Goal: Task Accomplishment & Management: Manage account settings

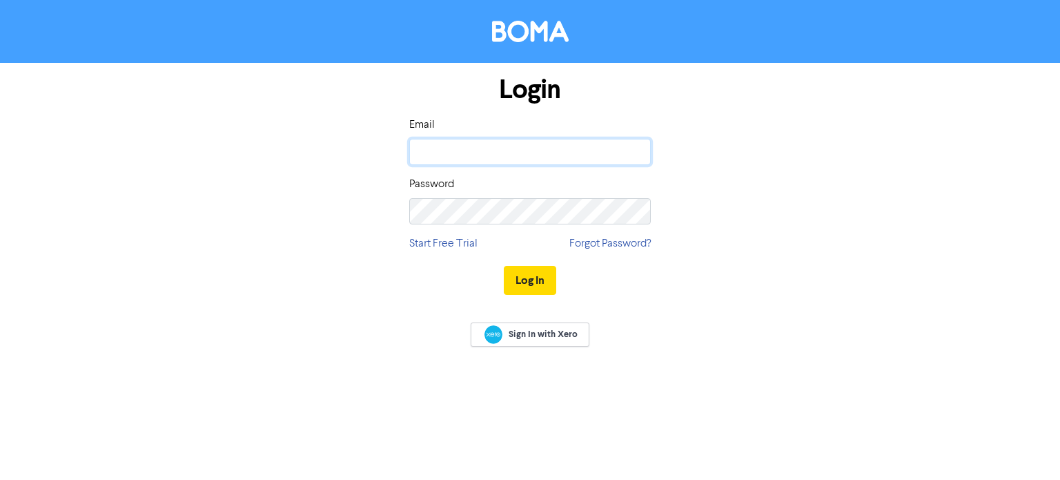
type input "[EMAIL_ADDRESS][DOMAIN_NAME]"
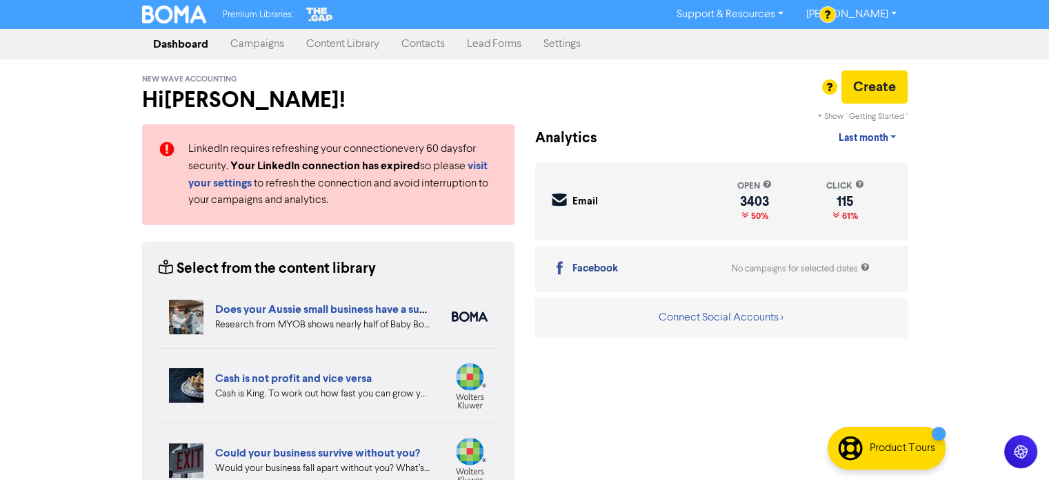
click at [442, 46] on link "Contacts" at bounding box center [424, 44] width 66 height 28
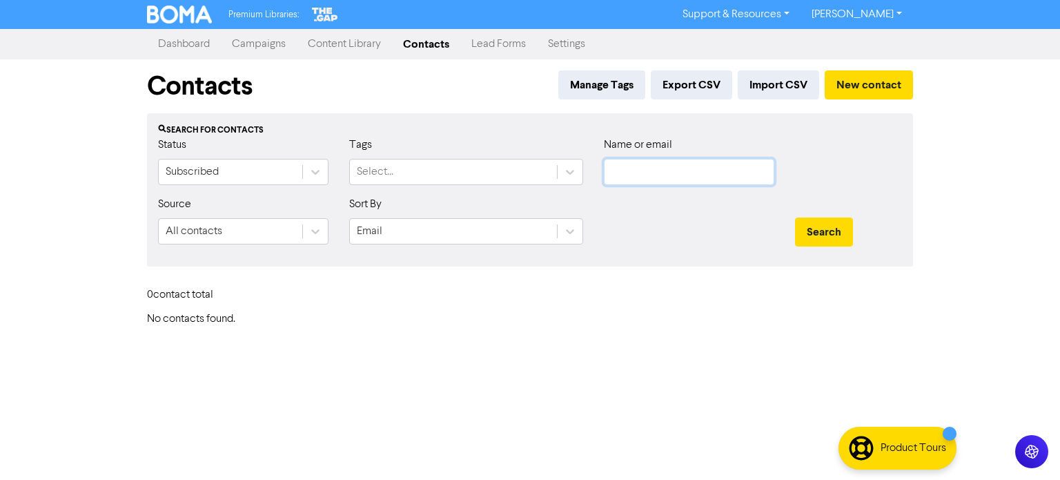
click at [707, 175] on input "text" at bounding box center [689, 172] width 170 height 26
paste input "[PERSON_NAME]"
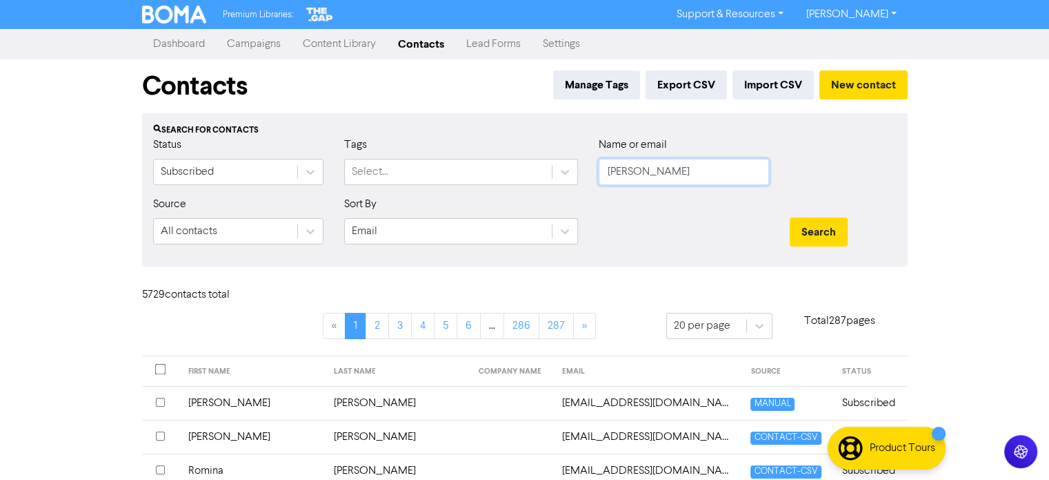
type input "[PERSON_NAME]"
drag, startPoint x: 690, startPoint y: 166, endPoint x: 608, endPoint y: 181, distance: 83.5
click at [571, 175] on div "Status Subscribed Tags Select... Name or email [PERSON_NAME]" at bounding box center [525, 166] width 764 height 59
paste input "[EMAIL_ADDRESS][DOMAIN_NAME]"
type input "[EMAIL_ADDRESS][DOMAIN_NAME]"
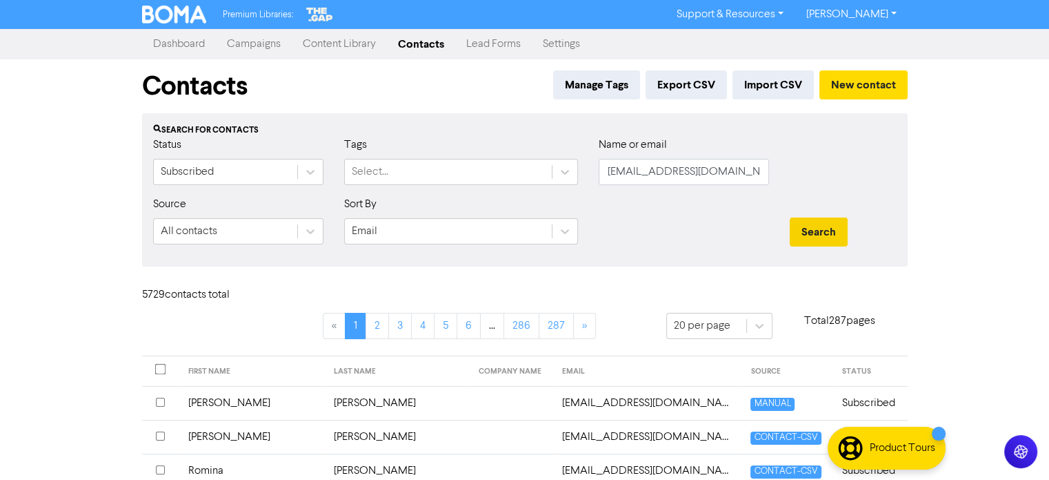
drag, startPoint x: 822, startPoint y: 248, endPoint x: 826, endPoint y: 241, distance: 8.0
click at [823, 245] on div "Search" at bounding box center [844, 225] width 128 height 59
click at [826, 235] on button "Search" at bounding box center [819, 231] width 58 height 29
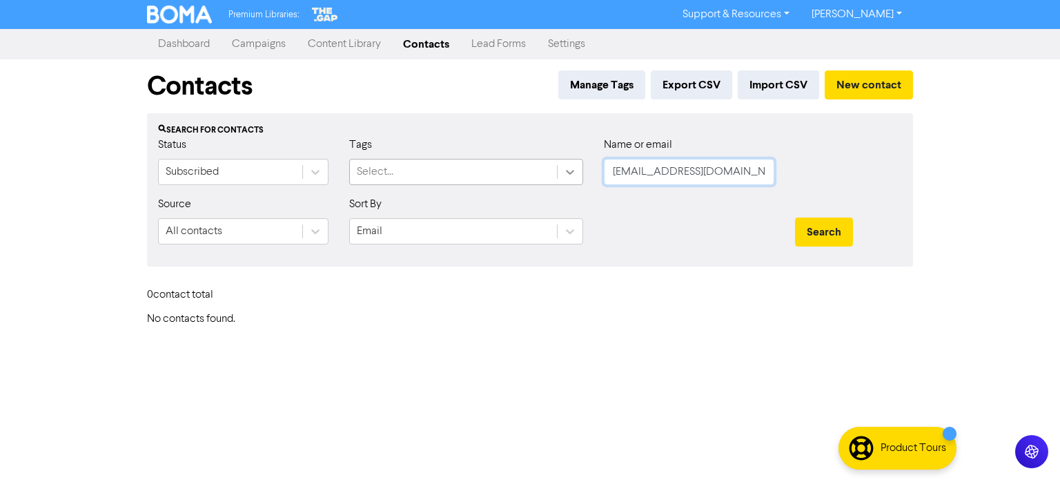
drag, startPoint x: 713, startPoint y: 175, endPoint x: 566, endPoint y: 177, distance: 147.0
click at [557, 174] on div "Status Subscribed Tags Select... Name or email [EMAIL_ADDRESS][DOMAIN_NAME]" at bounding box center [530, 166] width 764 height 59
paste input "[EMAIL_ADDRESS][DOMAIN_NAME]"
type input "[EMAIL_ADDRESS][DOMAIN_NAME]"
click at [826, 231] on button "Search" at bounding box center [824, 231] width 58 height 29
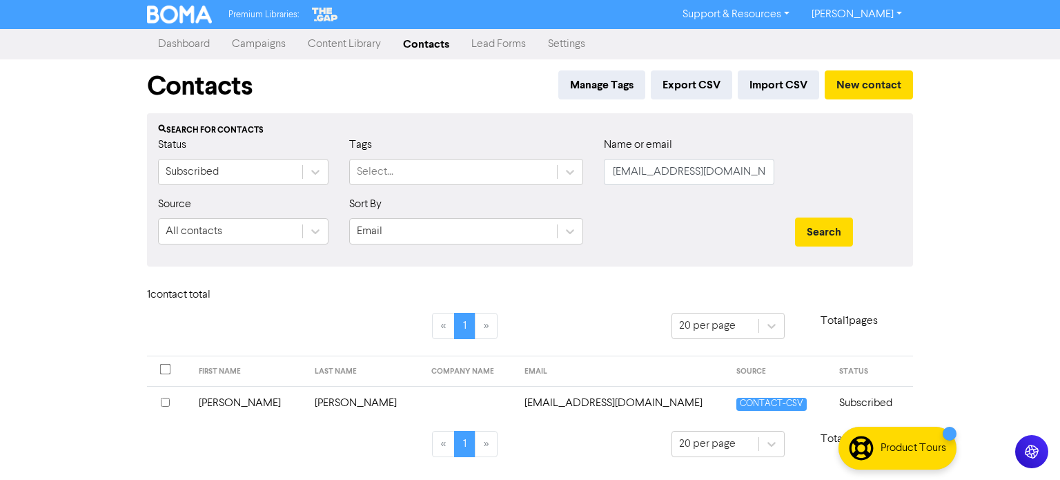
click at [224, 405] on td "[PERSON_NAME]" at bounding box center [248, 403] width 117 height 34
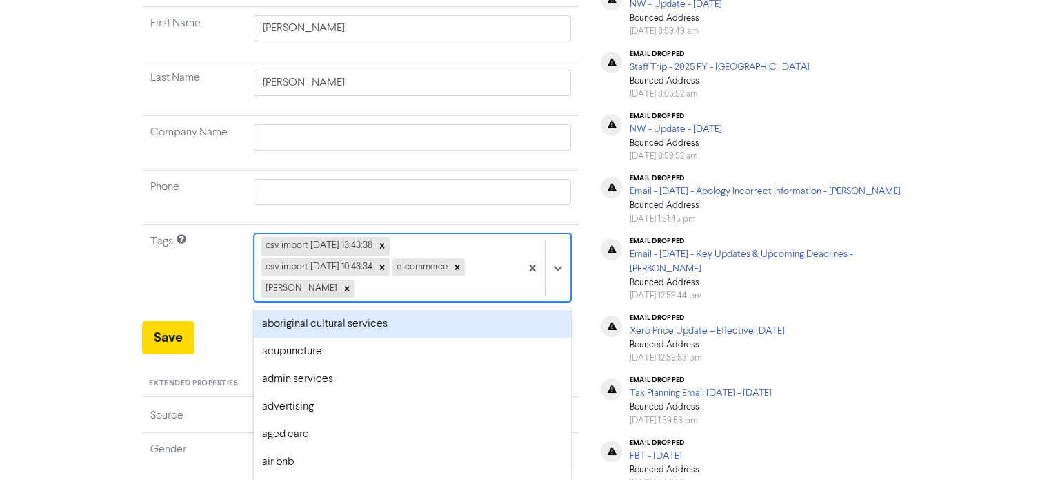
scroll to position [246, 0]
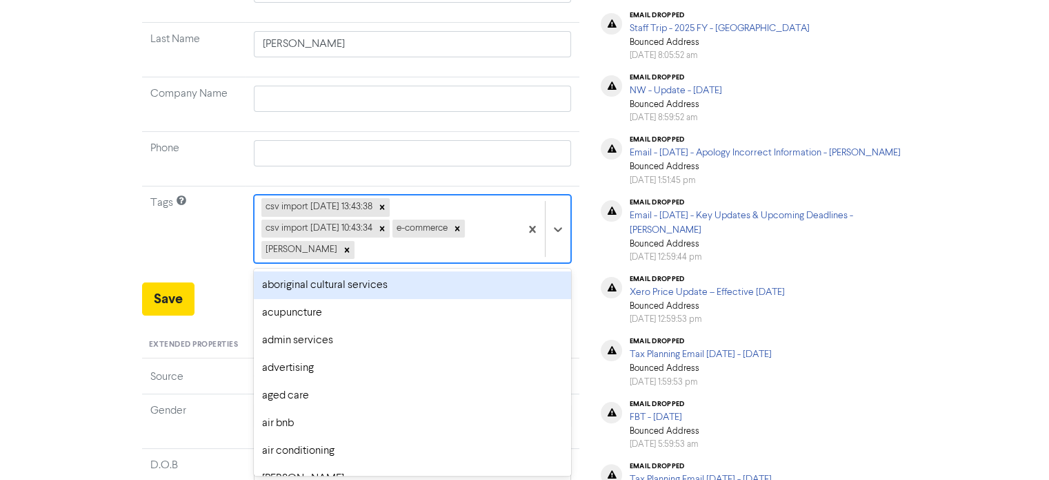
click at [371, 263] on div "option aboriginal cultural services focused, 1 of 287. 283 results available. U…" at bounding box center [413, 229] width 318 height 68
type input "[PERSON_NAME]"
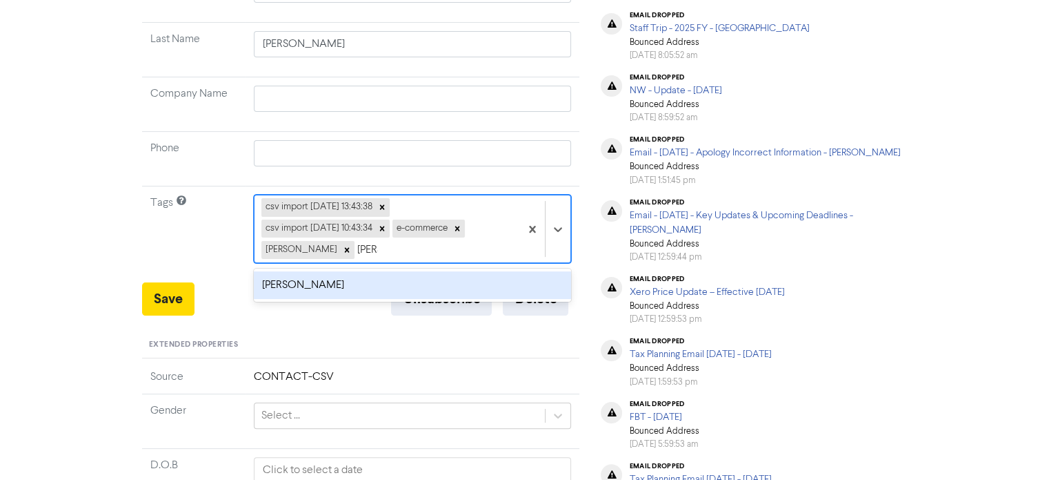
click at [345, 290] on div "[PERSON_NAME]" at bounding box center [413, 285] width 318 height 28
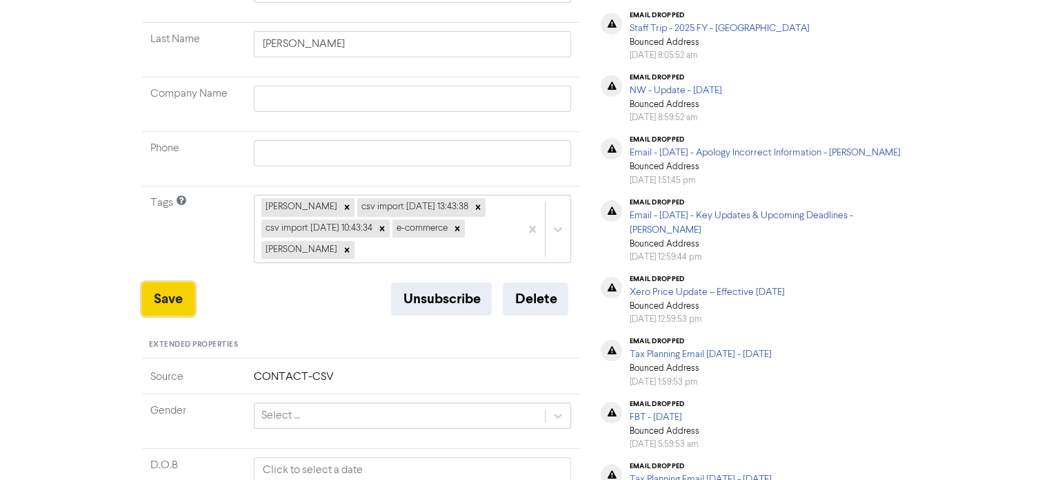
click at [165, 295] on button "Save" at bounding box center [168, 298] width 52 height 33
click at [176, 293] on button "Save" at bounding box center [168, 298] width 52 height 33
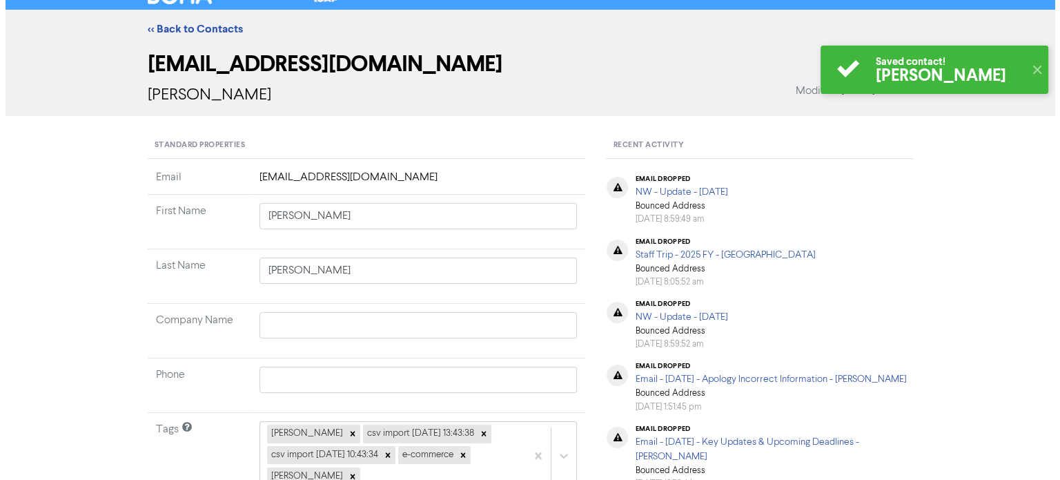
scroll to position [0, 0]
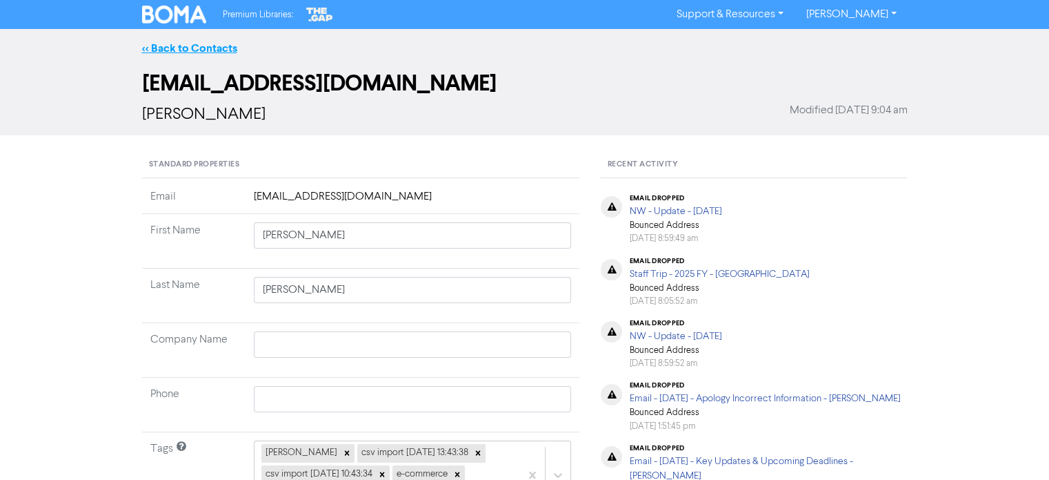
click at [223, 46] on link "<< Back to Contacts" at bounding box center [189, 48] width 95 height 14
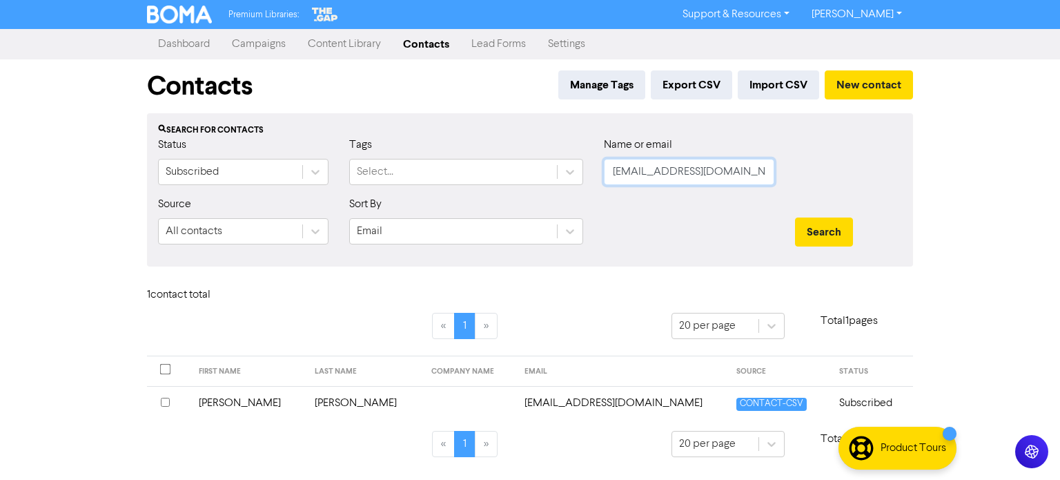
drag, startPoint x: 769, startPoint y: 168, endPoint x: 518, endPoint y: 185, distance: 251.7
click at [483, 176] on div "Status Subscribed Tags Select... Name or email [PERSON_NAME][EMAIL_ADDRESS][DOM…" at bounding box center [530, 166] width 764 height 59
paste input "[EMAIL_ADDRESS][DOMAIN_NAME]"
type input "[EMAIL_ADDRESS][DOMAIN_NAME]"
click at [832, 235] on button "Search" at bounding box center [824, 231] width 58 height 29
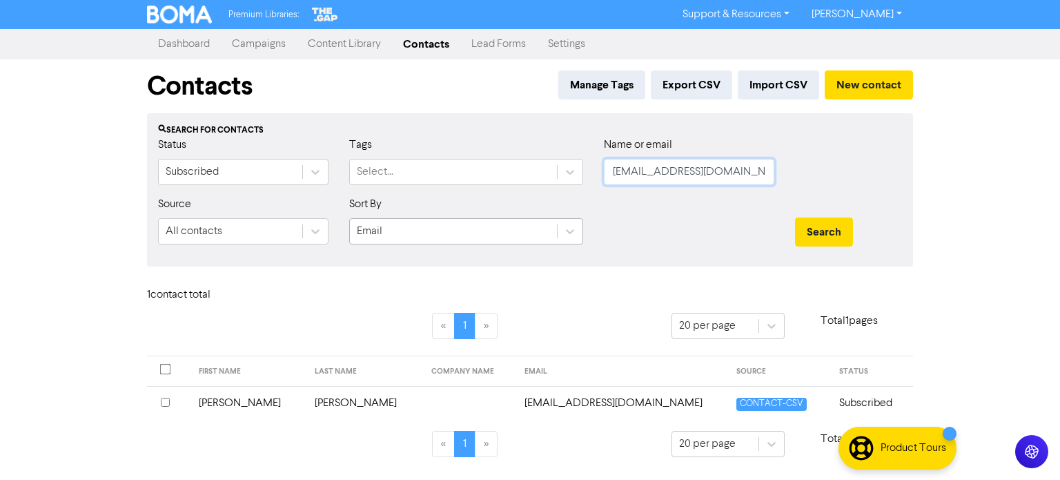
drag, startPoint x: 753, startPoint y: 170, endPoint x: 544, endPoint y: 218, distance: 214.4
click at [339, 184] on div "Status Subscribed Tags Select... Name or email [PERSON_NAME][EMAIL_ADDRESS][DOM…" at bounding box center [530, 166] width 764 height 59
paste input "[EMAIL_ADDRESS][DOMAIN_NAME]"
type input "[EMAIL_ADDRESS][DOMAIN_NAME]"
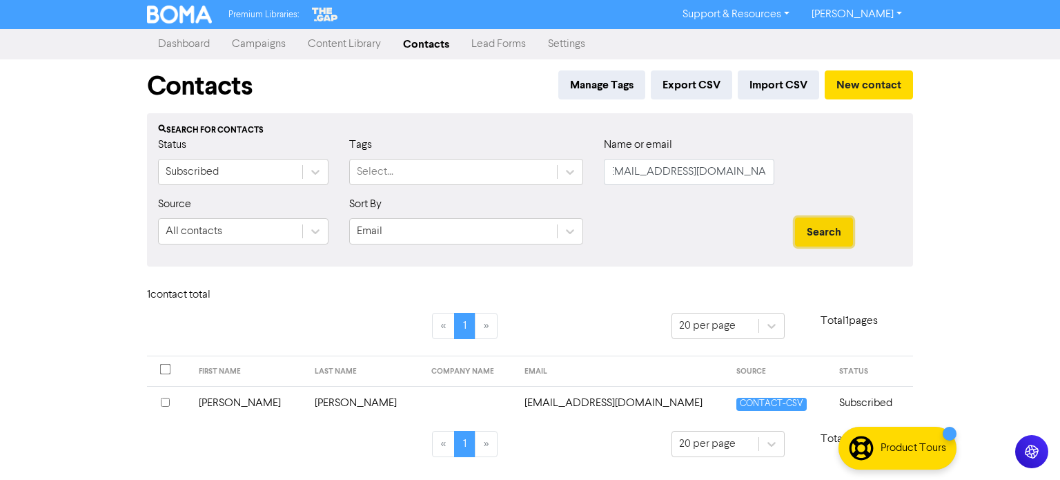
click at [807, 233] on button "Search" at bounding box center [824, 231] width 58 height 29
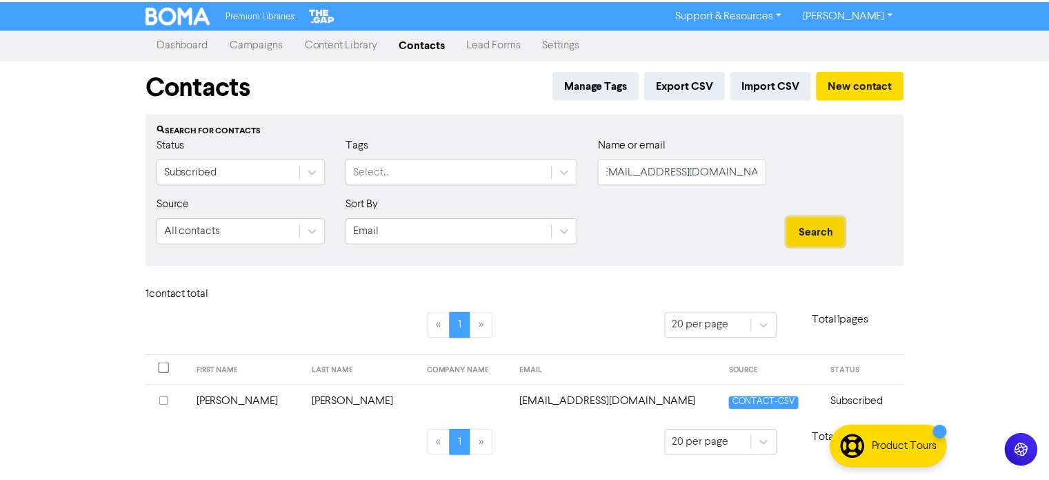
scroll to position [0, 0]
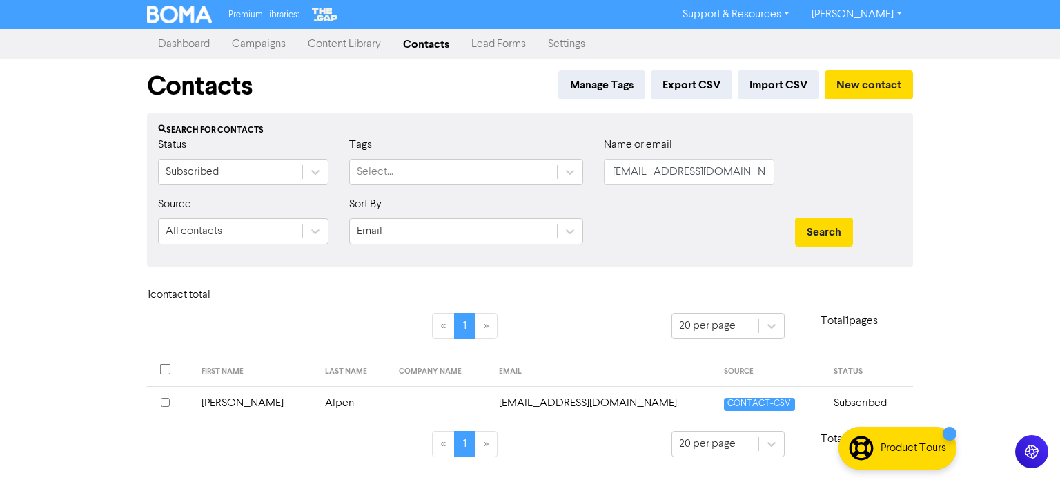
click at [224, 402] on td "[PERSON_NAME]" at bounding box center [255, 403] width 124 height 34
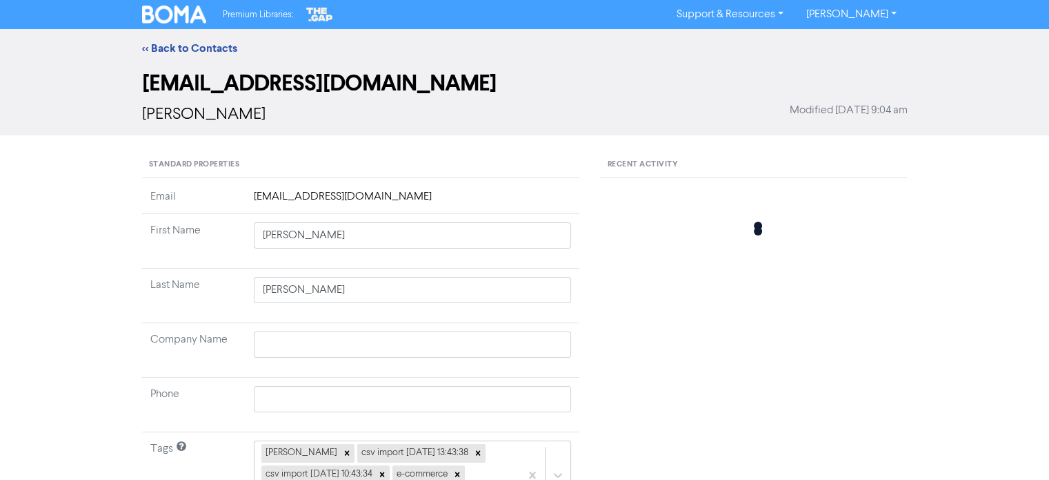
type input "[PERSON_NAME]"
type input "Alpen"
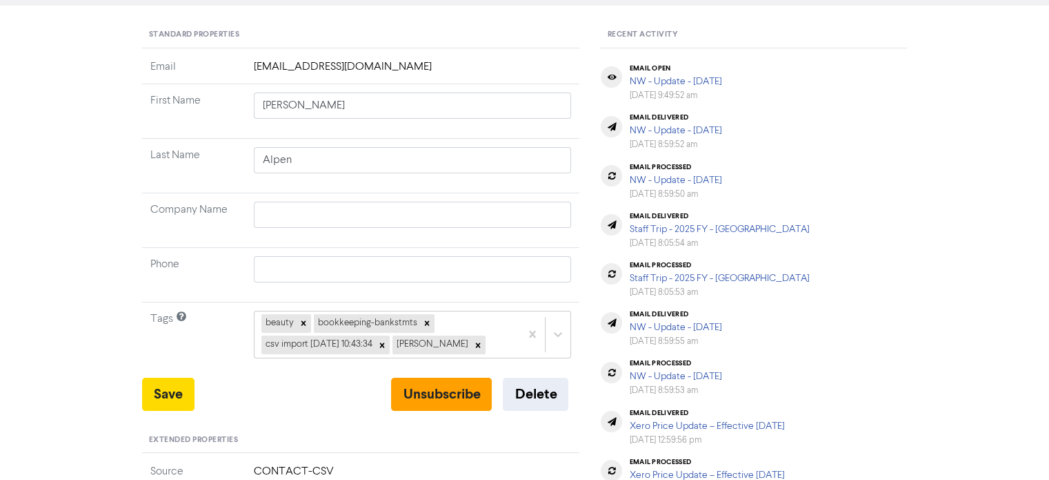
scroll to position [138, 0]
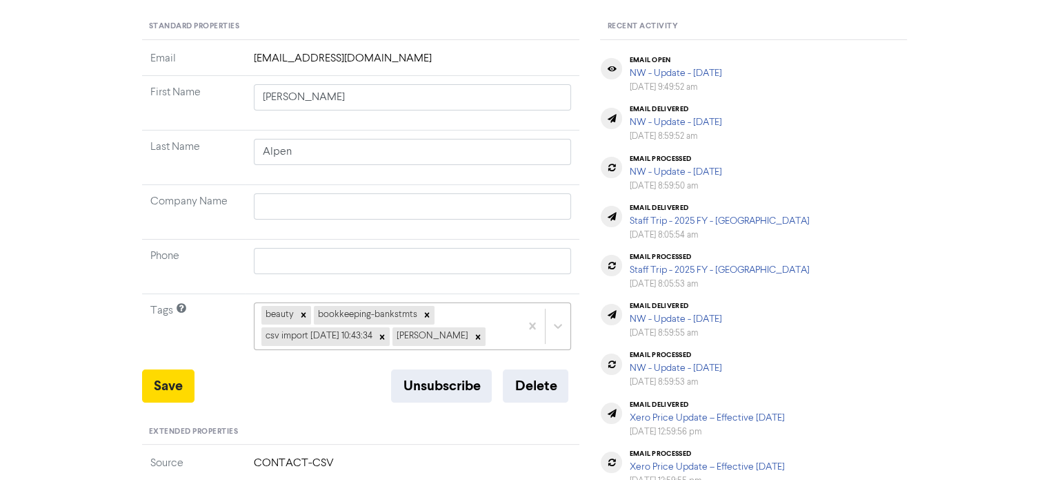
click at [484, 338] on div "beauty bookkeeping-bankstmts csv import [DATE] 10:43:34 [PERSON_NAME]" at bounding box center [413, 325] width 318 height 47
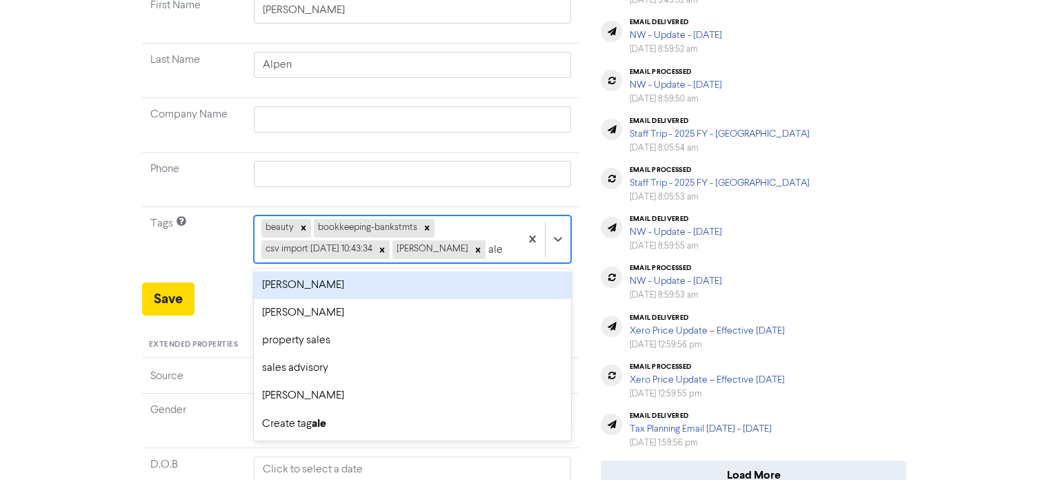
type input "[PERSON_NAME]"
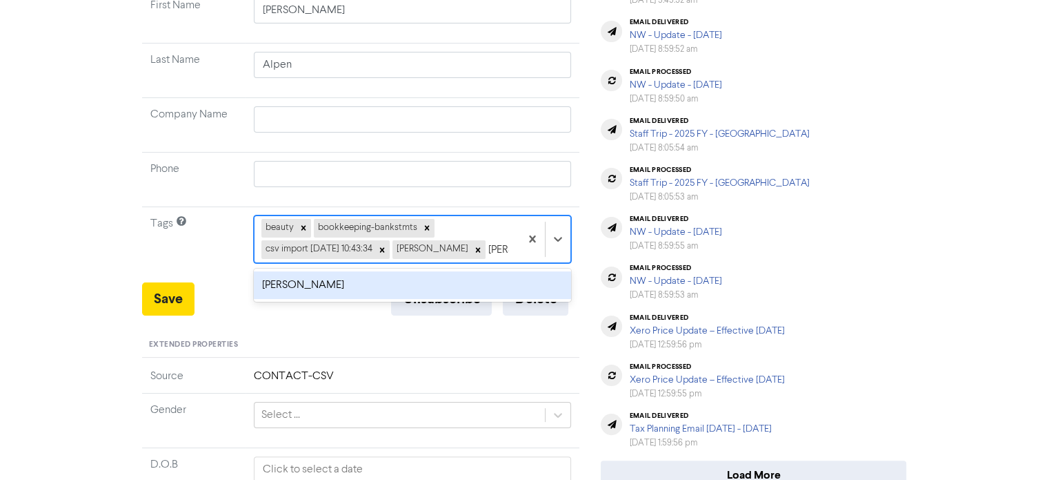
click at [327, 283] on div "[PERSON_NAME]" at bounding box center [413, 285] width 318 height 28
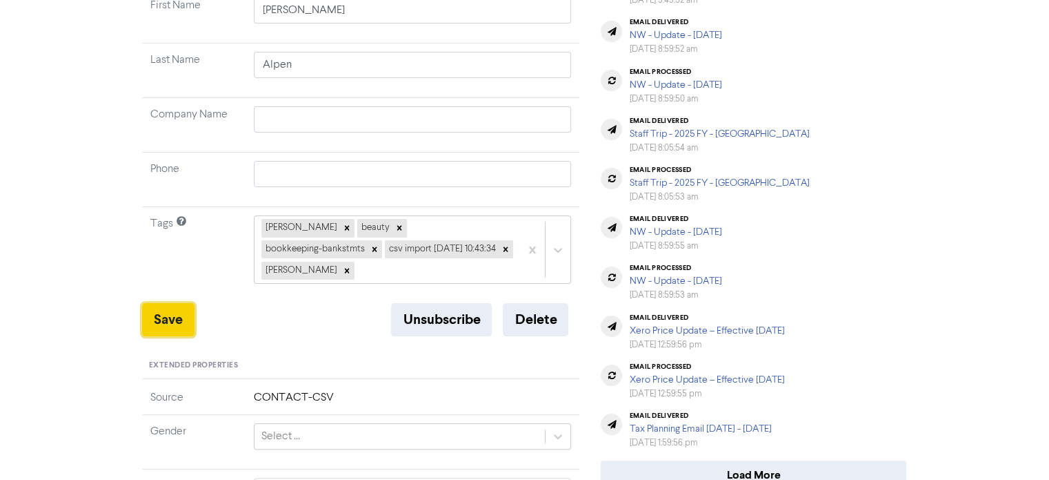
click at [170, 303] on button "Save" at bounding box center [168, 319] width 52 height 33
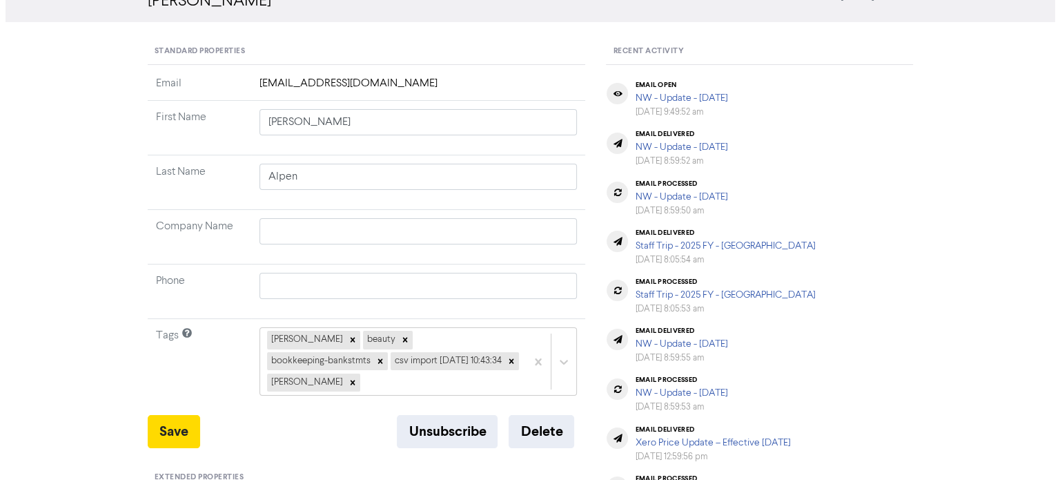
scroll to position [0, 0]
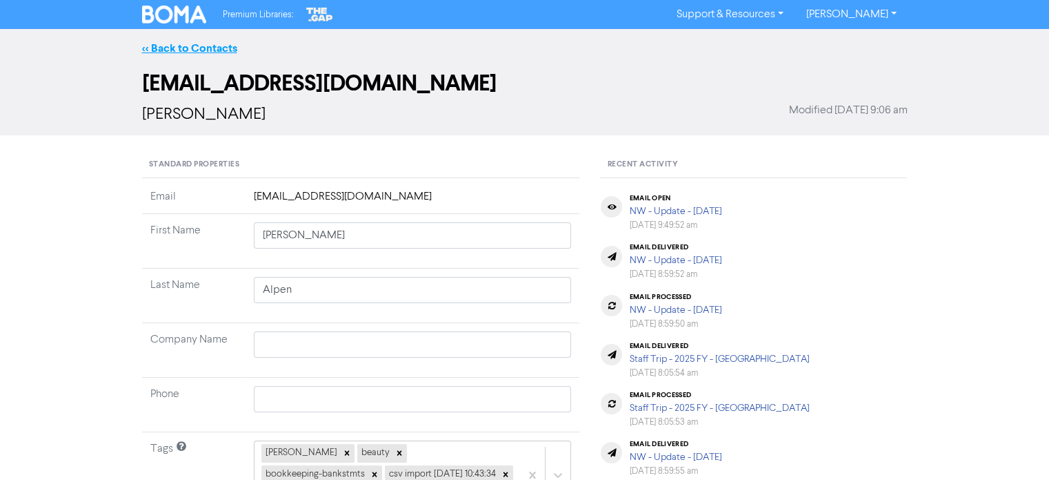
click at [224, 43] on link "<< Back to Contacts" at bounding box center [189, 48] width 95 height 14
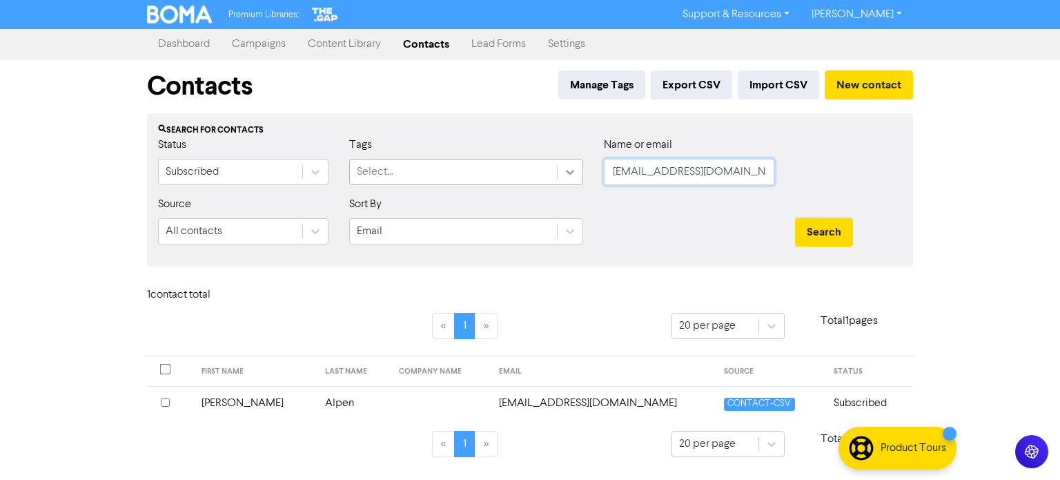
drag, startPoint x: 770, startPoint y: 177, endPoint x: 575, endPoint y: 177, distance: 194.6
click at [575, 177] on div "Status Subscribed Tags Select... Name or email [EMAIL_ADDRESS][DOMAIN_NAME]" at bounding box center [530, 166] width 764 height 59
click at [691, 169] on input "text" at bounding box center [689, 172] width 170 height 26
paste input "[EMAIL_ADDRESS][DOMAIN_NAME]"
type input "[EMAIL_ADDRESS][DOMAIN_NAME]"
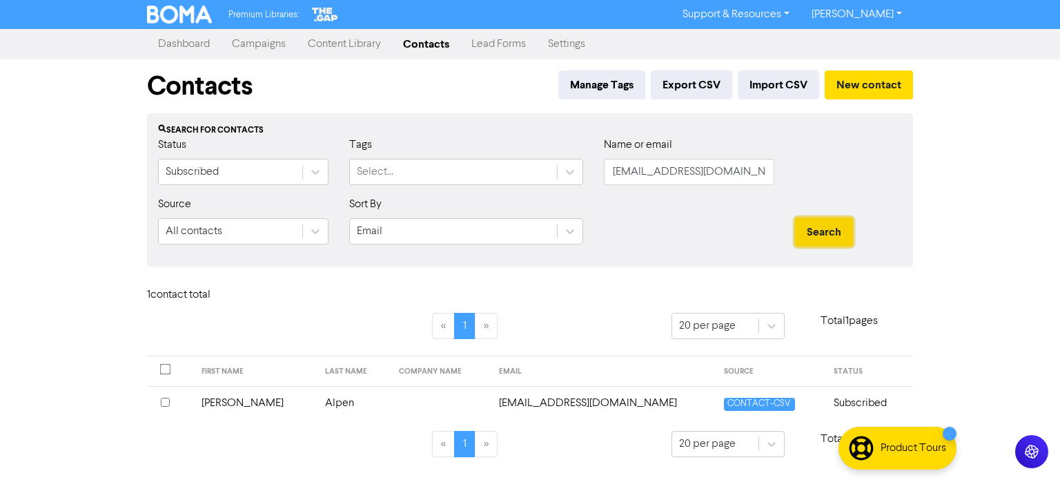
click at [823, 230] on button "Search" at bounding box center [824, 231] width 58 height 29
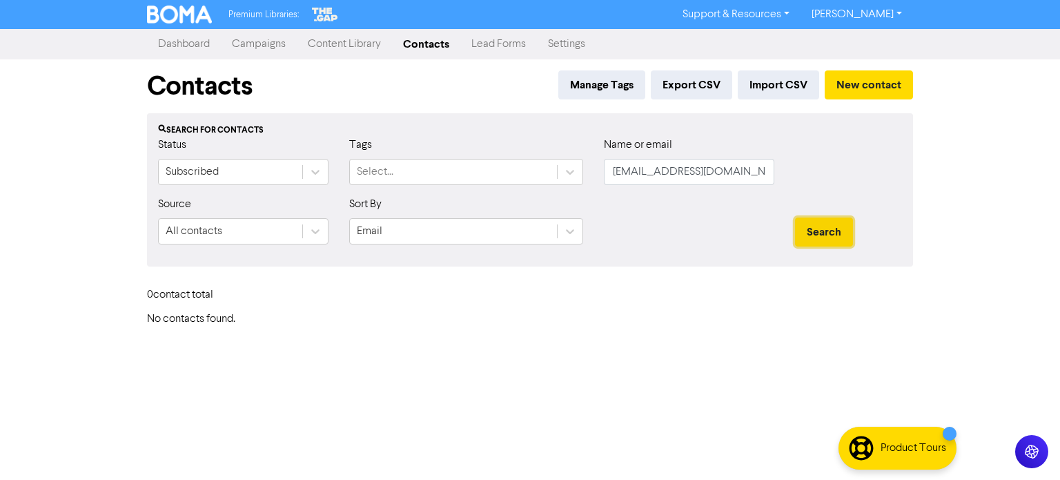
click at [823, 230] on button "Search" at bounding box center [824, 231] width 58 height 29
click at [1059, 289] on html "Premium Libraries: Support & Resources Video Tutorials FAQ & Guides Marketing E…" at bounding box center [530, 240] width 1060 height 480
drag, startPoint x: 740, startPoint y: 174, endPoint x: 522, endPoint y: 175, distance: 218.0
click at [523, 175] on div "Status Subscribed Tags Select... Name or email [EMAIL_ADDRESS][DOMAIN_NAME]" at bounding box center [530, 166] width 764 height 59
paste input "[PERSON_NAME][EMAIL_ADDRESS][DOMAIN_NAME]"
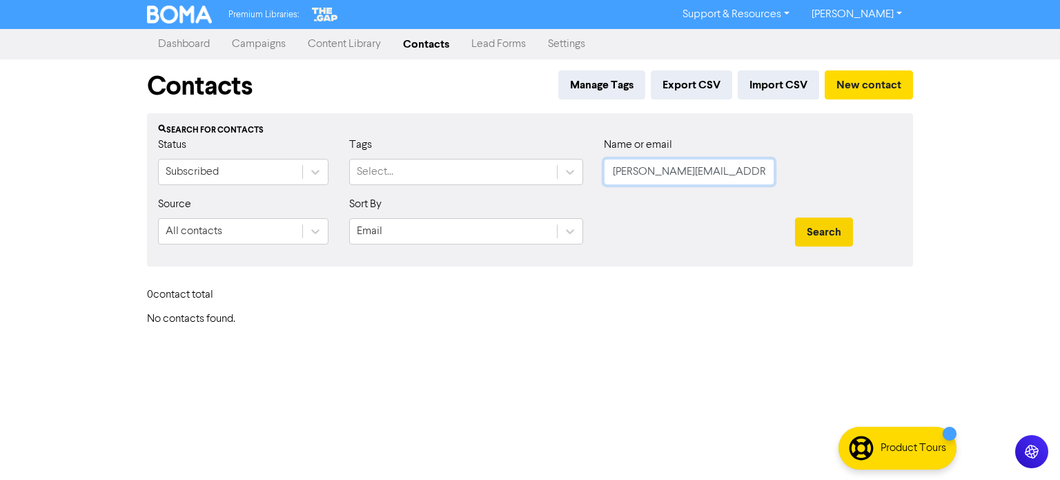
type input "[PERSON_NAME][EMAIL_ADDRESS][DOMAIN_NAME]"
click at [851, 224] on button "Search" at bounding box center [824, 231] width 58 height 29
click at [838, 233] on button "Search" at bounding box center [824, 231] width 58 height 29
drag, startPoint x: 740, startPoint y: 176, endPoint x: 373, endPoint y: 213, distance: 368.9
click at [376, 210] on form "Status Subscribed Tags Select... Name or email [PERSON_NAME][EMAIL_ADDRESS][DOM…" at bounding box center [530, 196] width 744 height 119
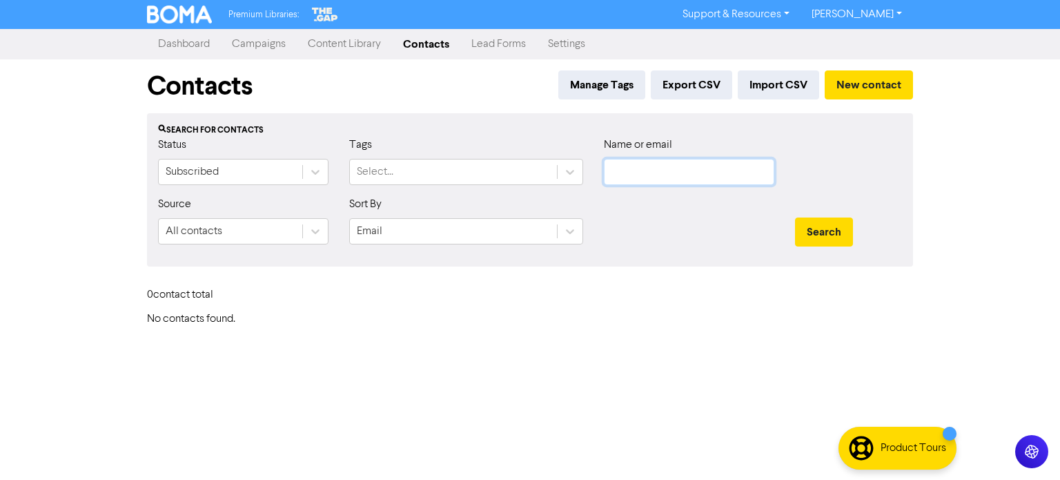
paste input "[EMAIL_ADDRESS][DOMAIN_NAME]"
type input "[EMAIL_ADDRESS][DOMAIN_NAME]"
drag, startPoint x: 826, startPoint y: 231, endPoint x: 818, endPoint y: 226, distance: 9.4
click at [826, 231] on button "Search" at bounding box center [824, 231] width 58 height 29
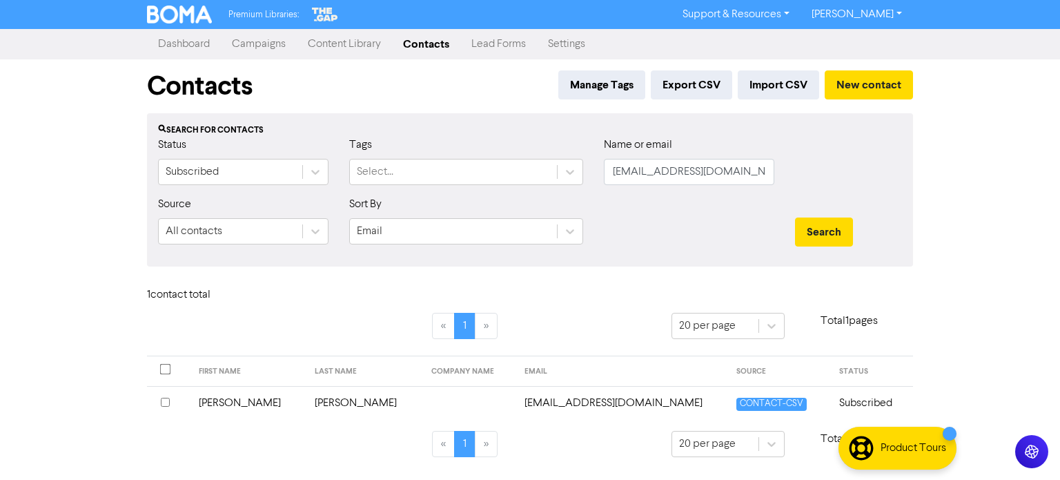
click at [326, 402] on td "[PERSON_NAME]" at bounding box center [364, 403] width 117 height 34
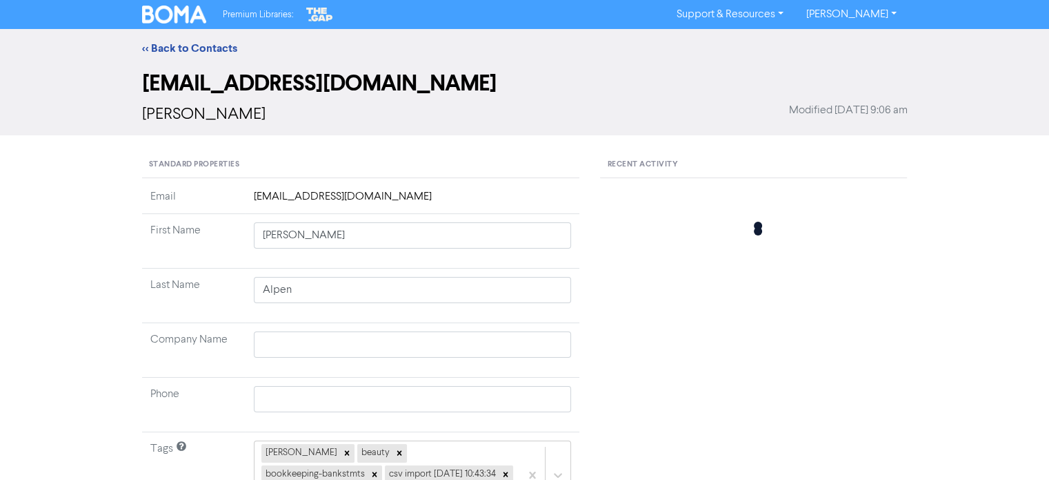
type input "[PERSON_NAME]"
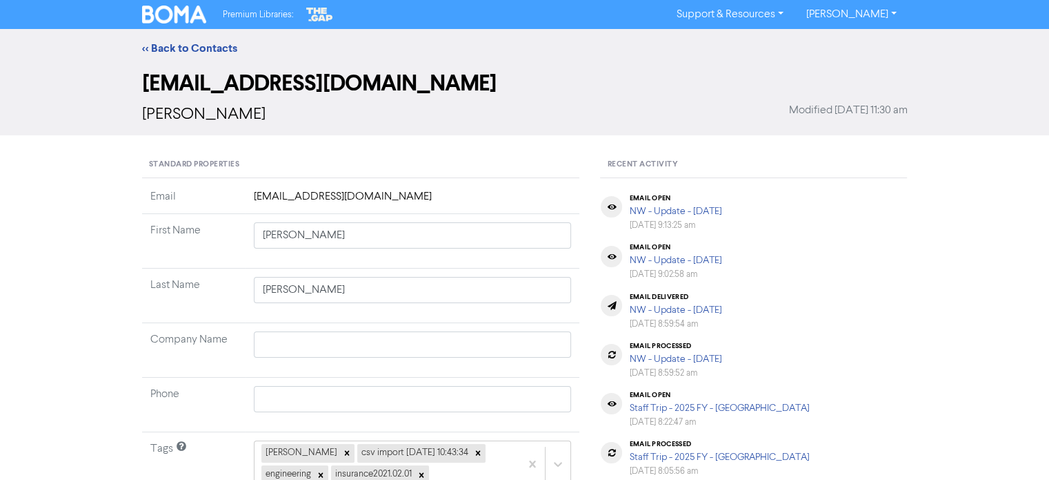
scroll to position [138, 0]
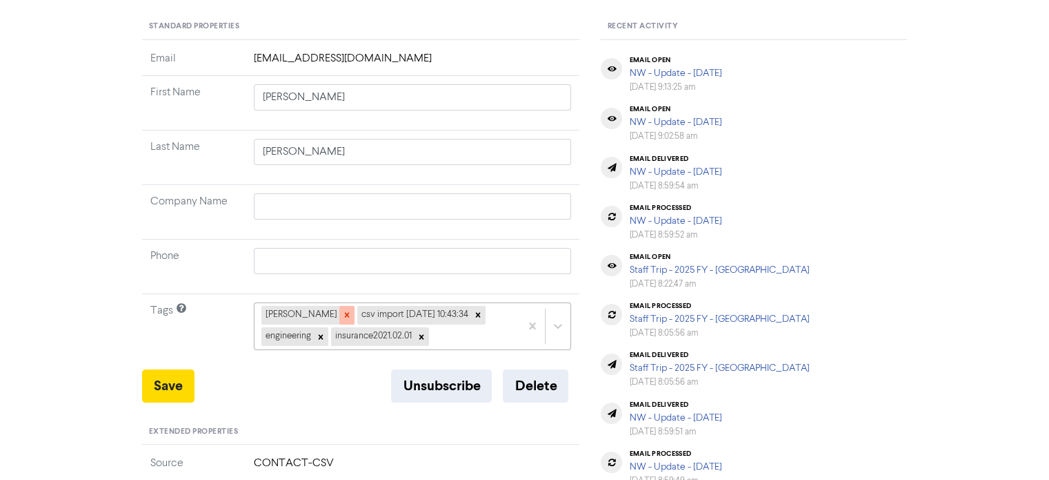
click at [339, 315] on div at bounding box center [346, 315] width 15 height 18
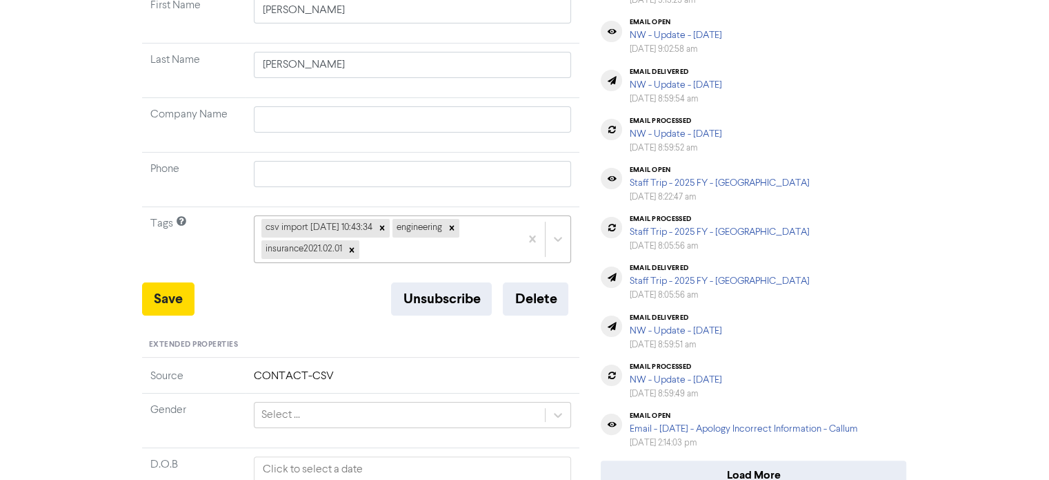
click at [385, 262] on div "csv import [DATE] 10:43:34 engineering insurance2021.02.01" at bounding box center [413, 238] width 318 height 47
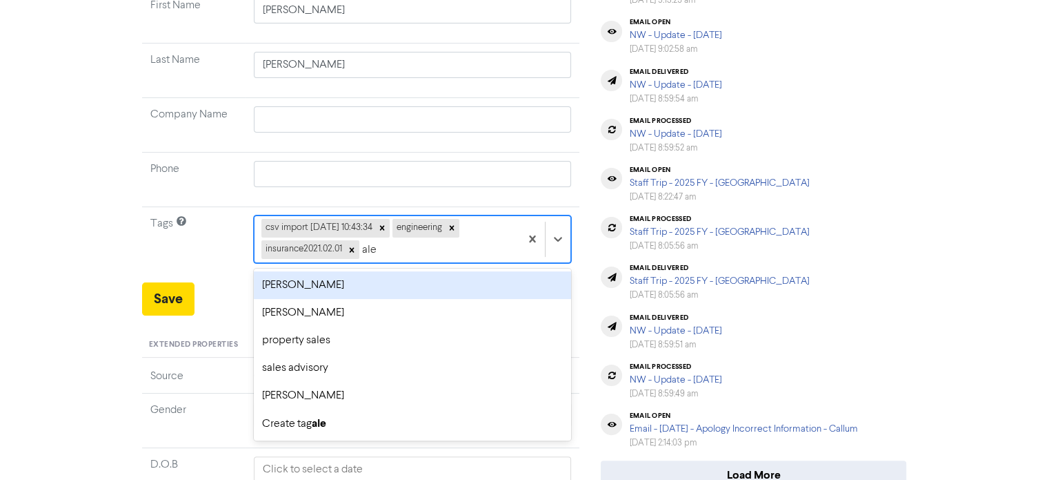
type input "[PERSON_NAME]"
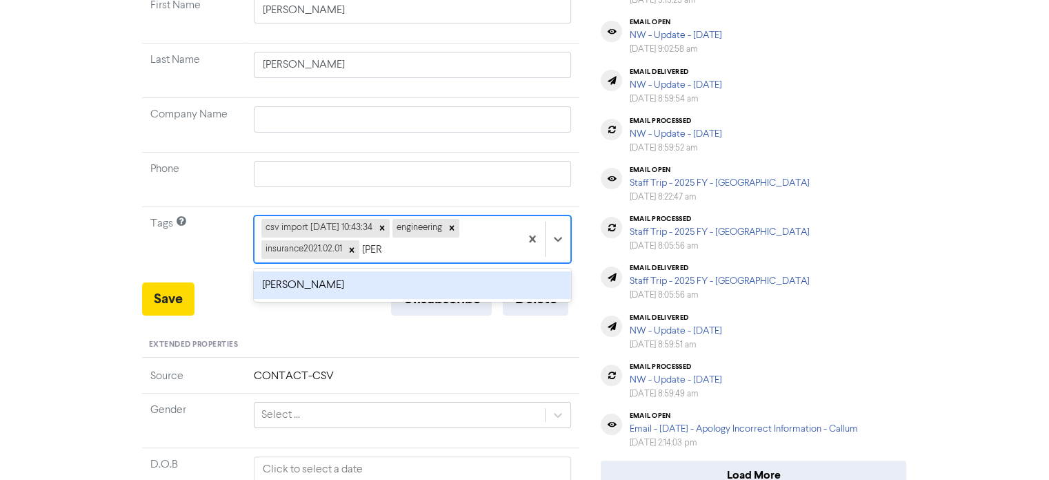
click at [379, 274] on div "[PERSON_NAME]" at bounding box center [413, 285] width 318 height 28
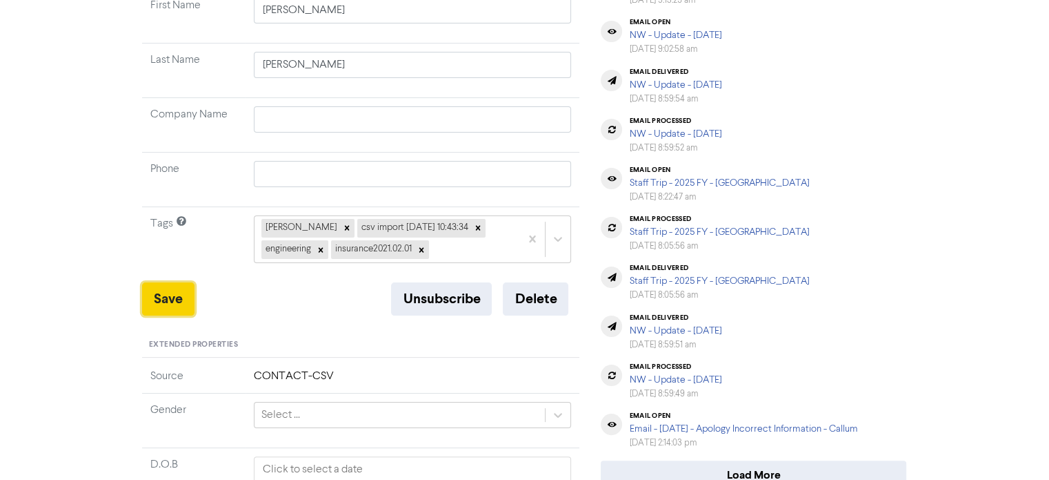
click at [182, 302] on button "Save" at bounding box center [168, 298] width 52 height 33
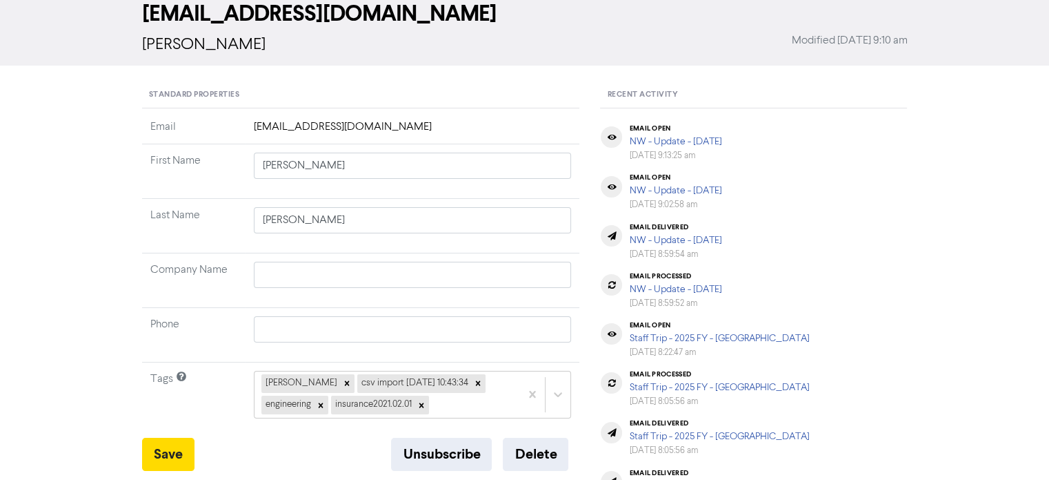
scroll to position [0, 0]
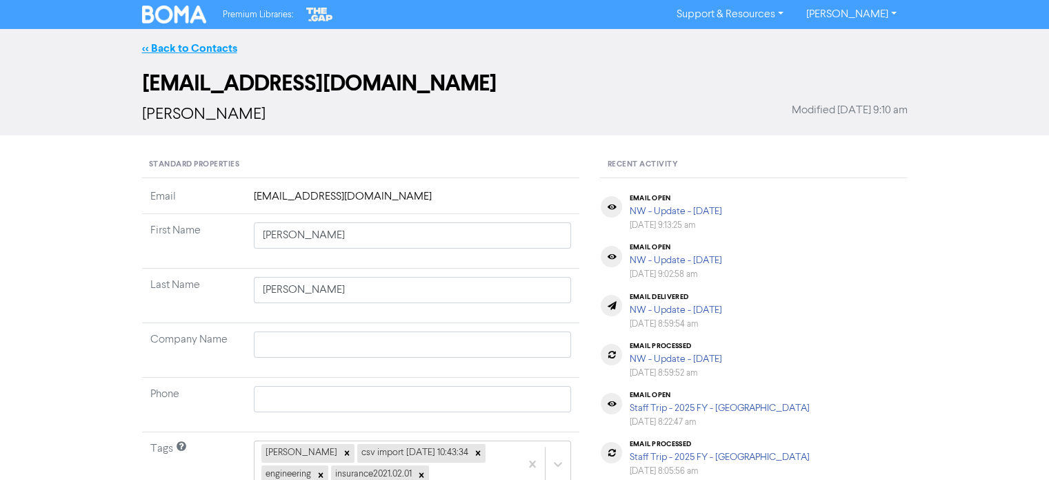
click at [204, 44] on link "<< Back to Contacts" at bounding box center [189, 48] width 95 height 14
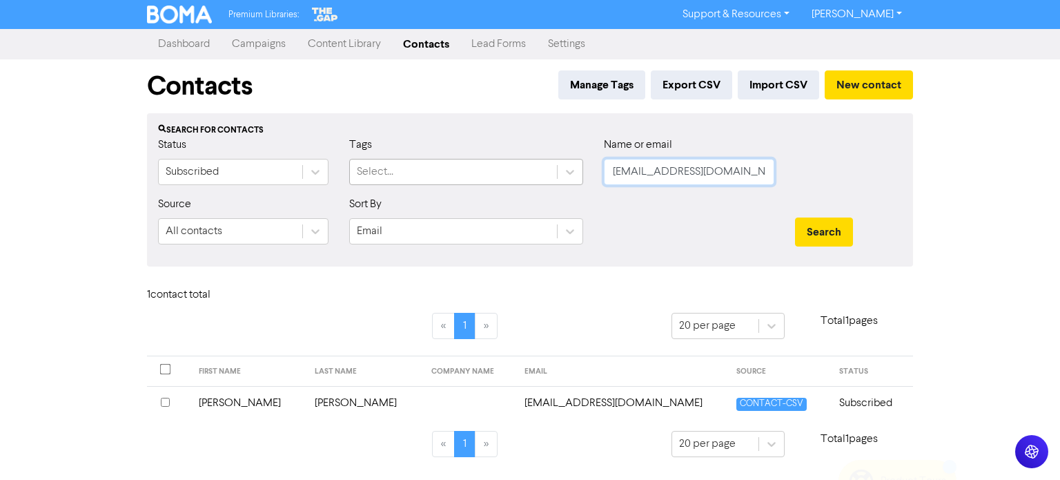
drag, startPoint x: 747, startPoint y: 176, endPoint x: 445, endPoint y: 181, distance: 302.2
click at [445, 181] on div "Status Subscribed Tags Select... Name or email [PERSON_NAME][EMAIL_ADDRESS][DOM…" at bounding box center [530, 166] width 764 height 59
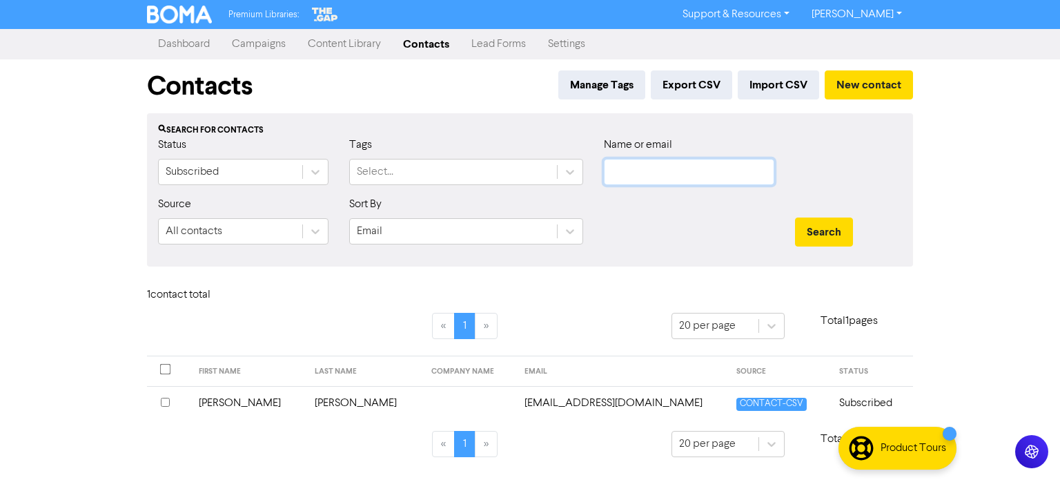
paste input "[EMAIL_ADDRESS][DOMAIN_NAME]"
type input "[EMAIL_ADDRESS][DOMAIN_NAME]"
click at [855, 225] on div "Search" at bounding box center [848, 231] width 107 height 29
click at [837, 230] on button "Search" at bounding box center [824, 231] width 58 height 29
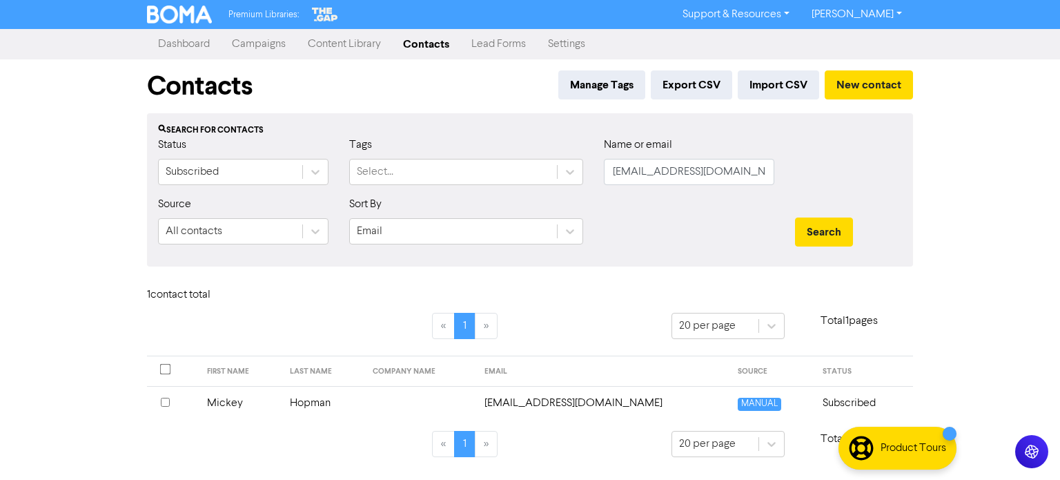
click at [323, 404] on td "Hopman" at bounding box center [322, 403] width 83 height 34
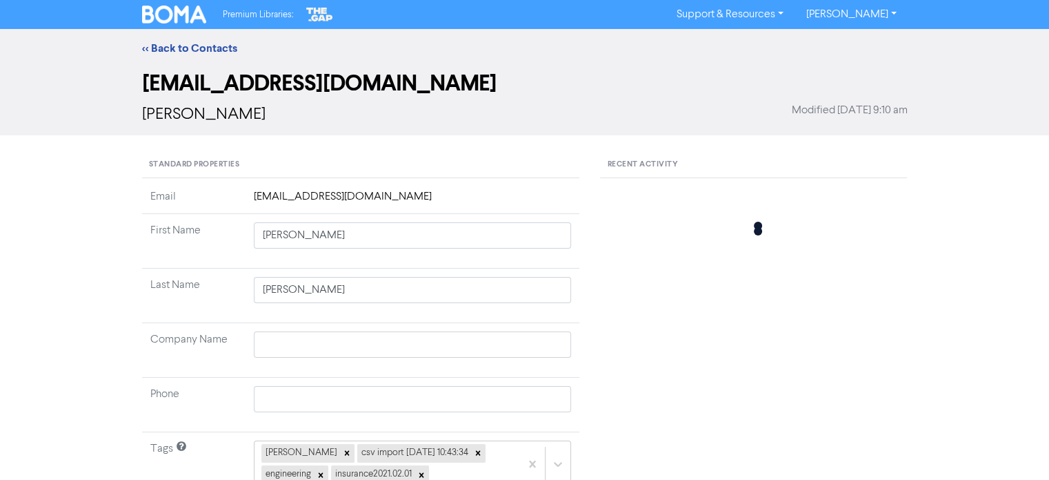
type input "Mickey"
type input "Hopman"
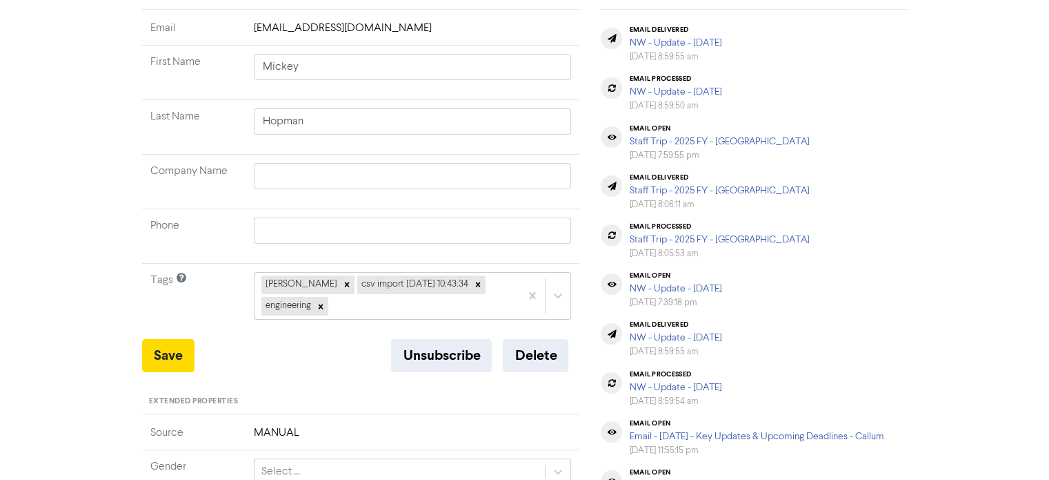
scroll to position [276, 0]
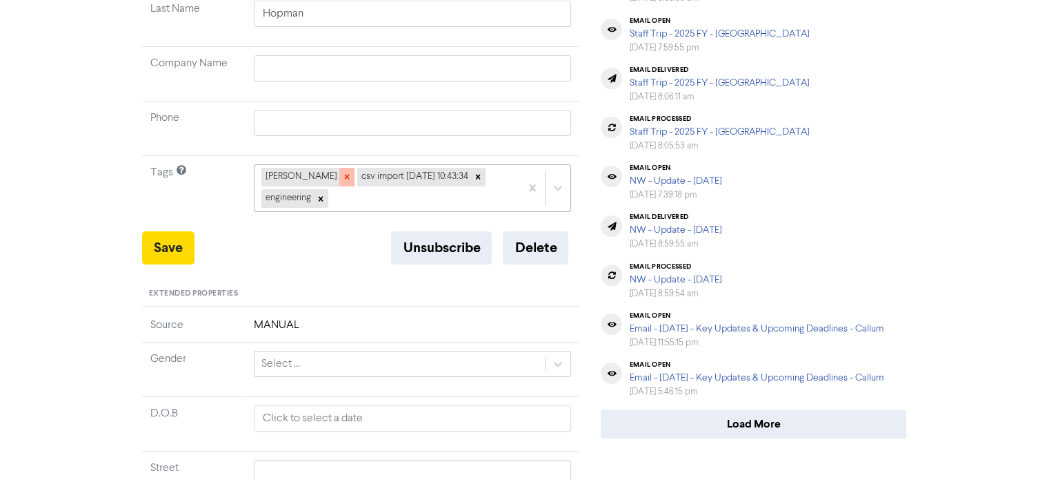
click at [342, 177] on icon at bounding box center [347, 177] width 10 height 10
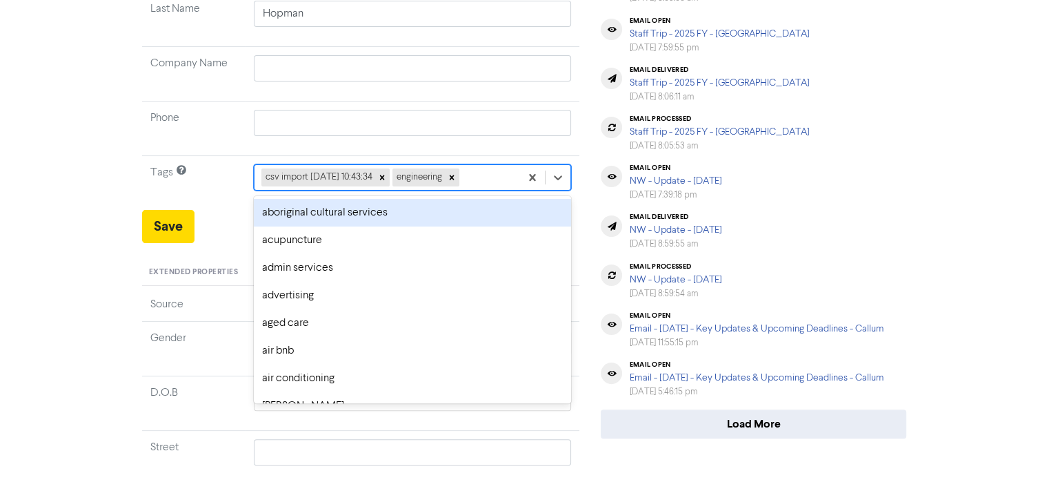
click at [497, 181] on div "csv import [DATE] 10:43:34 engineering" at bounding box center [388, 177] width 266 height 25
type input "[PERSON_NAME]"
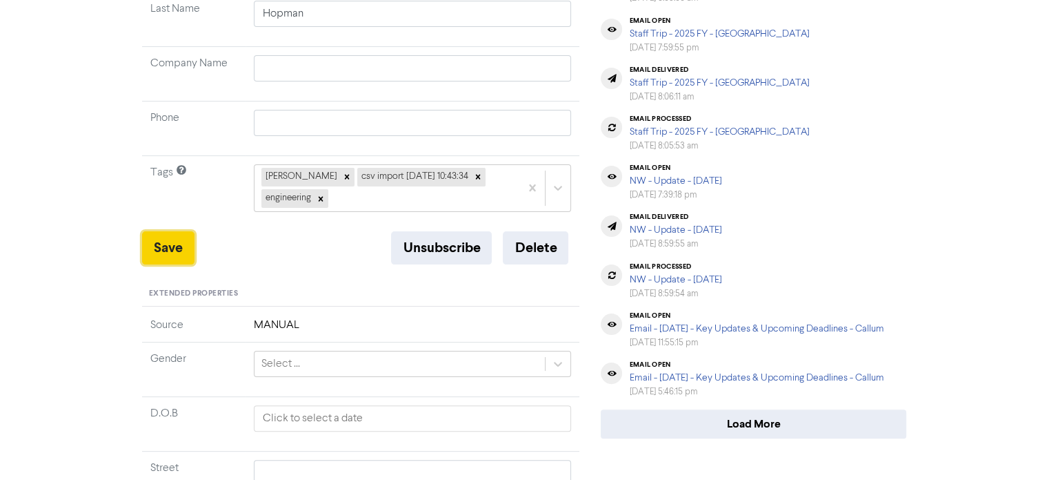
click at [185, 245] on button "Save" at bounding box center [168, 247] width 52 height 33
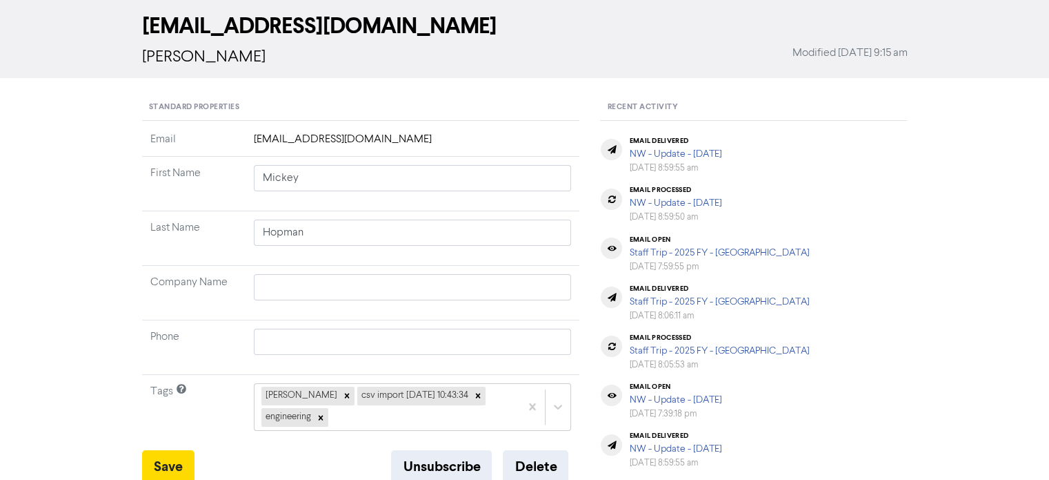
scroll to position [0, 0]
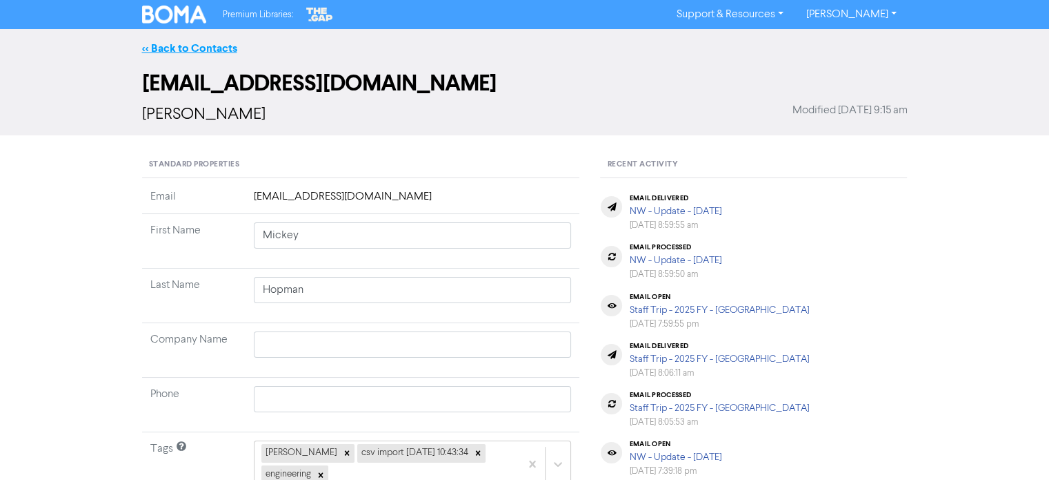
click at [217, 50] on link "<< Back to Contacts" at bounding box center [189, 48] width 95 height 14
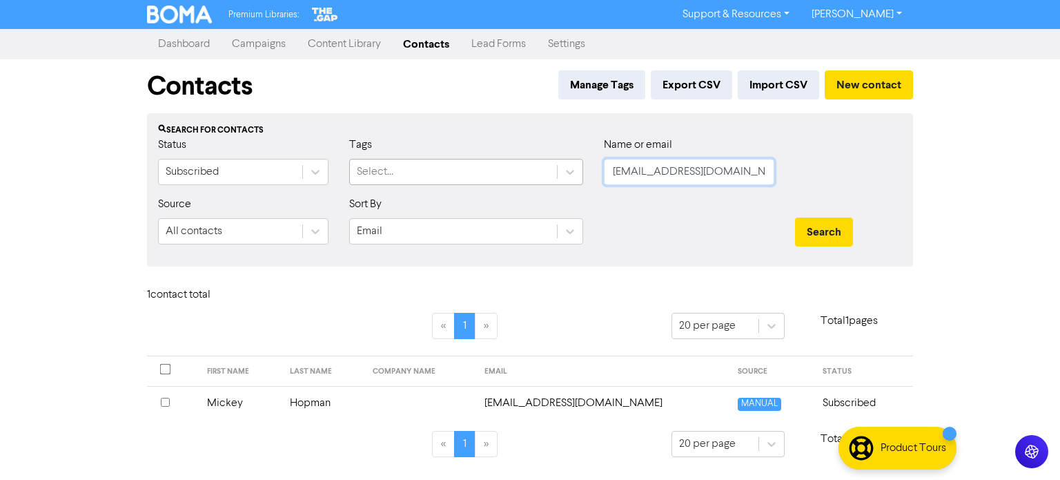
drag, startPoint x: 755, startPoint y: 175, endPoint x: 382, endPoint y: 179, distance: 372.6
click at [419, 179] on div "Status Subscribed Tags Select... Name or email [EMAIL_ADDRESS][DOMAIN_NAME]" at bounding box center [530, 166] width 764 height 59
paste input "[EMAIL_ADDRESS][DOMAIN_NAME]"
type input "[EMAIL_ADDRESS][DOMAIN_NAME]"
click at [844, 234] on button "Search" at bounding box center [824, 231] width 58 height 29
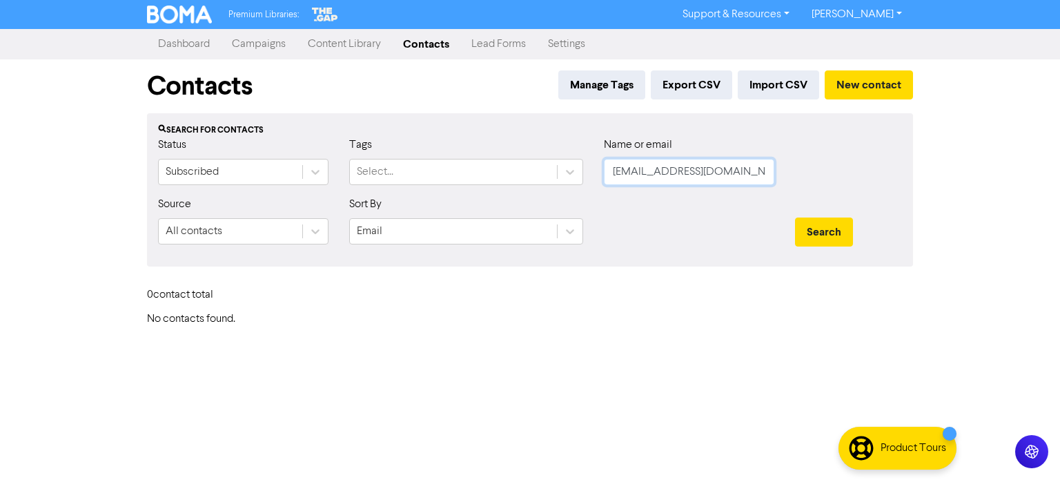
drag, startPoint x: 762, startPoint y: 177, endPoint x: 791, endPoint y: 199, distance: 36.9
click at [457, 204] on form "Status Subscribed Tags Select... Name or email [EMAIL_ADDRESS][DOMAIN_NAME] Sou…" at bounding box center [530, 196] width 744 height 119
paste input "[EMAIL_ADDRESS][DOMAIN_NAME]"
type input "[EMAIL_ADDRESS][DOMAIN_NAME]"
click at [838, 228] on button "Search" at bounding box center [824, 231] width 58 height 29
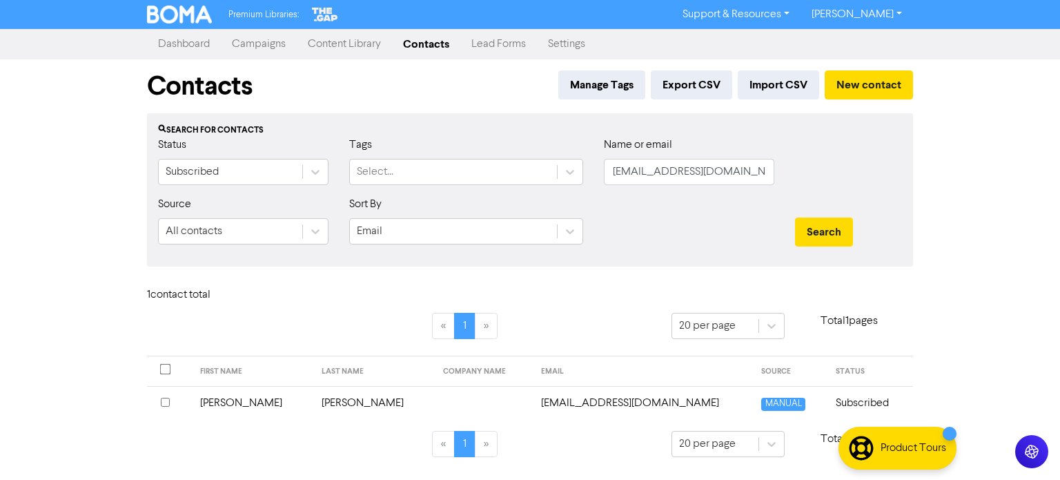
click at [232, 399] on td "[PERSON_NAME]" at bounding box center [252, 403] width 121 height 34
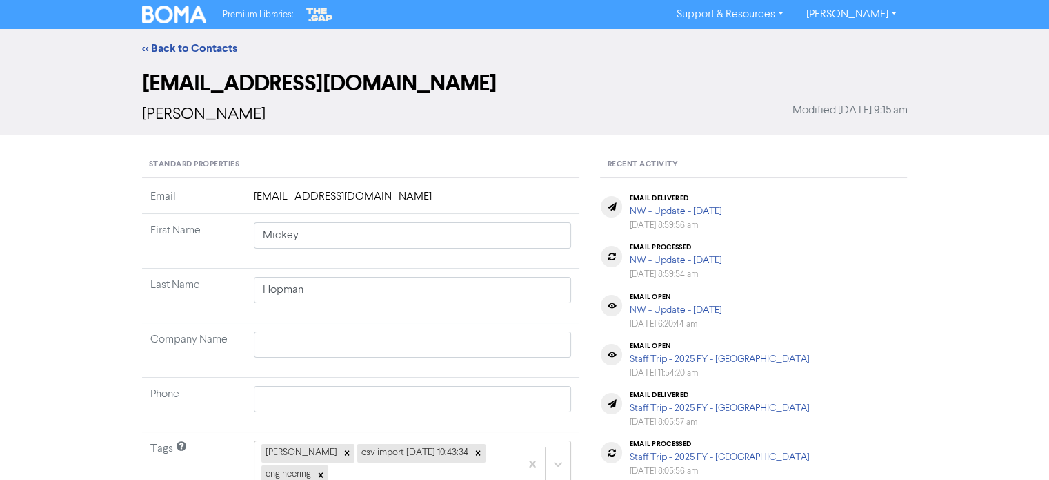
type input "[PERSON_NAME]"
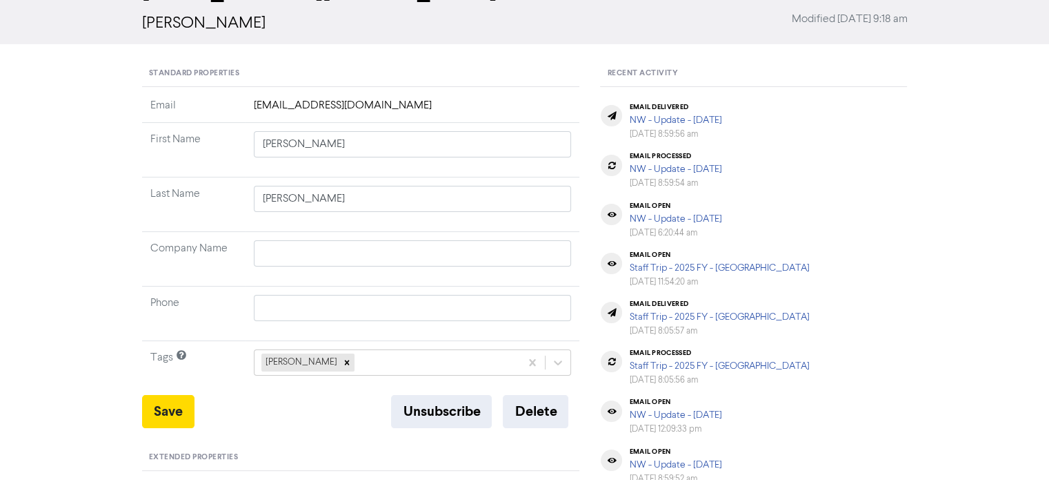
scroll to position [138, 0]
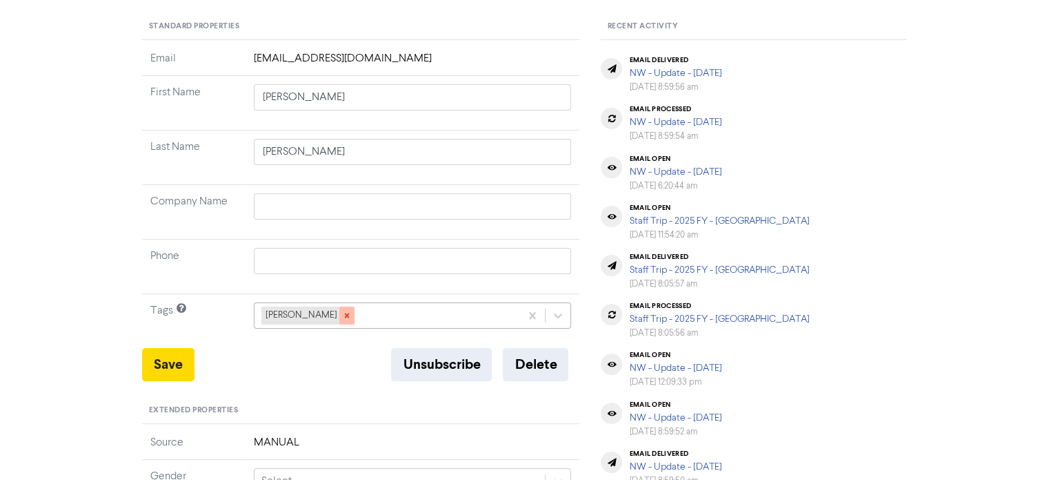
click at [342, 315] on icon at bounding box center [347, 315] width 10 height 10
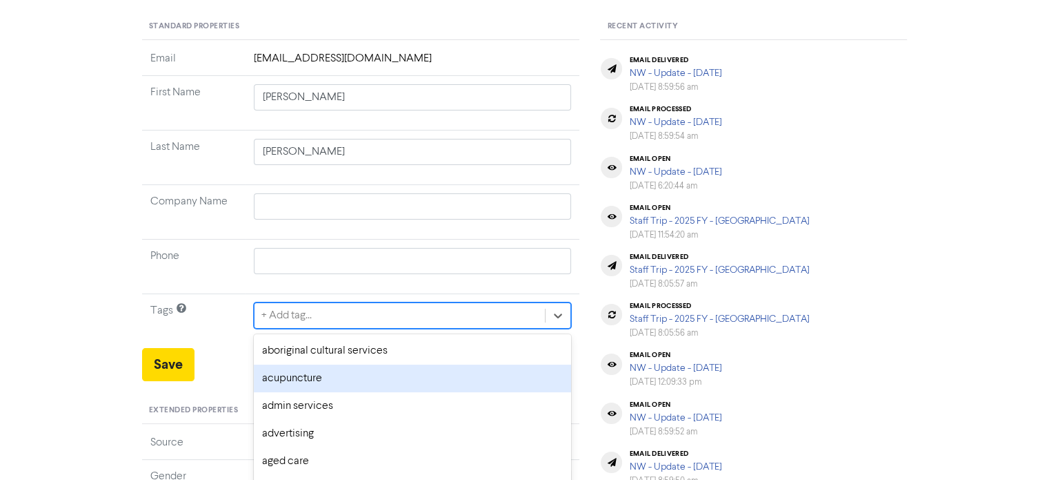
click at [333, 315] on div "option acupuncture focused, 2 of 287. 287 results available. Use Up and Down to…" at bounding box center [413, 315] width 318 height 26
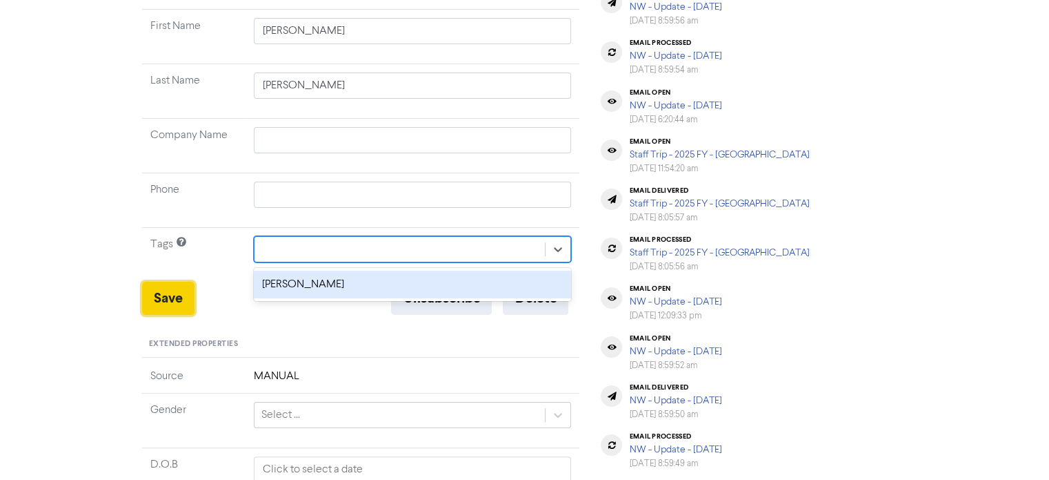
click at [182, 297] on button "Save" at bounding box center [168, 297] width 52 height 33
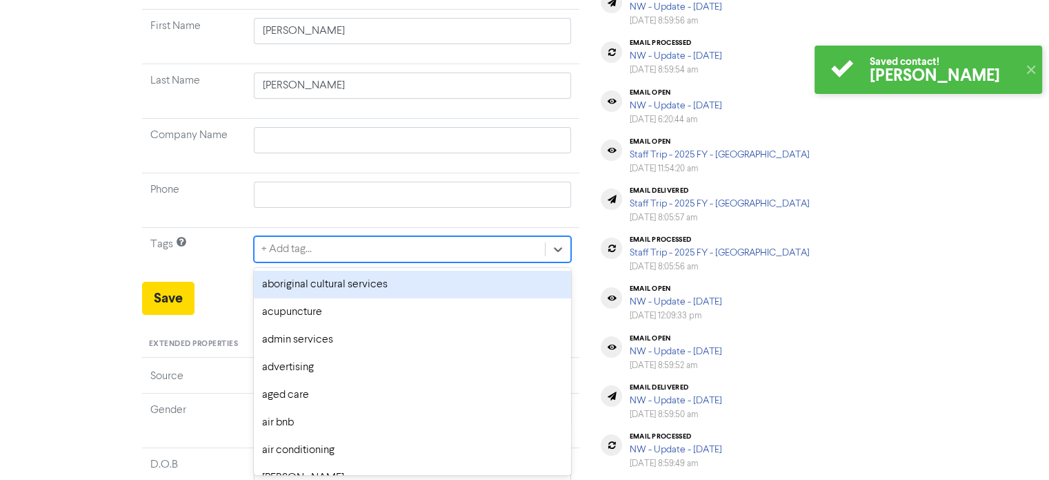
click at [376, 248] on div "+ Add tag..." at bounding box center [400, 249] width 291 height 25
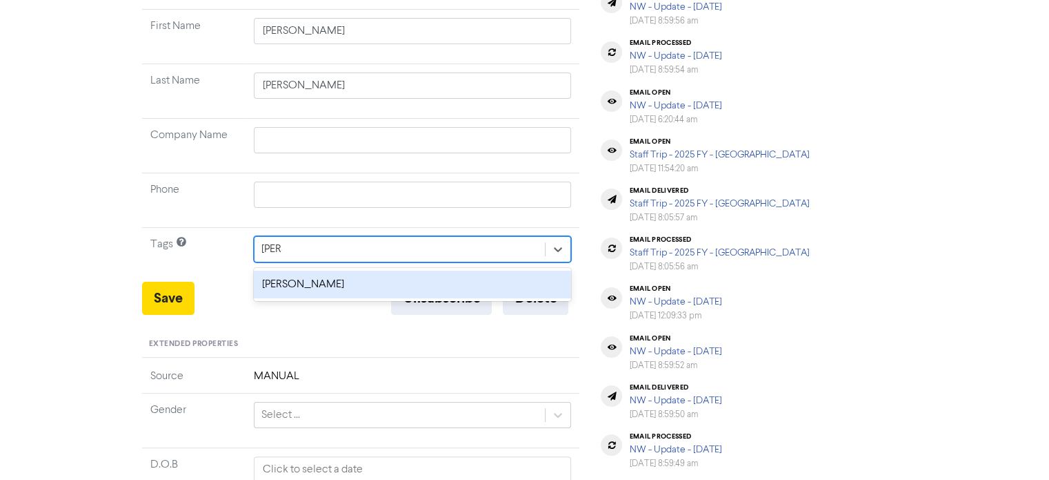
click at [315, 292] on div "[PERSON_NAME]" at bounding box center [413, 284] width 318 height 28
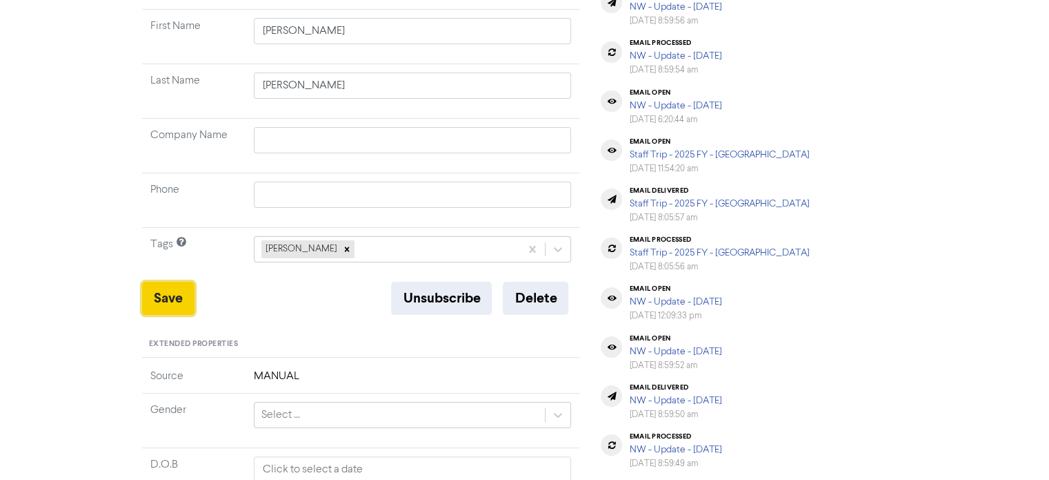
click at [150, 302] on button "Save" at bounding box center [168, 297] width 52 height 33
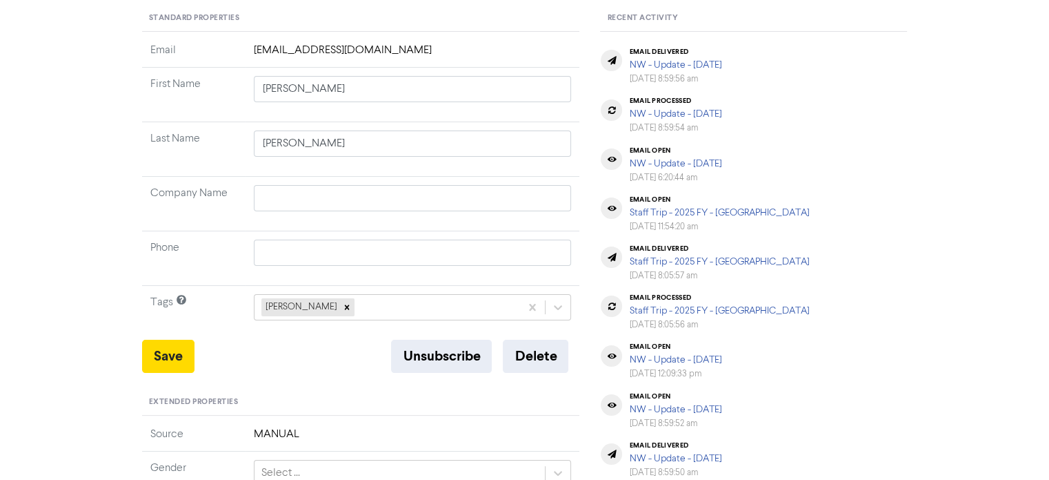
scroll to position [0, 0]
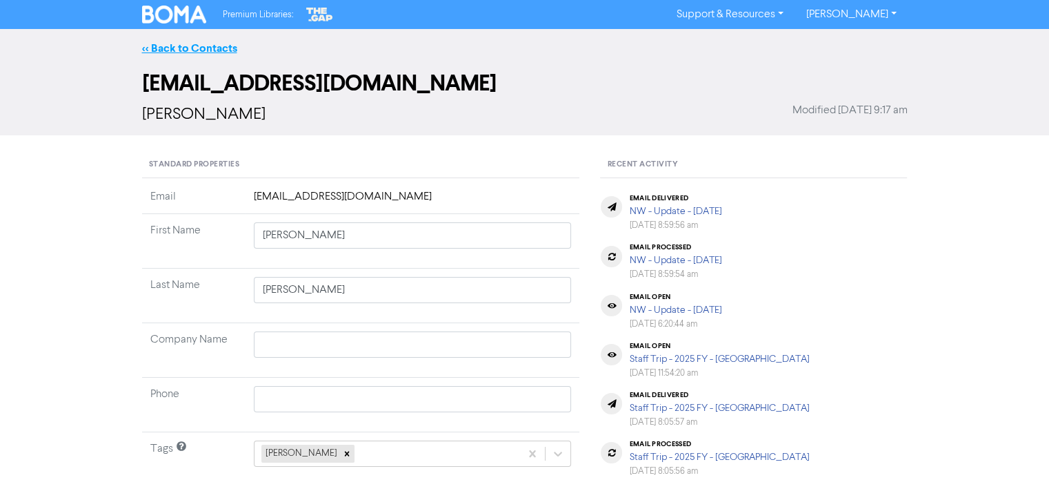
click at [208, 47] on link "<< Back to Contacts" at bounding box center [189, 48] width 95 height 14
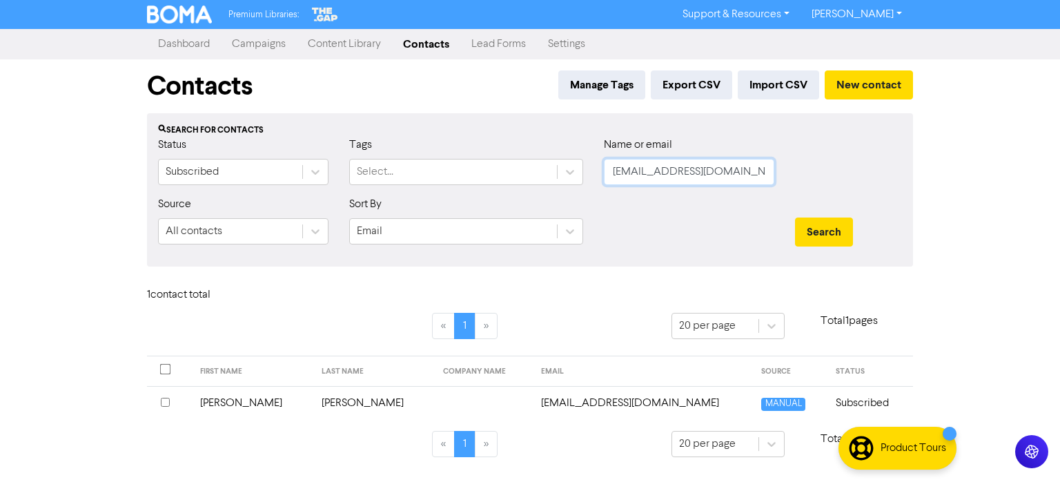
drag, startPoint x: 609, startPoint y: 175, endPoint x: 692, endPoint y: 191, distance: 84.4
click at [498, 184] on div "Status Subscribed Tags Select... Name or email [EMAIL_ADDRESS][DOMAIN_NAME]" at bounding box center [530, 166] width 764 height 59
paste input "[EMAIL_ADDRESS][DOMAIN_NAME]"
click at [821, 228] on button "Search" at bounding box center [824, 231] width 58 height 29
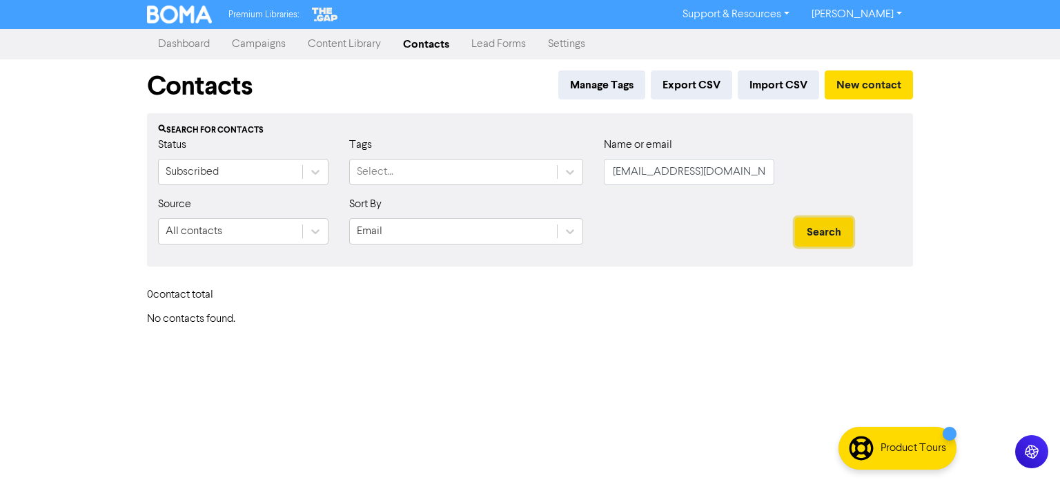
click at [821, 228] on button "Search" at bounding box center [824, 231] width 58 height 29
drag, startPoint x: 748, startPoint y: 168, endPoint x: 584, endPoint y: 175, distance: 164.4
click at [602, 175] on div "Name or email [EMAIL_ADDRESS][DOMAIN_NAME]" at bounding box center [688, 166] width 191 height 59
paste input "[EMAIL_ADDRESS][DOMAIN_NAME]"
click at [833, 223] on button "Search" at bounding box center [824, 231] width 58 height 29
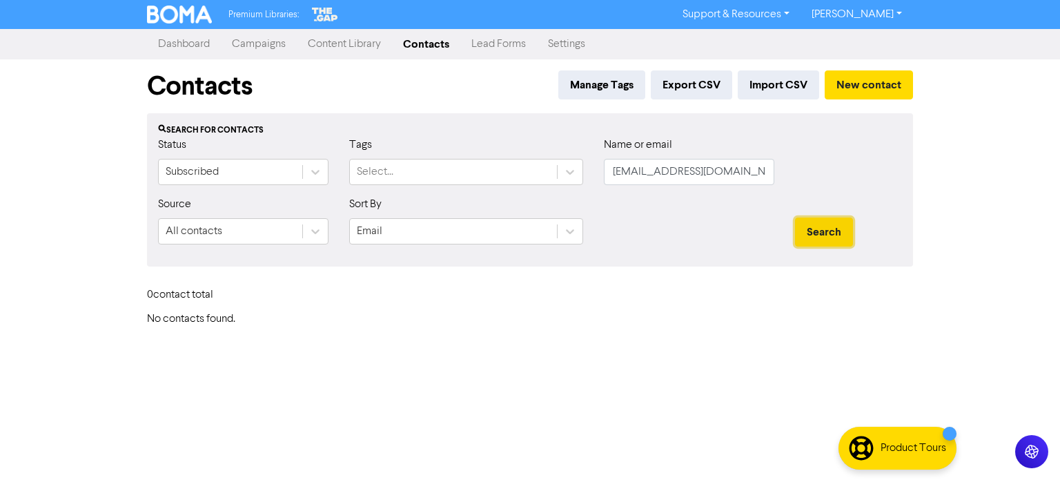
click at [831, 226] on button "Search" at bounding box center [824, 231] width 58 height 29
drag, startPoint x: 760, startPoint y: 176, endPoint x: 515, endPoint y: 184, distance: 244.4
click at [569, 183] on div "Status Subscribed Tags Select... Name or email [EMAIL_ADDRESS][DOMAIN_NAME]" at bounding box center [530, 166] width 764 height 59
paste input "[PERSON_NAME][EMAIL_ADDRESS][DOMAIN_NAME]"
click at [795, 217] on button "Search" at bounding box center [824, 231] width 58 height 29
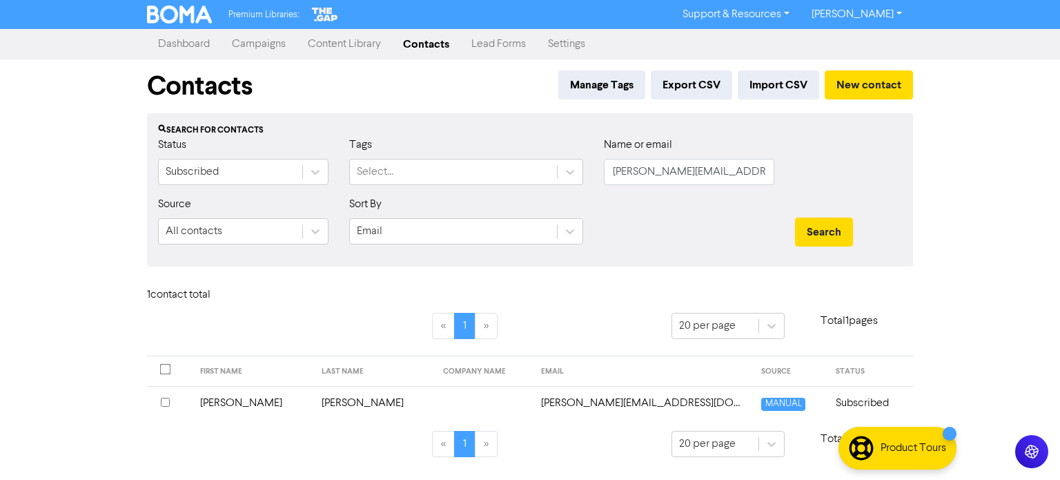
click at [313, 401] on td "[PERSON_NAME]" at bounding box center [373, 403] width 121 height 34
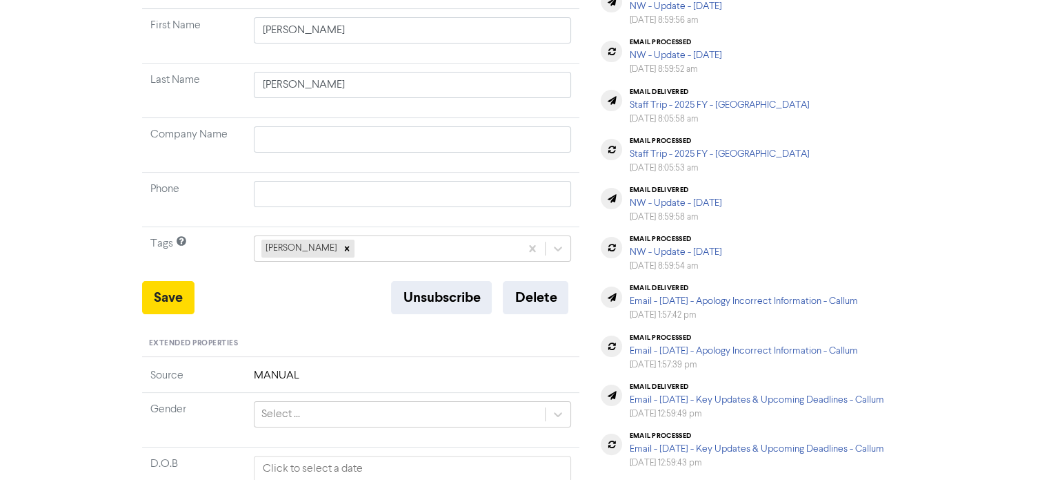
scroll to position [207, 0]
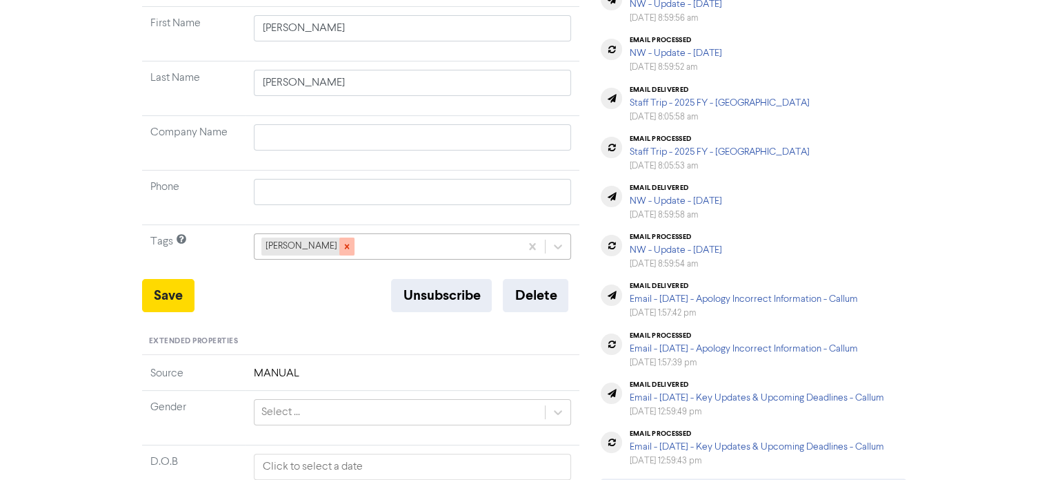
click at [342, 245] on icon at bounding box center [347, 246] width 10 height 10
click at [338, 237] on div "+ Add tag..." at bounding box center [400, 246] width 291 height 25
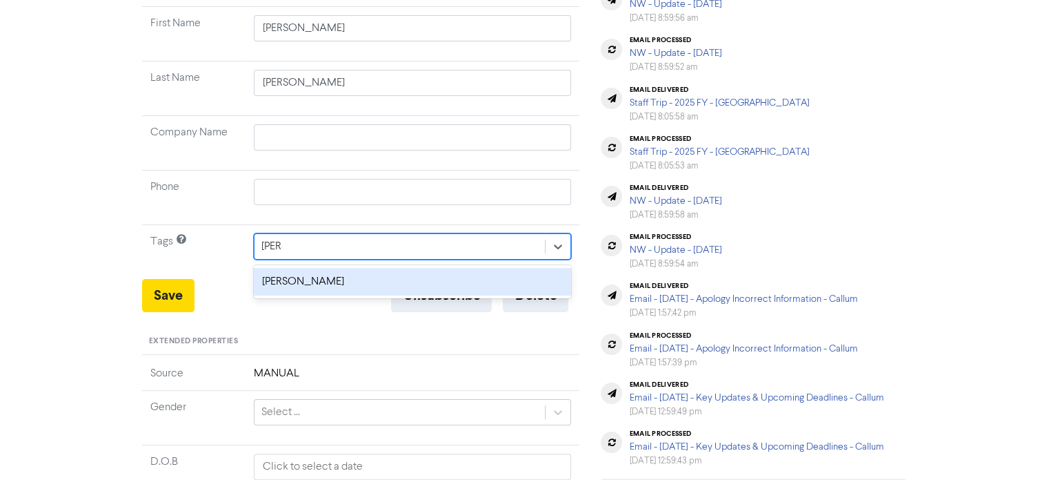
click at [339, 270] on div "[PERSON_NAME]" at bounding box center [413, 282] width 318 height 28
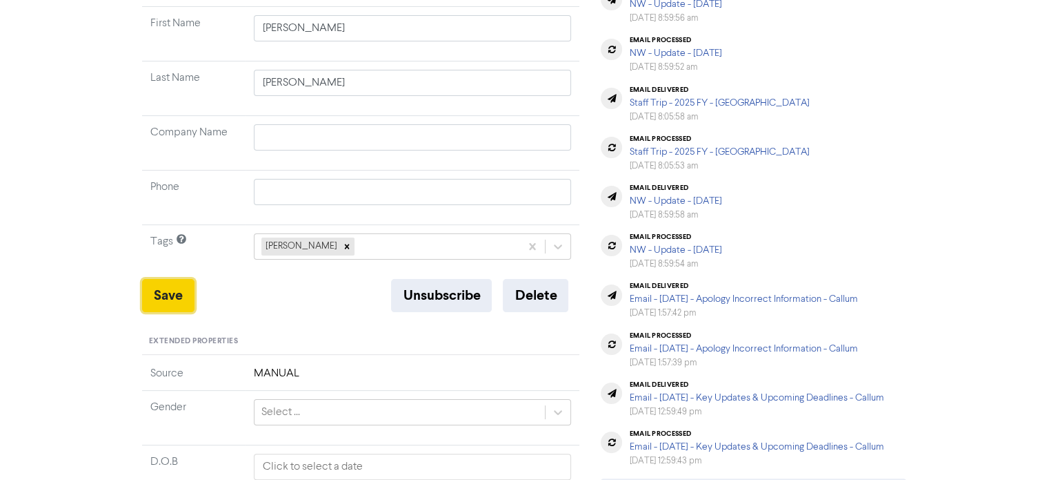
click at [188, 285] on button "Save" at bounding box center [168, 295] width 52 height 33
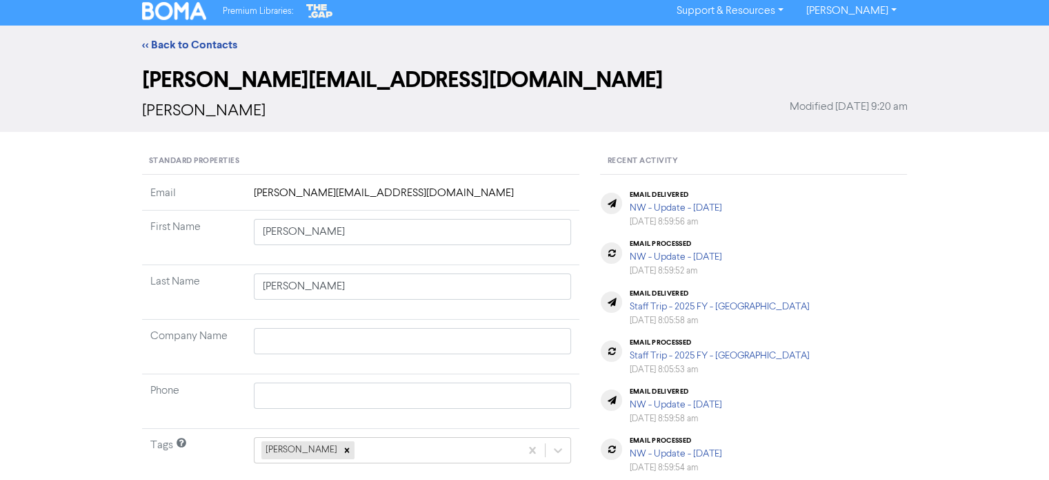
scroll to position [0, 0]
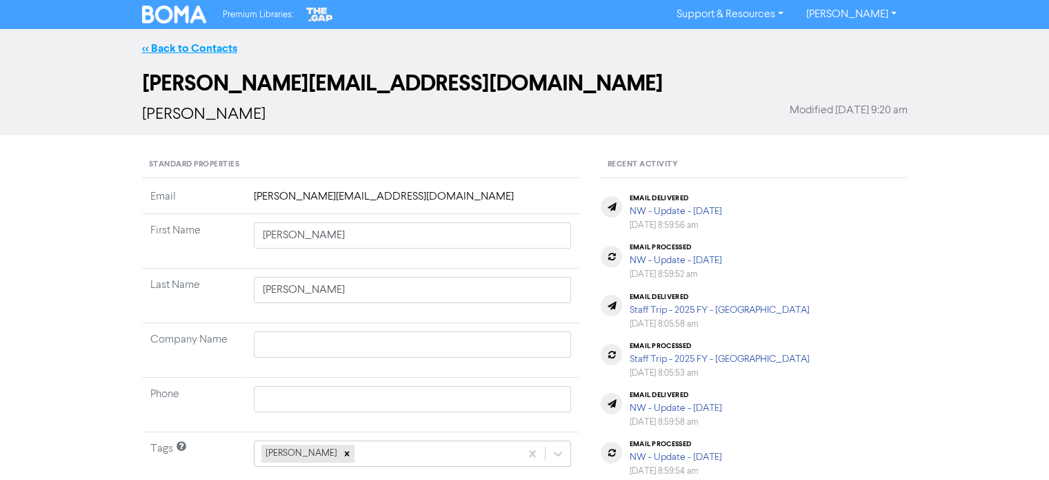
click at [205, 50] on link "<< Back to Contacts" at bounding box center [189, 48] width 95 height 14
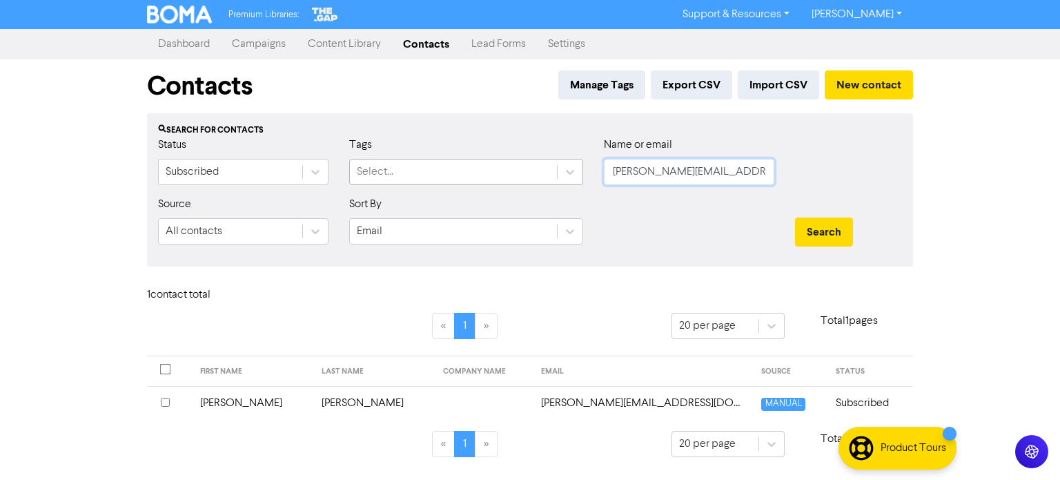
drag, startPoint x: 744, startPoint y: 176, endPoint x: 530, endPoint y: 170, distance: 214.0
click at [586, 172] on div "Status Subscribed Tags Select... Name or email [PERSON_NAME][EMAIL_ADDRESS][DOM…" at bounding box center [530, 166] width 764 height 59
paste input "[EMAIL_ADDRESS][DOMAIN_NAME]"
click at [836, 230] on button "Search" at bounding box center [824, 231] width 58 height 29
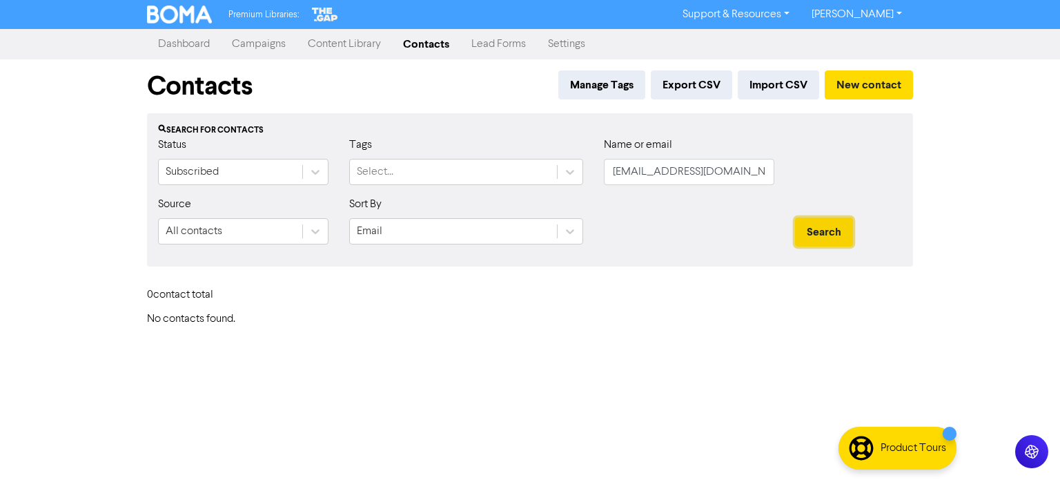
drag, startPoint x: 824, startPoint y: 234, endPoint x: 822, endPoint y: 219, distance: 14.6
click at [824, 234] on button "Search" at bounding box center [824, 231] width 58 height 29
drag, startPoint x: 693, startPoint y: 173, endPoint x: 846, endPoint y: 195, distance: 154.0
click at [475, 181] on div "Status Subscribed Tags Select... Name or email [EMAIL_ADDRESS][DOMAIN_NAME]" at bounding box center [530, 166] width 764 height 59
paste input "[EMAIL_ADDRESS][DOMAIN_NAME]"
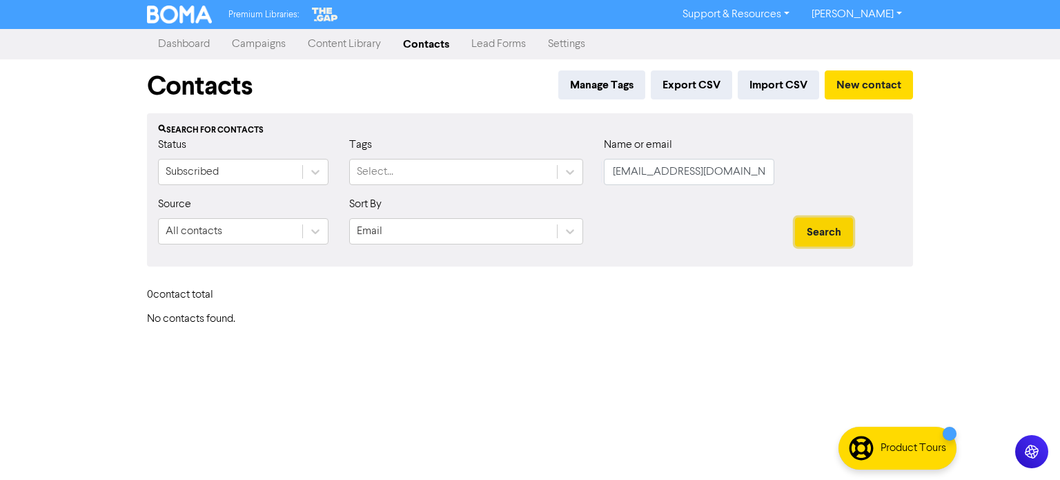
click at [828, 232] on button "Search" at bounding box center [824, 231] width 58 height 29
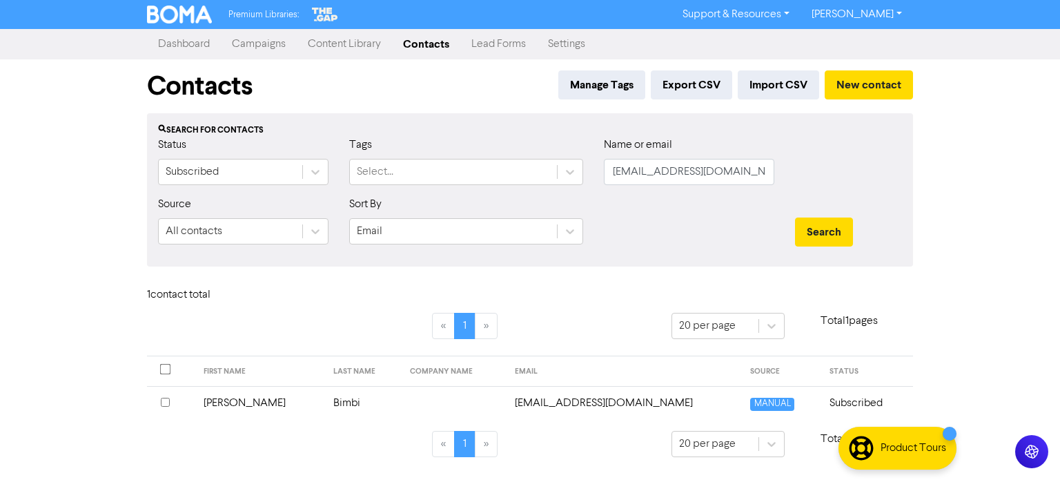
click at [226, 403] on td "[PERSON_NAME]" at bounding box center [260, 403] width 130 height 34
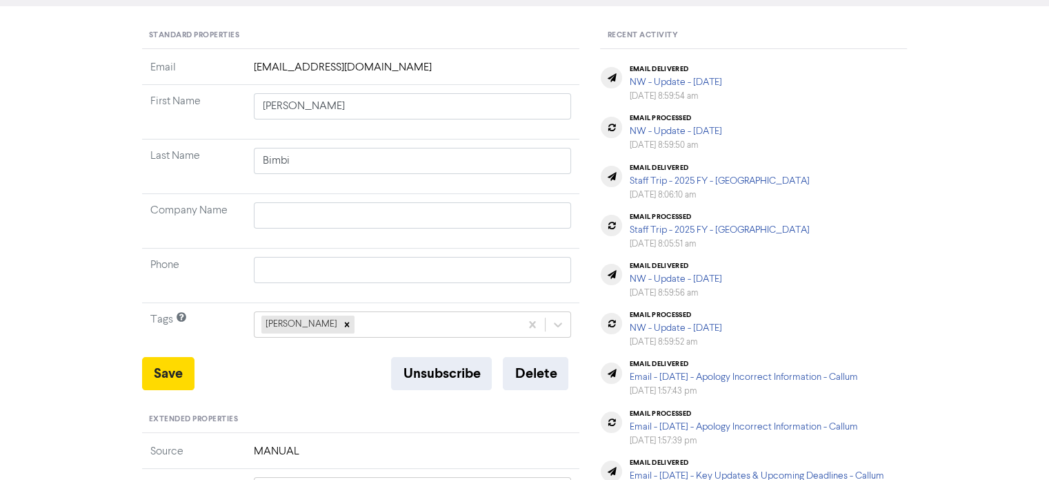
scroll to position [138, 0]
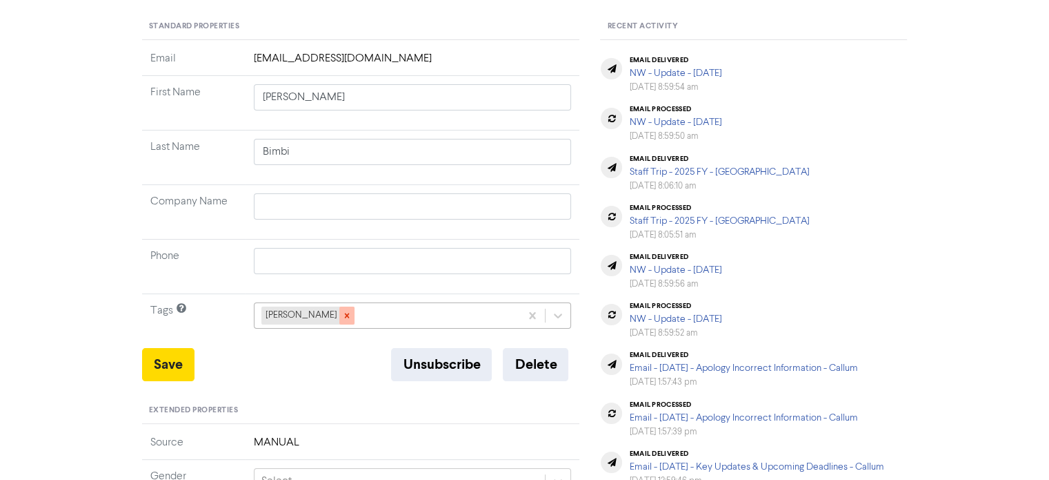
click at [342, 315] on icon at bounding box center [347, 315] width 10 height 10
click at [336, 315] on div "+ Add tag..." at bounding box center [413, 315] width 318 height 26
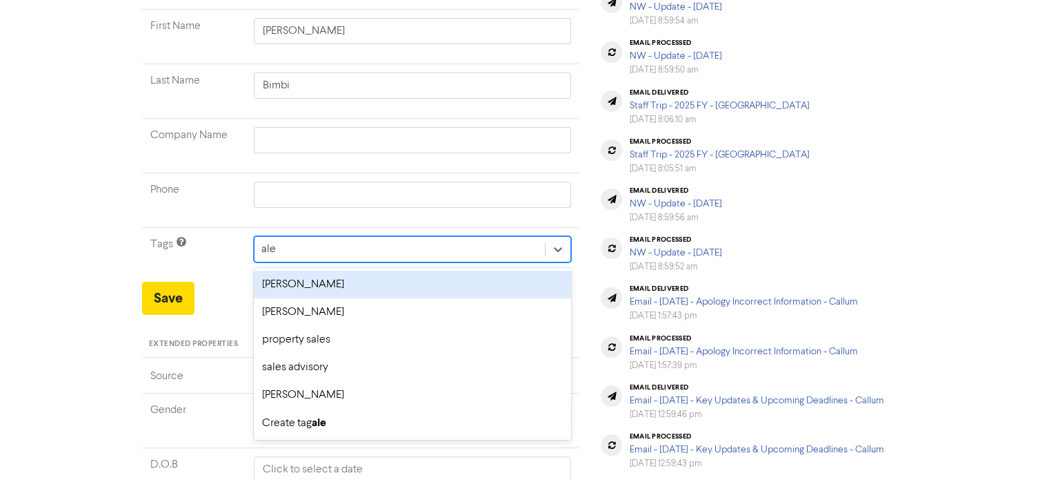
click at [323, 289] on div "[PERSON_NAME]" at bounding box center [413, 284] width 318 height 28
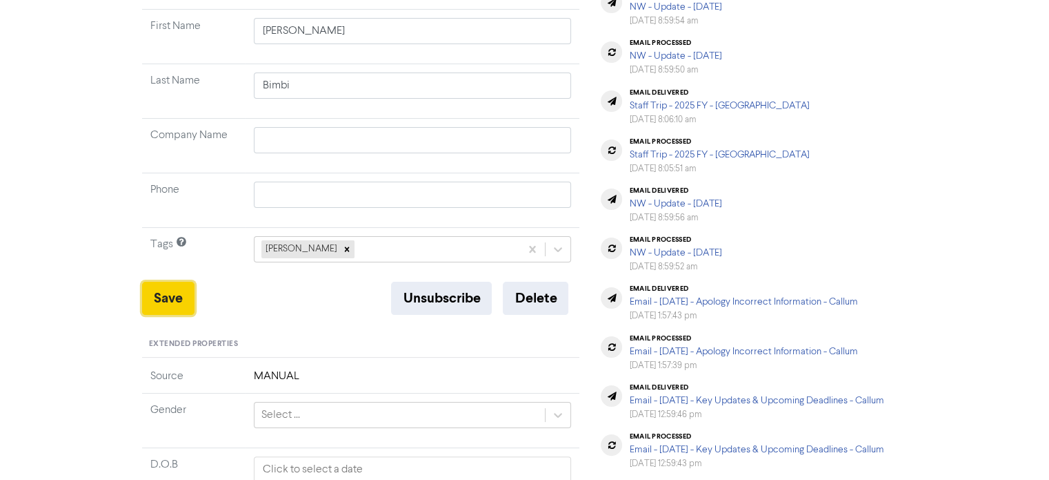
click at [176, 291] on button "Save" at bounding box center [168, 297] width 52 height 33
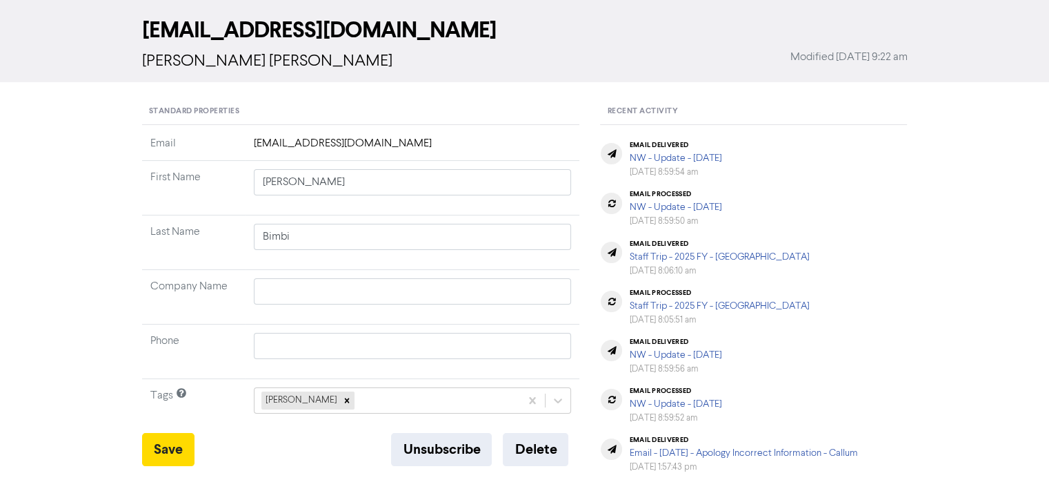
scroll to position [276, 0]
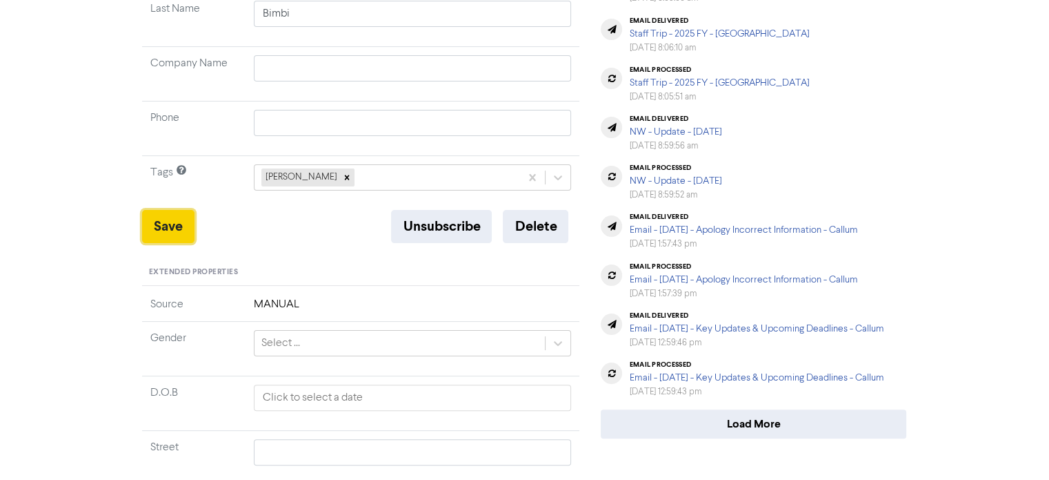
click at [181, 224] on button "Save" at bounding box center [168, 226] width 52 height 33
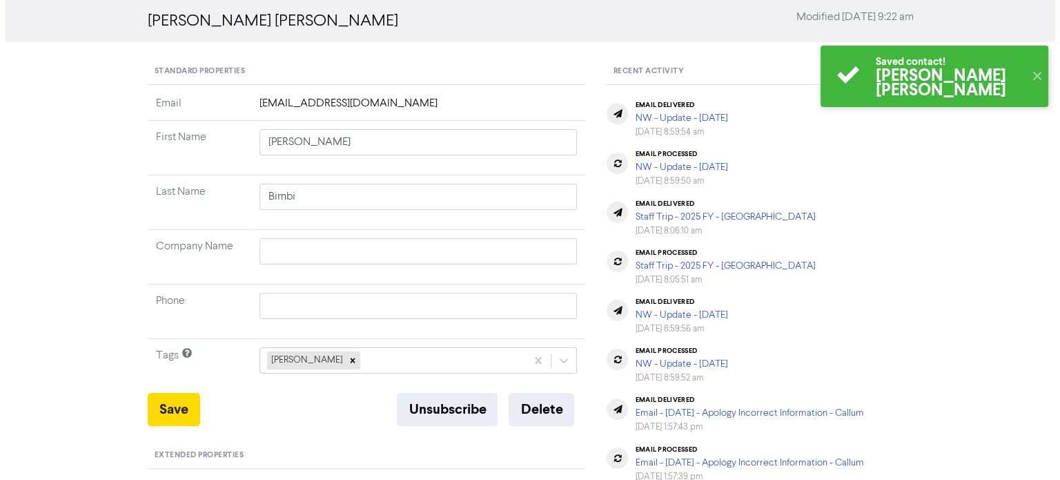
scroll to position [0, 0]
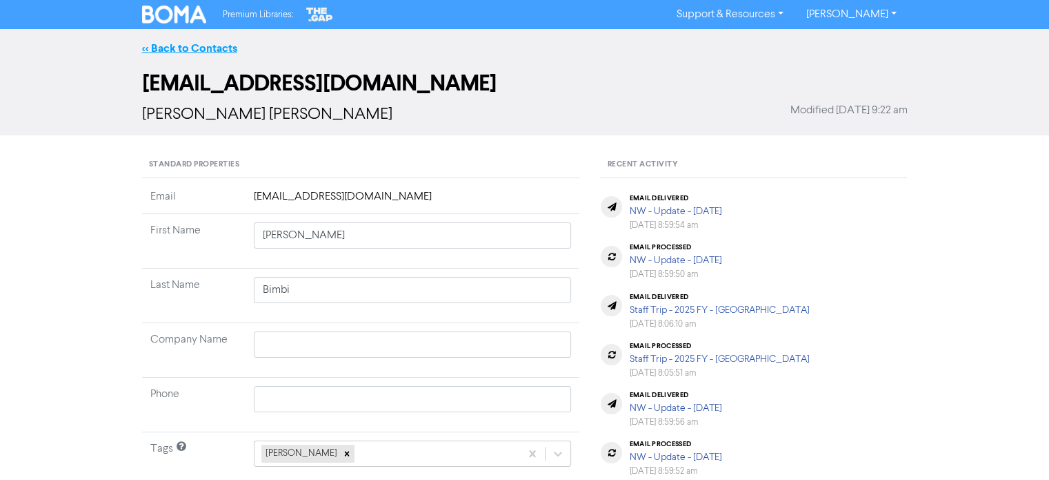
click at [226, 52] on link "<< Back to Contacts" at bounding box center [189, 48] width 95 height 14
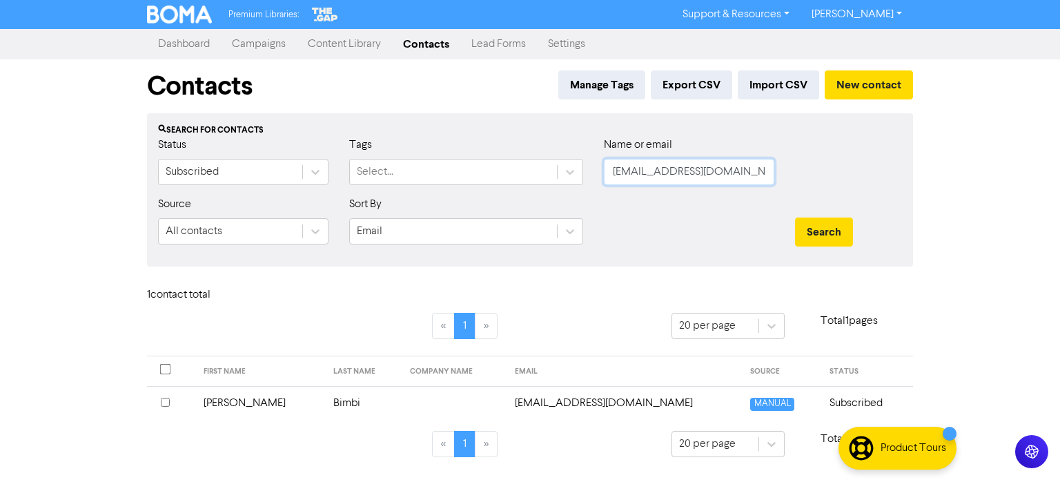
drag, startPoint x: 729, startPoint y: 181, endPoint x: 464, endPoint y: 203, distance: 265.1
click at [505, 198] on form "Status Subscribed Tags Select... Name or email [EMAIL_ADDRESS][DOMAIN_NAME] Sou…" at bounding box center [530, 196] width 744 height 119
click at [678, 166] on input "text" at bounding box center [689, 172] width 170 height 26
paste input "[EMAIL_ADDRESS][DOMAIN_NAME]"
click at [817, 223] on button "Search" at bounding box center [824, 231] width 58 height 29
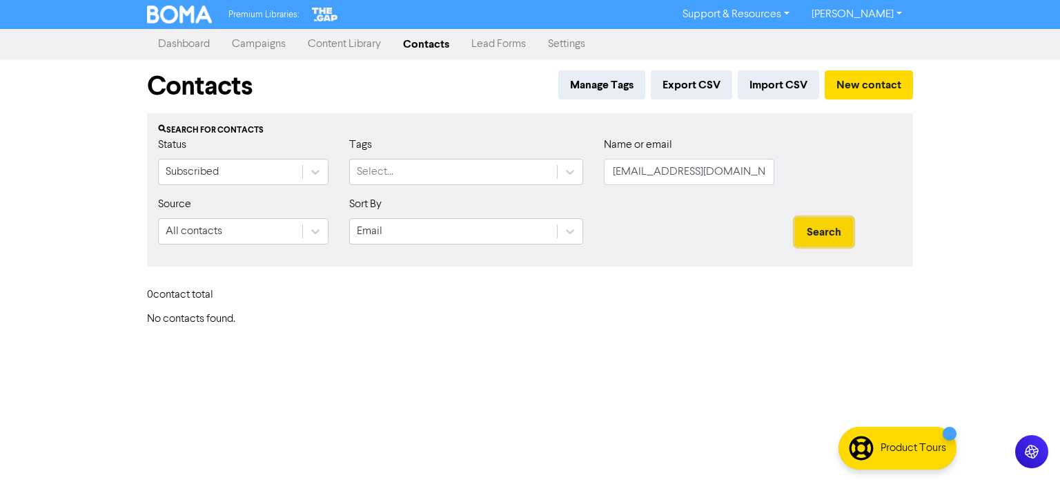
click at [817, 223] on button "Search" at bounding box center [824, 231] width 58 height 29
drag, startPoint x: 613, startPoint y: 176, endPoint x: 1115, endPoint y: 227, distance: 504.9
click at [1059, 227] on html "Premium Libraries: Support & Resources Video Tutorials FAQ & Guides Marketing E…" at bounding box center [530, 240] width 1060 height 480
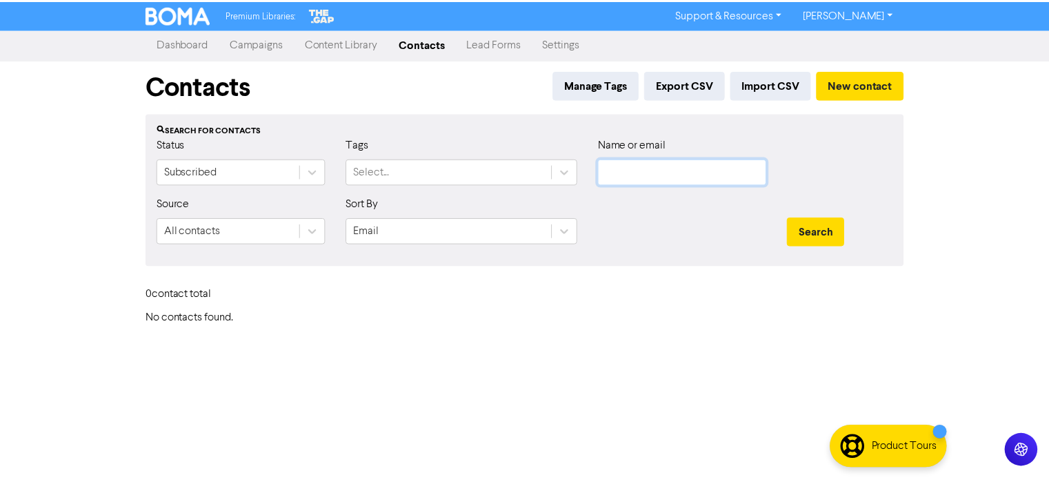
scroll to position [0, 0]
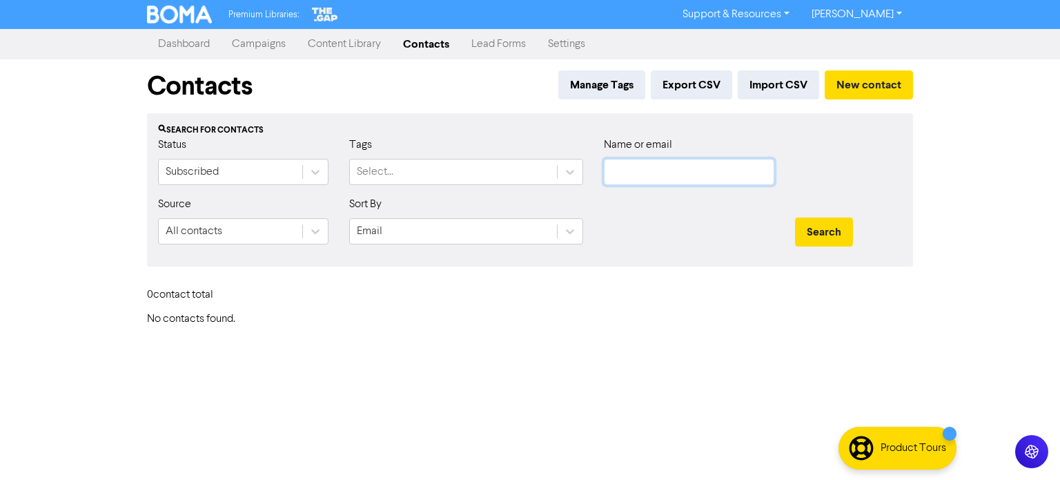
paste input "[PERSON_NAME][EMAIL_ADDRESS][DOMAIN_NAME]"
click at [842, 227] on button "Search" at bounding box center [824, 231] width 58 height 29
click at [822, 228] on button "Search" at bounding box center [824, 231] width 58 height 29
click at [618, 172] on input "[PERSON_NAME][EMAIL_ADDRESS][DOMAIN_NAME]" at bounding box center [689, 172] width 170 height 26
click at [613, 168] on input "[PERSON_NAME][EMAIL_ADDRESS][DOMAIN_NAME]" at bounding box center [689, 172] width 170 height 26
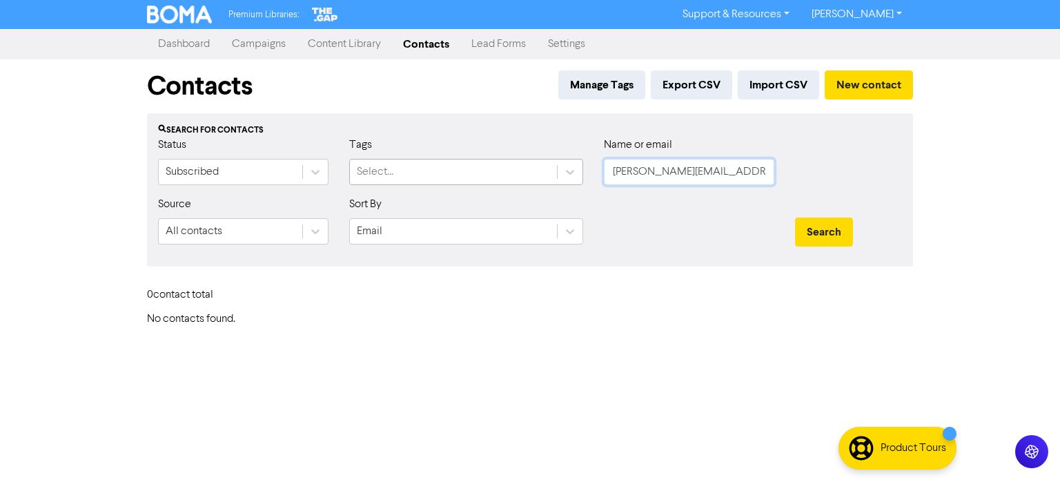
drag, startPoint x: 756, startPoint y: 166, endPoint x: 518, endPoint y: 180, distance: 238.4
click at [518, 180] on div "Status Subscribed Tags Select... Name or email [PERSON_NAME][EMAIL_ADDRESS][DOM…" at bounding box center [530, 166] width 764 height 59
paste input "[EMAIL_ADDRESS][PERSON_NAME][DOMAIN_NAME]"
click at [829, 226] on button "Search" at bounding box center [824, 231] width 58 height 29
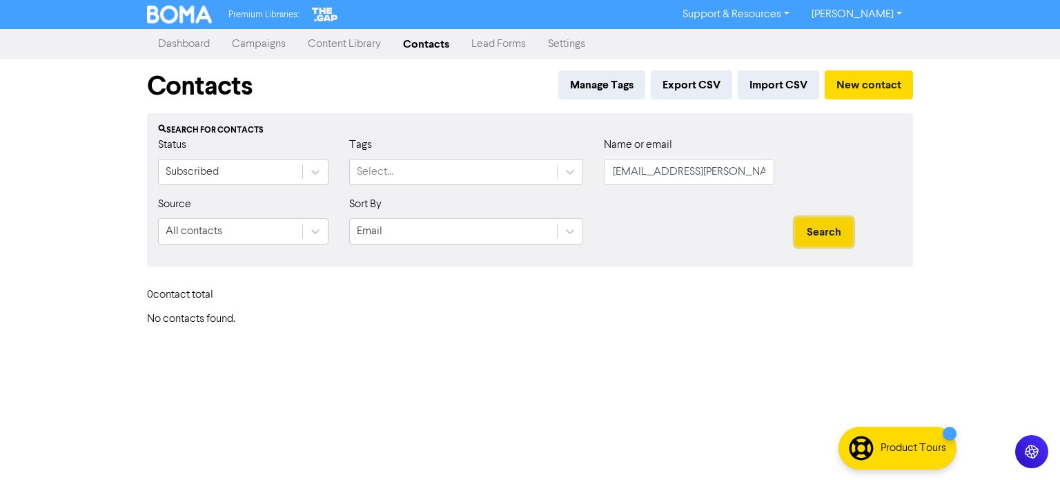
click at [814, 233] on button "Search" at bounding box center [824, 231] width 58 height 29
drag, startPoint x: 614, startPoint y: 168, endPoint x: 985, endPoint y: 189, distance: 371.1
click at [985, 189] on div "Premium Libraries: Support & Resources Video Tutorials FAQ & Guides Marketing E…" at bounding box center [530, 240] width 1060 height 480
paste input "[EMAIL_ADDRESS][DOMAIN_NAME]"
click at [833, 226] on button "Search" at bounding box center [824, 231] width 58 height 29
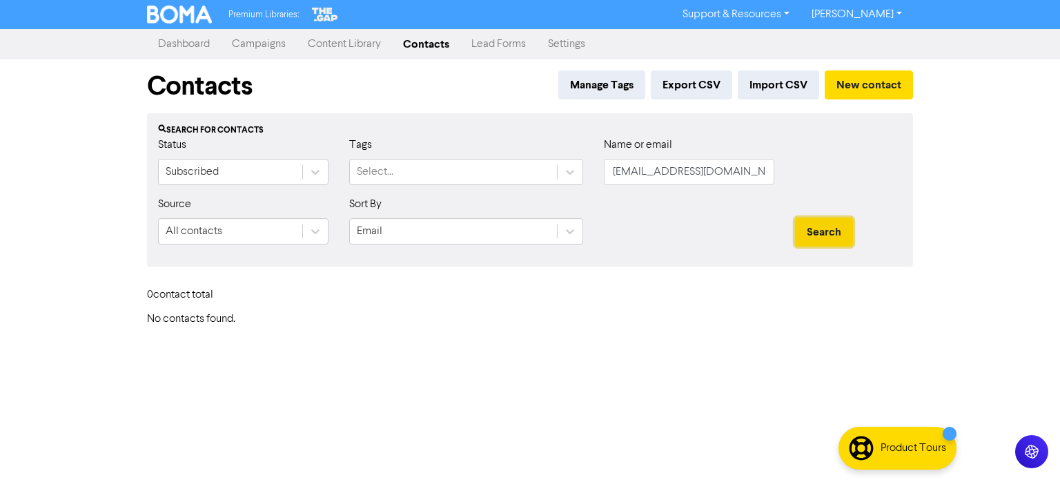
click at [833, 226] on button "Search" at bounding box center [824, 231] width 58 height 29
drag, startPoint x: 747, startPoint y: 170, endPoint x: 776, endPoint y: 235, distance: 71.4
click at [428, 209] on form "Status Subscribed Tags Select... Name or email [EMAIL_ADDRESS][DOMAIN_NAME] Sou…" at bounding box center [530, 196] width 744 height 119
paste input "[EMAIL_ADDRESS][PERSON_NAME][DOMAIN_NAME]"
click at [817, 236] on button "Search" at bounding box center [824, 231] width 58 height 29
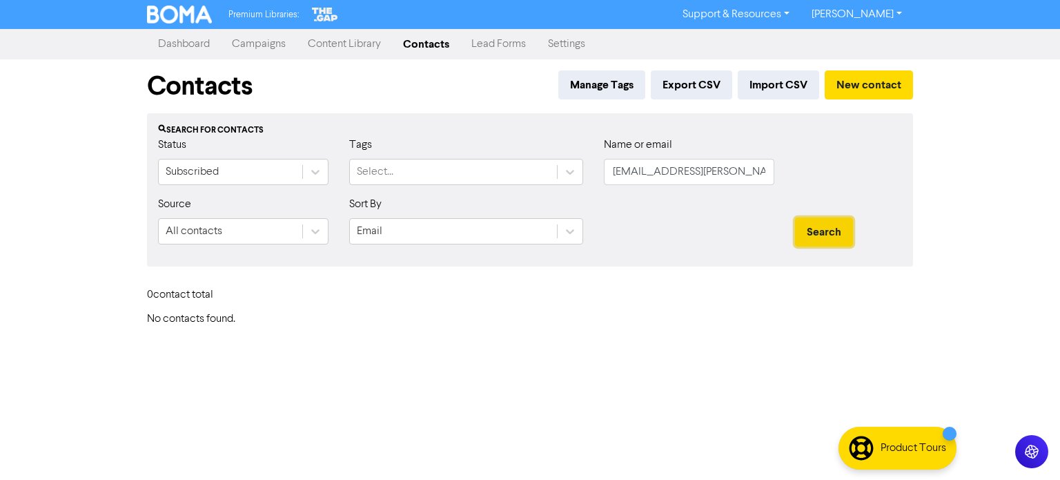
click at [817, 236] on button "Search" at bounding box center [824, 231] width 58 height 29
click at [614, 176] on input "[EMAIL_ADDRESS][PERSON_NAME][DOMAIN_NAME]" at bounding box center [689, 172] width 170 height 26
drag, startPoint x: 616, startPoint y: 173, endPoint x: 831, endPoint y: 184, distance: 215.5
click at [831, 184] on div "Status Subscribed Tags Select... Name or email [PERSON_NAME][EMAIL_ADDRESS][DOM…" at bounding box center [530, 166] width 764 height 59
paste input "[EMAIL_ADDRESS][DOMAIN_NAME]"
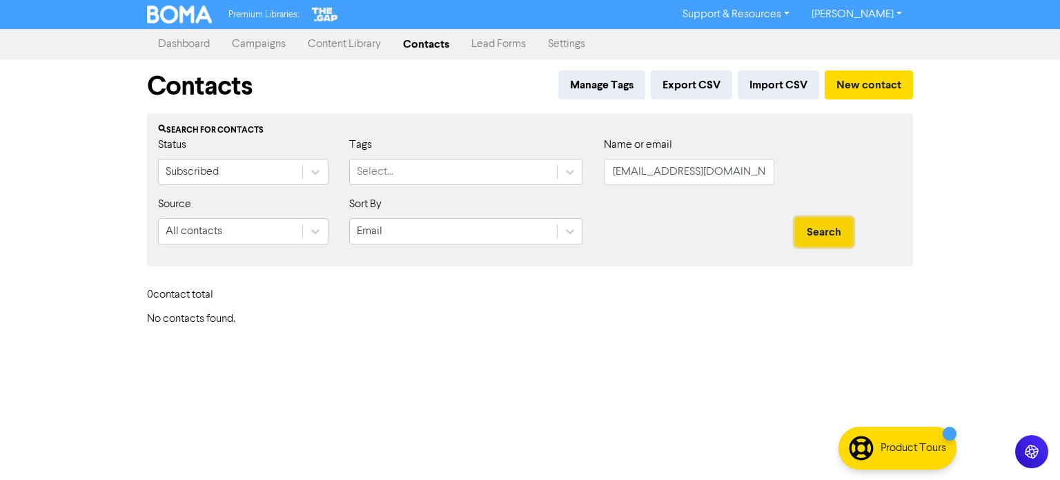
click at [827, 226] on button "Search" at bounding box center [824, 231] width 58 height 29
drag, startPoint x: 609, startPoint y: 177, endPoint x: 877, endPoint y: 177, distance: 267.7
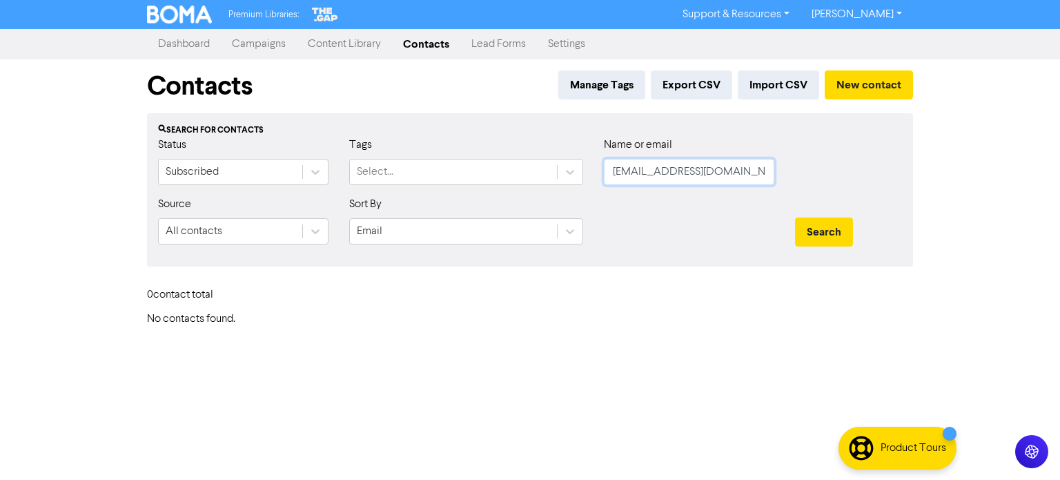
click at [877, 177] on div "Status Subscribed Tags Select... Name or email [EMAIL_ADDRESS][DOMAIN_NAME]" at bounding box center [530, 166] width 764 height 59
paste input "[EMAIL_ADDRESS][DOMAIN_NAME]"
click at [813, 226] on button "Search" at bounding box center [824, 231] width 58 height 29
click at [817, 228] on button "Search" at bounding box center [824, 231] width 58 height 29
drag, startPoint x: 764, startPoint y: 166, endPoint x: 604, endPoint y: 181, distance: 161.5
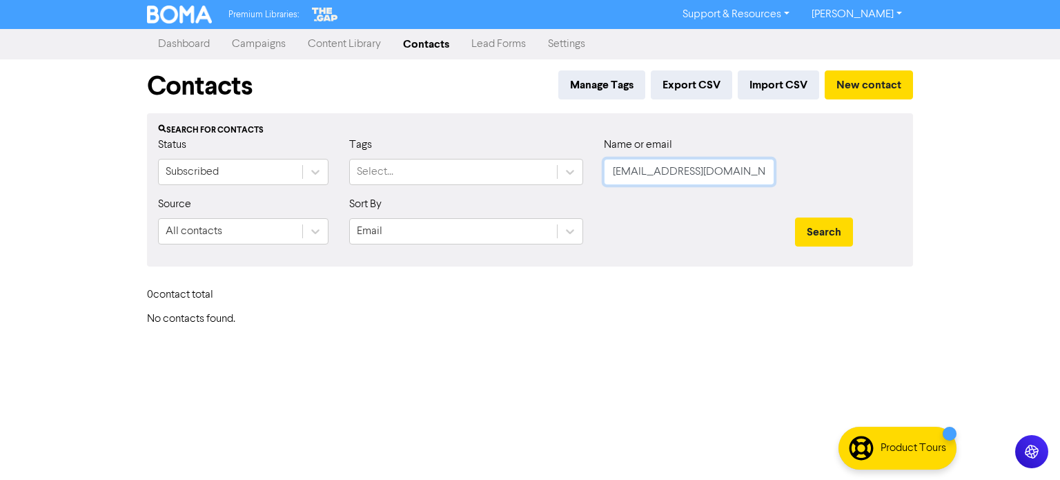
click at [602, 175] on div "Name or email [EMAIL_ADDRESS][DOMAIN_NAME]" at bounding box center [688, 166] width 191 height 59
paste input "[EMAIL_ADDRESS][DOMAIN_NAME]"
click at [844, 229] on button "Search" at bounding box center [824, 231] width 58 height 29
drag, startPoint x: 611, startPoint y: 177, endPoint x: 866, endPoint y: 192, distance: 255.1
click at [866, 192] on div "Status Subscribed Tags Select... Name or email [EMAIL_ADDRESS][DOMAIN_NAME]" at bounding box center [530, 166] width 764 height 59
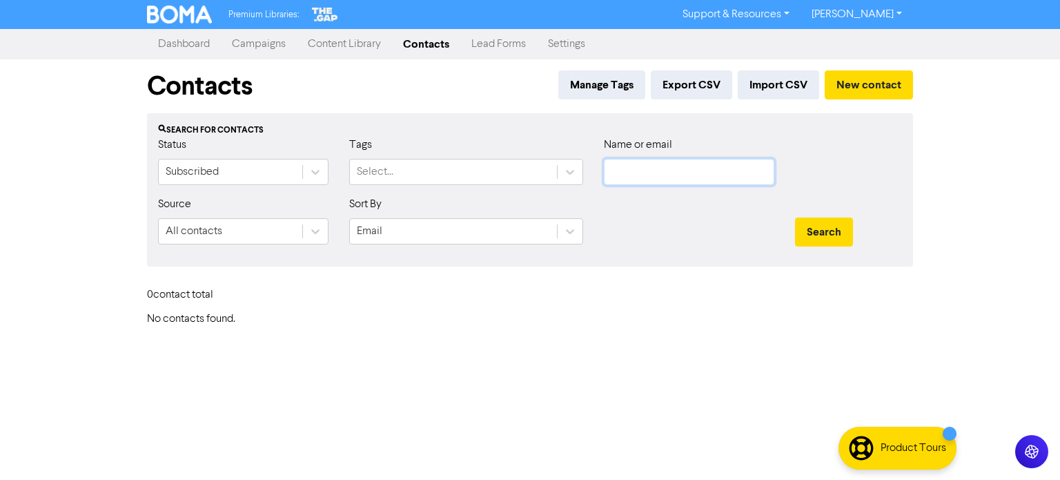
paste input "[PERSON_NAME][EMAIL_ADDRESS][PERSON_NAME][DOMAIN_NAME]"
click at [844, 239] on button "Search" at bounding box center [824, 231] width 58 height 29
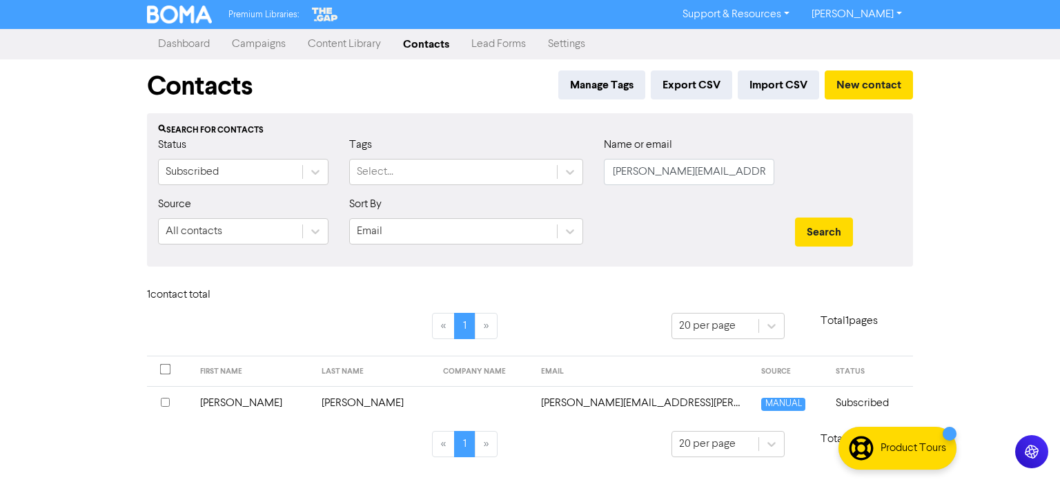
click at [257, 401] on td "[PERSON_NAME]" at bounding box center [252, 403] width 121 height 34
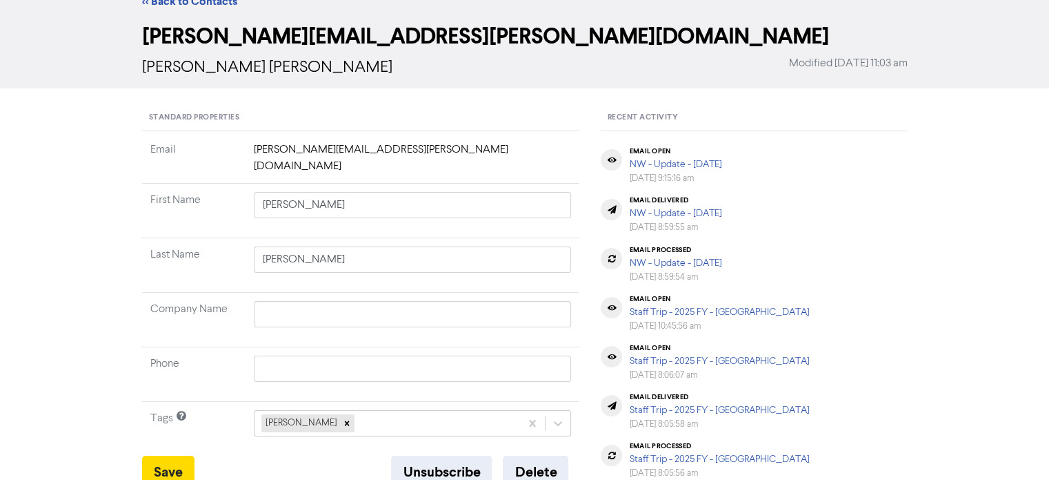
scroll to position [138, 0]
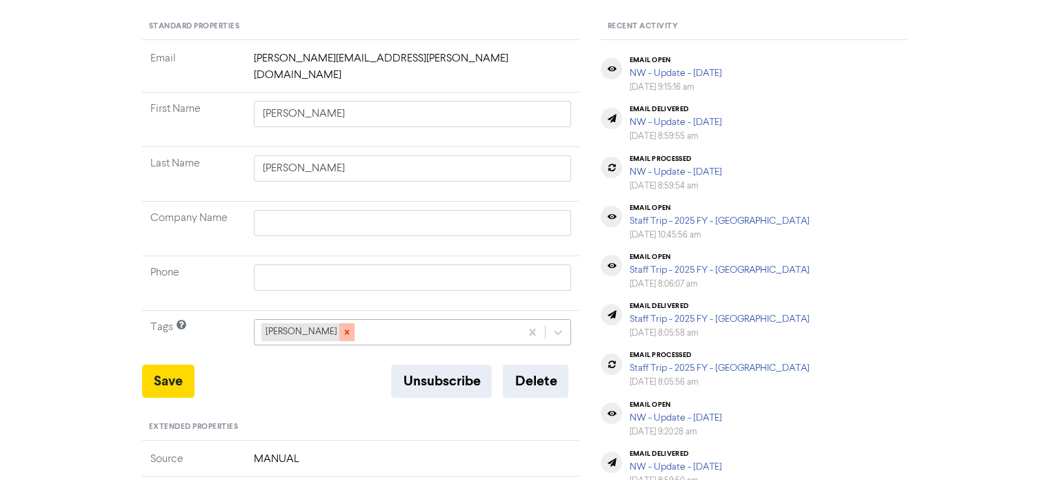
click at [344, 330] on icon at bounding box center [346, 332] width 5 height 5
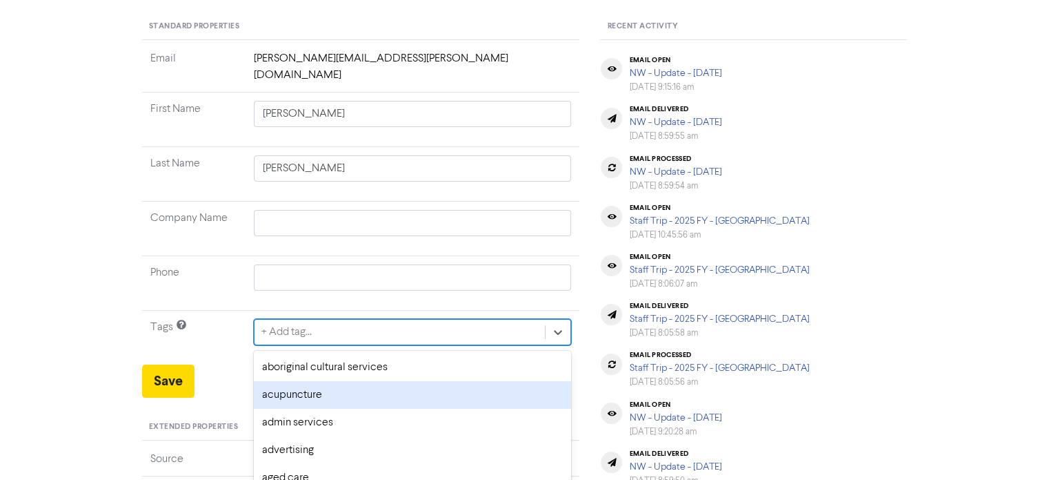
scroll to position [204, 0]
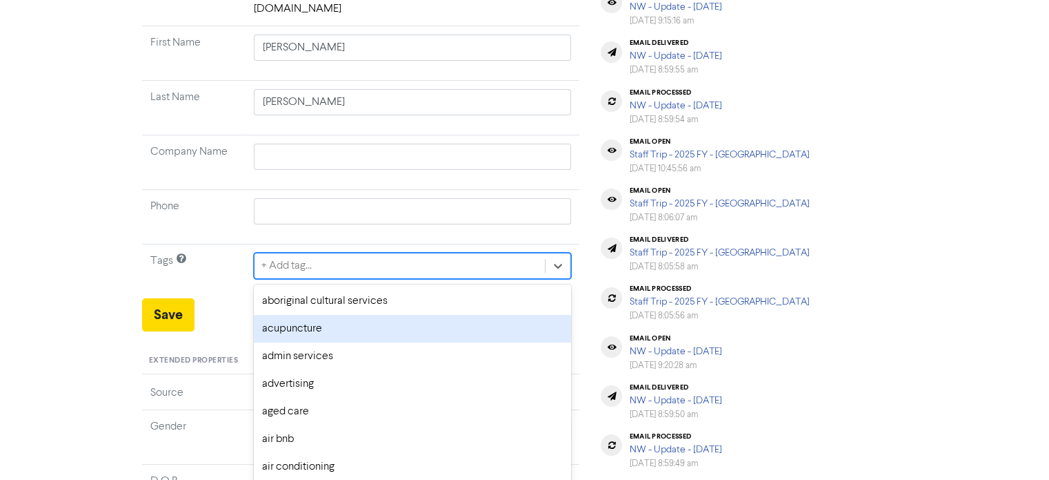
click at [331, 279] on div "option acupuncture focused, 2 of 287. 287 results available. Use Up and Down to…" at bounding box center [413, 266] width 318 height 26
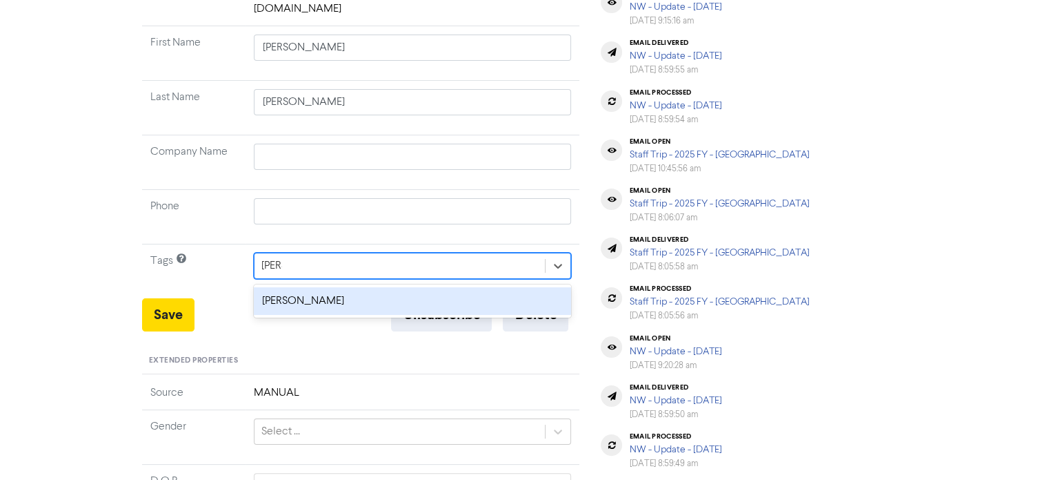
click at [306, 287] on div "[PERSON_NAME]" at bounding box center [413, 301] width 318 height 28
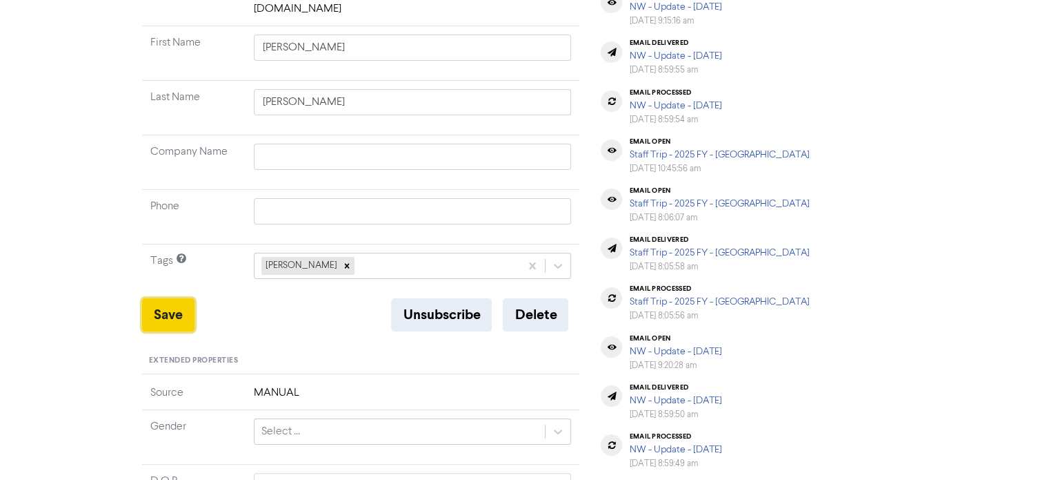
click at [164, 298] on button "Save" at bounding box center [168, 314] width 52 height 33
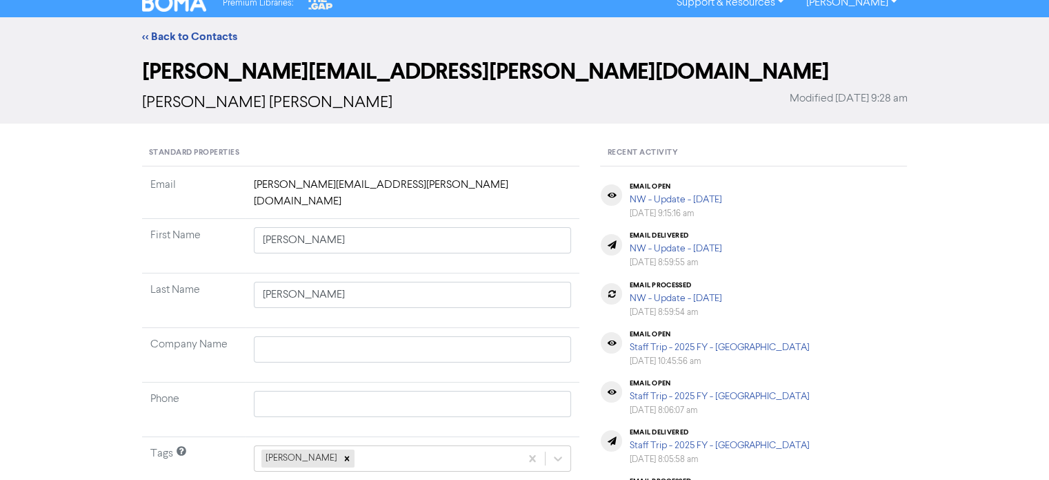
scroll to position [345, 0]
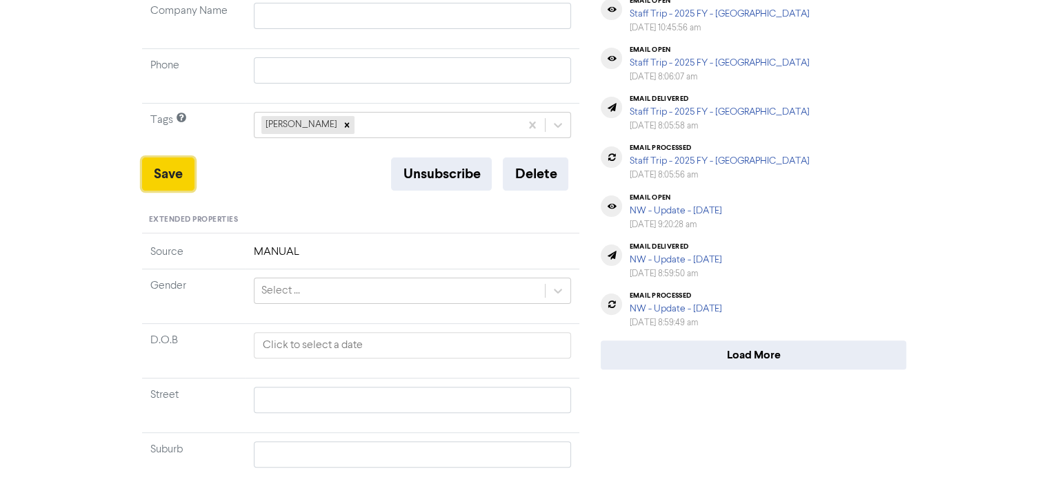
click at [168, 170] on button "Save" at bounding box center [168, 173] width 52 height 33
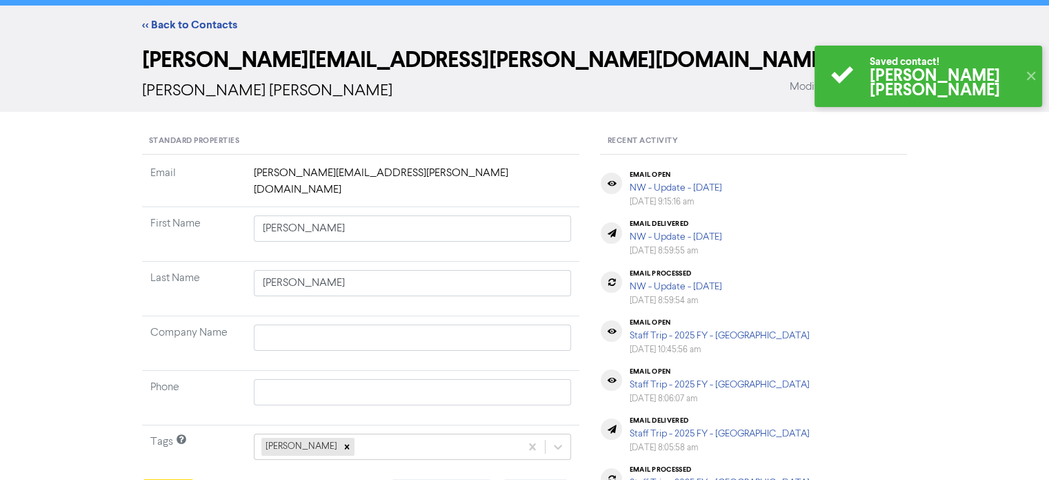
scroll to position [0, 0]
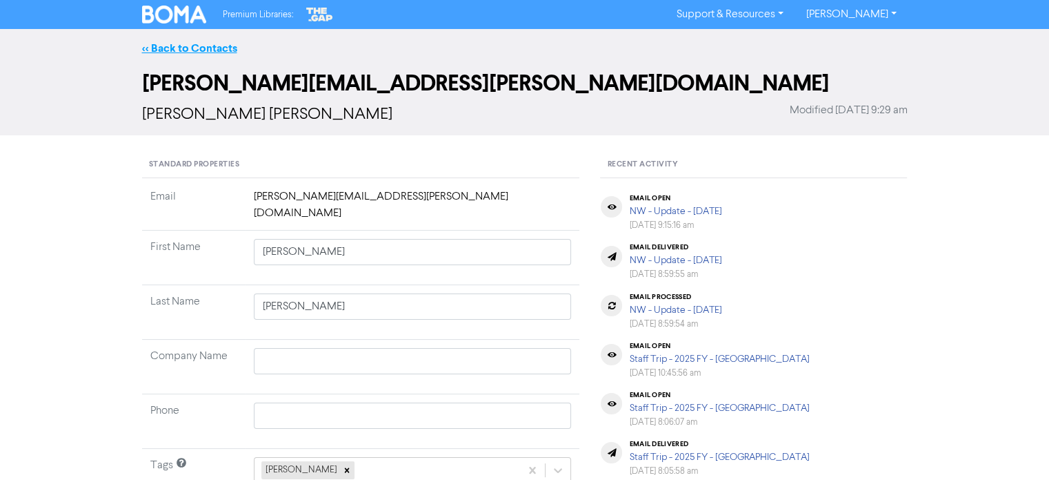
click at [222, 52] on link "<< Back to Contacts" at bounding box center [189, 48] width 95 height 14
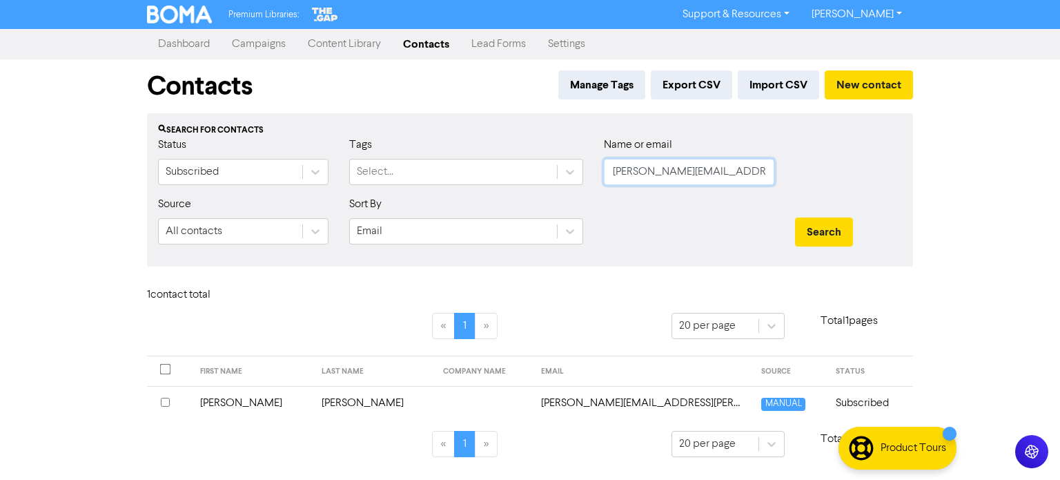
drag, startPoint x: 729, startPoint y: 173, endPoint x: 910, endPoint y: 242, distance: 193.5
click at [416, 176] on div "Status Subscribed Tags Select... Name or email [PERSON_NAME][EMAIL_ADDRESS][PER…" at bounding box center [530, 166] width 764 height 59
paste input "[PERSON_NAME][DOMAIN_NAME][EMAIL_ADDRESS][PERSON_NAME][DOMAIN_NAME]"
click at [838, 223] on button "Search" at bounding box center [824, 231] width 58 height 29
click at [313, 406] on td "[PERSON_NAME]" at bounding box center [373, 403] width 121 height 34
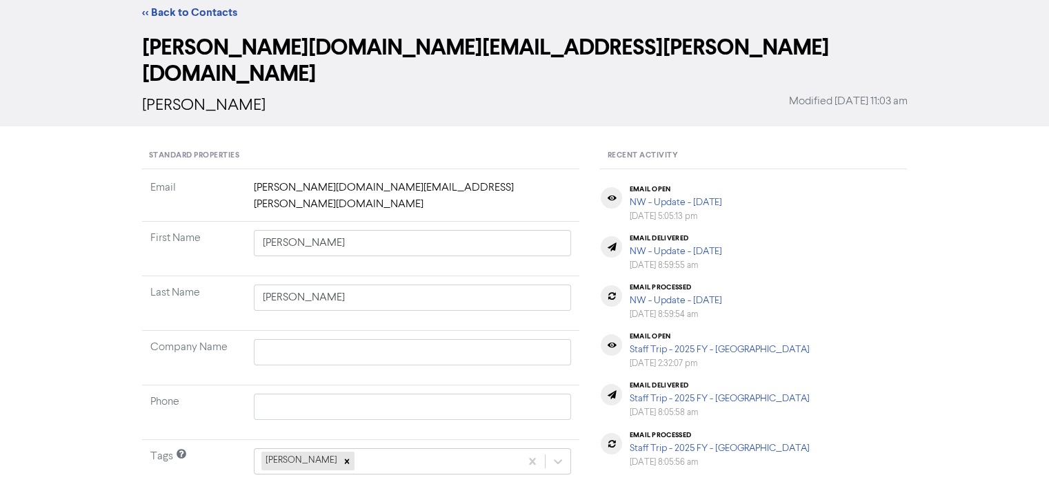
scroll to position [69, 0]
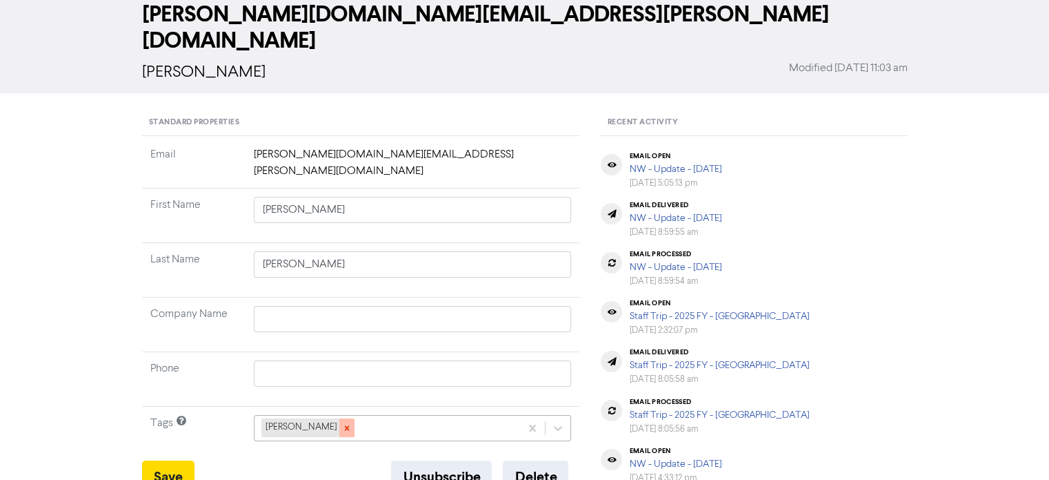
click at [344, 425] on icon at bounding box center [346, 427] width 5 height 5
click at [343, 415] on div "+ Add tag..." at bounding box center [413, 428] width 318 height 26
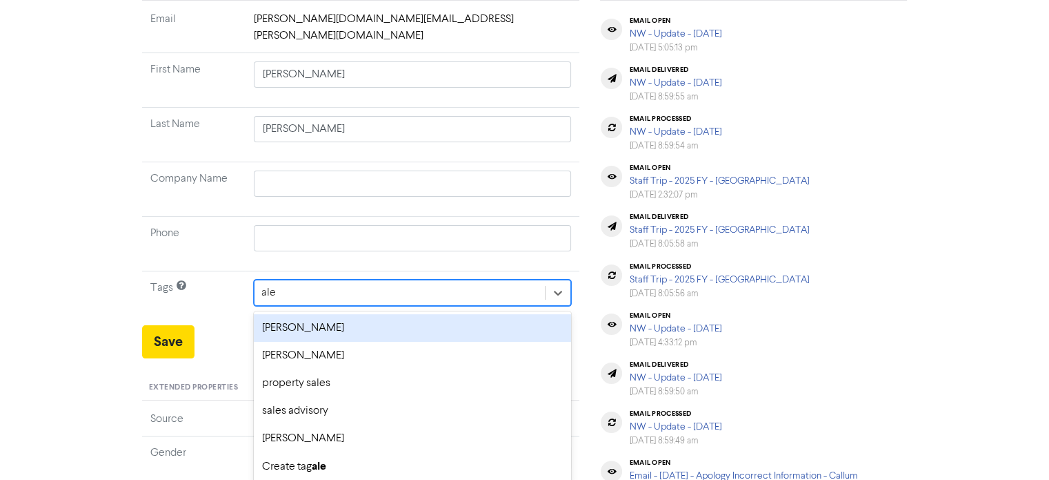
click at [348, 314] on div "[PERSON_NAME]" at bounding box center [413, 328] width 318 height 28
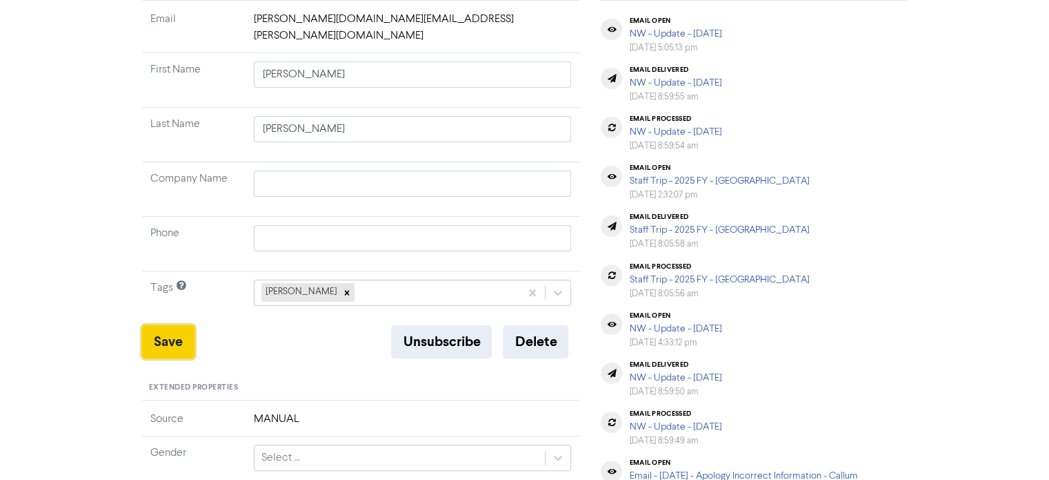
click at [174, 325] on button "Save" at bounding box center [168, 341] width 52 height 33
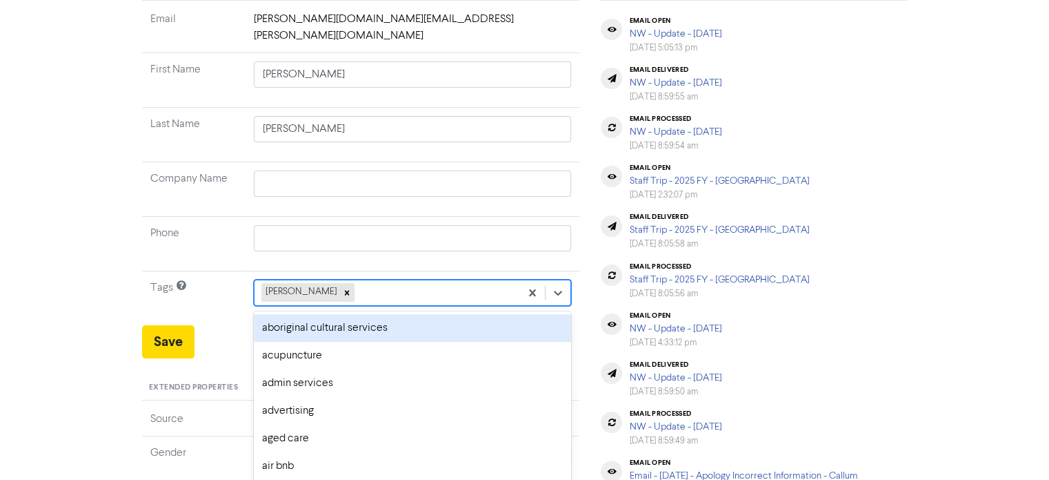
click at [423, 280] on div "[PERSON_NAME]" at bounding box center [388, 292] width 266 height 25
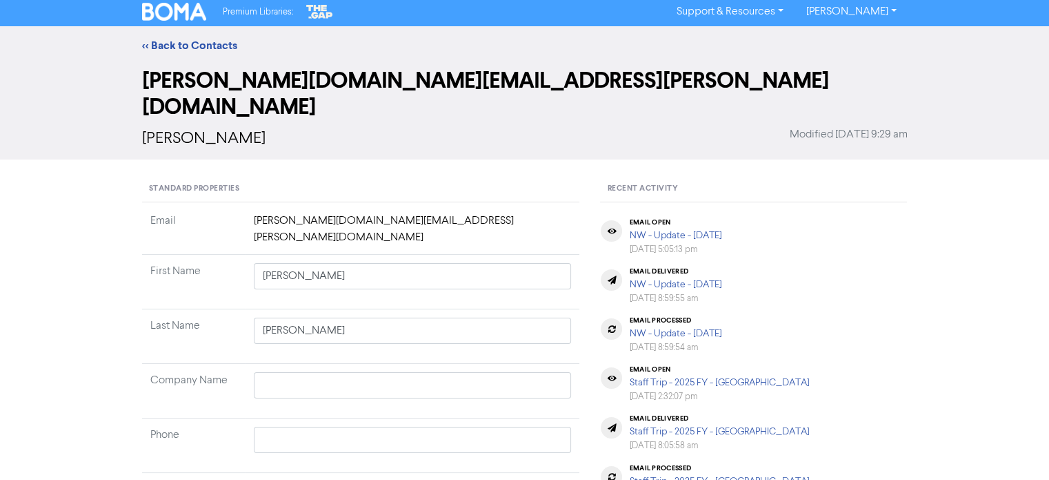
scroll to position [0, 0]
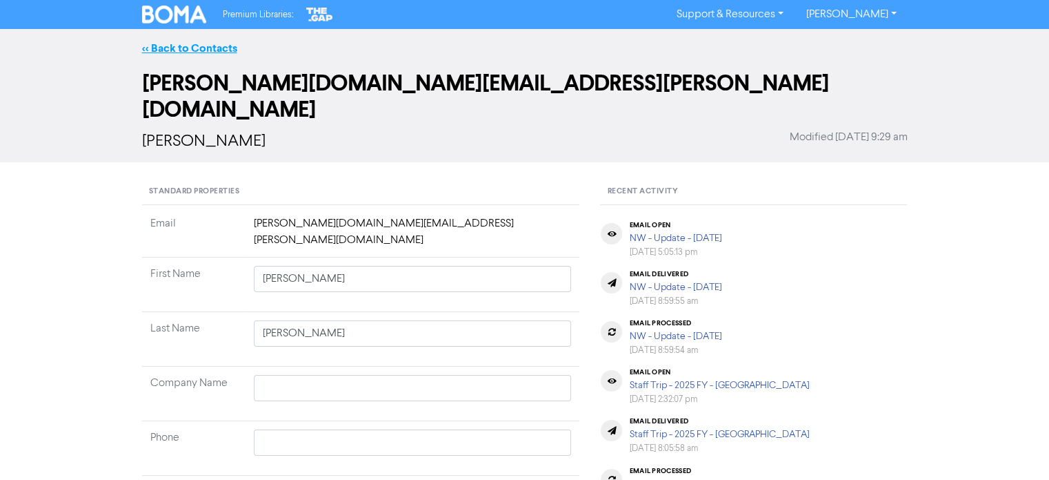
click at [226, 43] on link "<< Back to Contacts" at bounding box center [189, 48] width 95 height 14
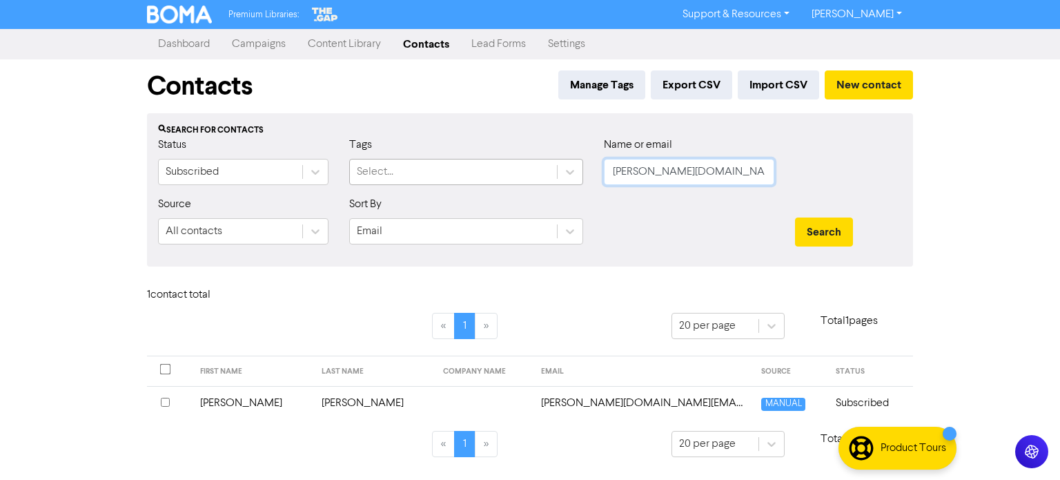
drag, startPoint x: 731, startPoint y: 170, endPoint x: 483, endPoint y: 182, distance: 248.0
click at [540, 181] on div "Status Subscribed Tags Select... Name or email [PERSON_NAME][DOMAIN_NAME][EMAIL…" at bounding box center [530, 166] width 764 height 59
paste input "[EMAIL_ADDRESS][DOMAIN_NAME]"
click at [842, 237] on button "Search" at bounding box center [824, 231] width 58 height 29
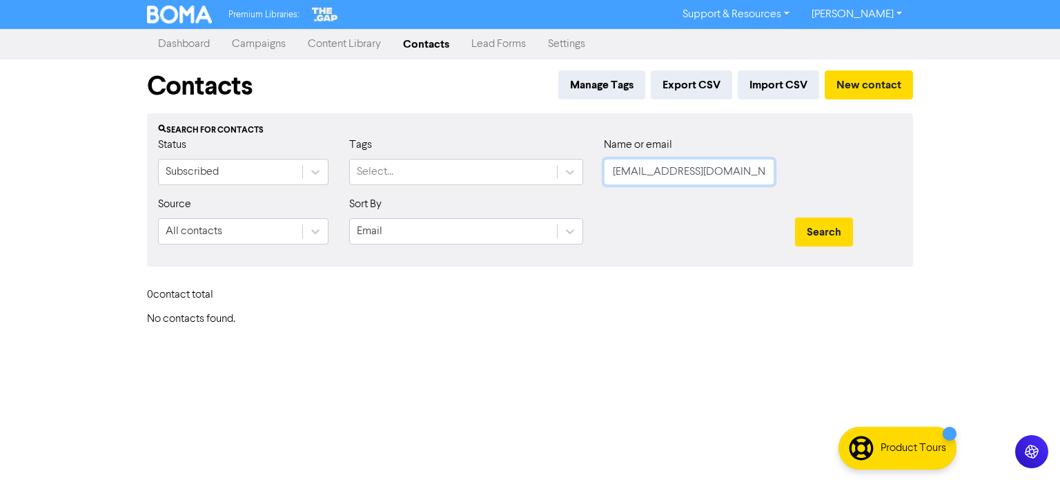
drag, startPoint x: 691, startPoint y: 173, endPoint x: 443, endPoint y: 188, distance: 248.8
click at [414, 193] on div "Status Subscribed Tags Select... Name or email [EMAIL_ADDRESS][DOMAIN_NAME]" at bounding box center [530, 166] width 764 height 59
paste input "[EMAIL_ADDRESS][DOMAIN_NAME]"
click at [827, 233] on button "Search" at bounding box center [824, 231] width 58 height 29
click at [1059, 204] on div "Premium Libraries: Support & Resources Video Tutorials FAQ & Guides Marketing E…" at bounding box center [530, 240] width 1060 height 480
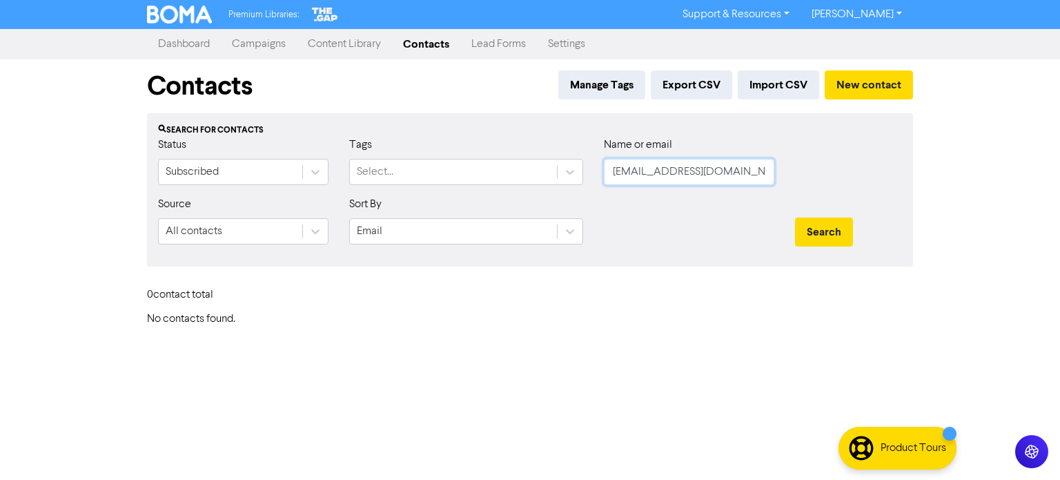
drag, startPoint x: 748, startPoint y: 173, endPoint x: 518, endPoint y: 188, distance: 230.3
click at [237, 218] on form "Status Subscribed Tags Select... Name or email [EMAIL_ADDRESS][DOMAIN_NAME] Sou…" at bounding box center [530, 196] width 744 height 119
paste input "[PERSON_NAME][EMAIL_ADDRESS][DOMAIN_NAME]"
click at [795, 217] on button "Search" at bounding box center [824, 231] width 58 height 29
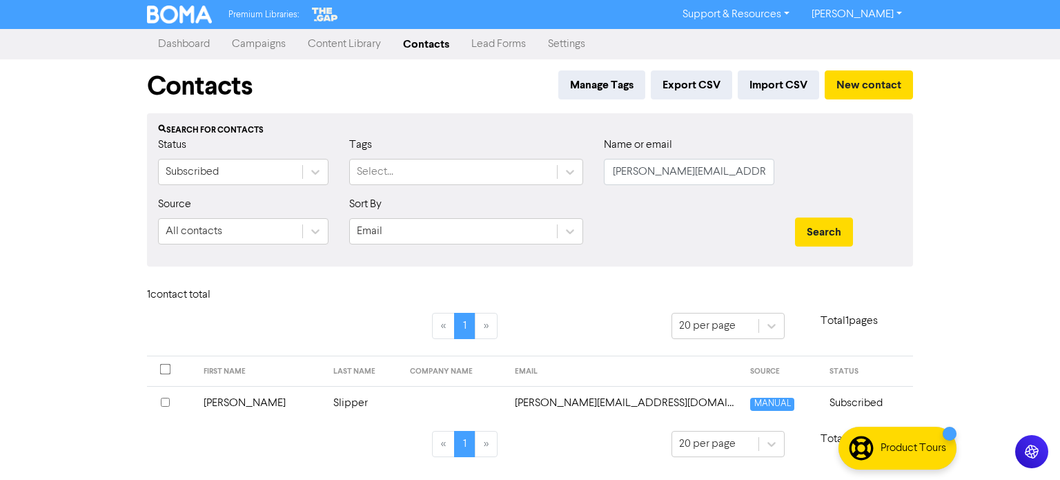
click at [325, 405] on td "Slipper" at bounding box center [363, 403] width 77 height 34
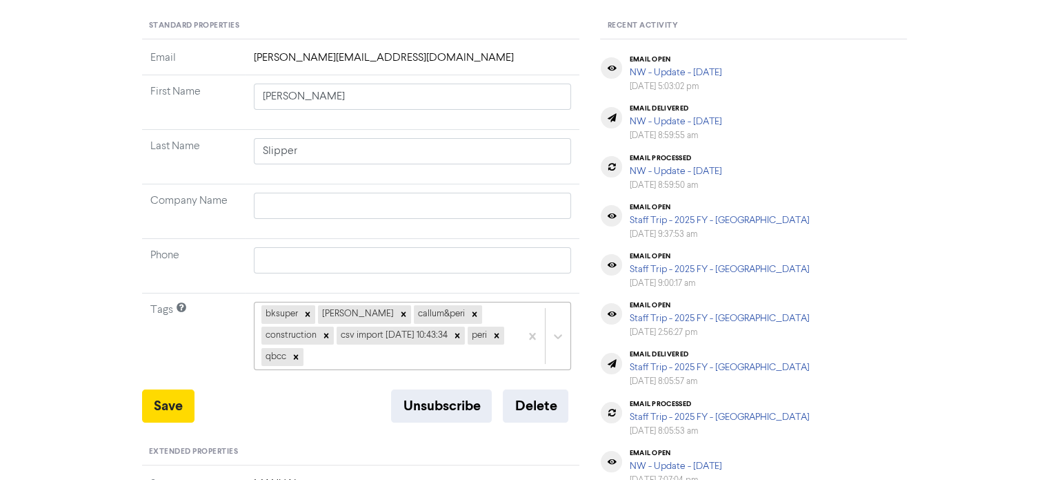
scroll to position [207, 0]
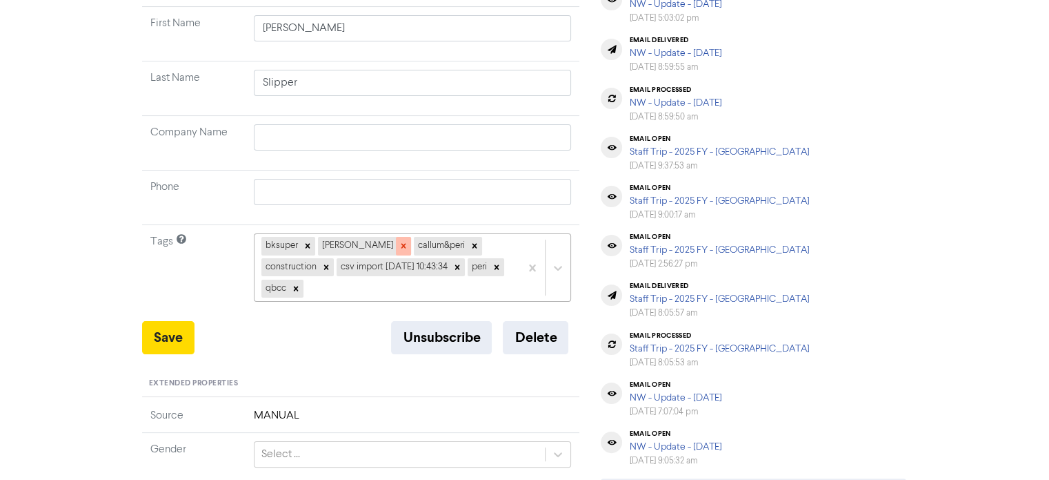
click at [396, 247] on div at bounding box center [403, 246] width 15 height 18
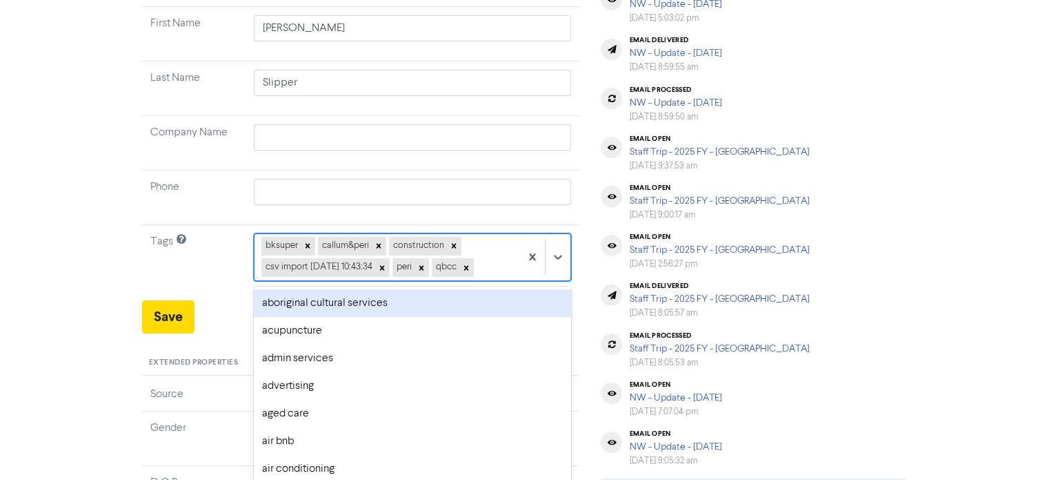
scroll to position [225, 0]
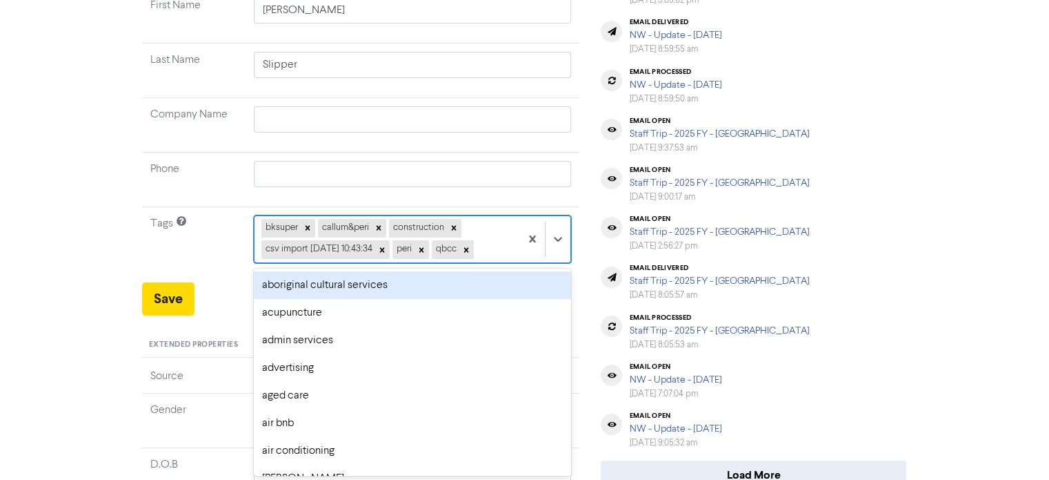
click at [508, 262] on div "option aboriginal cultural services focused, 1 of 287. 281 results available. U…" at bounding box center [413, 238] width 318 height 47
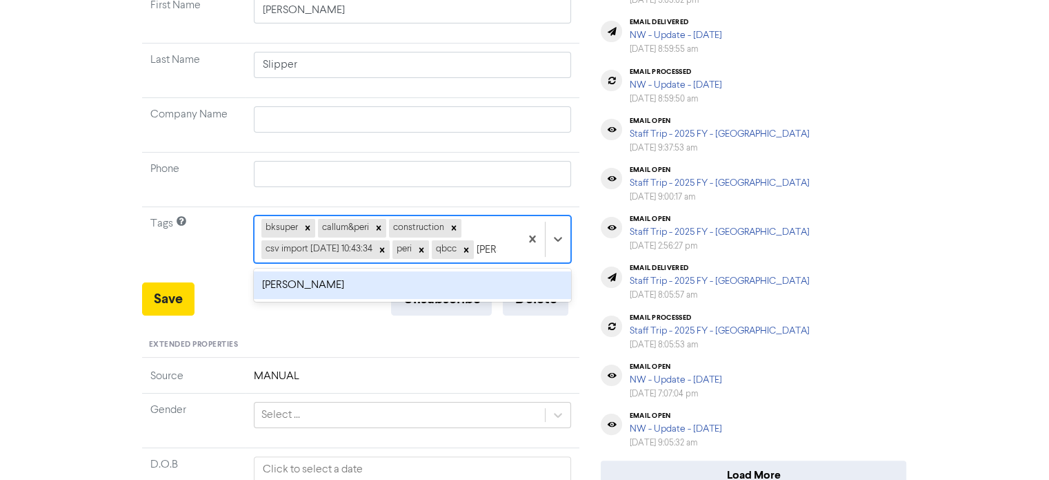
click at [337, 299] on div "[PERSON_NAME]" at bounding box center [413, 285] width 318 height 28
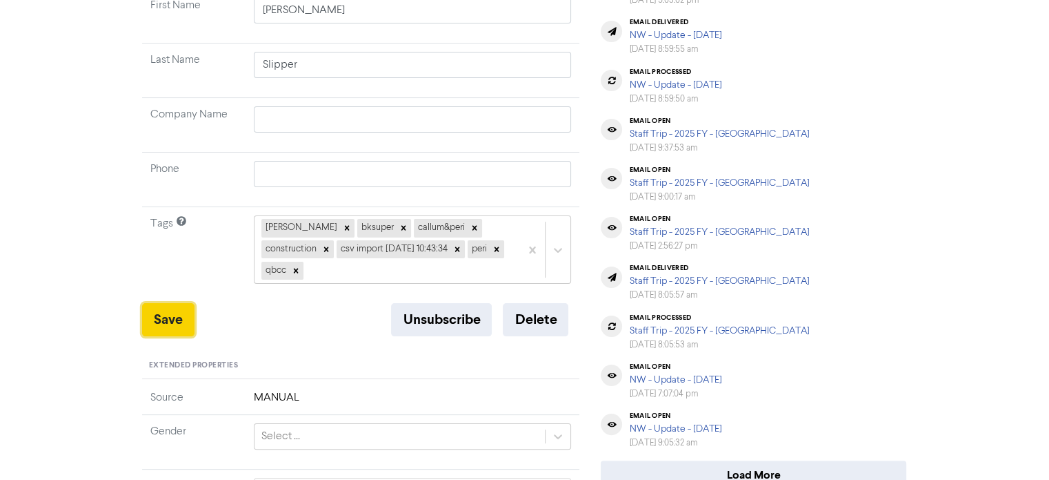
click at [148, 304] on button "Save" at bounding box center [168, 319] width 52 height 33
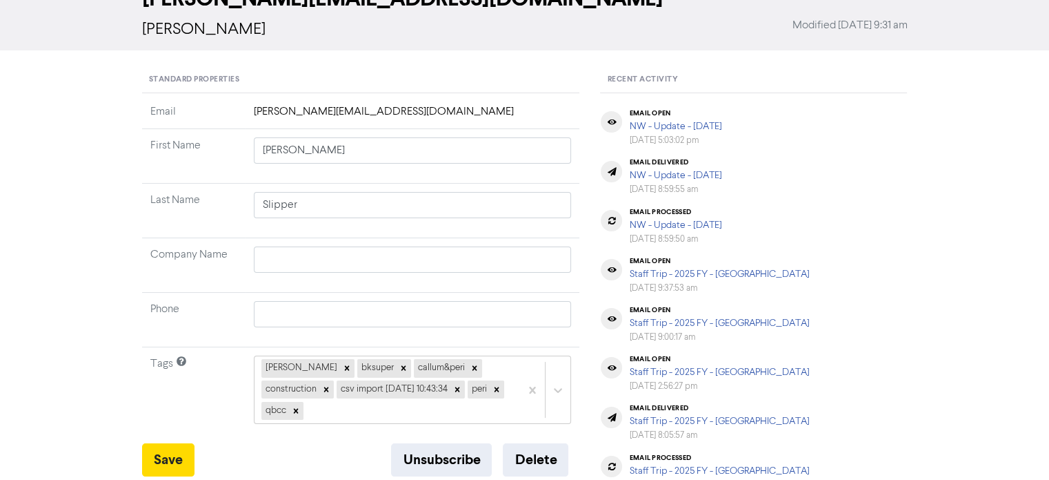
scroll to position [0, 0]
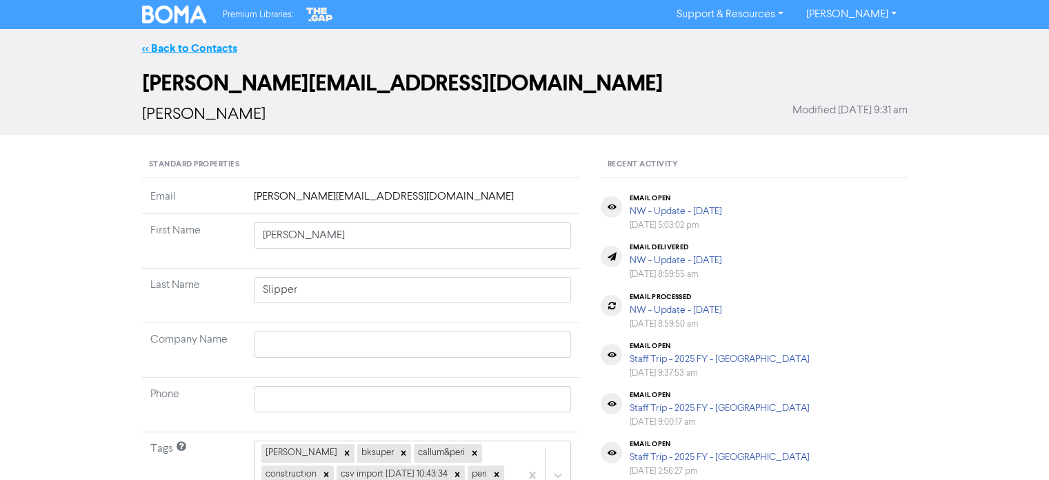
click at [224, 43] on link "<< Back to Contacts" at bounding box center [189, 48] width 95 height 14
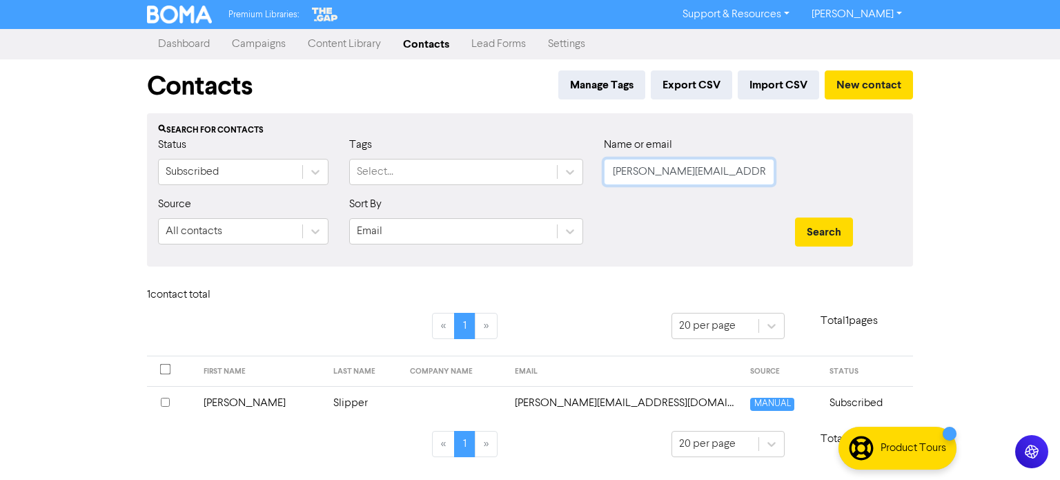
drag, startPoint x: 769, startPoint y: 176, endPoint x: 529, endPoint y: 187, distance: 241.0
click at [510, 189] on div "Status Subscribed Tags Select... Name or email [PERSON_NAME][EMAIL_ADDRESS][DOM…" at bounding box center [530, 166] width 764 height 59
paste input "[EMAIL_ADDRESS][DOMAIN_NAME]"
click at [807, 236] on button "Search" at bounding box center [824, 231] width 58 height 29
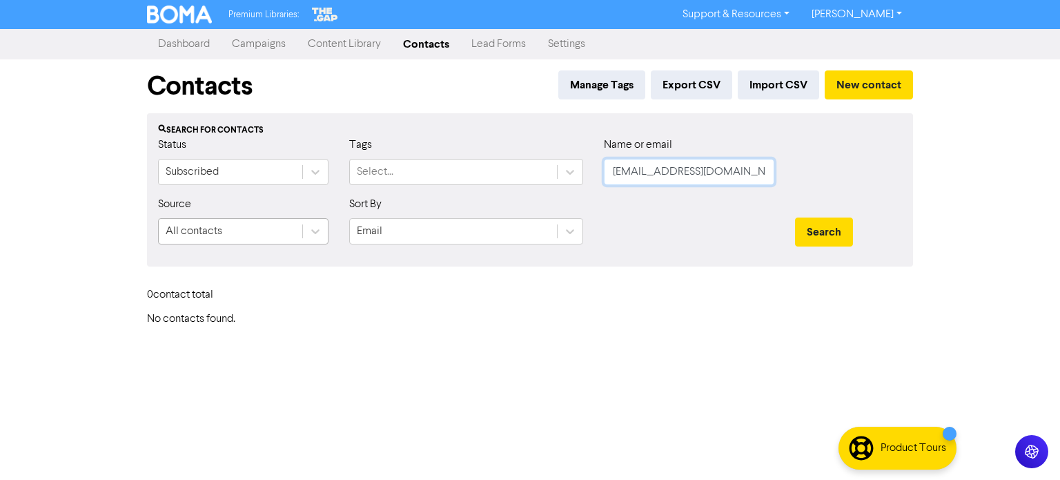
drag, startPoint x: 766, startPoint y: 170, endPoint x: 248, endPoint y: 239, distance: 522.1
click at [257, 236] on form "Status Subscribed Tags Select... Name or email [EMAIL_ADDRESS][DOMAIN_NAME] Sou…" at bounding box center [530, 196] width 744 height 119
paste input "[EMAIL_ADDRESS][DOMAIN_NAME]"
click at [795, 217] on button "Search" at bounding box center [824, 231] width 58 height 29
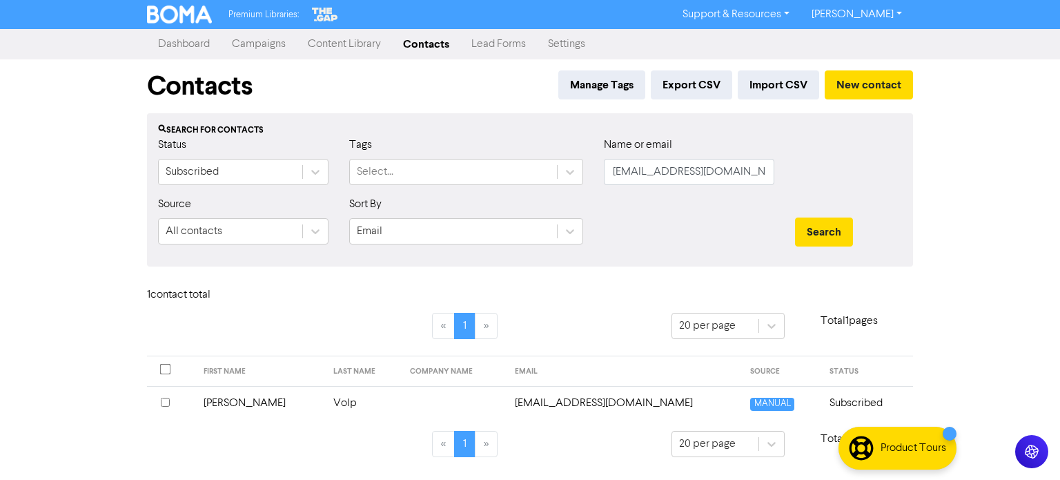
click at [325, 401] on td "Volp" at bounding box center [363, 403] width 77 height 34
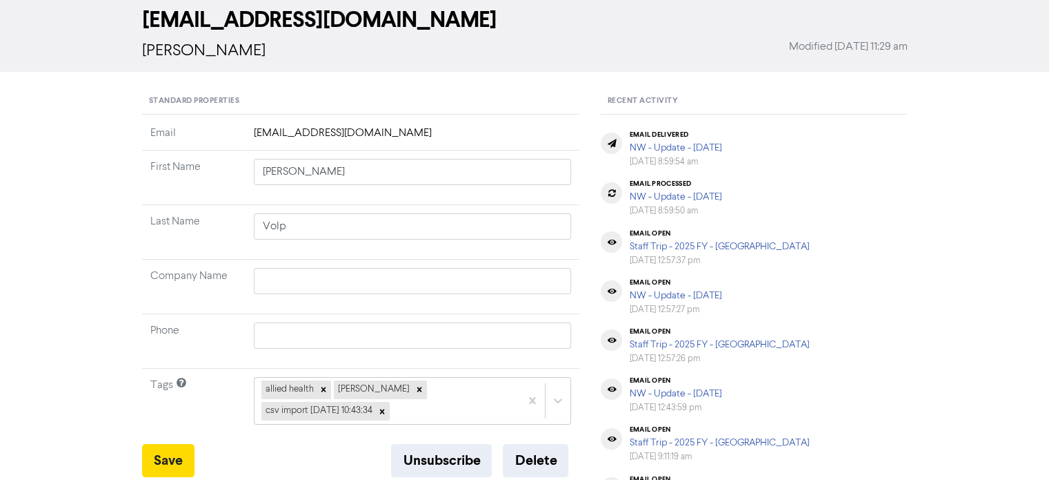
scroll to position [138, 0]
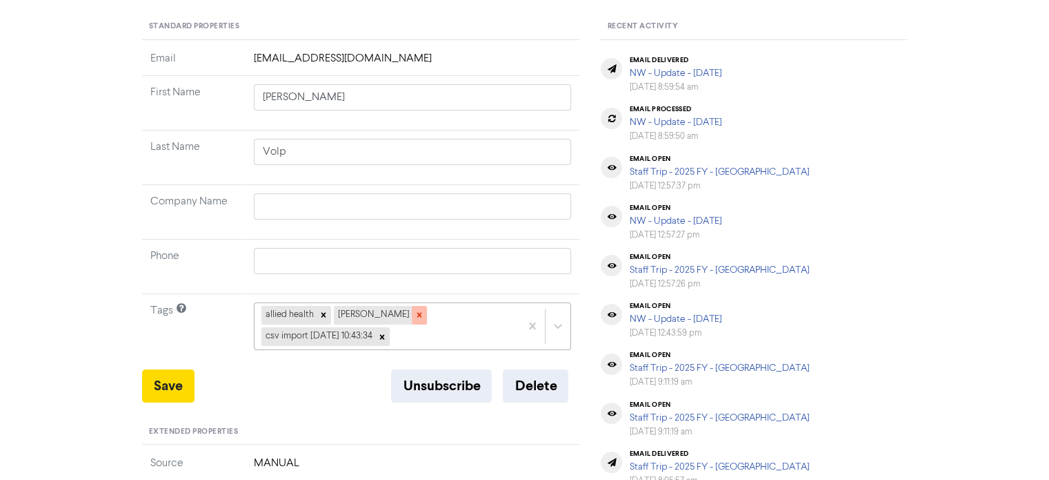
click at [417, 315] on icon at bounding box center [419, 315] width 5 height 5
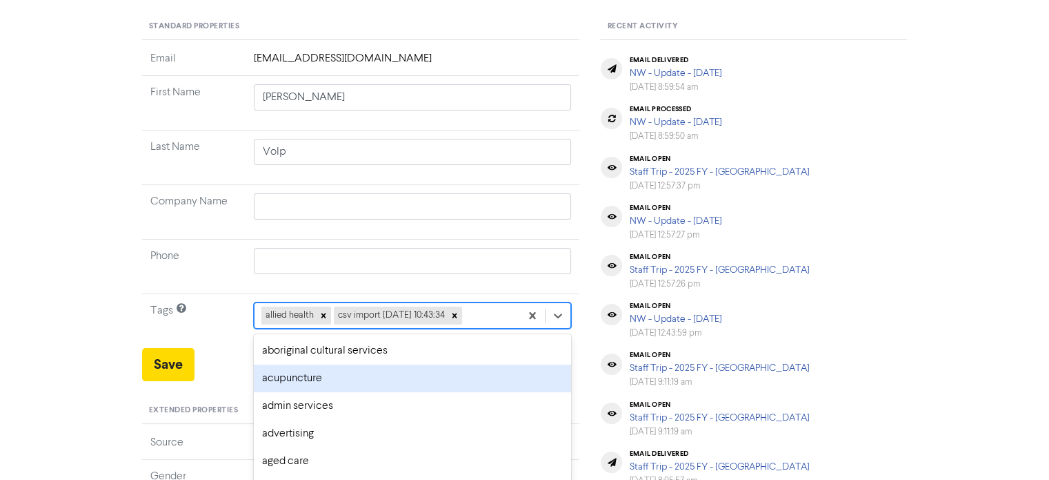
scroll to position [204, 0]
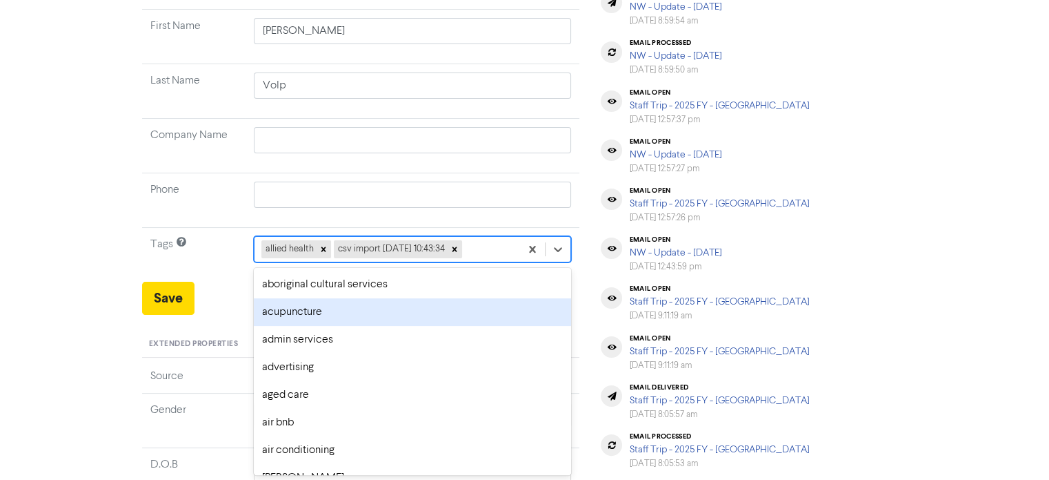
click at [492, 262] on div "option acupuncture focused, 2 of 287. 285 results available. Use Up and Down to…" at bounding box center [413, 249] width 318 height 26
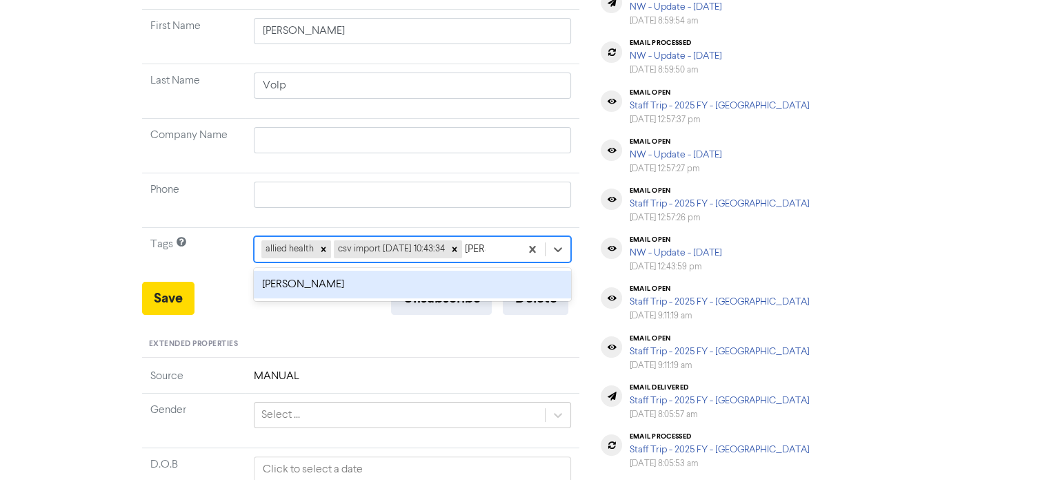
click at [361, 274] on div "[PERSON_NAME]" at bounding box center [413, 284] width 318 height 28
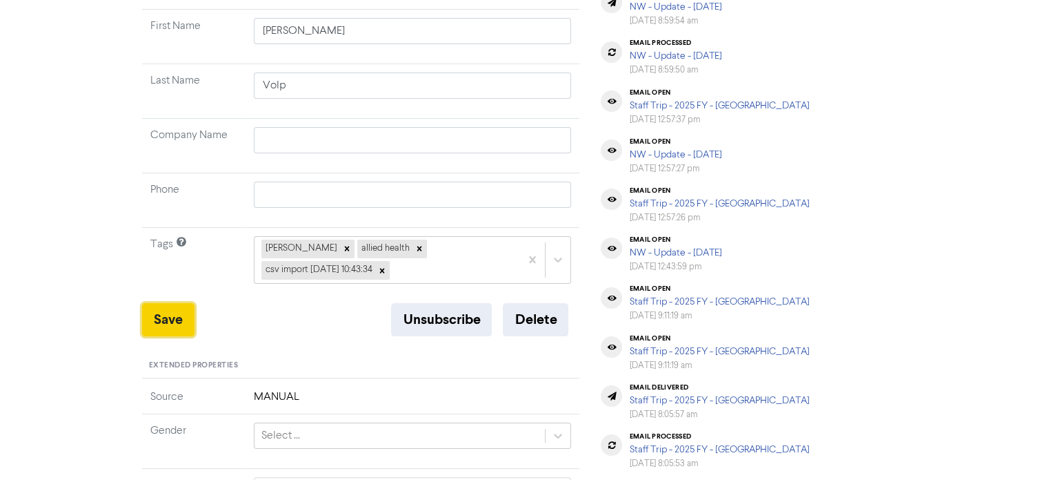
click at [159, 318] on button "Save" at bounding box center [168, 319] width 52 height 33
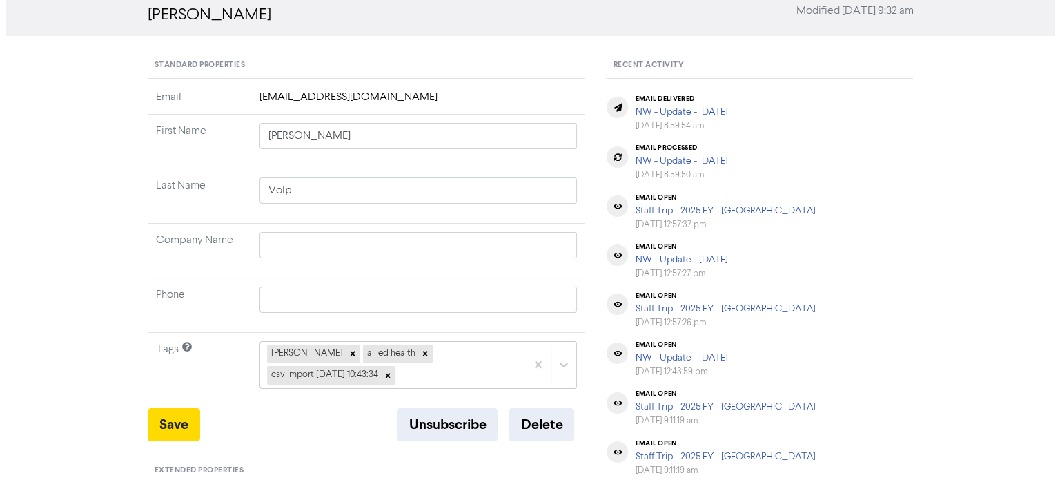
scroll to position [0, 0]
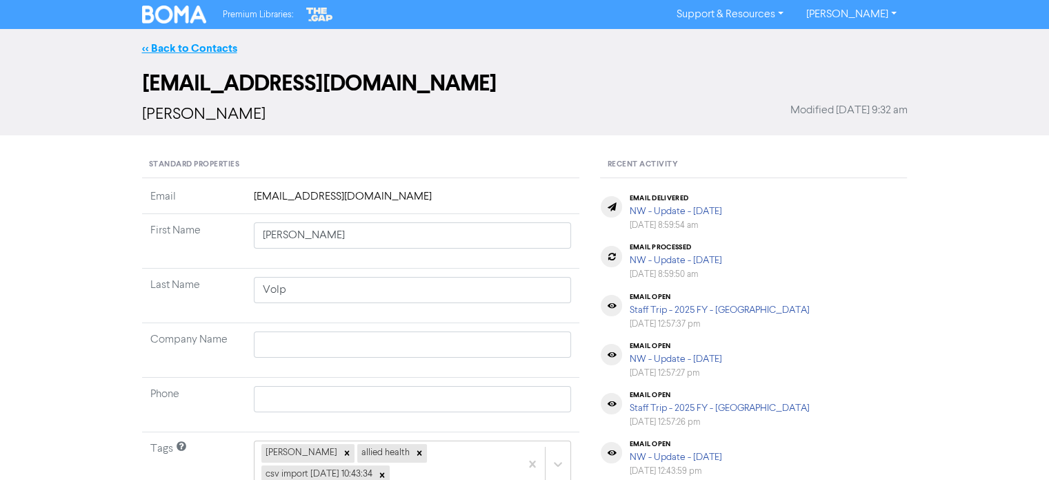
click at [187, 51] on link "<< Back to Contacts" at bounding box center [189, 48] width 95 height 14
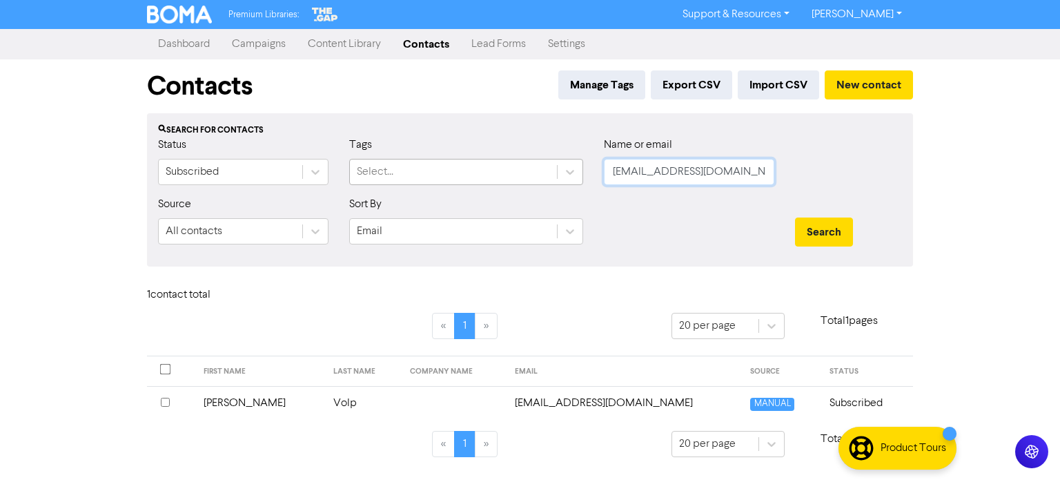
drag, startPoint x: 735, startPoint y: 176, endPoint x: 475, endPoint y: 181, distance: 259.5
click at [481, 181] on div "Status Subscribed Tags Select... Name or email [EMAIL_ADDRESS][DOMAIN_NAME]" at bounding box center [530, 166] width 764 height 59
paste input "[PERSON_NAME][EMAIL_ADDRESS][DOMAIN_NAME]"
click at [820, 234] on button "Search" at bounding box center [824, 231] width 58 height 29
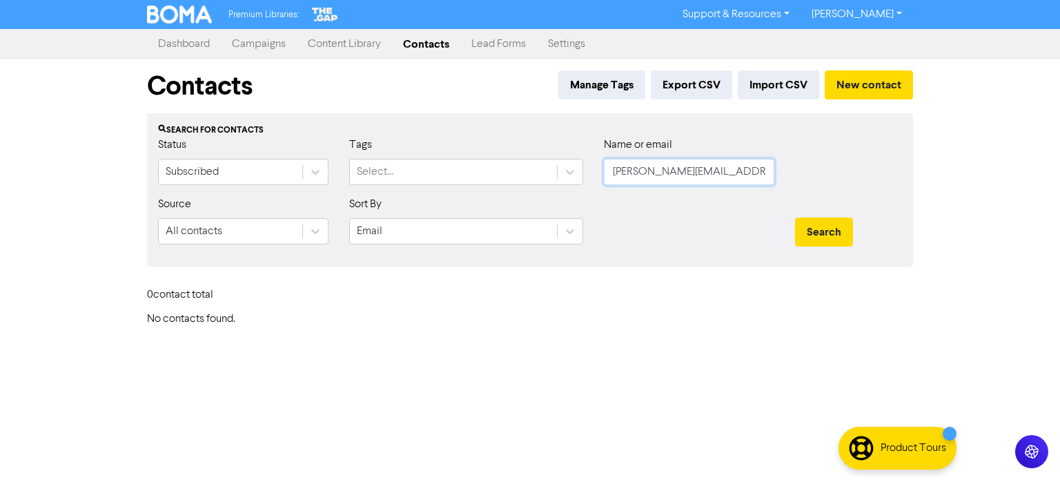
scroll to position [0, 0]
drag, startPoint x: 767, startPoint y: 170, endPoint x: 591, endPoint y: 195, distance: 177.7
click at [591, 195] on div "Status Subscribed Tags Select... Name or email [PERSON_NAME][EMAIL_ADDRESS][DOM…" at bounding box center [530, 166] width 764 height 59
drag, startPoint x: 689, startPoint y: 177, endPoint x: 453, endPoint y: 183, distance: 235.3
click at [463, 181] on div "Status Subscribed Tags Select... Name or email [DOMAIN_NAME]" at bounding box center [530, 166] width 764 height 59
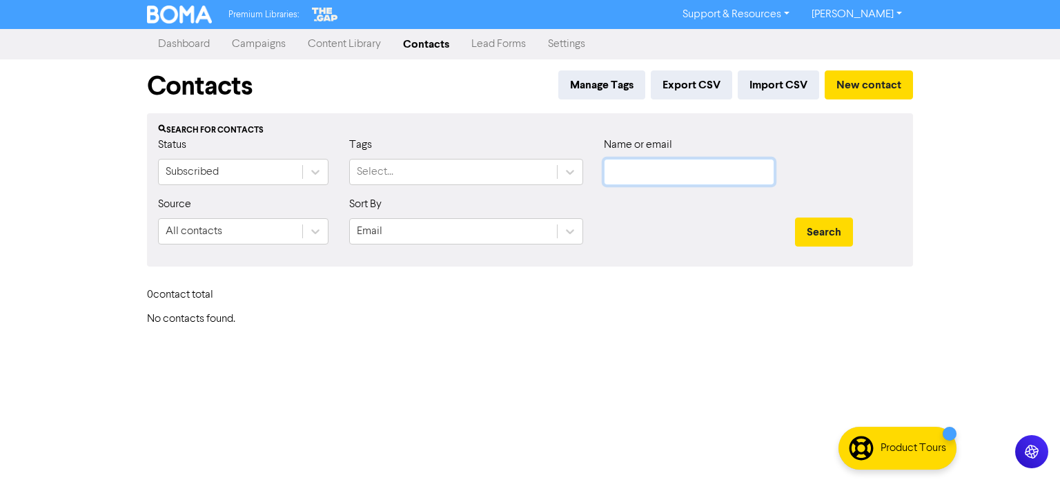
paste input "[PERSON_NAME][EMAIL_ADDRESS][DOMAIN_NAME]"
click at [829, 228] on button "Search" at bounding box center [824, 231] width 58 height 29
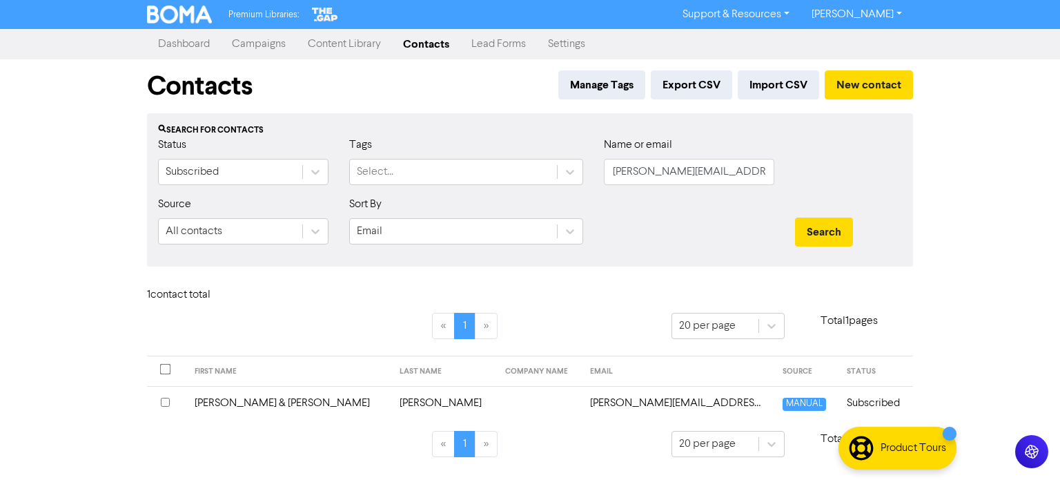
click at [267, 405] on td "[PERSON_NAME] & [PERSON_NAME]" at bounding box center [289, 403] width 206 height 34
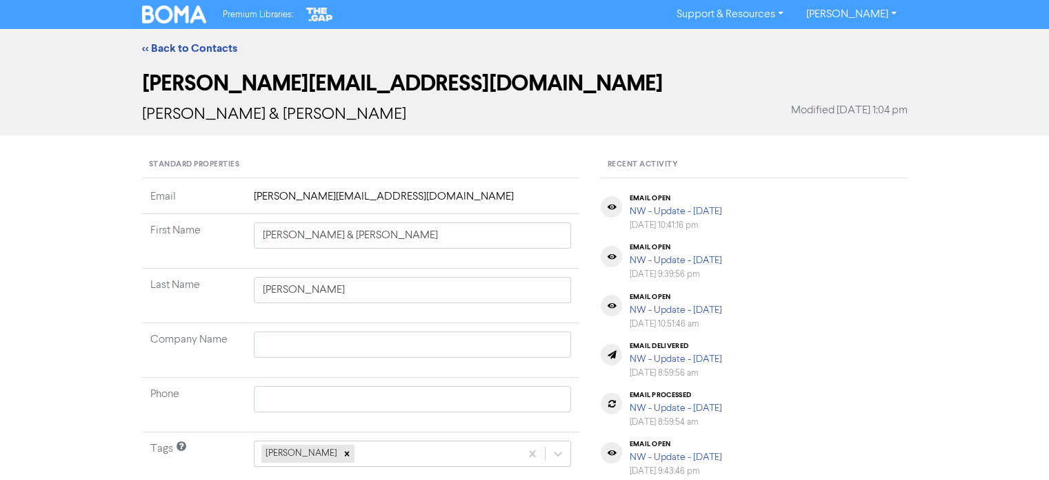
scroll to position [138, 0]
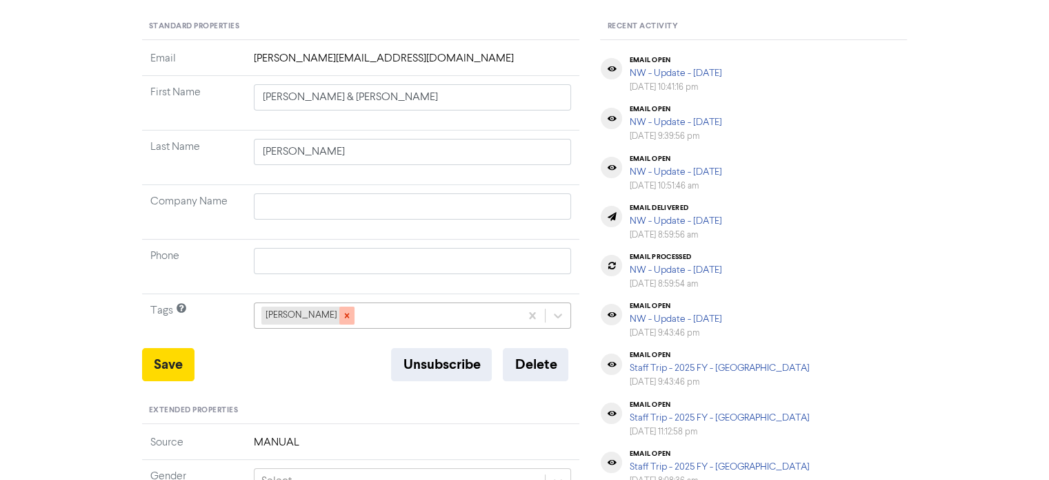
click at [344, 313] on icon at bounding box center [346, 315] width 5 height 5
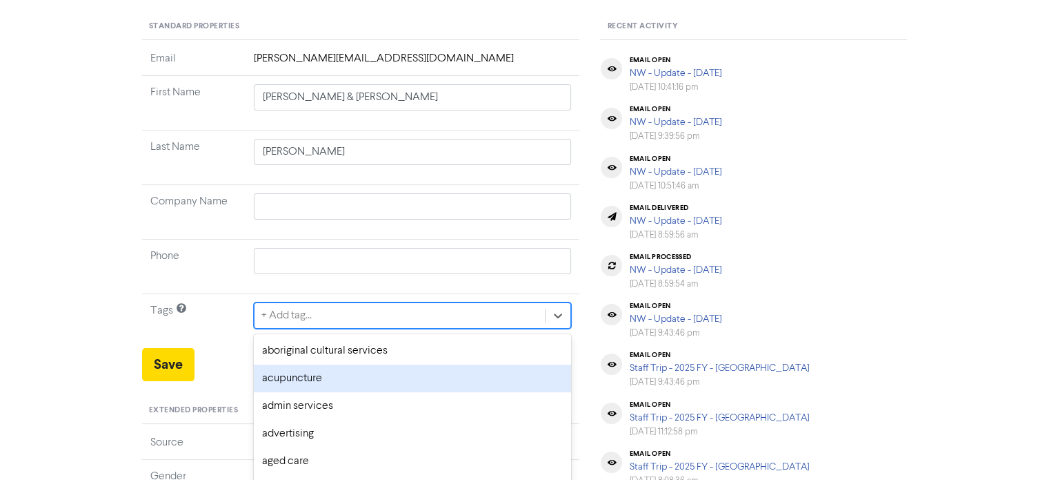
click at [323, 313] on div "option acupuncture focused, 2 of 287. 287 results available. Use Up and Down to…" at bounding box center [413, 315] width 318 height 26
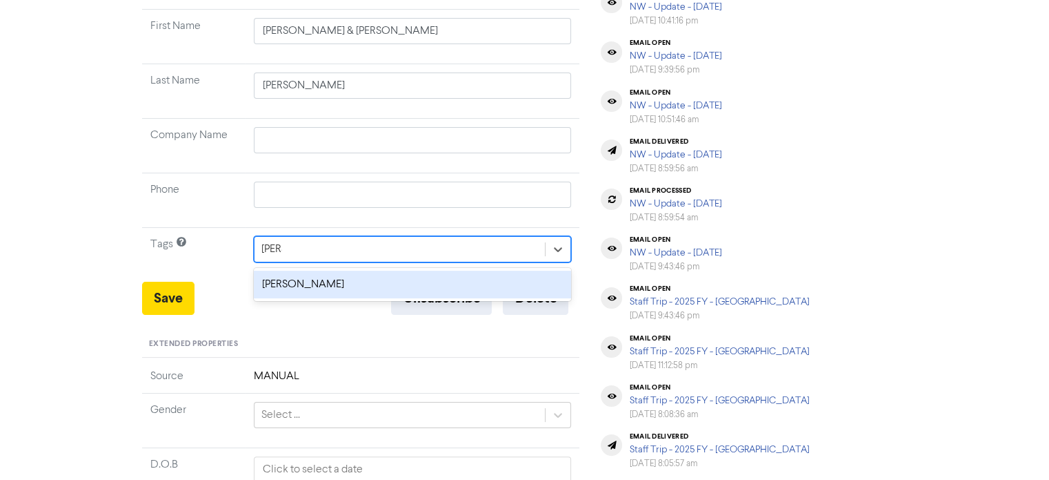
click at [319, 292] on div "[PERSON_NAME]" at bounding box center [413, 284] width 318 height 28
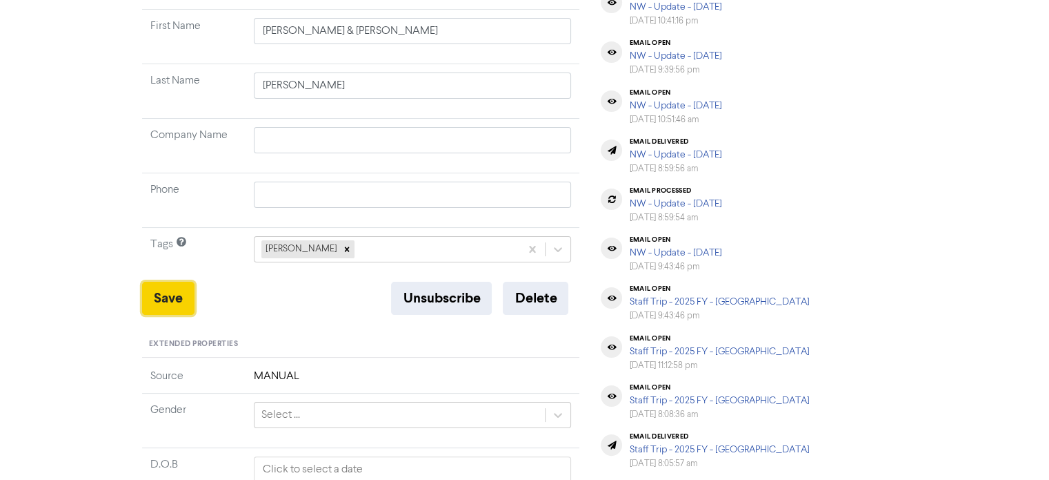
click at [180, 291] on button "Save" at bounding box center [168, 297] width 52 height 33
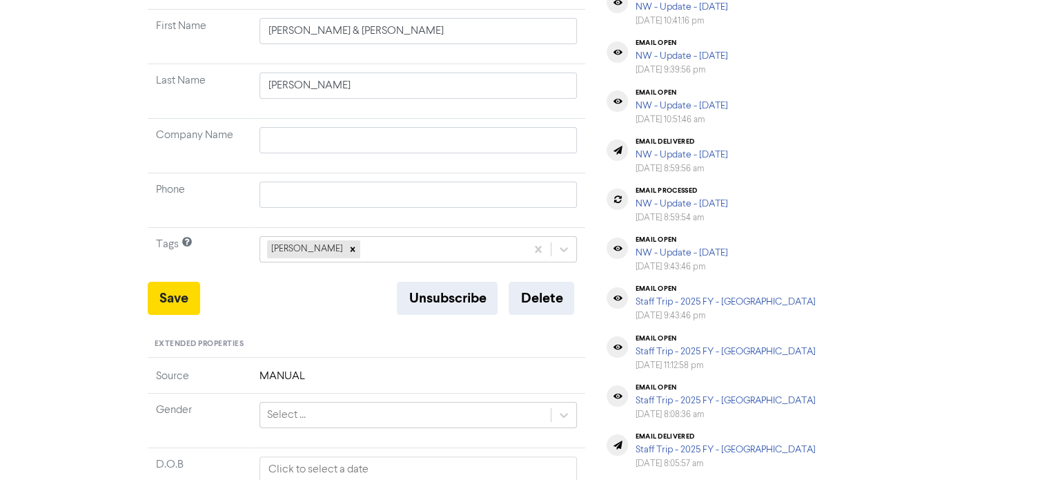
scroll to position [0, 0]
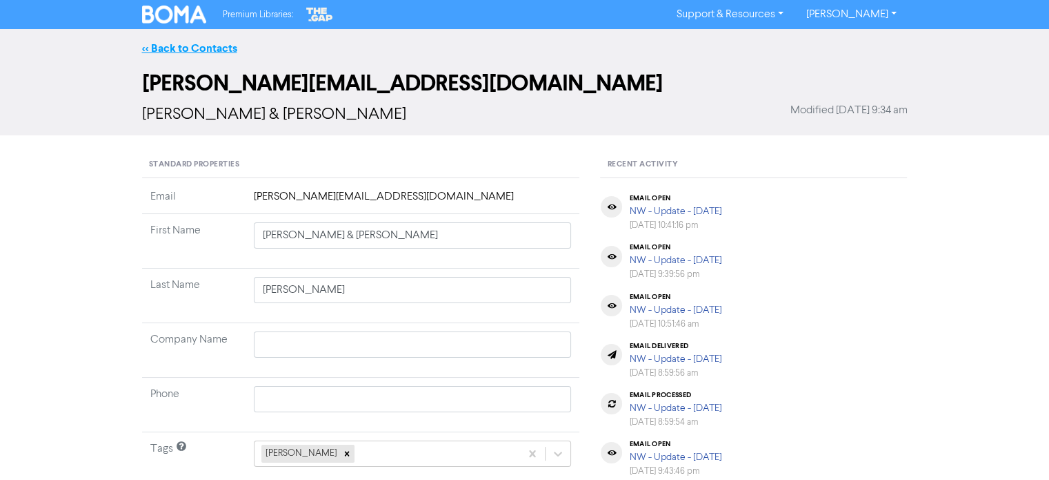
click at [220, 46] on link "<< Back to Contacts" at bounding box center [189, 48] width 95 height 14
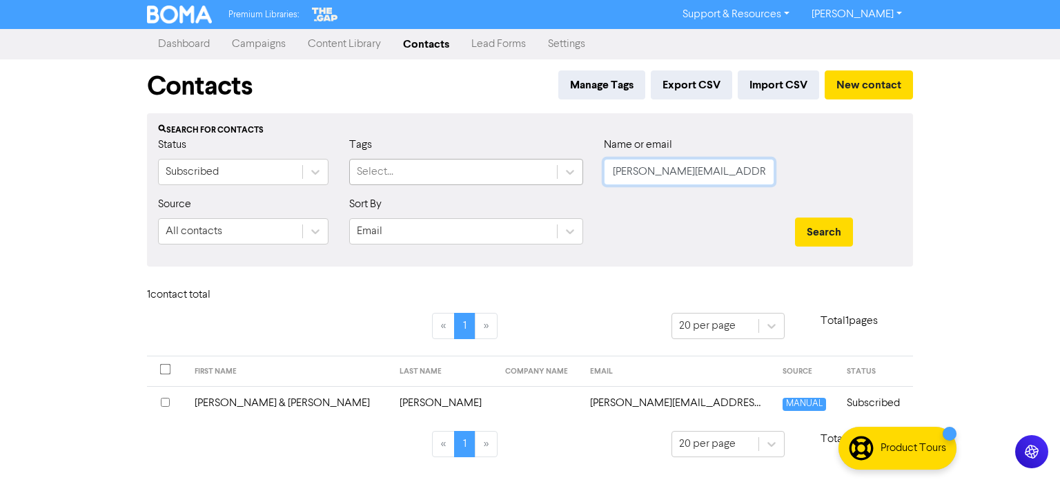
drag, startPoint x: 767, startPoint y: 177, endPoint x: 544, endPoint y: 177, distance: 223.5
click at [544, 177] on div "Status Subscribed Tags Select... Name or email [PERSON_NAME][EMAIL_ADDRESS][DOM…" at bounding box center [530, 166] width 764 height 59
drag, startPoint x: 673, startPoint y: 172, endPoint x: 566, endPoint y: 174, distance: 107.7
click at [566, 173] on div "Status Subscribed Tags Select... Name or email .au" at bounding box center [530, 166] width 764 height 59
paste input "[PERSON_NAME][EMAIL_ADDRESS][DOMAIN_NAME]"
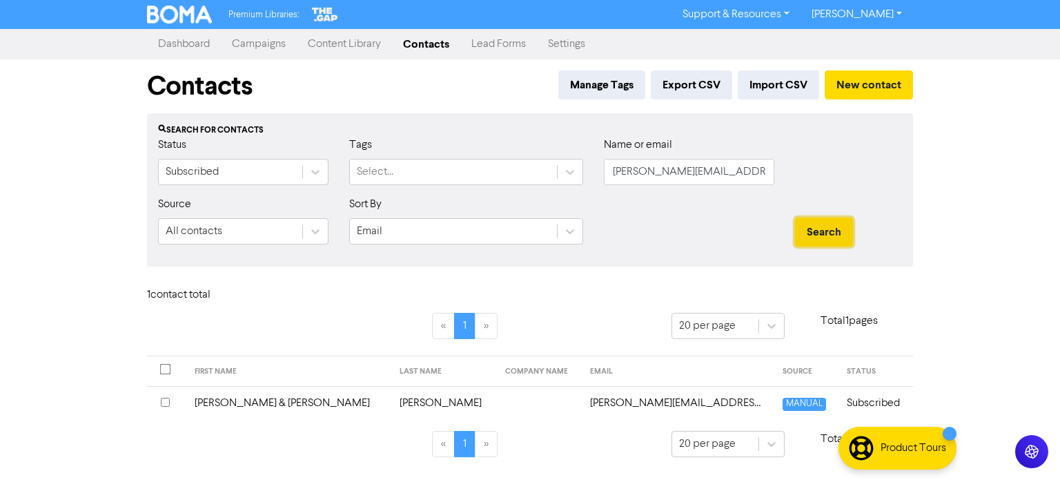
click at [839, 223] on button "Search" at bounding box center [824, 231] width 58 height 29
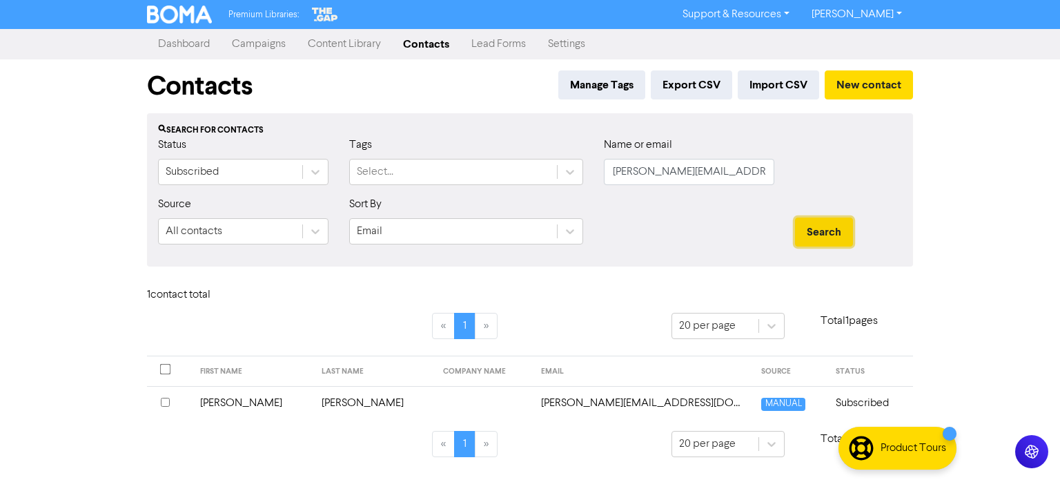
click at [834, 231] on button "Search" at bounding box center [824, 231] width 58 height 29
click at [223, 403] on td "[PERSON_NAME]" at bounding box center [252, 403] width 121 height 34
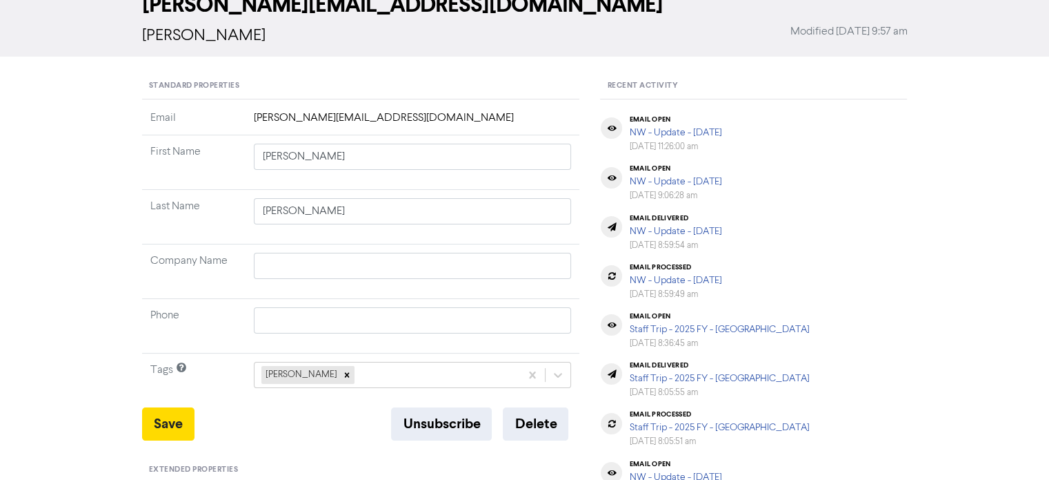
scroll to position [138, 0]
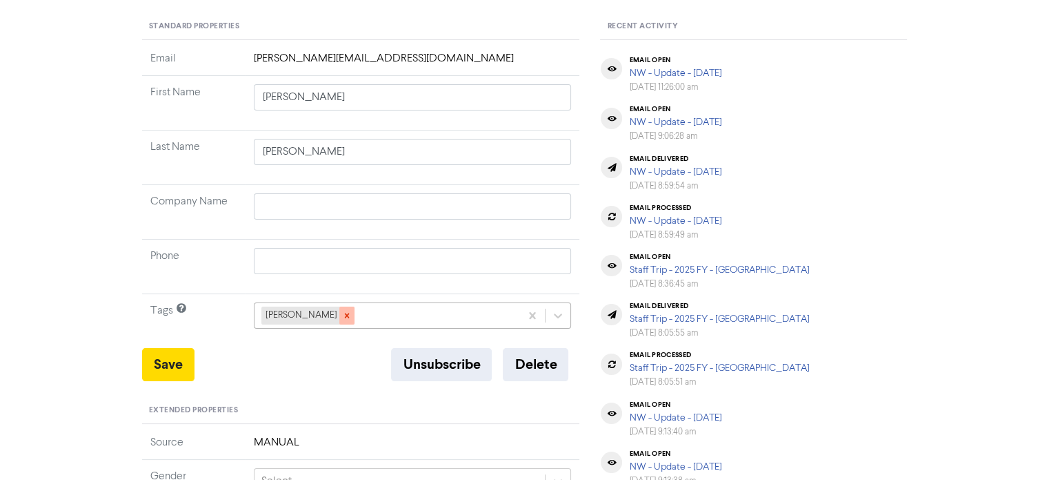
click at [342, 317] on icon at bounding box center [347, 315] width 10 height 10
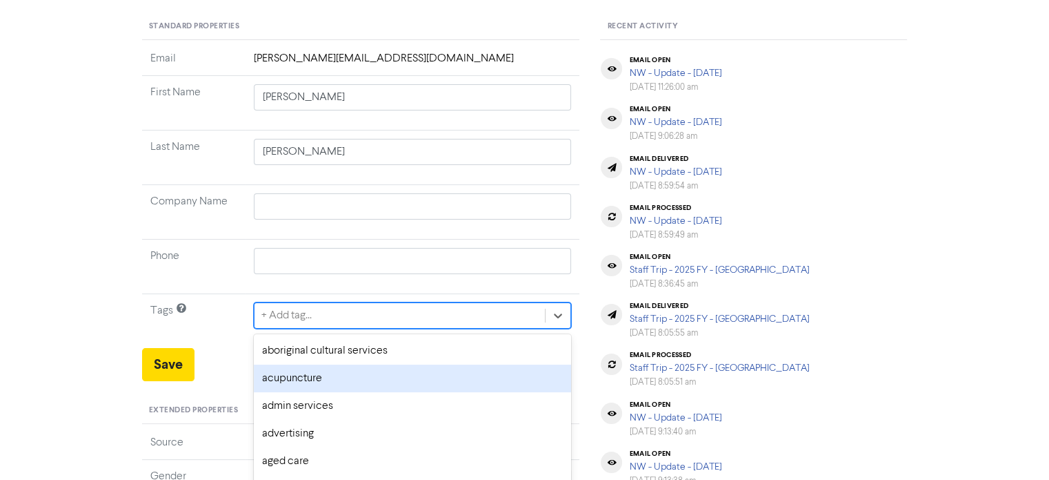
scroll to position [204, 0]
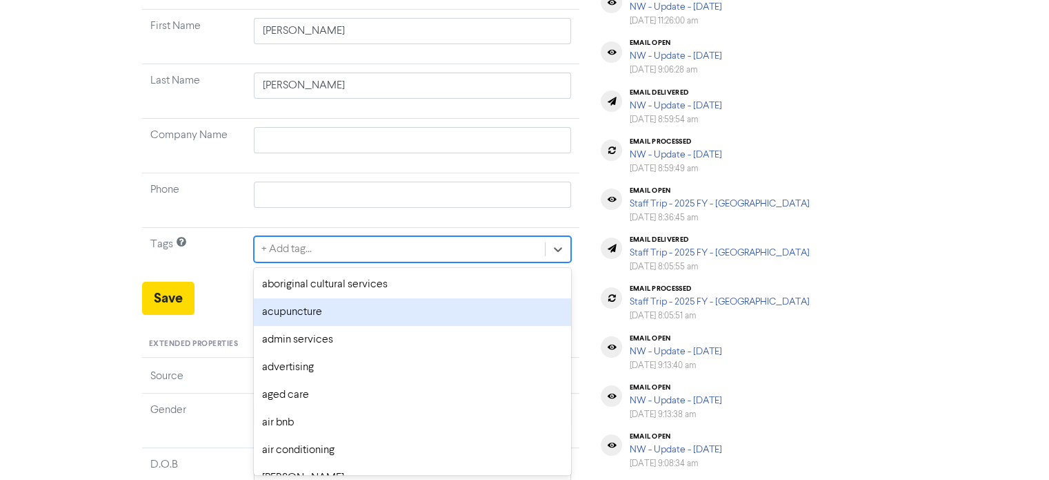
click at [330, 262] on div "option acupuncture focused, 2 of 287. 287 results available. Use Up and Down to…" at bounding box center [413, 249] width 318 height 26
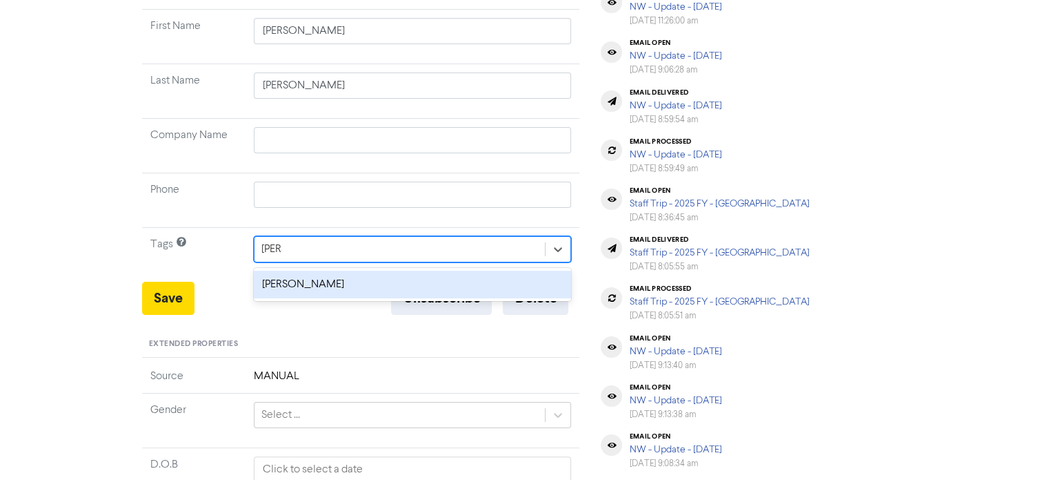
click at [288, 279] on div "[PERSON_NAME]" at bounding box center [413, 284] width 318 height 28
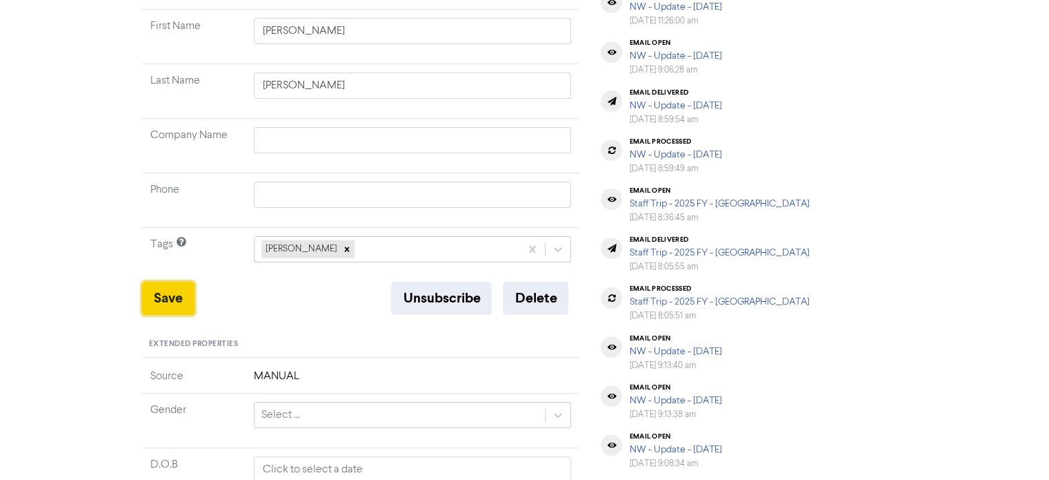
click at [157, 298] on button "Save" at bounding box center [168, 297] width 52 height 33
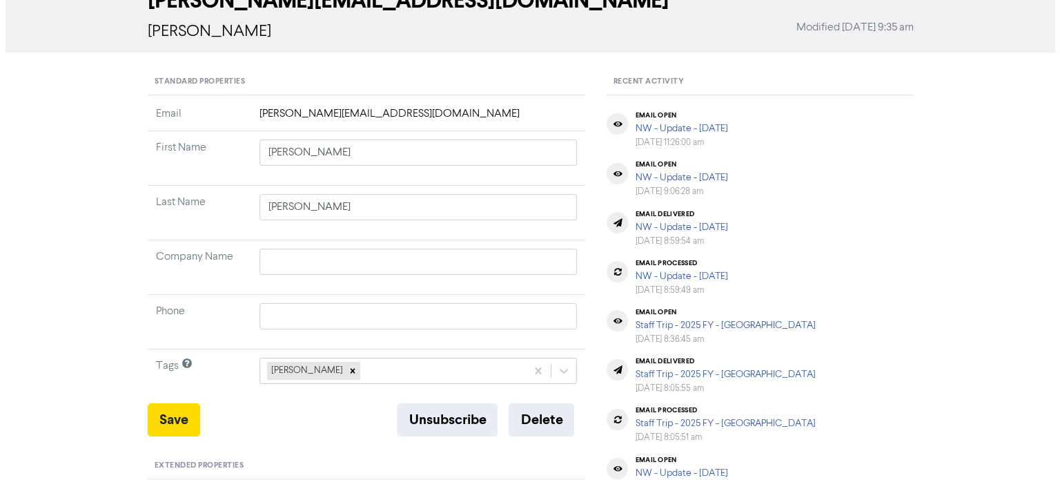
scroll to position [0, 0]
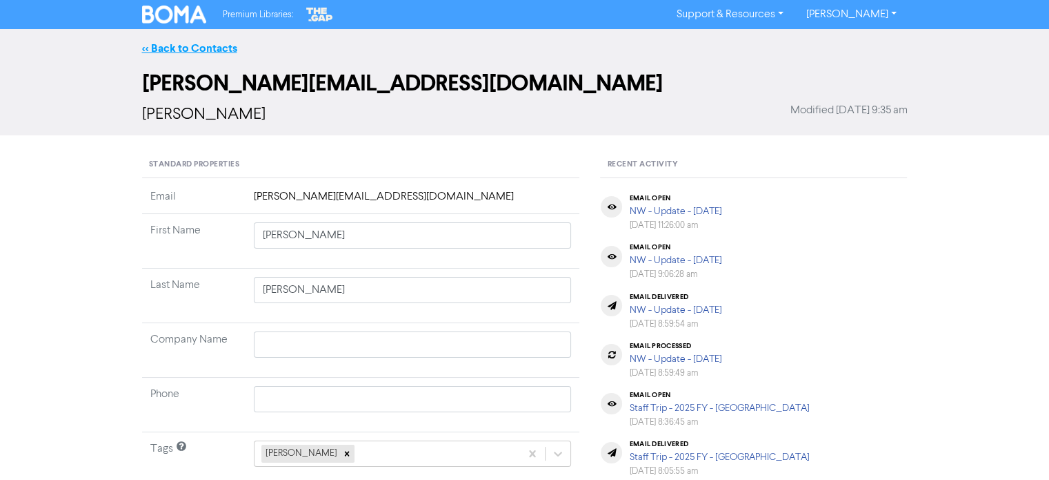
click at [201, 49] on link "<< Back to Contacts" at bounding box center [189, 48] width 95 height 14
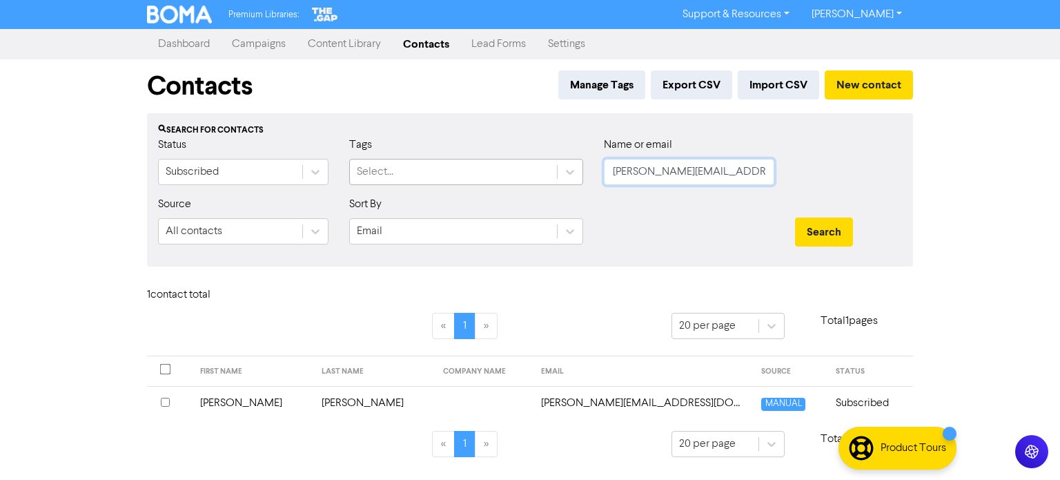
drag, startPoint x: 751, startPoint y: 179, endPoint x: 701, endPoint y: 216, distance: 62.2
click at [348, 179] on div "Status Subscribed Tags Select... Name or email [PERSON_NAME][EMAIL_ADDRESS][DOM…" at bounding box center [530, 166] width 764 height 59
paste input "[PERSON_NAME][EMAIL_ADDRESS][DOMAIN_NAME]"
click at [795, 217] on button "Search" at bounding box center [824, 231] width 58 height 29
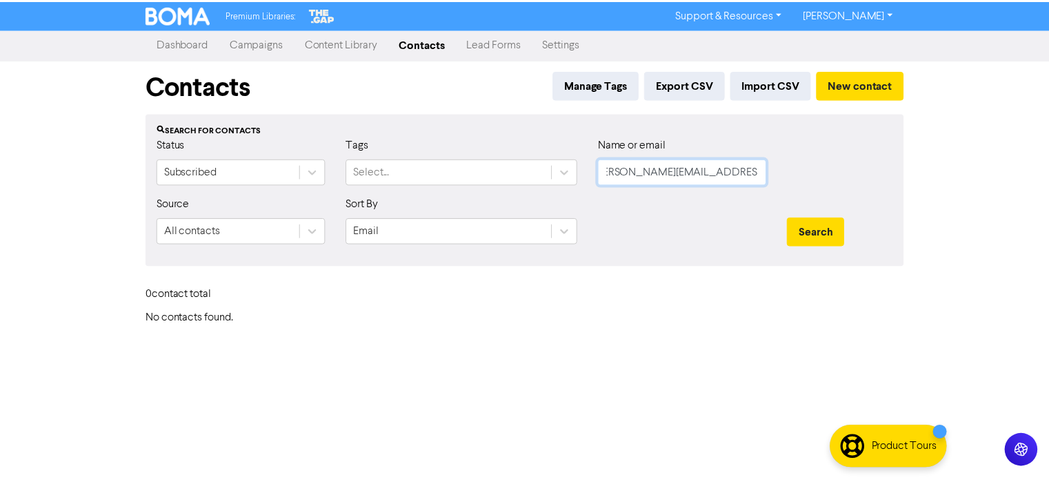
scroll to position [0, 0]
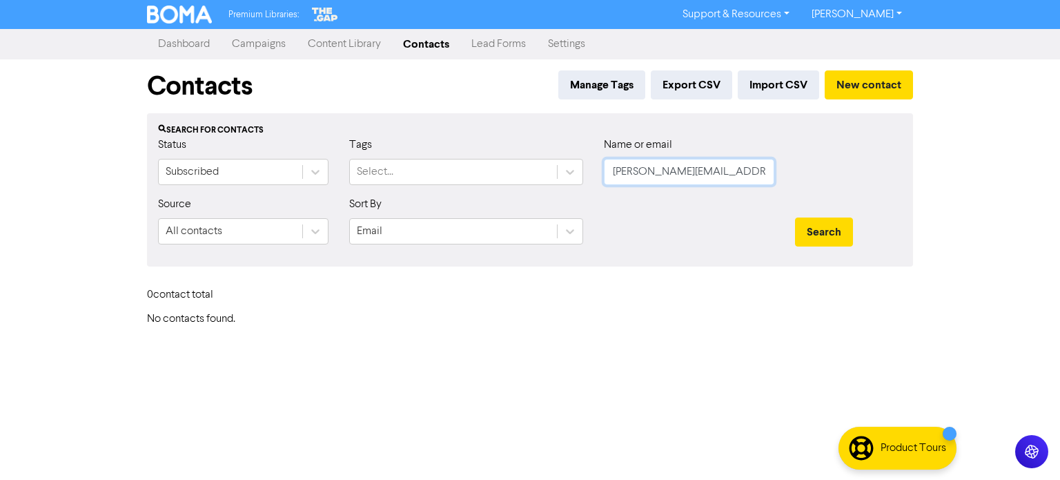
drag, startPoint x: 770, startPoint y: 169, endPoint x: 527, endPoint y: 204, distance: 245.3
click at [508, 197] on form "Status Subscribed Tags Select... Name or email [PERSON_NAME][EMAIL_ADDRESS][DOM…" at bounding box center [530, 196] width 744 height 119
drag, startPoint x: 643, startPoint y: 175, endPoint x: 502, endPoint y: 186, distance: 141.2
click at [500, 180] on div "Status Subscribed Tags Select... Name or email au" at bounding box center [530, 166] width 764 height 59
paste input "[EMAIL_ADDRESS][DOMAIN_NAME]"
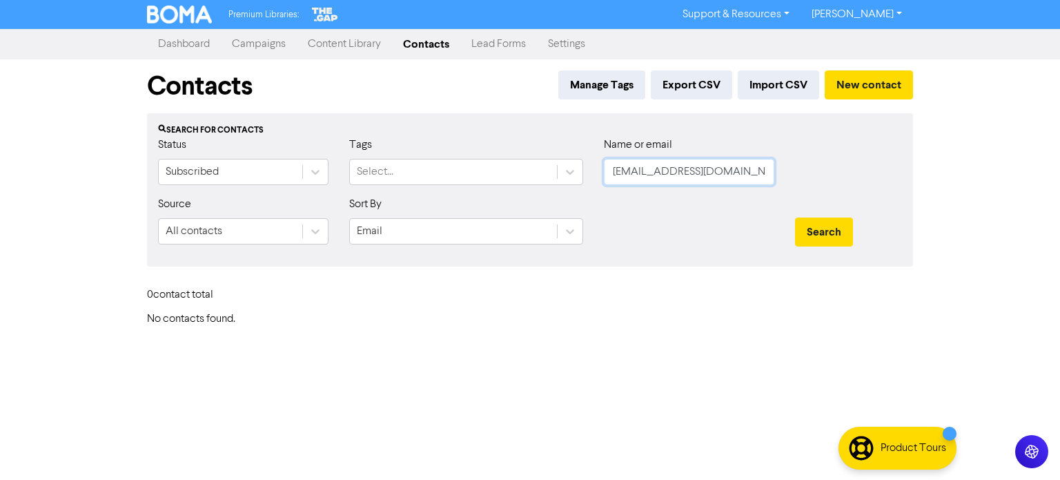
click at [795, 217] on button "Search" at bounding box center [824, 231] width 58 height 29
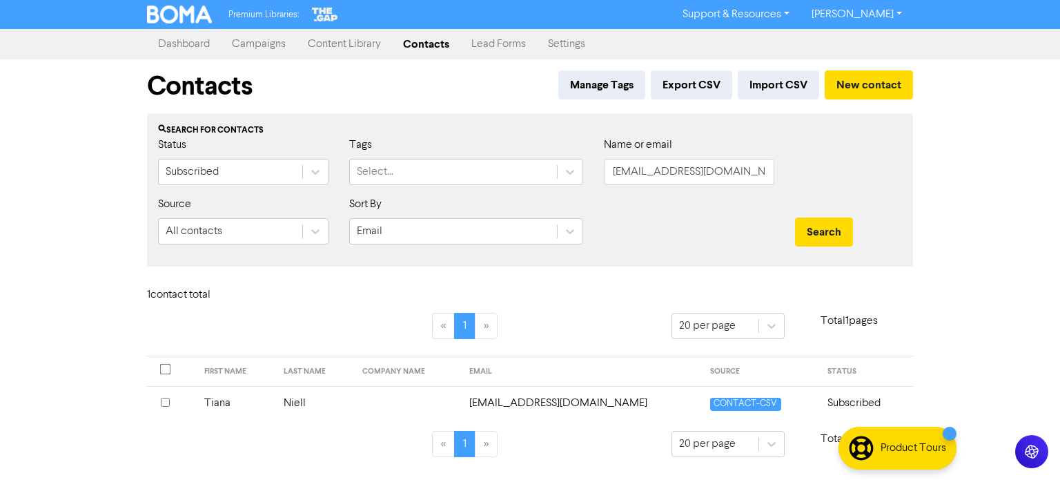
click at [223, 399] on td "Tiana" at bounding box center [235, 403] width 79 height 34
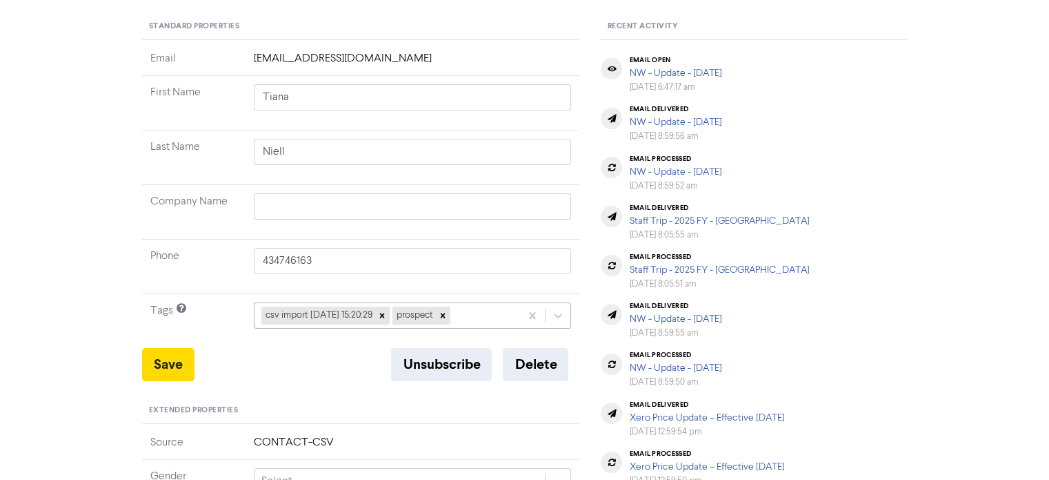
scroll to position [204, 0]
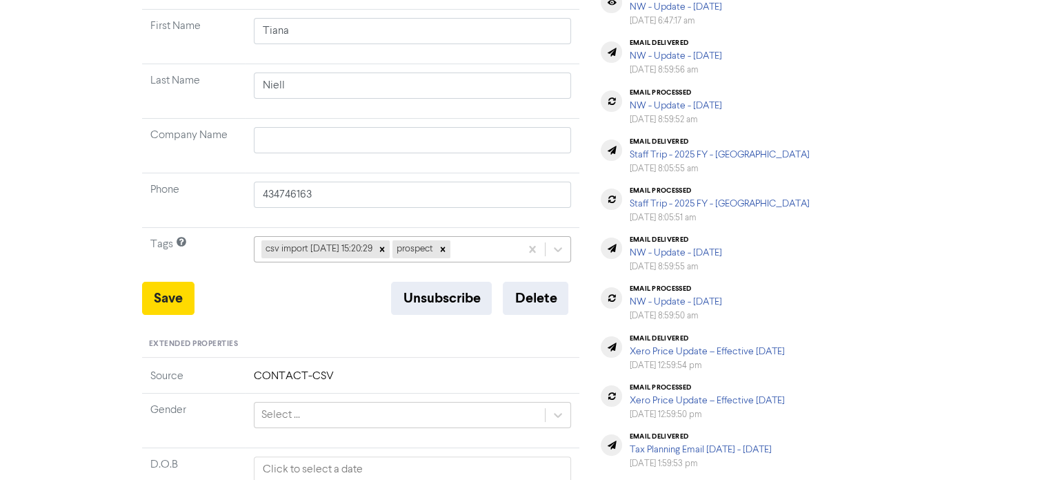
click at [491, 262] on div "csv import [DATE] 15:20:29 prospect" at bounding box center [413, 249] width 318 height 26
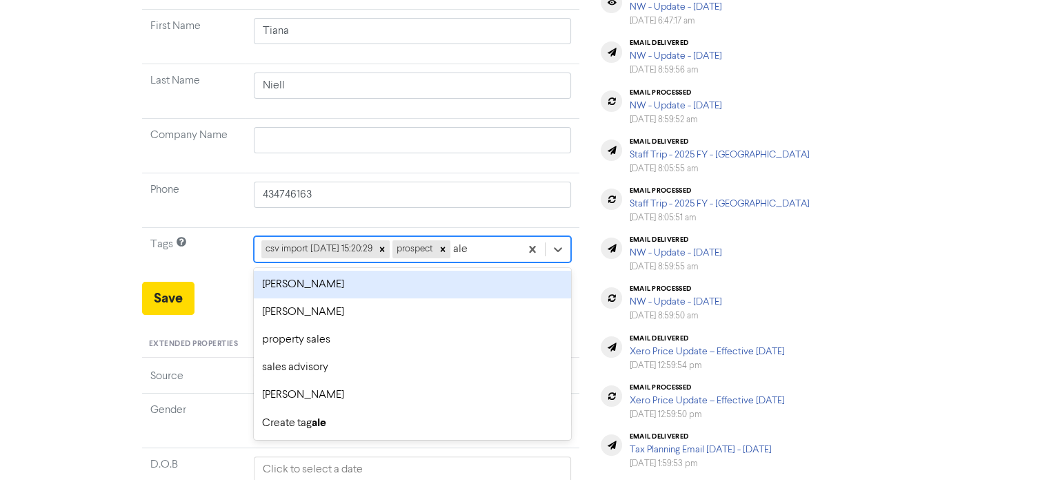
click at [442, 293] on div "[PERSON_NAME]" at bounding box center [413, 284] width 318 height 28
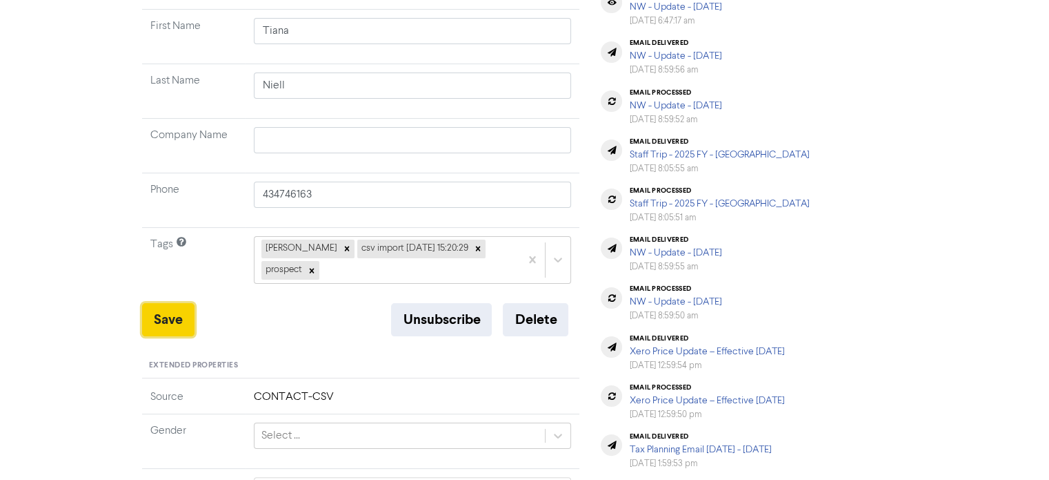
click at [168, 303] on button "Save" at bounding box center [168, 319] width 52 height 33
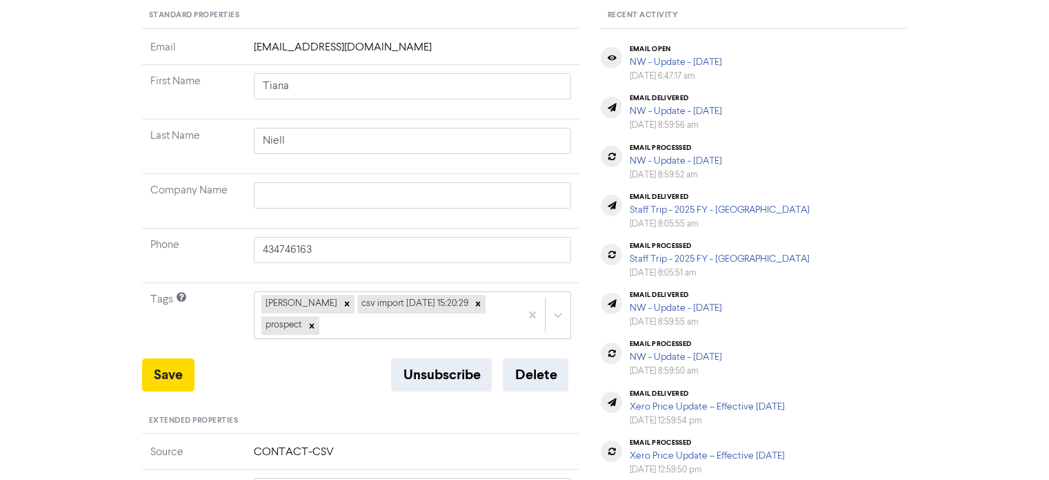
scroll to position [0, 0]
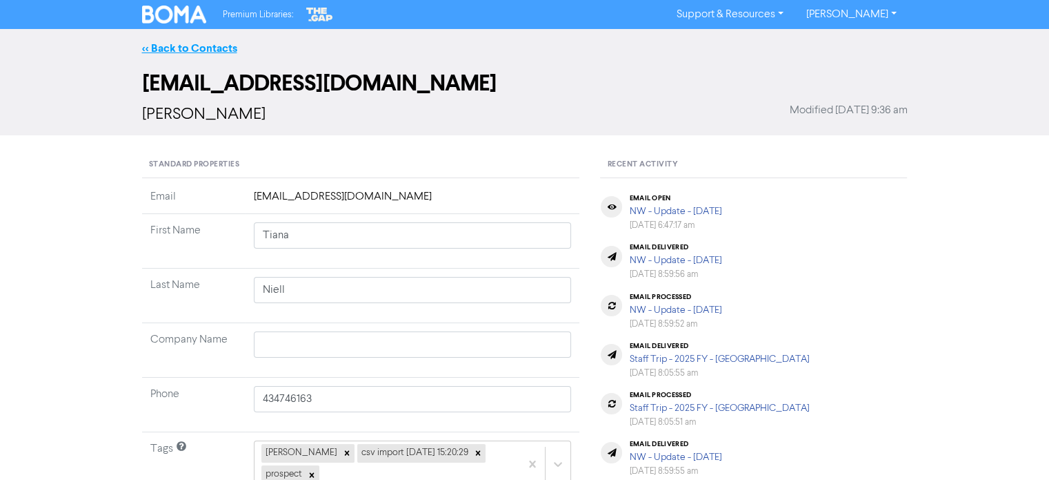
click at [209, 48] on link "<< Back to Contacts" at bounding box center [189, 48] width 95 height 14
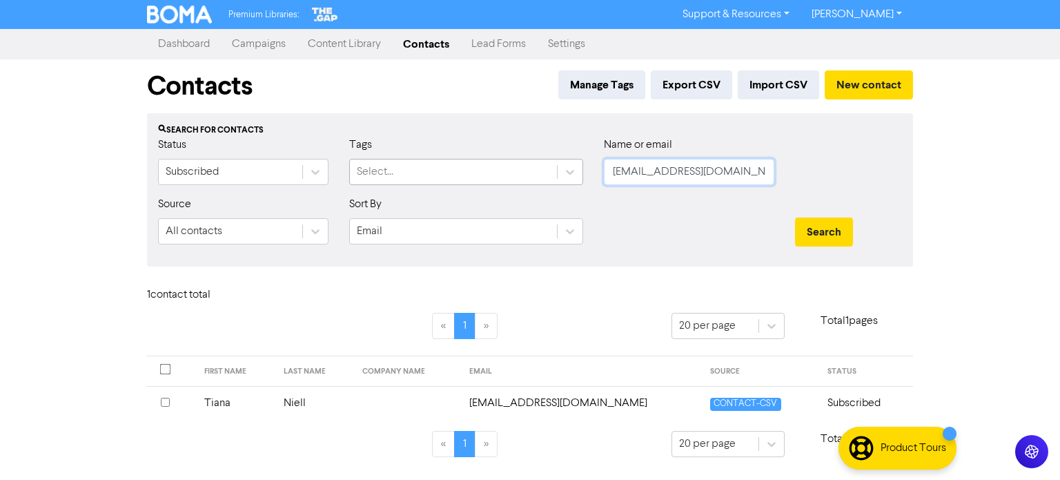
drag, startPoint x: 725, startPoint y: 165, endPoint x: 492, endPoint y: 179, distance: 233.6
click at [495, 179] on div "Status Subscribed Tags Select... Name or email [EMAIL_ADDRESS][DOMAIN_NAME]" at bounding box center [530, 166] width 764 height 59
paste input "[EMAIL_ADDRESS][DOMAIN_NAME]"
drag, startPoint x: 735, startPoint y: 175, endPoint x: 393, endPoint y: 206, distance: 343.6
click at [393, 205] on form "Status Subscribed Tags Select... Name or email [EMAIL_ADDRESS][DOMAIN_NAME] Sou…" at bounding box center [530, 196] width 744 height 119
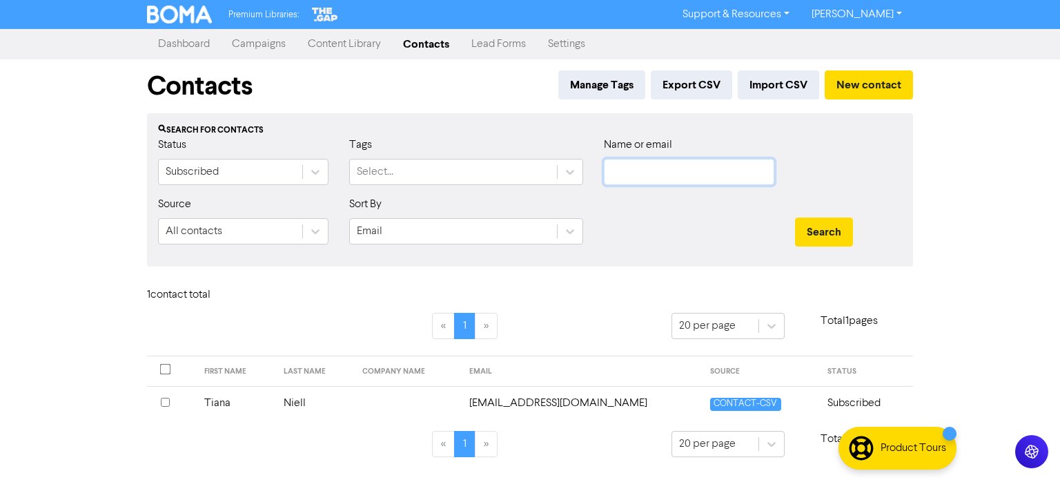
paste input "[PERSON_NAME][EMAIL_ADDRESS][DOMAIN_NAME]"
click at [814, 230] on button "Search" at bounding box center [824, 231] width 58 height 29
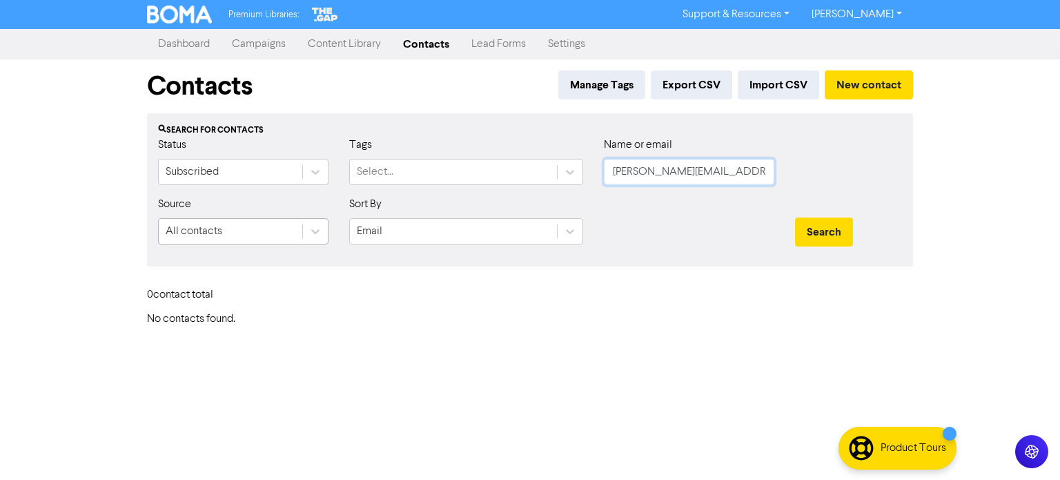
drag, startPoint x: 739, startPoint y: 169, endPoint x: 257, endPoint y: 220, distance: 484.3
click at [275, 215] on form "Status Subscribed Tags Select... Name or email [PERSON_NAME][EMAIL_ADDRESS][DOM…" at bounding box center [530, 196] width 744 height 119
paste input "[EMAIL_ADDRESS][DOMAIN_NAME]"
click at [831, 237] on button "Search" at bounding box center [824, 231] width 58 height 29
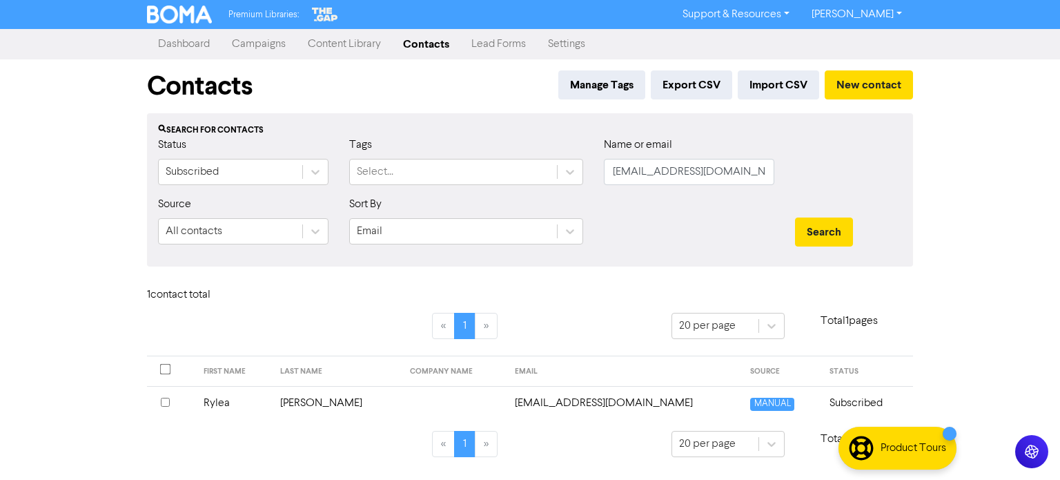
click at [313, 403] on td "[PERSON_NAME]" at bounding box center [337, 403] width 130 height 34
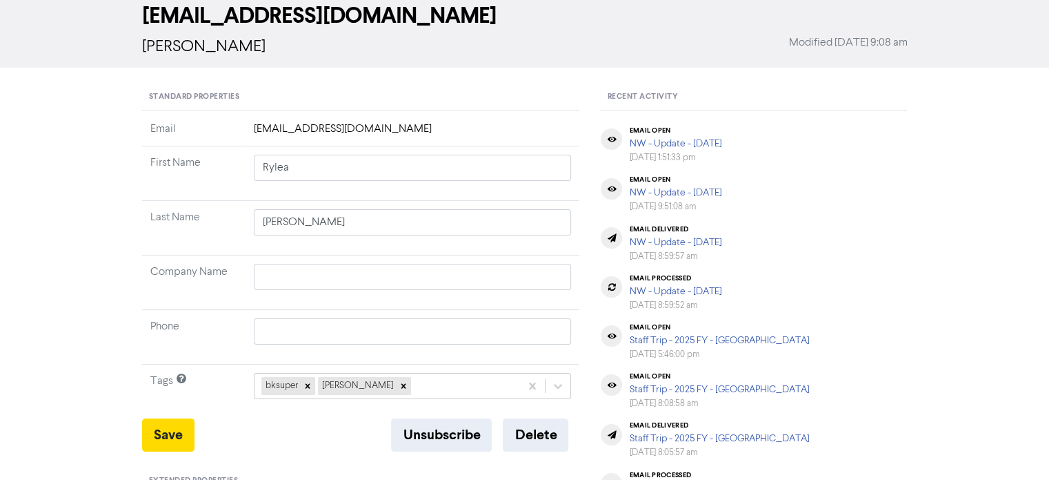
scroll to position [138, 0]
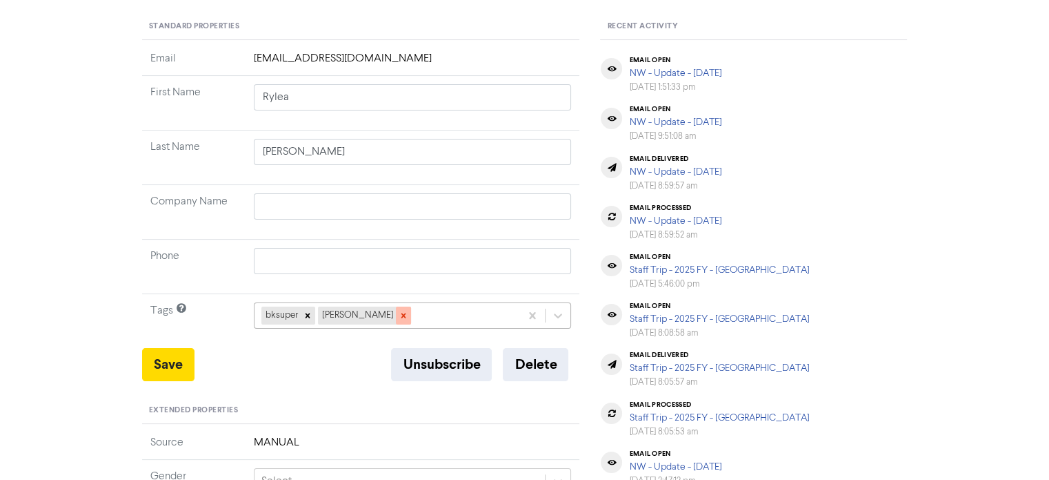
click at [399, 310] on icon at bounding box center [404, 315] width 10 height 10
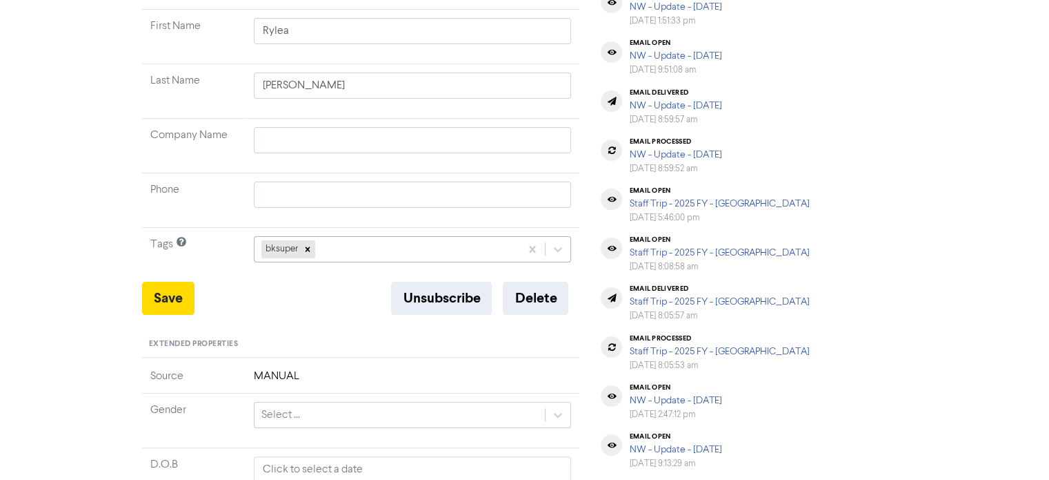
click at [391, 262] on div "bksuper" at bounding box center [413, 249] width 318 height 26
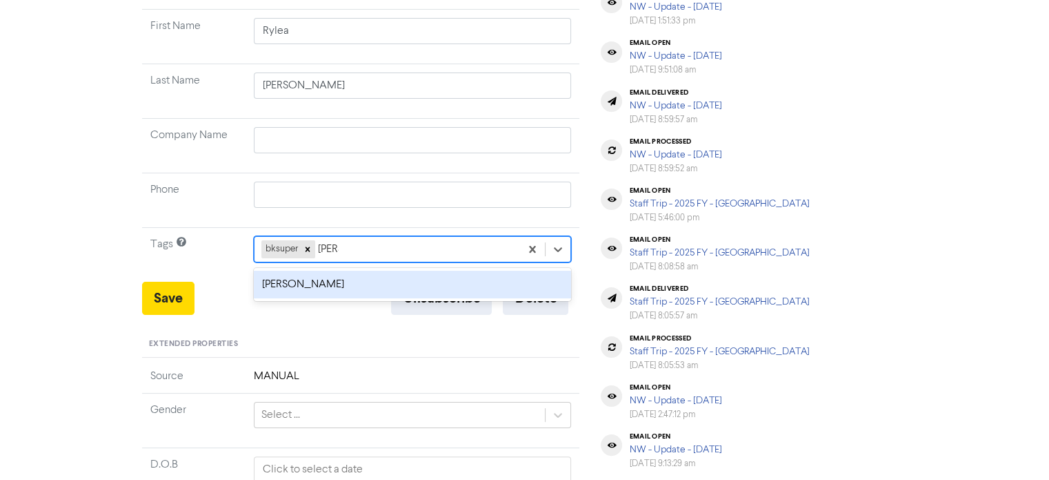
click at [355, 279] on div "[PERSON_NAME]" at bounding box center [413, 284] width 318 height 28
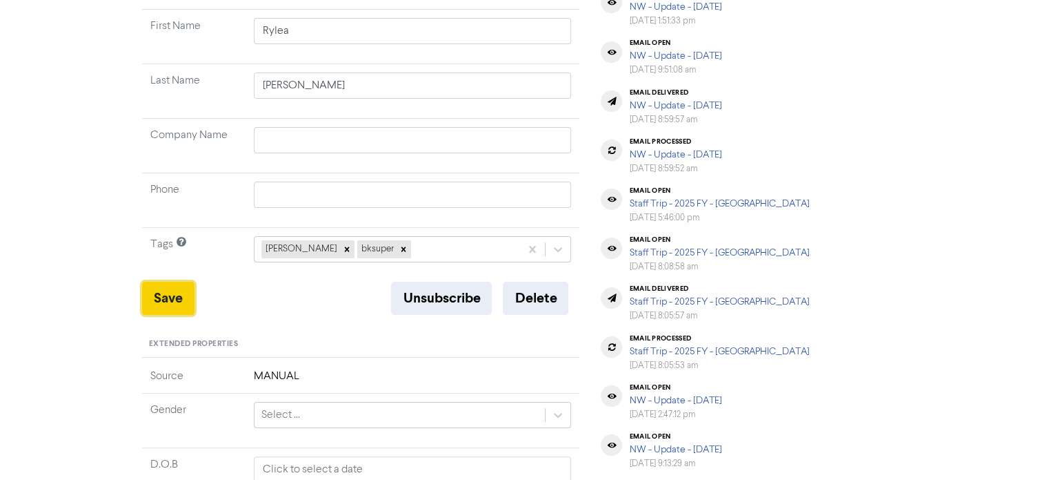
click at [177, 300] on button "Save" at bounding box center [168, 297] width 52 height 33
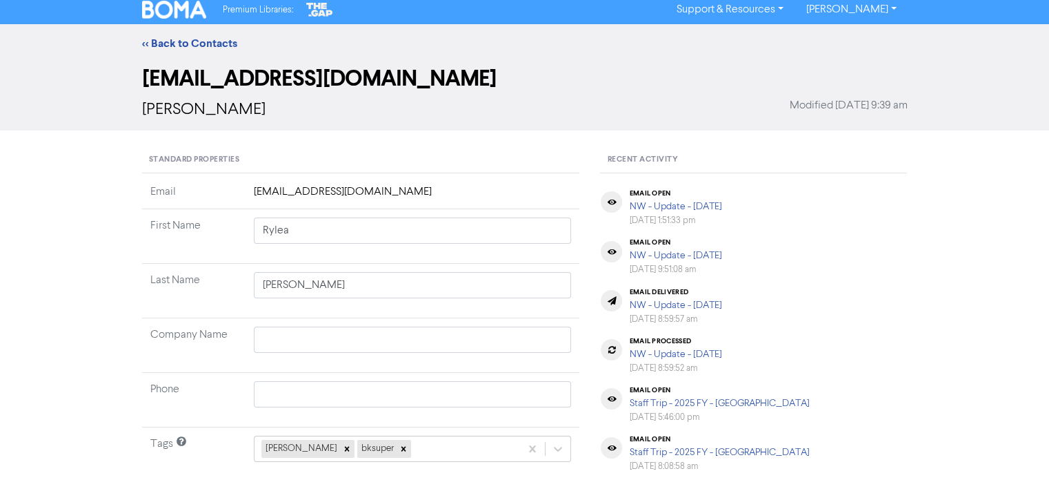
scroll to position [0, 0]
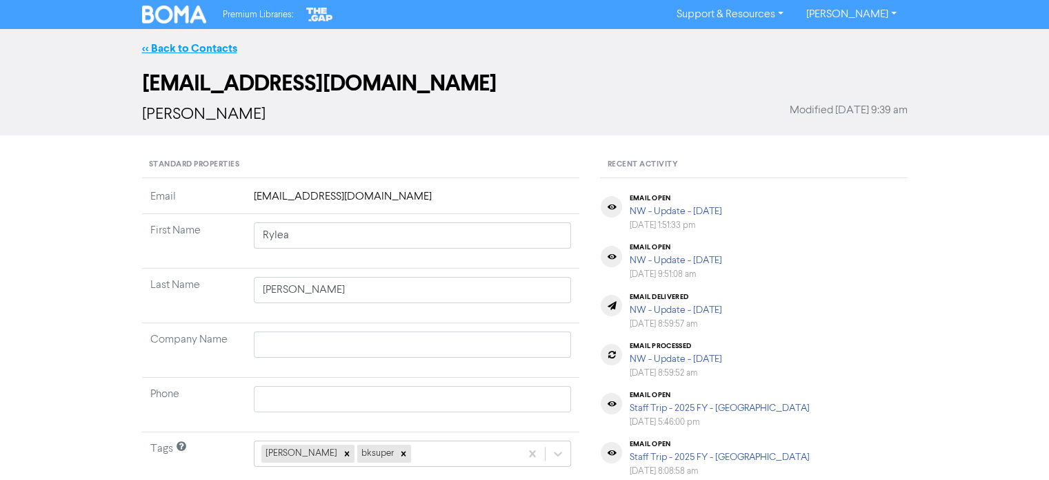
click at [203, 48] on link "<< Back to Contacts" at bounding box center [189, 48] width 95 height 14
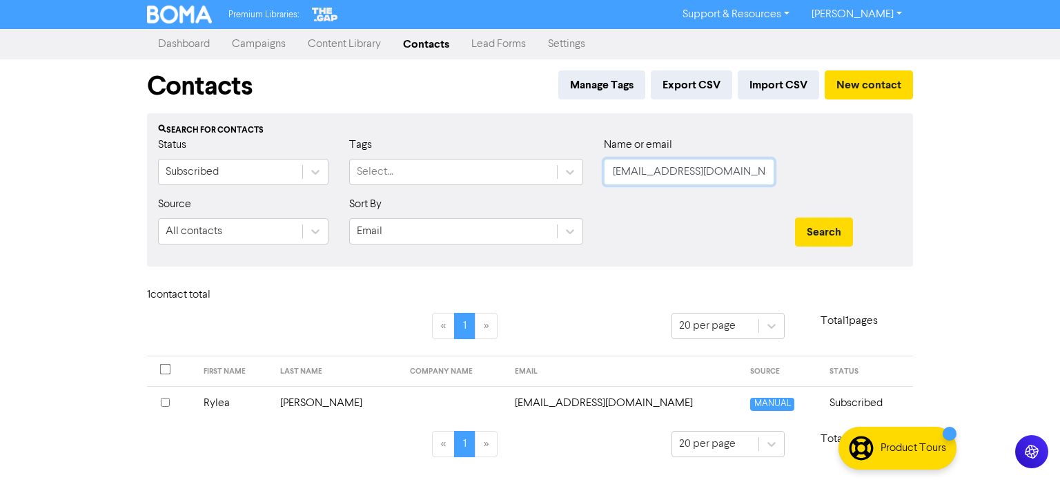
drag, startPoint x: 767, startPoint y: 170, endPoint x: 709, endPoint y: 165, distance: 58.2
click at [478, 173] on div "Status Subscribed Tags Select... Name or email [EMAIL_ADDRESS][DOMAIN_NAME]" at bounding box center [530, 166] width 764 height 59
paste input "[EMAIL_ADDRESS][DOMAIN_NAME]"
click at [816, 228] on button "Search" at bounding box center [824, 231] width 58 height 29
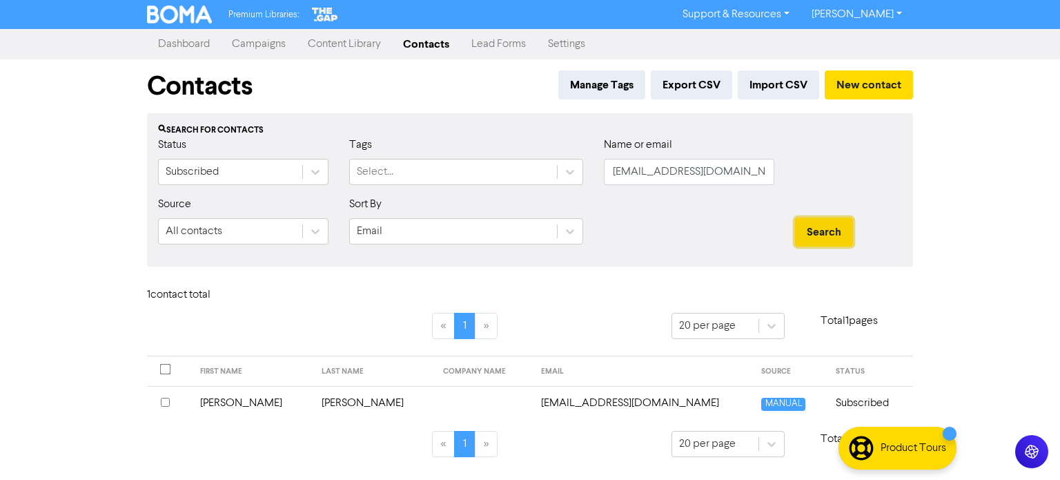
click at [816, 237] on button "Search" at bounding box center [824, 231] width 58 height 29
click at [220, 400] on td "[PERSON_NAME]" at bounding box center [252, 403] width 121 height 34
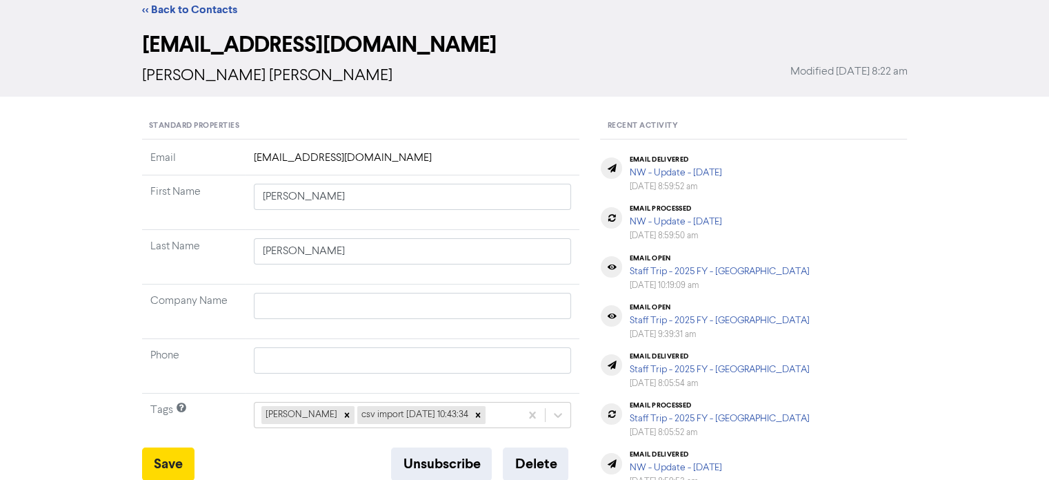
scroll to position [69, 0]
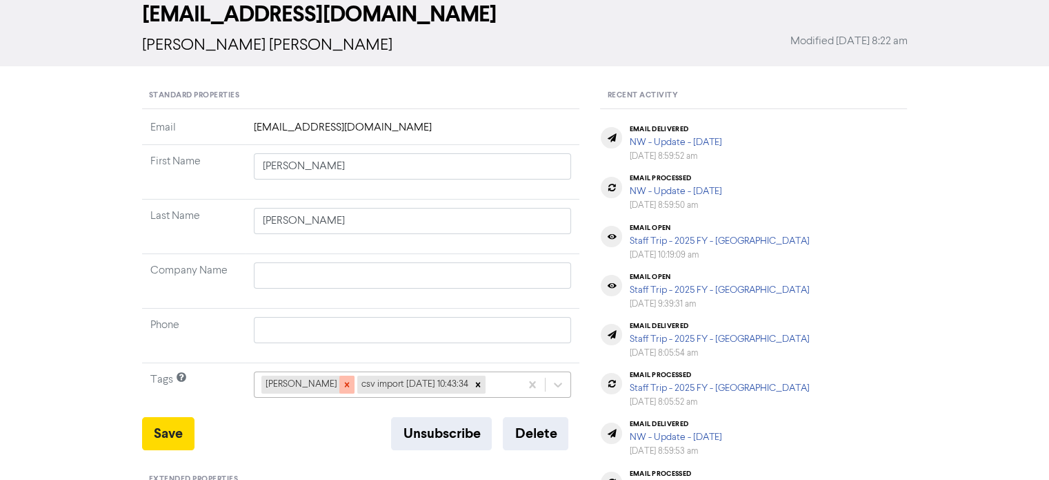
click at [339, 377] on div at bounding box center [346, 384] width 15 height 18
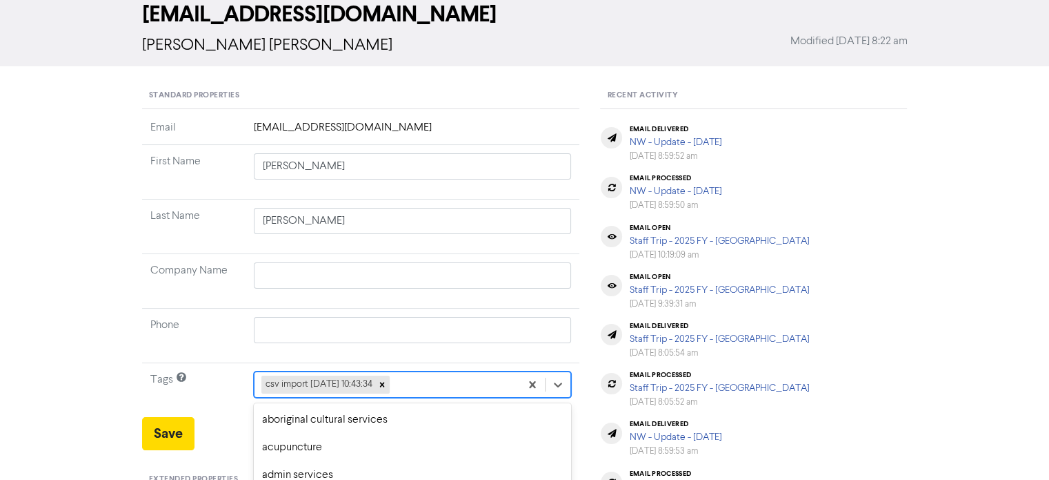
click at [424, 391] on div "option aged care focused, 5 of 287. 286 results available. Use Up and Down to c…" at bounding box center [413, 384] width 318 height 26
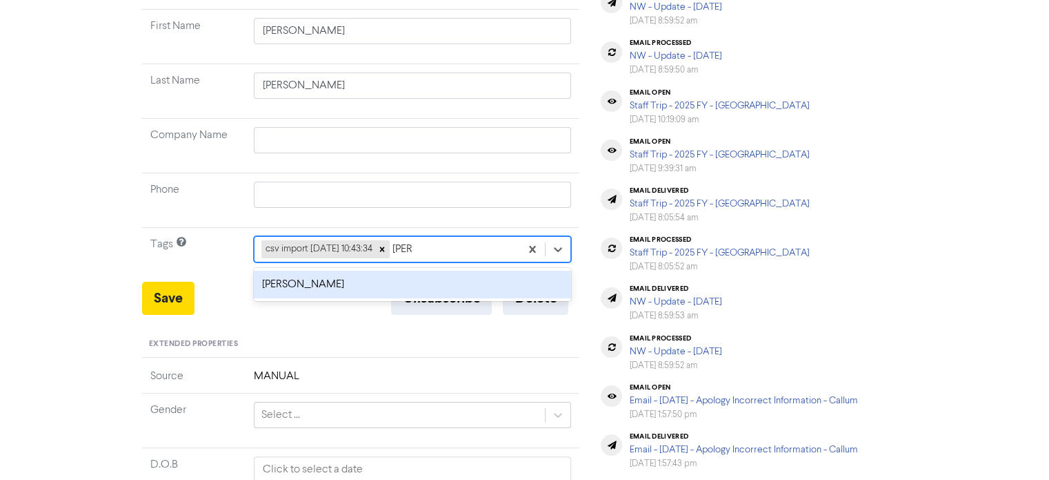
click at [303, 280] on div "[PERSON_NAME]" at bounding box center [413, 284] width 318 height 28
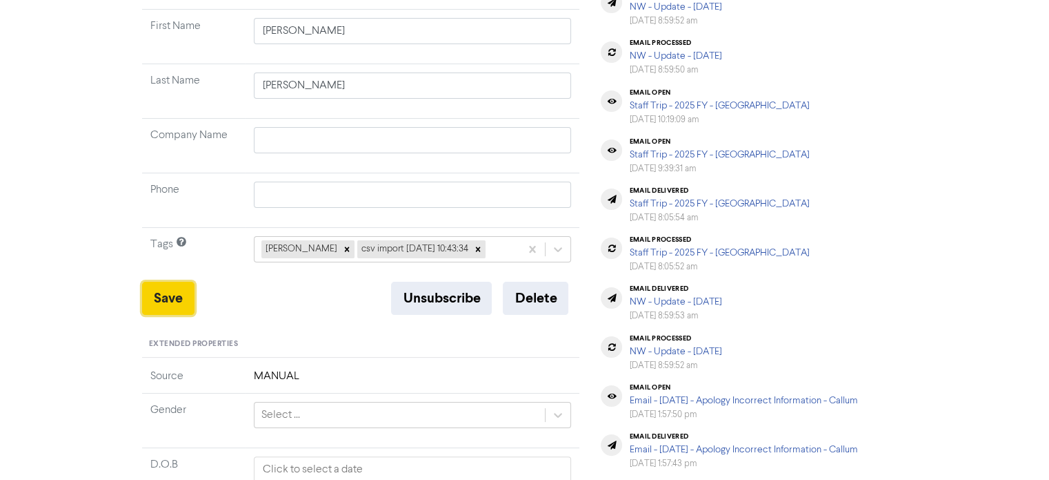
click at [169, 289] on button "Save" at bounding box center [168, 297] width 52 height 33
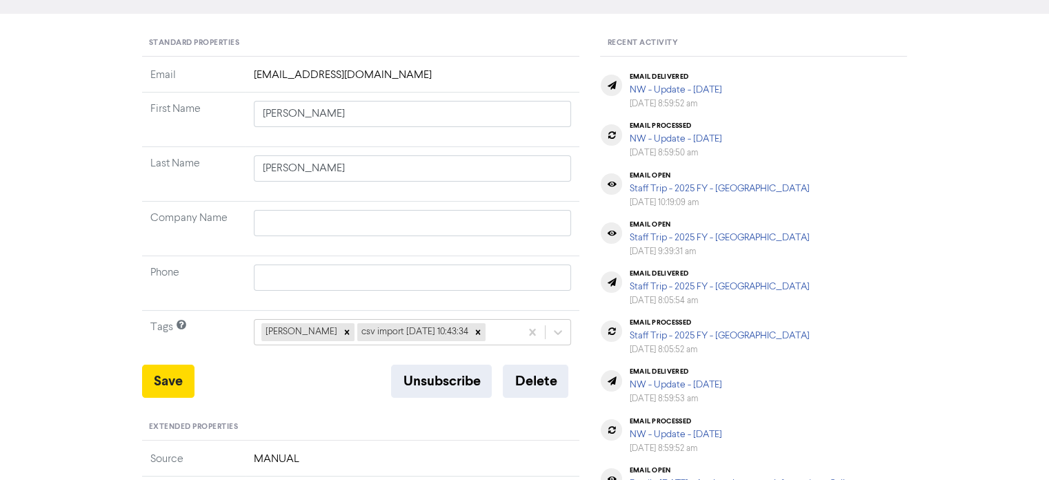
scroll to position [0, 0]
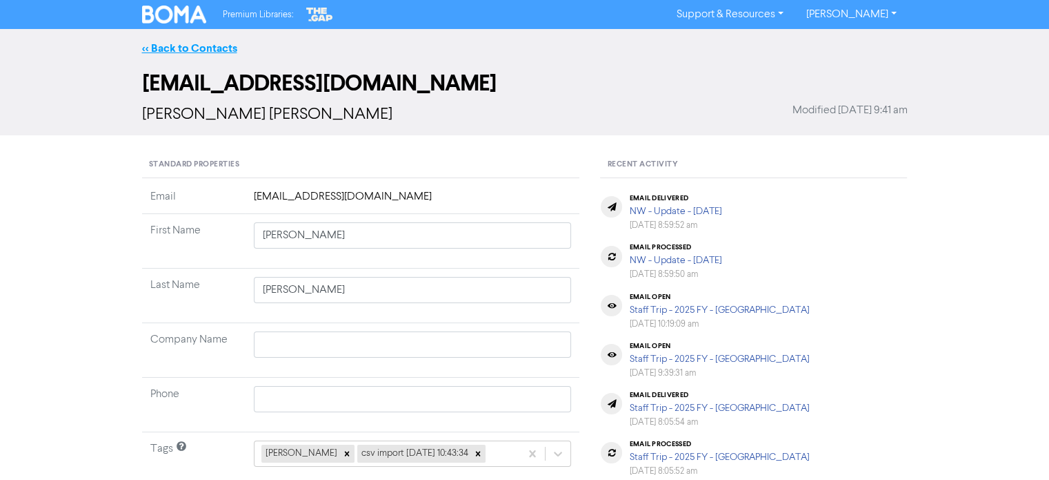
click at [216, 50] on link "<< Back to Contacts" at bounding box center [189, 48] width 95 height 14
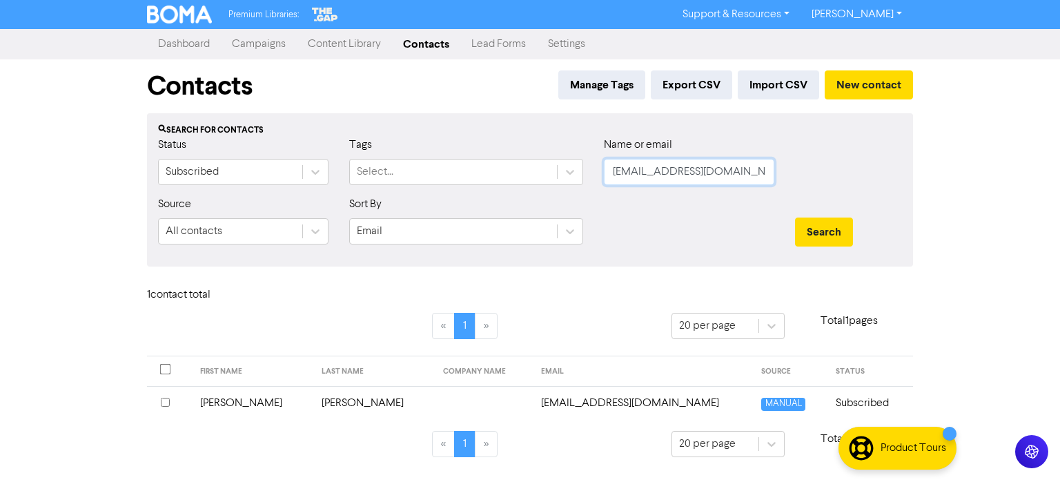
click at [455, 159] on div "Status Subscribed Tags Select... Name or email [EMAIL_ADDRESS][DOMAIN_NAME]" at bounding box center [530, 166] width 764 height 59
paste input "[PERSON_NAME][EMAIL_ADDRESS][DOMAIN_NAME]"
click at [795, 217] on button "Search" at bounding box center [824, 231] width 58 height 29
click at [314, 397] on td "[PERSON_NAME]" at bounding box center [373, 403] width 121 height 34
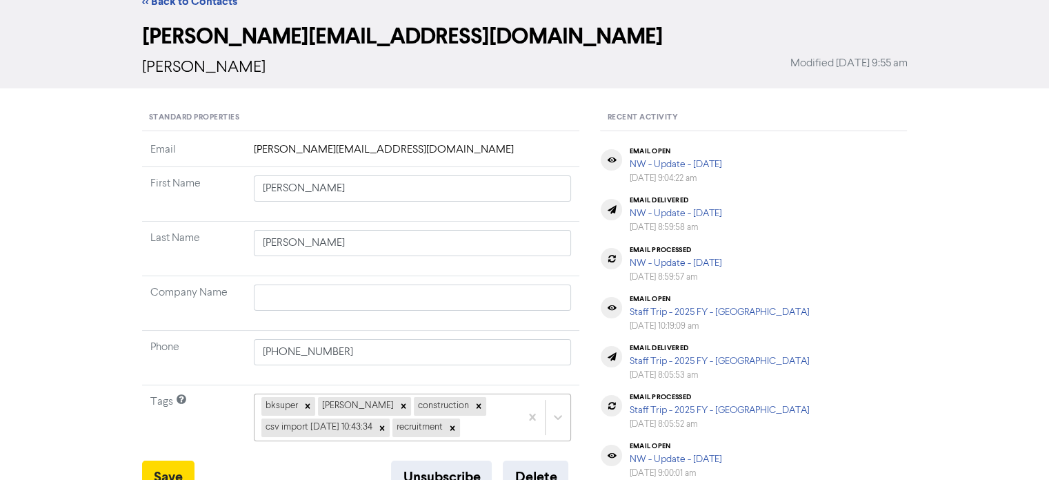
scroll to position [138, 0]
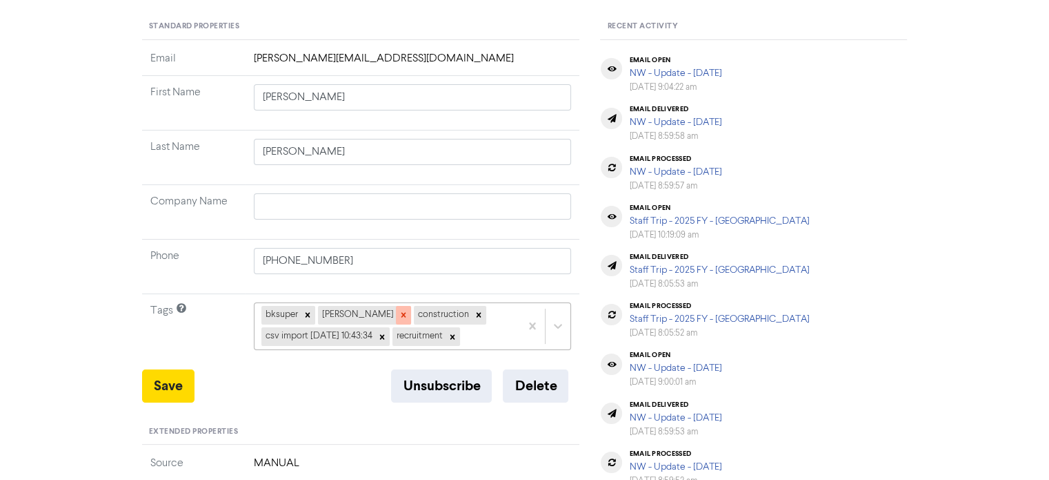
click at [399, 314] on icon at bounding box center [404, 315] width 10 height 10
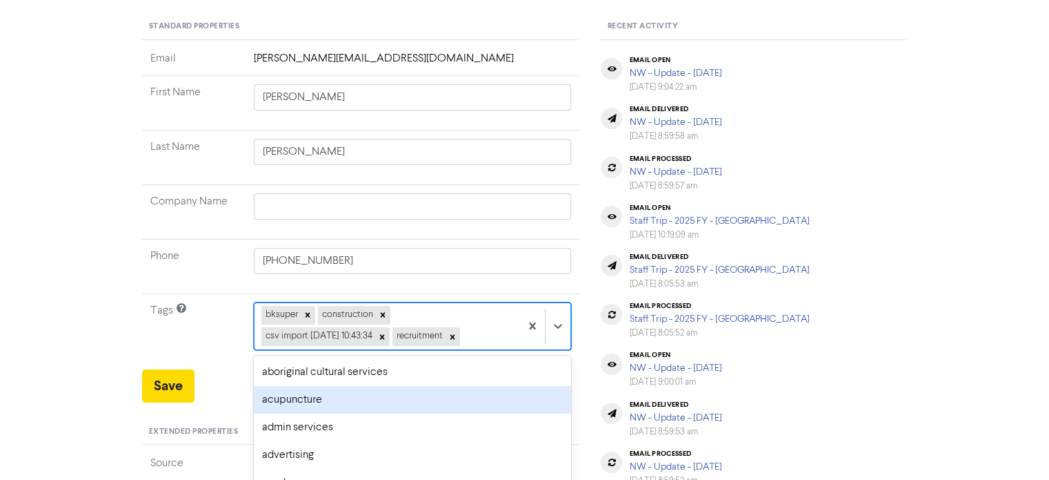
scroll to position [225, 0]
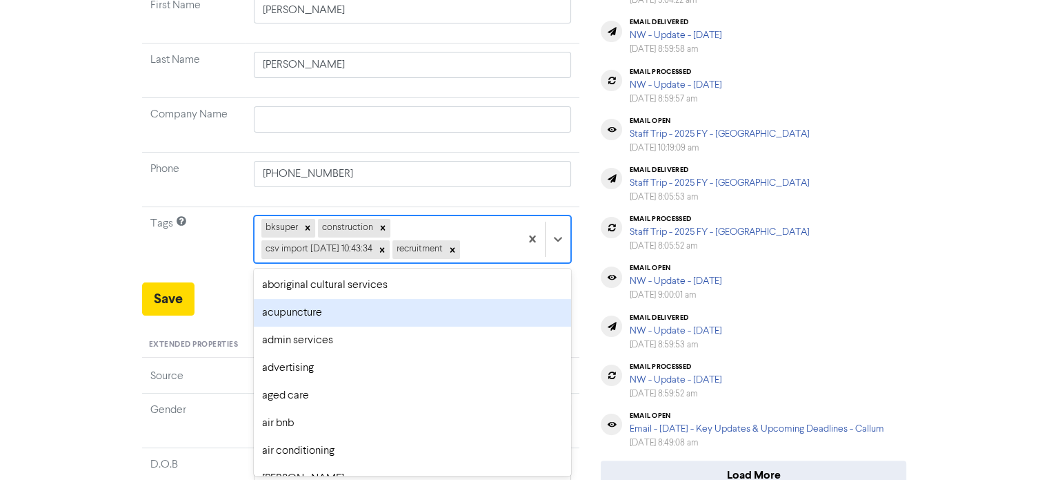
click at [408, 262] on div "option acupuncture focused, 2 of 287. 283 results available. Use Up and Down to…" at bounding box center [413, 238] width 318 height 47
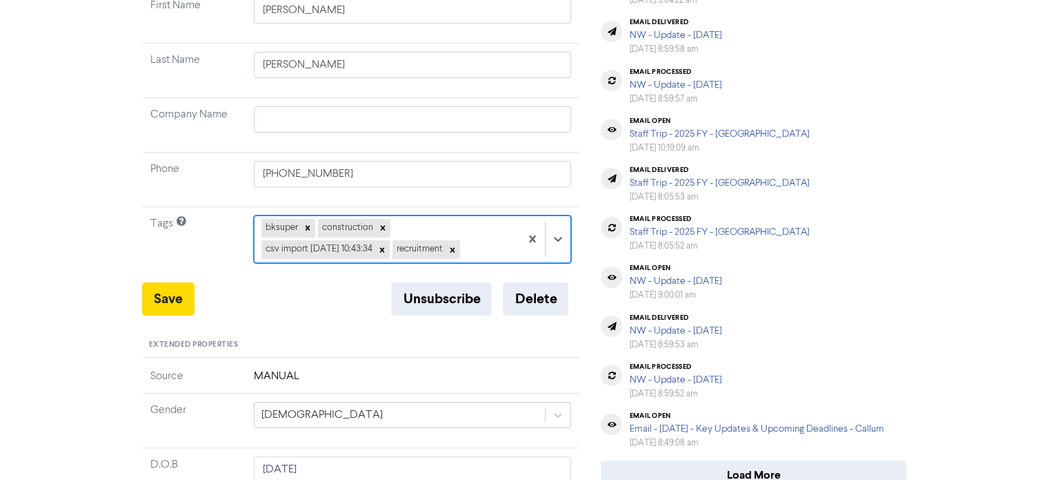
click at [454, 228] on div "bksuper construction csv import [DATE] 10:43:34 recruitment" at bounding box center [388, 239] width 266 height 46
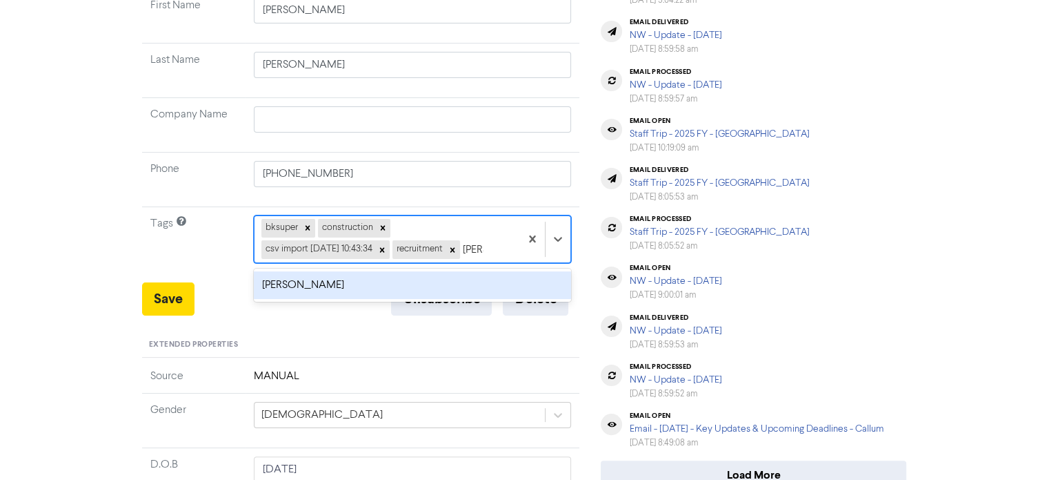
click at [344, 281] on div "[PERSON_NAME]" at bounding box center [413, 285] width 318 height 28
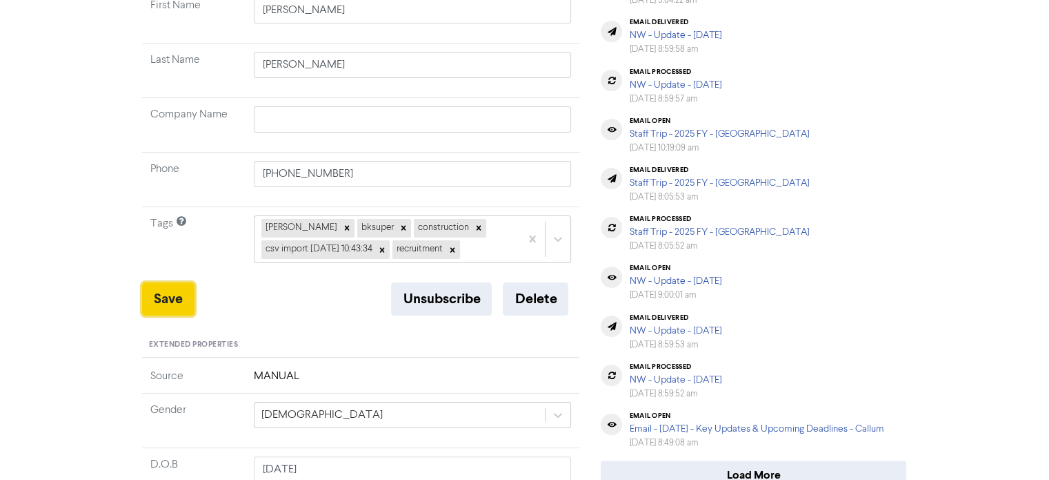
click at [163, 298] on button "Save" at bounding box center [168, 298] width 52 height 33
click at [170, 291] on button "Save" at bounding box center [168, 298] width 52 height 33
click at [163, 295] on button "Save" at bounding box center [168, 298] width 52 height 33
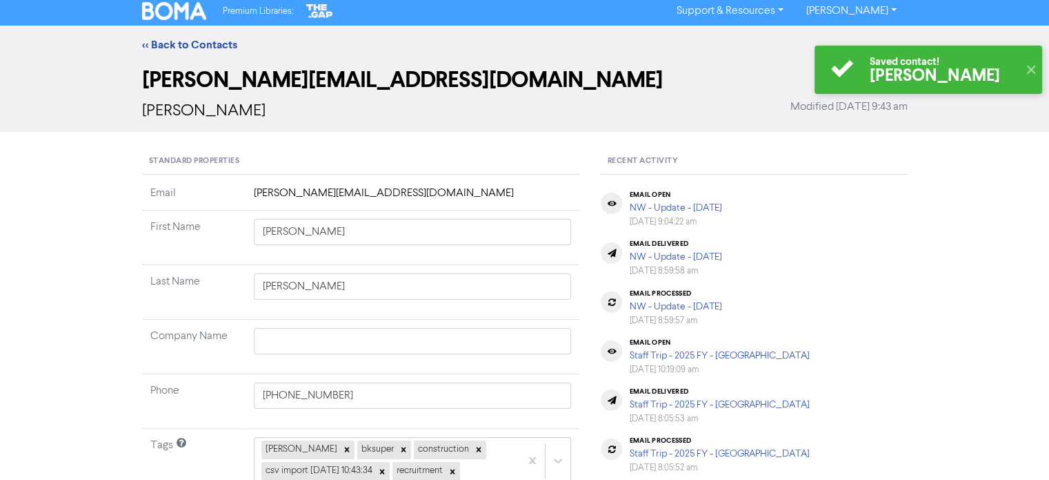
scroll to position [0, 0]
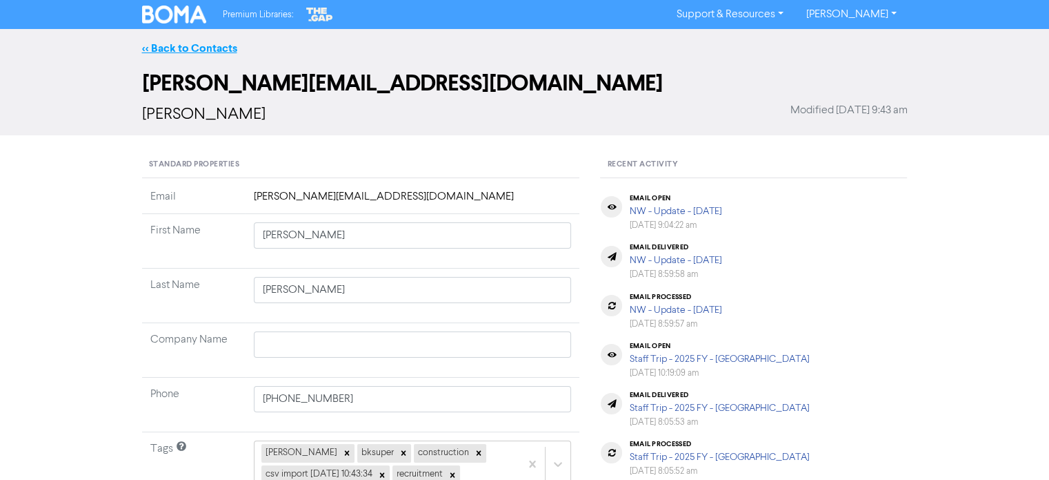
click at [210, 47] on link "<< Back to Contacts" at bounding box center [189, 48] width 95 height 14
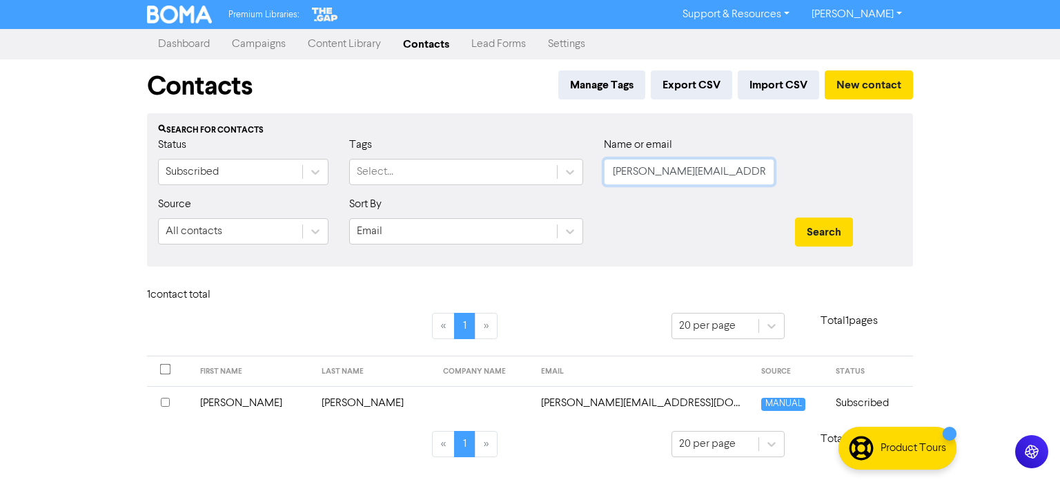
drag, startPoint x: 754, startPoint y: 171, endPoint x: 446, endPoint y: 207, distance: 310.5
click at [469, 206] on form "Status Subscribed Tags Select... Name or email [PERSON_NAME][EMAIL_ADDRESS][DOM…" at bounding box center [530, 196] width 744 height 119
paste input "[EMAIL_ADDRESS][DOMAIN_NAME]"
click at [820, 231] on button "Search" at bounding box center [824, 231] width 58 height 29
click at [314, 402] on td "[PERSON_NAME]" at bounding box center [373, 403] width 121 height 34
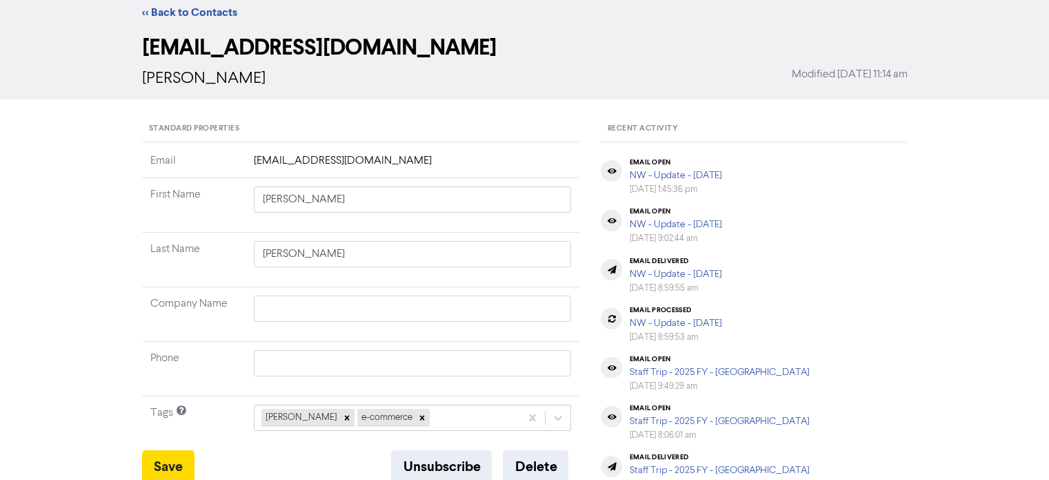
scroll to position [69, 0]
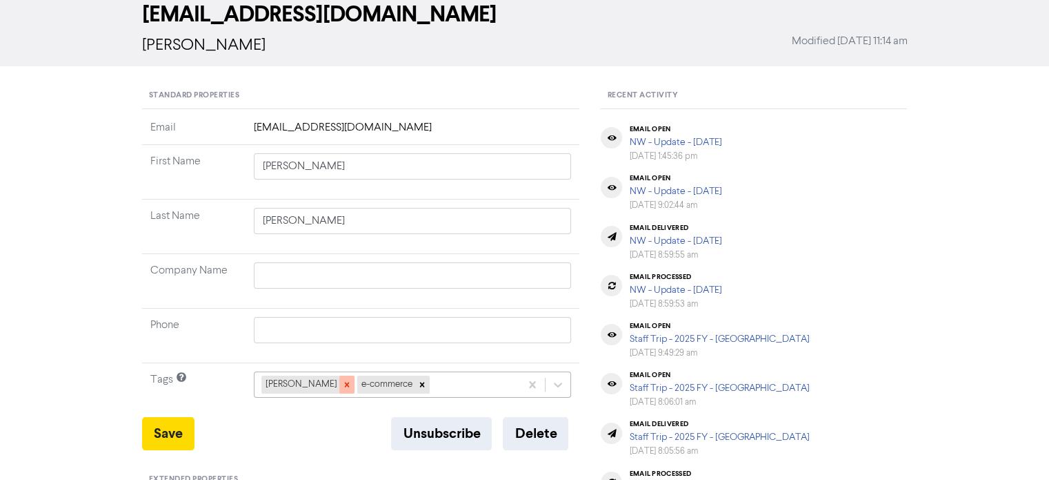
click at [344, 382] on icon at bounding box center [346, 384] width 5 height 5
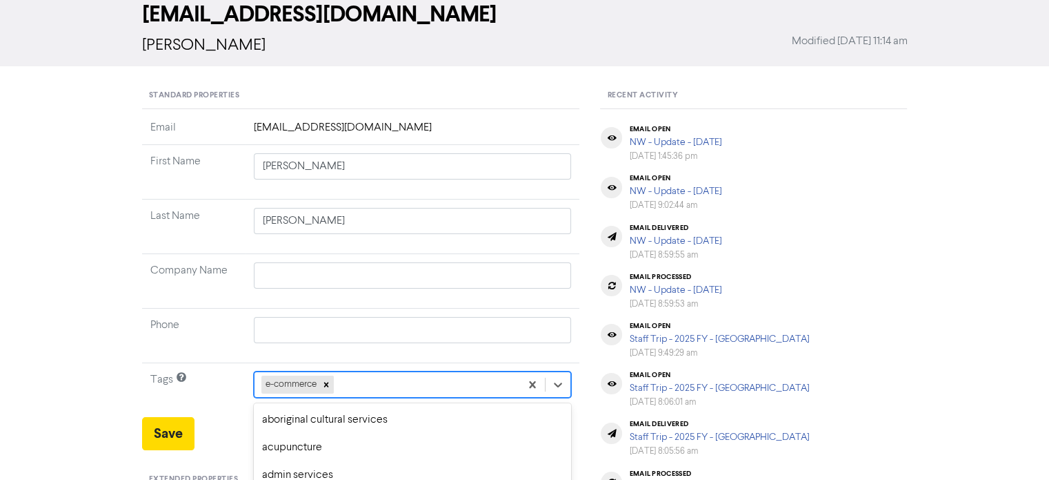
scroll to position [204, 0]
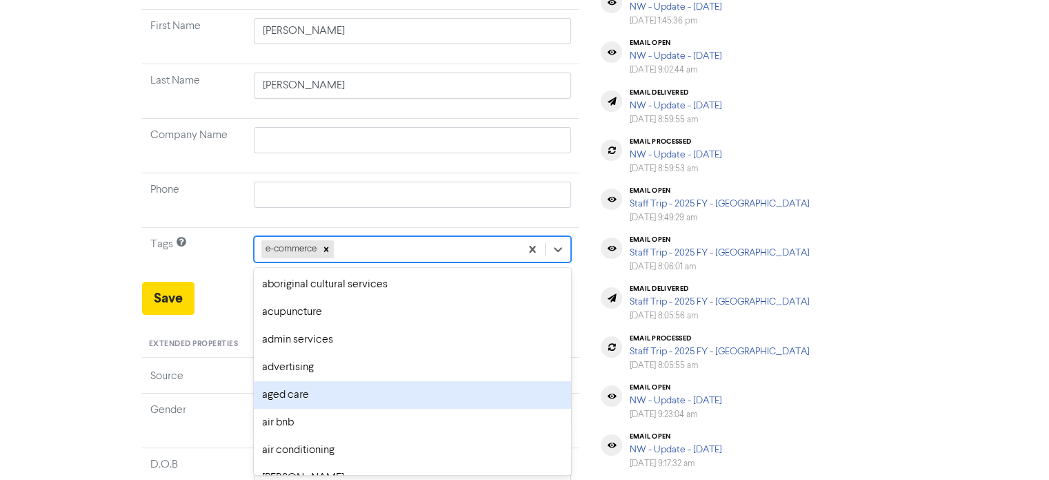
click at [379, 262] on div "option aged care focused, 5 of 287. 286 results available. Use Up and Down to c…" at bounding box center [413, 249] width 318 height 26
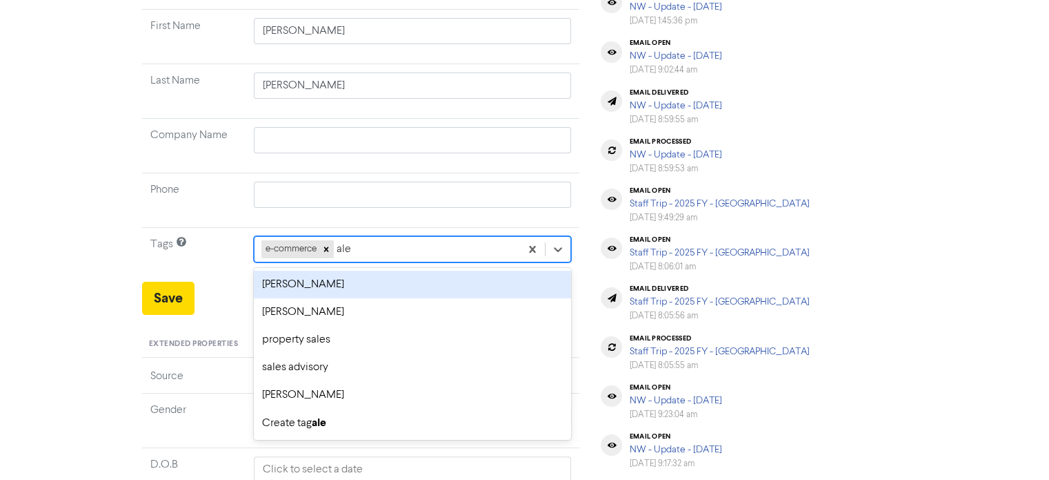
click at [315, 282] on div "[PERSON_NAME]" at bounding box center [413, 284] width 318 height 28
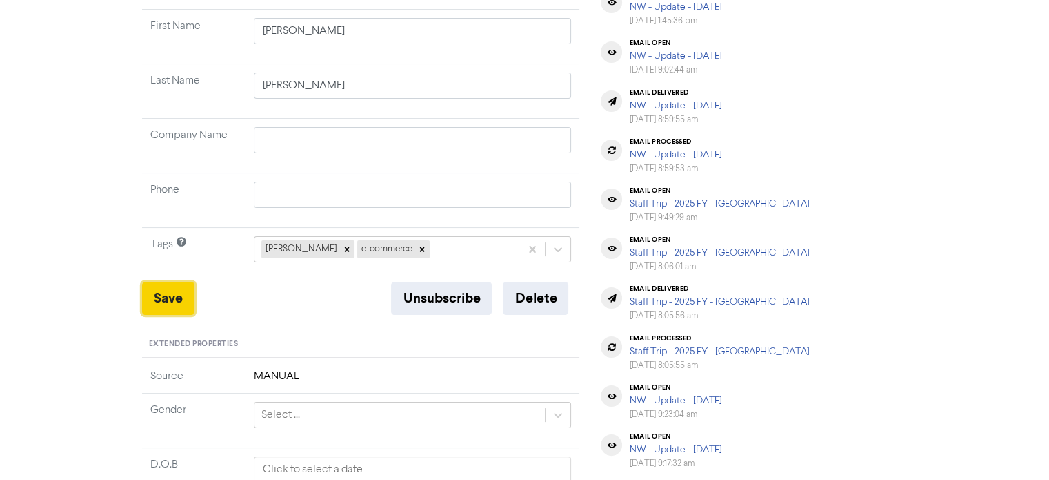
click at [160, 292] on button "Save" at bounding box center [168, 297] width 52 height 33
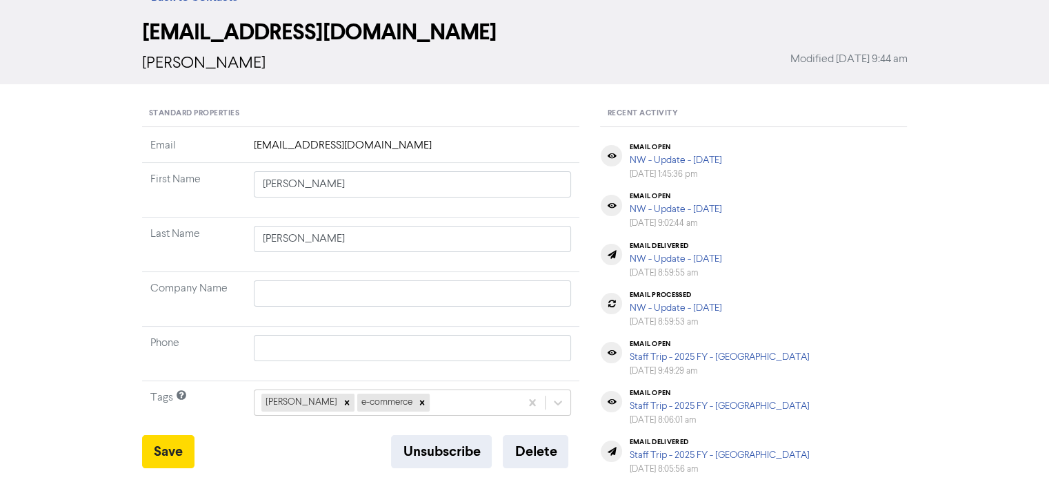
scroll to position [0, 0]
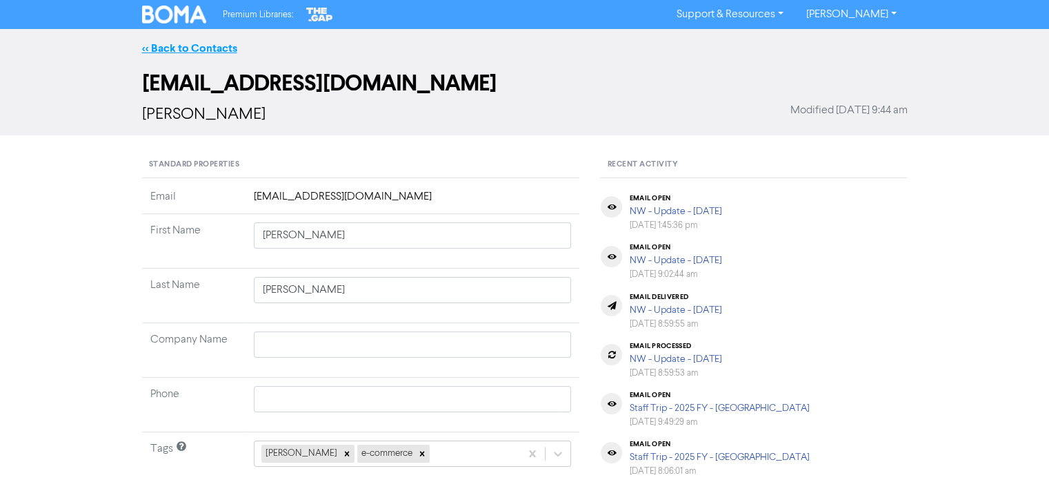
click at [233, 46] on link "<< Back to Contacts" at bounding box center [189, 48] width 95 height 14
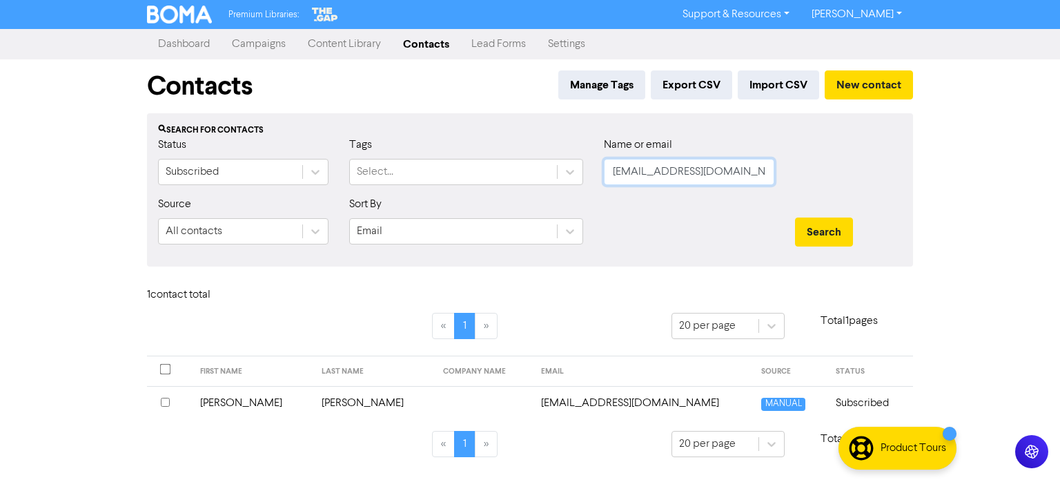
drag, startPoint x: 611, startPoint y: 173, endPoint x: 961, endPoint y: 178, distance: 350.5
click at [961, 178] on div "Premium Libraries: Support & Resources Video Tutorials FAQ & Guides Marketing E…" at bounding box center [530, 240] width 1060 height 480
paste input "[PERSON_NAME][EMAIL_ADDRESS][PERSON_NAME][DOMAIN_NAME]"
click at [824, 227] on button "Search" at bounding box center [824, 231] width 58 height 29
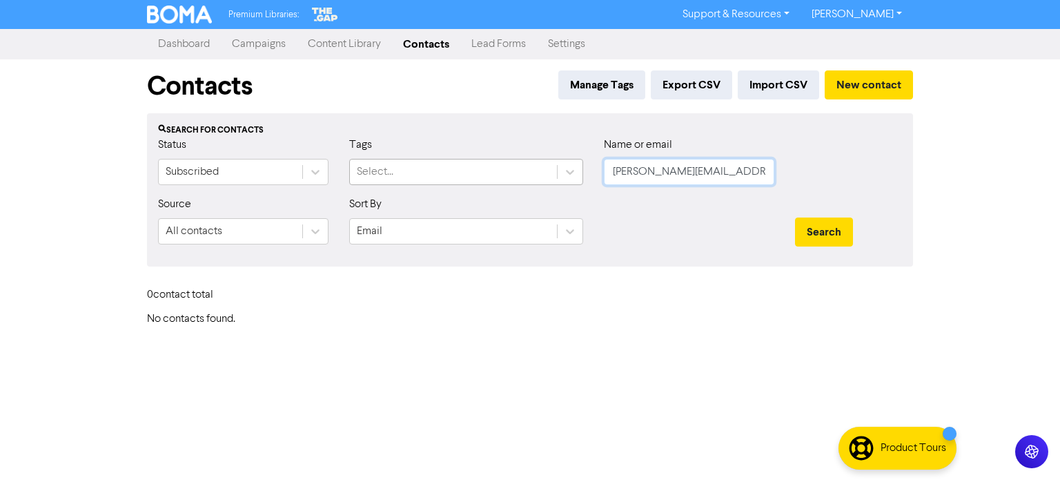
drag, startPoint x: 747, startPoint y: 173, endPoint x: 439, endPoint y: 172, distance: 307.7
click at [457, 172] on div "Status Subscribed Tags Select... Name or email [PERSON_NAME][EMAIL_ADDRESS][PER…" at bounding box center [530, 166] width 764 height 59
paste input "[EMAIL_ADDRESS][DOMAIN_NAME]"
click at [814, 228] on button "Search" at bounding box center [824, 231] width 58 height 29
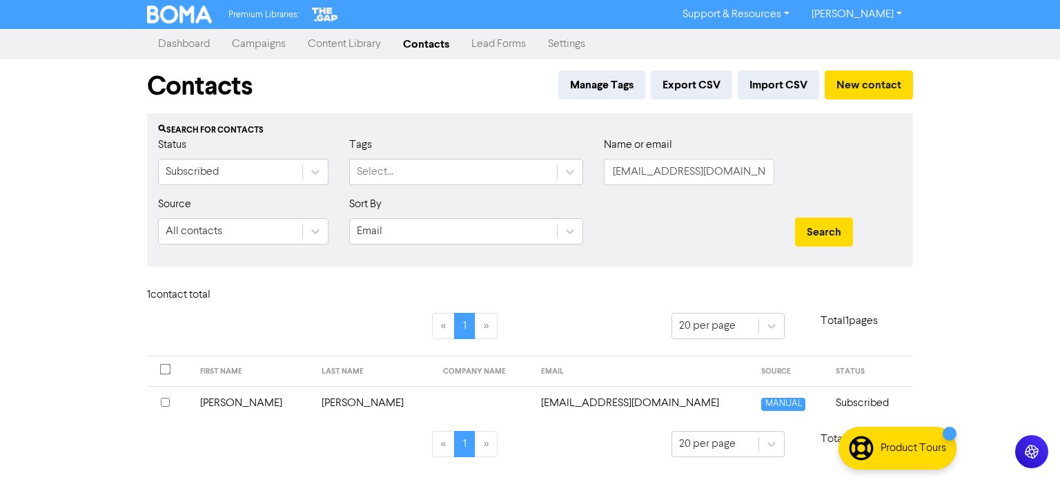
click at [235, 397] on td "[PERSON_NAME]" at bounding box center [252, 403] width 121 height 34
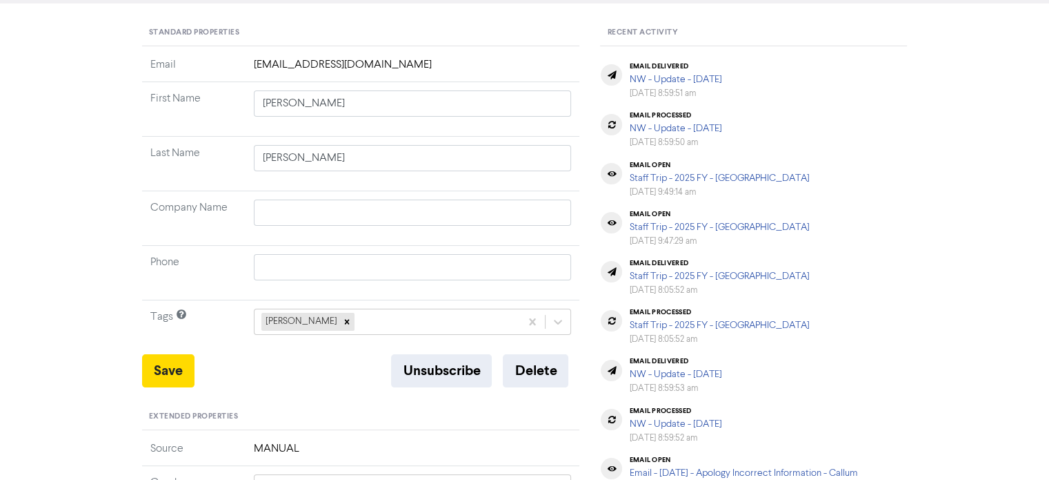
scroll to position [138, 0]
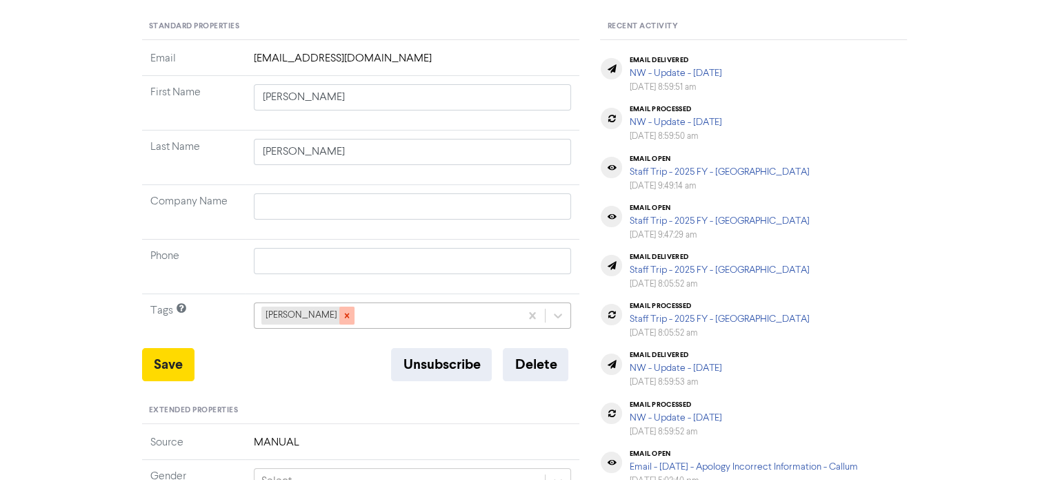
click at [342, 314] on icon at bounding box center [347, 315] width 10 height 10
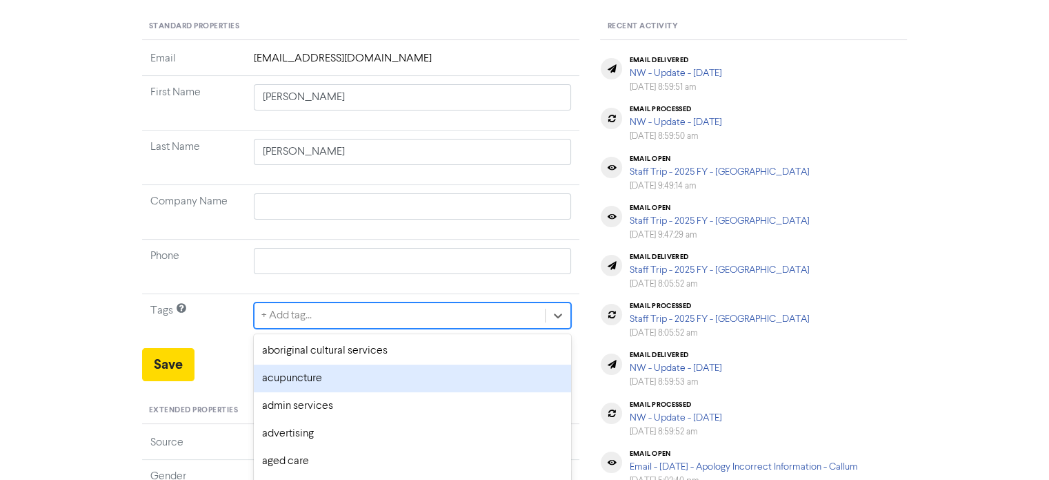
click at [324, 313] on div "option acupuncture focused, 2 of 287. 287 results available. Use Up and Down to…" at bounding box center [413, 315] width 318 height 26
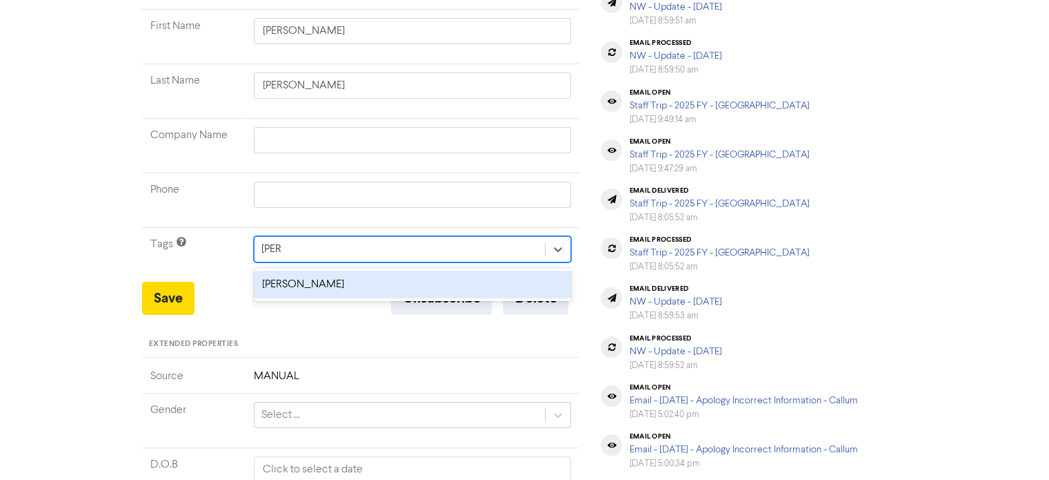
click at [353, 281] on div "[PERSON_NAME]" at bounding box center [413, 284] width 318 height 28
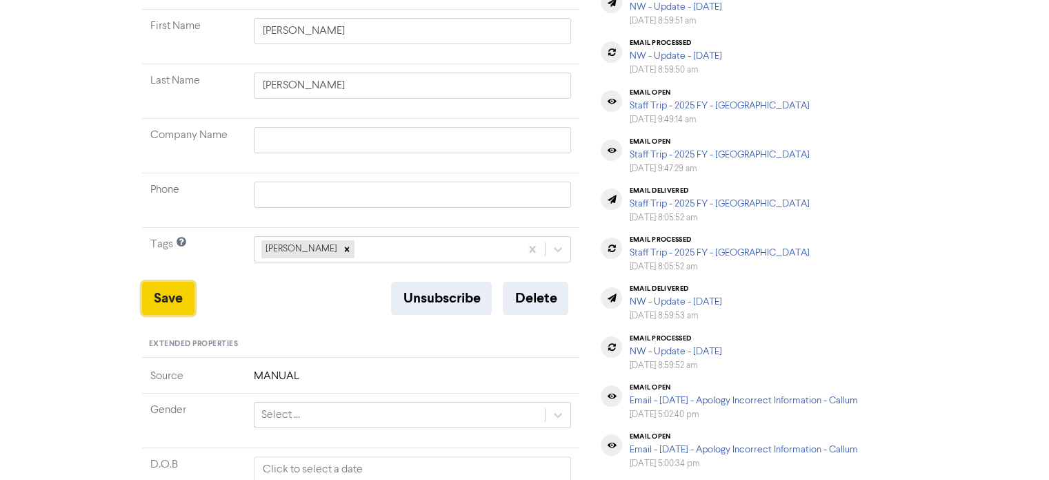
click at [170, 287] on button "Save" at bounding box center [168, 297] width 52 height 33
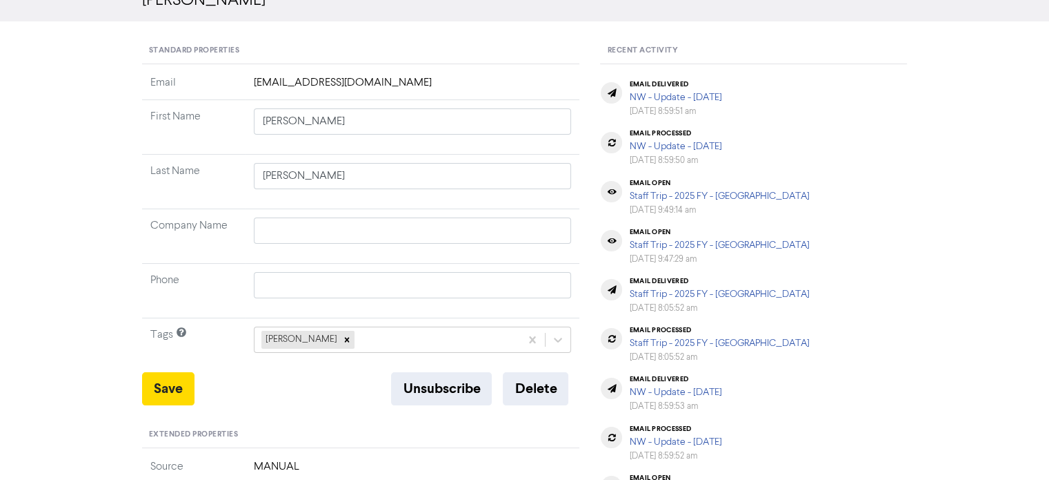
scroll to position [0, 0]
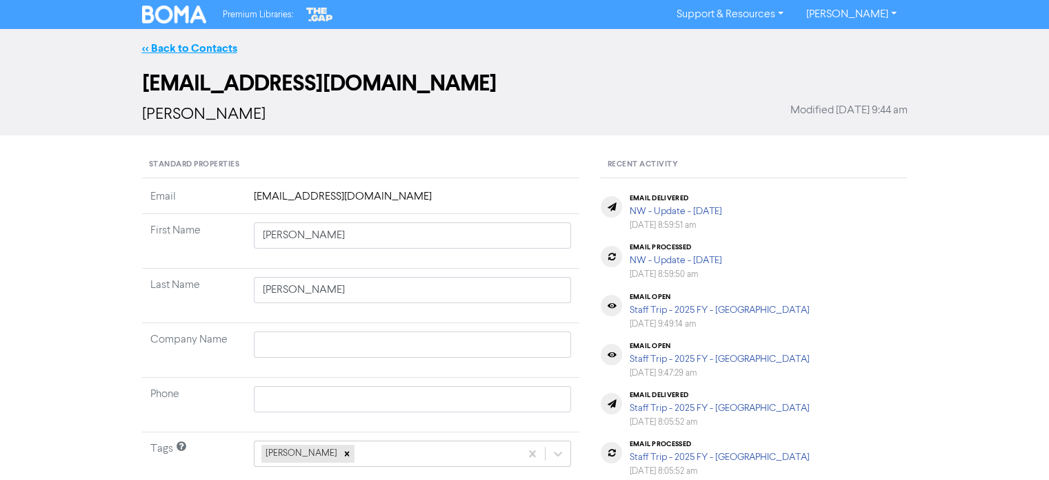
click at [230, 46] on link "<< Back to Contacts" at bounding box center [189, 48] width 95 height 14
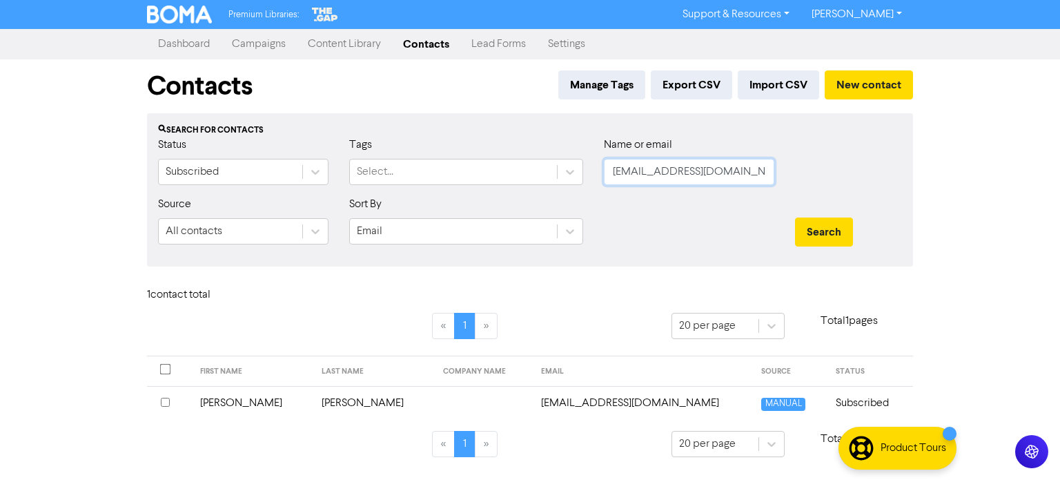
drag, startPoint x: 762, startPoint y: 169, endPoint x: 408, endPoint y: 208, distance: 355.4
click at [408, 208] on form "Status Subscribed Tags Select... Name or email [EMAIL_ADDRESS][DOMAIN_NAME] Sou…" at bounding box center [530, 196] width 744 height 119
paste input "[EMAIL_ADDRESS][DOMAIN_NAME]"
click at [833, 232] on button "Search" at bounding box center [824, 231] width 58 height 29
click at [279, 404] on td "[PERSON_NAME]" at bounding box center [248, 403] width 117 height 34
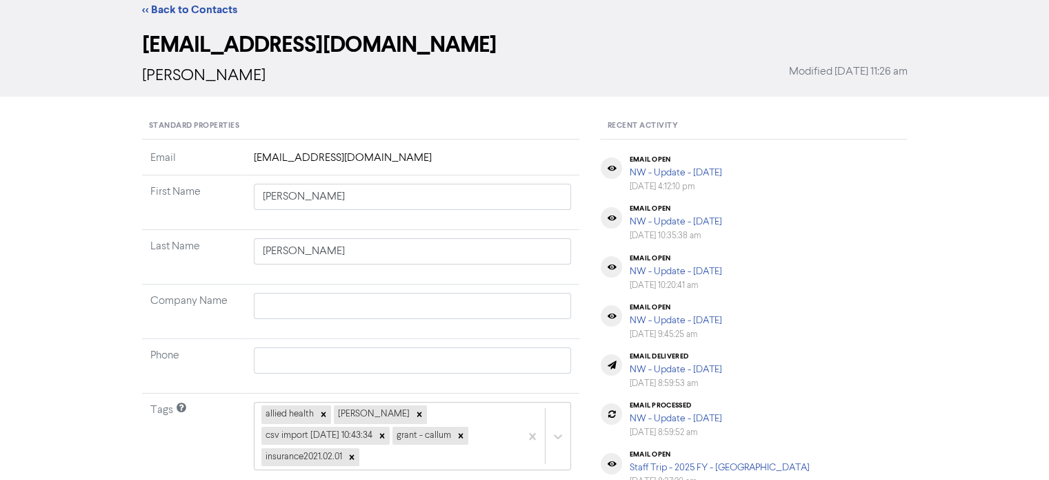
scroll to position [69, 0]
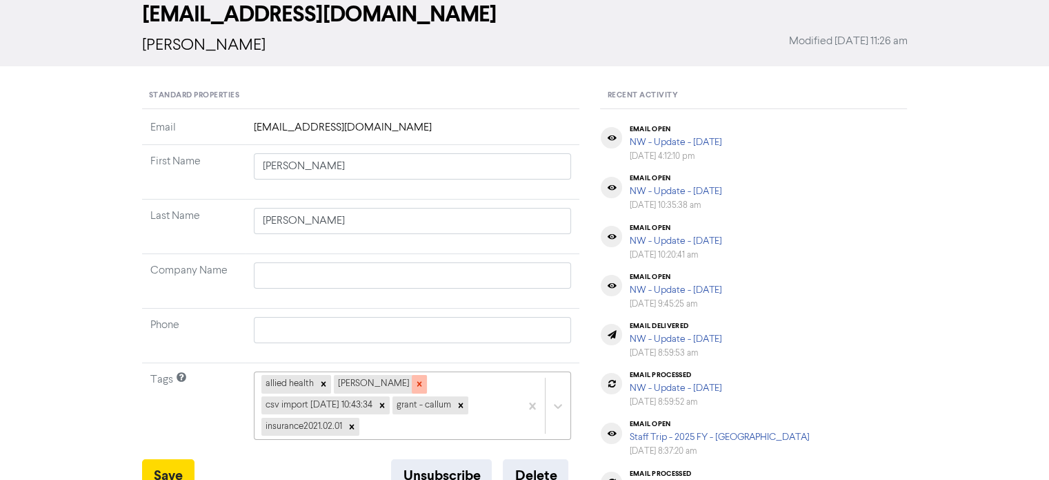
click at [415, 385] on icon at bounding box center [420, 384] width 10 height 10
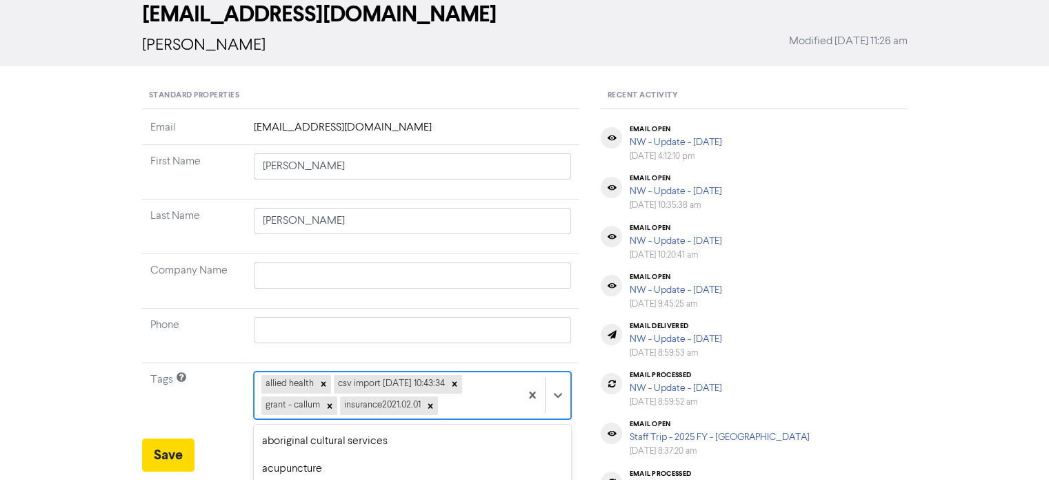
scroll to position [225, 0]
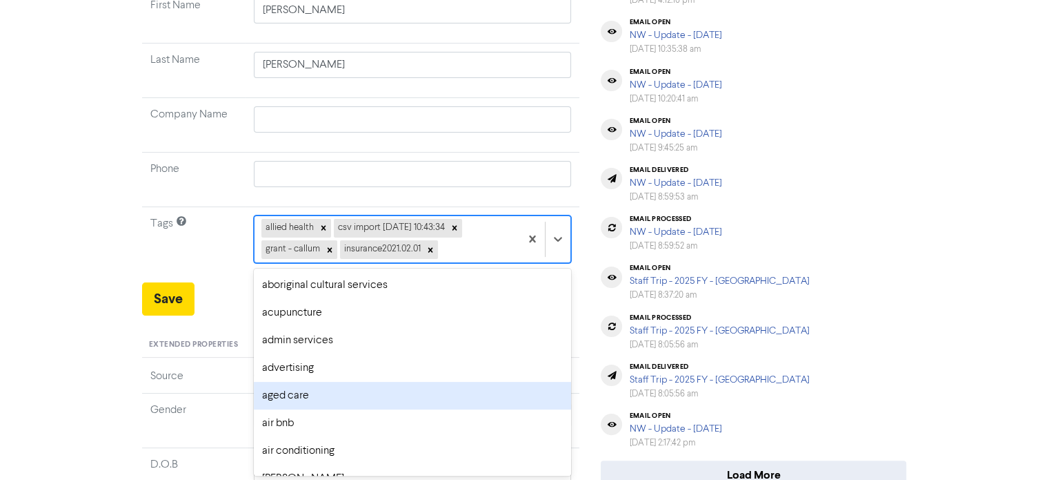
click at [461, 262] on div "option aged care focused, 5 of 287. 283 results available. Use Up and Down to c…" at bounding box center [413, 238] width 318 height 47
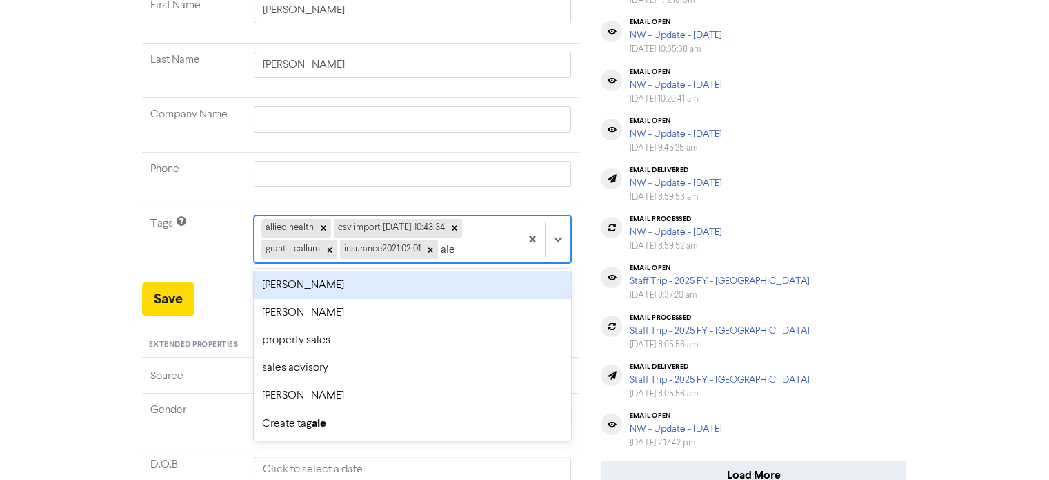
click at [375, 279] on div "[PERSON_NAME]" at bounding box center [413, 285] width 318 height 28
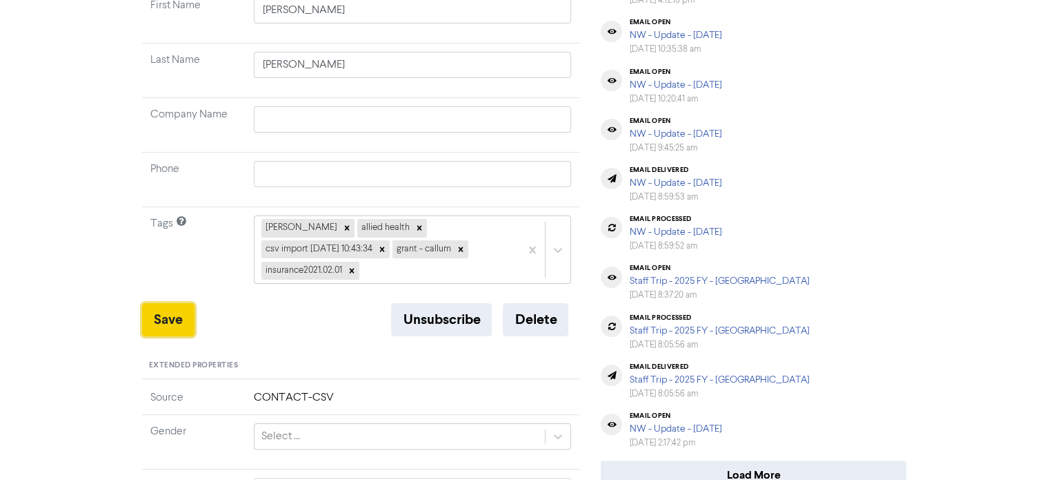
click at [172, 312] on button "Save" at bounding box center [168, 319] width 52 height 33
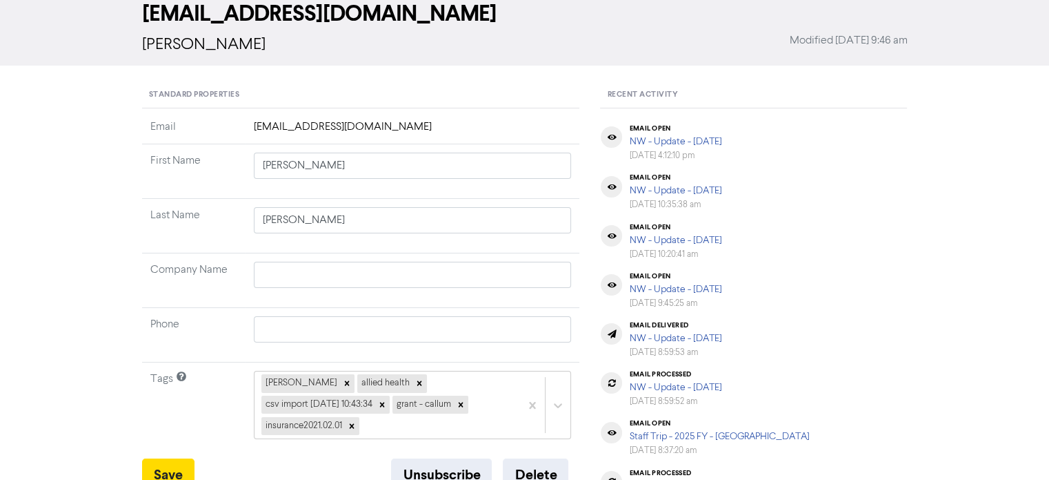
scroll to position [0, 0]
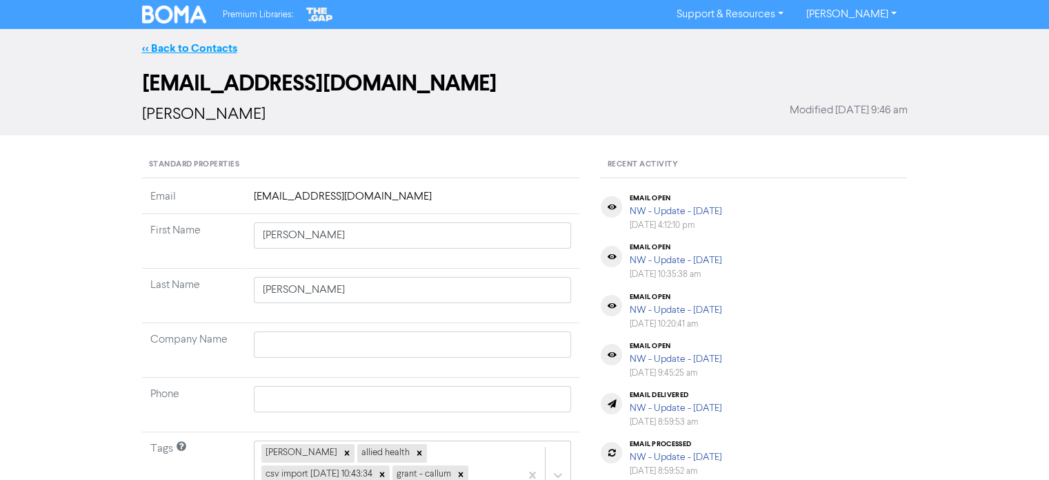
click at [205, 48] on link "<< Back to Contacts" at bounding box center [189, 48] width 95 height 14
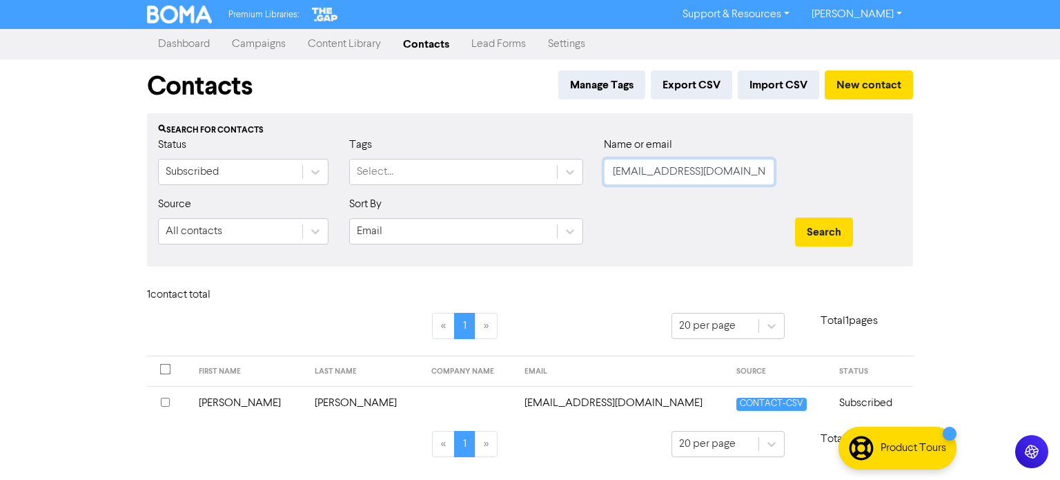
drag, startPoint x: 742, startPoint y: 176, endPoint x: 936, endPoint y: 262, distance: 211.6
click at [402, 176] on div "Status Subscribed Tags Select... Name or email [EMAIL_ADDRESS][DOMAIN_NAME]" at bounding box center [530, 166] width 764 height 59
paste input "[EMAIL_ADDRESS][PERSON_NAME][DOMAIN_NAME]"
click at [795, 217] on button "Search" at bounding box center [824, 231] width 58 height 29
click at [310, 399] on td "[PERSON_NAME]" at bounding box center [364, 403] width 117 height 34
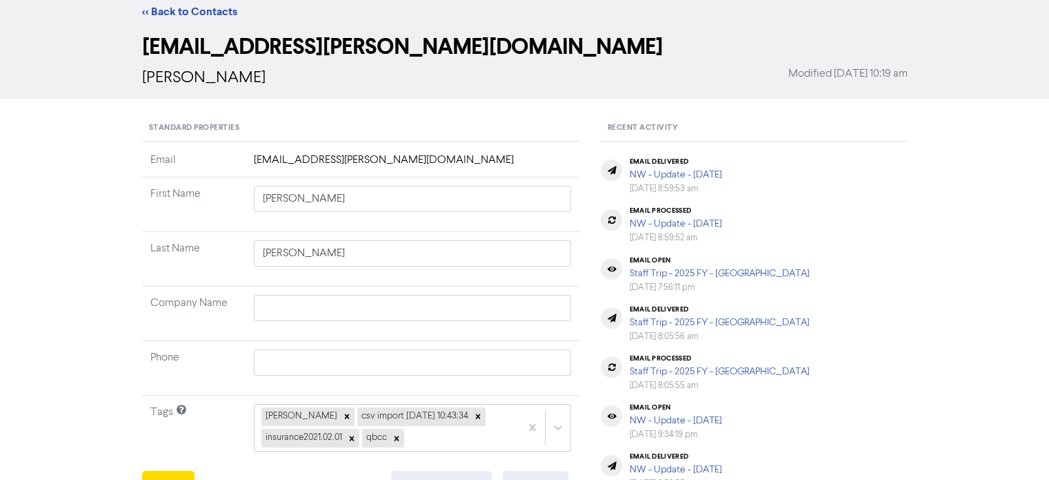
scroll to position [69, 0]
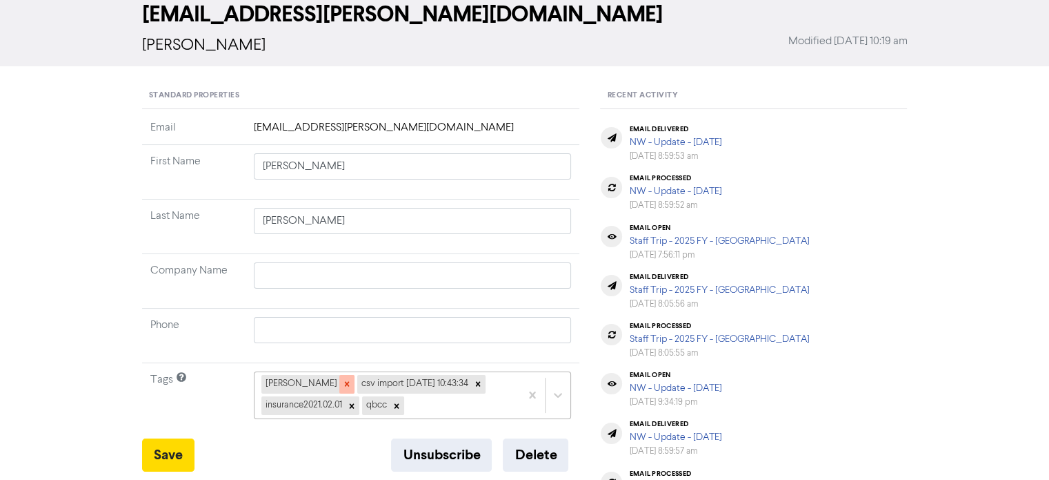
click at [342, 383] on icon at bounding box center [347, 384] width 10 height 10
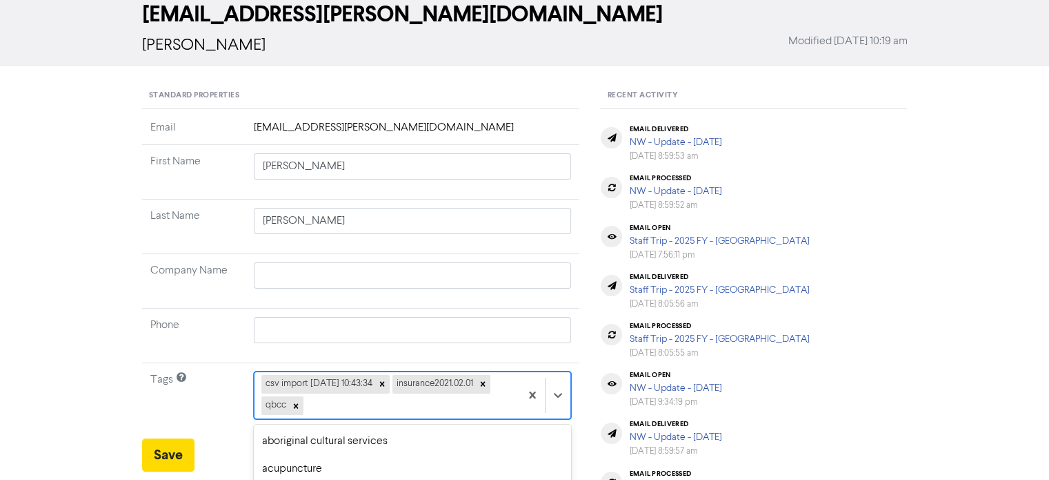
scroll to position [225, 0]
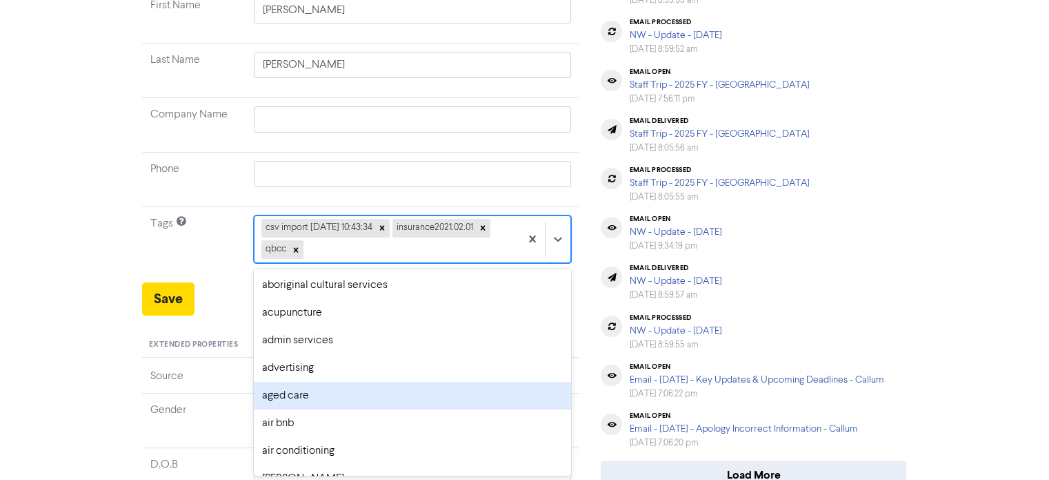
click at [335, 262] on div "option aged care focused, 5 of 287. 284 results available. Use Up and Down to c…" at bounding box center [413, 238] width 318 height 47
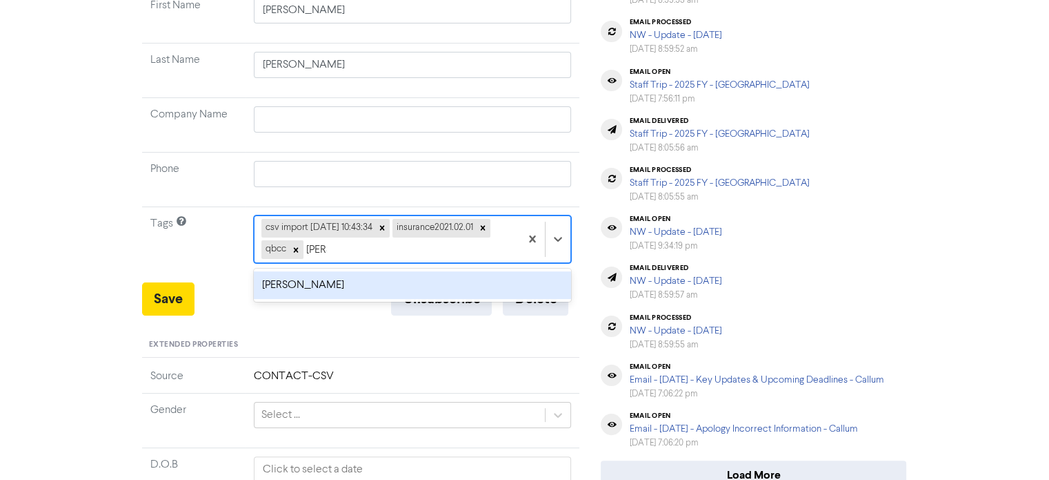
click at [304, 289] on div "[PERSON_NAME]" at bounding box center [413, 285] width 318 height 28
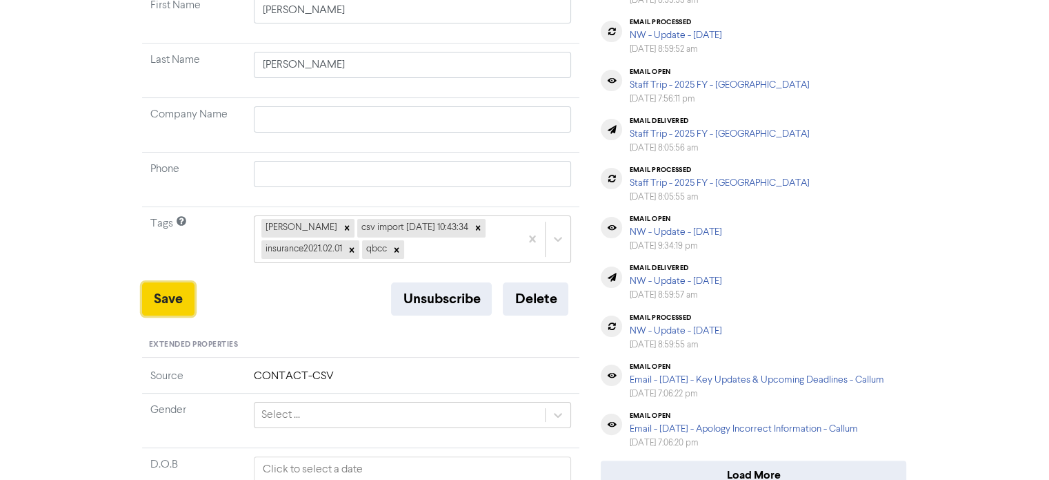
click at [183, 292] on button "Save" at bounding box center [168, 298] width 52 height 33
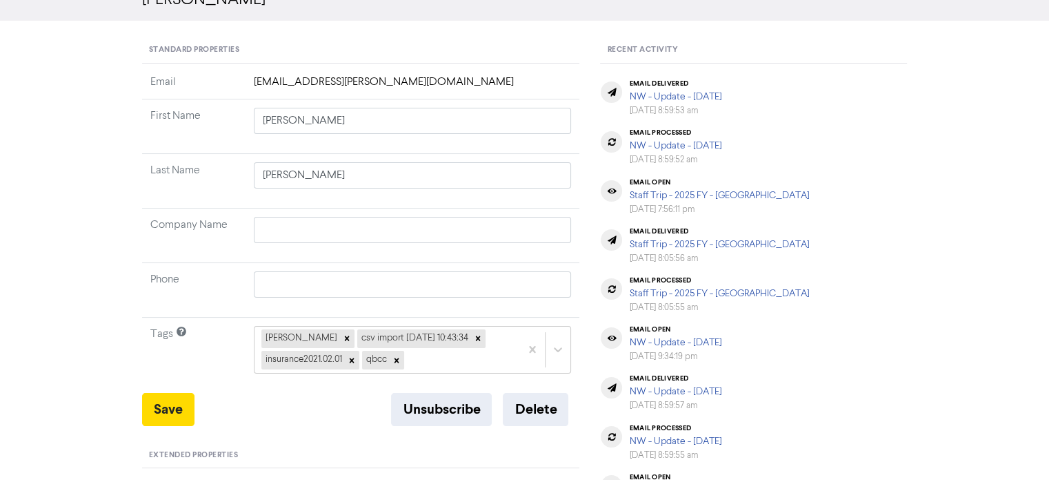
scroll to position [276, 0]
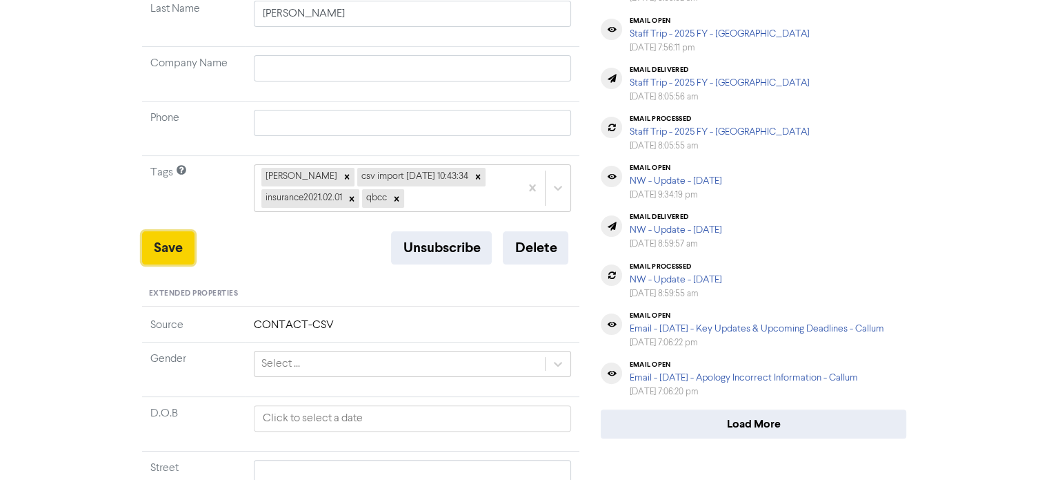
click at [174, 239] on button "Save" at bounding box center [168, 247] width 52 height 33
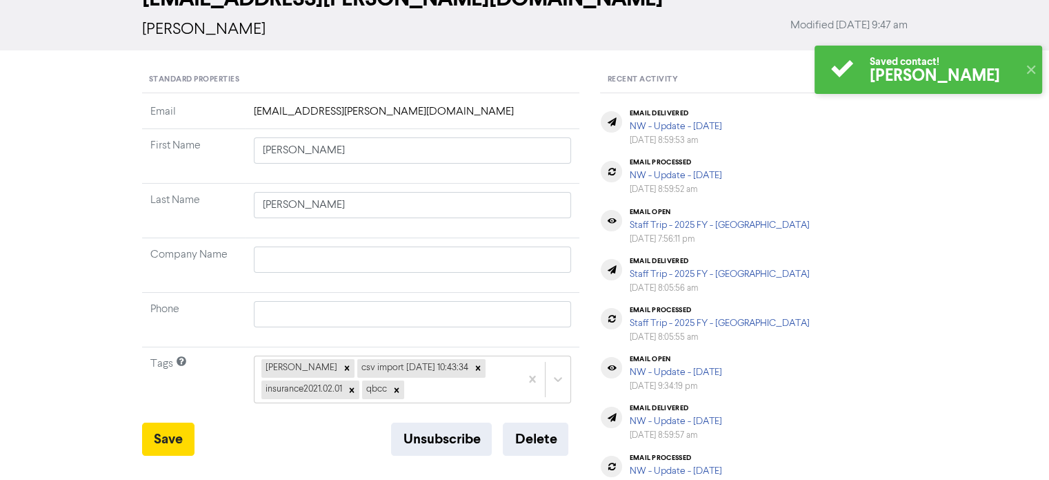
scroll to position [0, 0]
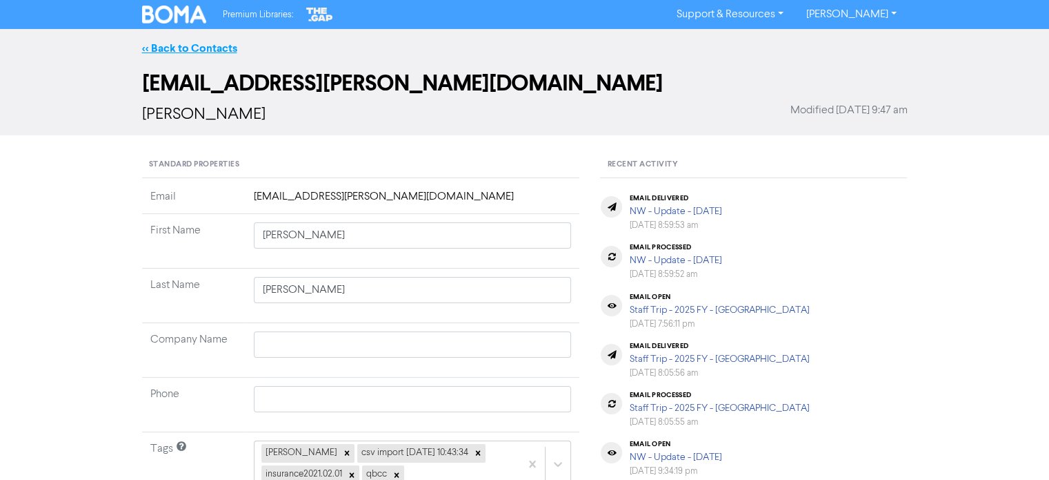
click at [221, 41] on link "<< Back to Contacts" at bounding box center [189, 48] width 95 height 14
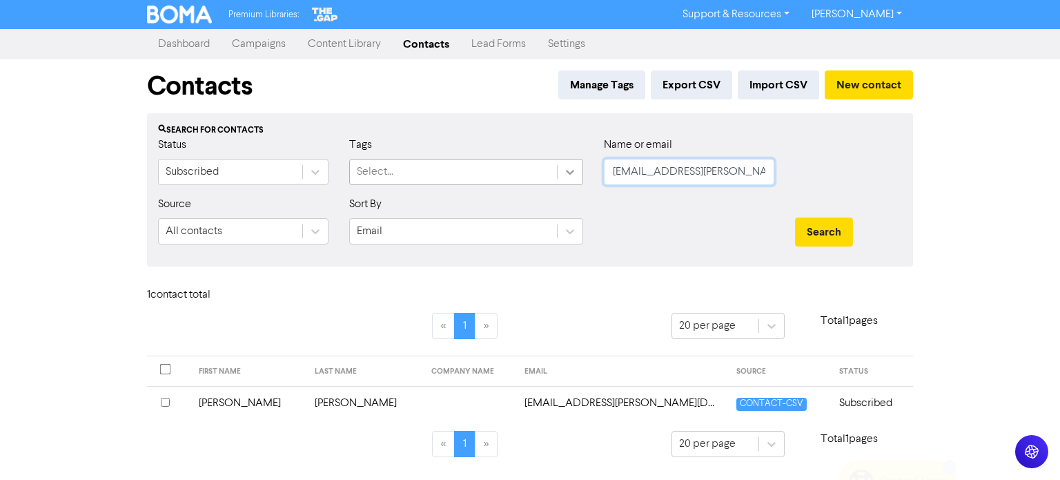
drag, startPoint x: 719, startPoint y: 176, endPoint x: 569, endPoint y: 179, distance: 150.4
click at [589, 179] on div "Status Subscribed Tags Select... Name or email [EMAIL_ADDRESS][PERSON_NAME][DOM…" at bounding box center [530, 166] width 764 height 59
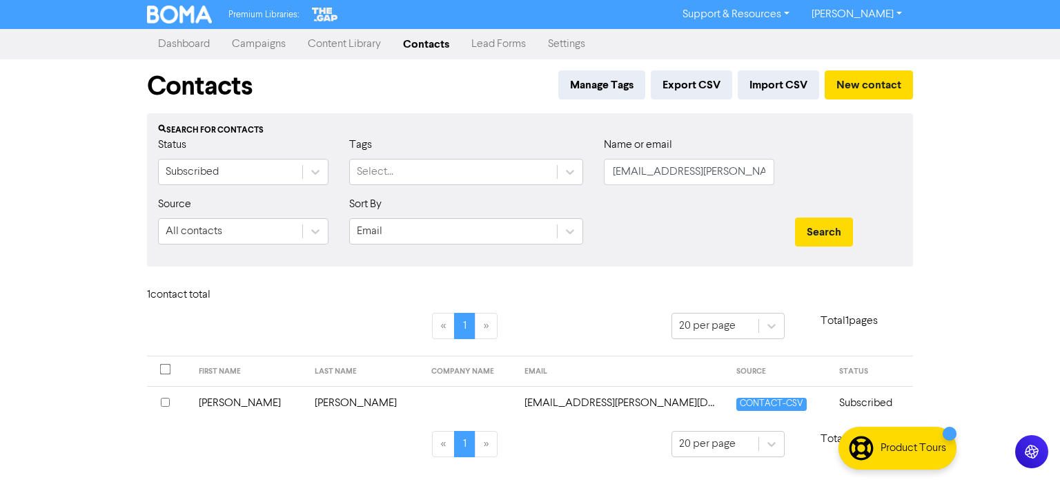
click at [317, 402] on td "[PERSON_NAME]" at bounding box center [364, 403] width 117 height 34
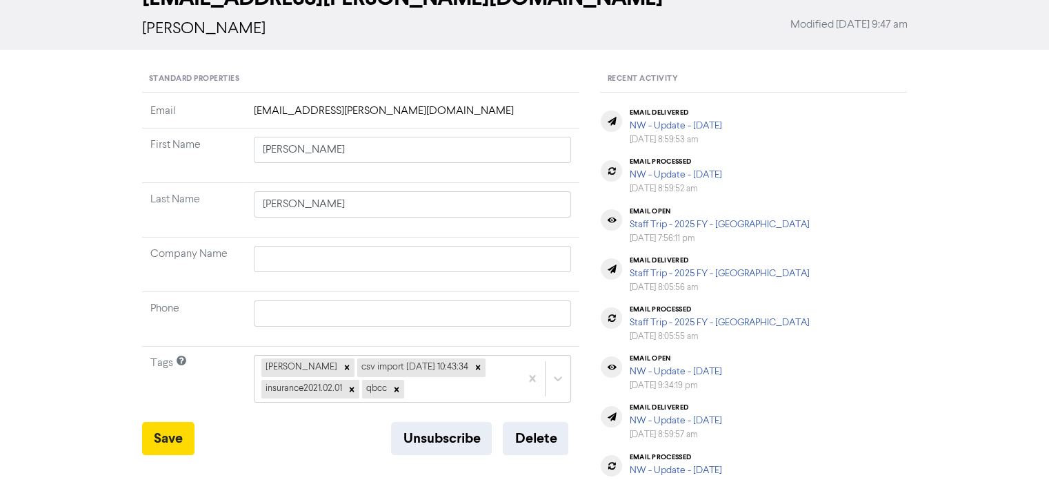
scroll to position [138, 0]
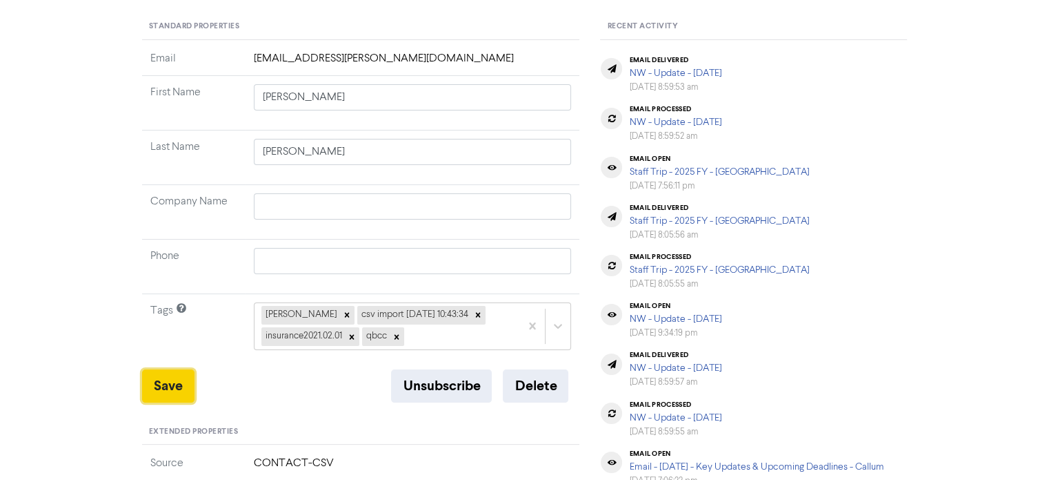
click at [164, 385] on button "Save" at bounding box center [168, 385] width 52 height 33
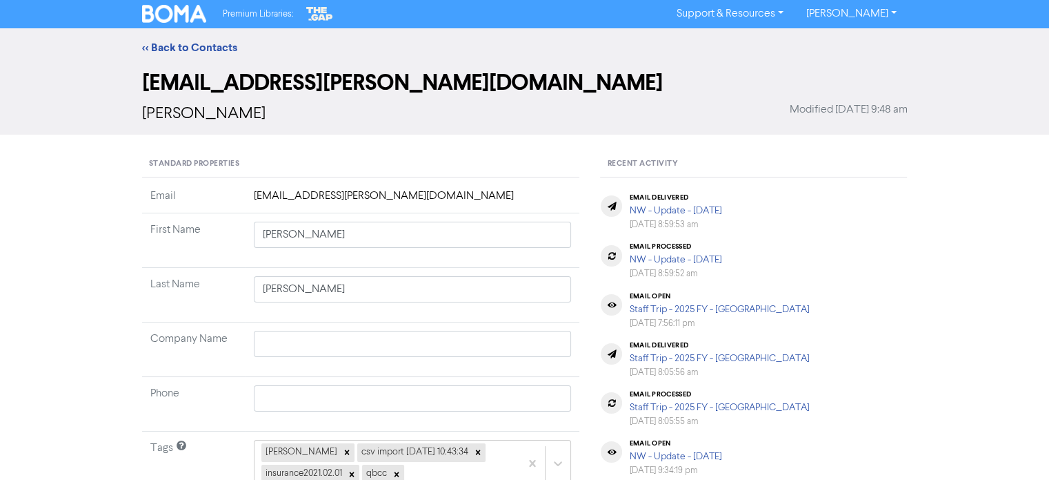
scroll to position [0, 0]
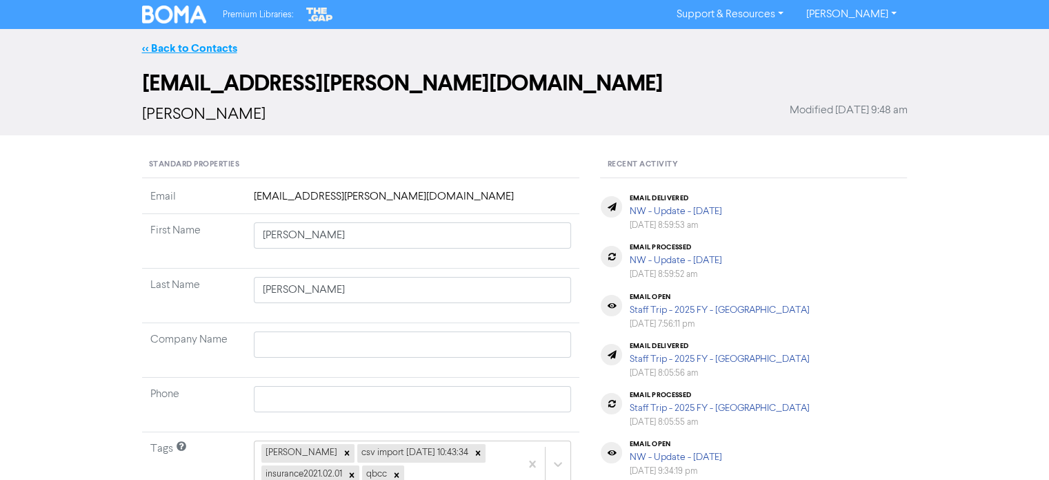
click at [195, 46] on link "<< Back to Contacts" at bounding box center [189, 48] width 95 height 14
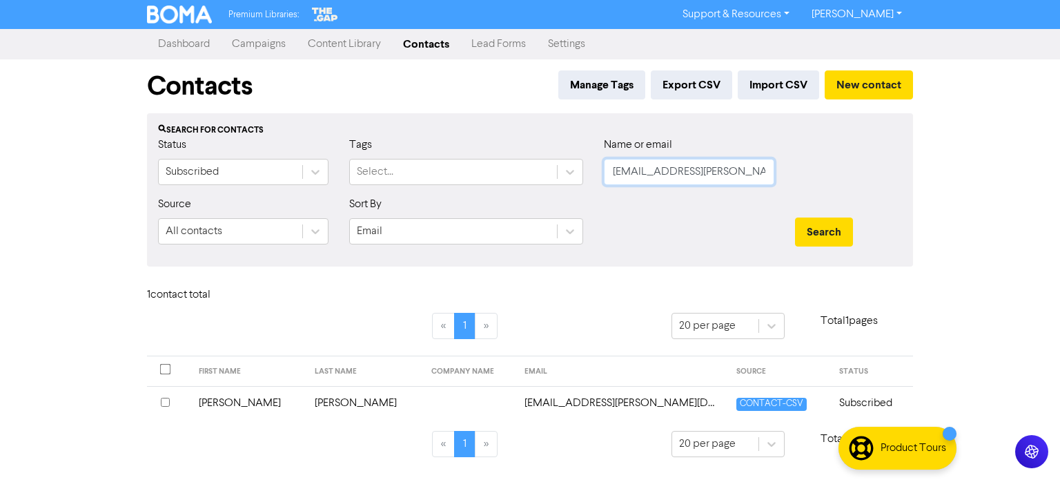
drag, startPoint x: 735, startPoint y: 175, endPoint x: 606, endPoint y: 175, distance: 129.7
click at [606, 175] on input "[EMAIL_ADDRESS][PERSON_NAME][DOMAIN_NAME]" at bounding box center [689, 172] width 170 height 26
paste input "[PHONE_NUMBER]"
drag, startPoint x: 718, startPoint y: 178, endPoint x: 376, endPoint y: 231, distance: 346.3
click at [376, 231] on form "Status Subscribed Tags Select... Name or email [PHONE_NUMBER] Source All contac…" at bounding box center [530, 196] width 744 height 119
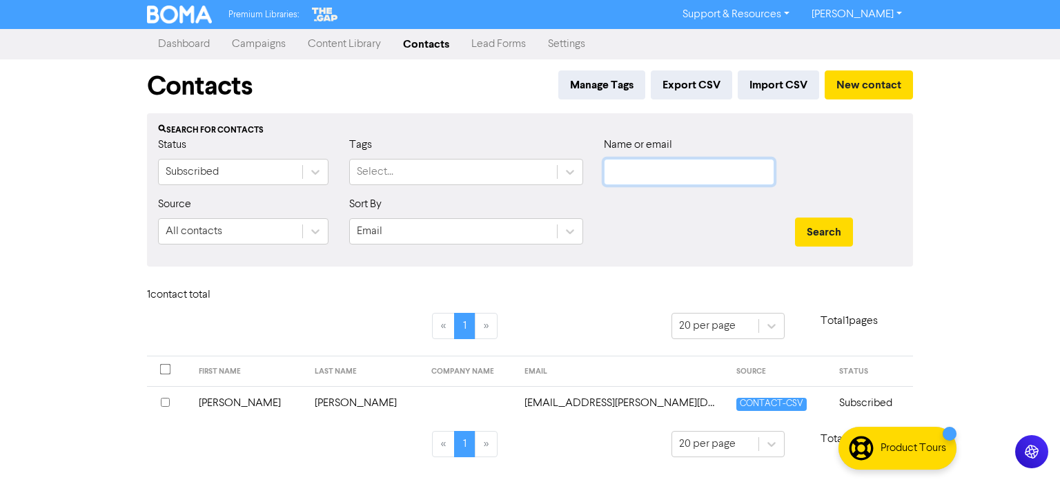
paste input "[PERSON_NAME][EMAIL_ADDRESS][DOMAIN_NAME]"
click at [825, 223] on button "Search" at bounding box center [824, 231] width 58 height 29
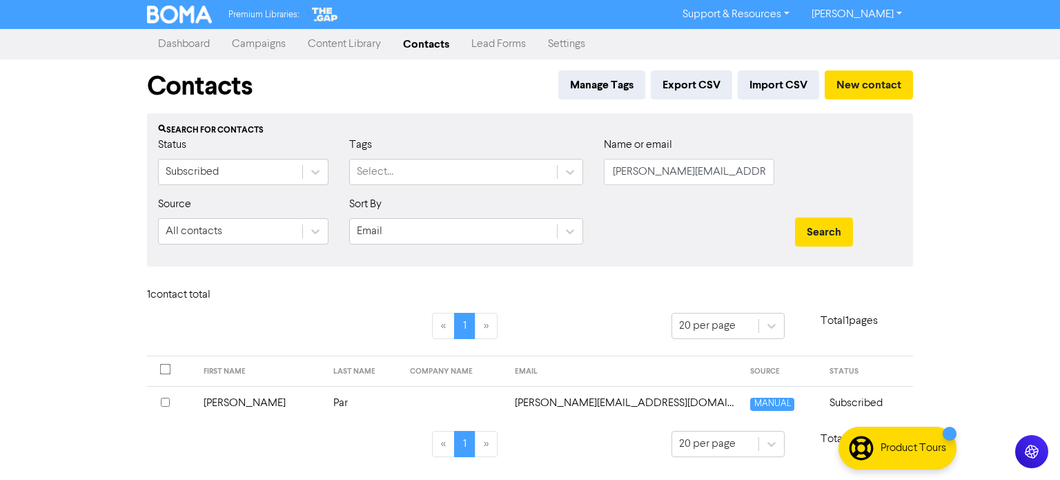
click at [221, 400] on td "[PERSON_NAME]" at bounding box center [260, 403] width 130 height 34
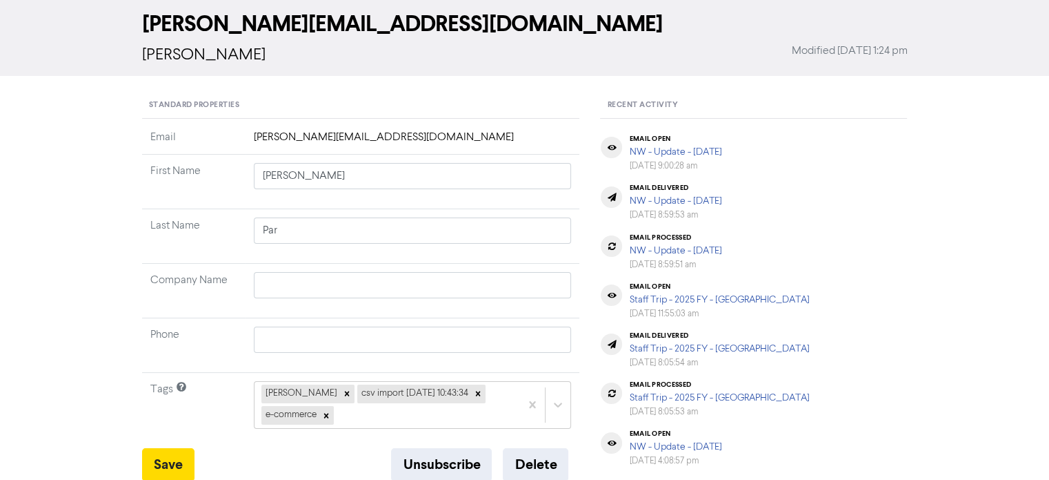
scroll to position [138, 0]
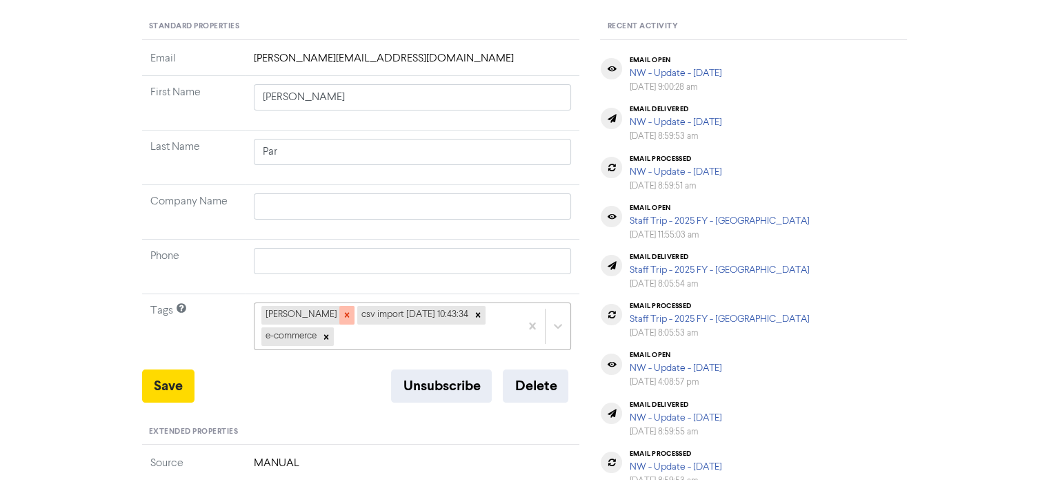
click at [342, 313] on icon at bounding box center [347, 315] width 10 height 10
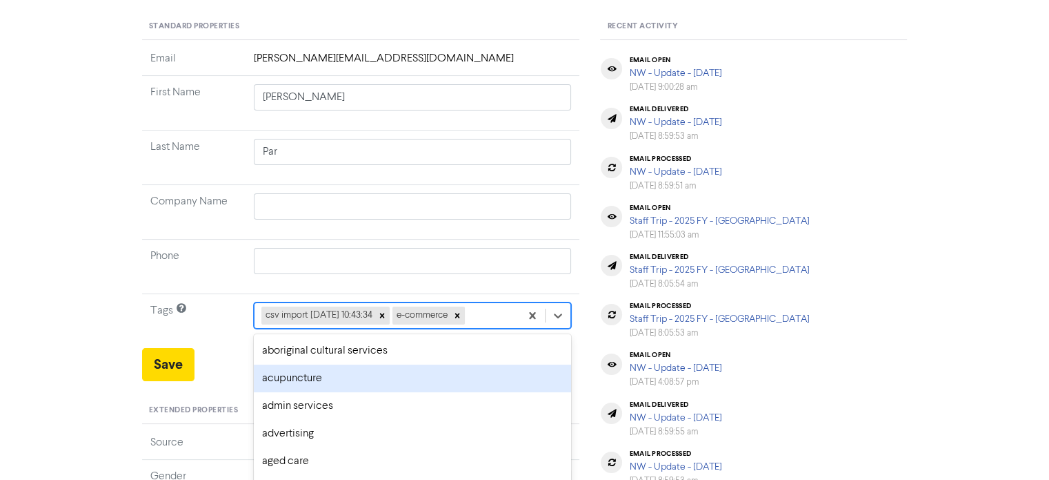
click at [501, 311] on div "option acupuncture focused, 2 of 287. 285 results available. Use Up and Down to…" at bounding box center [413, 315] width 318 height 26
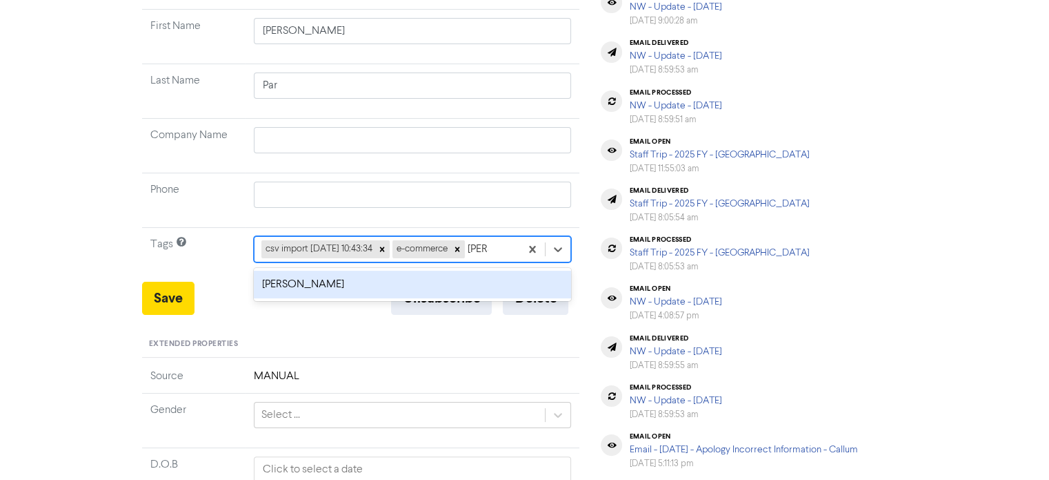
click at [375, 287] on div "[PERSON_NAME]" at bounding box center [413, 284] width 318 height 28
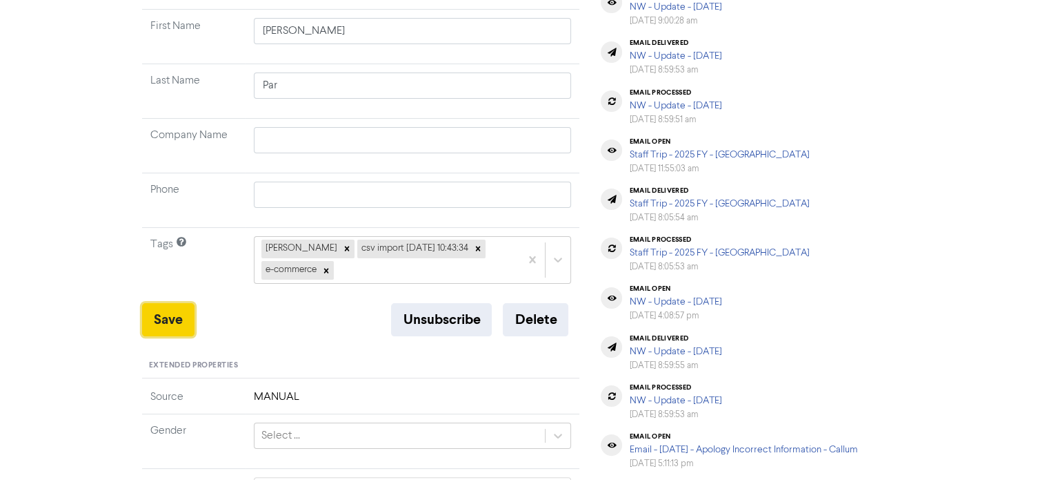
click at [165, 312] on button "Save" at bounding box center [168, 319] width 52 height 33
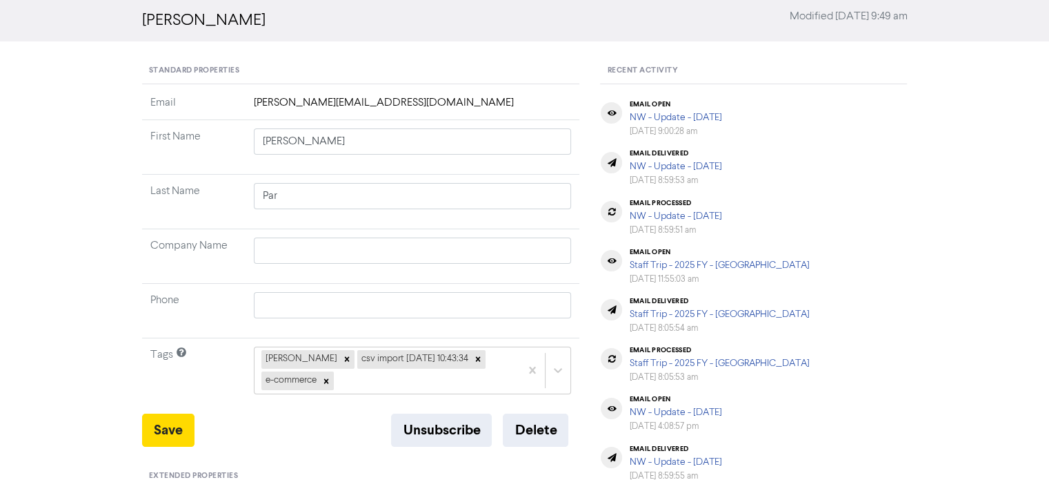
scroll to position [207, 0]
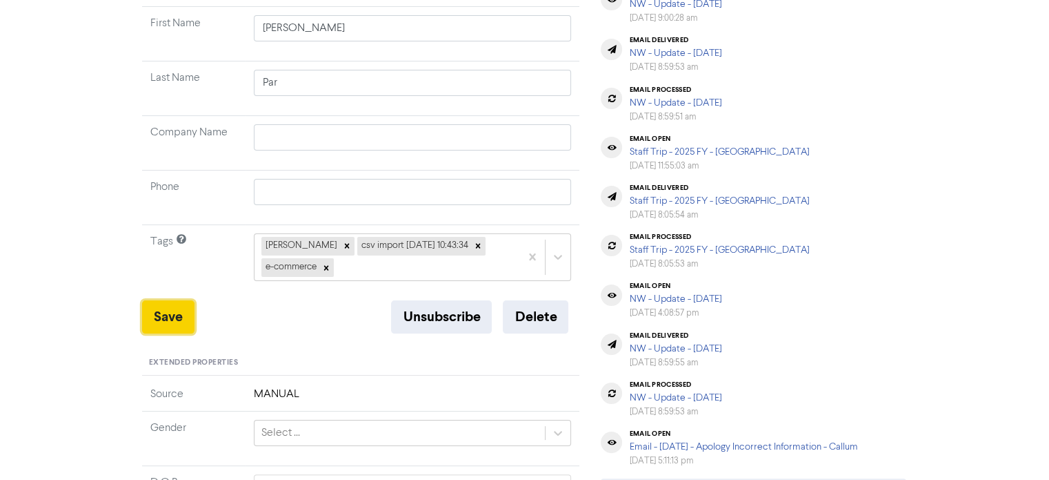
click at [182, 314] on button "Save" at bounding box center [168, 316] width 52 height 33
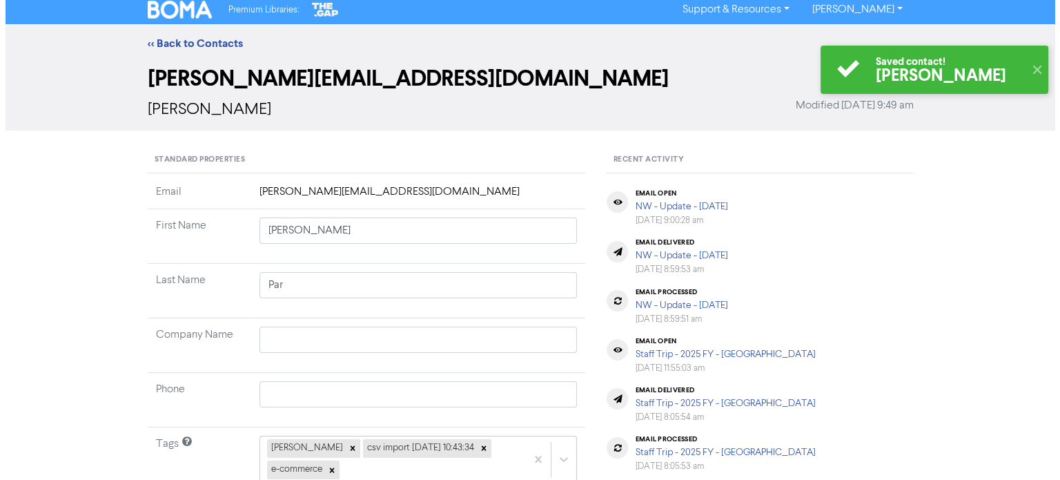
scroll to position [0, 0]
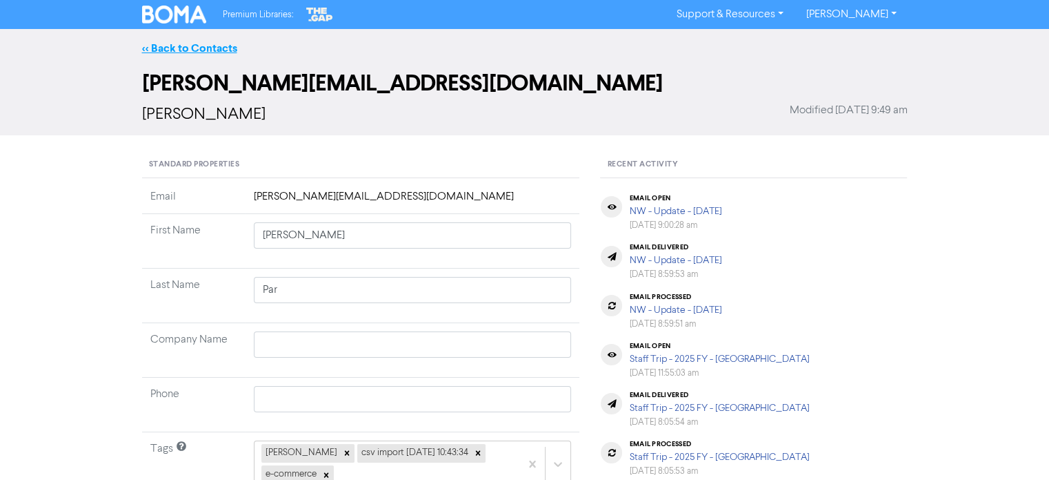
click at [228, 50] on link "<< Back to Contacts" at bounding box center [189, 48] width 95 height 14
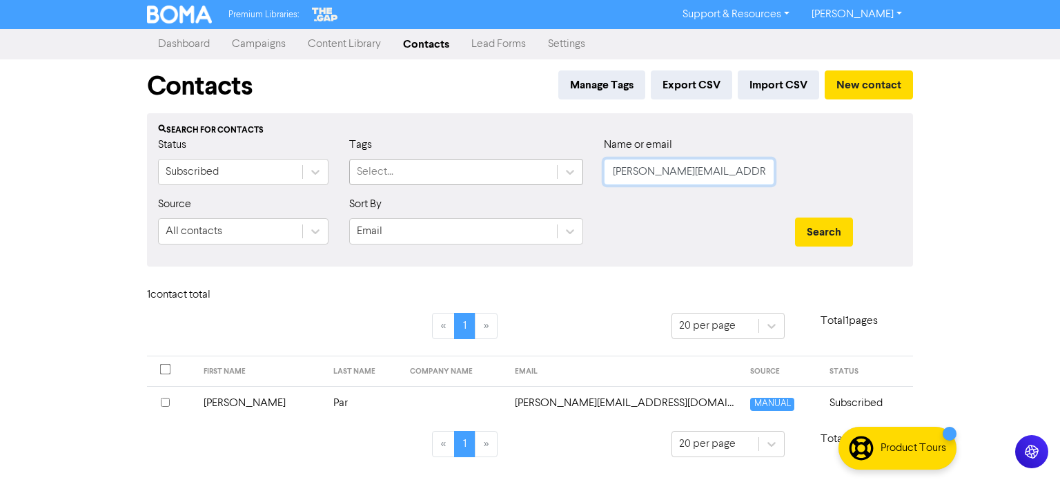
drag, startPoint x: 745, startPoint y: 177, endPoint x: 537, endPoint y: 176, distance: 208.4
click at [481, 153] on div "Status Subscribed Tags Select... Name or email [PERSON_NAME][EMAIL_ADDRESS][DOM…" at bounding box center [530, 166] width 764 height 59
paste input "[EMAIL_ADDRESS][DOMAIN_NAME]"
click at [834, 229] on button "Search" at bounding box center [824, 231] width 58 height 29
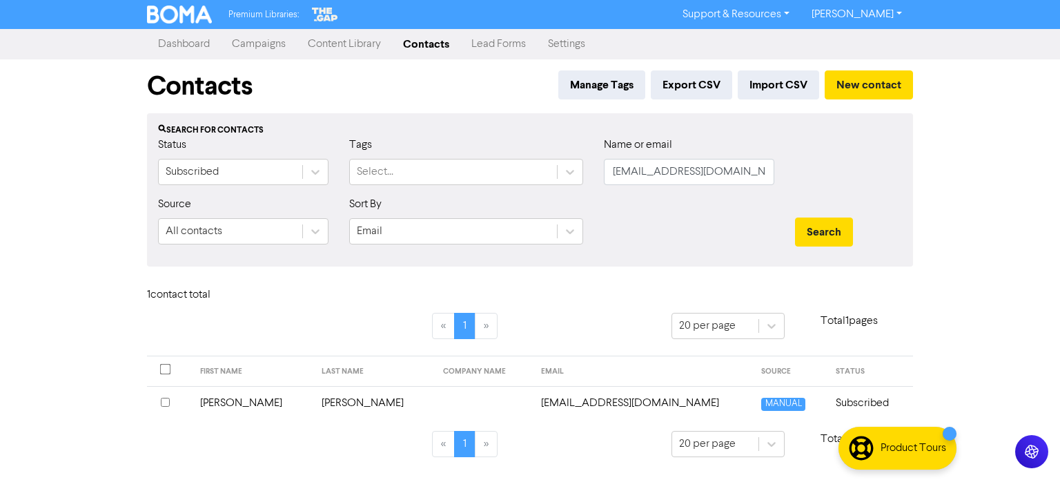
click at [313, 399] on td "[PERSON_NAME]" at bounding box center [373, 403] width 121 height 34
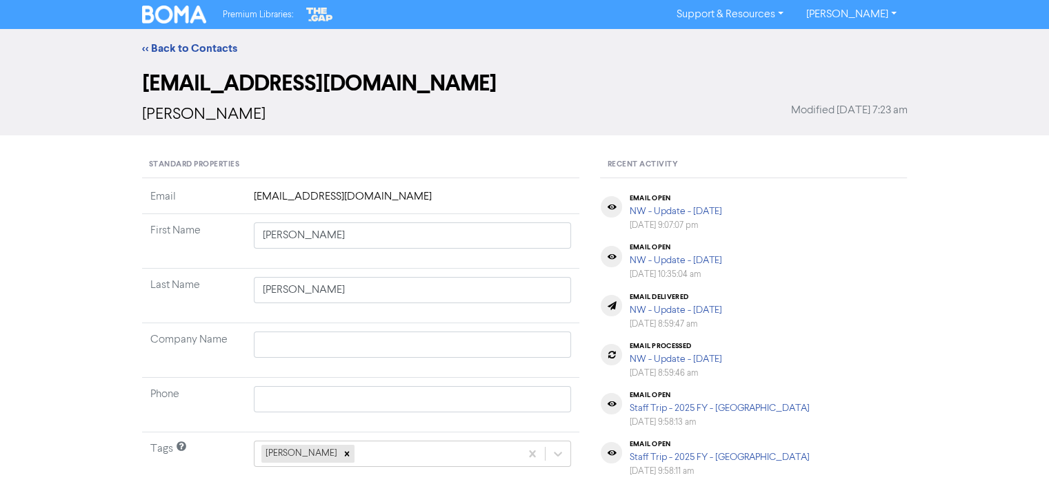
scroll to position [69, 0]
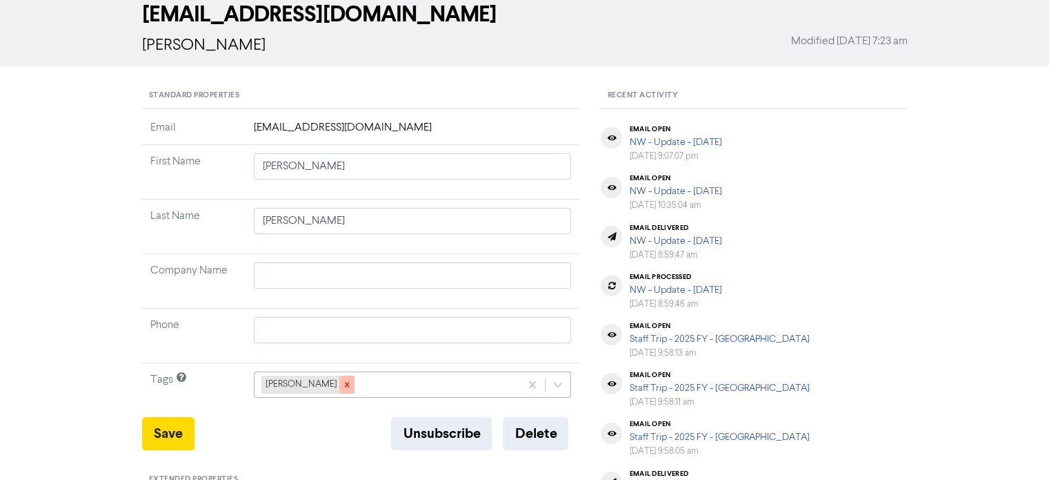
click at [342, 384] on icon at bounding box center [347, 384] width 10 height 10
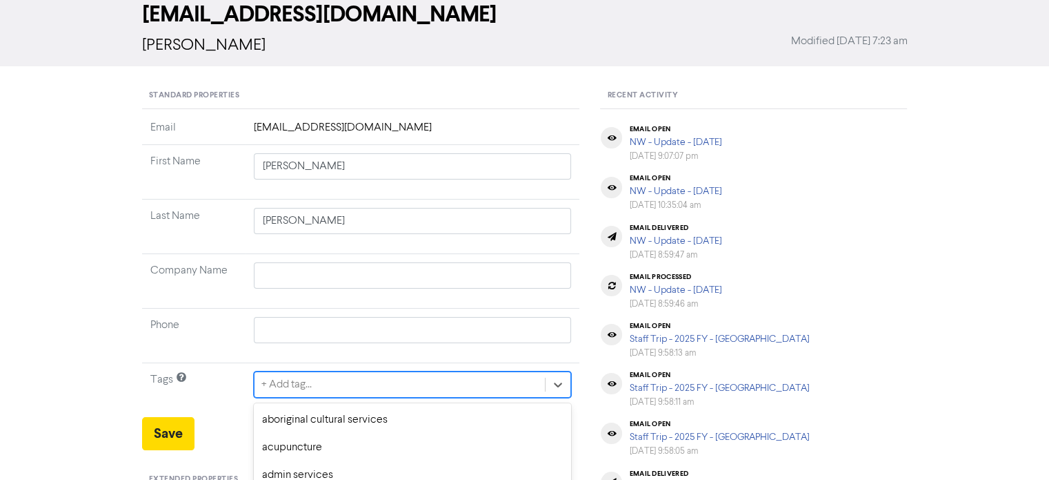
scroll to position [204, 0]
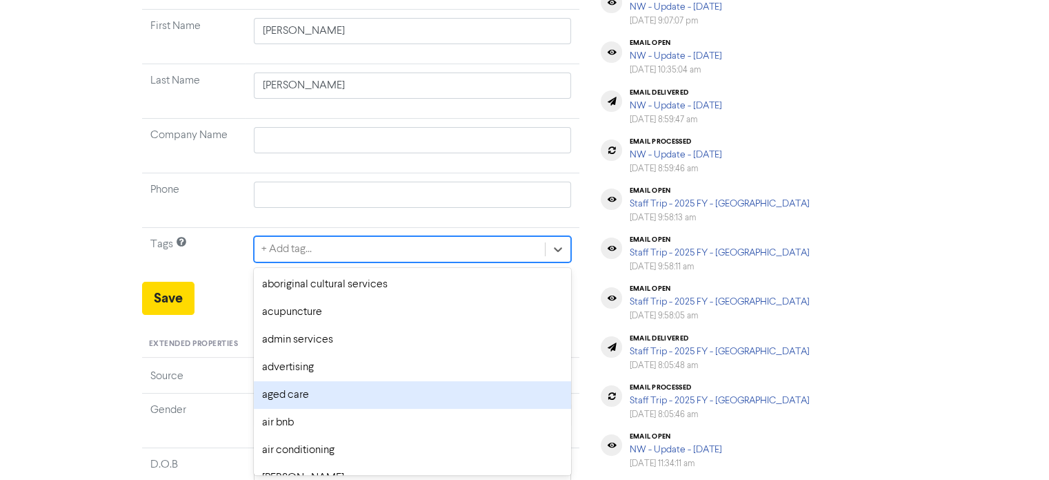
click at [298, 262] on div "option aged care focused, 5 of 287. 287 results available. Use Up and Down to c…" at bounding box center [413, 249] width 318 height 26
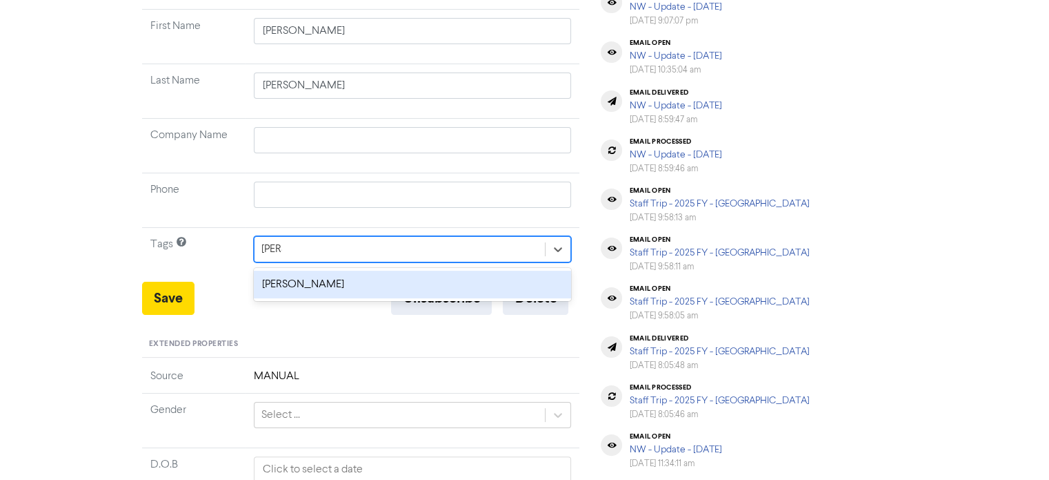
drag, startPoint x: 355, startPoint y: 284, endPoint x: 317, endPoint y: 291, distance: 37.9
click at [352, 284] on div "[PERSON_NAME]" at bounding box center [413, 284] width 318 height 28
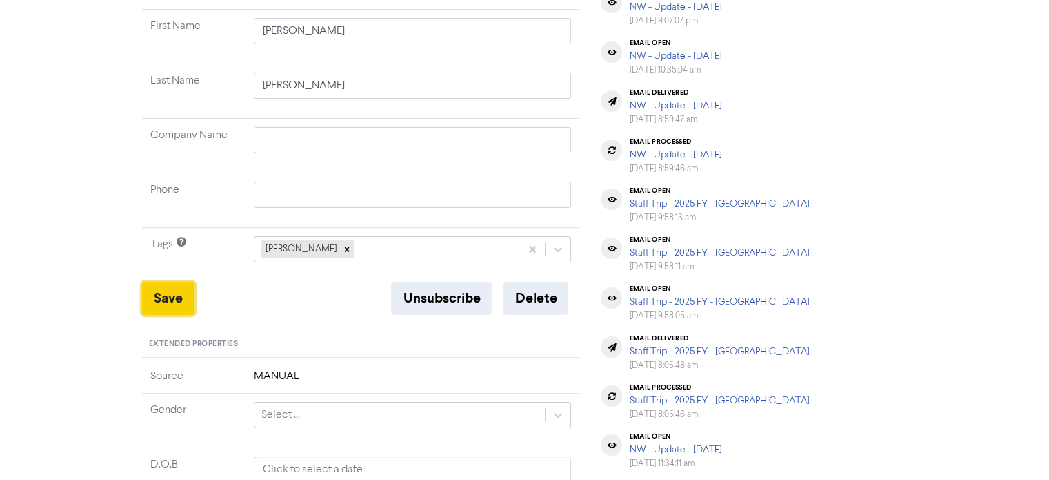
click at [172, 299] on button "Save" at bounding box center [168, 297] width 52 height 33
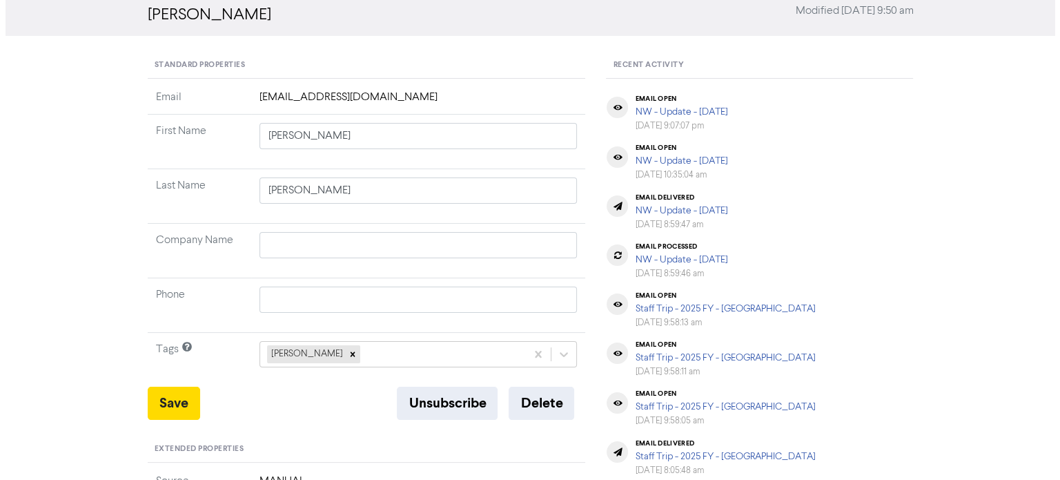
scroll to position [0, 0]
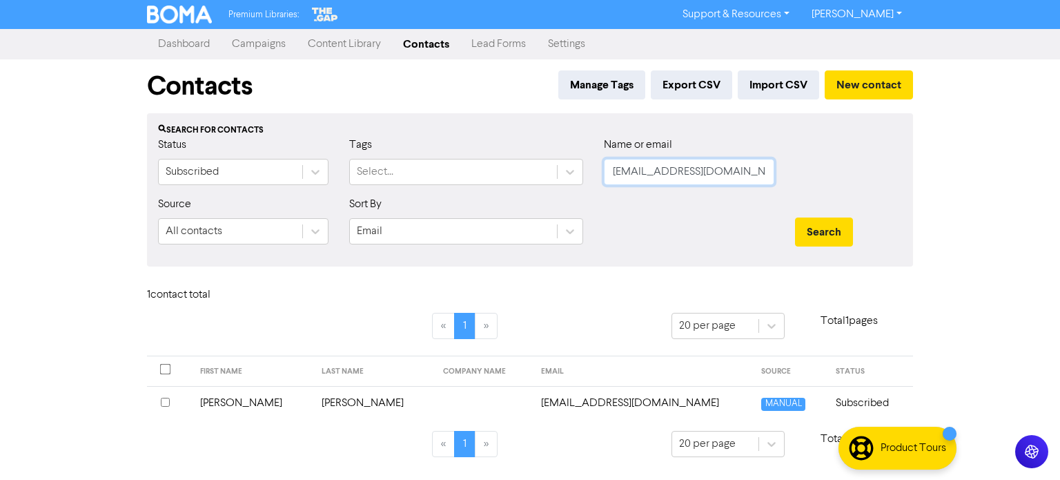
scroll to position [0, 1]
drag, startPoint x: 613, startPoint y: 172, endPoint x: 1020, endPoint y: 180, distance: 407.8
click at [1020, 180] on div "Premium Libraries: Support & Resources Video Tutorials FAQ & Guides Marketing E…" at bounding box center [530, 240] width 1060 height 480
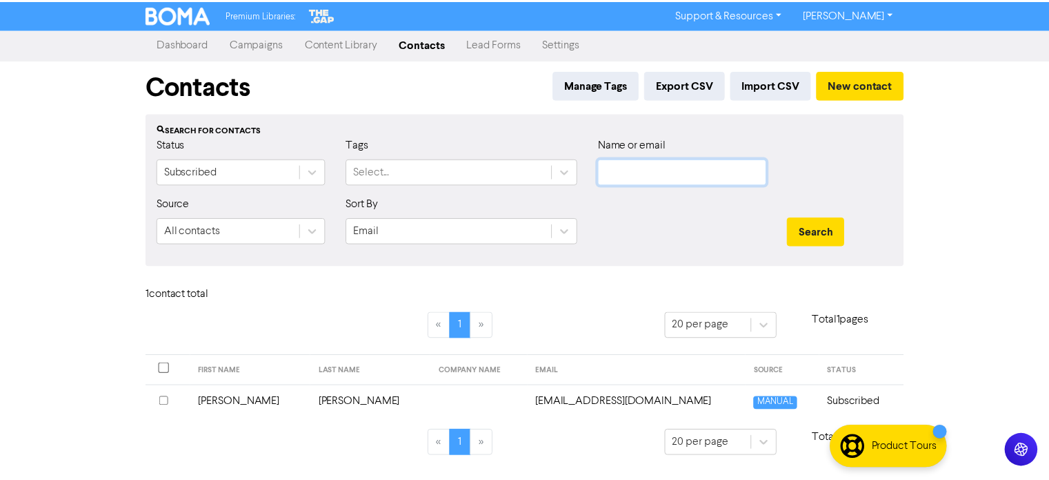
scroll to position [0, 0]
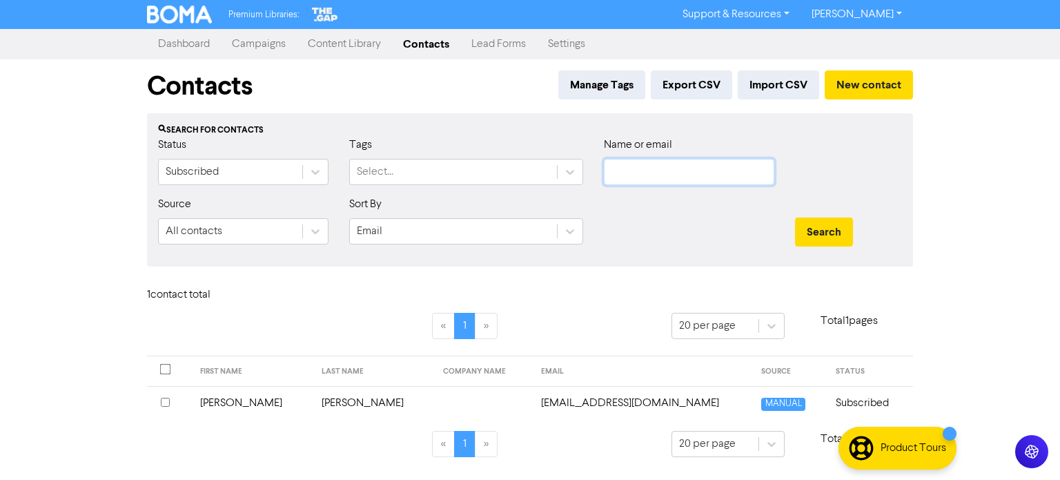
paste input "[PERSON_NAME] & [PERSON_NAME]"
drag, startPoint x: 740, startPoint y: 170, endPoint x: 475, endPoint y: 165, distance: 265.0
click at [519, 166] on div "Status Subscribed Tags Select... Name or email [PERSON_NAME] & [PERSON_NAME]" at bounding box center [530, 166] width 764 height 59
paste input "[PERSON_NAME][EMAIL_ADDRESS][DOMAIN_NAME]"
click at [844, 242] on button "Search" at bounding box center [824, 231] width 58 height 29
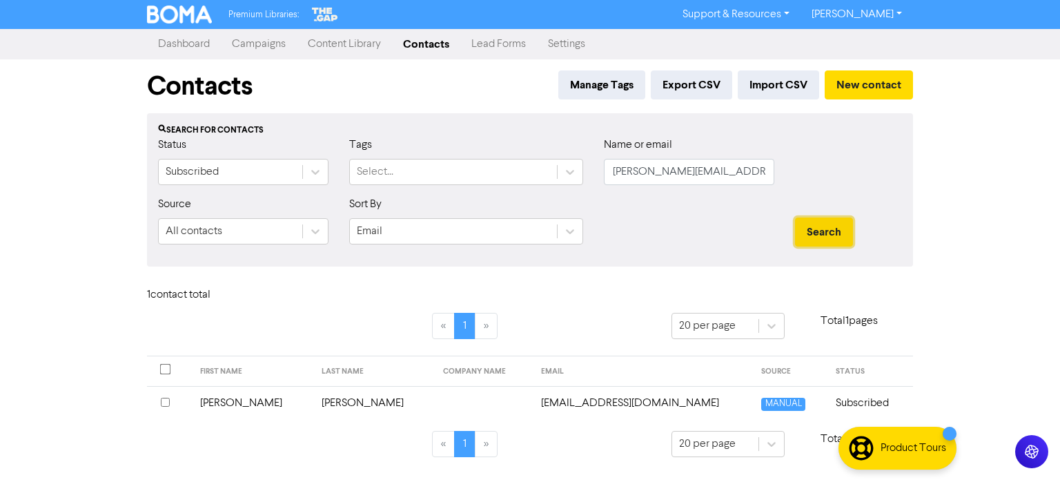
click at [818, 228] on button "Search" at bounding box center [824, 231] width 58 height 29
click at [326, 398] on td "[PERSON_NAME]" at bounding box center [373, 403] width 121 height 34
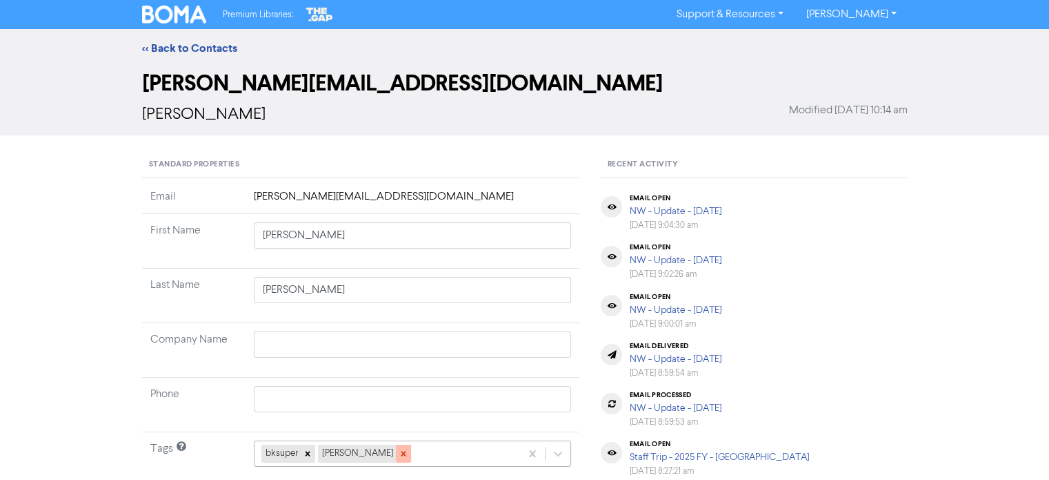
click at [401, 454] on icon at bounding box center [403, 453] width 5 height 5
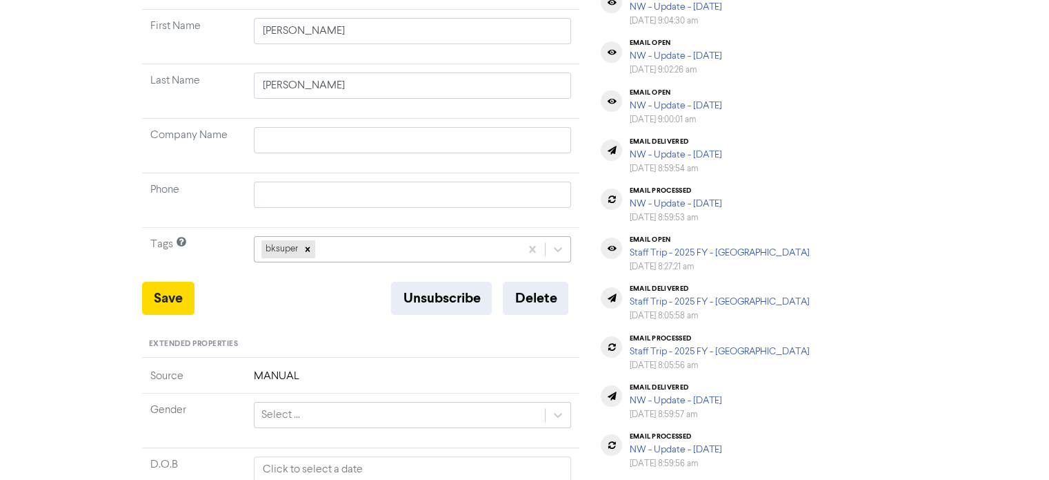
click at [384, 262] on div "bksuper" at bounding box center [413, 249] width 318 height 26
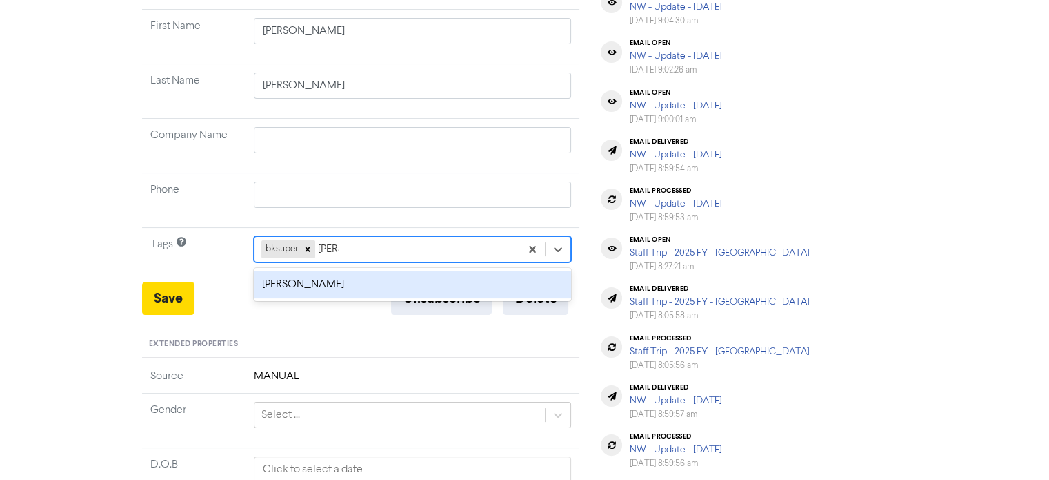
click at [293, 290] on div "[PERSON_NAME]" at bounding box center [413, 284] width 318 height 28
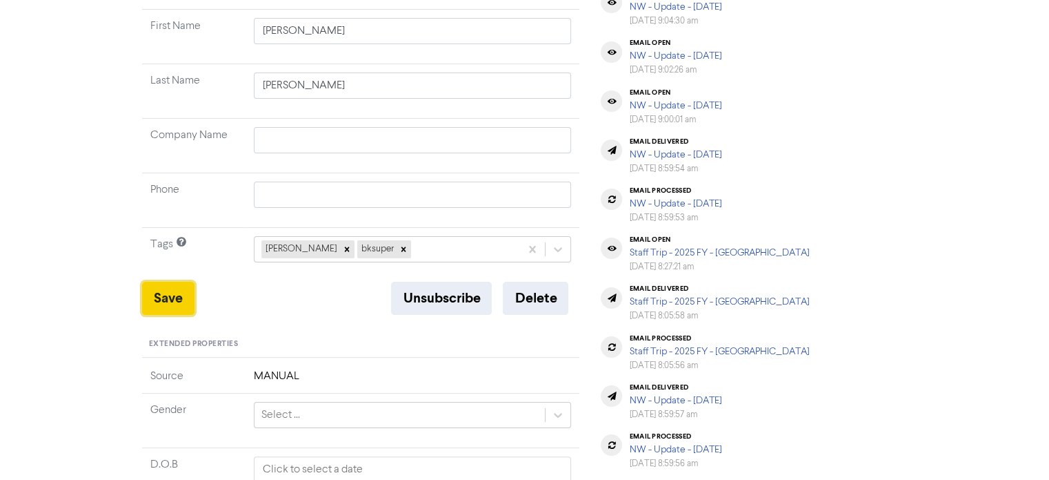
click at [188, 302] on button "Save" at bounding box center [168, 297] width 52 height 33
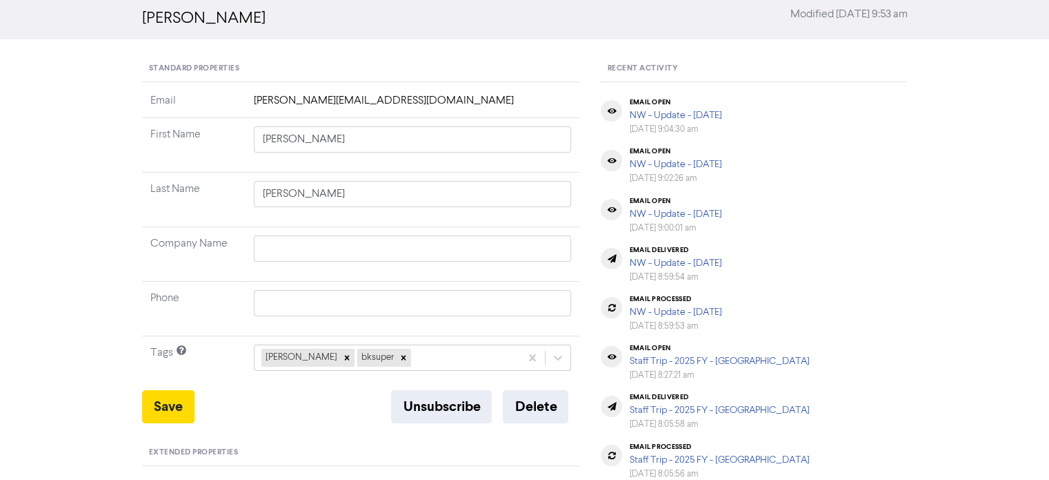
scroll to position [207, 0]
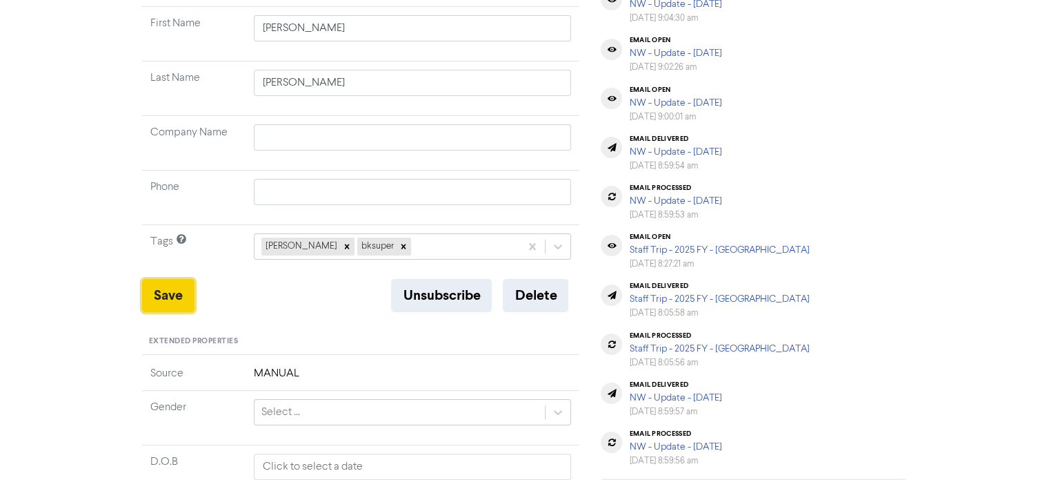
click at [177, 289] on button "Save" at bounding box center [168, 295] width 52 height 33
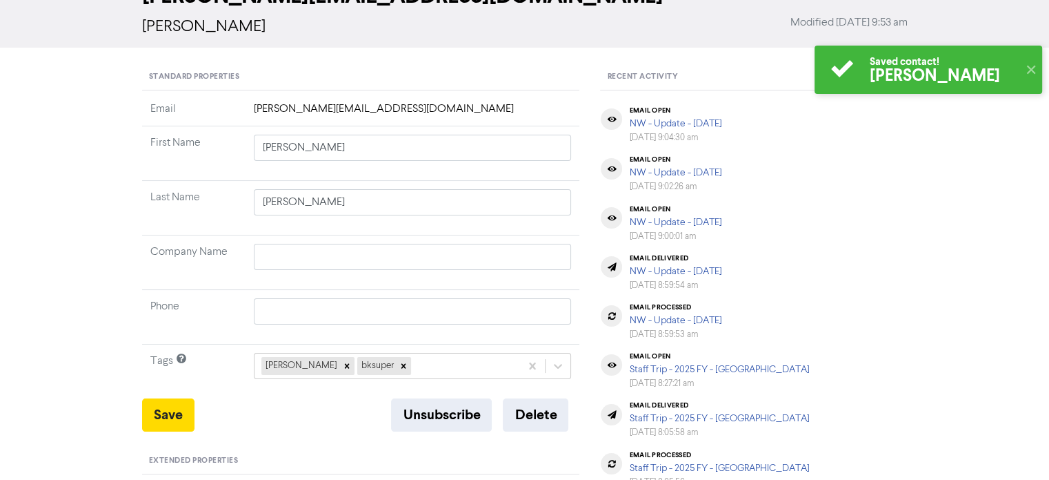
scroll to position [0, 0]
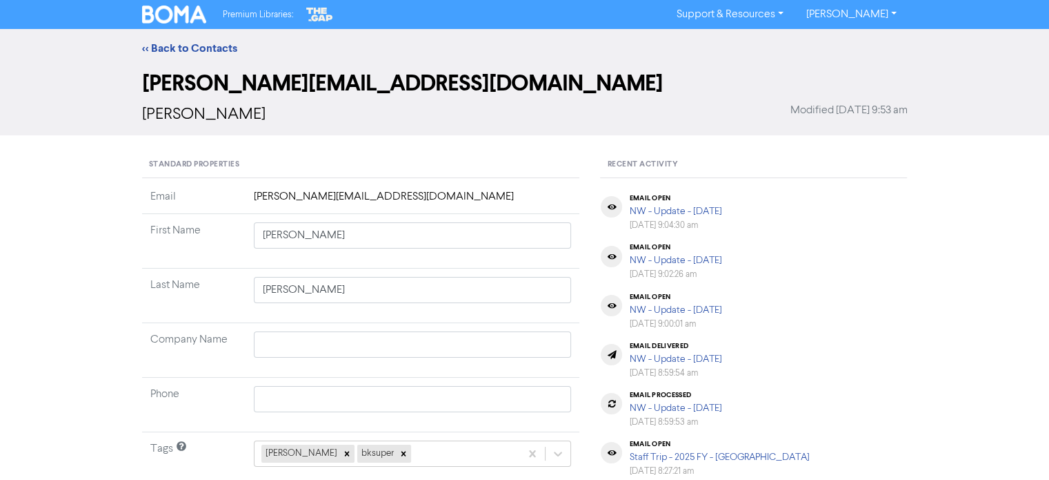
click at [208, 119] on span "[PERSON_NAME]" at bounding box center [204, 114] width 124 height 17
click at [221, 52] on link "<< Back to Contacts" at bounding box center [189, 48] width 95 height 14
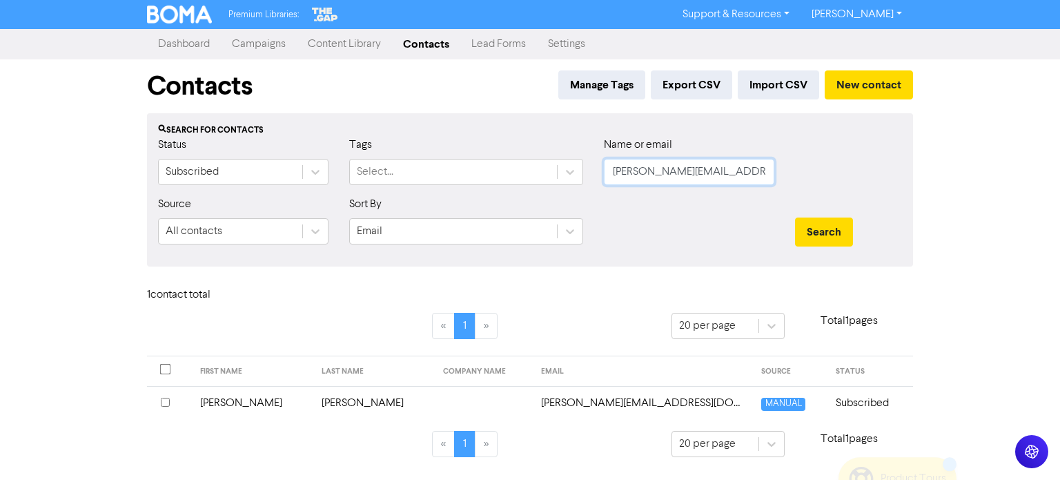
drag, startPoint x: 615, startPoint y: 170, endPoint x: 787, endPoint y: 181, distance: 171.5
click at [787, 181] on div "Status Subscribed Tags Select... Name or email [PERSON_NAME][EMAIL_ADDRESS][DOM…" at bounding box center [530, 166] width 764 height 59
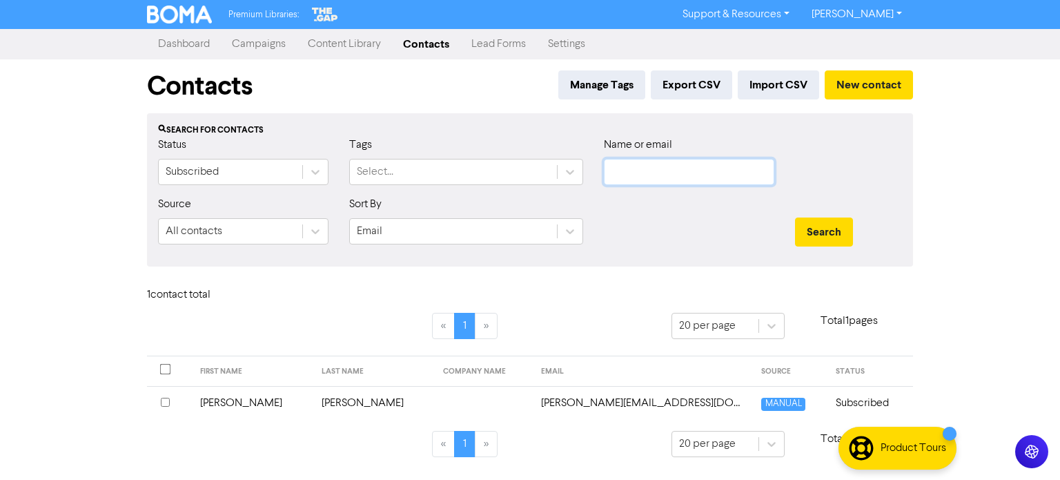
paste input "[EMAIL_ADDRESS][DOMAIN_NAME]"
click at [819, 223] on button "Search" at bounding box center [824, 231] width 58 height 29
click at [248, 399] on td "[PERSON_NAME]" at bounding box center [252, 403] width 121 height 34
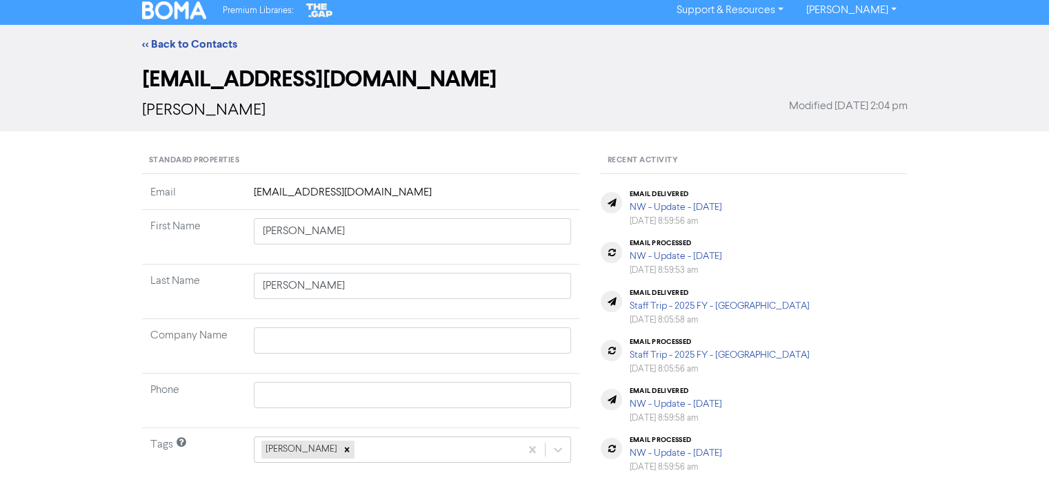
scroll to position [207, 0]
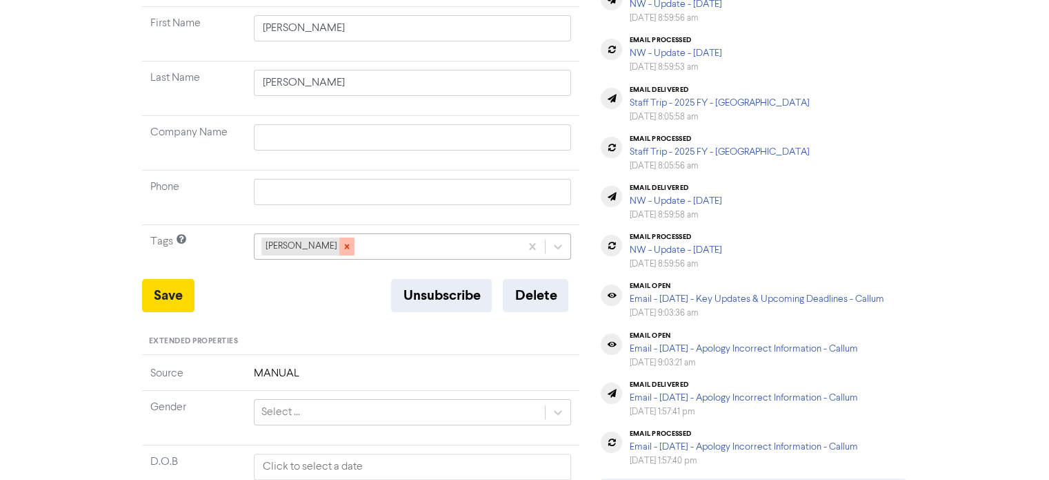
click at [342, 245] on icon at bounding box center [347, 246] width 10 height 10
click at [330, 238] on div "+ Add tag..." at bounding box center [400, 246] width 291 height 25
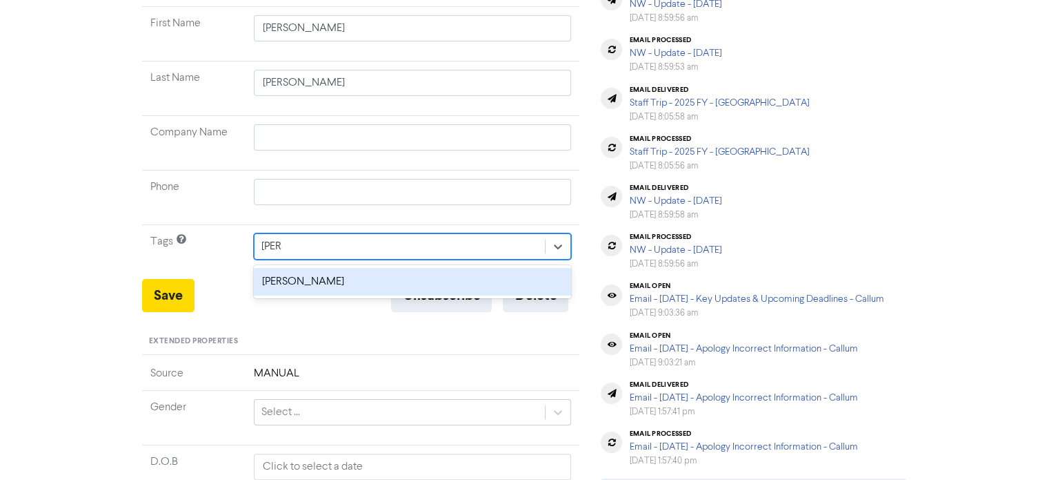
click at [290, 273] on div "[PERSON_NAME]" at bounding box center [413, 282] width 318 height 28
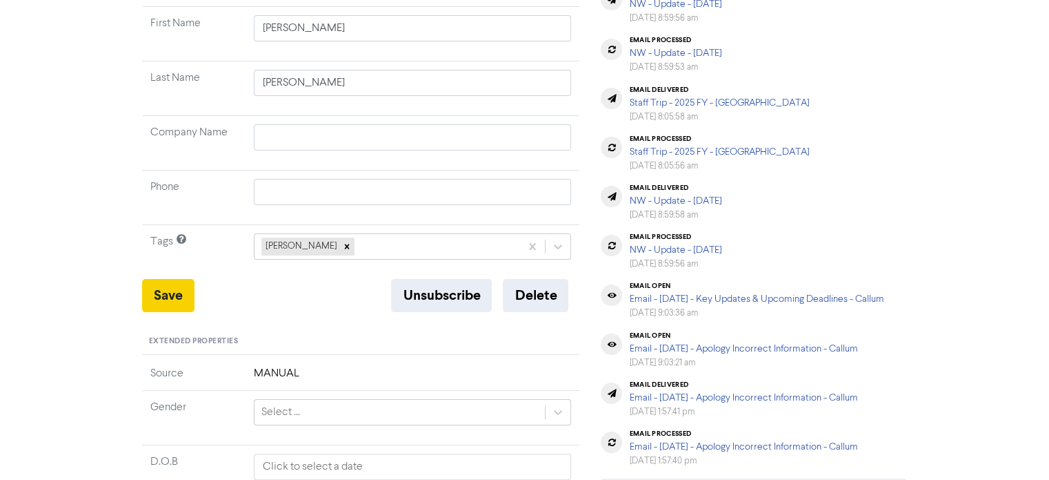
click at [144, 293] on div "Standard Properties Email [PERSON_NAME][EMAIL_ADDRESS][DOMAIN_NAME] First Name …" at bounding box center [361, 375] width 459 height 860
click at [177, 297] on button "Save" at bounding box center [168, 295] width 52 height 33
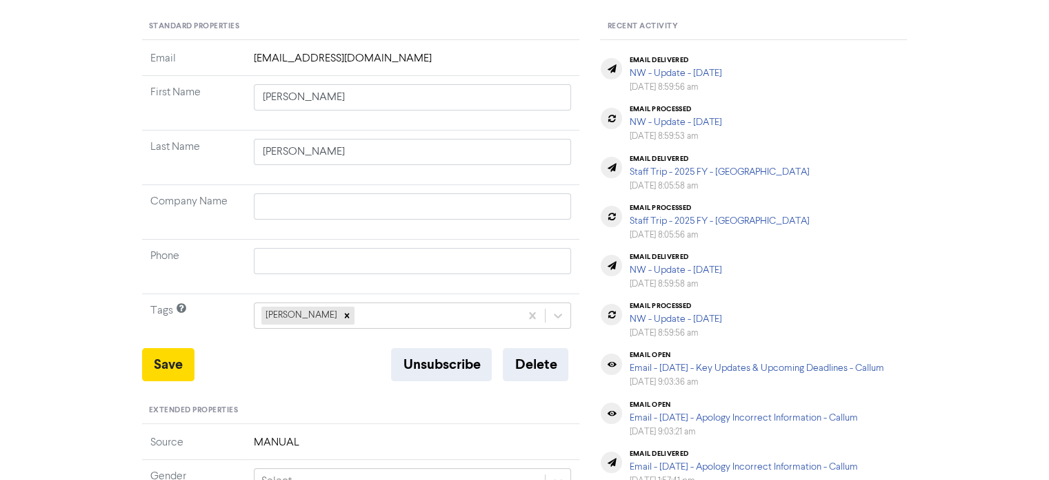
scroll to position [69, 0]
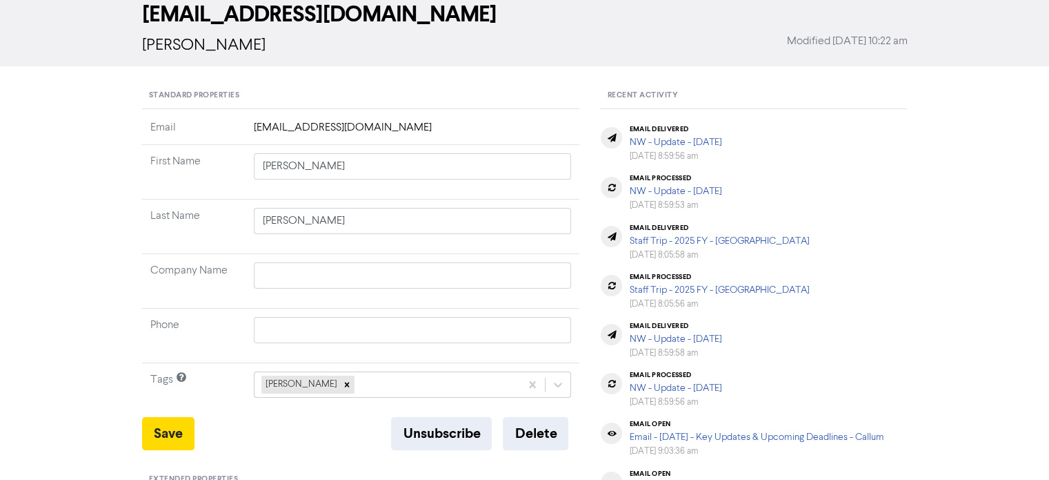
click at [230, 50] on span "[PERSON_NAME]" at bounding box center [204, 45] width 124 height 17
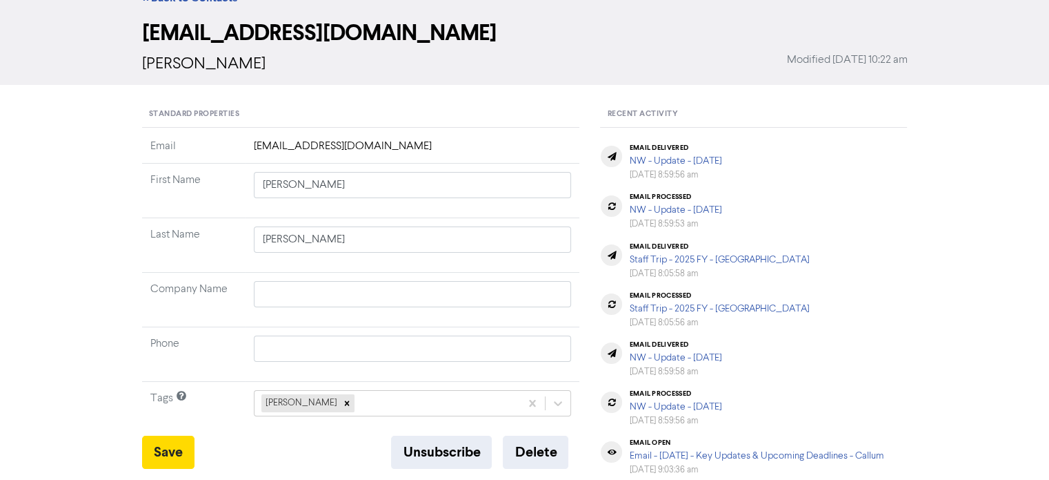
scroll to position [0, 0]
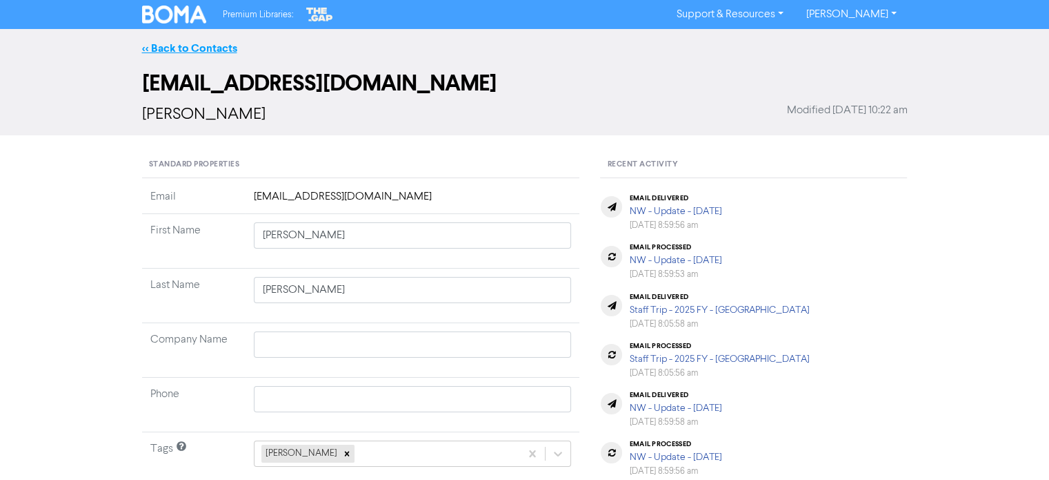
click at [229, 52] on link "<< Back to Contacts" at bounding box center [189, 48] width 95 height 14
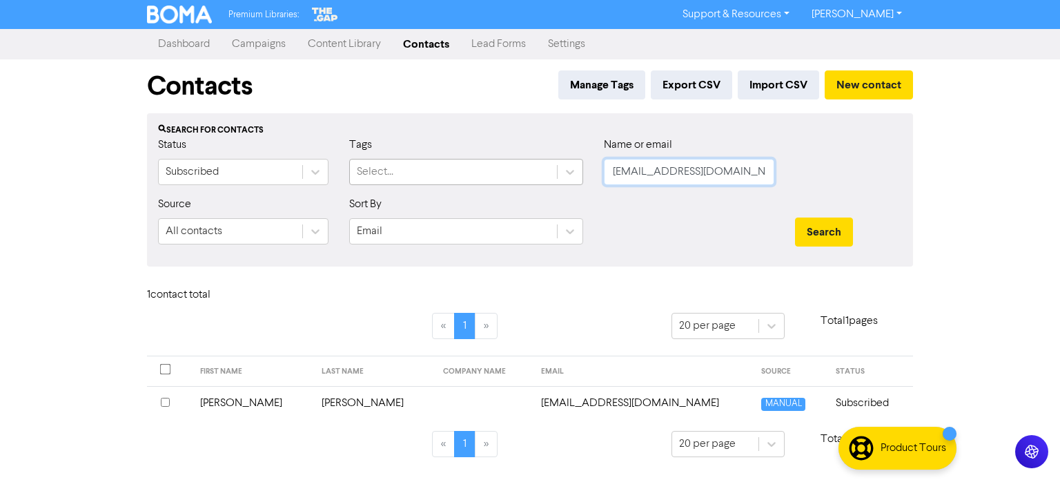
drag, startPoint x: 745, startPoint y: 168, endPoint x: 542, endPoint y: 179, distance: 203.8
click at [542, 179] on div "Status Subscribed Tags Select... Name or email [EMAIL_ADDRESS][DOMAIN_NAME]" at bounding box center [530, 166] width 764 height 59
paste input "[EMAIL_ADDRESS][DOMAIN_NAME]"
click at [831, 232] on button "Search" at bounding box center [824, 231] width 58 height 29
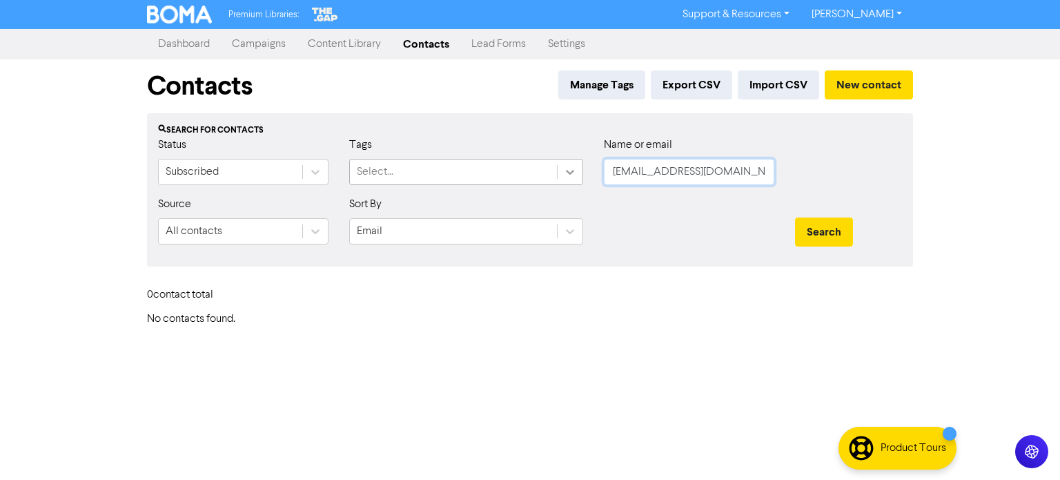
drag, startPoint x: 753, startPoint y: 174, endPoint x: 577, endPoint y: 172, distance: 175.9
click at [578, 171] on div "Status Subscribed Tags Select... Name or email [EMAIL_ADDRESS][DOMAIN_NAME]" at bounding box center [530, 166] width 764 height 59
paste input "[PERSON_NAME][EMAIL_ADDRESS][DOMAIN_NAME]"
click at [825, 225] on button "Search" at bounding box center [824, 231] width 58 height 29
click at [820, 233] on button "Search" at bounding box center [824, 231] width 58 height 29
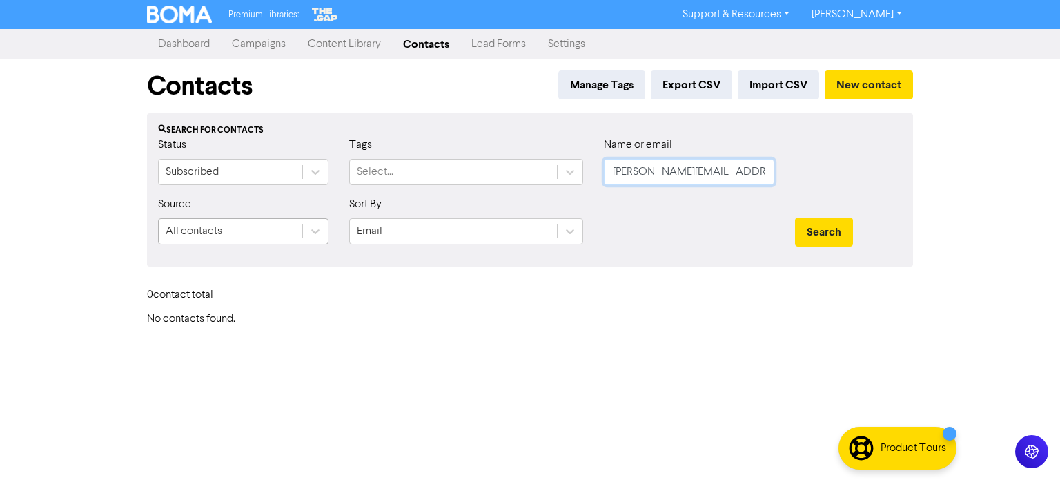
drag, startPoint x: 726, startPoint y: 168, endPoint x: 222, endPoint y: 220, distance: 506.3
click at [199, 219] on form "Status Subscribed Tags Select... Name or email [PERSON_NAME][EMAIL_ADDRESS][DOM…" at bounding box center [530, 196] width 744 height 119
paste input "[PERSON_NAME][EMAIL_ADDRESS][PERSON_NAME][DOMAIN_NAME]"
click at [819, 235] on button "Search" at bounding box center [824, 231] width 58 height 29
click at [833, 235] on button "Search" at bounding box center [824, 231] width 58 height 29
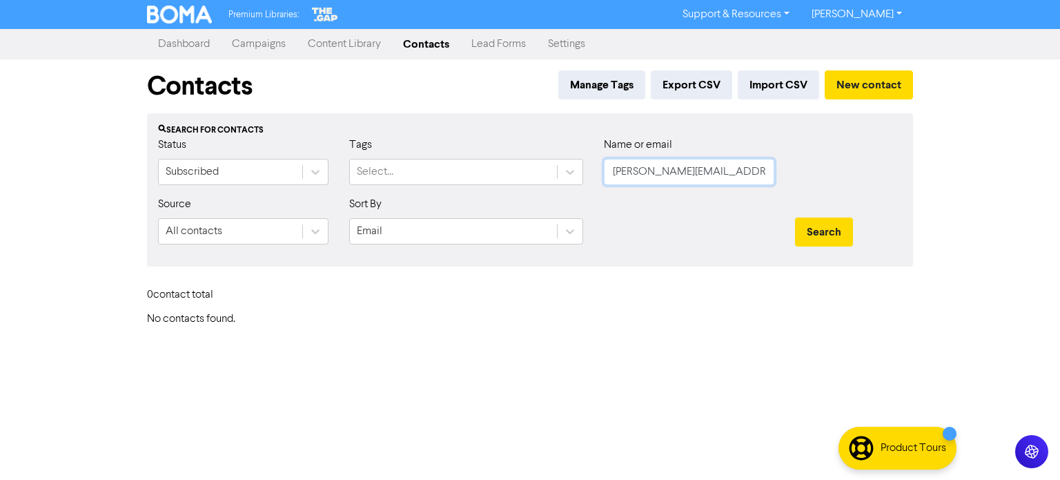
drag, startPoint x: 756, startPoint y: 175, endPoint x: 514, endPoint y: 203, distance: 243.8
click at [524, 202] on form "Status Subscribed Tags Select... Name or email [PERSON_NAME][EMAIL_ADDRESS][PER…" at bounding box center [530, 196] width 744 height 119
paste input "[EMAIL_ADDRESS][DOMAIN_NAME]"
click at [844, 235] on button "Search" at bounding box center [824, 231] width 58 height 29
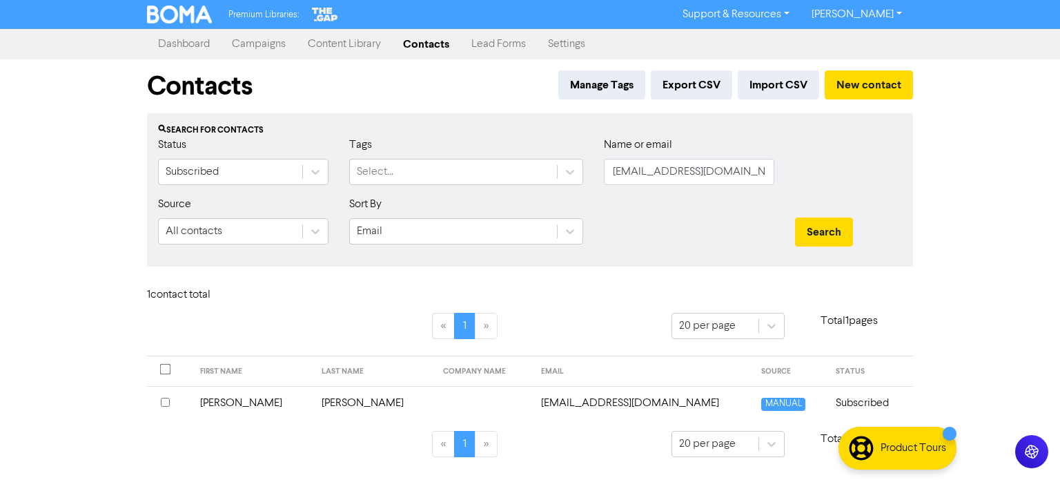
click at [316, 399] on td "[PERSON_NAME]" at bounding box center [373, 403] width 121 height 34
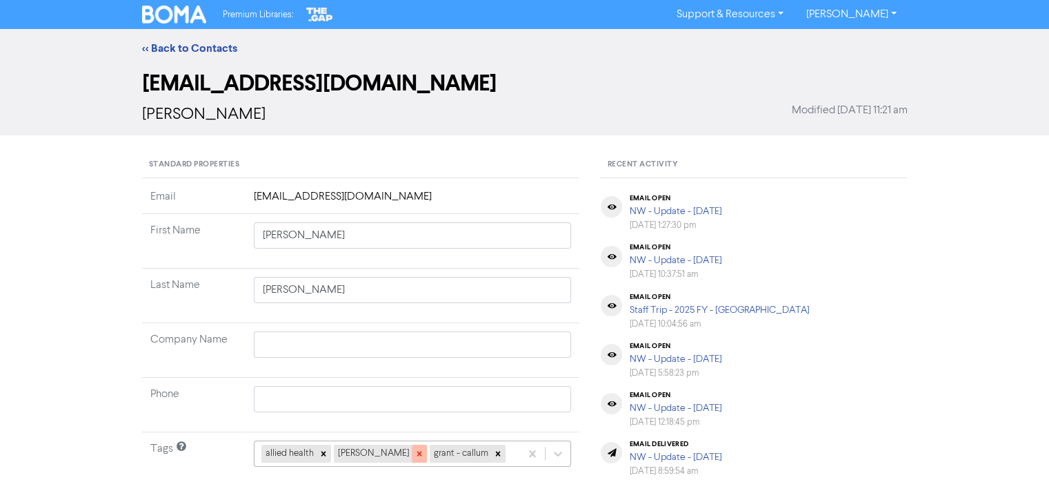
click at [417, 452] on icon at bounding box center [419, 453] width 5 height 5
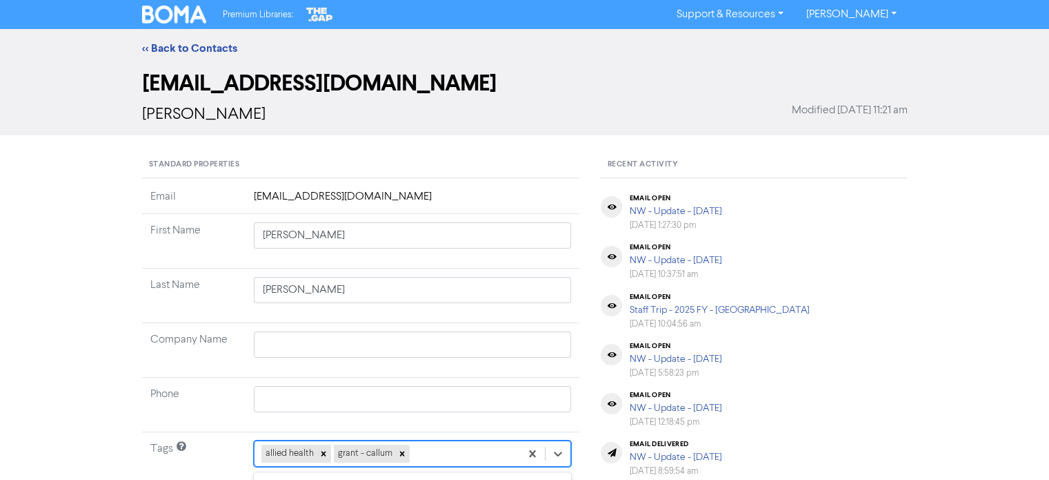
scroll to position [204, 0]
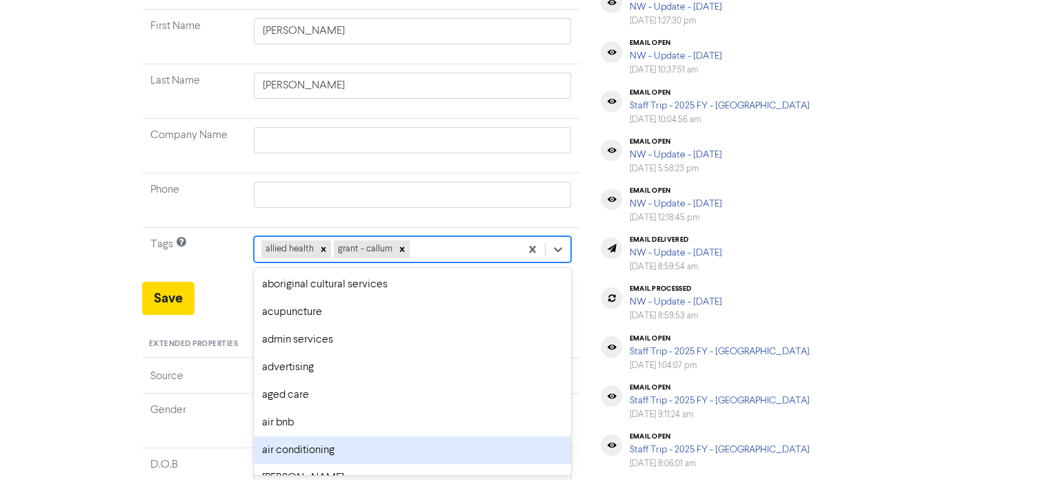
click at [412, 262] on div "option air conditioning focused, 7 of 287. 285 results available. Use Up and Do…" at bounding box center [413, 249] width 318 height 26
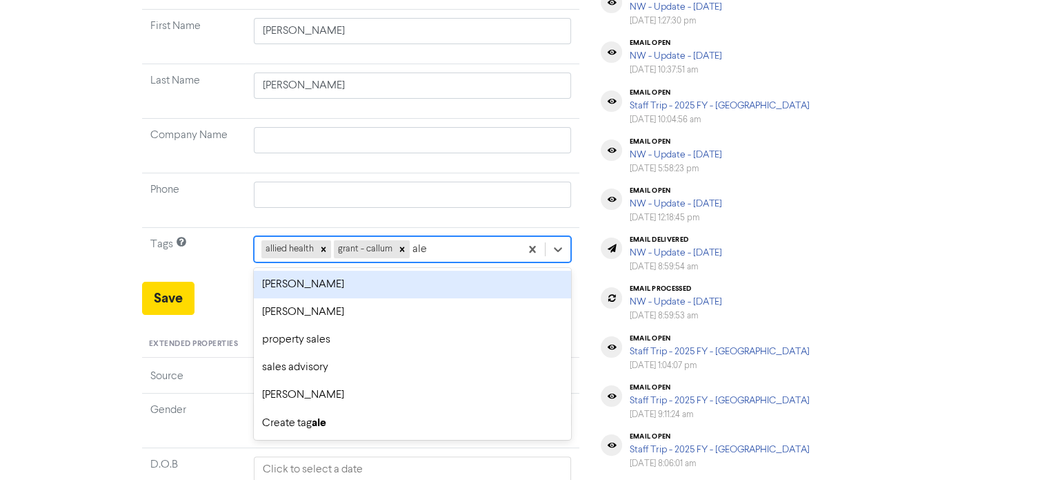
click at [328, 285] on div "[PERSON_NAME]" at bounding box center [413, 284] width 318 height 28
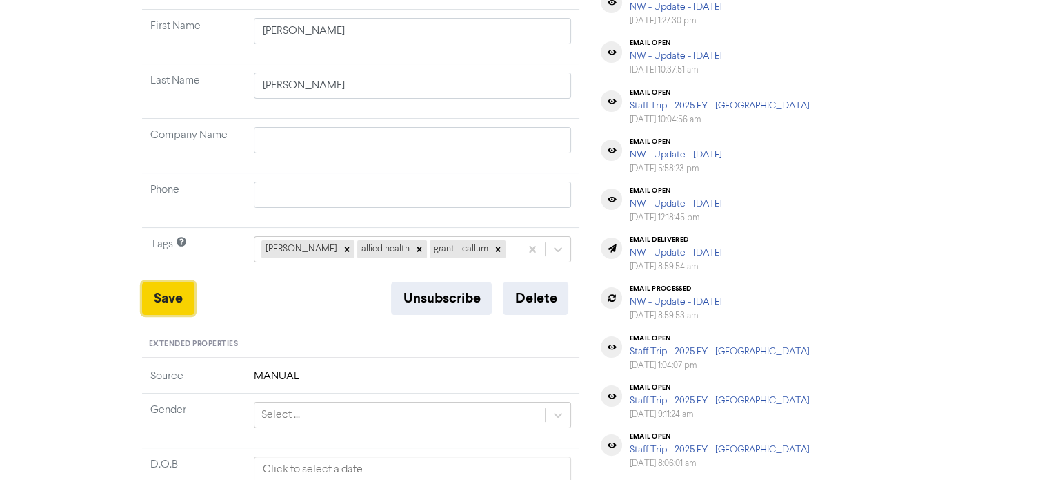
drag, startPoint x: 166, startPoint y: 296, endPoint x: 178, endPoint y: 295, distance: 12.5
click at [169, 296] on button "Save" at bounding box center [168, 297] width 52 height 33
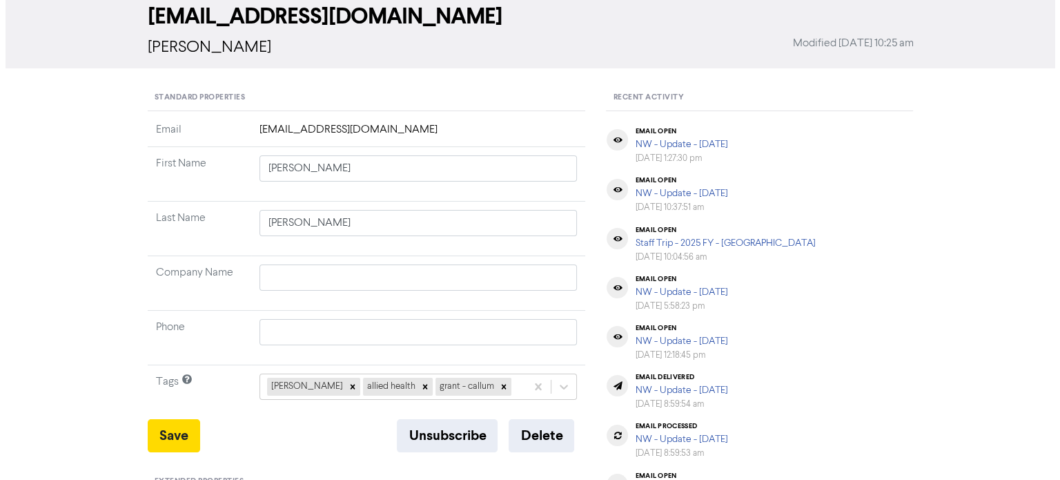
scroll to position [0, 0]
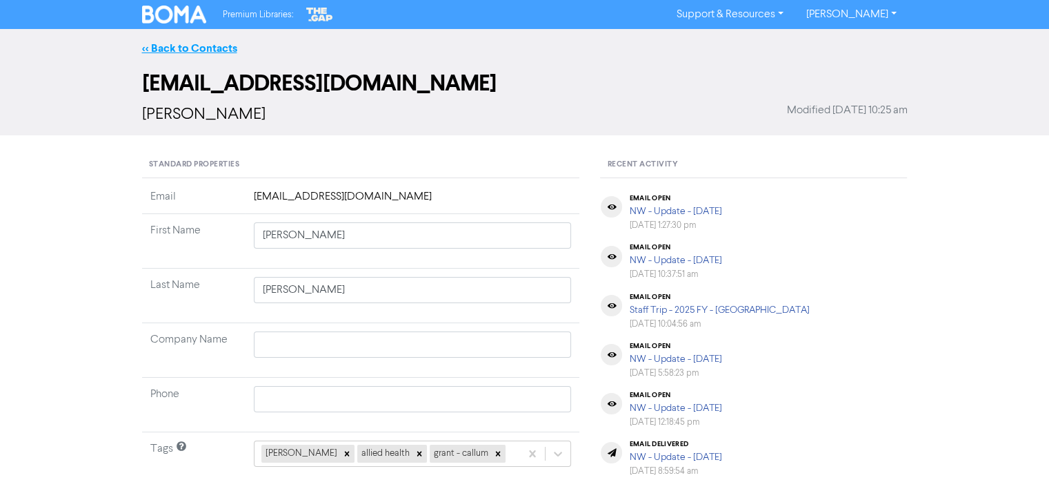
click at [215, 48] on link "<< Back to Contacts" at bounding box center [189, 48] width 95 height 14
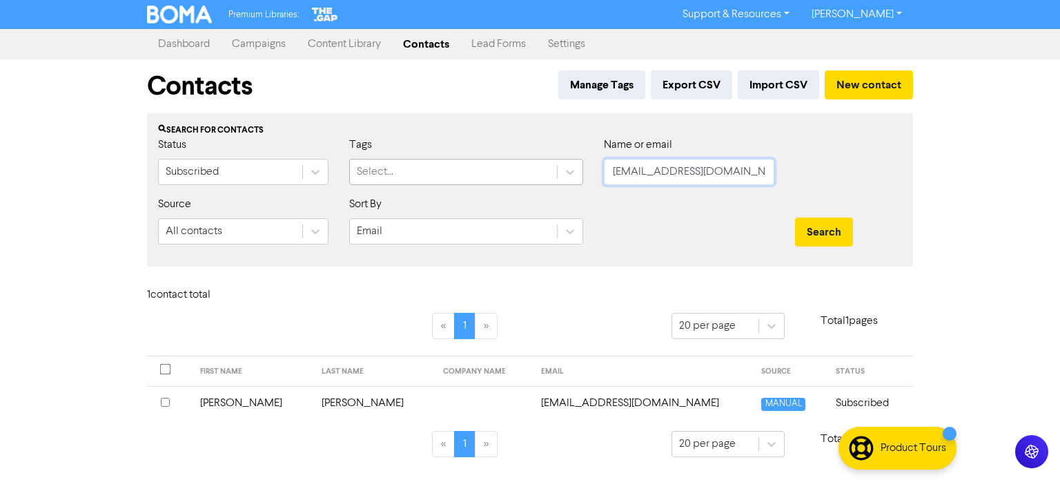
drag, startPoint x: 754, startPoint y: 172, endPoint x: 480, endPoint y: 171, distance: 273.9
click at [455, 170] on div "Status Subscribed Tags Select... Name or email [EMAIL_ADDRESS][DOMAIN_NAME]" at bounding box center [530, 166] width 764 height 59
paste input "[EMAIL_ADDRESS][DOMAIN_NAME]"
click at [833, 227] on button "Search" at bounding box center [824, 231] width 58 height 29
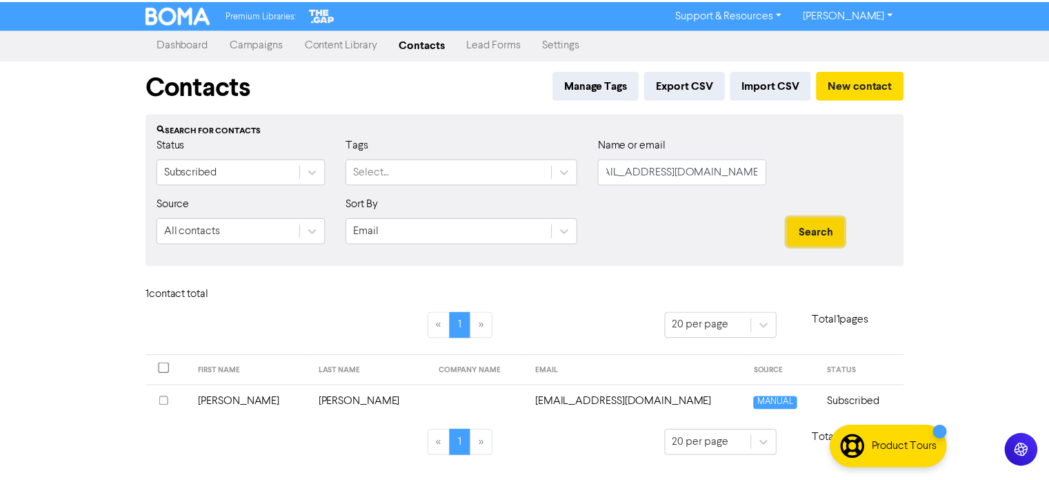
scroll to position [0, 0]
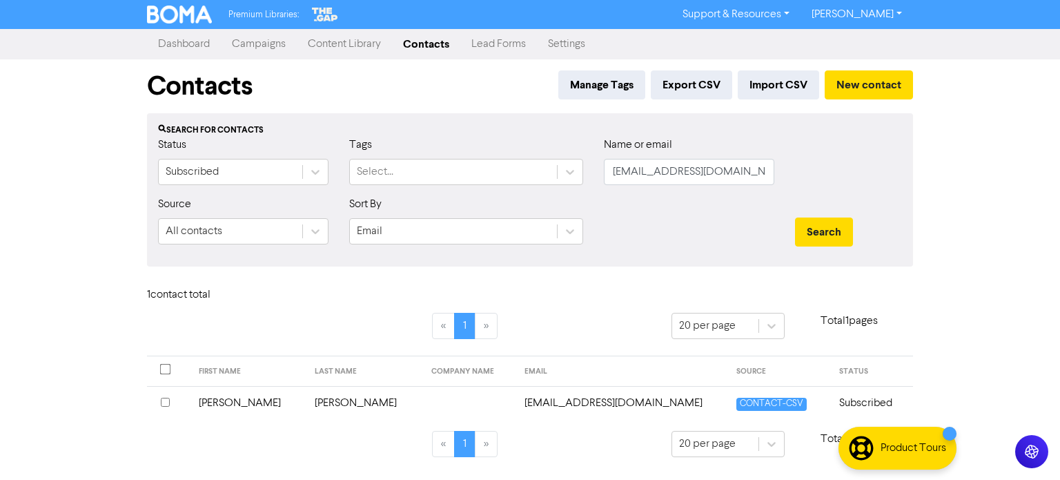
click at [219, 403] on td "[PERSON_NAME]" at bounding box center [248, 403] width 117 height 34
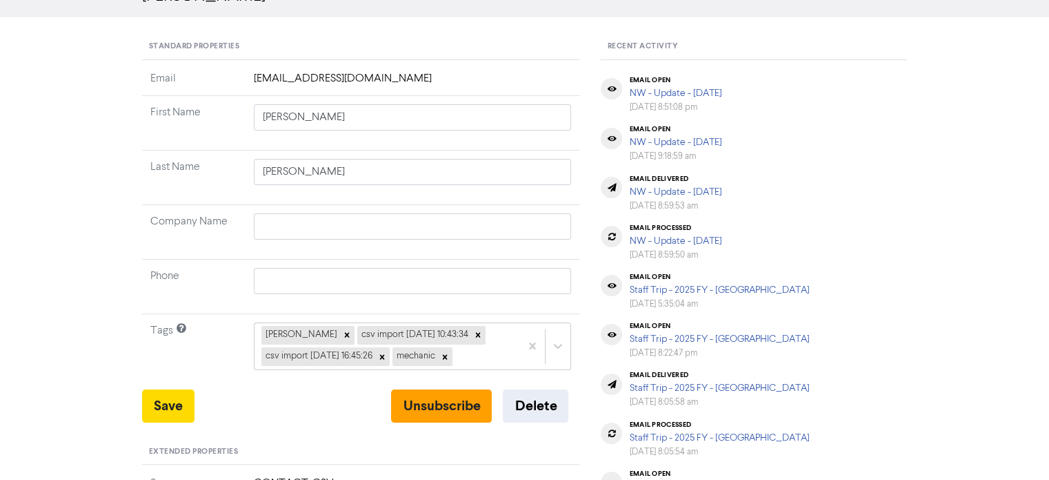
scroll to position [138, 0]
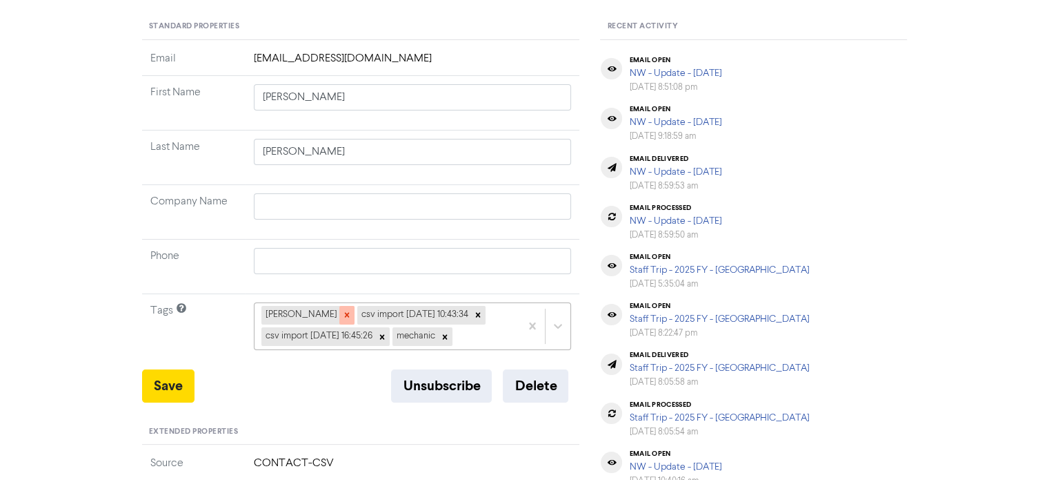
click at [344, 314] on icon at bounding box center [346, 315] width 5 height 5
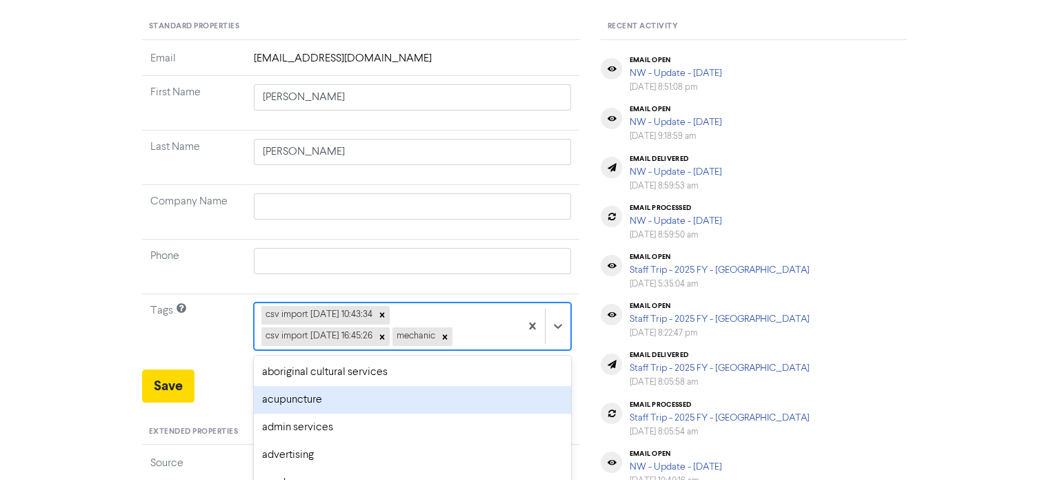
scroll to position [225, 0]
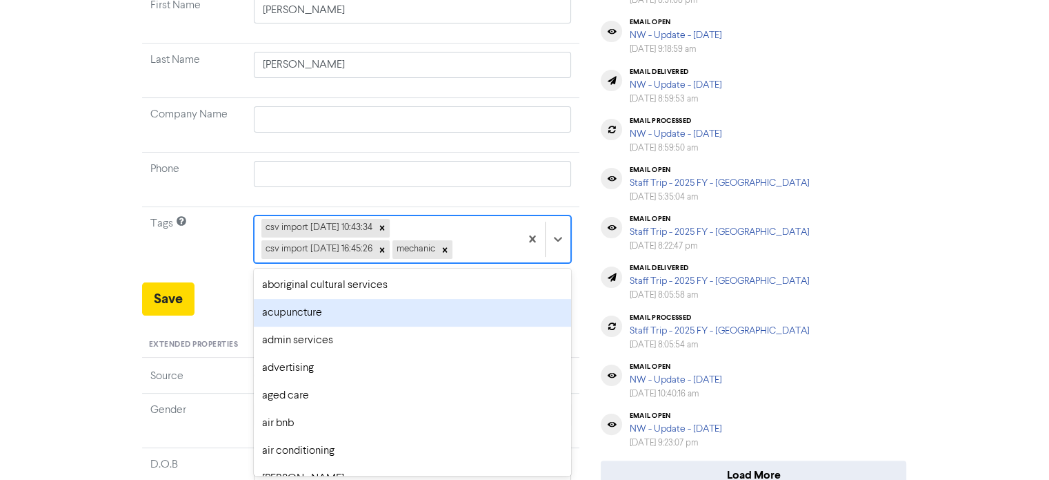
click at [417, 262] on div "option acupuncture focused, 2 of 287. 284 results available. Use Up and Down to…" at bounding box center [413, 238] width 318 height 47
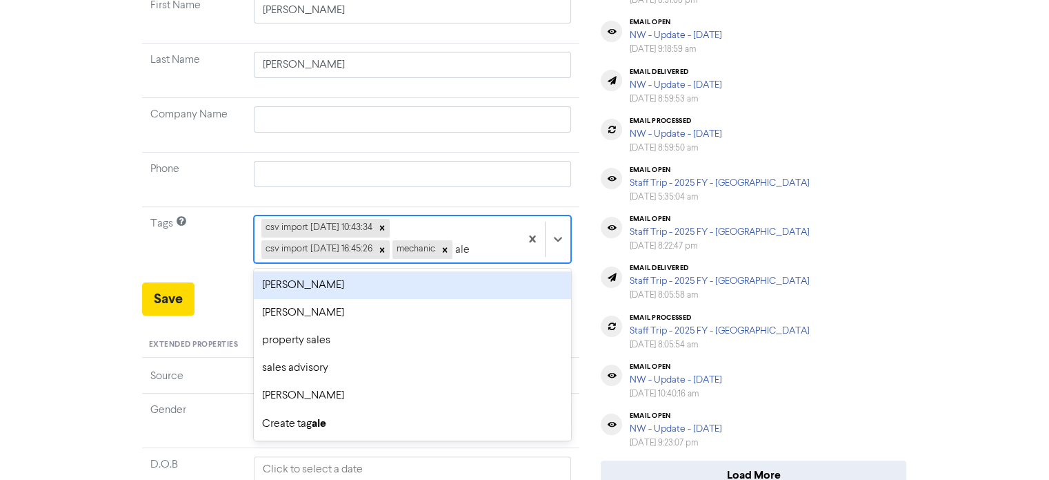
click at [336, 294] on div "[PERSON_NAME]" at bounding box center [413, 285] width 318 height 28
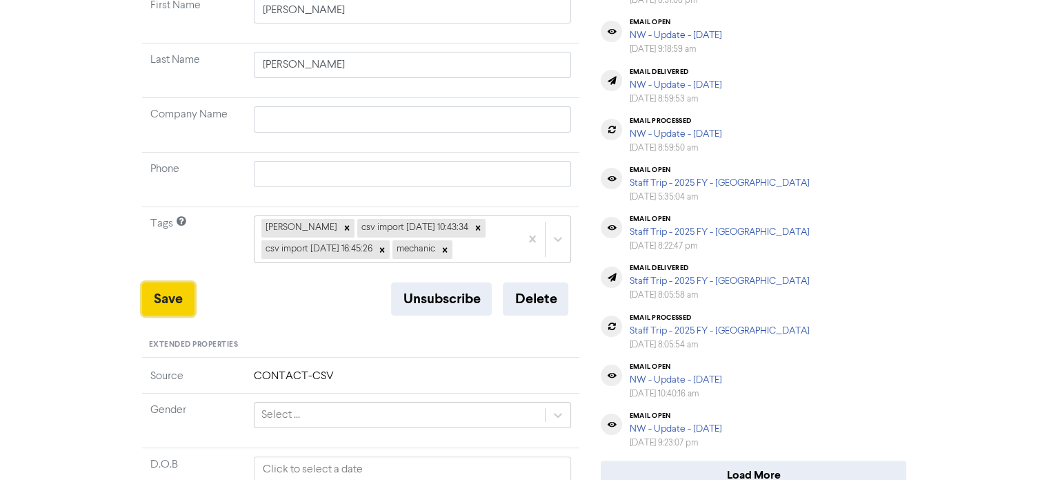
click at [164, 297] on button "Save" at bounding box center [168, 298] width 52 height 33
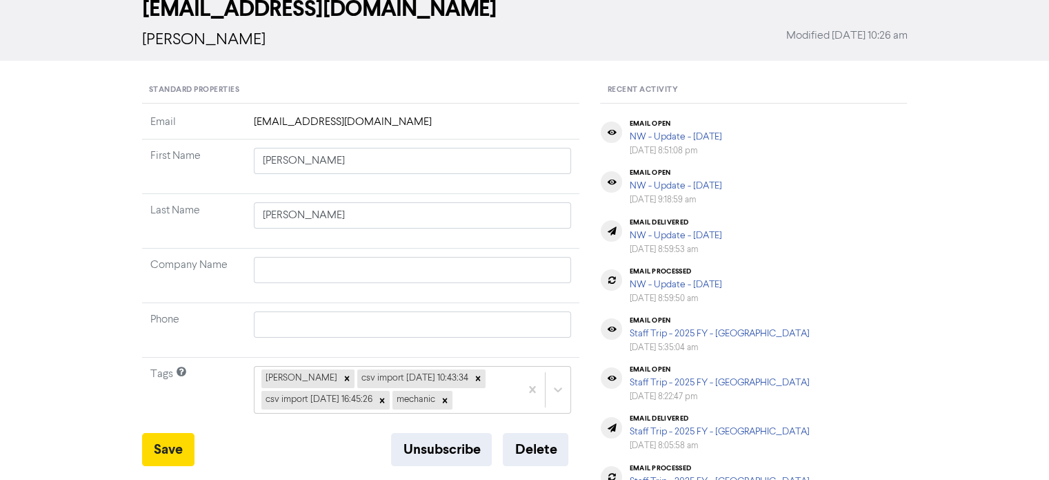
scroll to position [0, 0]
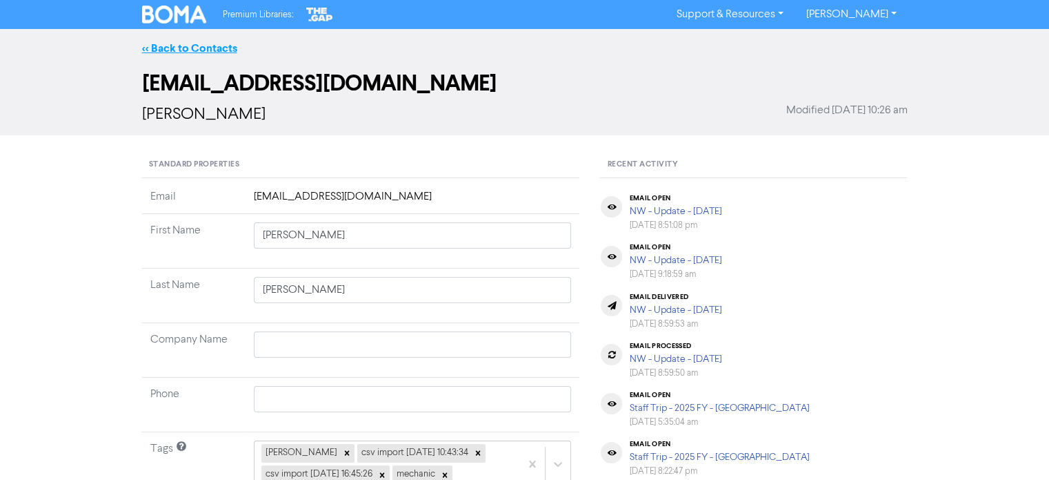
click at [201, 48] on link "<< Back to Contacts" at bounding box center [189, 48] width 95 height 14
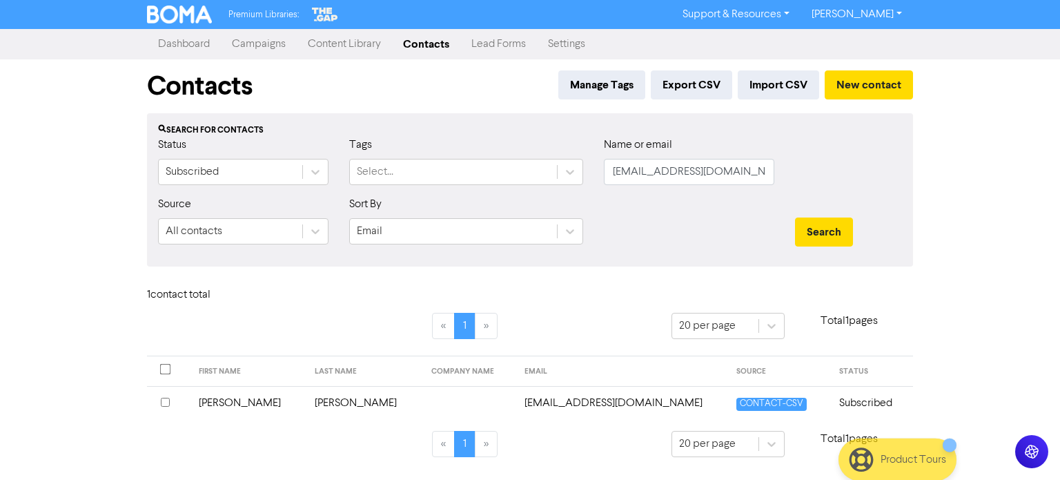
click at [561, 393] on td "[EMAIL_ADDRESS][DOMAIN_NAME]" at bounding box center [622, 403] width 212 height 34
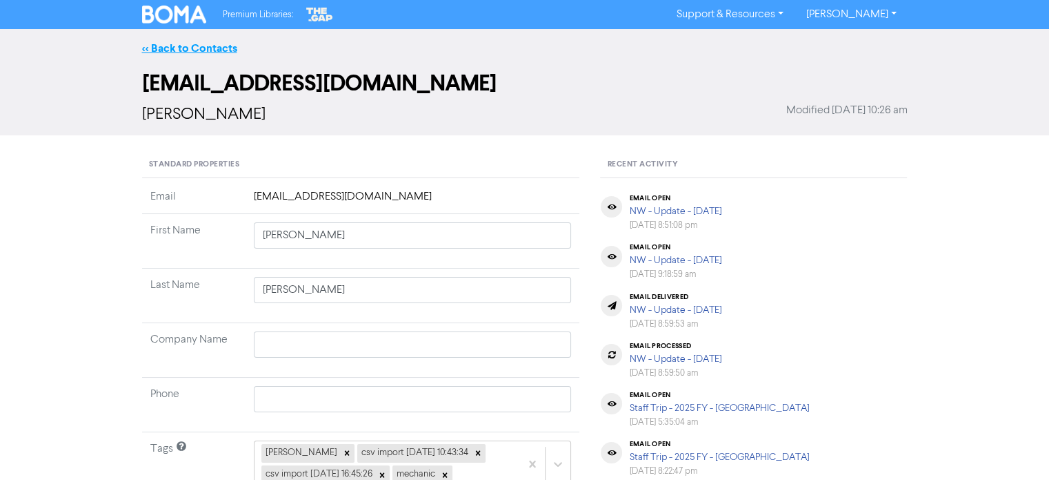
click at [203, 45] on link "<< Back to Contacts" at bounding box center [189, 48] width 95 height 14
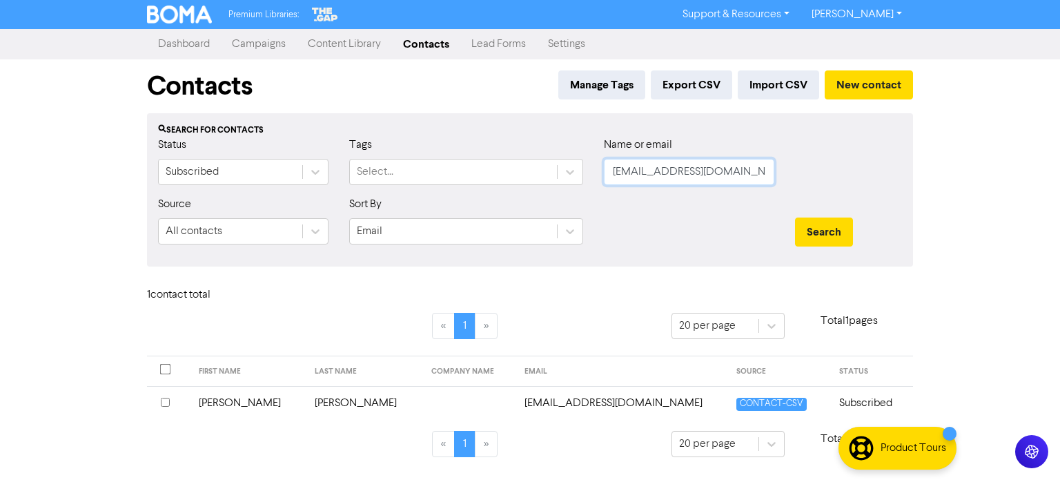
scroll to position [0, 22]
drag, startPoint x: 613, startPoint y: 173, endPoint x: 988, endPoint y: 190, distance: 375.7
click at [1000, 194] on div "Premium Libraries: Support & Resources Video Tutorials FAQ & Guides Marketing E…" at bounding box center [530, 240] width 1060 height 480
paste input "[EMAIL_ADDRESS][DOMAIN_NAME]"
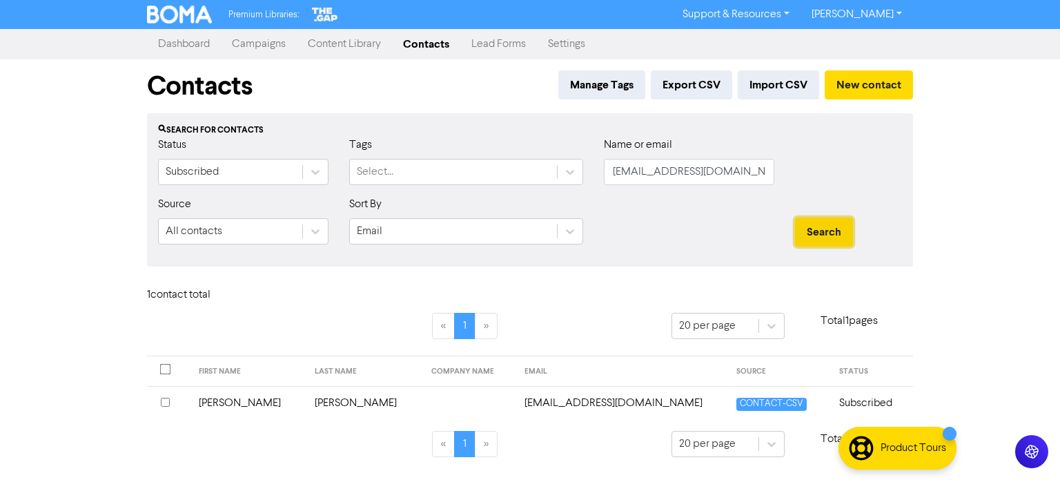
click at [816, 224] on button "Search" at bounding box center [824, 231] width 58 height 29
click at [309, 401] on td "[PERSON_NAME]" at bounding box center [364, 403] width 117 height 34
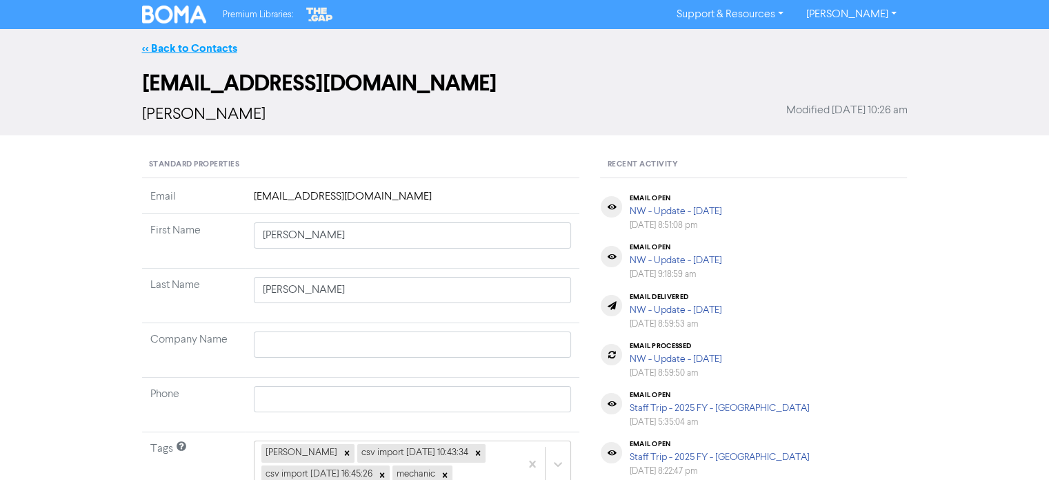
click at [224, 52] on link "<< Back to Contacts" at bounding box center [189, 48] width 95 height 14
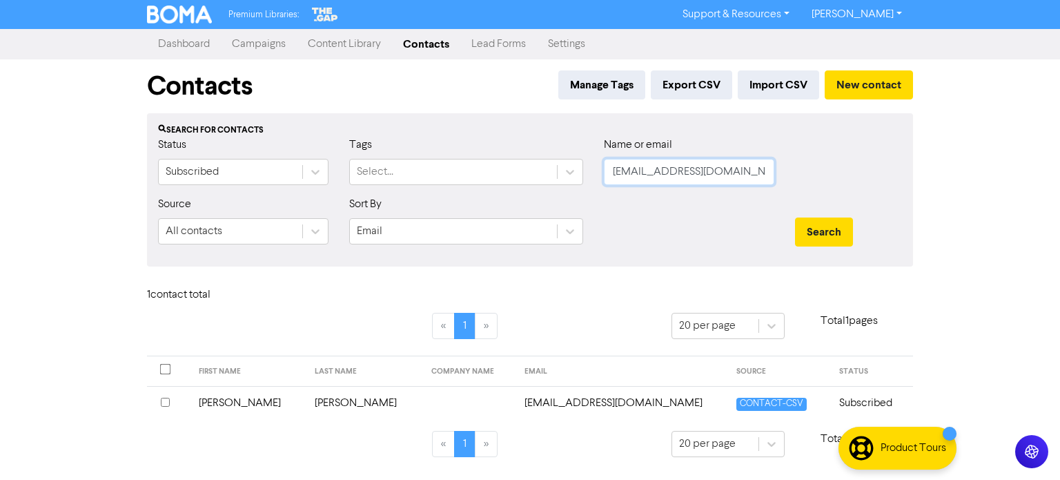
scroll to position [0, 22]
drag, startPoint x: 613, startPoint y: 172, endPoint x: 925, endPoint y: 181, distance: 312.0
click at [923, 180] on div "Premium Libraries: Support & Resources Video Tutorials FAQ & Guides Marketing E…" at bounding box center [530, 240] width 1060 height 480
paste input "[EMAIL_ADDRESS][DOMAIN_NAME]"
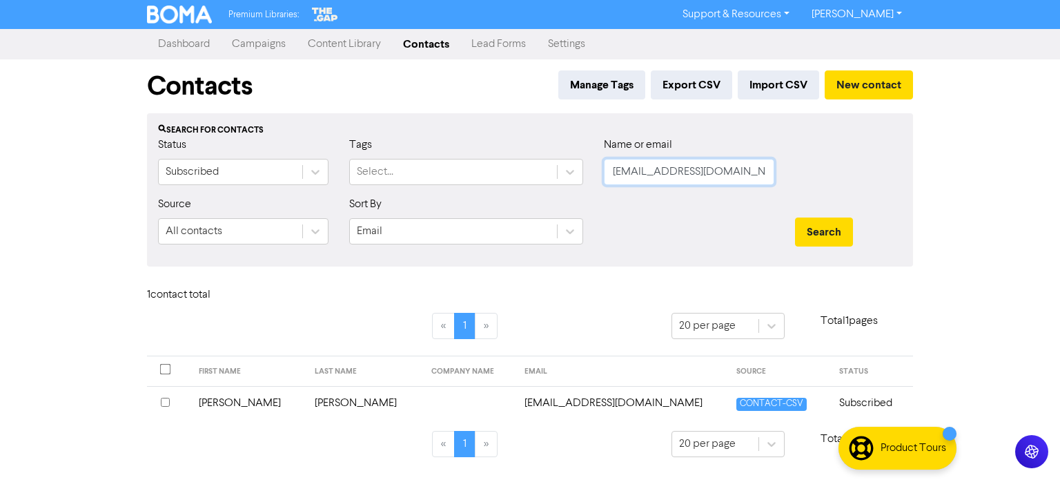
scroll to position [0, 22]
click at [818, 232] on button "Search" at bounding box center [824, 231] width 58 height 29
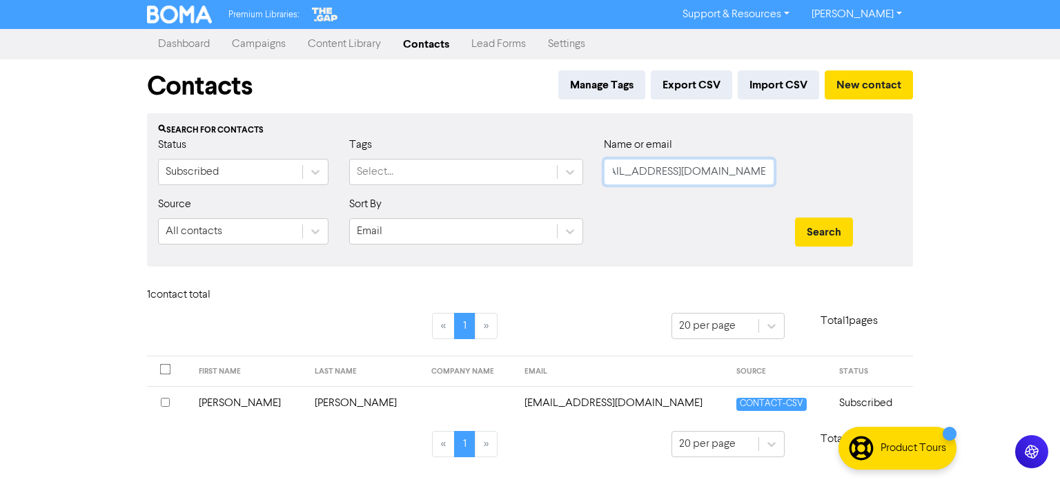
drag, startPoint x: 614, startPoint y: 170, endPoint x: 965, endPoint y: 186, distance: 351.5
click at [965, 186] on div "Premium Libraries: Support & Resources Video Tutorials FAQ & Guides Marketing E…" at bounding box center [530, 240] width 1060 height 480
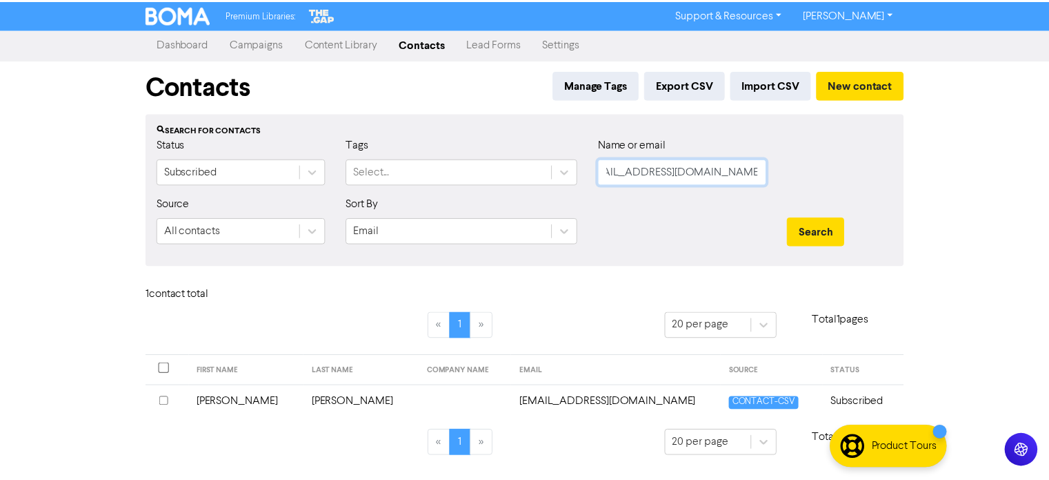
scroll to position [0, 0]
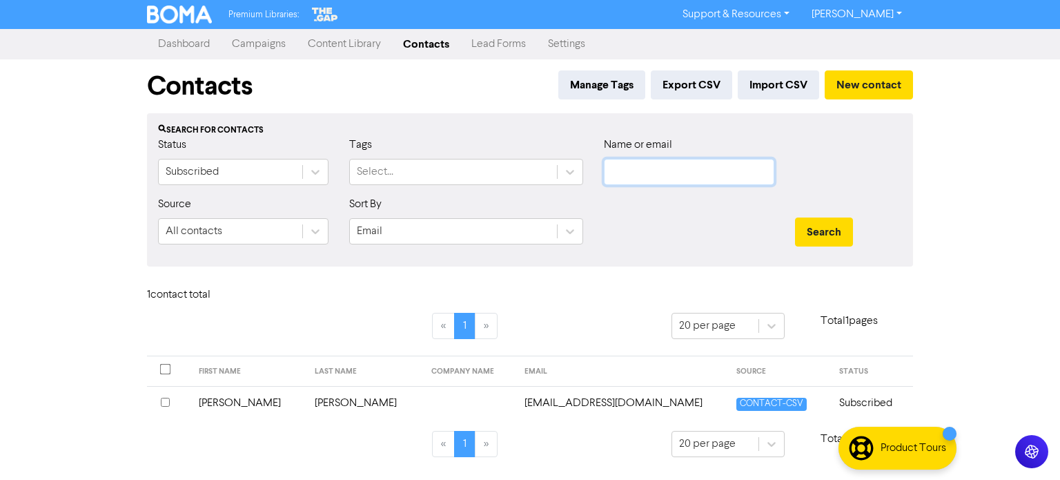
paste input "[EMAIL_ADDRESS][DOMAIN_NAME]"
click at [845, 235] on button "Search" at bounding box center [824, 231] width 58 height 29
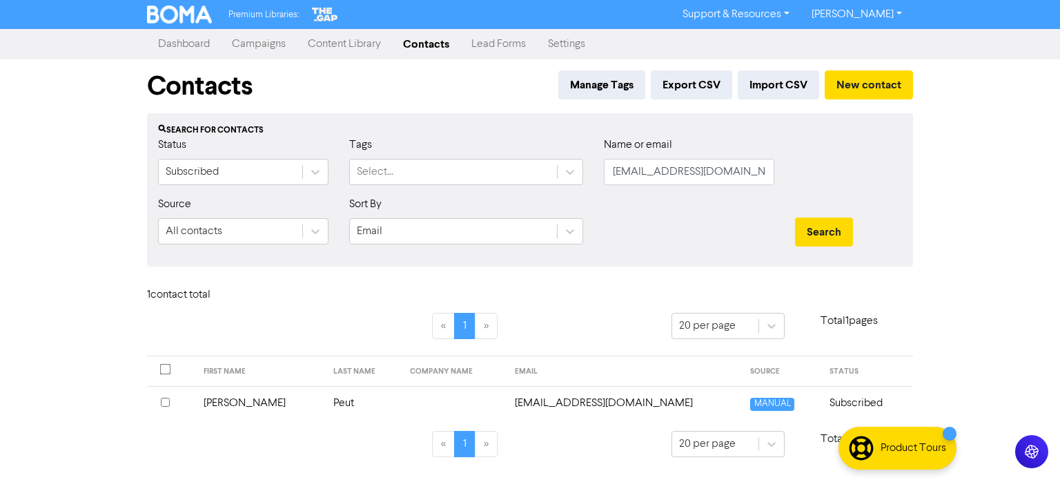
click at [325, 399] on td "Peut" at bounding box center [363, 403] width 77 height 34
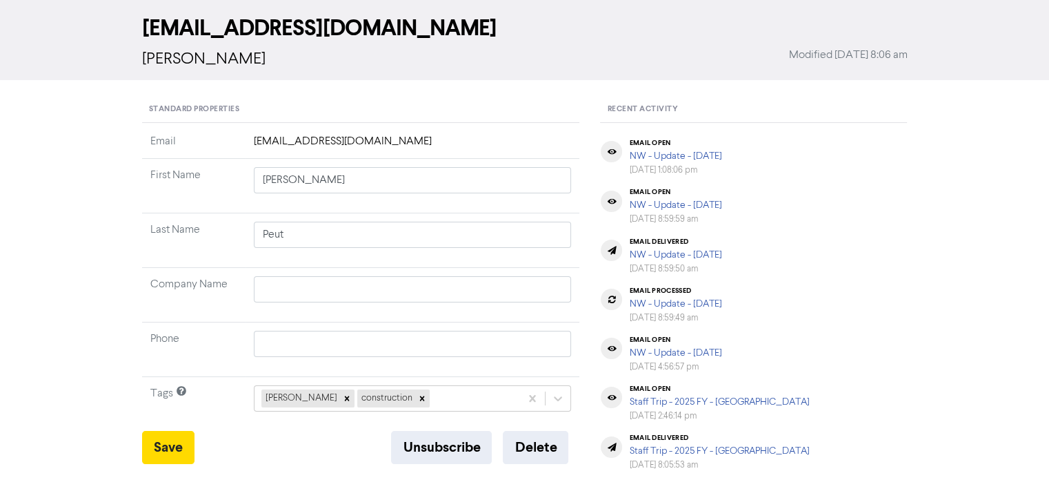
scroll to position [138, 0]
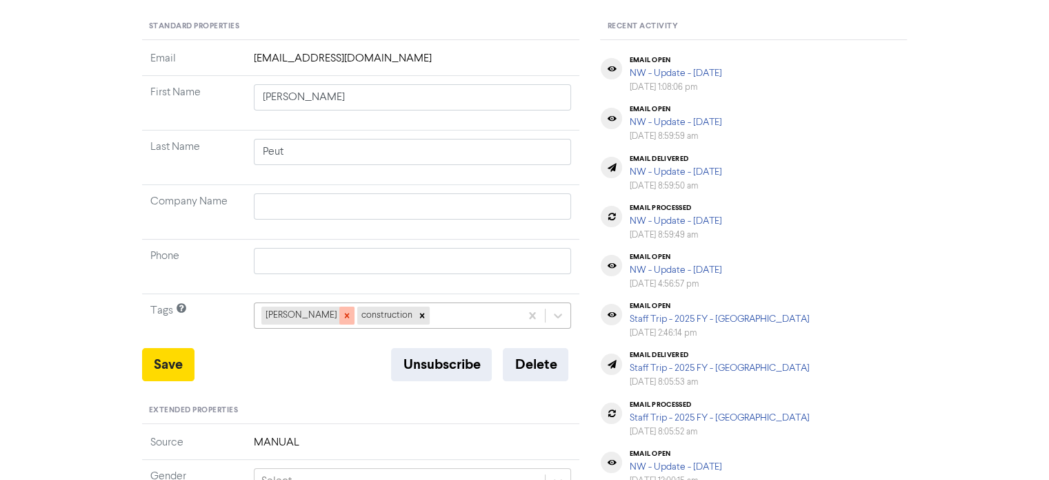
click at [342, 313] on icon at bounding box center [347, 315] width 10 height 10
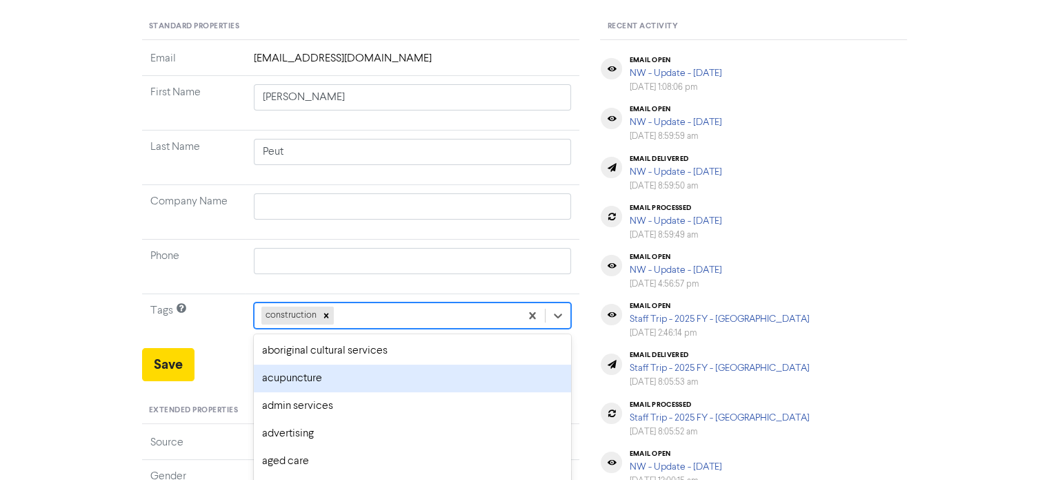
scroll to position [204, 0]
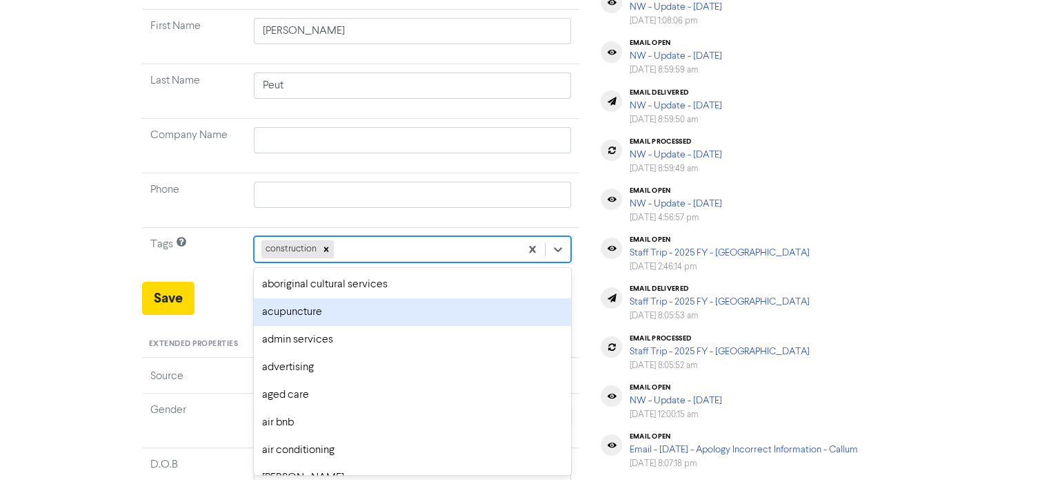
click at [345, 262] on div "option acupuncture focused, 2 of 287. 286 results available. Use Up and Down to…" at bounding box center [413, 249] width 318 height 26
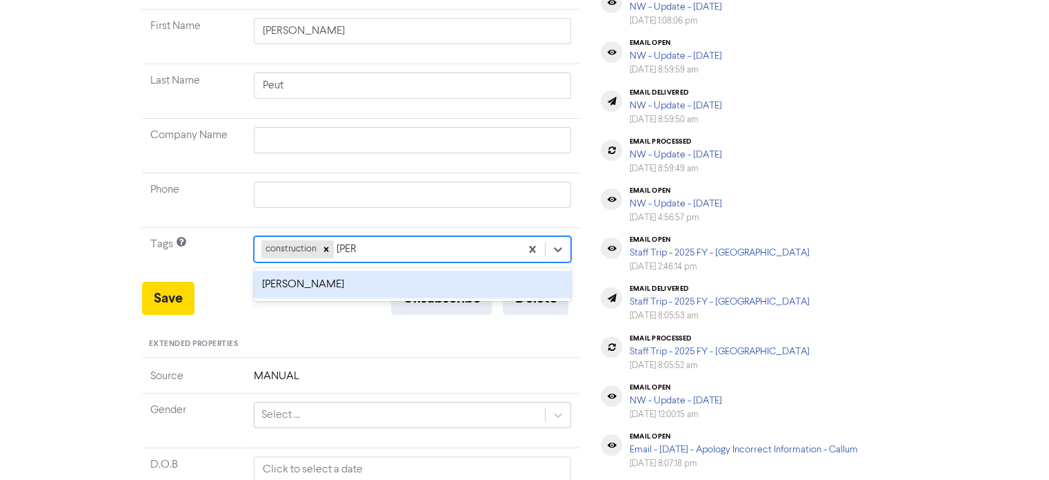
drag, startPoint x: 355, startPoint y: 284, endPoint x: 342, endPoint y: 277, distance: 15.1
click at [353, 282] on div "[PERSON_NAME]" at bounding box center [413, 284] width 318 height 28
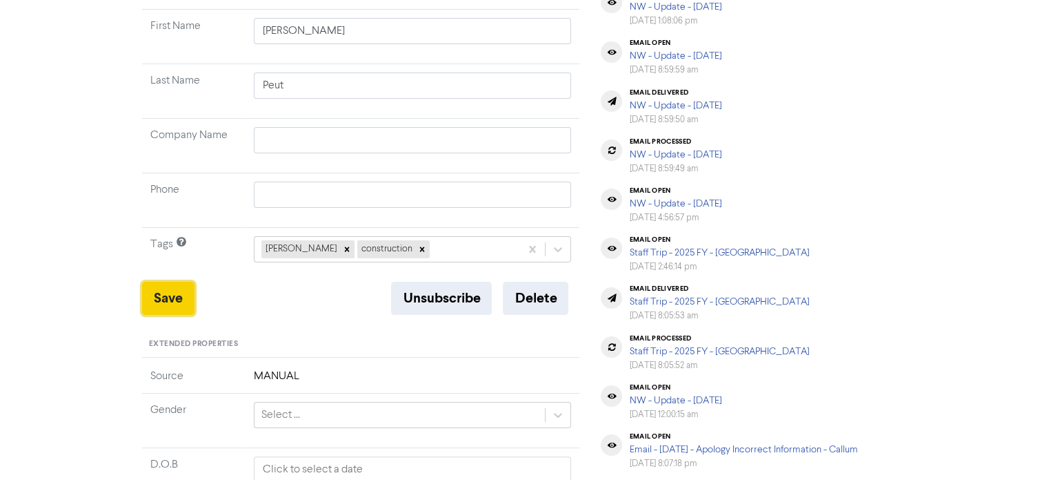
click at [146, 300] on button "Save" at bounding box center [168, 297] width 52 height 33
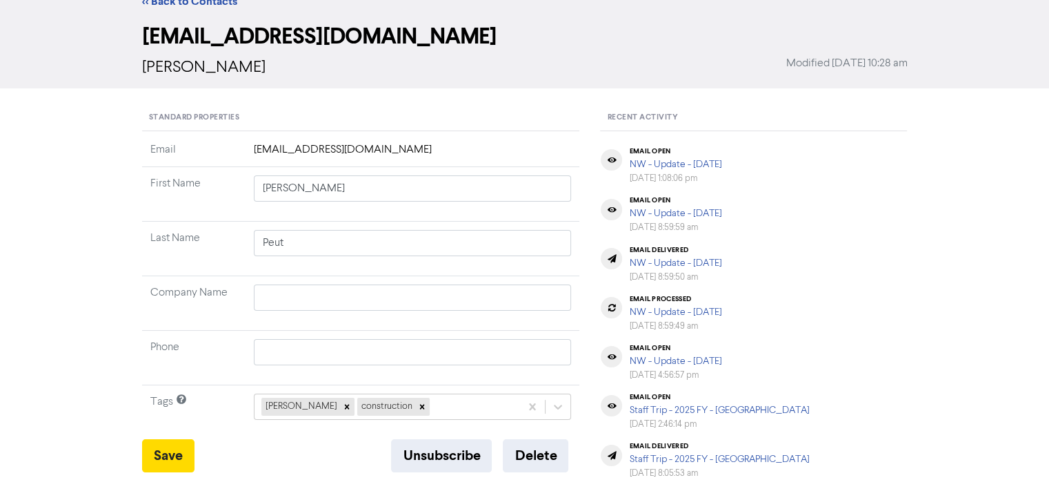
scroll to position [0, 0]
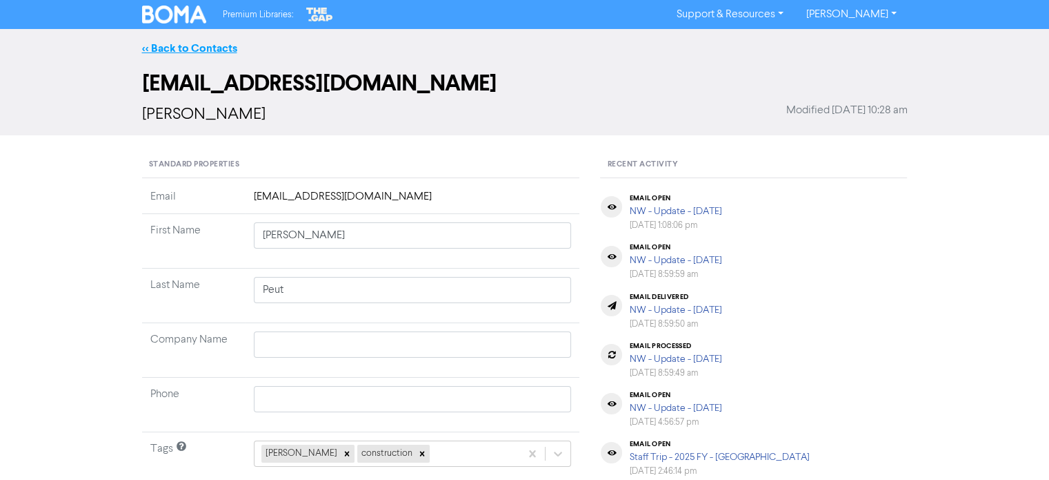
click at [215, 43] on link "<< Back to Contacts" at bounding box center [189, 48] width 95 height 14
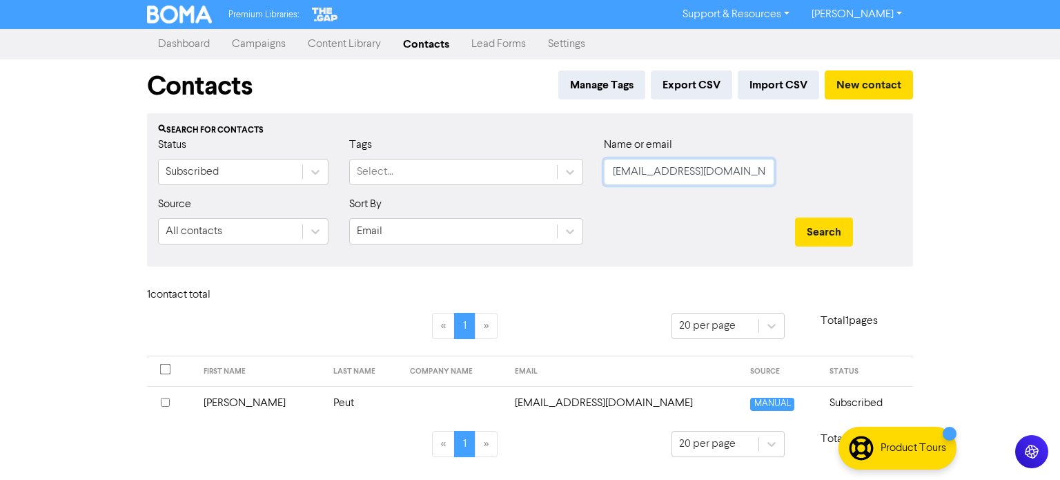
drag, startPoint x: 759, startPoint y: 172, endPoint x: 482, endPoint y: 194, distance: 278.2
click at [482, 194] on div "Status Subscribed Tags Select... Name or email [EMAIL_ADDRESS][DOMAIN_NAME]" at bounding box center [530, 166] width 764 height 59
paste input "[EMAIL_ADDRESS][DOMAIN_NAME]"
click at [829, 224] on button "Search" at bounding box center [824, 231] width 58 height 29
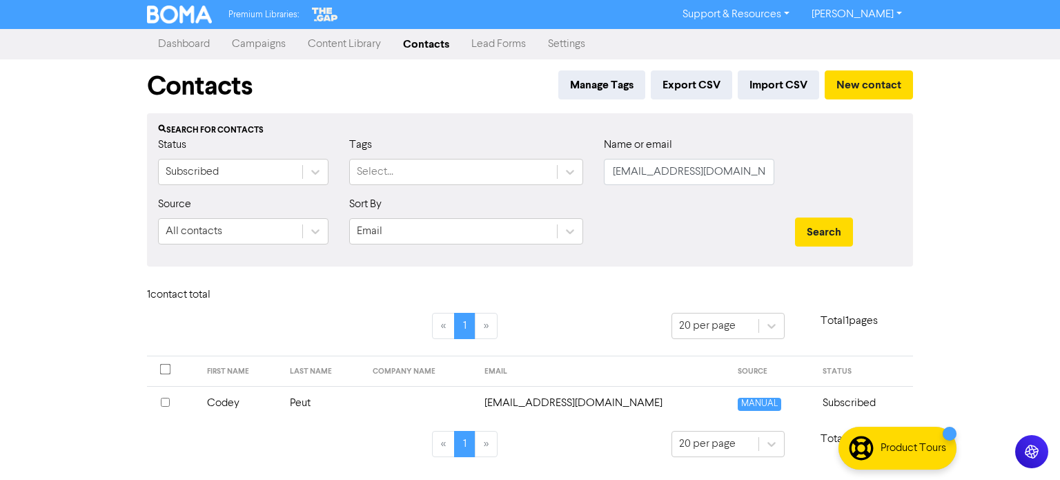
click at [222, 403] on td "Codey" at bounding box center [240, 403] width 83 height 34
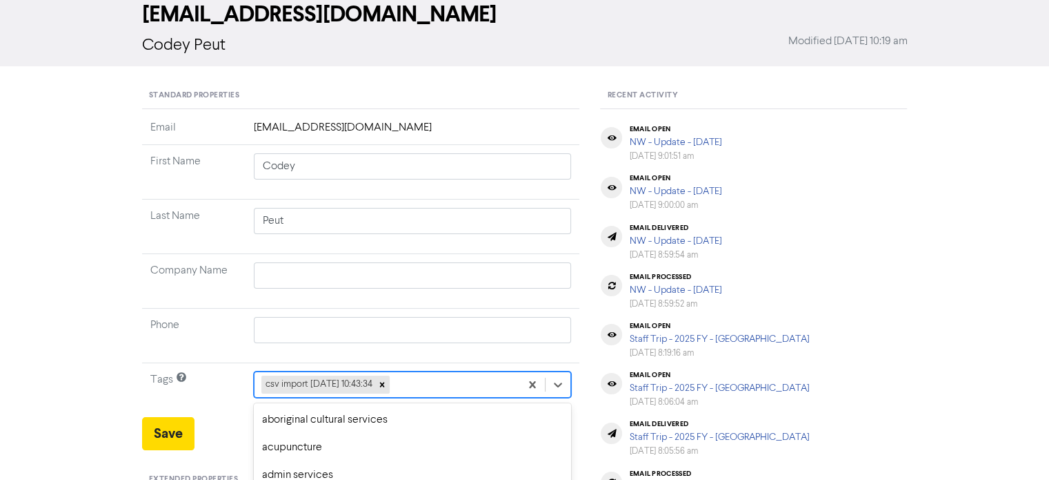
scroll to position [204, 0]
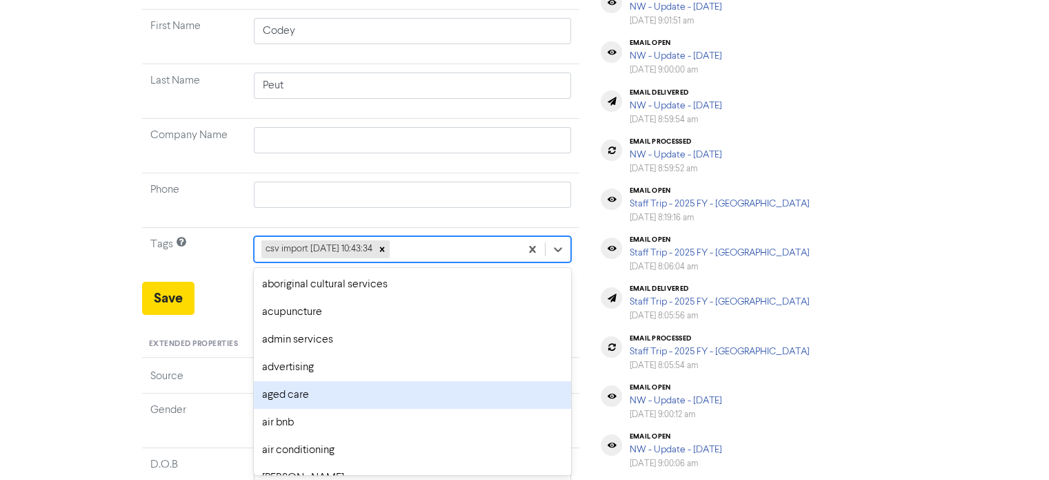
click at [433, 262] on div "option aged care focused, 5 of 287. 286 results available. Use Up and Down to c…" at bounding box center [413, 249] width 318 height 26
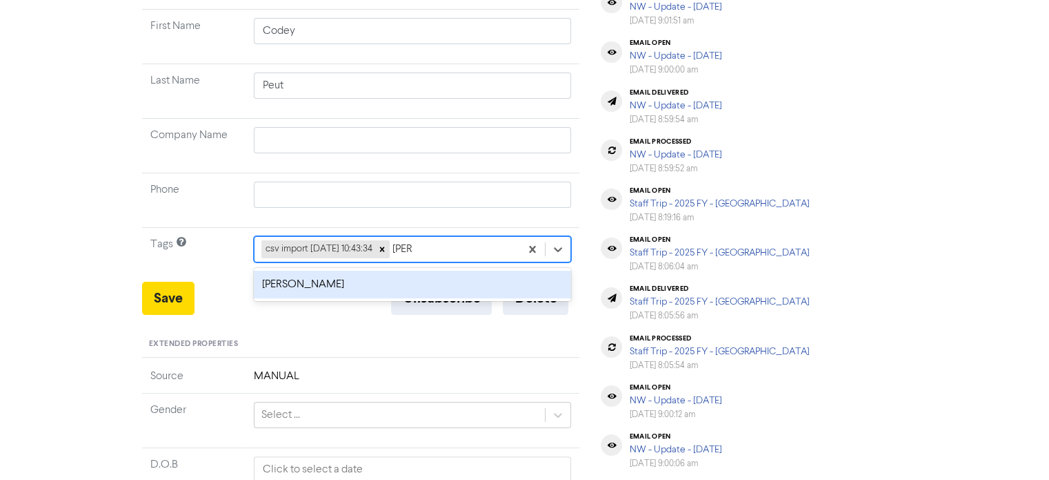
click at [357, 278] on div "[PERSON_NAME]" at bounding box center [413, 284] width 318 height 28
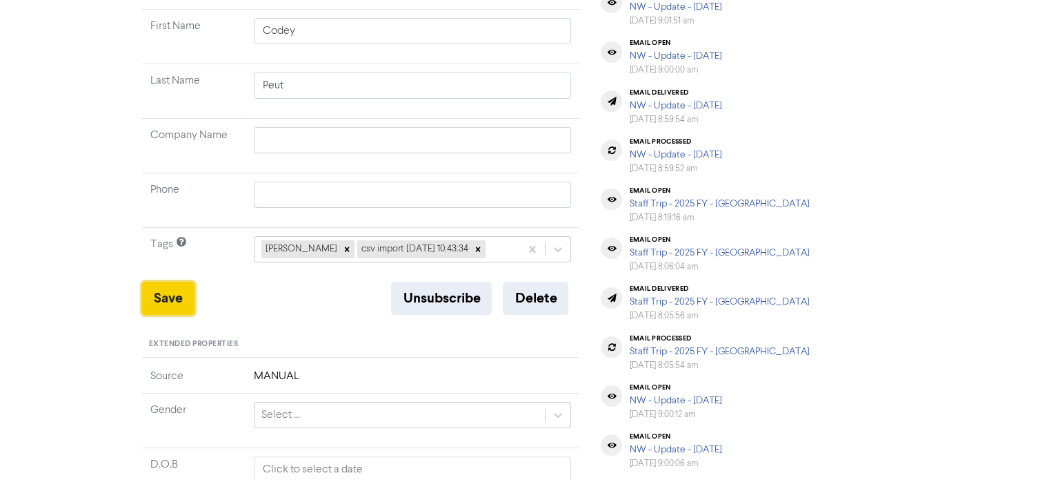
click at [172, 288] on button "Save" at bounding box center [168, 297] width 52 height 33
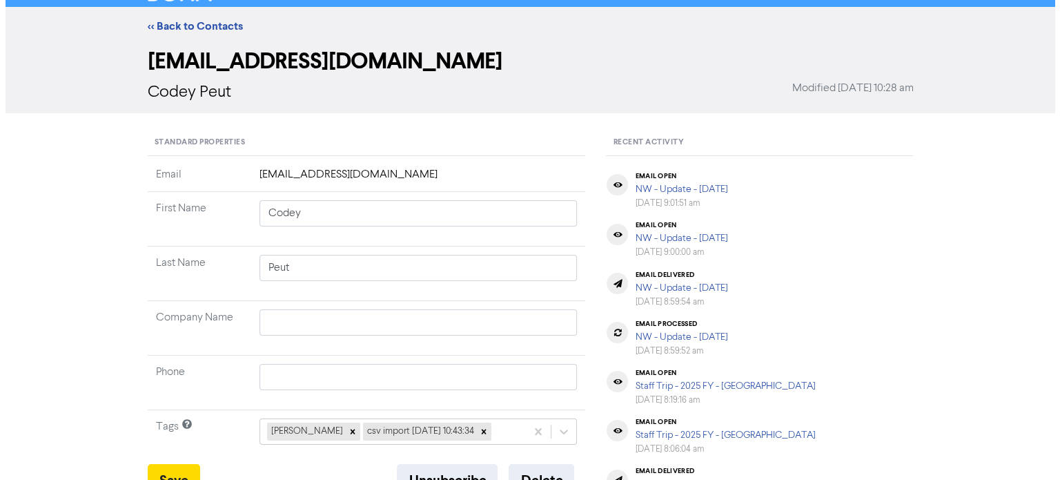
scroll to position [0, 0]
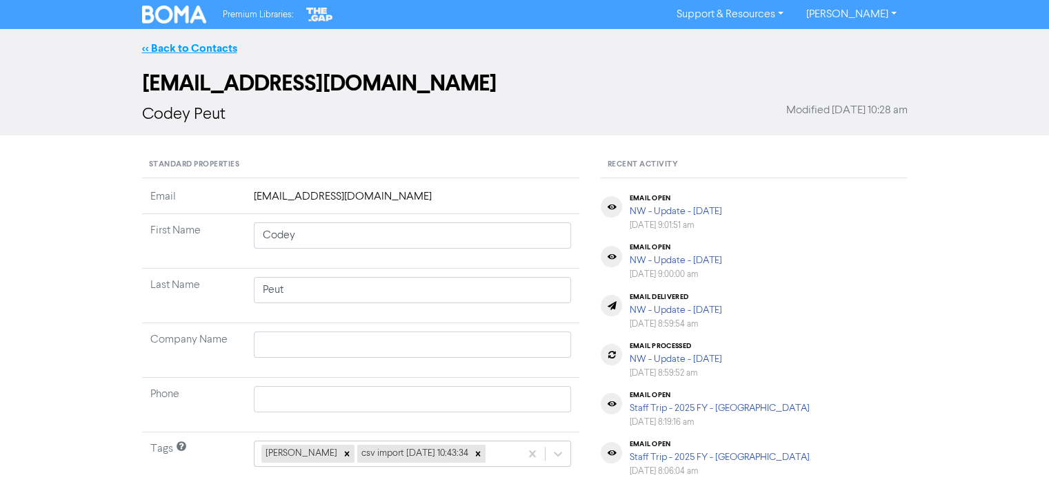
click at [218, 48] on link "<< Back to Contacts" at bounding box center [189, 48] width 95 height 14
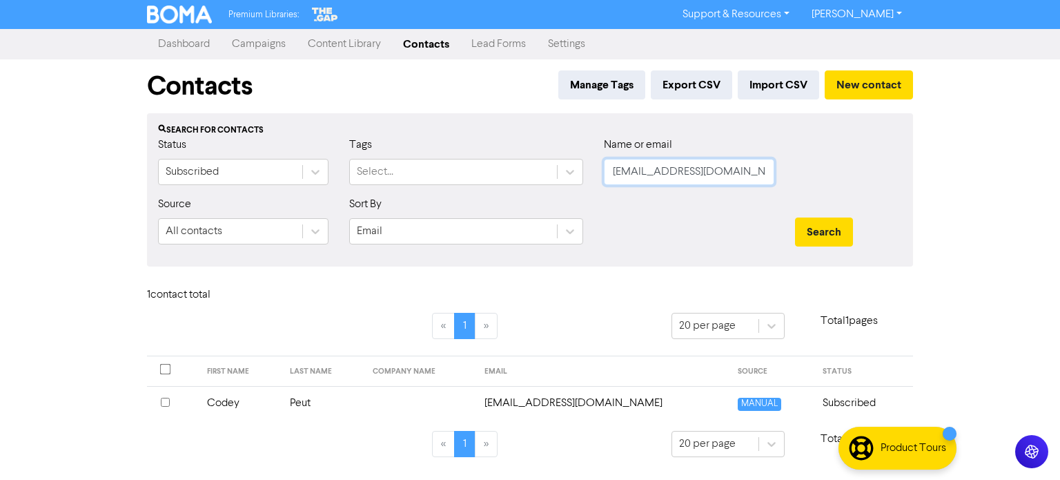
drag, startPoint x: 744, startPoint y: 167, endPoint x: 535, endPoint y: 185, distance: 209.8
click at [237, 205] on form "Status Subscribed Tags Select... Name or email [EMAIL_ADDRESS][DOMAIN_NAME] Sou…" at bounding box center [530, 196] width 744 height 119
paste input "[EMAIL_ADDRESS][DOMAIN_NAME]"
click at [831, 225] on button "Search" at bounding box center [824, 231] width 58 height 29
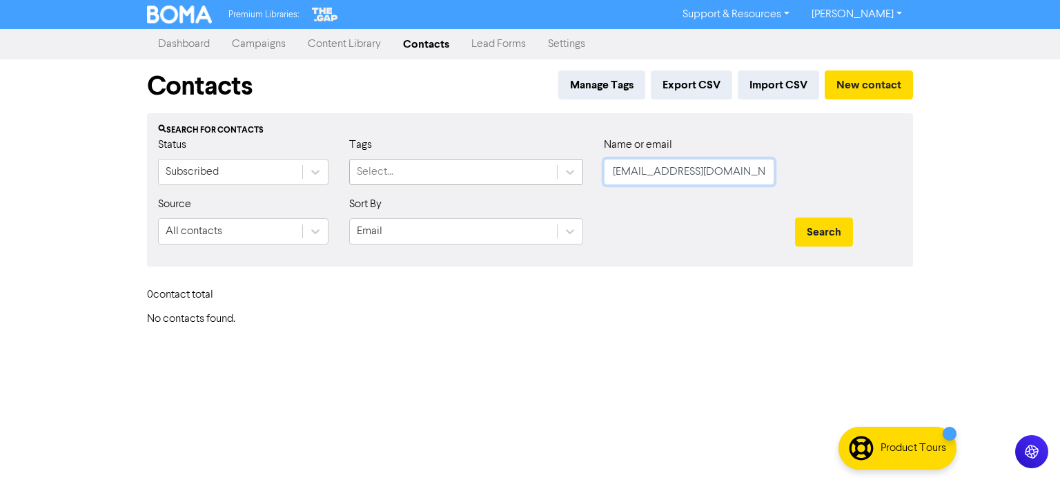
drag, startPoint x: 766, startPoint y: 175, endPoint x: 511, endPoint y: 180, distance: 254.6
click at [515, 179] on div "Status Subscribed Tags Select... Name or email [EMAIL_ADDRESS][DOMAIN_NAME]" at bounding box center [530, 166] width 764 height 59
paste input "[EMAIL_ADDRESS][DOMAIN_NAME]"
click at [816, 234] on button "Search" at bounding box center [824, 231] width 58 height 29
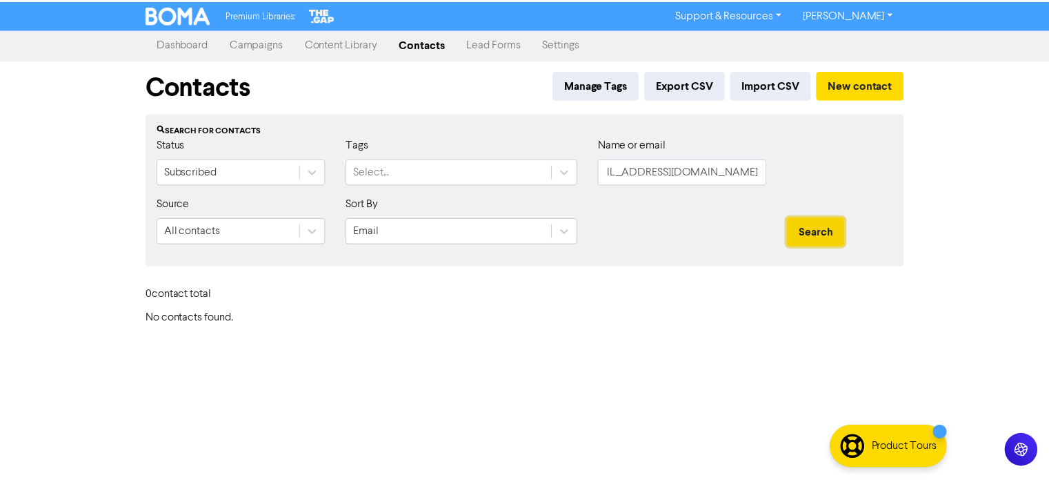
scroll to position [0, 0]
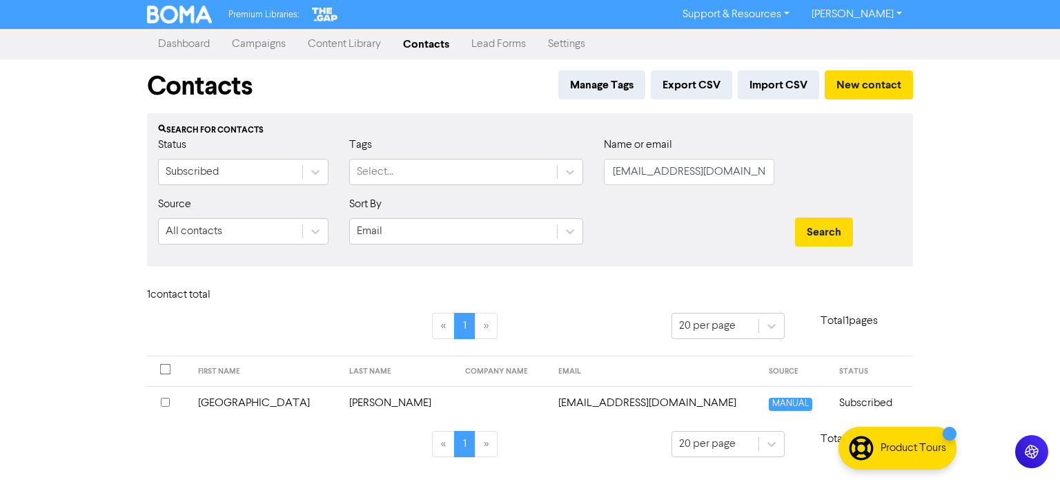
click at [341, 399] on td "[PERSON_NAME]" at bounding box center [399, 403] width 116 height 34
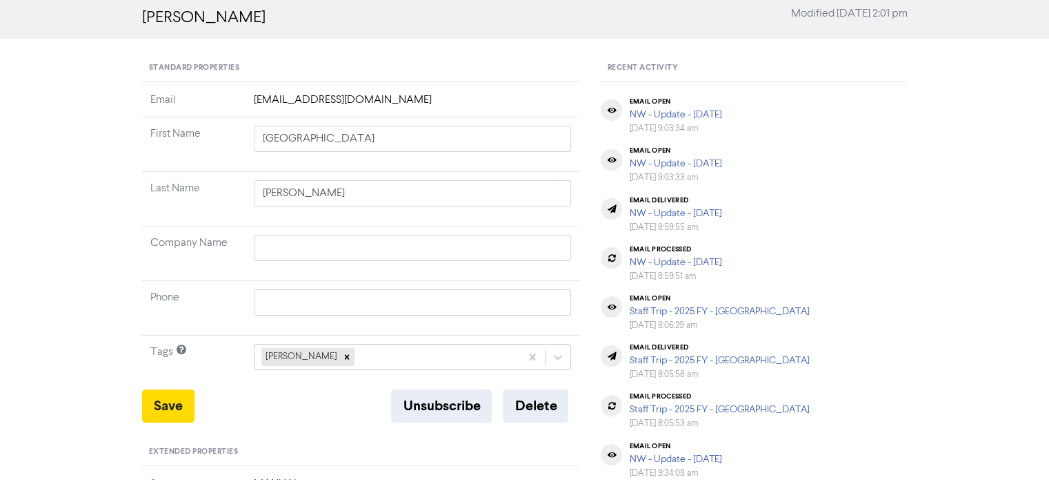
scroll to position [207, 0]
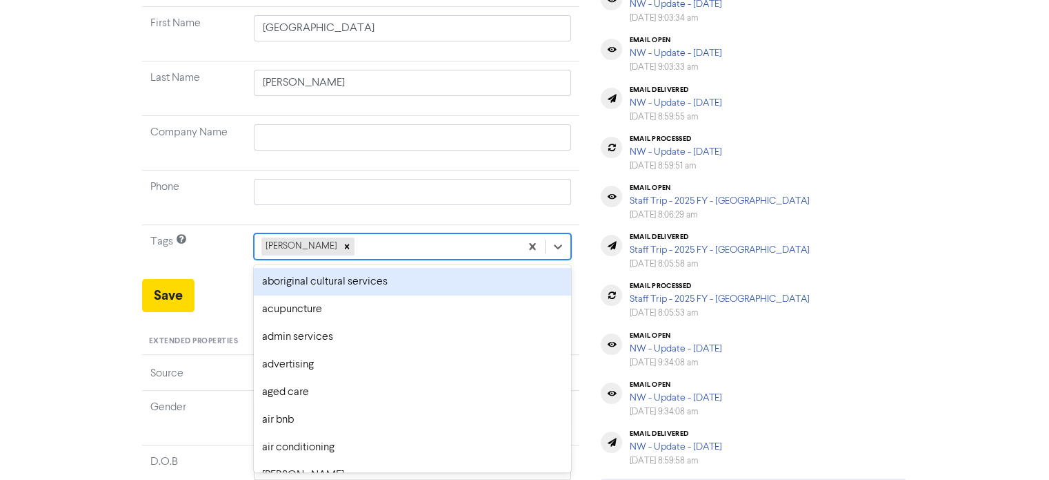
click at [362, 245] on div "[PERSON_NAME]" at bounding box center [388, 246] width 266 height 25
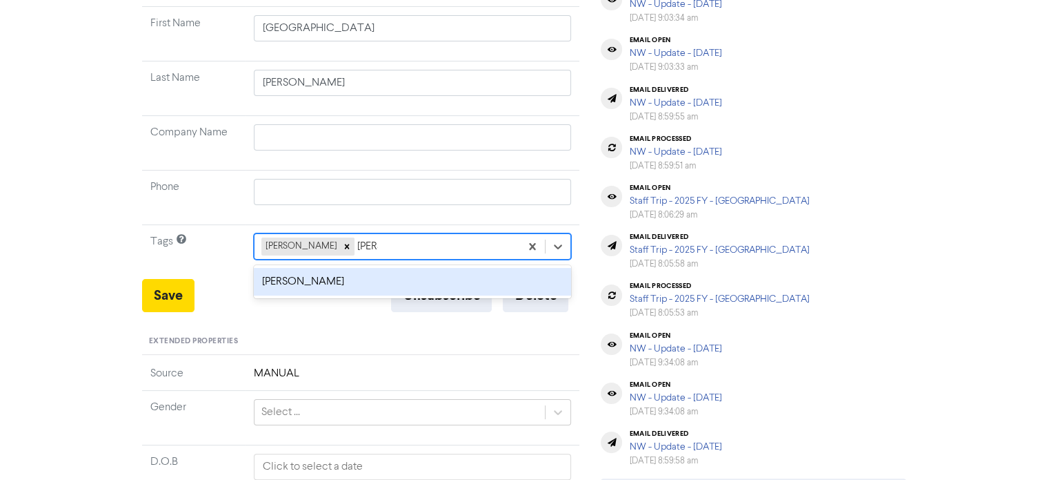
drag, startPoint x: 374, startPoint y: 273, endPoint x: 368, endPoint y: 261, distance: 12.7
click at [374, 269] on div "[PERSON_NAME]" at bounding box center [413, 282] width 318 height 28
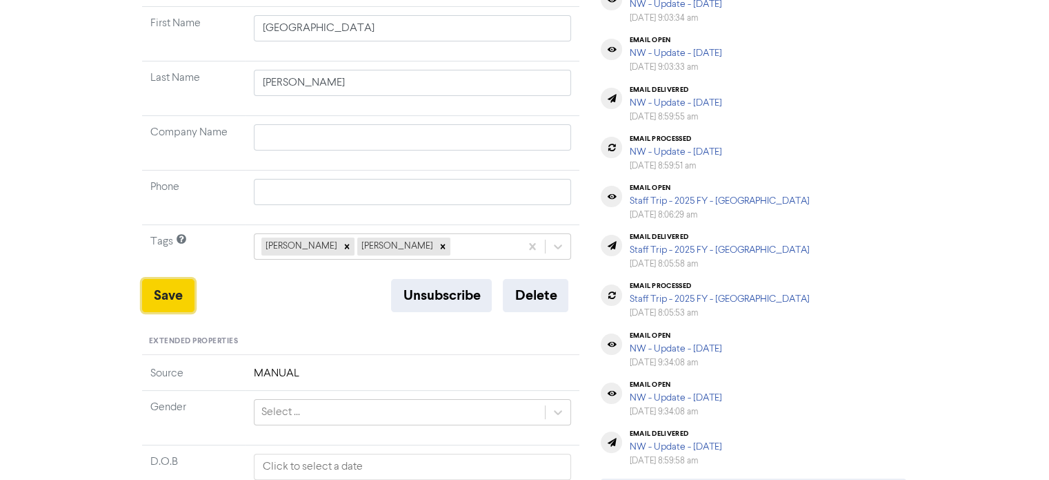
click at [170, 296] on button "Save" at bounding box center [168, 295] width 52 height 33
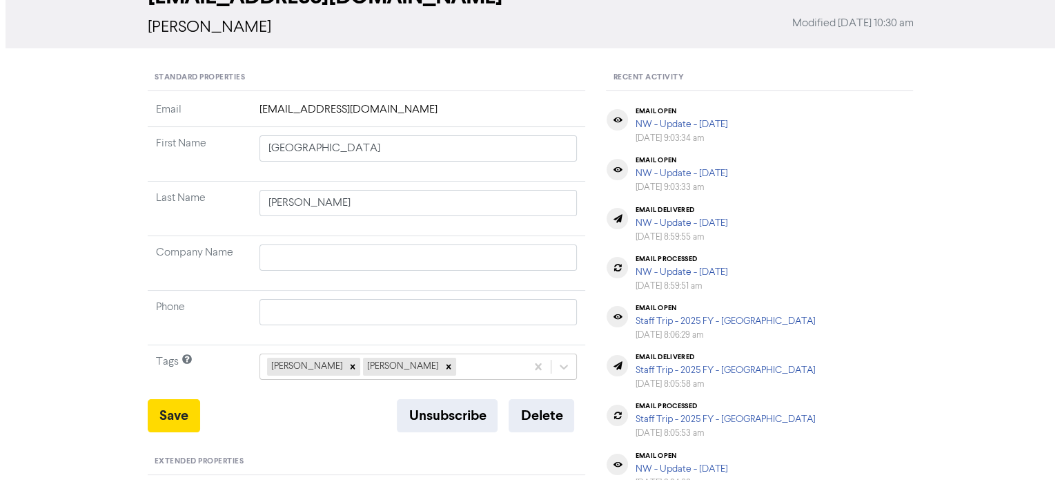
scroll to position [0, 0]
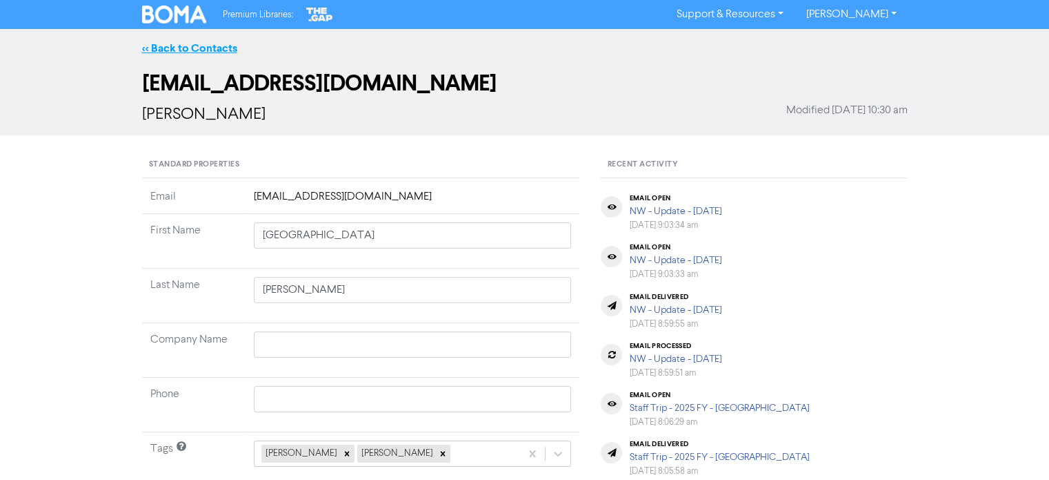
click at [201, 50] on link "<< Back to Contacts" at bounding box center [189, 48] width 95 height 14
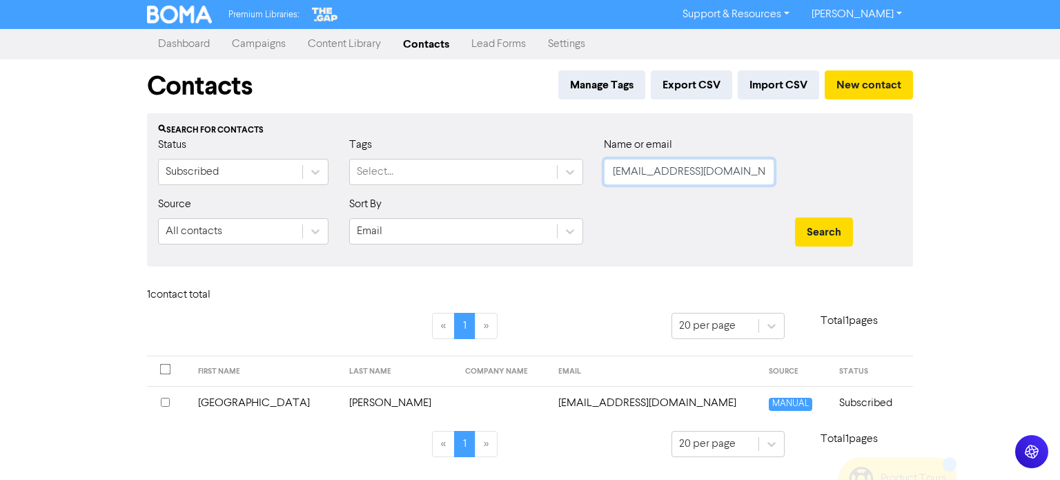
scroll to position [0, 26]
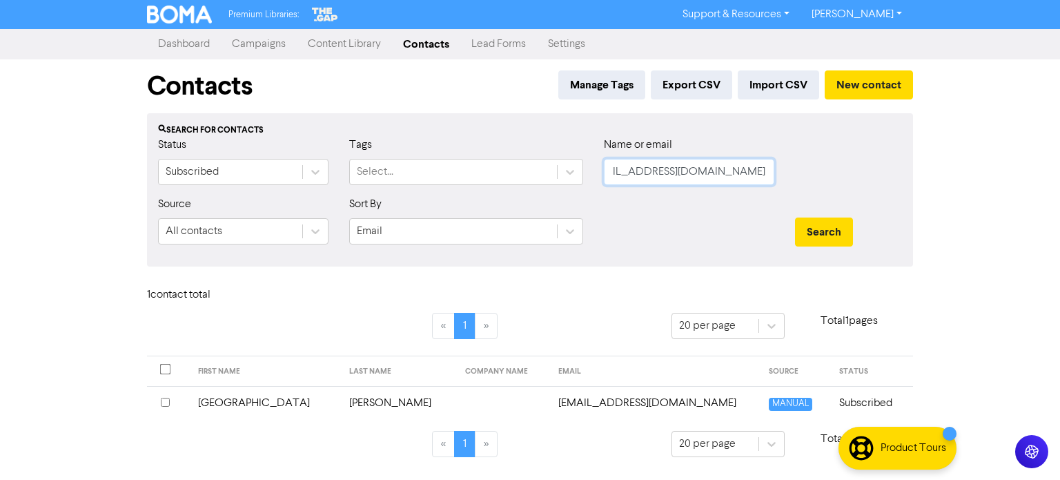
drag, startPoint x: 607, startPoint y: 172, endPoint x: 1026, endPoint y: 190, distance: 419.2
click at [1026, 190] on div "Premium Libraries: Support & Resources Video Tutorials FAQ & Guides Marketing E…" at bounding box center [530, 240] width 1060 height 480
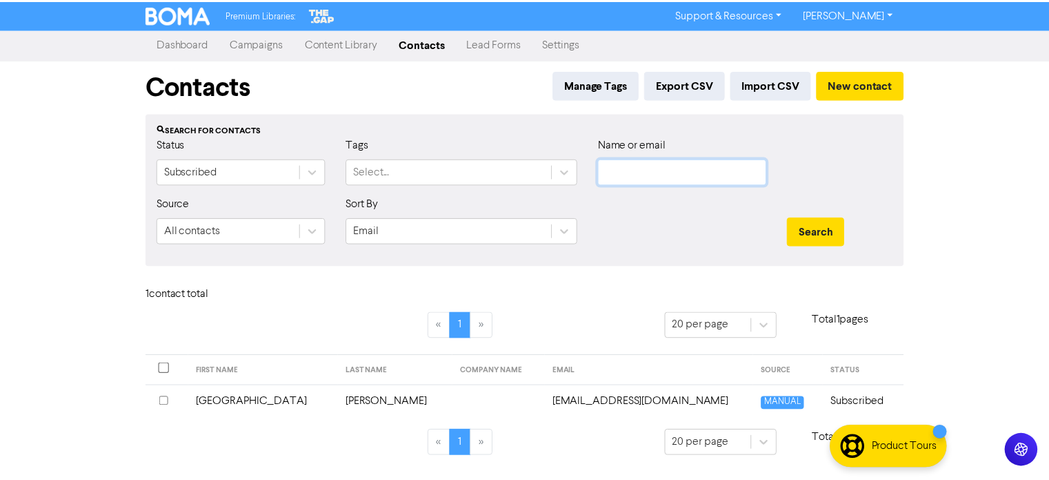
scroll to position [0, 0]
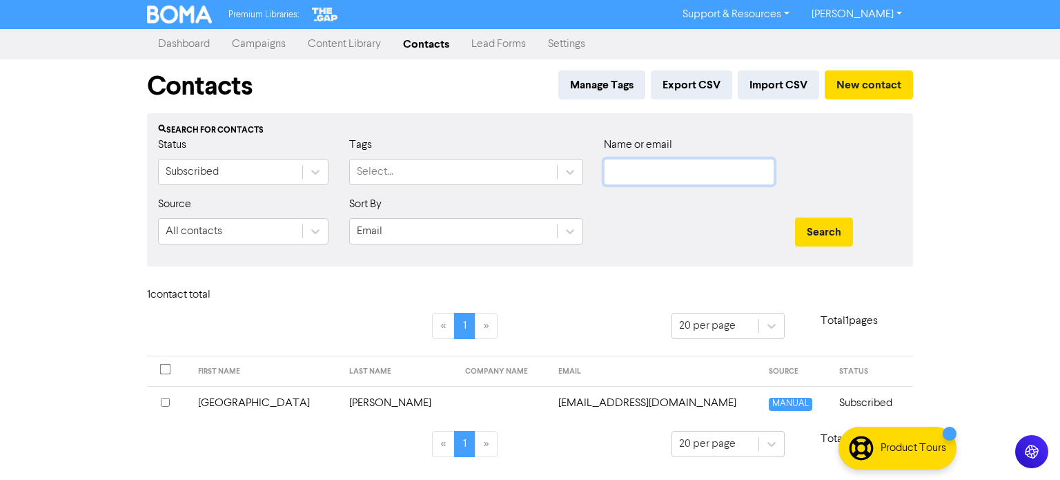
paste input "[EMAIL_ADDRESS][DOMAIN_NAME]"
click at [824, 217] on div "Search" at bounding box center [848, 225] width 128 height 59
click at [827, 224] on button "Search" at bounding box center [824, 231] width 58 height 29
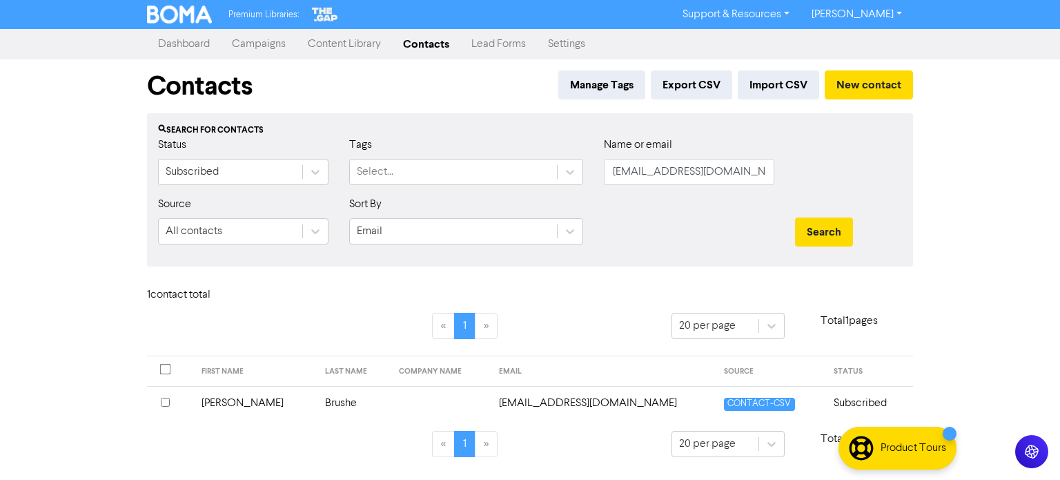
click at [216, 408] on td "[PERSON_NAME]" at bounding box center [255, 403] width 124 height 34
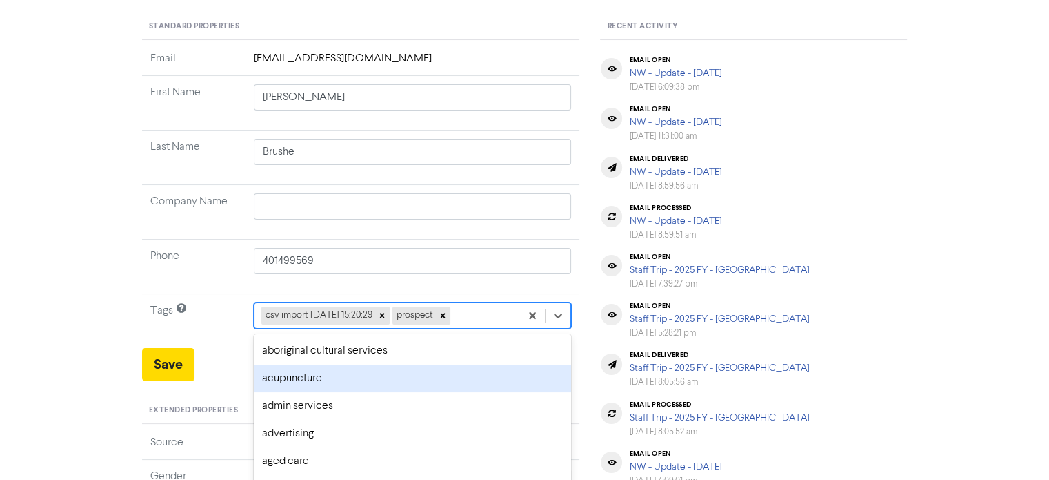
scroll to position [204, 0]
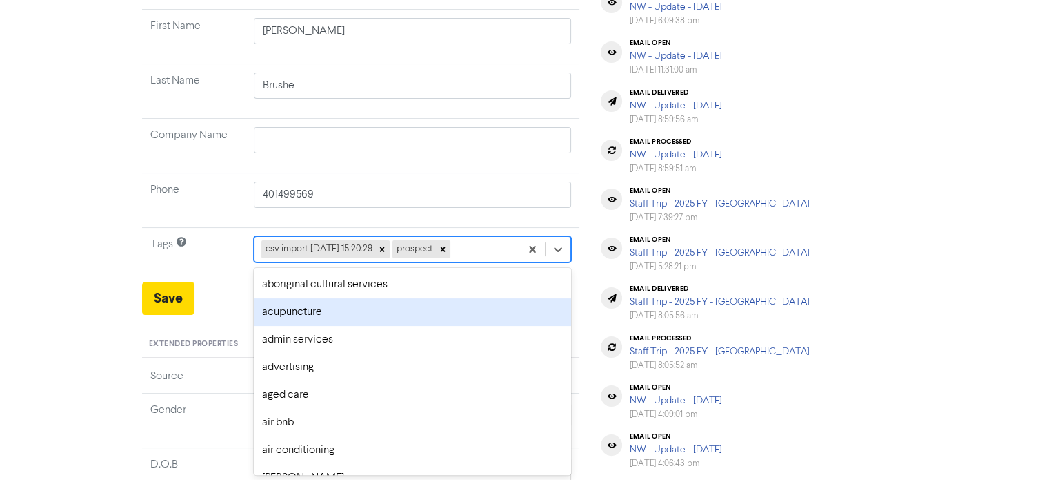
click at [486, 262] on div "option acupuncture focused, 2 of 287. 285 results available. Use Up and Down to…" at bounding box center [413, 249] width 318 height 26
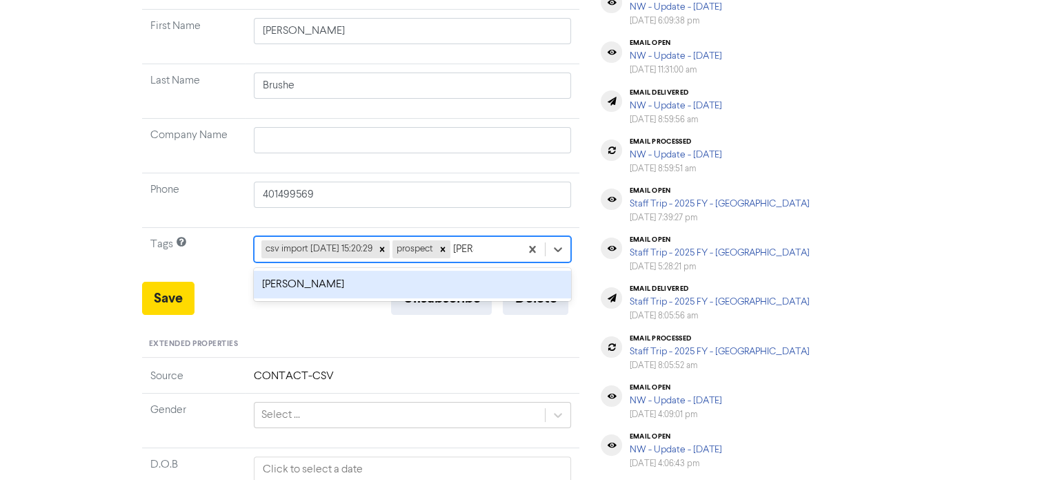
click at [443, 288] on div "[PERSON_NAME]" at bounding box center [413, 284] width 318 height 28
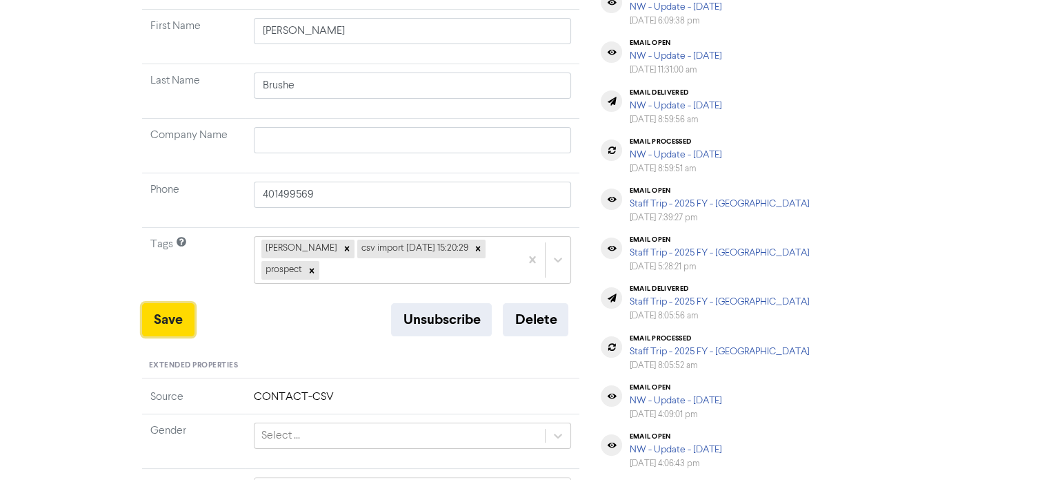
drag, startPoint x: 172, startPoint y: 298, endPoint x: 199, endPoint y: 293, distance: 28.1
click at [172, 303] on button "Save" at bounding box center [168, 319] width 52 height 33
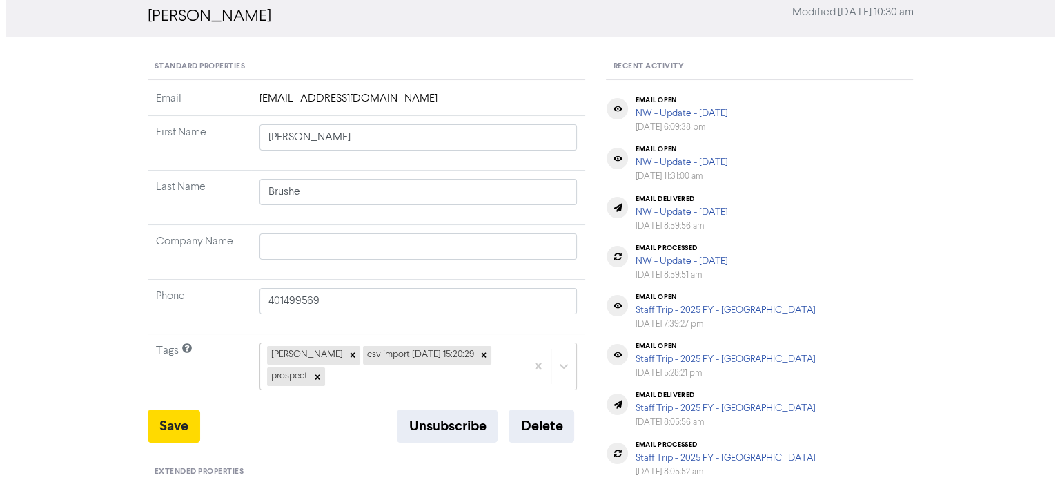
scroll to position [0, 0]
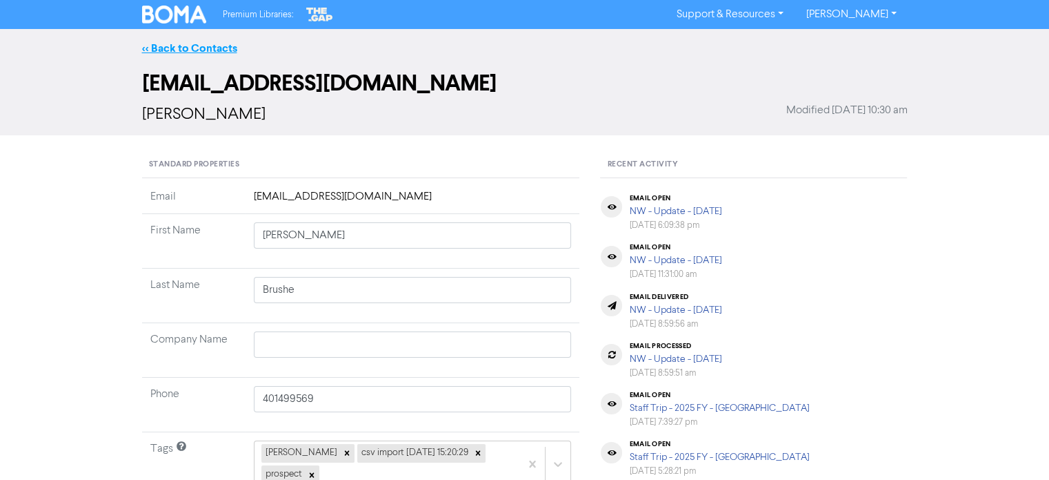
click at [215, 50] on link "<< Back to Contacts" at bounding box center [189, 48] width 95 height 14
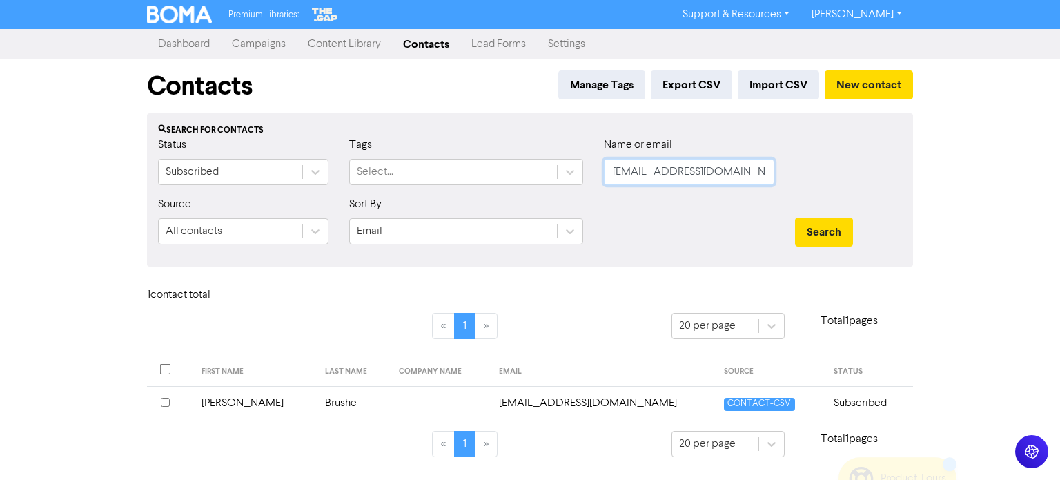
drag, startPoint x: 613, startPoint y: 172, endPoint x: 886, endPoint y: 174, distance: 273.2
click at [886, 174] on div "Status Subscribed Tags Select... Name or email [EMAIL_ADDRESS][DOMAIN_NAME]" at bounding box center [530, 166] width 764 height 59
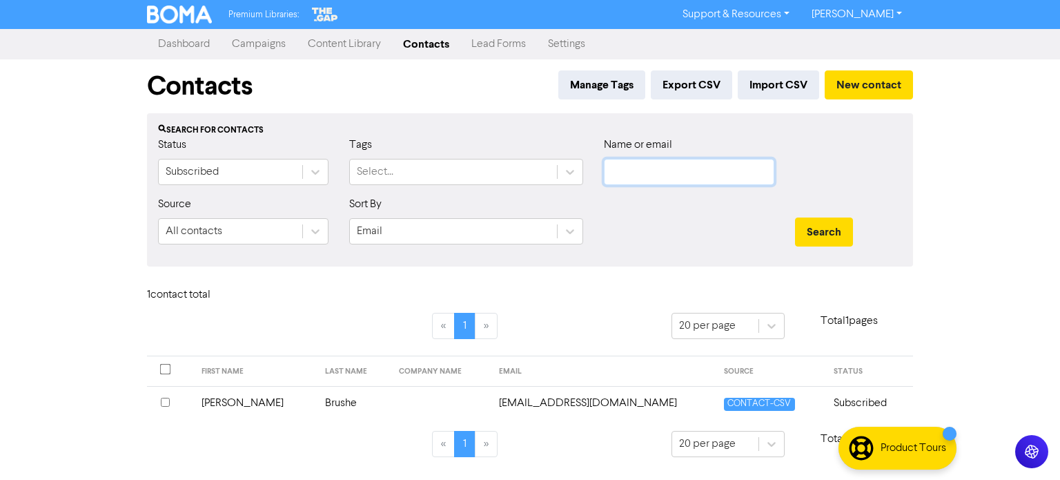
click at [685, 172] on input "text" at bounding box center [689, 172] width 170 height 26
paste input "[EMAIL_ADDRESS][DOMAIN_NAME]"
click at [810, 227] on button "Search" at bounding box center [824, 231] width 58 height 29
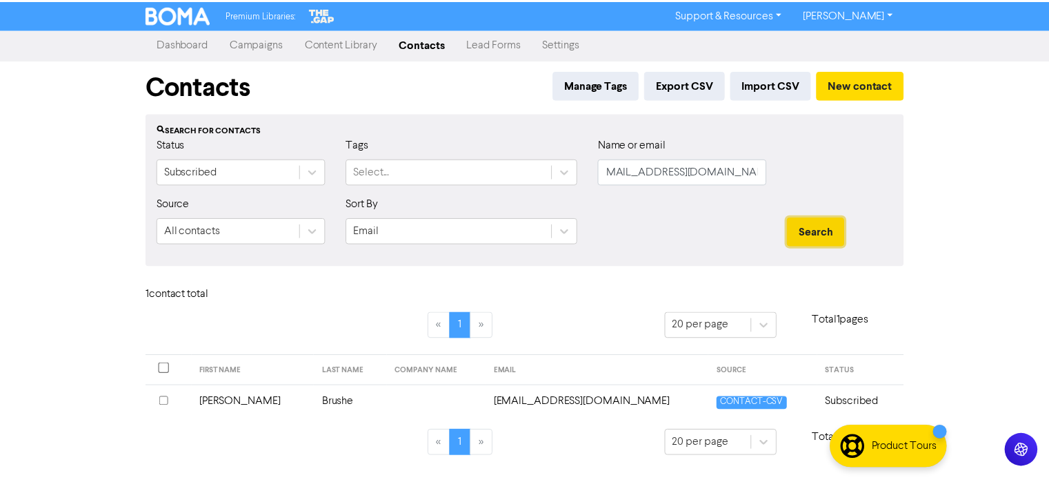
scroll to position [0, 0]
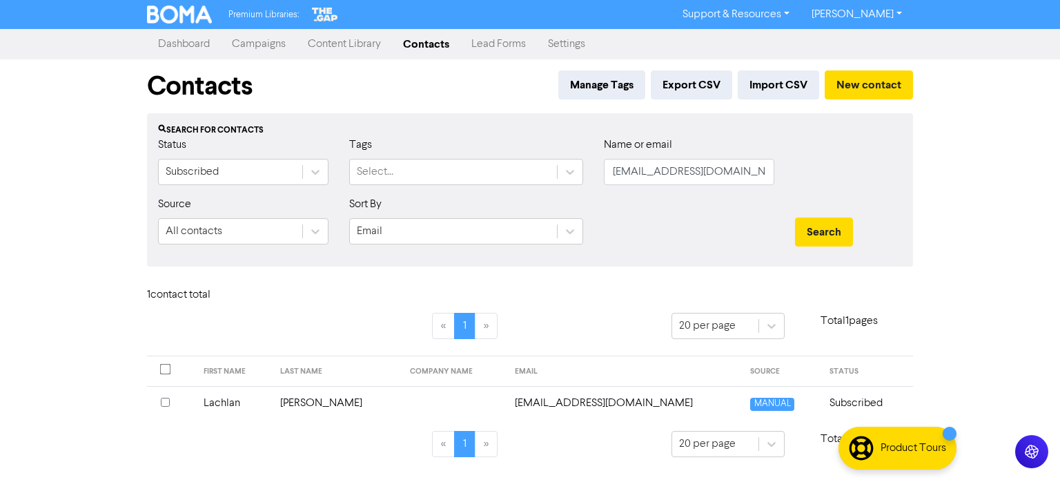
click at [301, 399] on td "[PERSON_NAME]" at bounding box center [337, 403] width 130 height 34
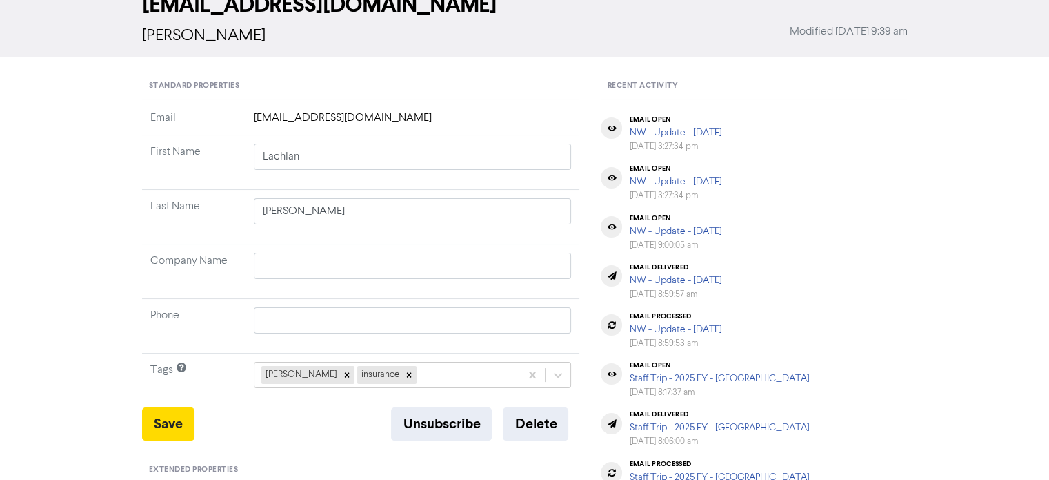
scroll to position [138, 0]
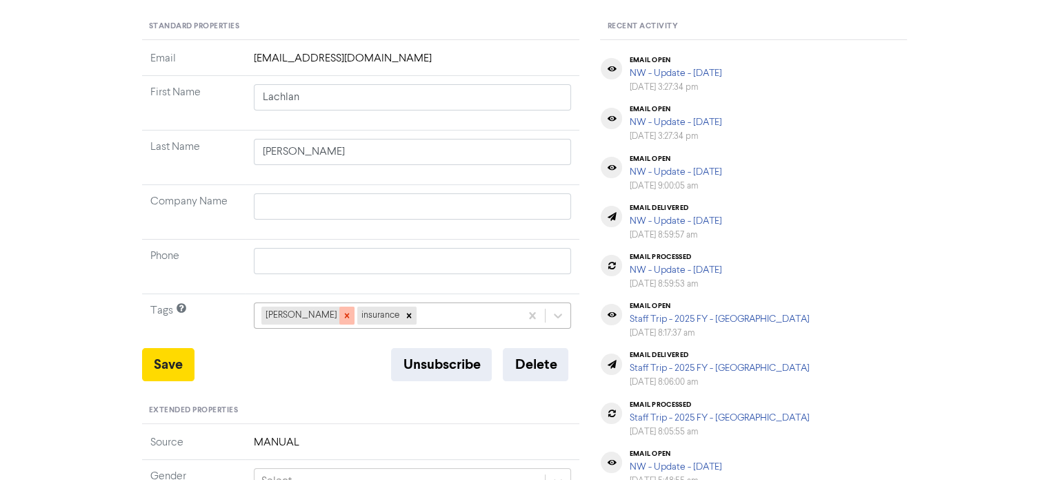
click at [342, 314] on icon at bounding box center [347, 315] width 10 height 10
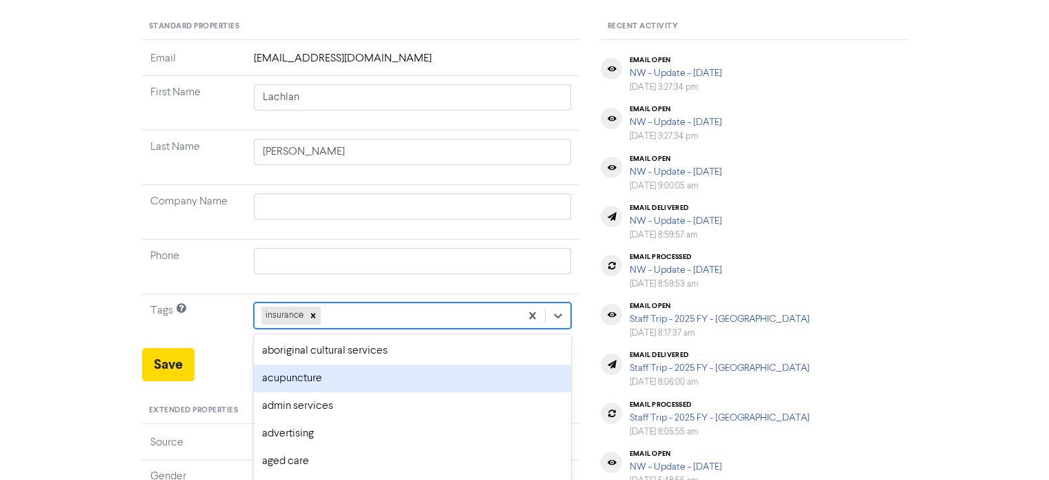
click at [334, 310] on div "option acupuncture focused, 2 of 287. 286 results available. Use Up and Down to…" at bounding box center [413, 315] width 318 height 26
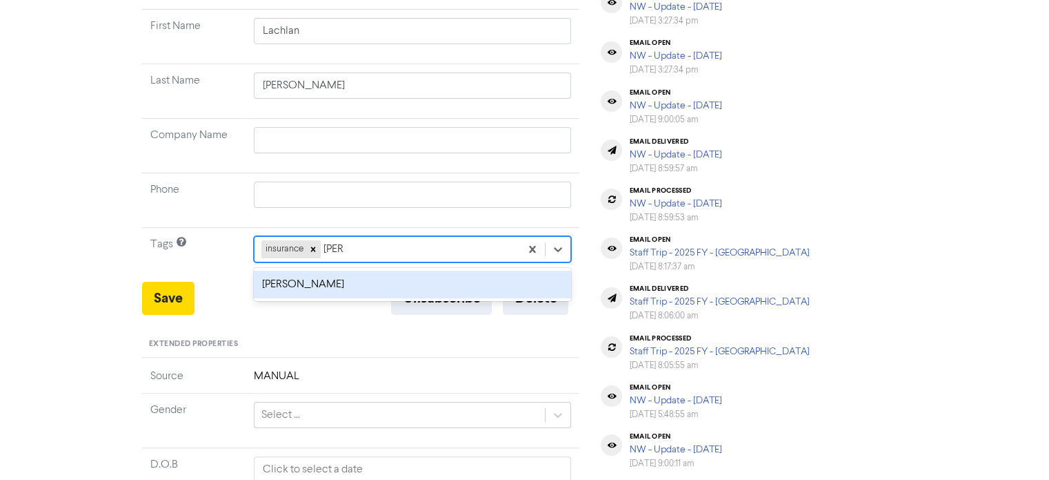
click at [305, 286] on div "[PERSON_NAME]" at bounding box center [413, 284] width 318 height 28
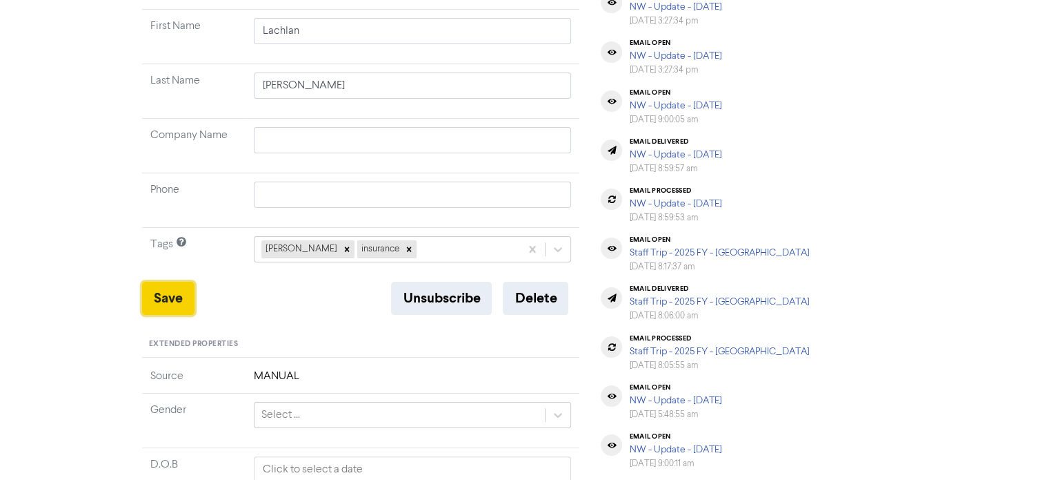
click at [146, 297] on button "Save" at bounding box center [168, 297] width 52 height 33
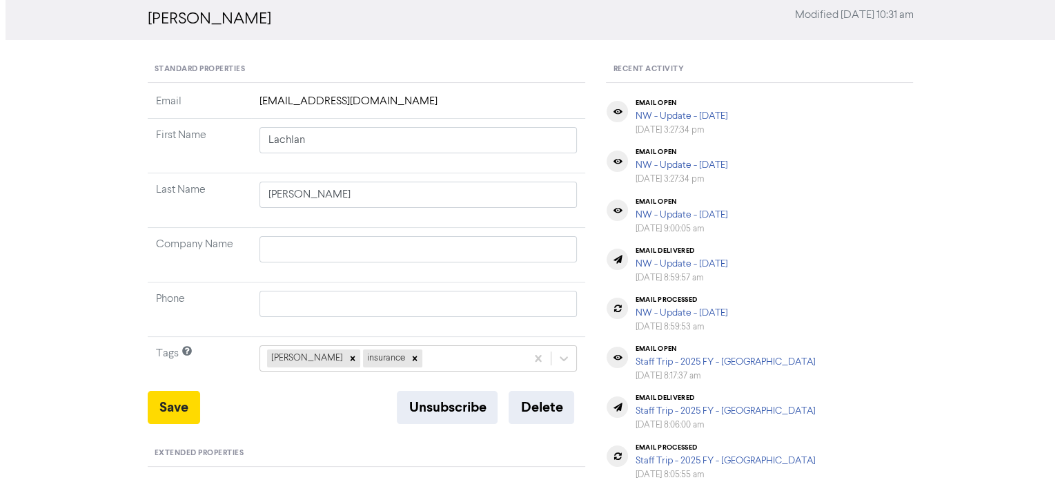
scroll to position [0, 0]
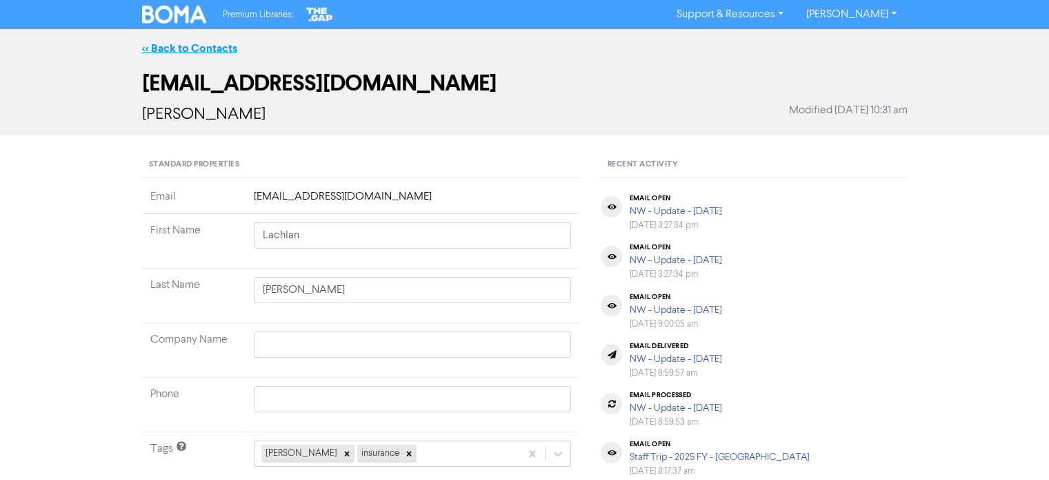
click at [207, 48] on link "<< Back to Contacts" at bounding box center [189, 48] width 95 height 14
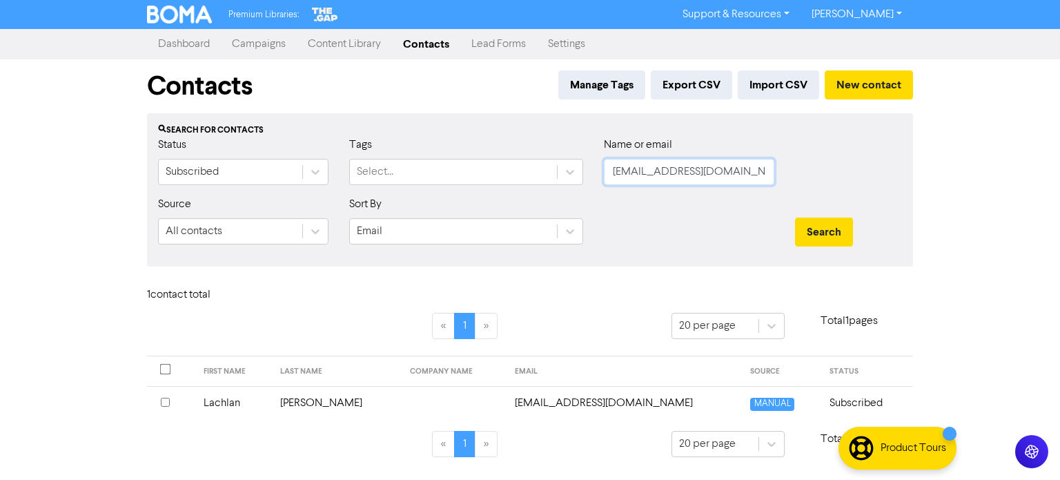
scroll to position [0, 9]
drag, startPoint x: 615, startPoint y: 174, endPoint x: 1071, endPoint y: 230, distance: 460.2
click at [1059, 230] on html "Premium Libraries: Support & Resources Video Tutorials FAQ & Guides Marketing E…" at bounding box center [530, 240] width 1060 height 480
paste input "[EMAIL_ADDRESS][DOMAIN_NAME]"
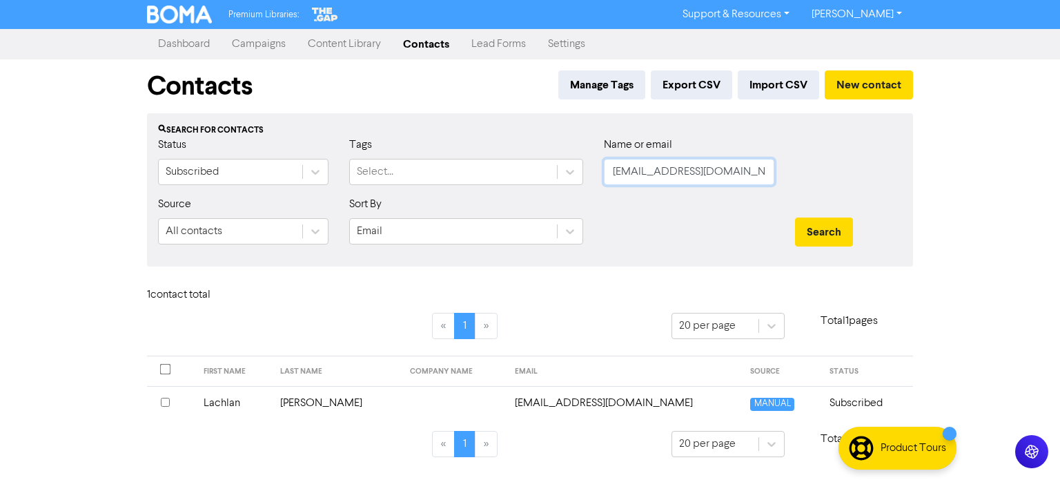
scroll to position [0, 6]
click at [836, 231] on button "Search" at bounding box center [824, 231] width 58 height 29
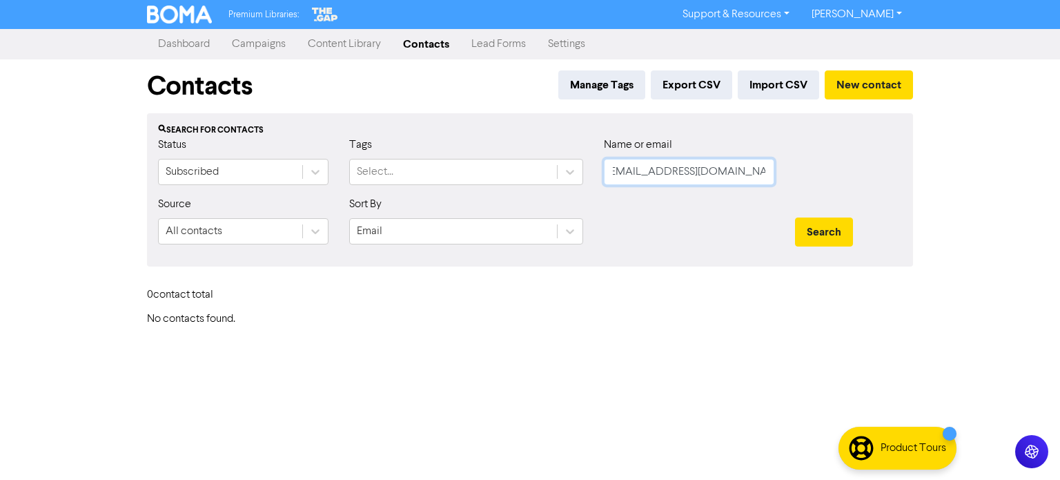
drag, startPoint x: 613, startPoint y: 173, endPoint x: 1179, endPoint y: 213, distance: 567.9
click at [1059, 213] on html "Premium Libraries: Support & Resources Video Tutorials FAQ & Guides Marketing E…" at bounding box center [530, 240] width 1060 height 480
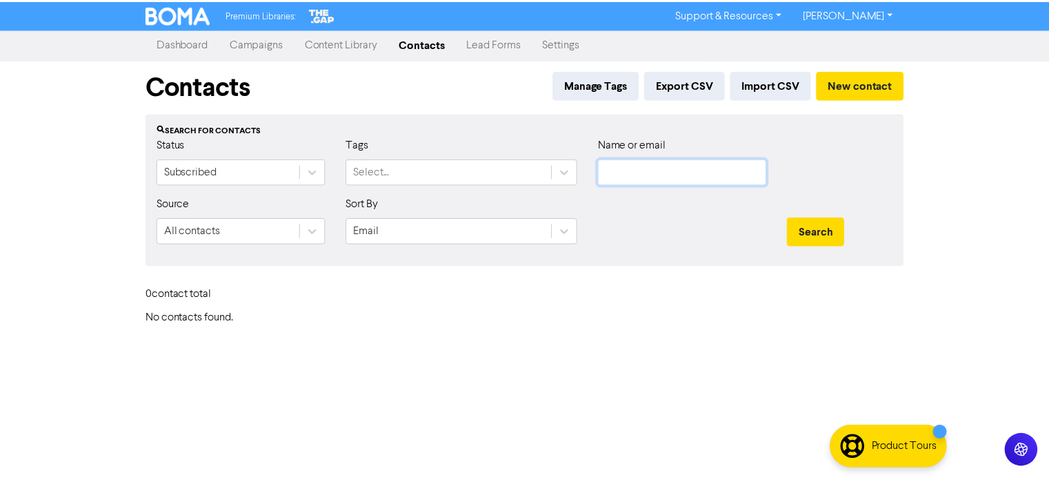
scroll to position [0, 0]
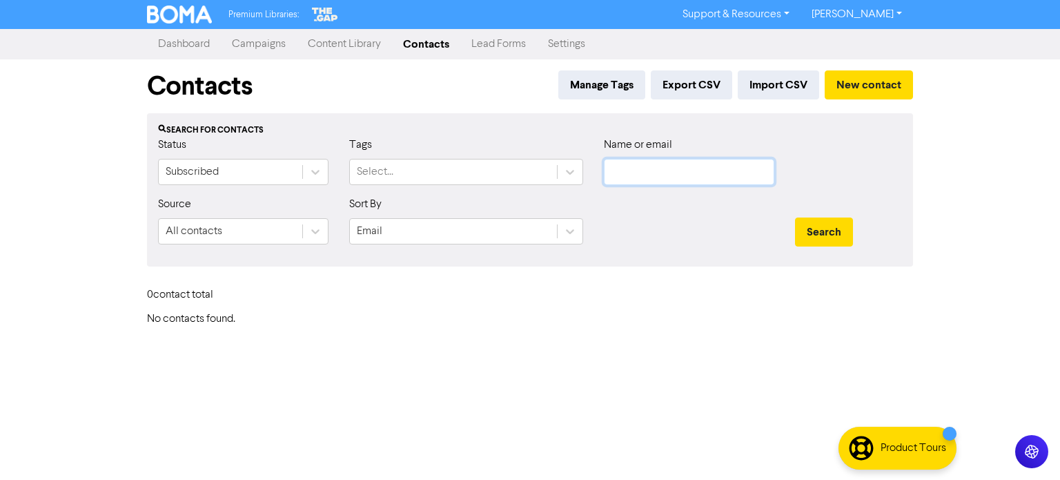
paste input "[EMAIL_ADDRESS][DOMAIN_NAME]"
click at [813, 231] on button "Search" at bounding box center [824, 231] width 58 height 29
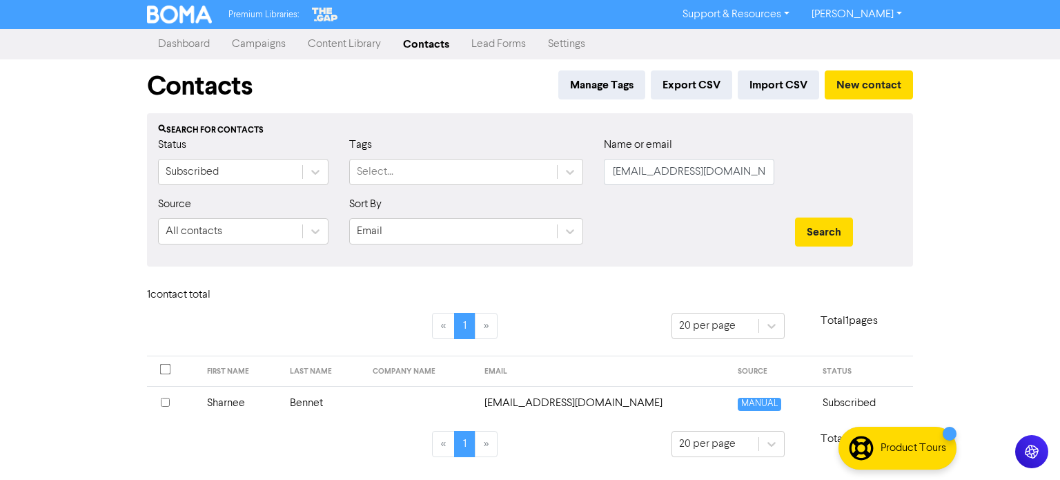
click at [316, 400] on td "Bennet" at bounding box center [322, 403] width 83 height 34
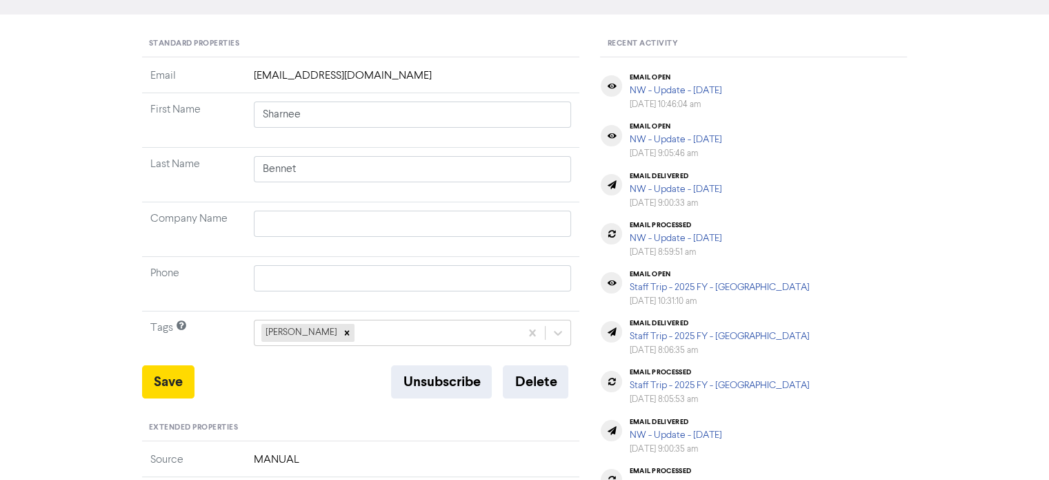
scroll to position [138, 0]
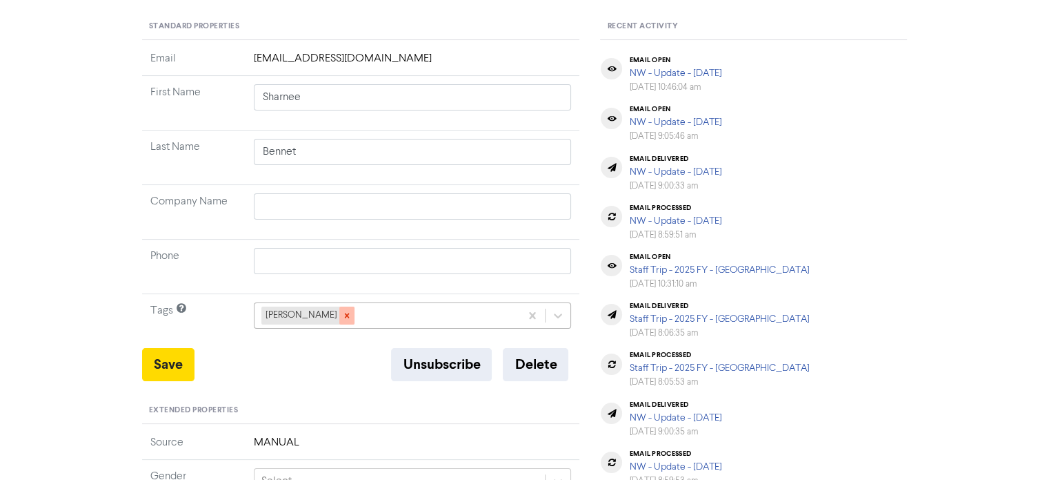
click at [342, 314] on icon at bounding box center [347, 315] width 10 height 10
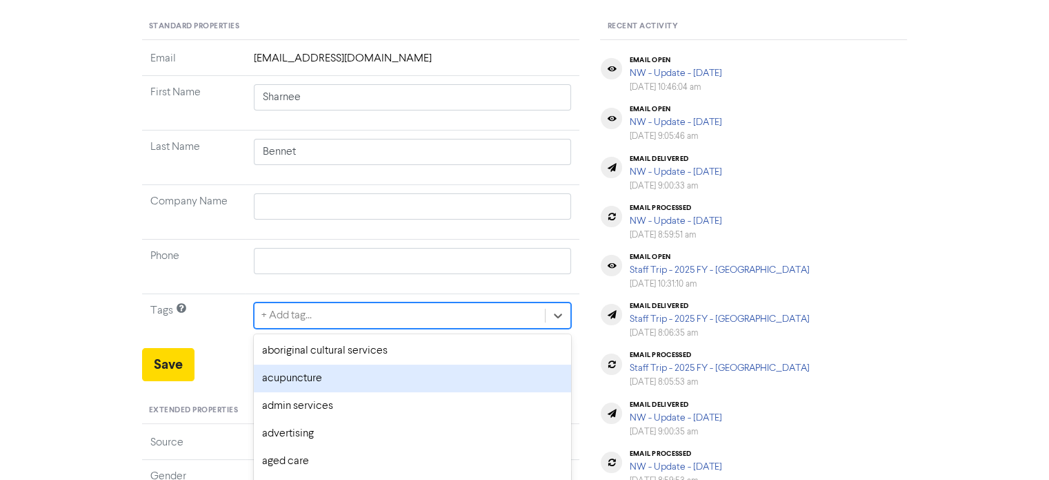
click at [308, 310] on div "option acupuncture focused, 2 of 287. 287 results available. Use Up and Down to…" at bounding box center [413, 315] width 318 height 26
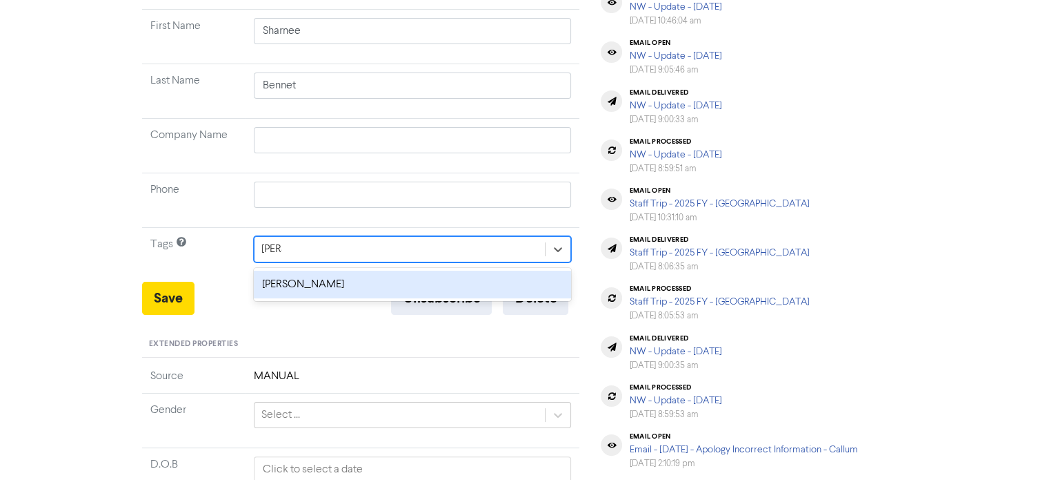
drag, startPoint x: 446, startPoint y: 273, endPoint x: 400, endPoint y: 274, distance: 46.2
click at [444, 273] on div "[PERSON_NAME]" at bounding box center [413, 284] width 318 height 28
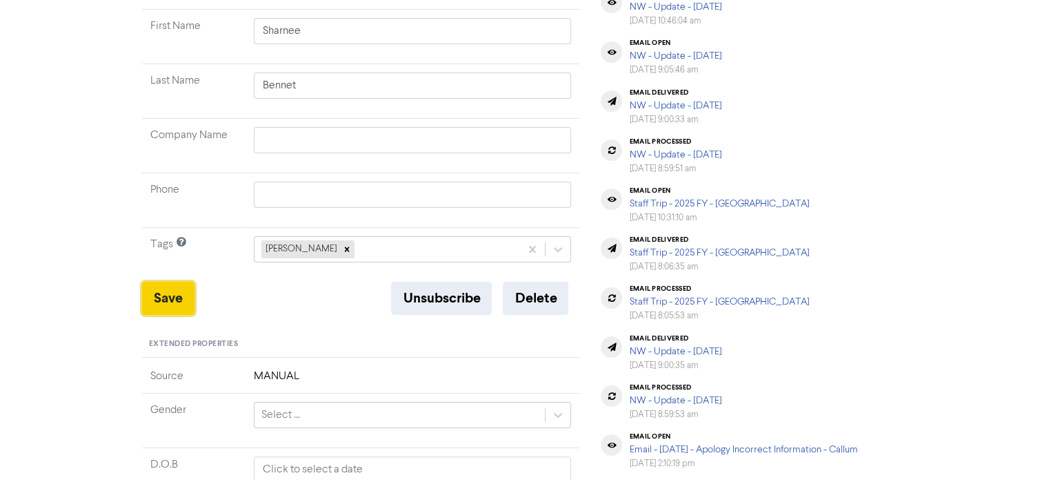
click at [157, 292] on button "Save" at bounding box center [168, 297] width 52 height 33
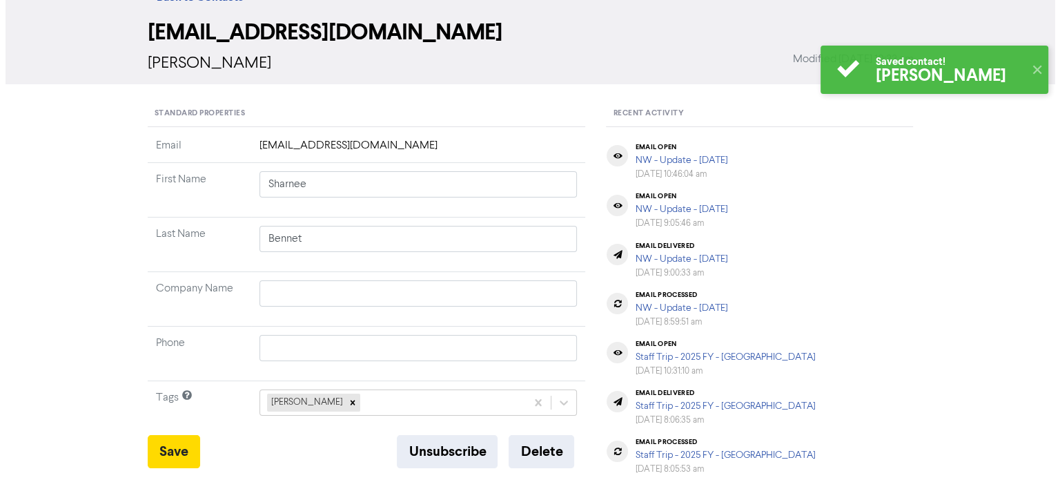
scroll to position [0, 0]
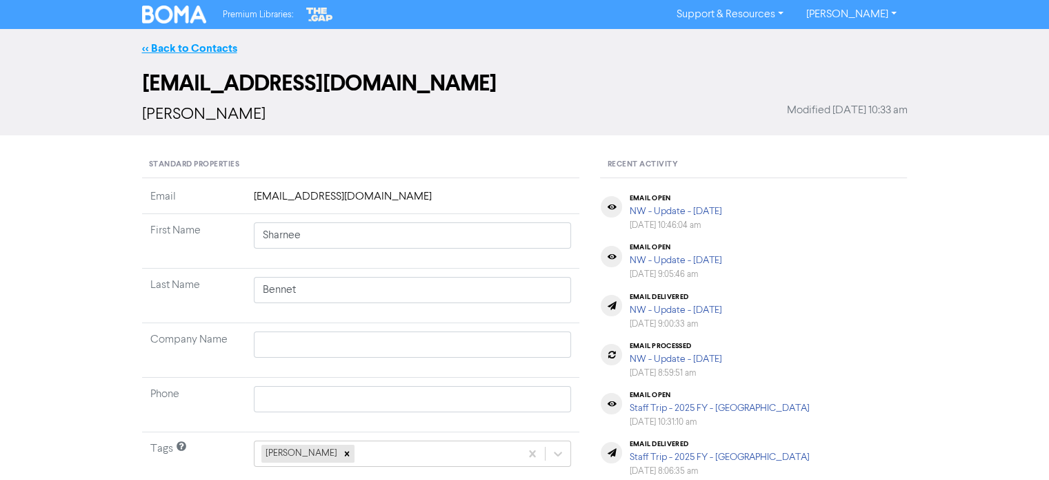
click at [210, 47] on link "<< Back to Contacts" at bounding box center [189, 48] width 95 height 14
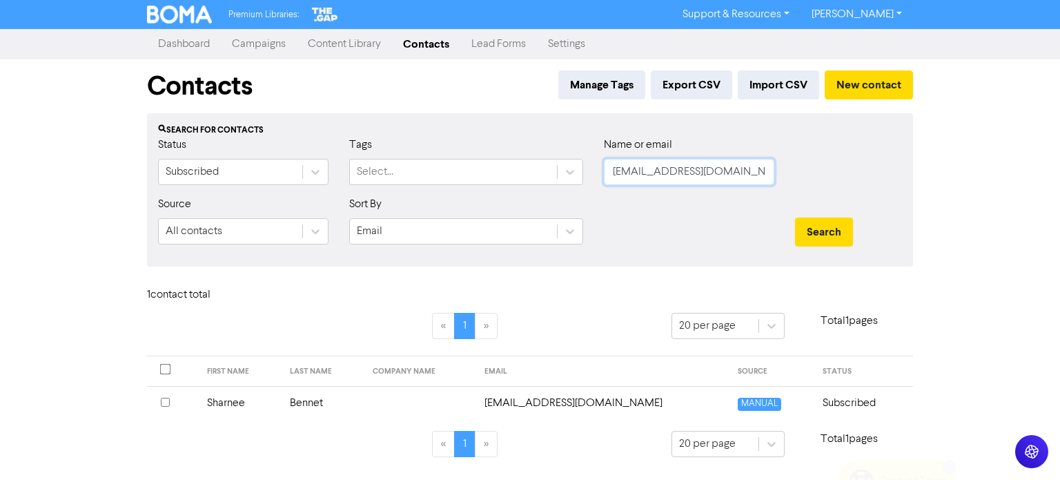
drag, startPoint x: 611, startPoint y: 169, endPoint x: 1119, endPoint y: 173, distance: 507.8
click at [1059, 173] on html "Premium Libraries: Support & Resources Video Tutorials FAQ & Guides Marketing E…" at bounding box center [530, 240] width 1060 height 480
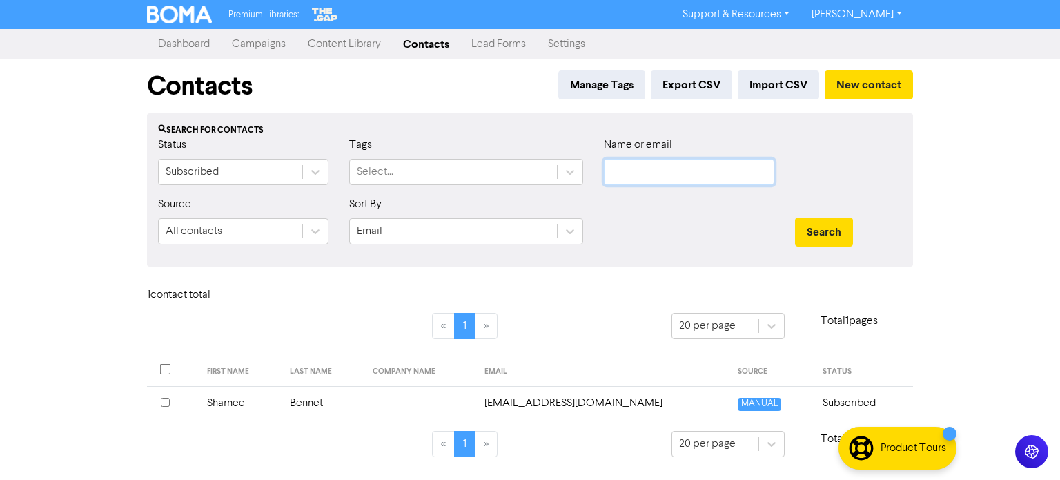
paste input "[EMAIL_ADDRESS][DOMAIN_NAME]"
click at [824, 231] on button "Search" at bounding box center [824, 231] width 58 height 29
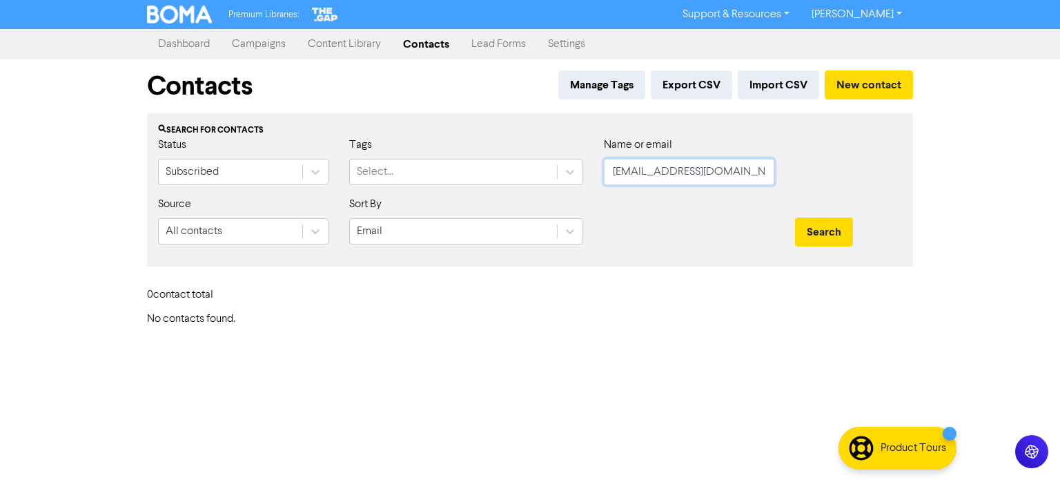
drag, startPoint x: 744, startPoint y: 175, endPoint x: 885, endPoint y: 170, distance: 140.8
click at [497, 171] on div "Status Subscribed Tags Select... Name or email [EMAIL_ADDRESS][DOMAIN_NAME]" at bounding box center [530, 166] width 764 height 59
paste input "[PERSON_NAME][EMAIL_ADDRESS][DOMAIN_NAME]"
click at [824, 231] on button "Search" at bounding box center [824, 231] width 58 height 29
click at [843, 231] on button "Search" at bounding box center [824, 231] width 58 height 29
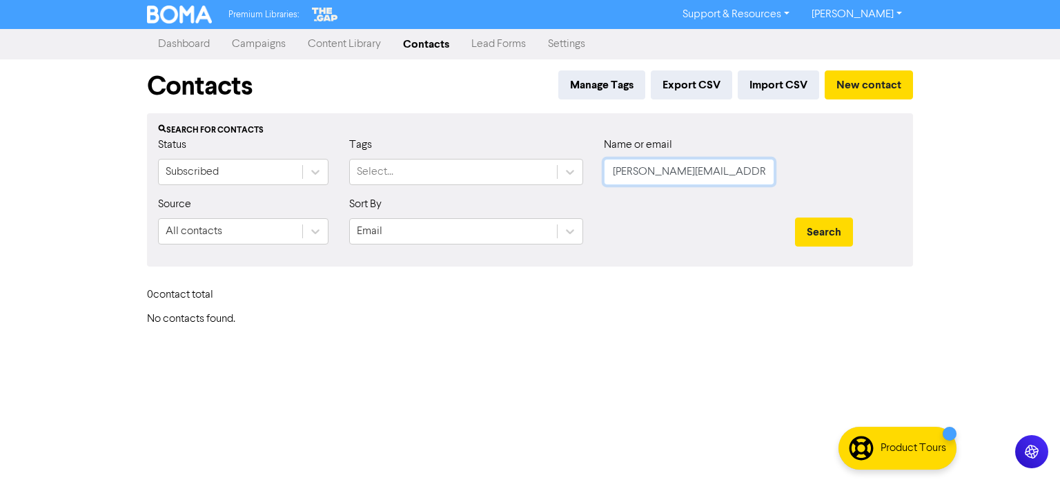
drag, startPoint x: 739, startPoint y: 171, endPoint x: 635, endPoint y: 204, distance: 109.3
click at [426, 201] on form "Status Subscribed Tags Select... Name or email [PERSON_NAME][EMAIL_ADDRESS][DOM…" at bounding box center [530, 196] width 744 height 119
paste input "[EMAIL_ADDRESS][DOMAIN_NAME]"
click at [809, 235] on button "Search" at bounding box center [824, 231] width 58 height 29
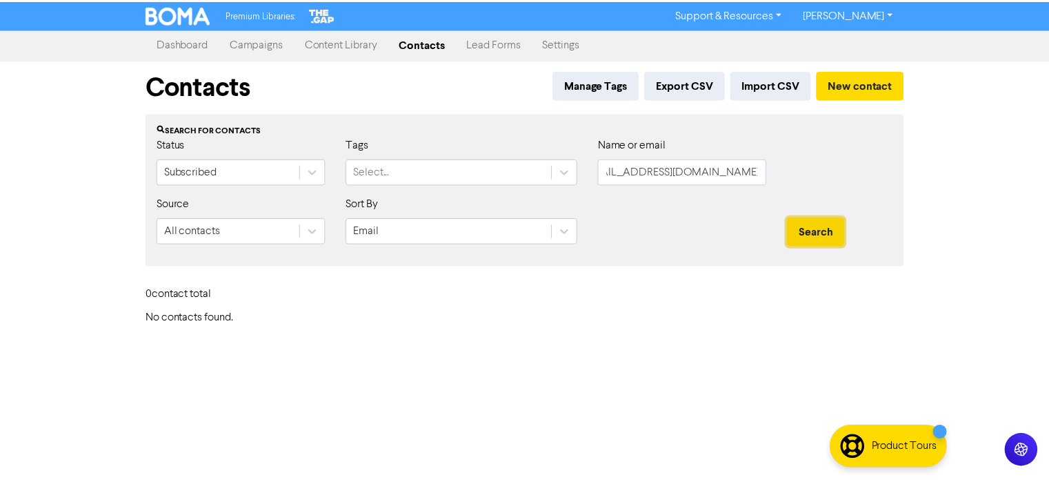
scroll to position [0, 0]
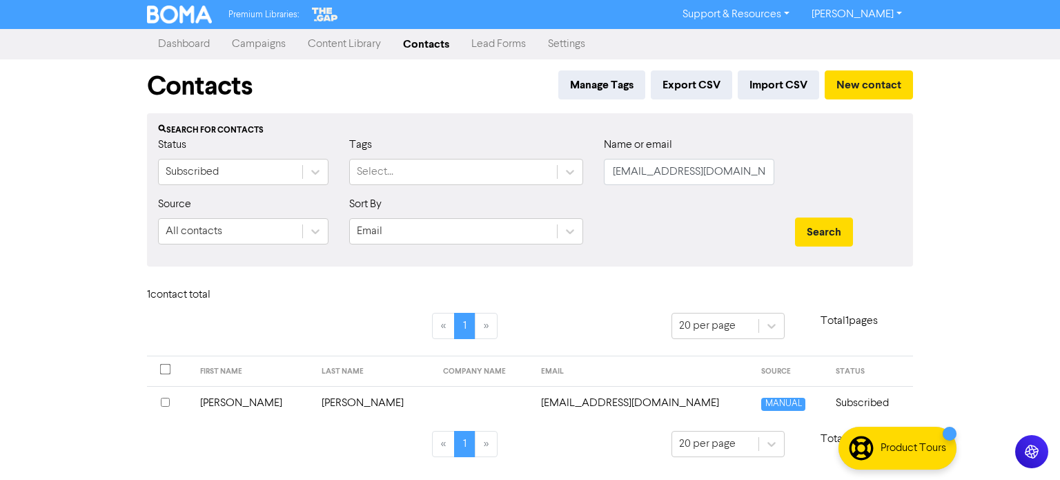
click at [216, 402] on td "[PERSON_NAME]" at bounding box center [252, 403] width 121 height 34
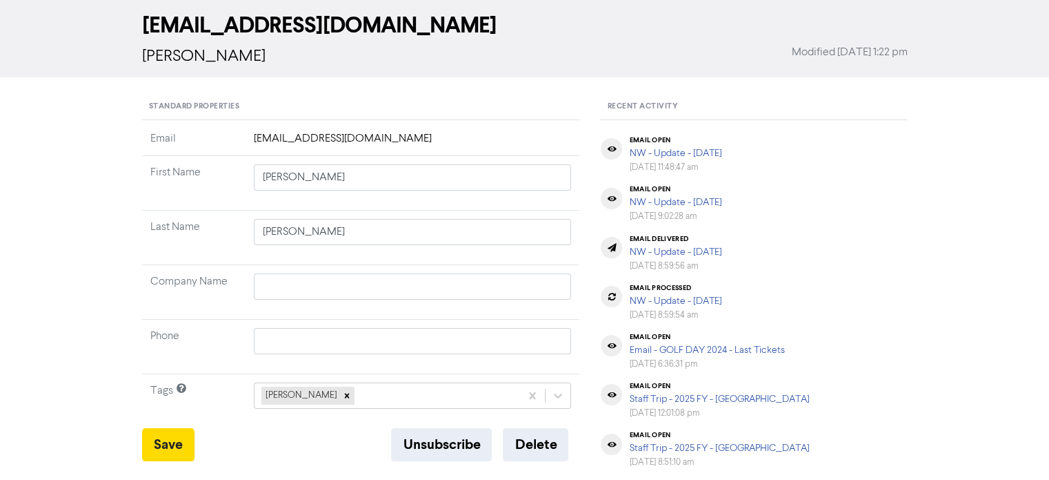
scroll to position [138, 0]
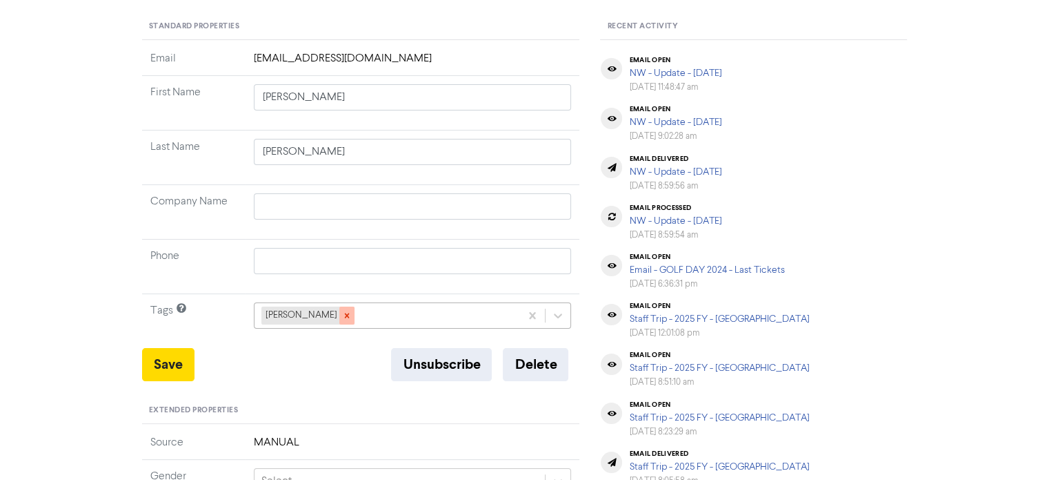
click at [342, 317] on icon at bounding box center [347, 315] width 10 height 10
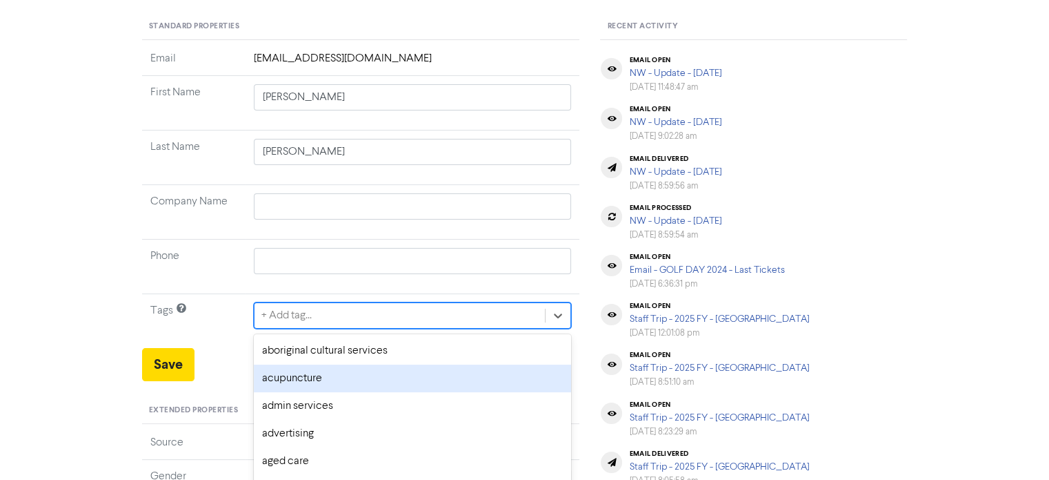
scroll to position [204, 0]
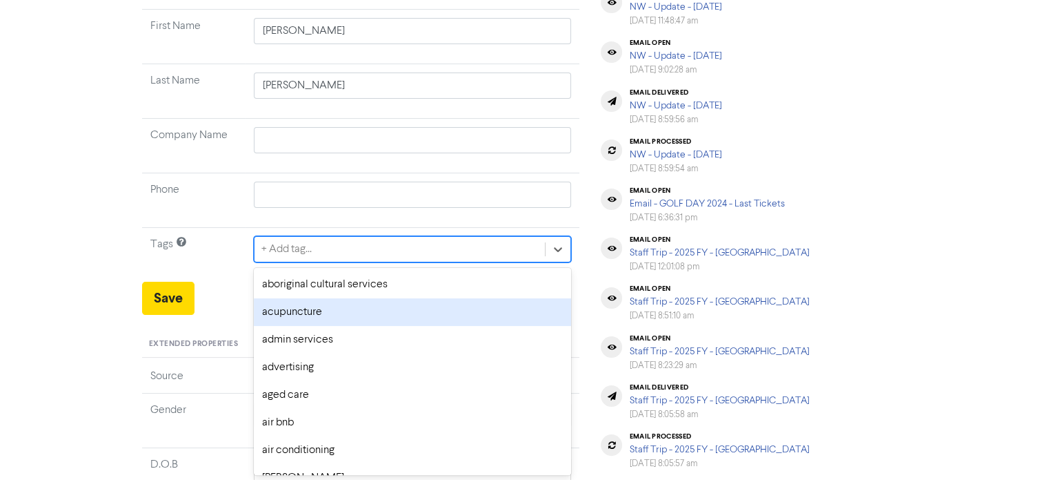
click at [322, 262] on div "option acupuncture focused, 2 of 287. 287 results available. Use Up and Down to…" at bounding box center [413, 249] width 318 height 26
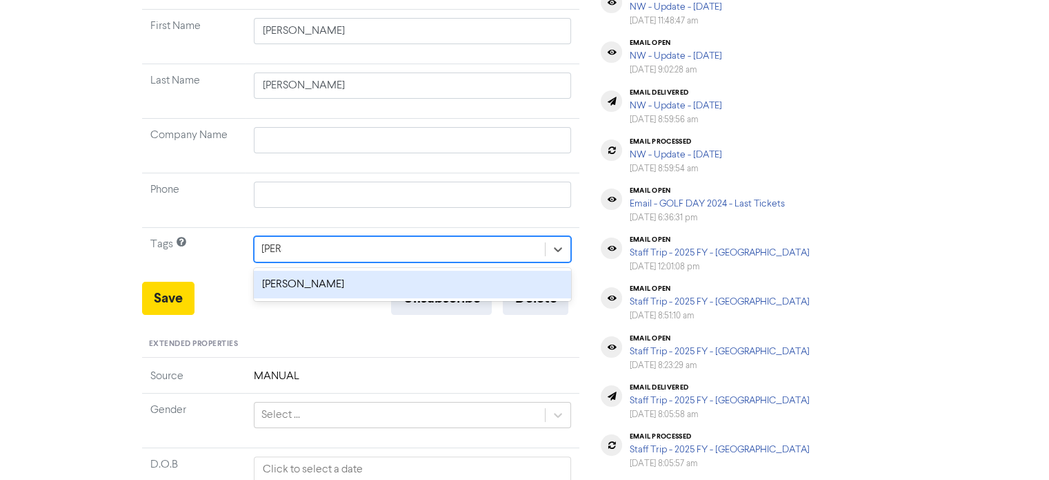
click at [323, 275] on div "[PERSON_NAME]" at bounding box center [413, 284] width 318 height 28
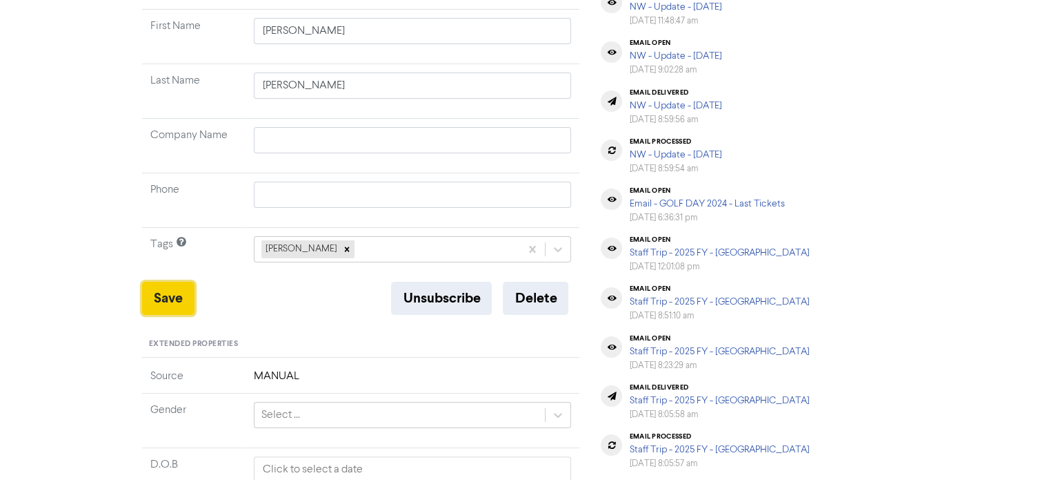
click at [146, 302] on button "Save" at bounding box center [168, 297] width 52 height 33
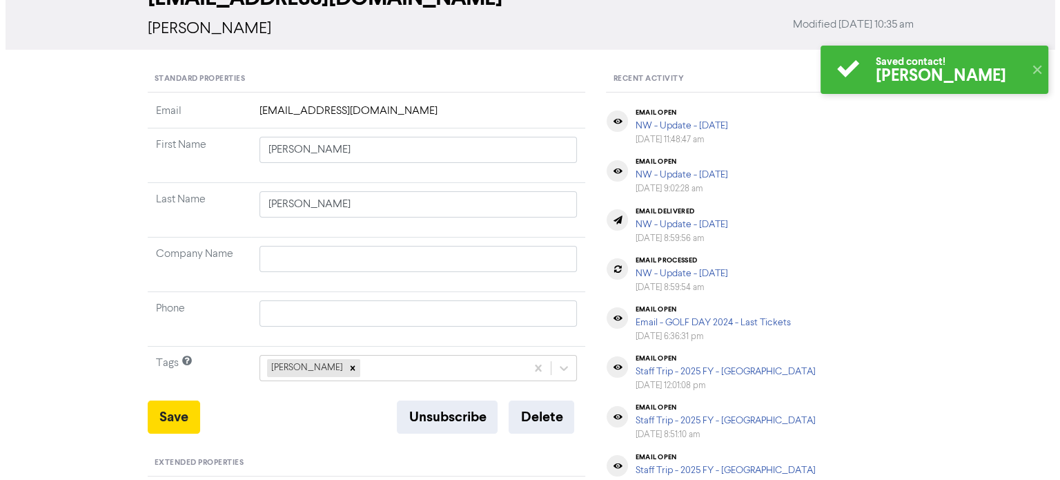
scroll to position [0, 0]
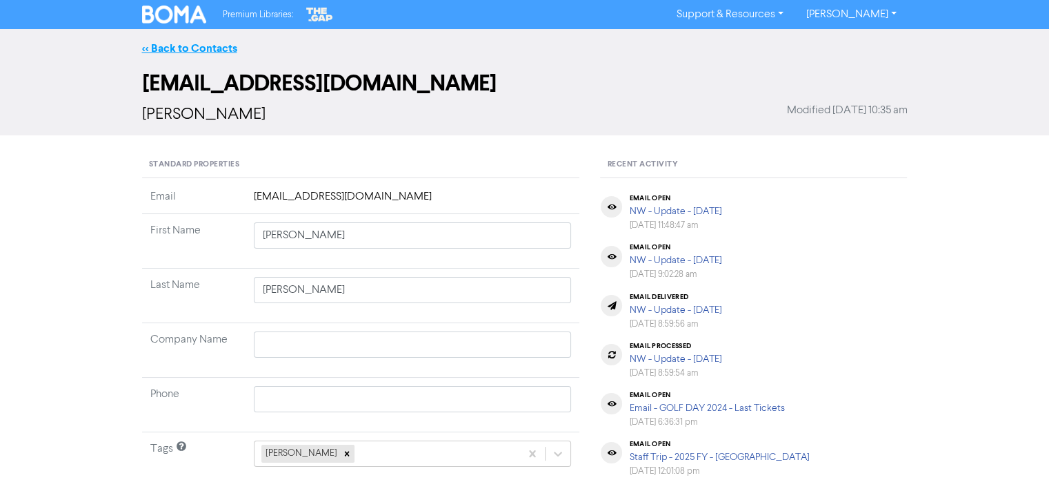
click at [232, 45] on link "<< Back to Contacts" at bounding box center [189, 48] width 95 height 14
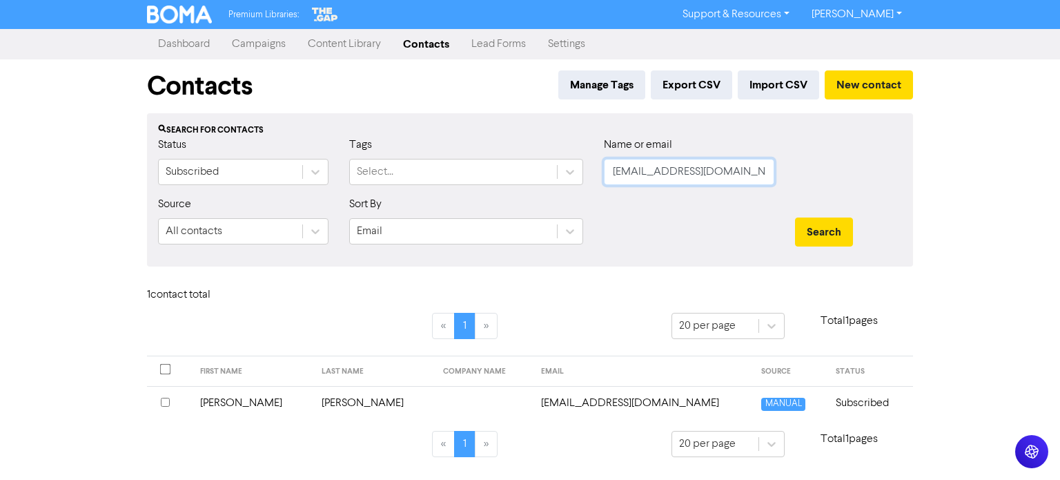
scroll to position [0, 24]
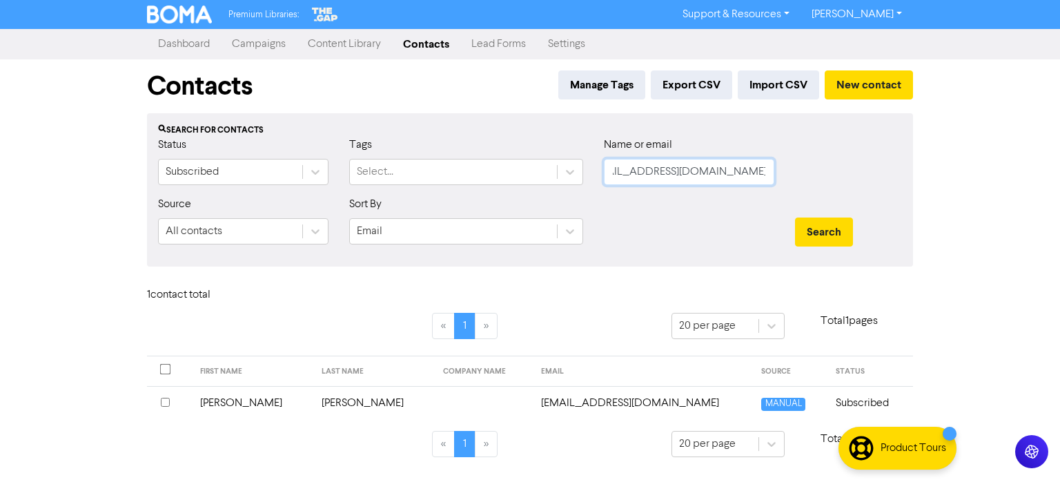
drag, startPoint x: 613, startPoint y: 174, endPoint x: 1002, endPoint y: 201, distance: 390.1
click at [1002, 201] on div "Premium Libraries: Support & Resources Video Tutorials FAQ & Guides Marketing E…" at bounding box center [530, 240] width 1060 height 480
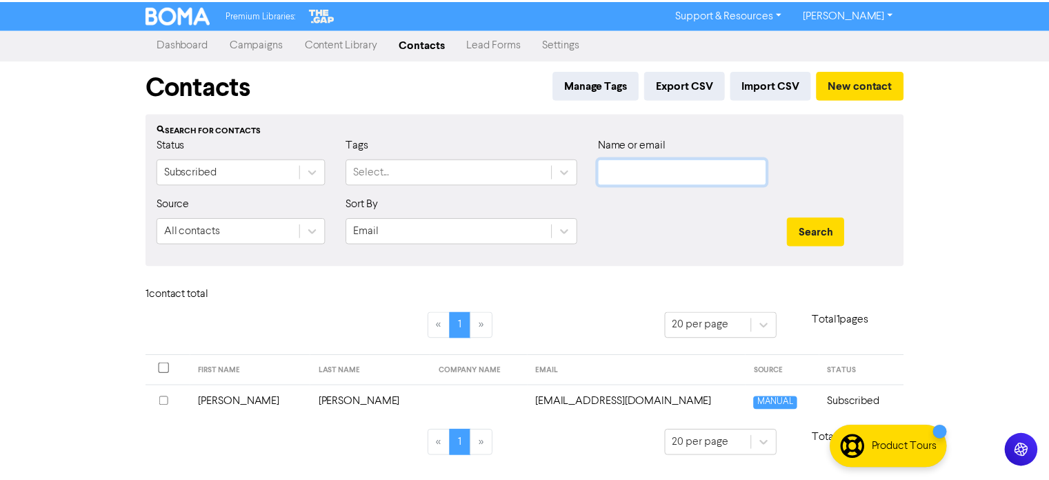
scroll to position [0, 0]
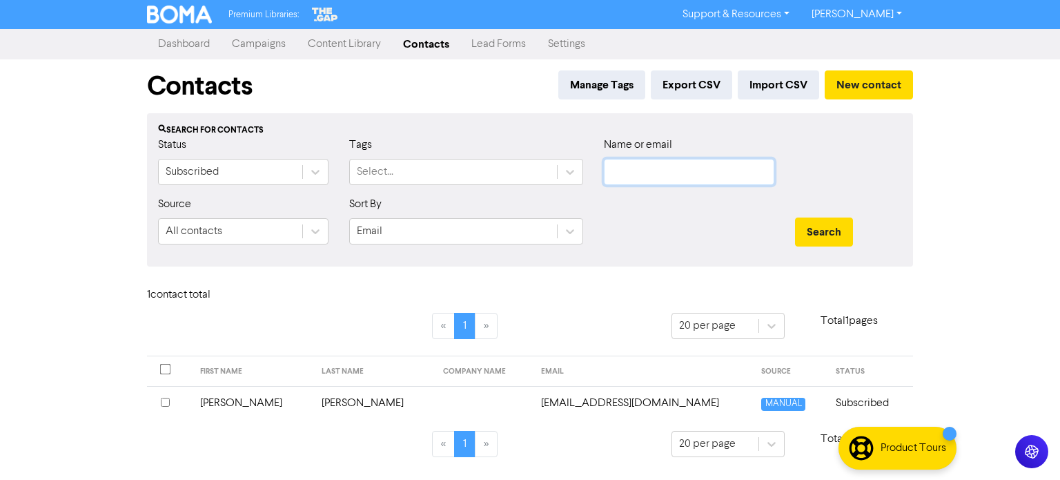
paste input "[EMAIL_ADDRESS][DOMAIN_NAME]"
click at [811, 227] on button "Search" at bounding box center [824, 231] width 58 height 29
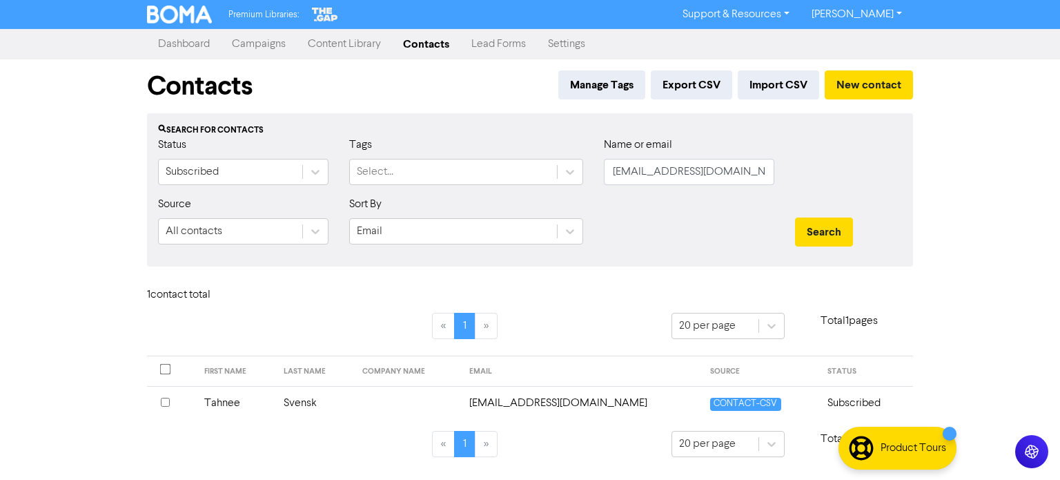
click at [293, 402] on td "Svensk" at bounding box center [314, 403] width 79 height 34
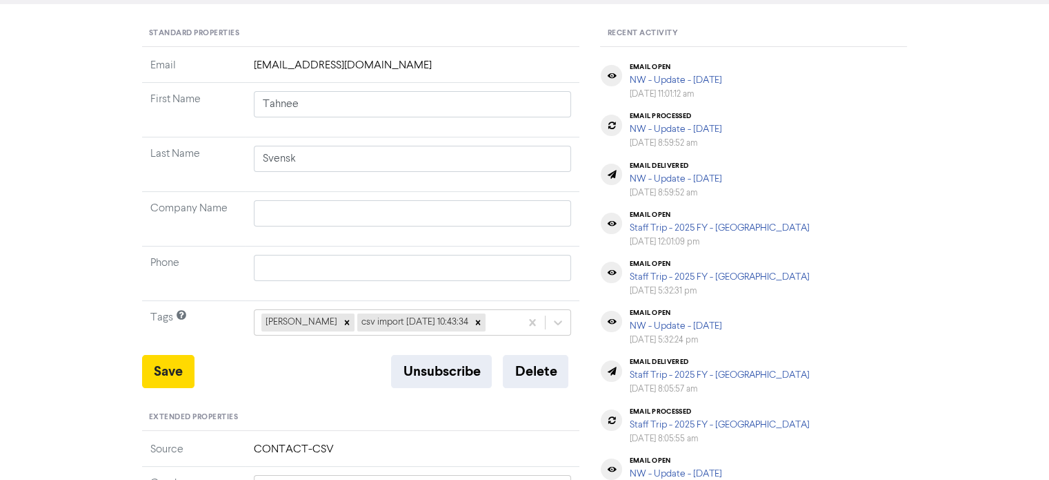
scroll to position [138, 0]
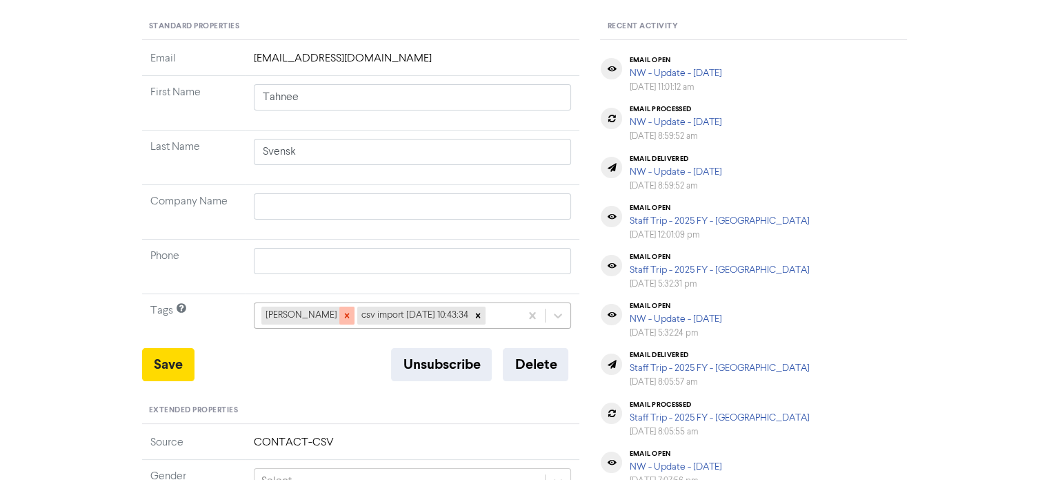
click at [344, 313] on icon at bounding box center [346, 315] width 5 height 5
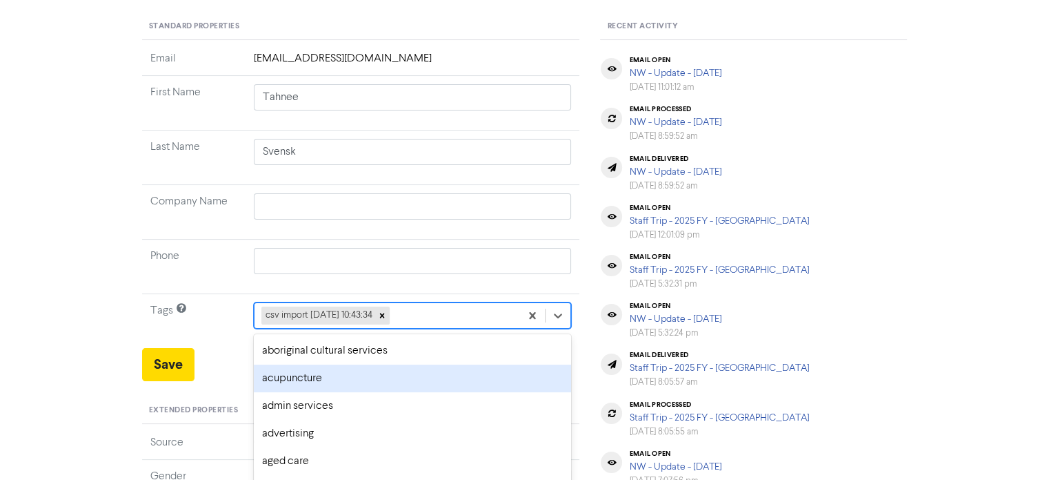
scroll to position [204, 0]
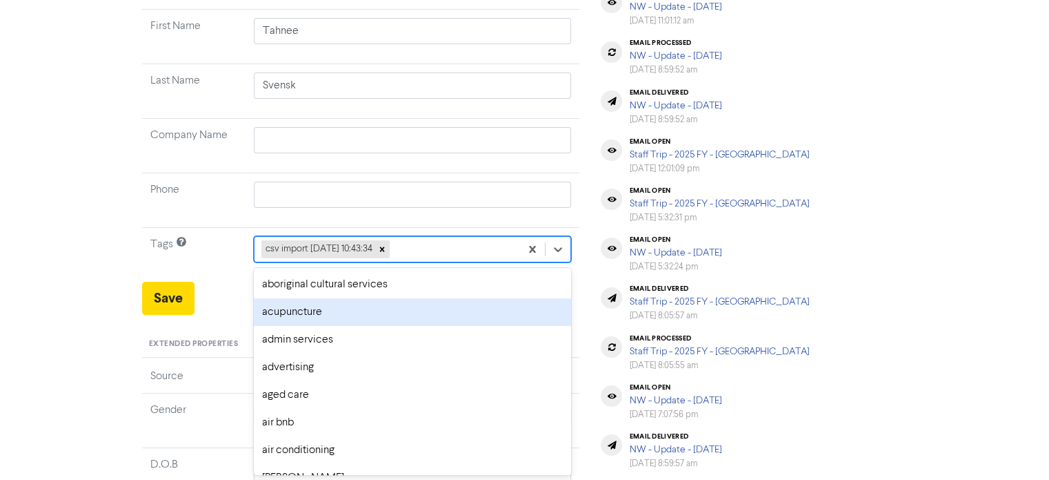
click at [444, 262] on div "option acupuncture focused, 2 of 287. 286 results available. Use Up and Down to…" at bounding box center [413, 249] width 318 height 26
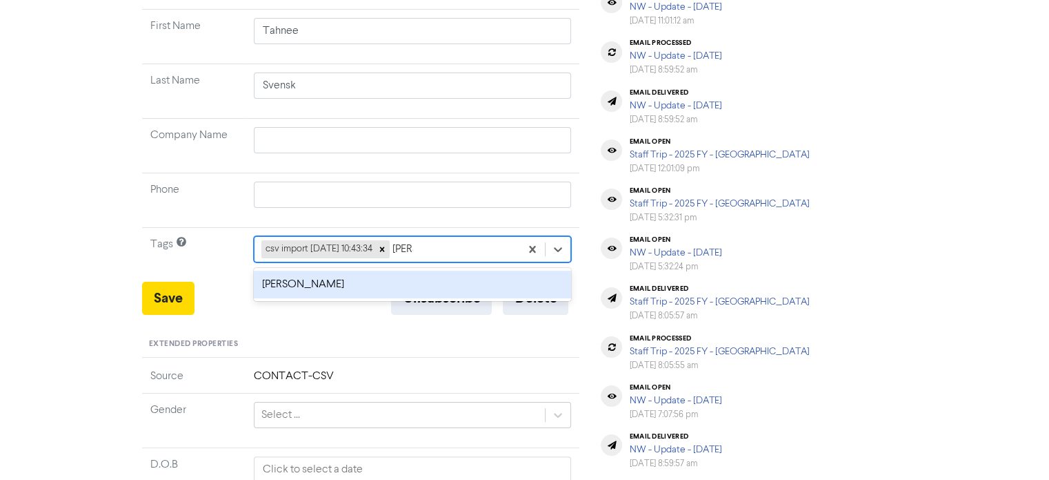
click at [348, 278] on div "[PERSON_NAME]" at bounding box center [413, 284] width 318 height 28
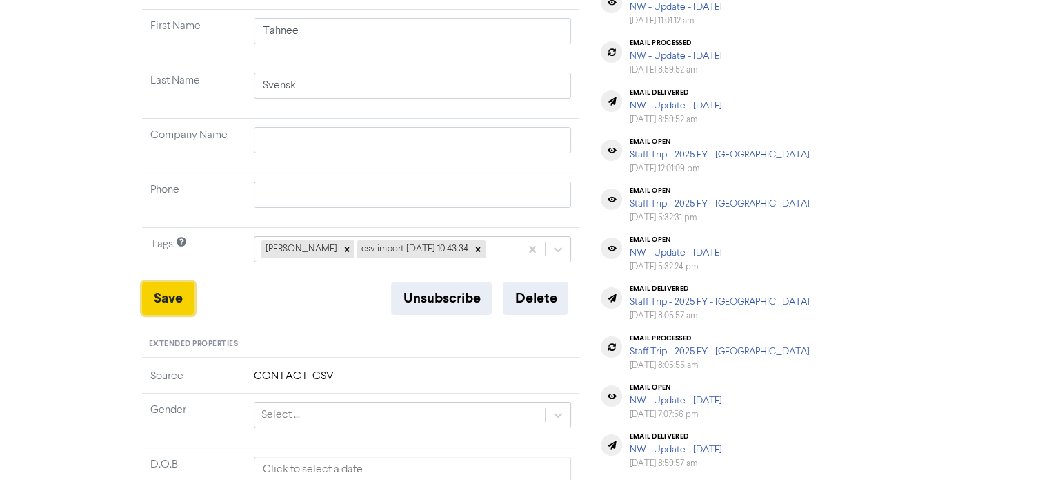
click at [170, 297] on button "Save" at bounding box center [168, 297] width 52 height 33
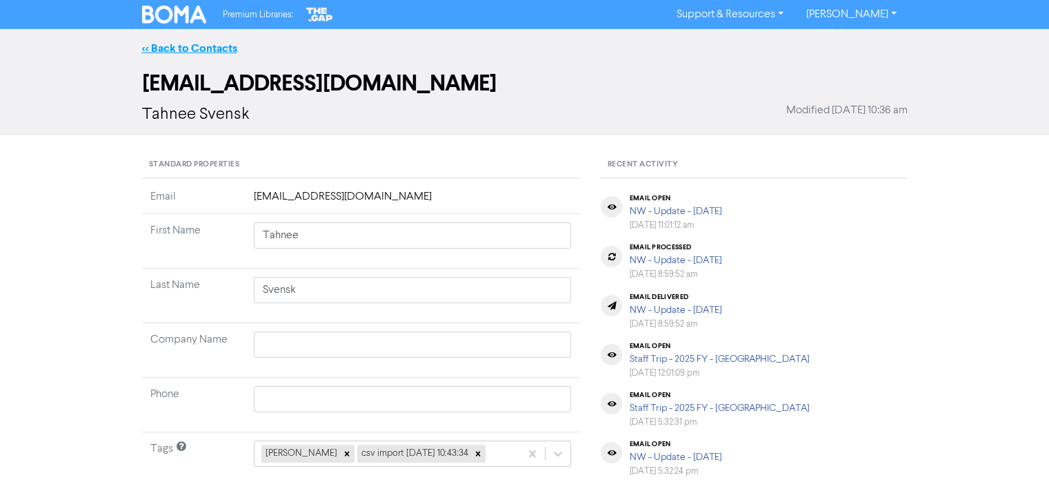
click at [210, 48] on link "<< Back to Contacts" at bounding box center [189, 48] width 95 height 14
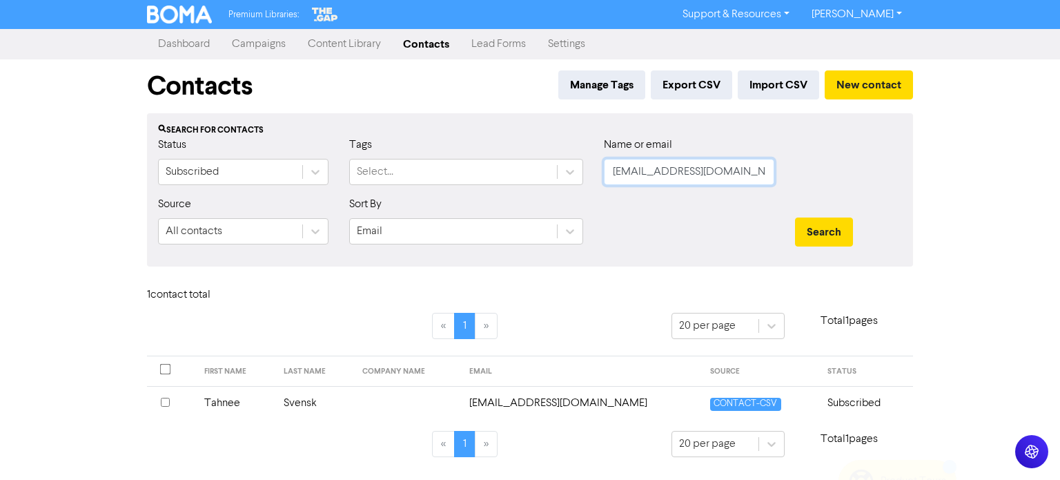
drag, startPoint x: 613, startPoint y: 175, endPoint x: 1090, endPoint y: 229, distance: 480.5
click at [1059, 229] on html "Premium Libraries: Support & Resources Video Tutorials FAQ & Guides Marketing E…" at bounding box center [530, 240] width 1060 height 480
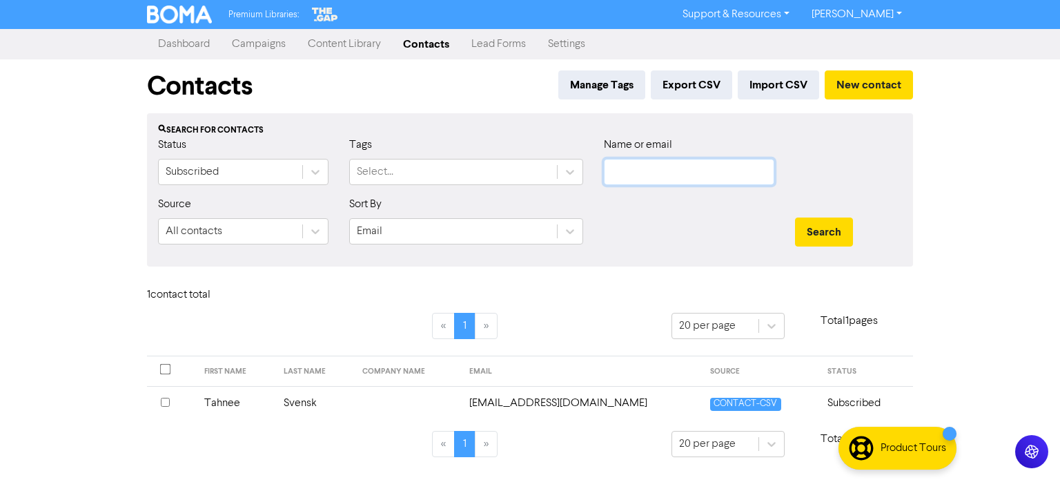
paste input "[EMAIL_ADDRESS][DOMAIN_NAME]"
click at [816, 233] on button "Search" at bounding box center [824, 231] width 58 height 29
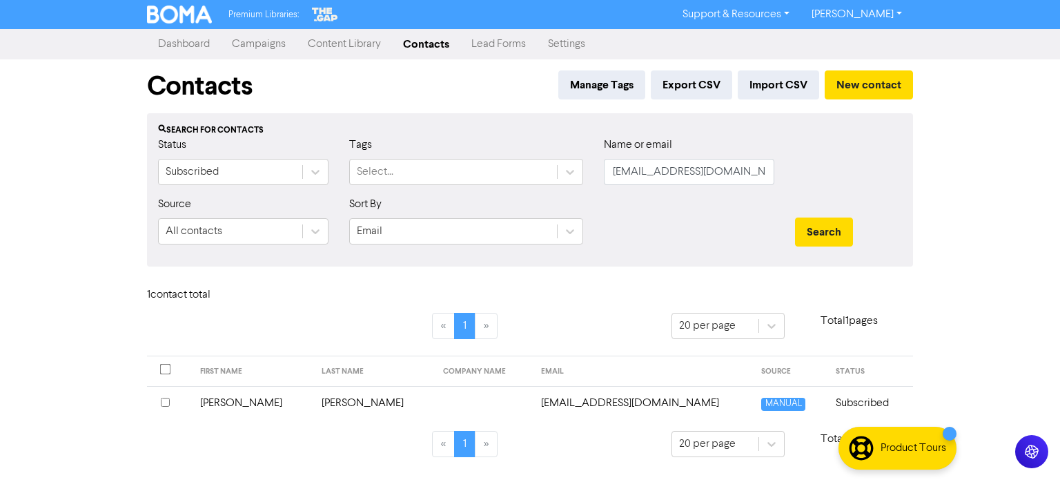
click at [248, 399] on td "[PERSON_NAME]" at bounding box center [252, 403] width 121 height 34
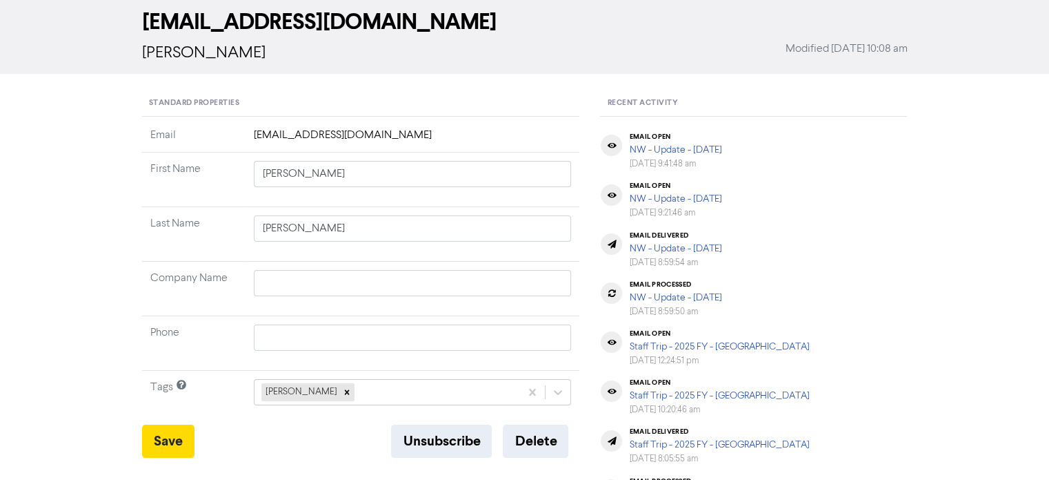
scroll to position [138, 0]
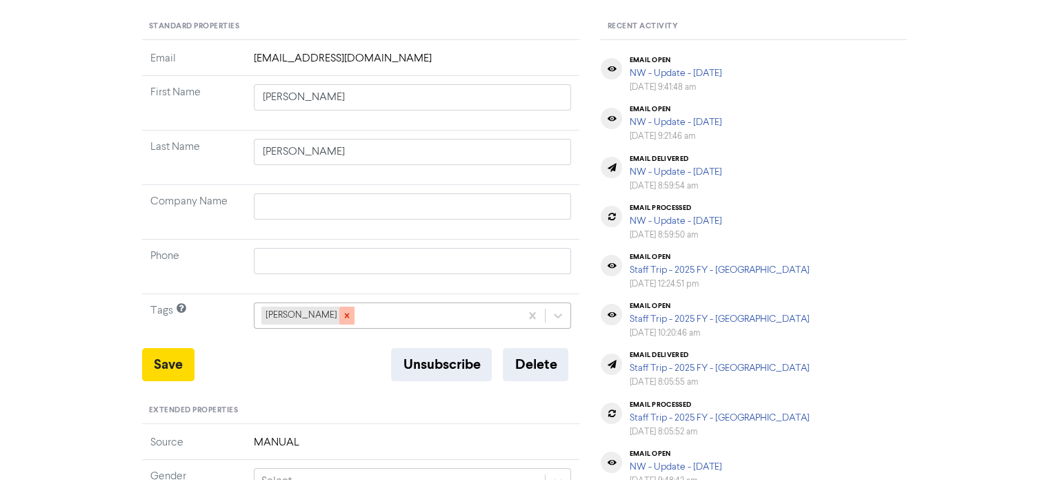
click at [339, 314] on div at bounding box center [346, 315] width 15 height 18
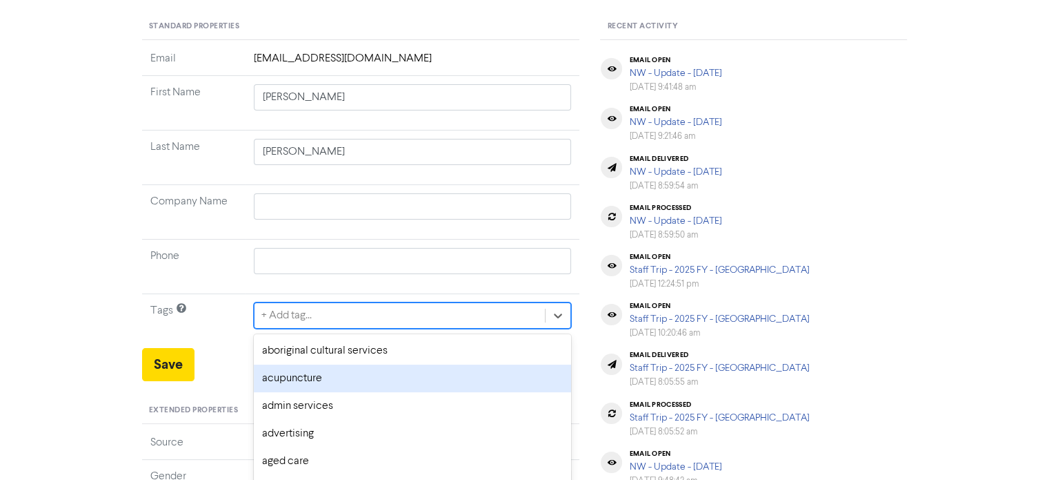
scroll to position [204, 0]
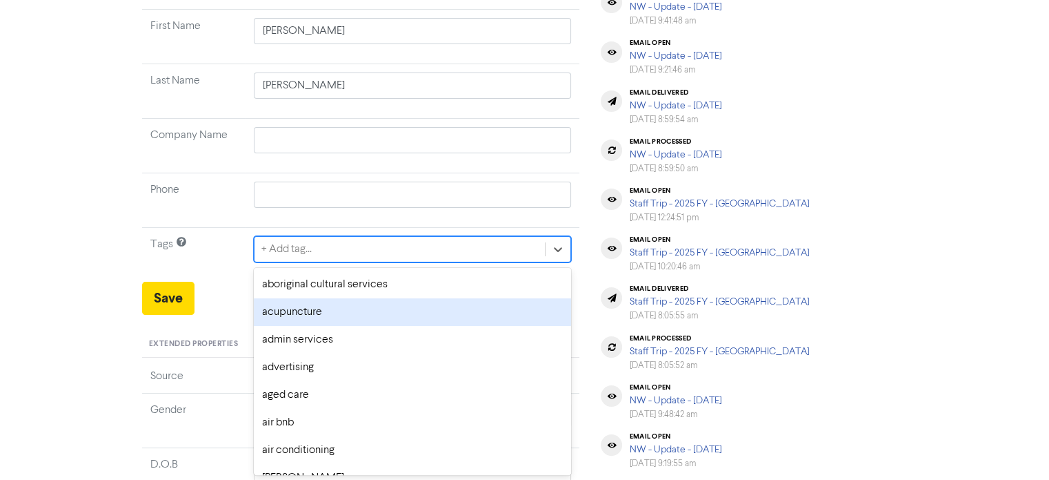
click at [308, 262] on div "option acupuncture focused, 2 of 287. 287 results available. Use Up and Down to…" at bounding box center [413, 249] width 318 height 26
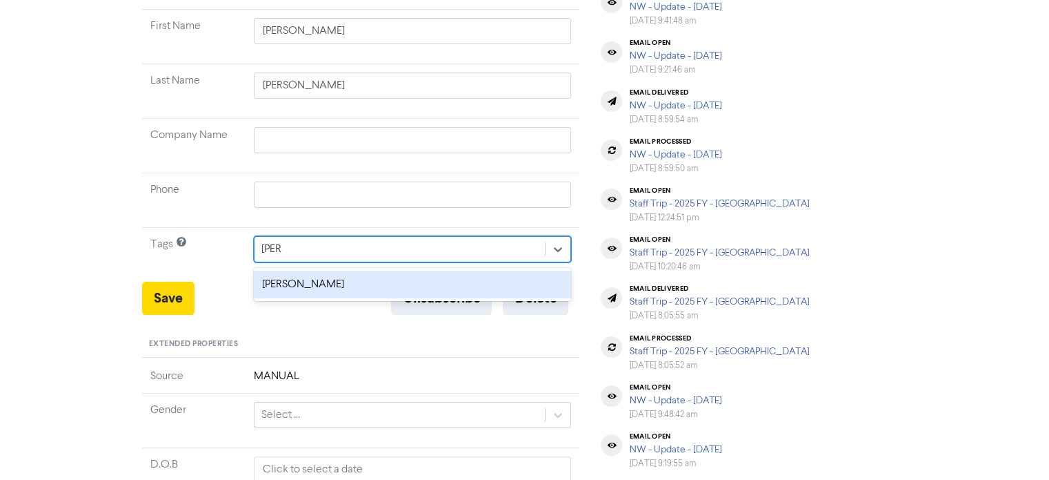
click at [271, 278] on div "[PERSON_NAME]" at bounding box center [413, 284] width 318 height 28
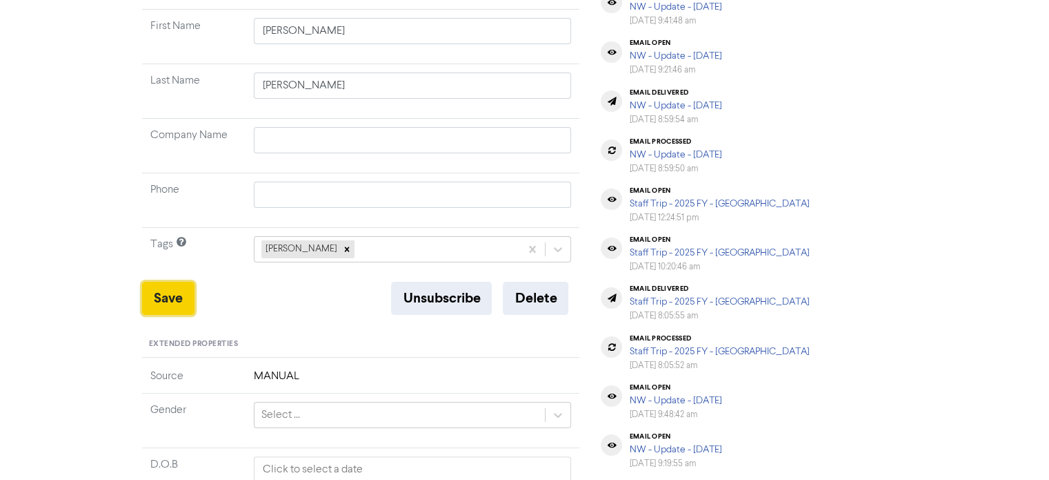
click at [170, 308] on button "Save" at bounding box center [168, 297] width 52 height 33
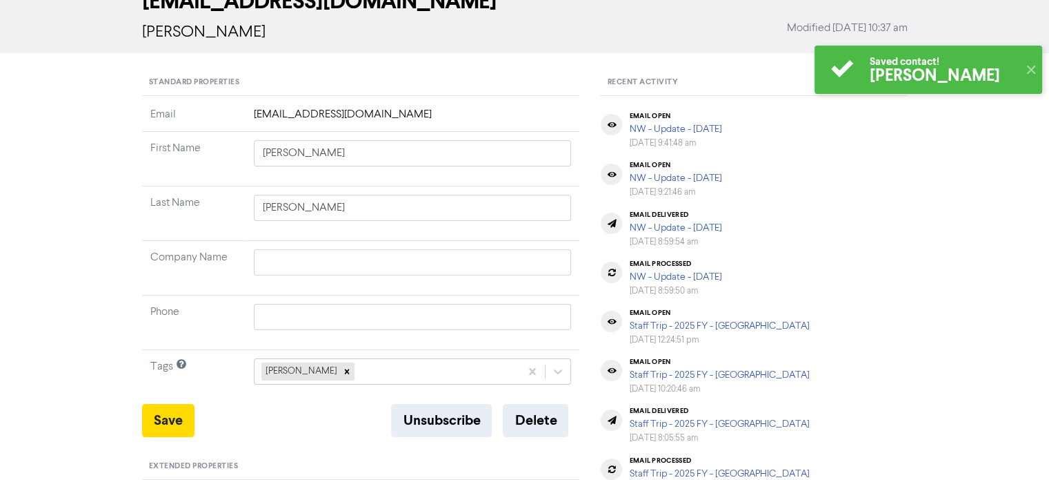
scroll to position [0, 0]
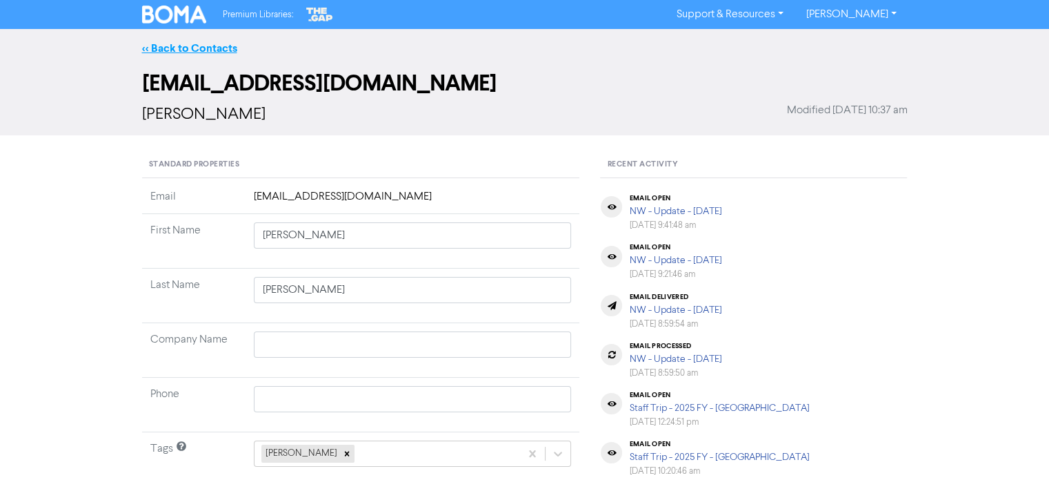
click at [219, 41] on link "<< Back to Contacts" at bounding box center [189, 48] width 95 height 14
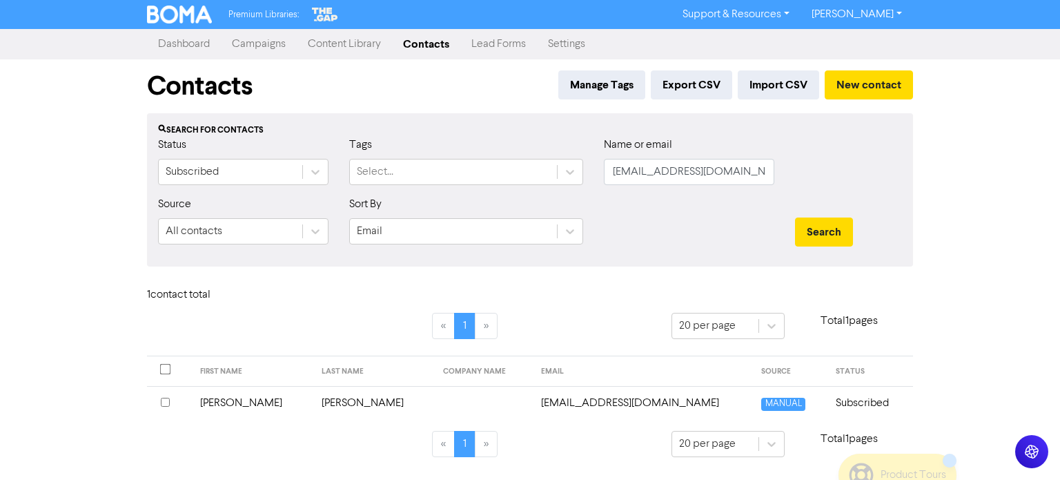
drag, startPoint x: 780, startPoint y: 175, endPoint x: 731, endPoint y: 161, distance: 51.4
click at [687, 176] on div "Name or email [EMAIL_ADDRESS][DOMAIN_NAME]" at bounding box center [688, 166] width 191 height 59
drag, startPoint x: 737, startPoint y: 168, endPoint x: 482, endPoint y: 221, distance: 260.2
click at [165, 237] on form "Status Subscribed Tags Select... Name or email [EMAIL_ADDRESS][DOMAIN_NAME] Sou…" at bounding box center [530, 196] width 744 height 119
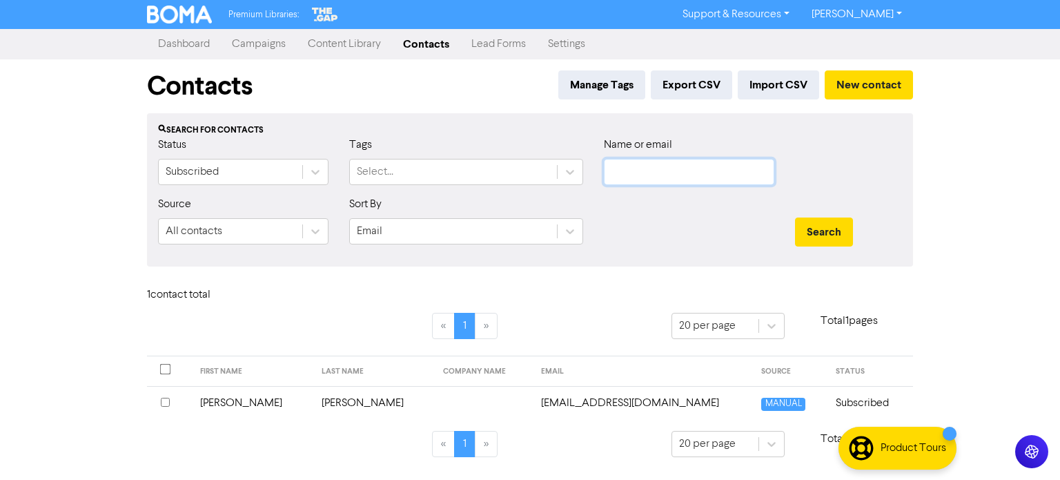
paste input "[EMAIL_ADDRESS][DOMAIN_NAME]"
click at [808, 219] on button "Search" at bounding box center [824, 231] width 58 height 29
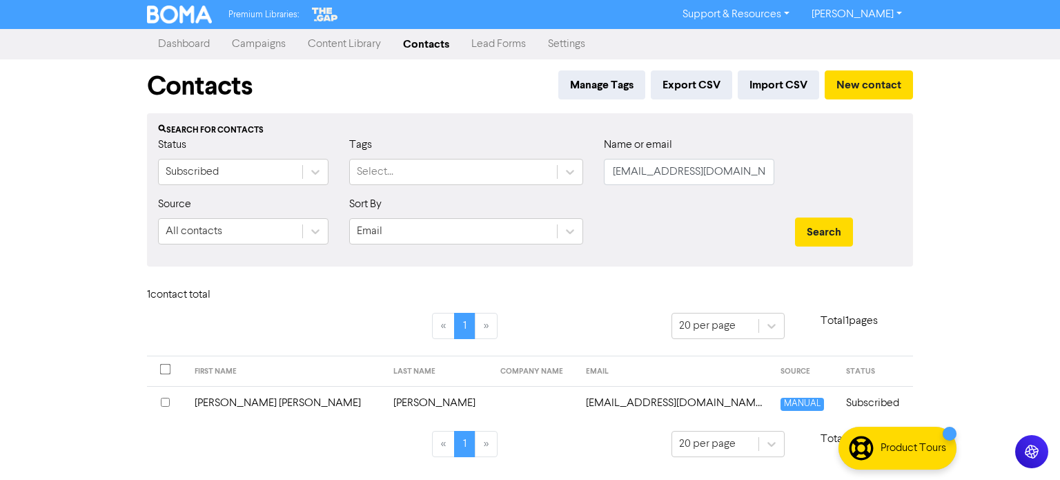
click at [273, 396] on td "[PERSON_NAME] [PERSON_NAME]" at bounding box center [285, 403] width 198 height 34
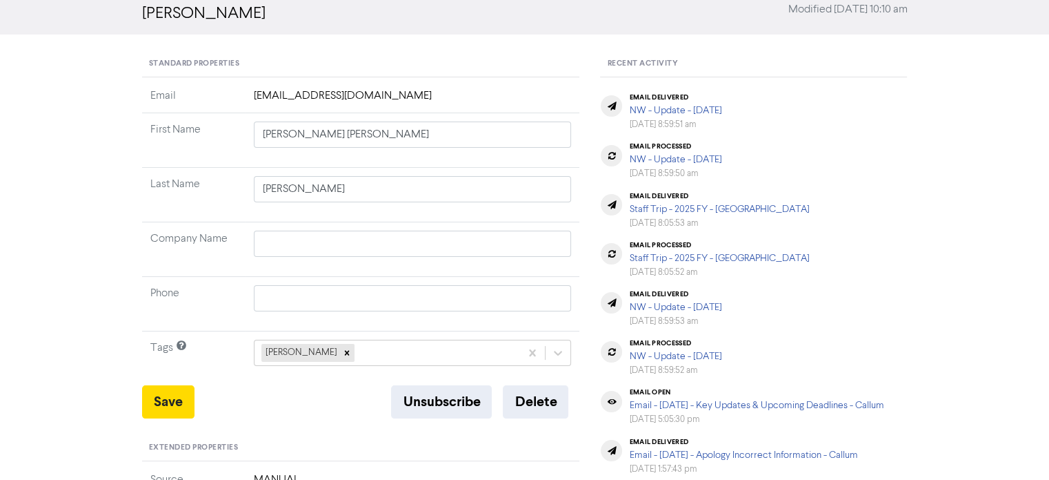
scroll to position [207, 0]
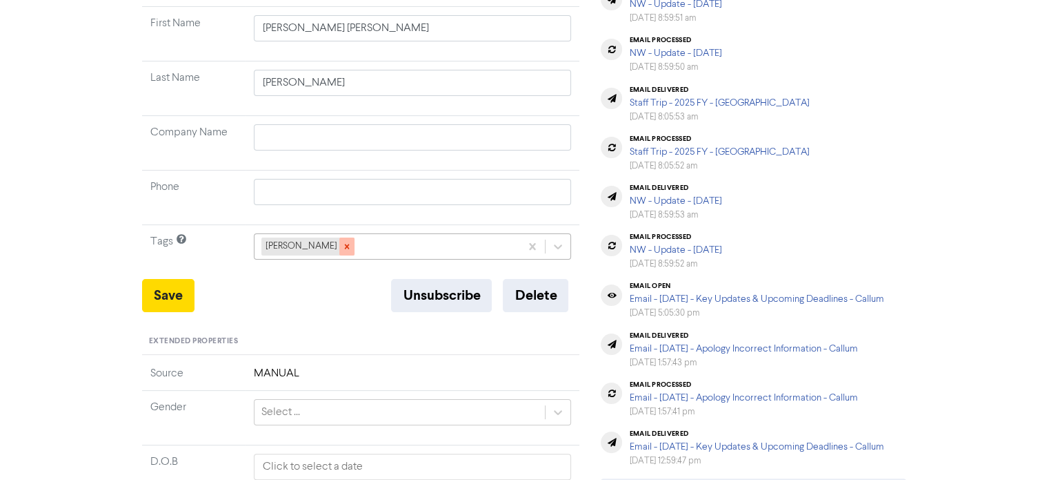
click at [342, 242] on icon at bounding box center [347, 246] width 10 height 10
click at [337, 241] on div "+ Add tag..." at bounding box center [400, 246] width 291 height 25
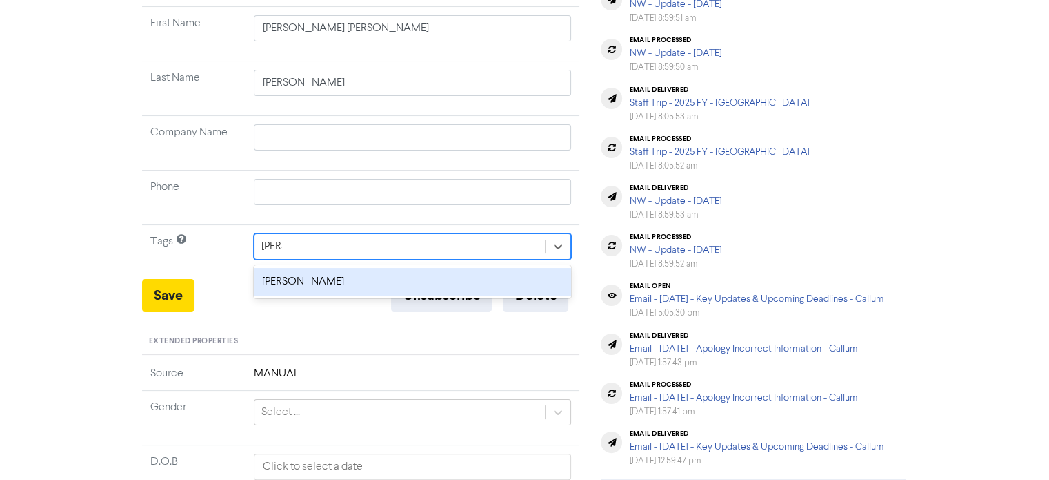
click at [331, 275] on div "[PERSON_NAME]" at bounding box center [413, 282] width 318 height 28
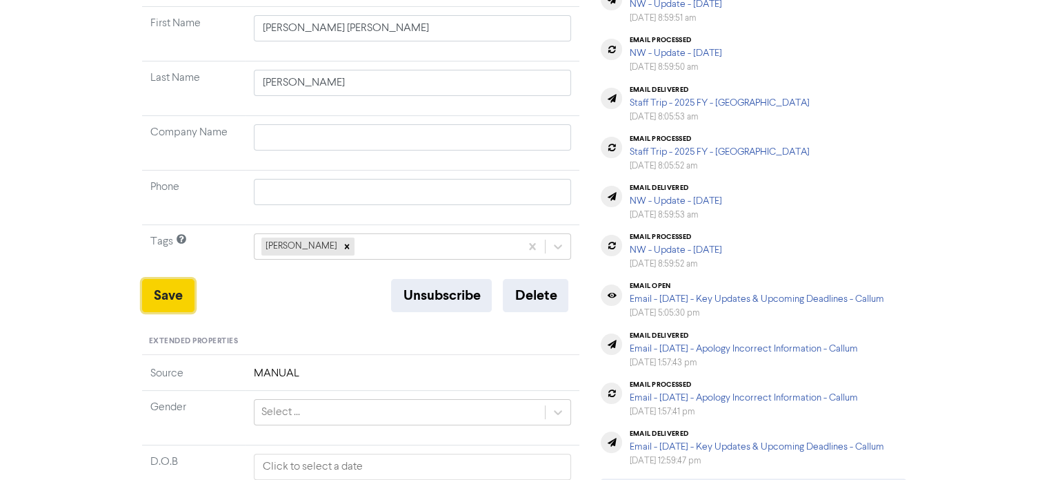
click at [161, 287] on button "Save" at bounding box center [168, 295] width 52 height 33
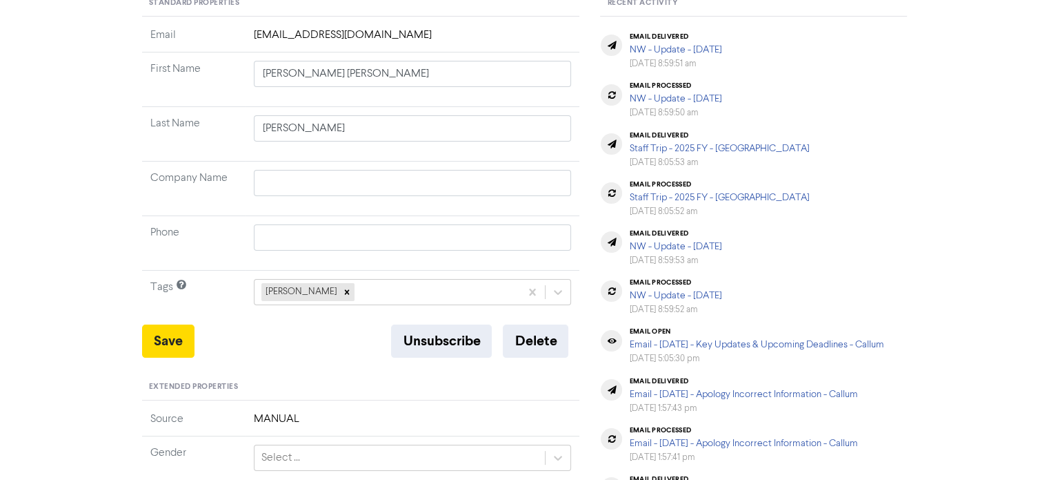
scroll to position [276, 0]
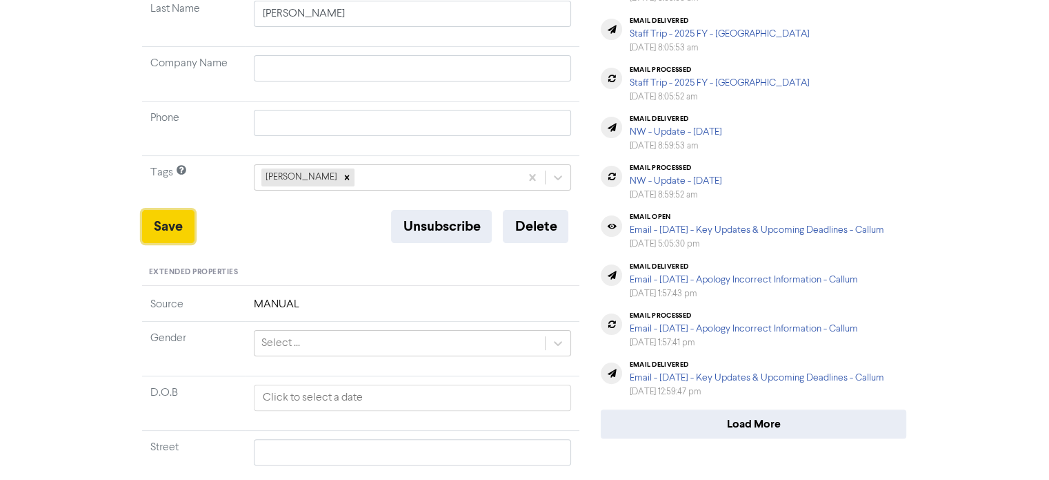
click at [164, 221] on button "Save" at bounding box center [168, 226] width 52 height 33
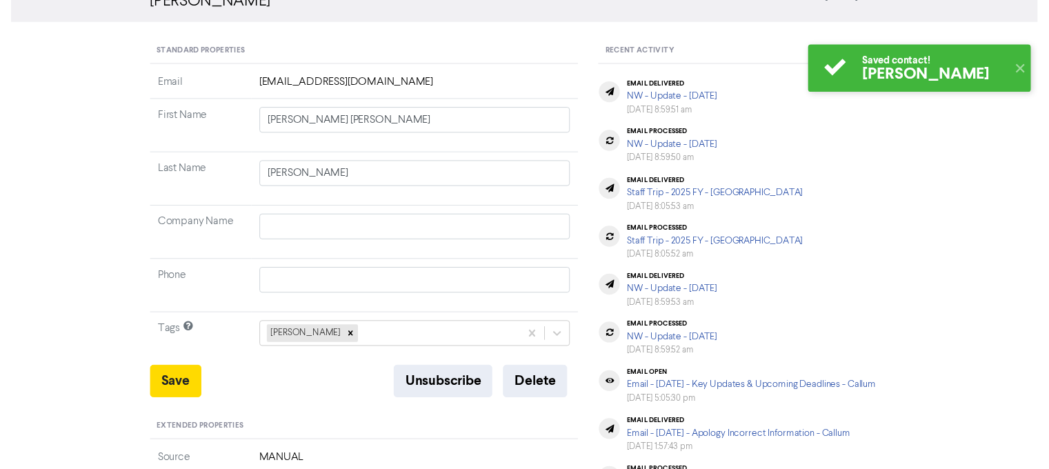
scroll to position [0, 0]
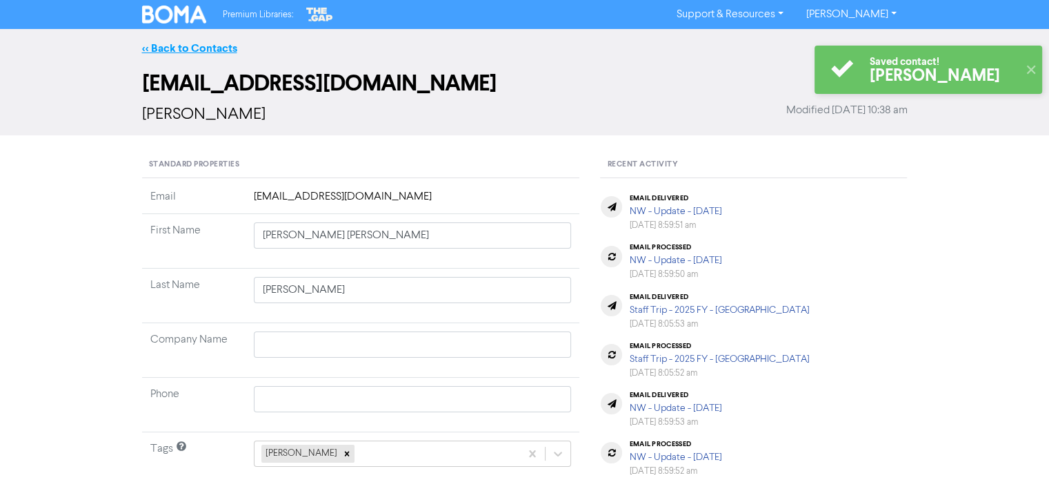
click at [224, 44] on link "<< Back to Contacts" at bounding box center [189, 48] width 95 height 14
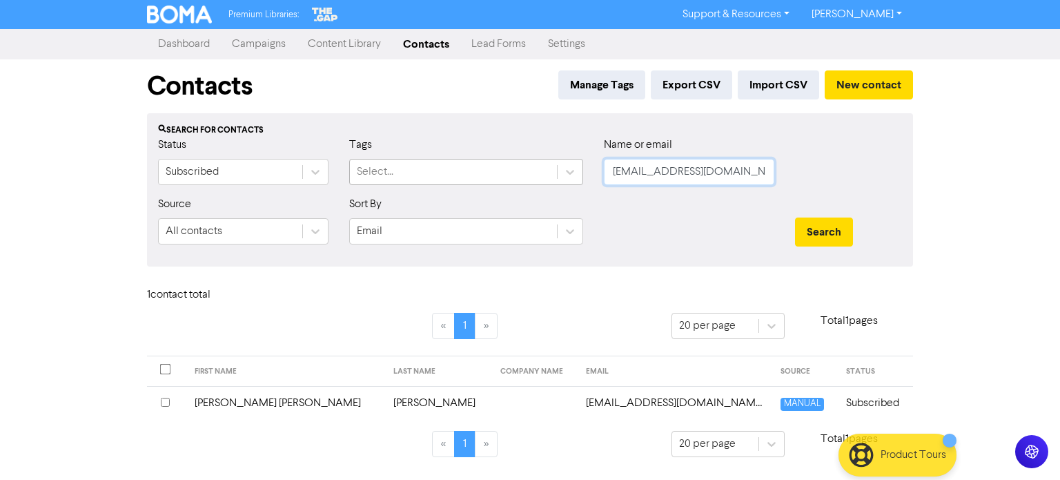
drag, startPoint x: 740, startPoint y: 173, endPoint x: 359, endPoint y: 173, distance: 380.9
click at [367, 172] on div "Status Subscribed Tags Select... Name or email [EMAIL_ADDRESS][DOMAIN_NAME]" at bounding box center [530, 166] width 764 height 59
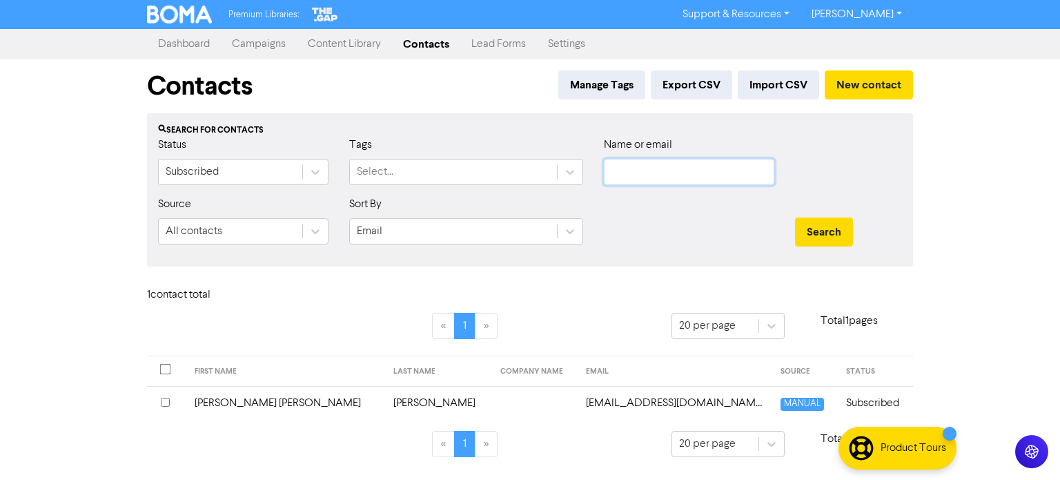
paste input "[EMAIL_ADDRESS][DOMAIN_NAME]"
click at [840, 233] on button "Search" at bounding box center [824, 231] width 58 height 29
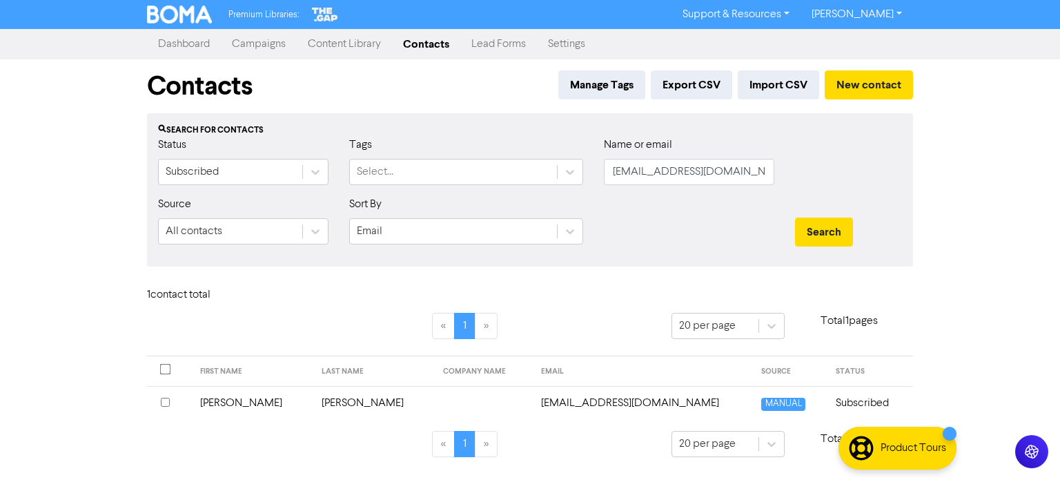
click at [313, 406] on td "[PERSON_NAME]" at bounding box center [373, 403] width 121 height 34
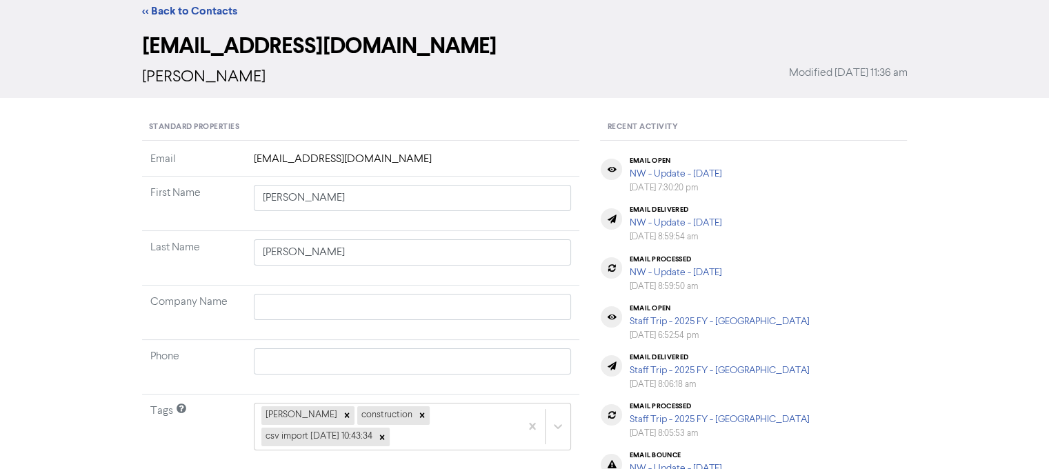
scroll to position [69, 0]
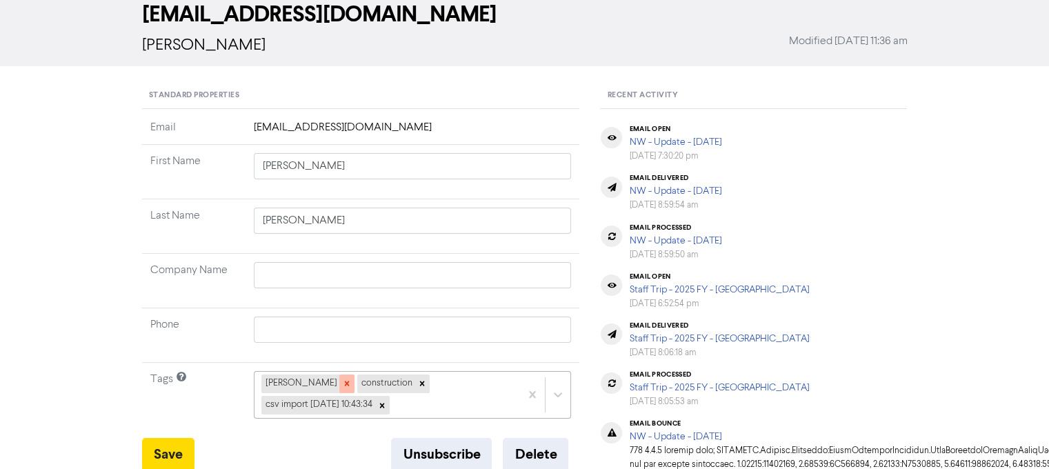
click at [344, 383] on icon at bounding box center [346, 384] width 5 height 5
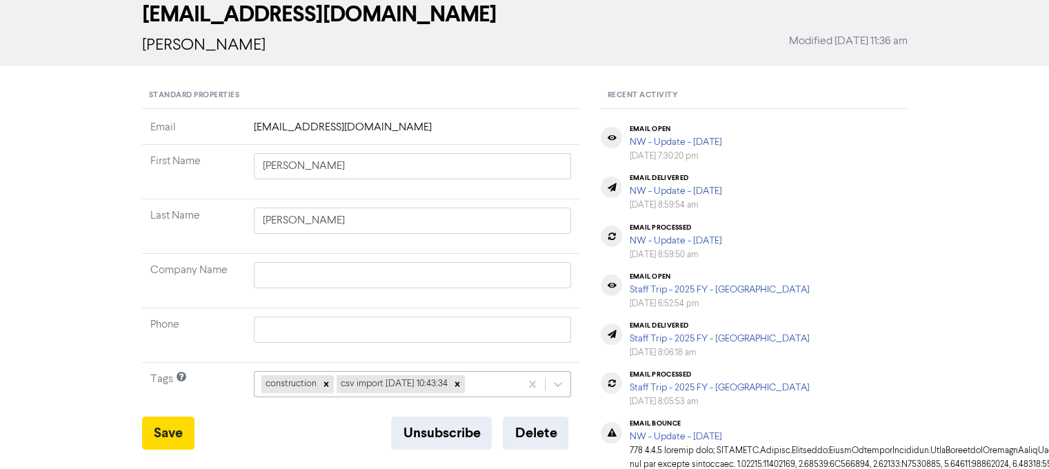
scroll to position [204, 0]
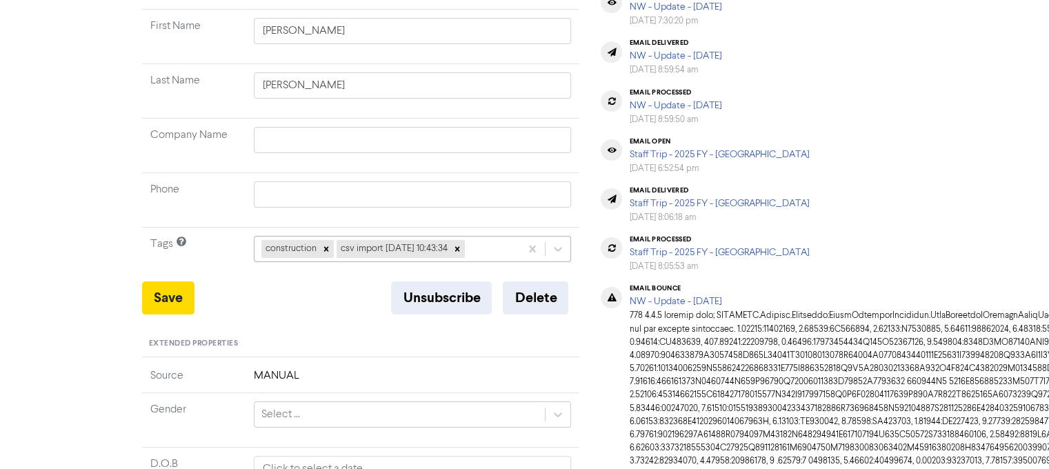
click at [488, 262] on div "construction csv import [DATE] 10:43:34" at bounding box center [413, 249] width 318 height 26
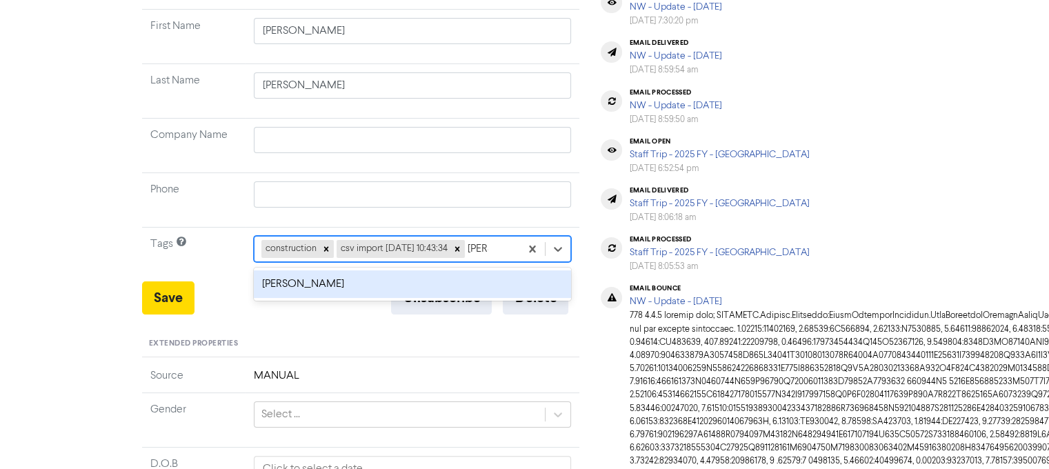
click at [389, 285] on div "[PERSON_NAME]" at bounding box center [413, 284] width 318 height 28
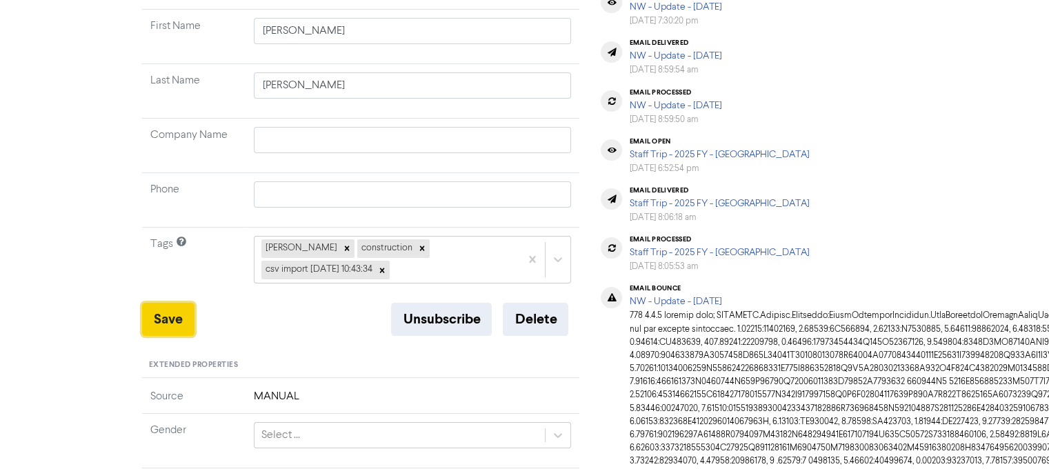
click at [164, 322] on button "Save" at bounding box center [168, 319] width 52 height 33
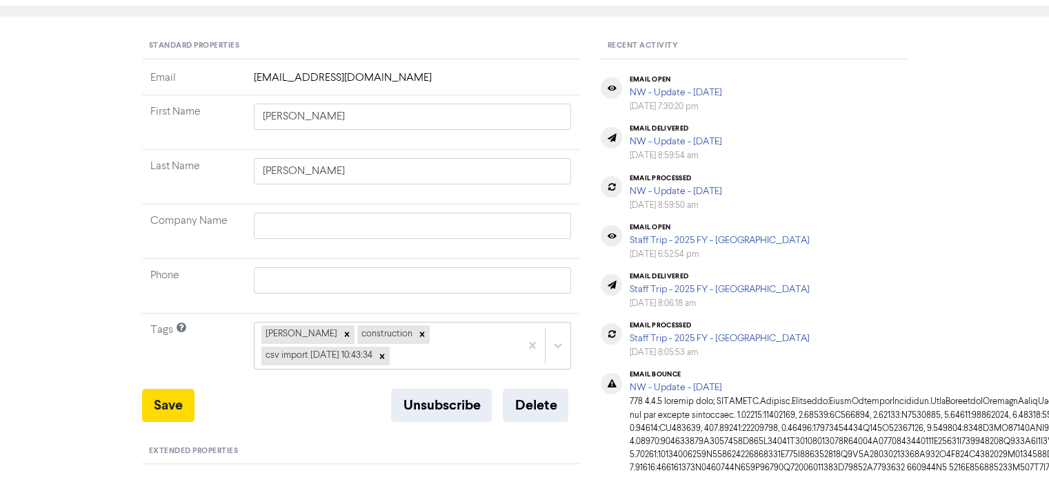
scroll to position [0, 0]
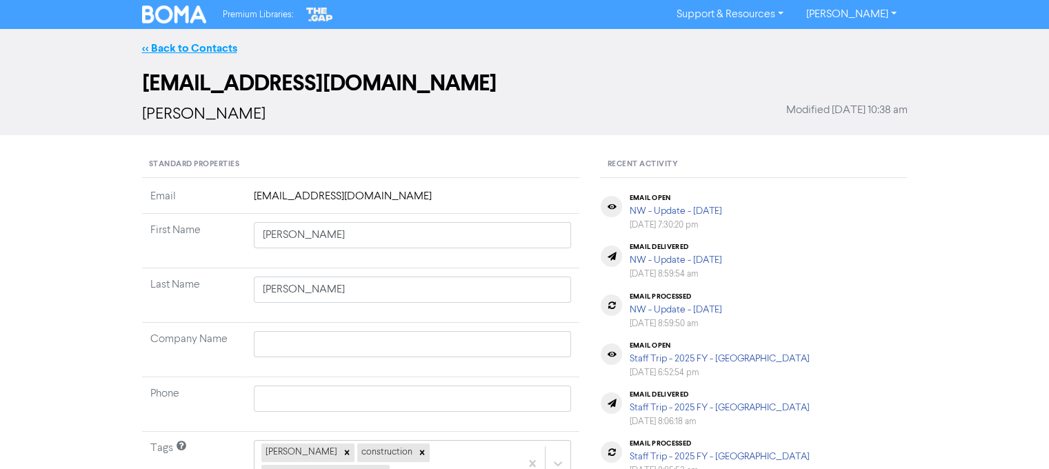
click at [195, 49] on link "<< Back to Contacts" at bounding box center [189, 48] width 95 height 14
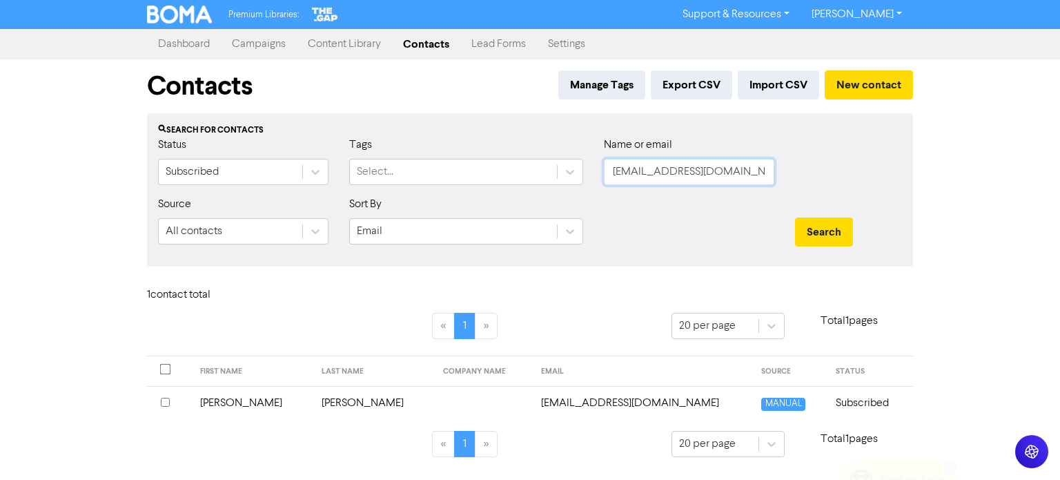
drag, startPoint x: 611, startPoint y: 171, endPoint x: 791, endPoint y: 165, distance: 180.2
click at [791, 165] on div "Status Subscribed Tags Select... Name or email [EMAIL_ADDRESS][DOMAIN_NAME]" at bounding box center [530, 166] width 764 height 59
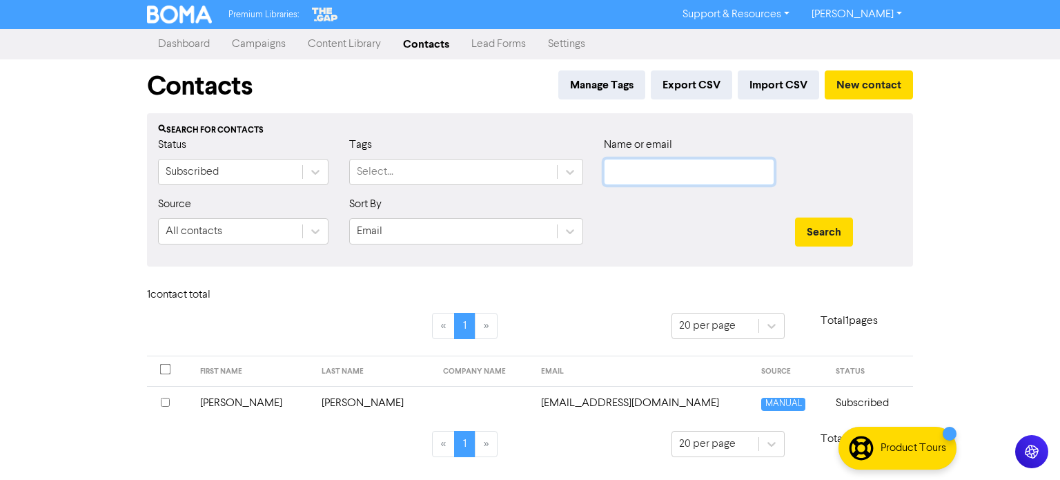
paste input "[PERSON_NAME]"
click at [824, 219] on button "Search" at bounding box center [824, 231] width 58 height 29
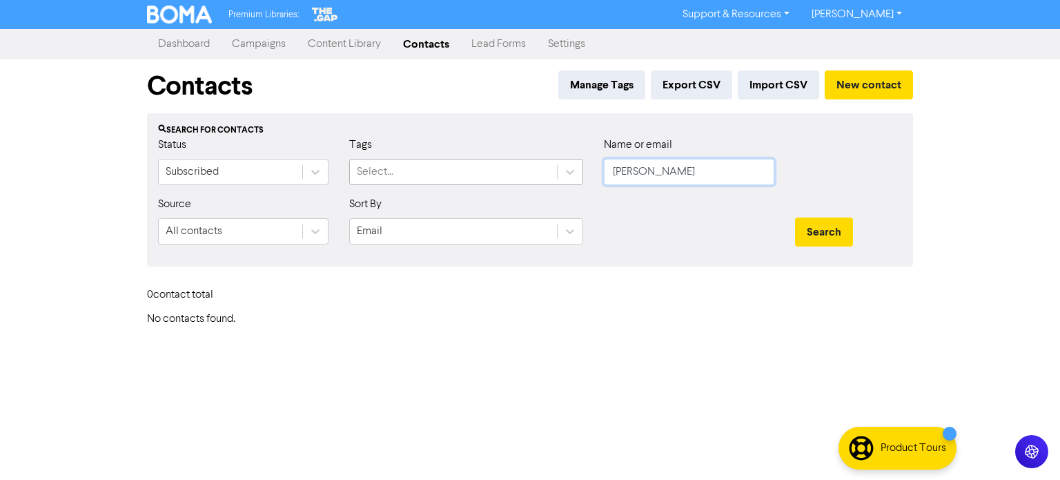
drag, startPoint x: 709, startPoint y: 176, endPoint x: 498, endPoint y: 184, distance: 210.6
click at [501, 184] on div "Status Subscribed Tags Select... Name or email [PERSON_NAME]" at bounding box center [530, 166] width 764 height 59
paste input "[EMAIL_ADDRESS][DOMAIN_NAME]"
click at [811, 222] on button "Search" at bounding box center [824, 231] width 58 height 29
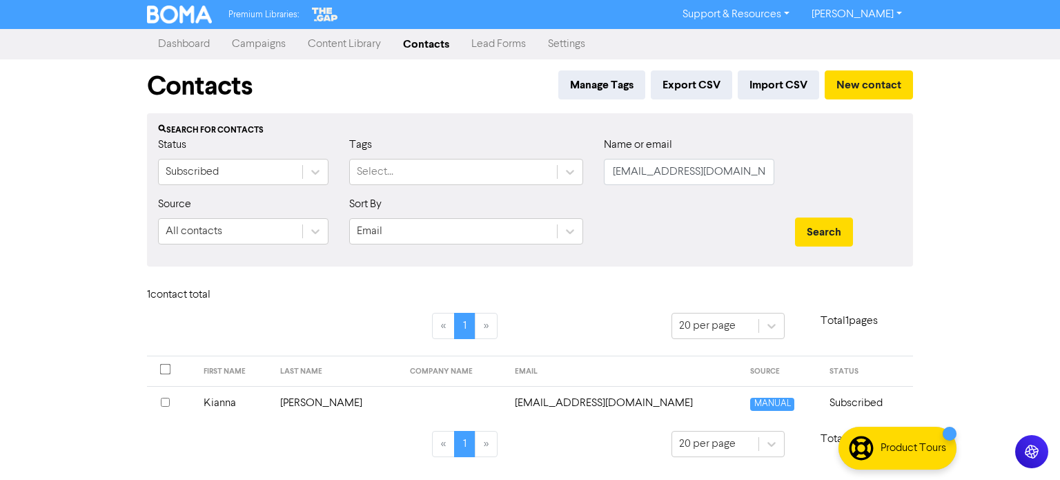
click at [224, 406] on td "Kianna" at bounding box center [233, 403] width 77 height 34
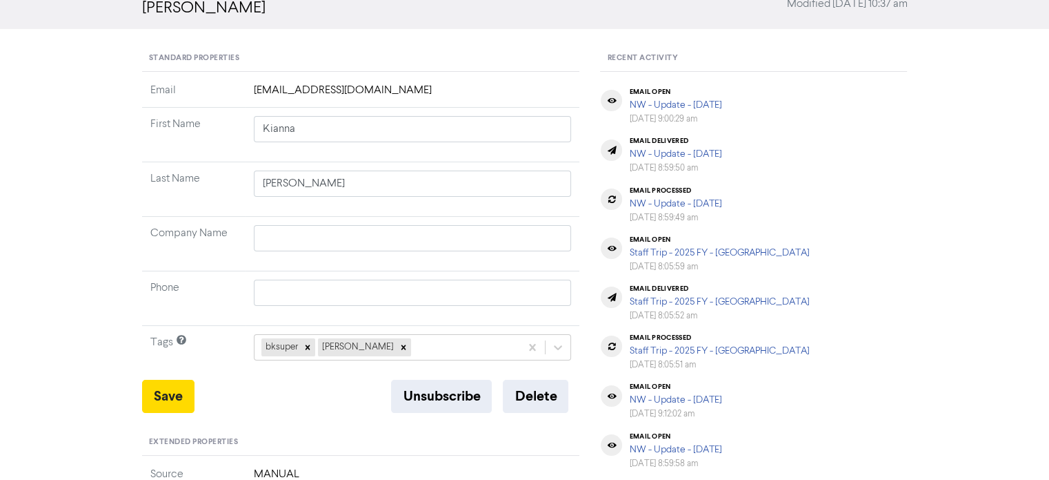
scroll to position [138, 0]
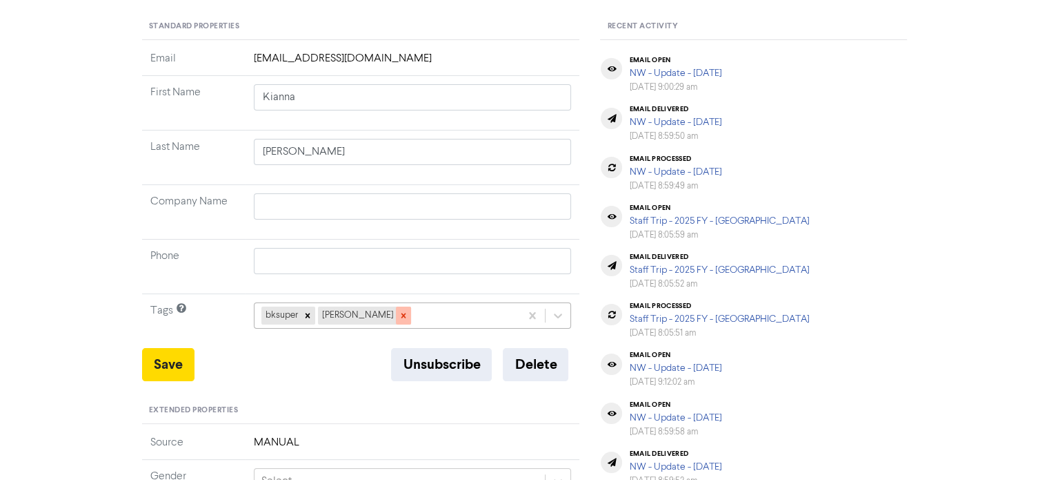
click at [399, 315] on icon at bounding box center [404, 315] width 10 height 10
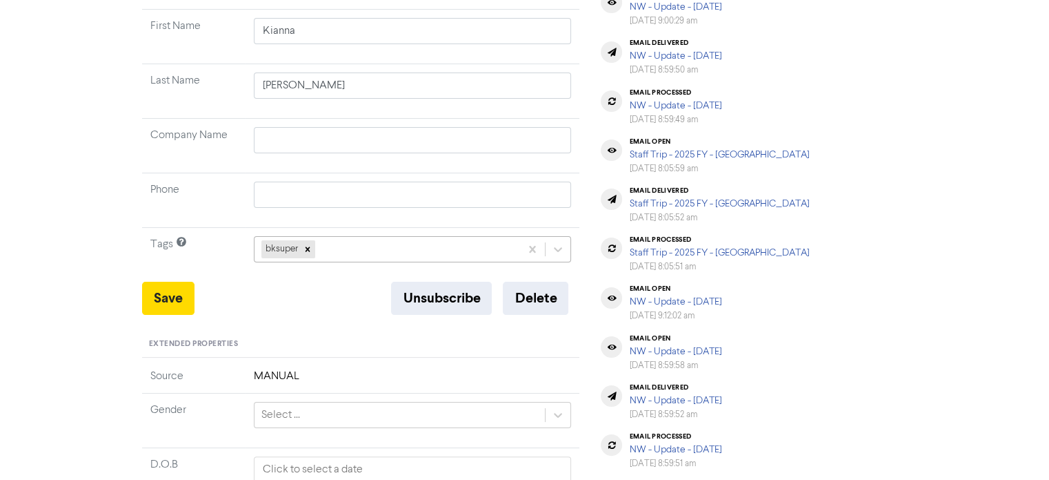
click at [383, 262] on div "bksuper" at bounding box center [413, 249] width 318 height 26
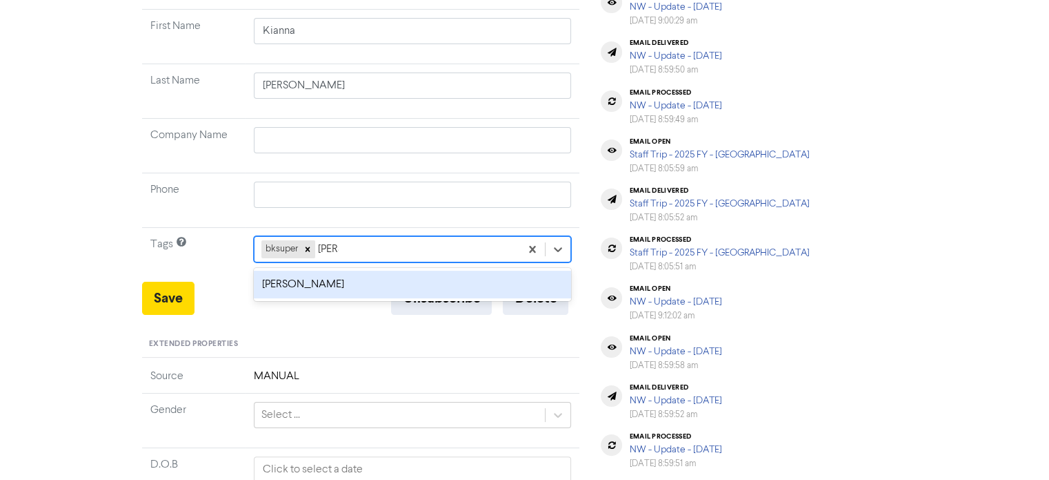
click at [284, 282] on div "[PERSON_NAME]" at bounding box center [413, 284] width 318 height 28
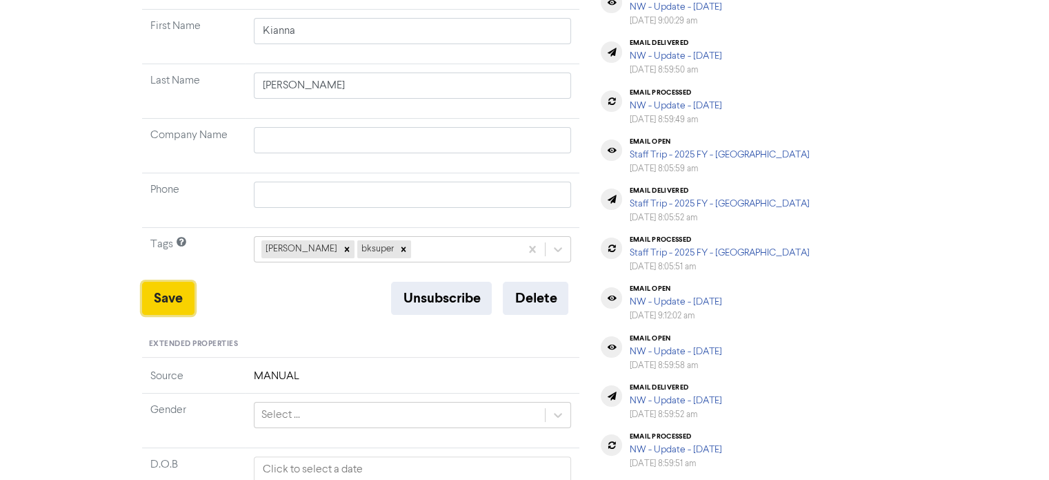
click at [164, 297] on button "Save" at bounding box center [168, 297] width 52 height 33
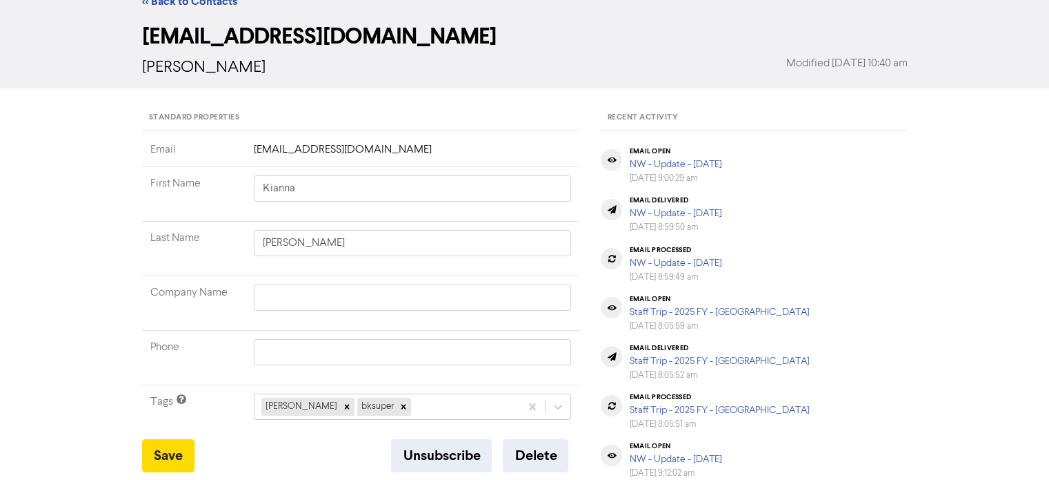
scroll to position [0, 0]
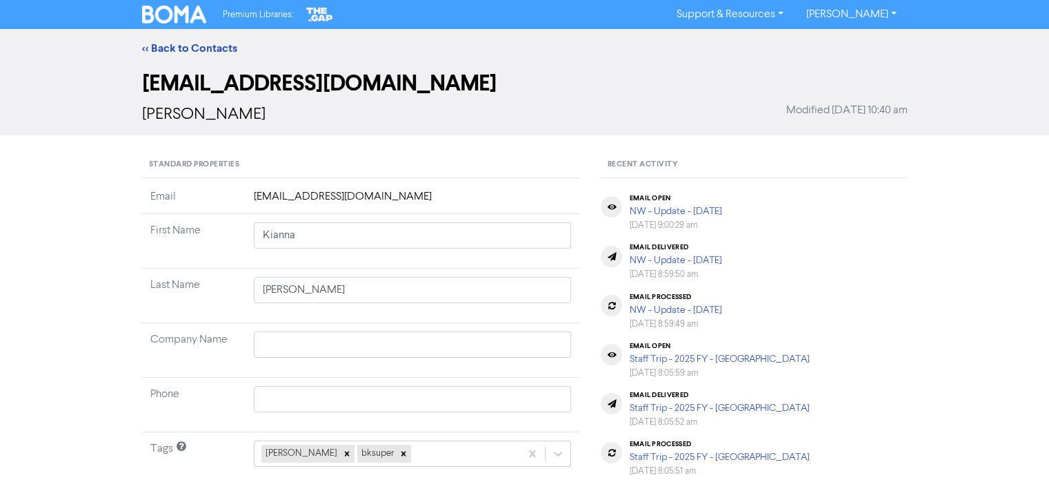
click at [202, 56] on div "<< Back to Contacts" at bounding box center [525, 48] width 787 height 17
click at [226, 46] on link "<< Back to Contacts" at bounding box center [189, 48] width 95 height 14
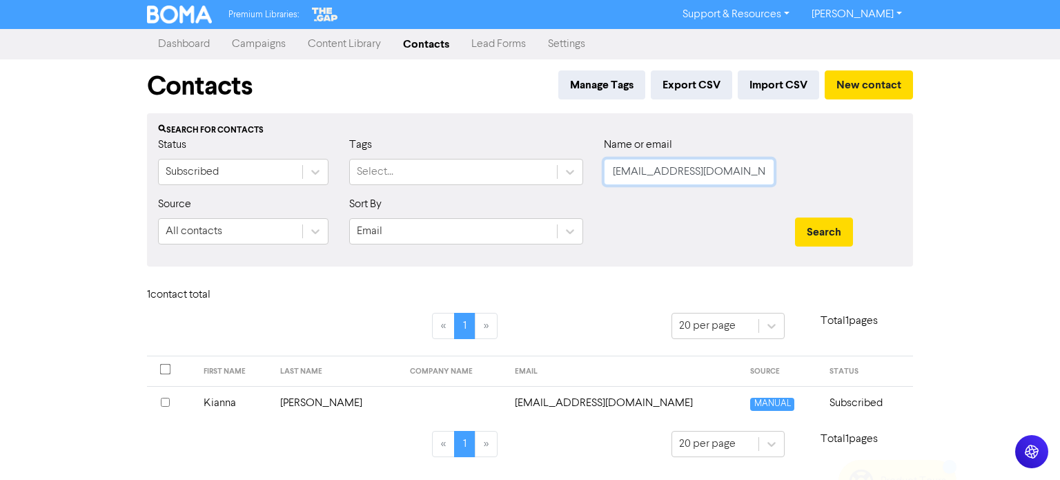
drag, startPoint x: 610, startPoint y: 168, endPoint x: 994, endPoint y: 201, distance: 385.7
click at [994, 201] on div "Premium Libraries: Support & Resources Video Tutorials FAQ & Guides Marketing E…" at bounding box center [530, 240] width 1060 height 480
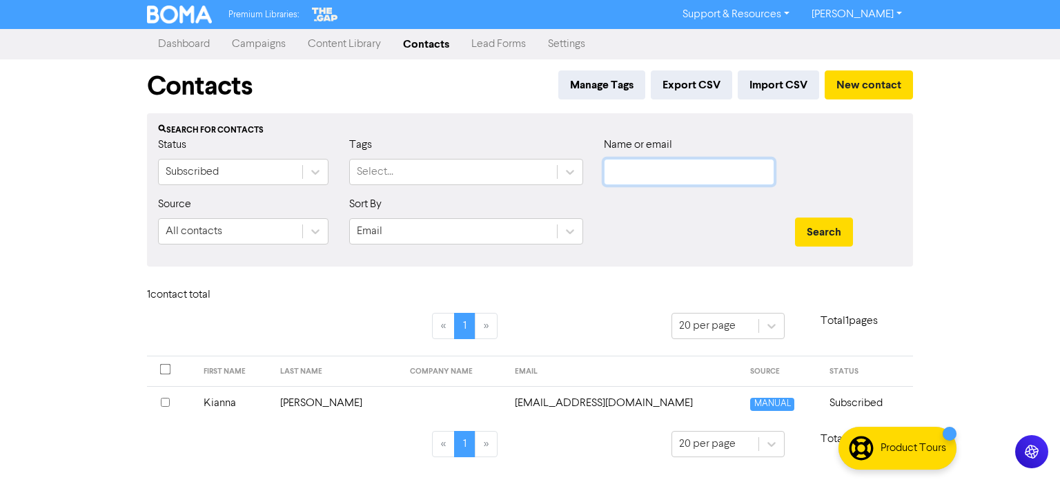
paste input "[EMAIL_ADDRESS][DOMAIN_NAME]"
click at [830, 231] on button "Search" at bounding box center [824, 231] width 58 height 29
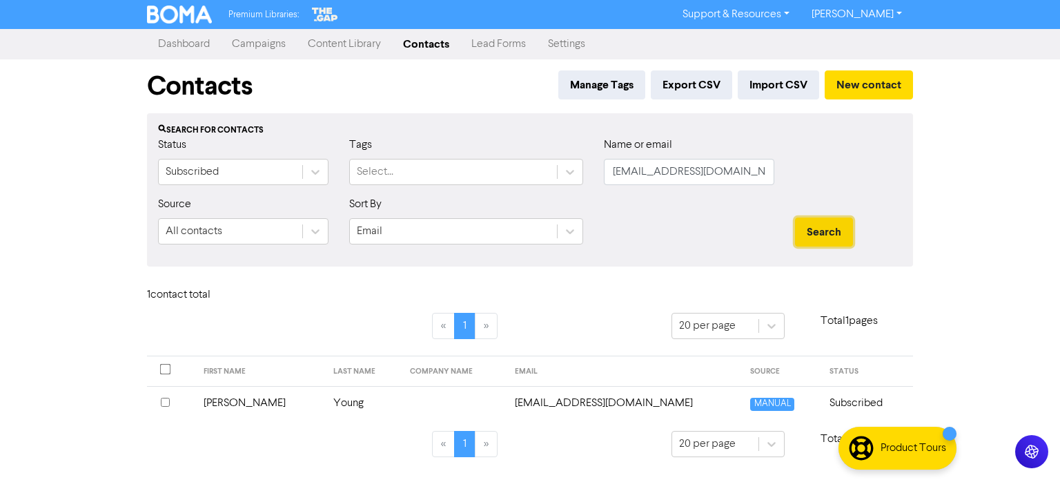
click at [830, 231] on button "Search" at bounding box center [824, 231] width 58 height 29
click at [325, 399] on td "Young" at bounding box center [363, 403] width 77 height 34
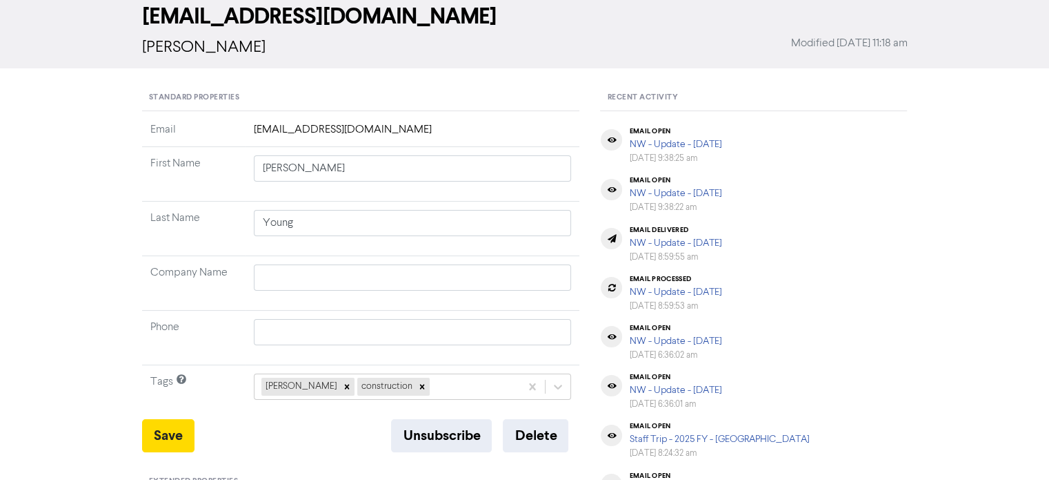
scroll to position [207, 0]
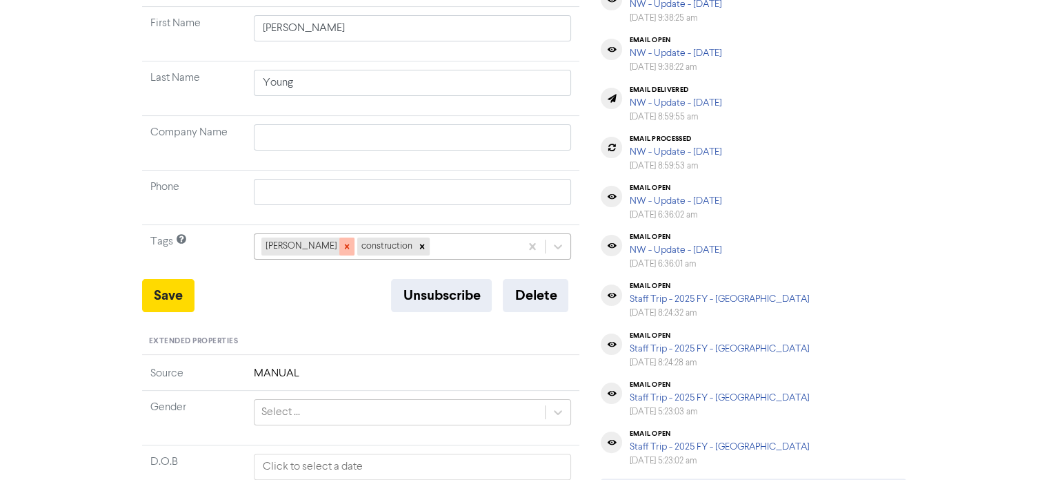
click at [339, 249] on div at bounding box center [346, 246] width 15 height 18
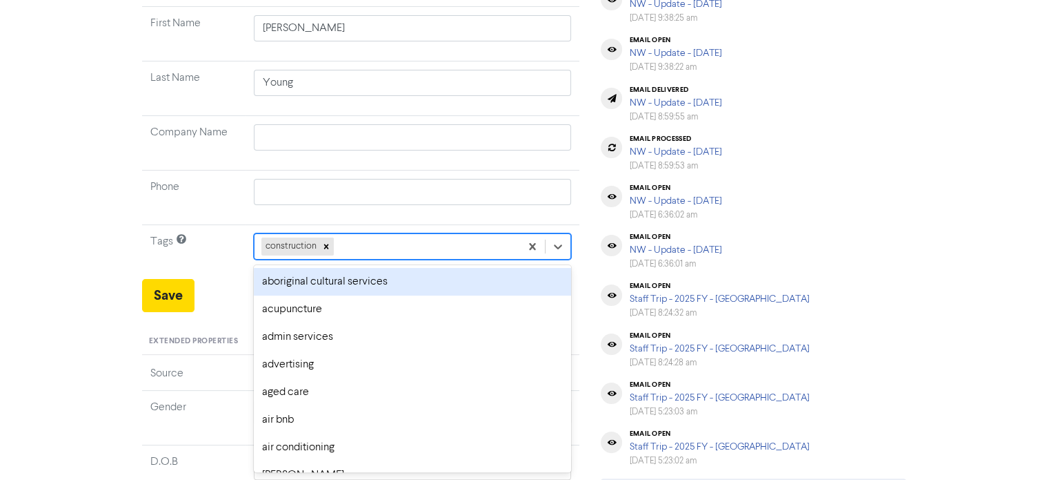
click at [362, 246] on div "construction" at bounding box center [388, 246] width 266 height 25
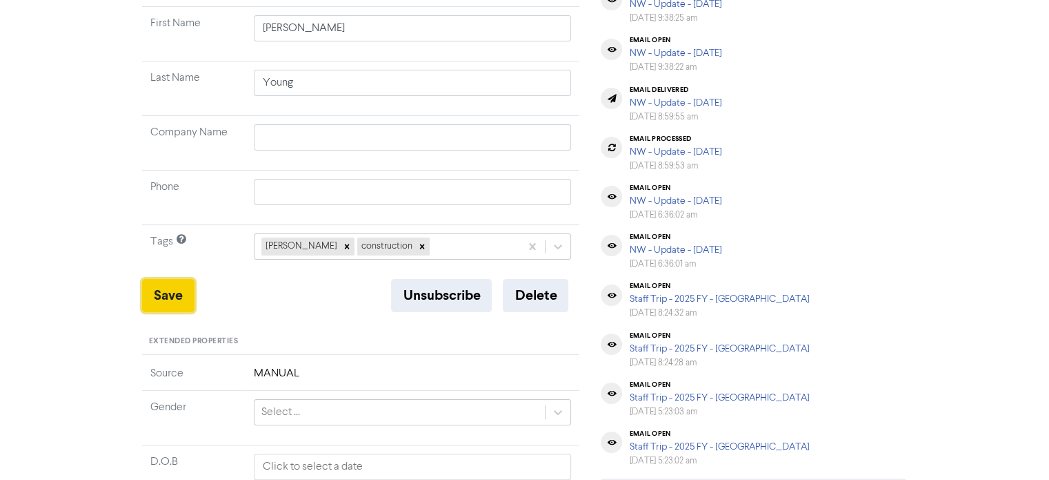
click at [167, 295] on button "Save" at bounding box center [168, 295] width 52 height 33
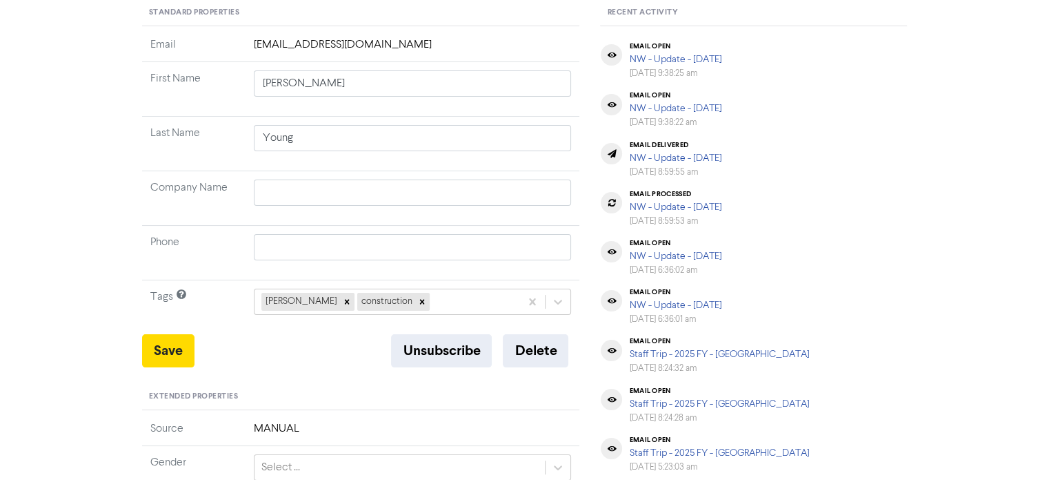
scroll to position [0, 0]
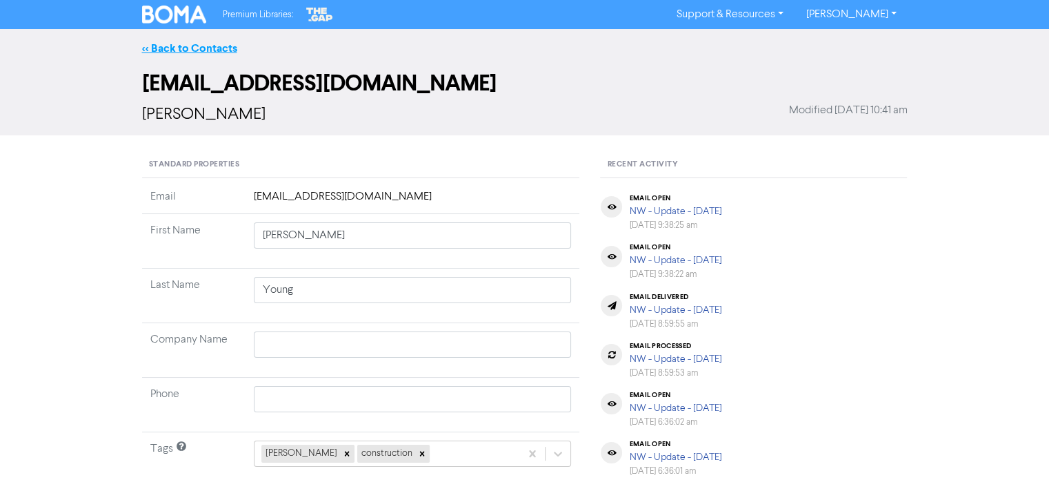
click at [216, 46] on link "<< Back to Contacts" at bounding box center [189, 48] width 95 height 14
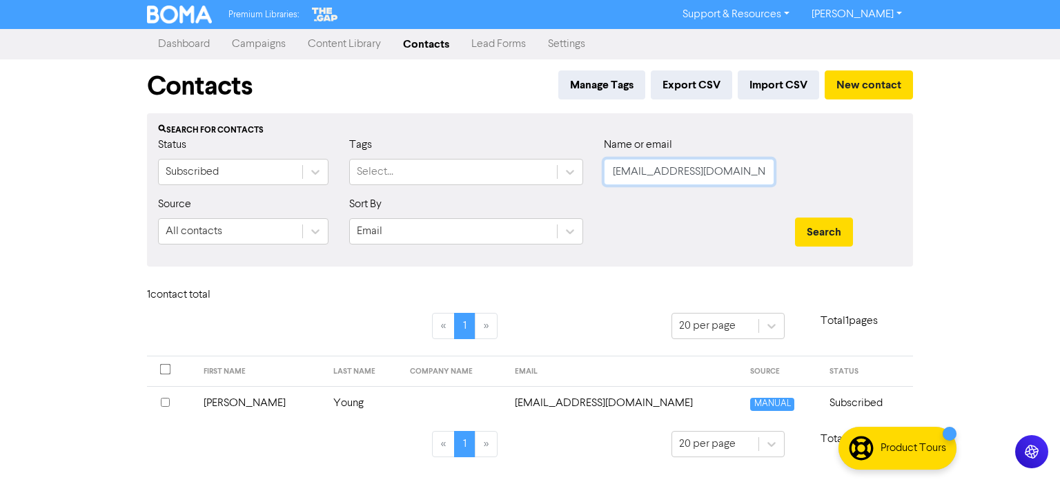
drag, startPoint x: 753, startPoint y: 172, endPoint x: 956, endPoint y: 179, distance: 203.7
click at [456, 190] on div "Status Subscribed Tags Select... Name or email [EMAIL_ADDRESS][DOMAIN_NAME]" at bounding box center [530, 166] width 764 height 59
paste input "[EMAIL_ADDRESS][DOMAIN_NAME]"
click at [828, 233] on button "Search" at bounding box center [824, 231] width 58 height 29
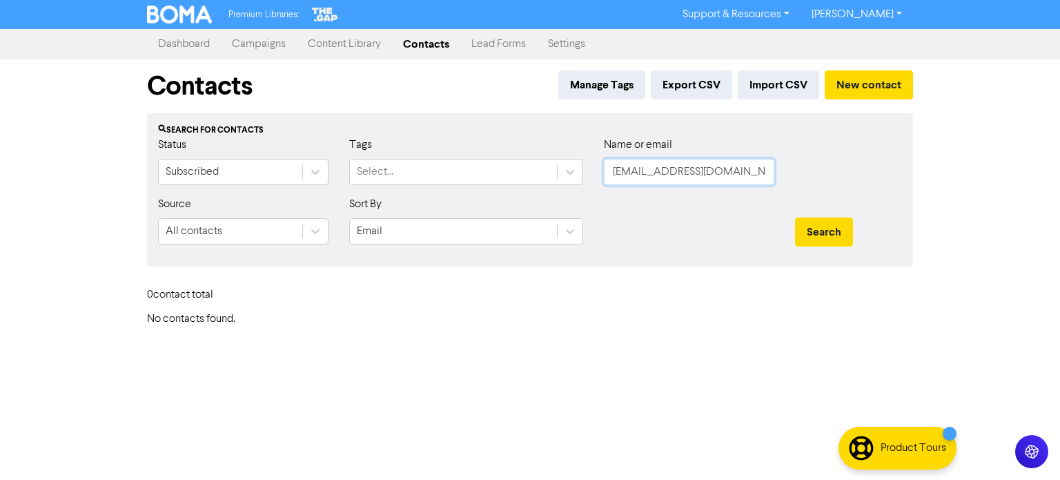
drag, startPoint x: 740, startPoint y: 172, endPoint x: 471, endPoint y: 208, distance: 271.4
click at [479, 208] on form "Status Subscribed Tags Select... Name or email [EMAIL_ADDRESS][DOMAIN_NAME] Sou…" at bounding box center [530, 196] width 744 height 119
paste input "[PERSON_NAME][EMAIL_ADDRESS][DOMAIN_NAME]"
click at [822, 239] on button "Search" at bounding box center [824, 231] width 58 height 29
drag, startPoint x: 820, startPoint y: 230, endPoint x: 807, endPoint y: 220, distance: 16.8
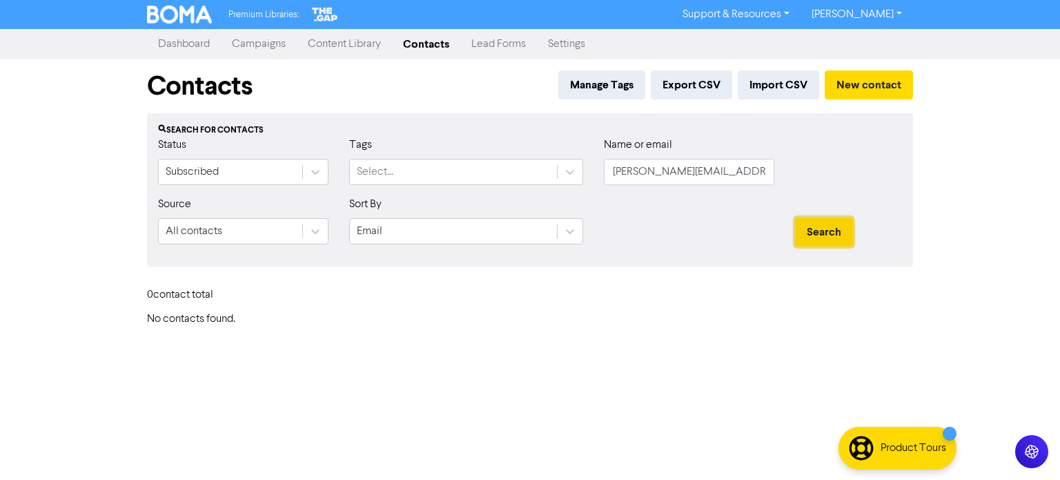
click at [818, 229] on button "Search" at bounding box center [824, 231] width 58 height 29
drag, startPoint x: 763, startPoint y: 172, endPoint x: 593, endPoint y: 175, distance: 169.8
click at [593, 175] on div "Name or email [PERSON_NAME][EMAIL_ADDRESS][DOMAIN_NAME]" at bounding box center [688, 166] width 191 height 59
paste input "[EMAIL_ADDRESS][DOMAIN_NAME]"
click at [795, 217] on button "Search" at bounding box center [824, 231] width 58 height 29
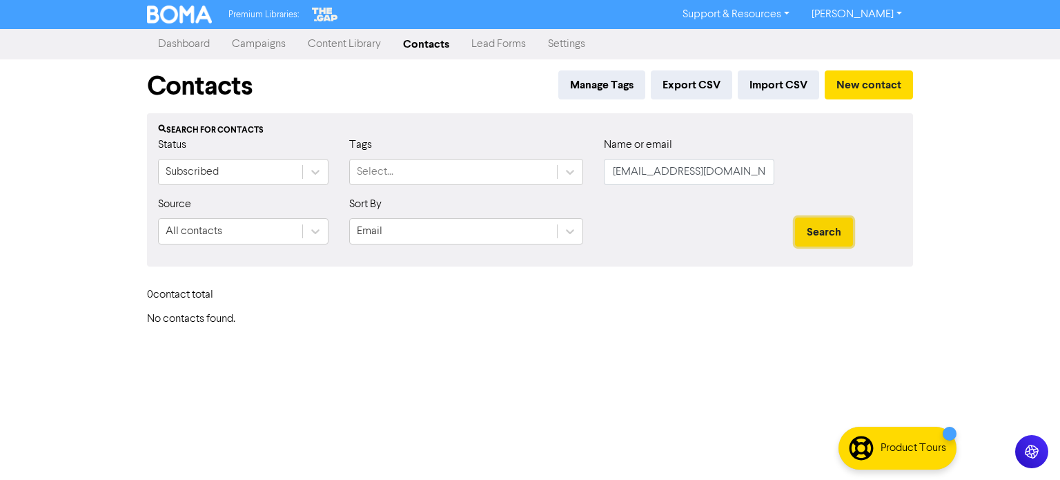
drag, startPoint x: 828, startPoint y: 234, endPoint x: 816, endPoint y: 228, distance: 13.6
click at [827, 234] on button "Search" at bounding box center [824, 231] width 58 height 29
drag, startPoint x: 611, startPoint y: 175, endPoint x: 1016, endPoint y: 201, distance: 405.8
click at [1016, 201] on div "Premium Libraries: Support & Resources Video Tutorials FAQ & Guides Marketing E…" at bounding box center [530, 240] width 1060 height 480
paste input "[EMAIL_ADDRESS][DOMAIN_NAME]"
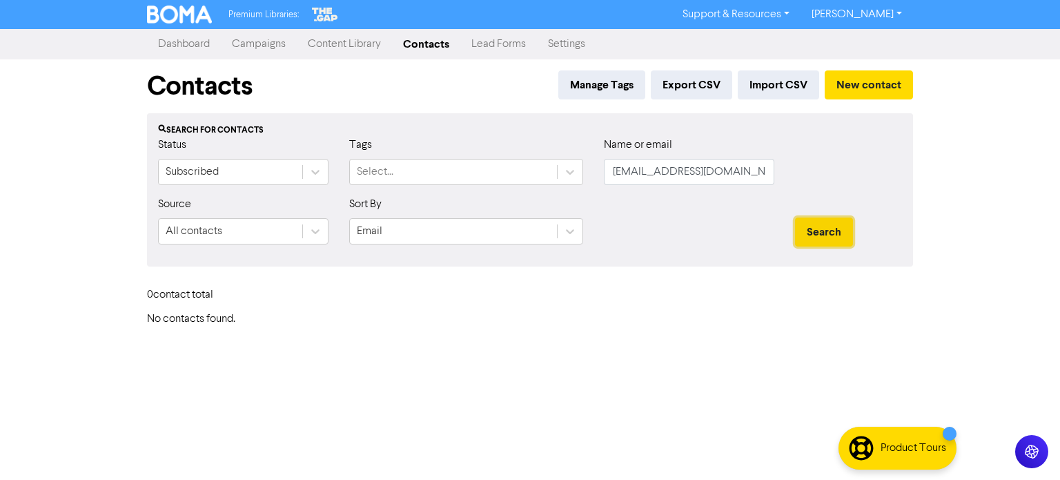
click at [825, 227] on button "Search" at bounding box center [824, 231] width 58 height 29
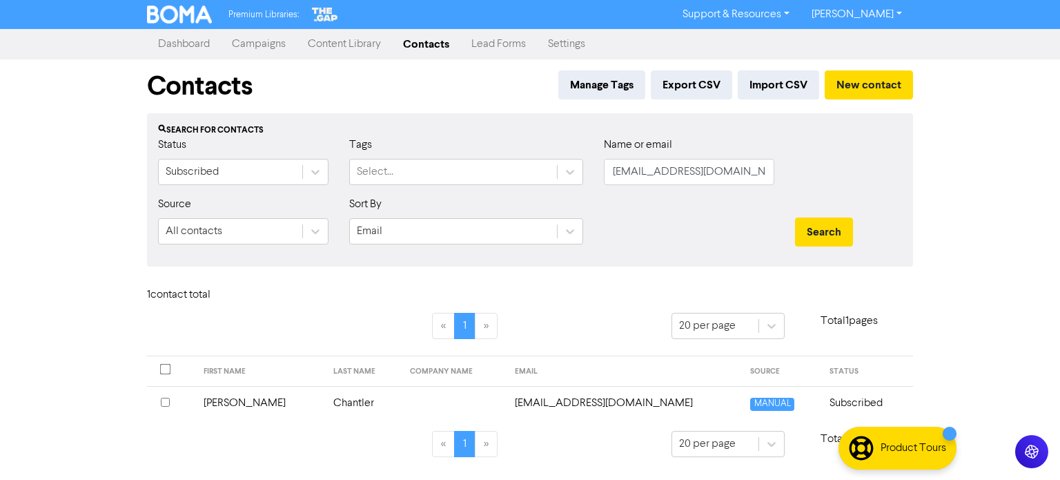
click at [326, 402] on td "Chantler" at bounding box center [363, 403] width 77 height 34
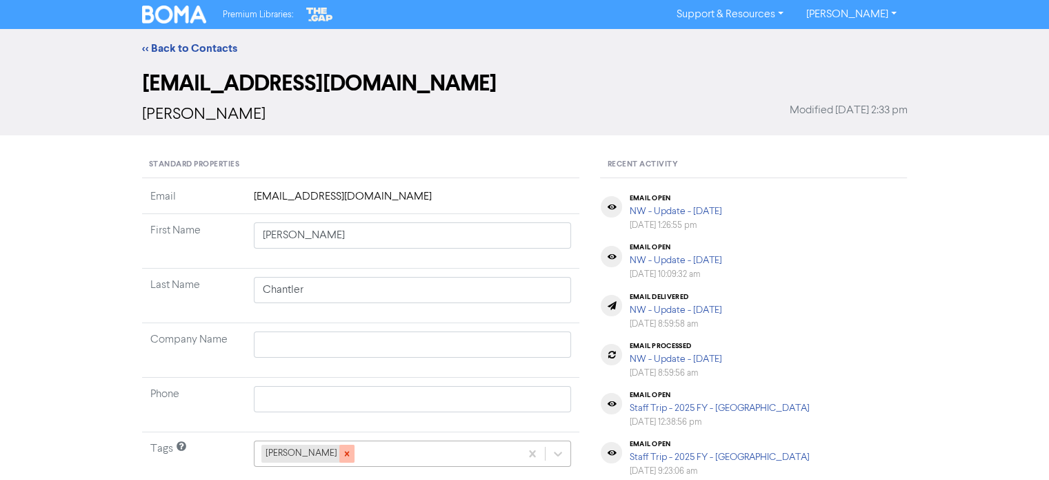
click at [344, 451] on icon at bounding box center [346, 453] width 5 height 5
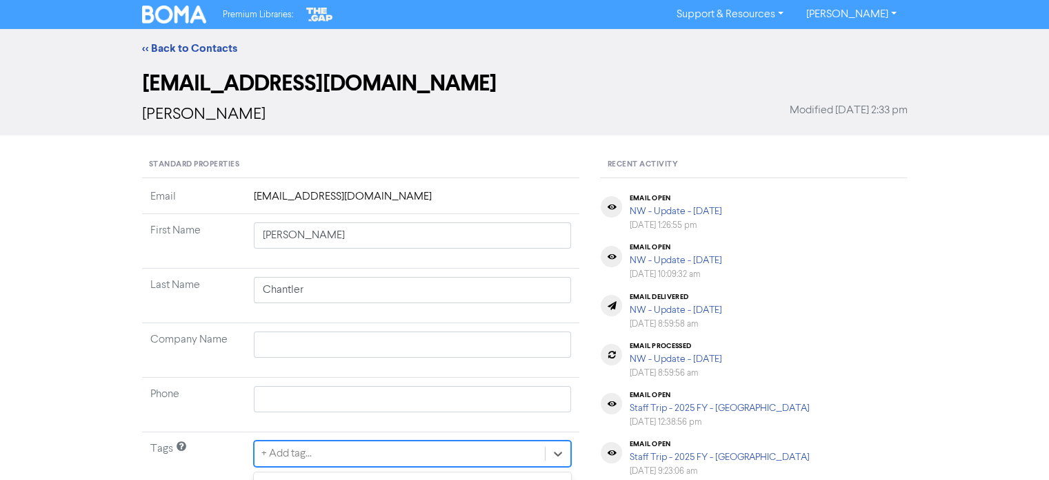
scroll to position [204, 0]
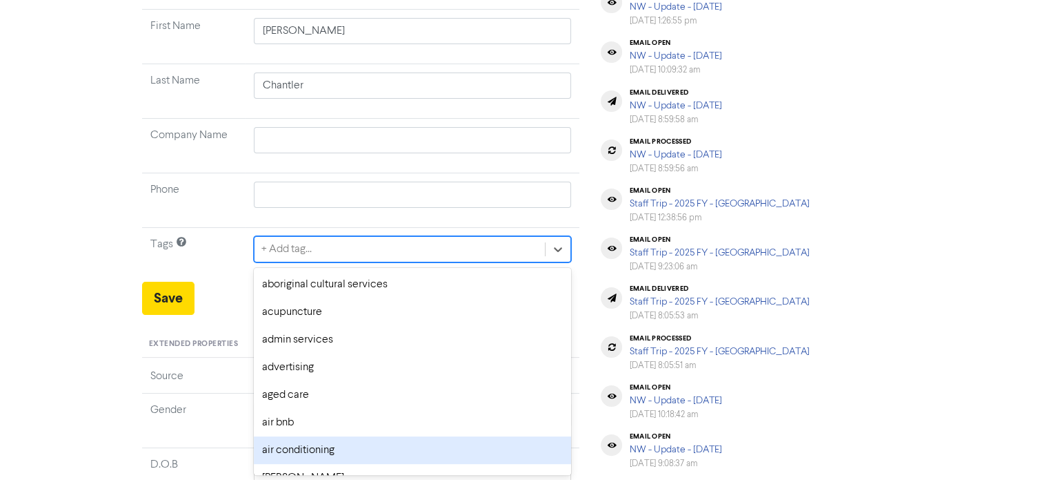
click at [334, 262] on div "option air conditioning focused, 7 of 287. 287 results available. Use Up and Do…" at bounding box center [413, 249] width 318 height 26
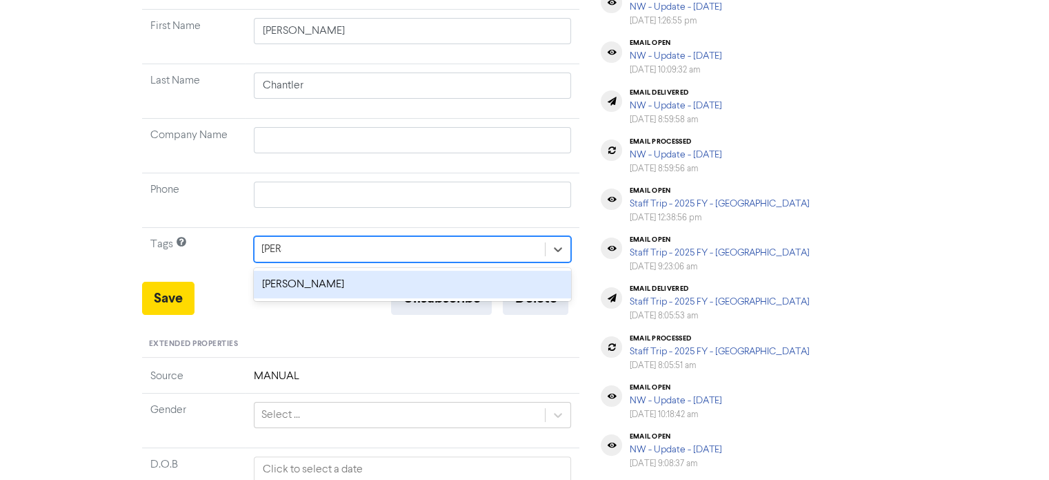
click at [479, 279] on div "[PERSON_NAME]" at bounding box center [413, 284] width 318 height 28
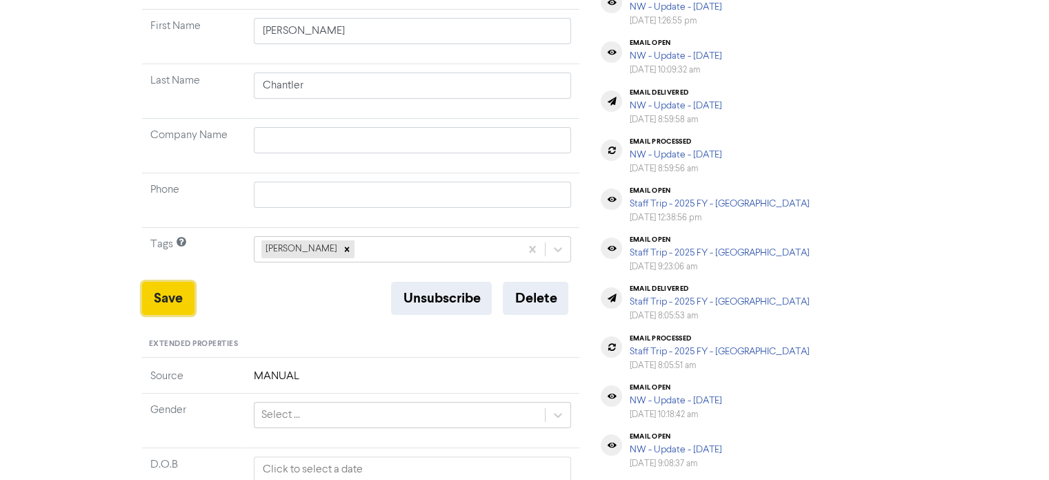
click at [167, 299] on button "Save" at bounding box center [168, 297] width 52 height 33
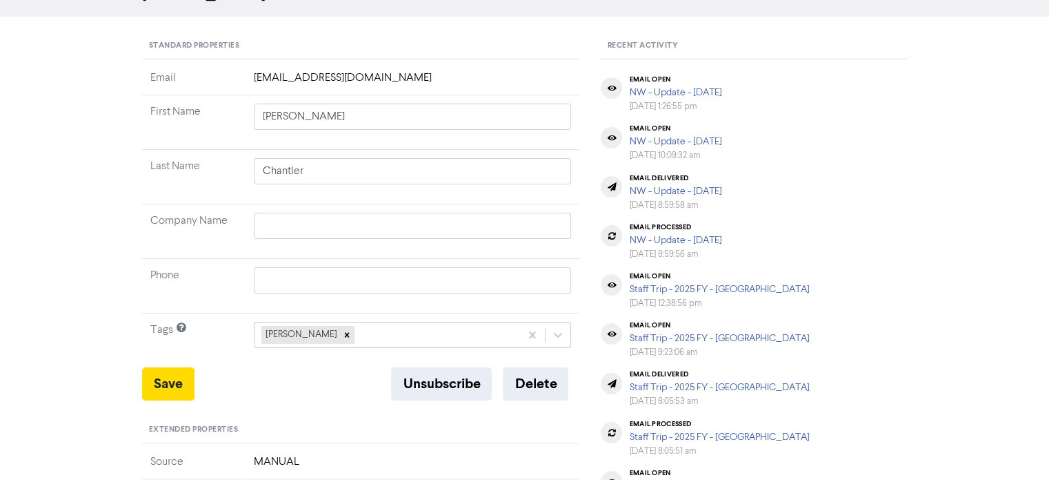
scroll to position [0, 0]
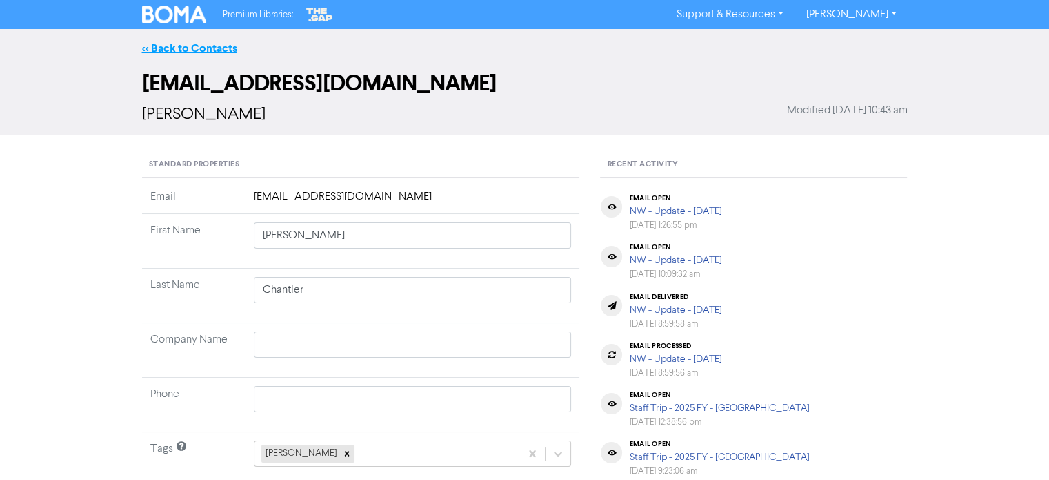
click at [199, 46] on link "<< Back to Contacts" at bounding box center [189, 48] width 95 height 14
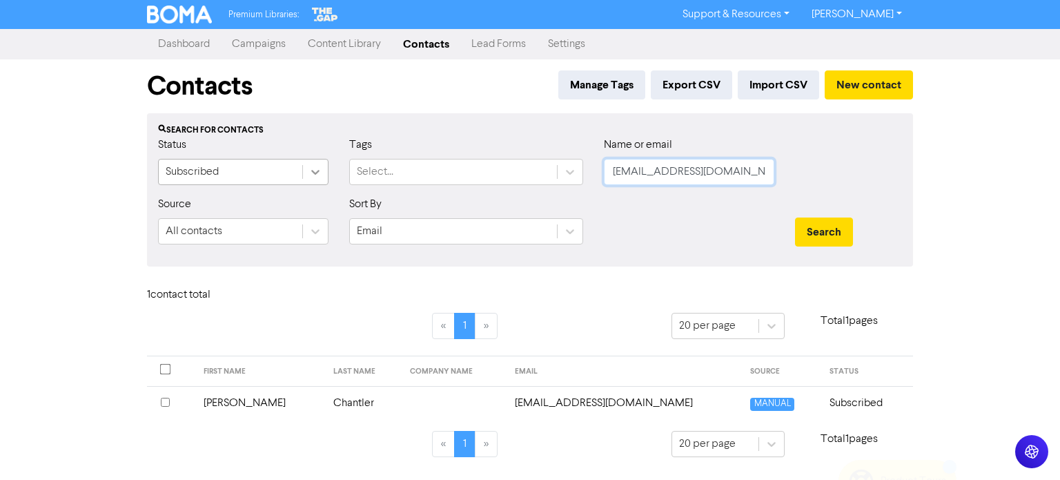
drag, startPoint x: 753, startPoint y: 172, endPoint x: 304, endPoint y: 176, distance: 449.2
click at [304, 176] on div "Status Subscribed Tags Select... Name or email [EMAIL_ADDRESS][DOMAIN_NAME]" at bounding box center [530, 166] width 764 height 59
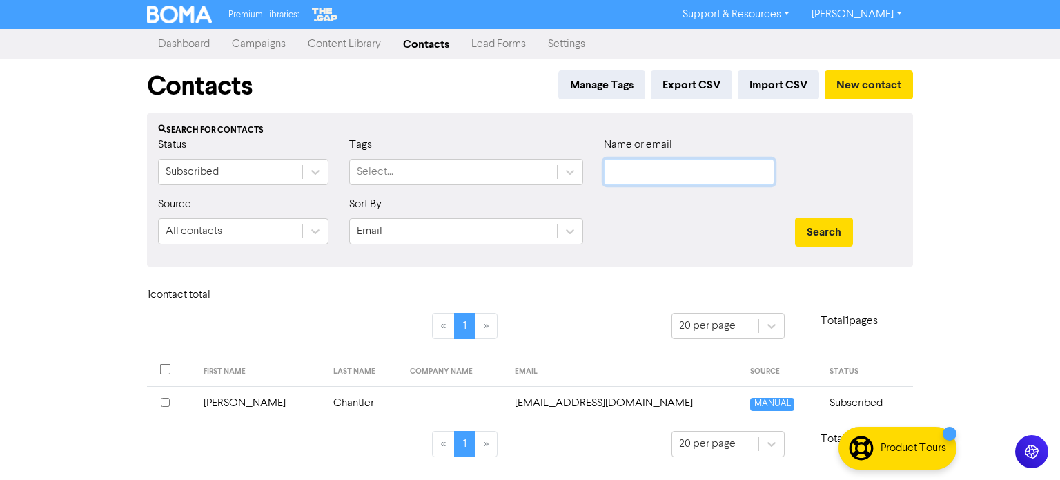
paste input "[PERSON_NAME][EMAIL_ADDRESS][DOMAIN_NAME]"
click at [824, 231] on button "Search" at bounding box center [824, 231] width 58 height 29
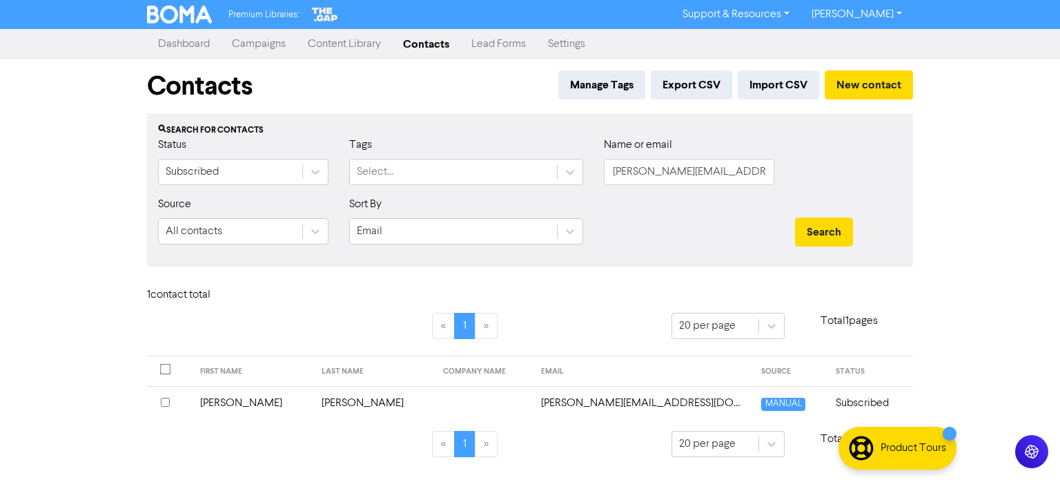
click at [317, 395] on td "[PERSON_NAME]" at bounding box center [373, 403] width 121 height 34
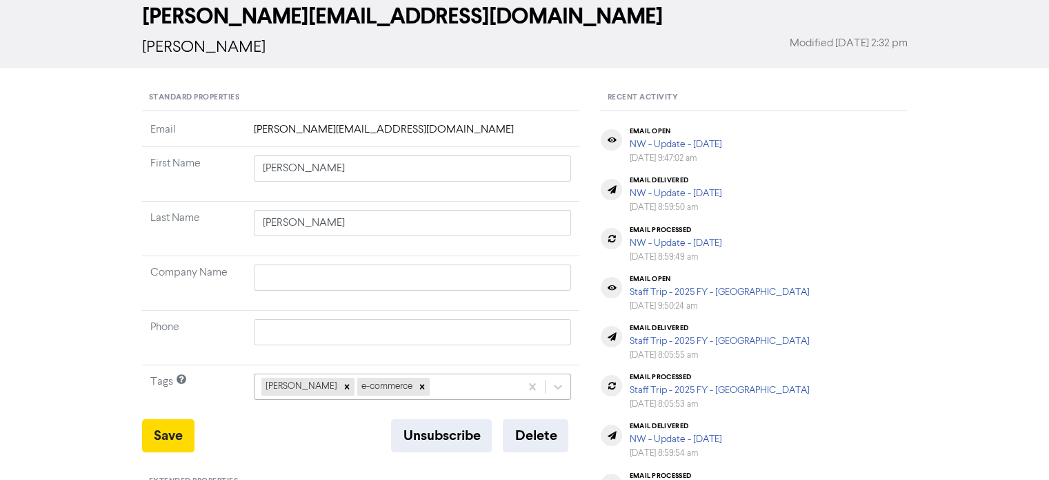
scroll to position [138, 0]
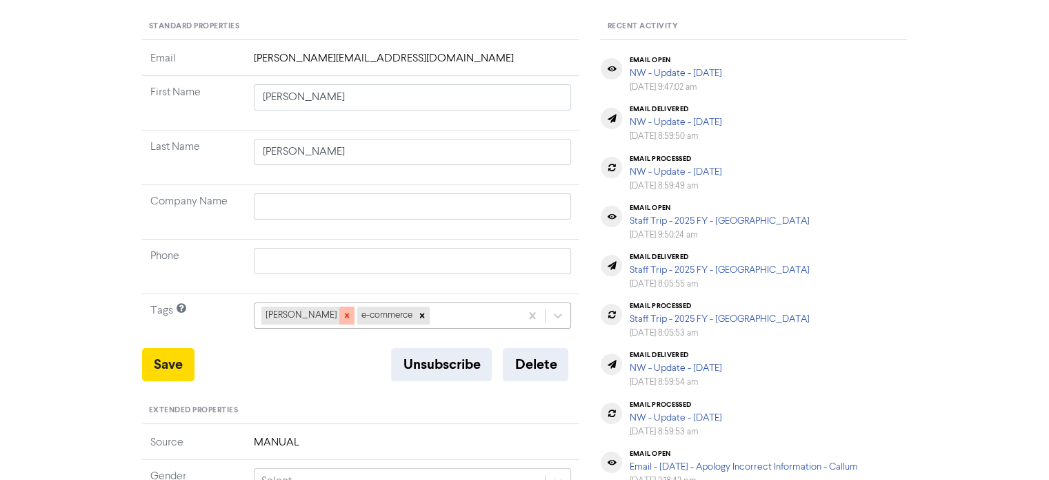
click at [342, 319] on icon at bounding box center [347, 315] width 10 height 10
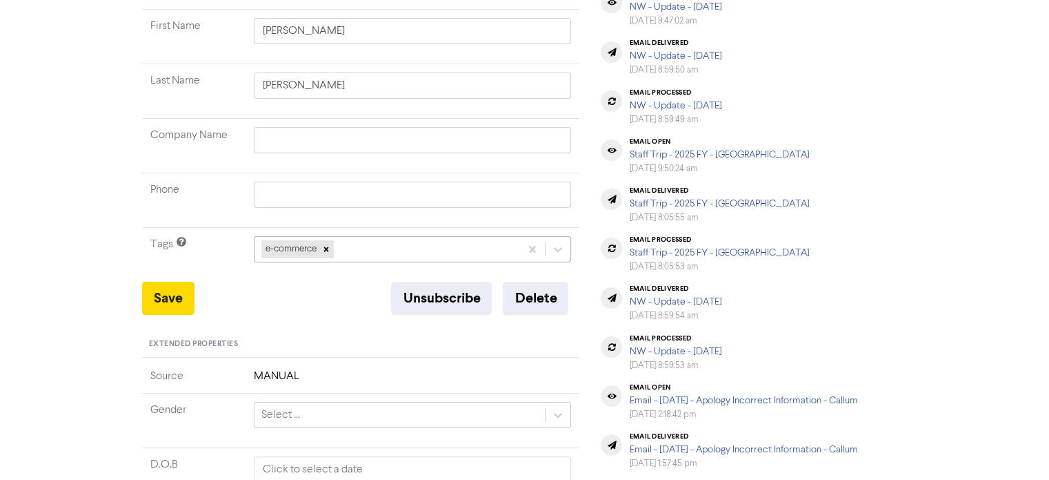
click at [361, 262] on div "e-commerce" at bounding box center [413, 249] width 318 height 26
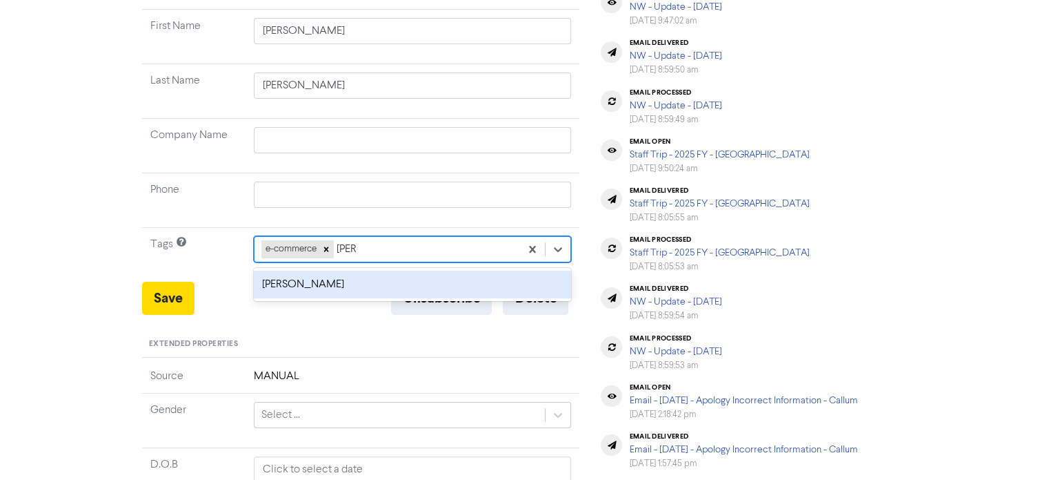
click at [426, 276] on div "[PERSON_NAME]" at bounding box center [413, 284] width 318 height 28
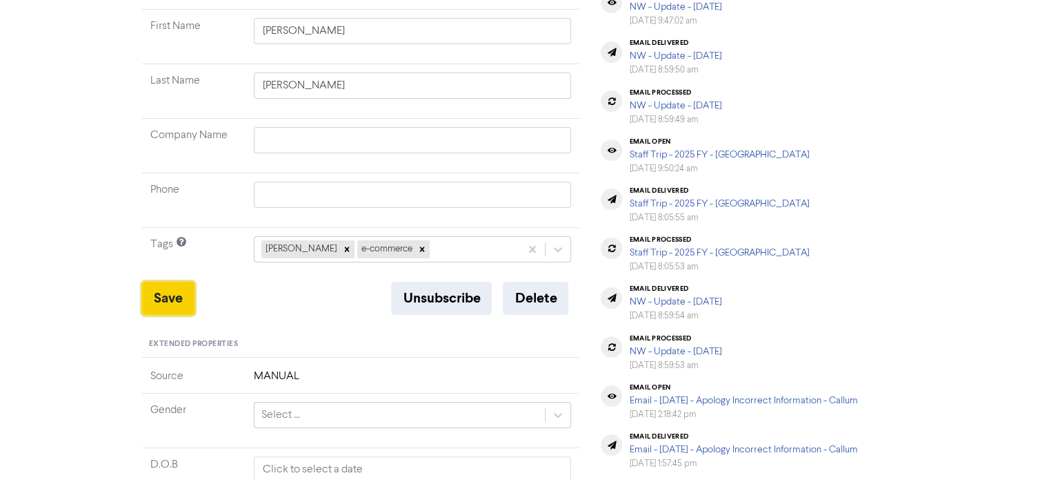
click at [163, 291] on button "Save" at bounding box center [168, 297] width 52 height 33
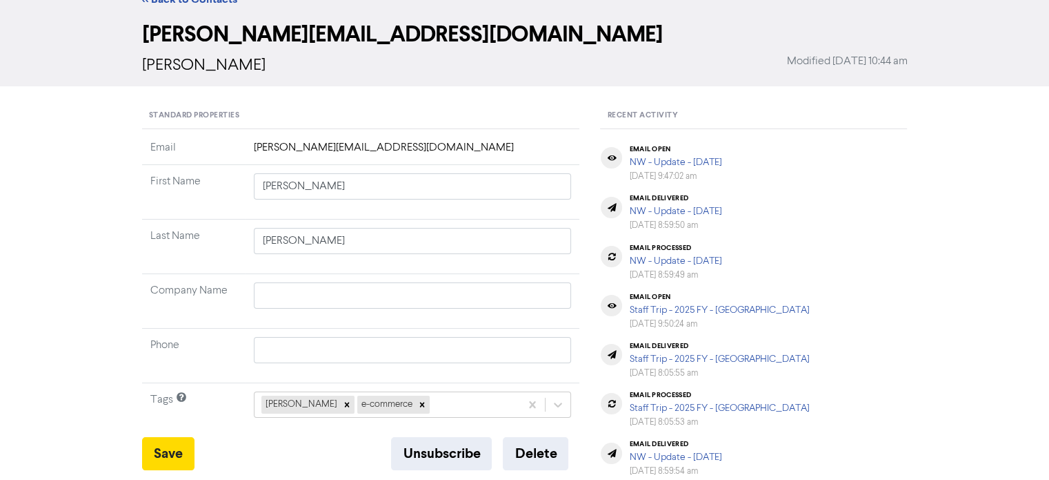
scroll to position [0, 0]
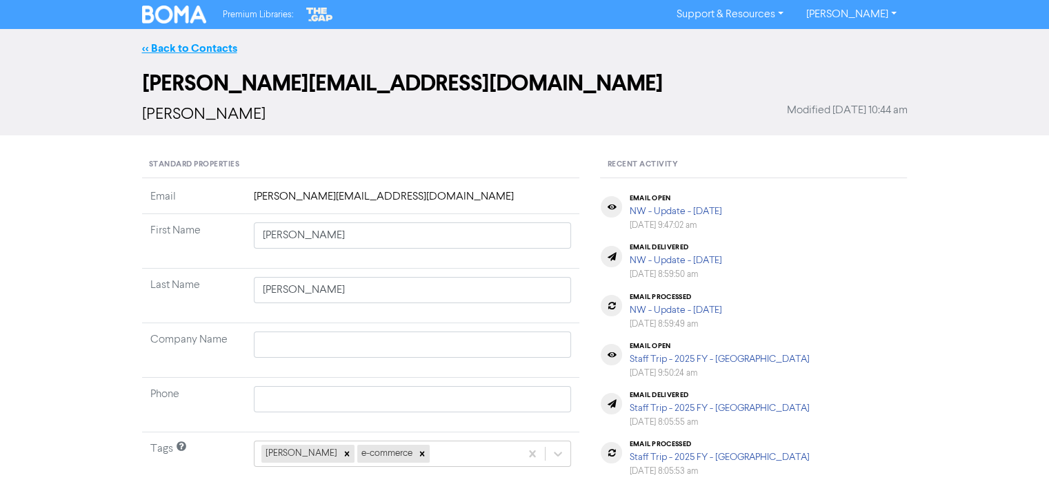
click at [199, 49] on link "<< Back to Contacts" at bounding box center [189, 48] width 95 height 14
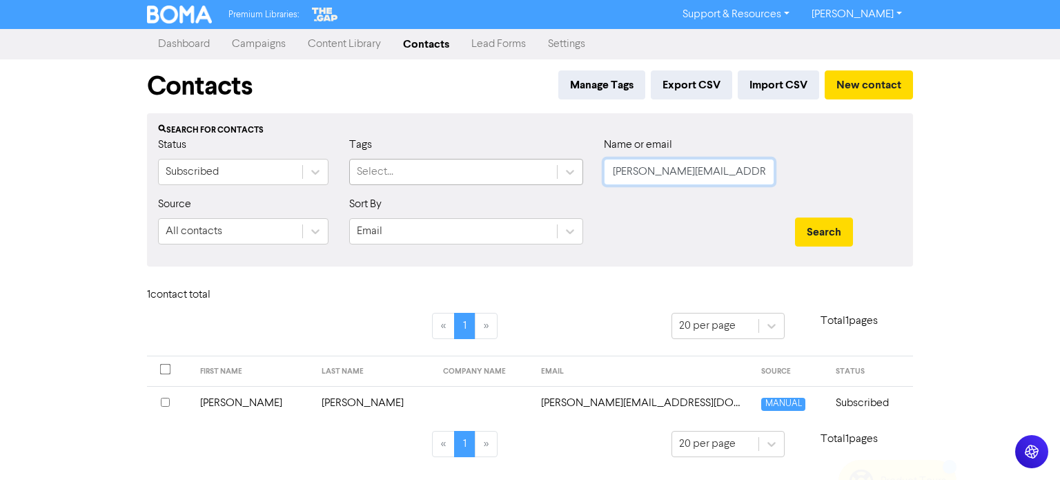
drag, startPoint x: 693, startPoint y: 172, endPoint x: 350, endPoint y: 172, distance: 342.9
click at [350, 173] on div "Status Subscribed Tags Select... Name or email [PERSON_NAME][EMAIL_ADDRESS][DOM…" at bounding box center [530, 166] width 764 height 59
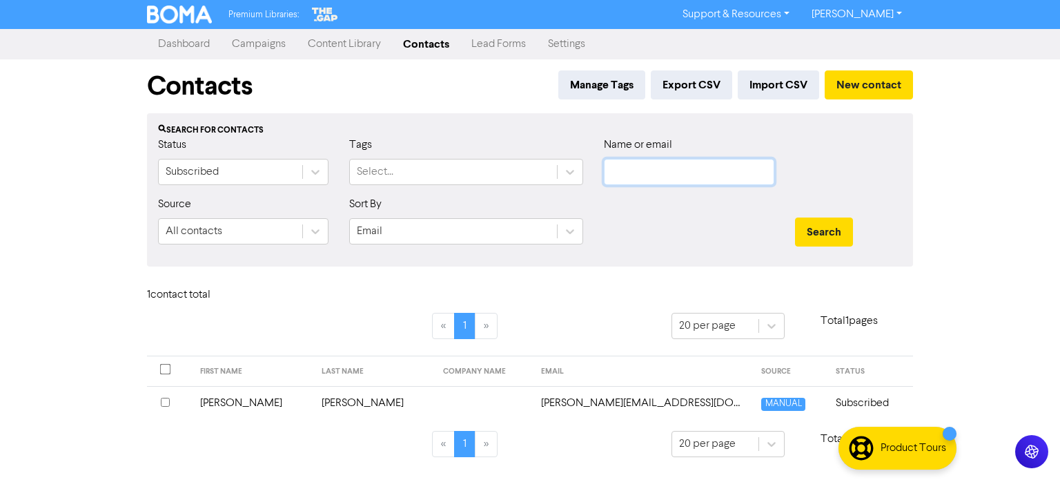
paste input "[EMAIL_ADDRESS][DOMAIN_NAME]"
click at [811, 234] on button "Search" at bounding box center [824, 231] width 58 height 29
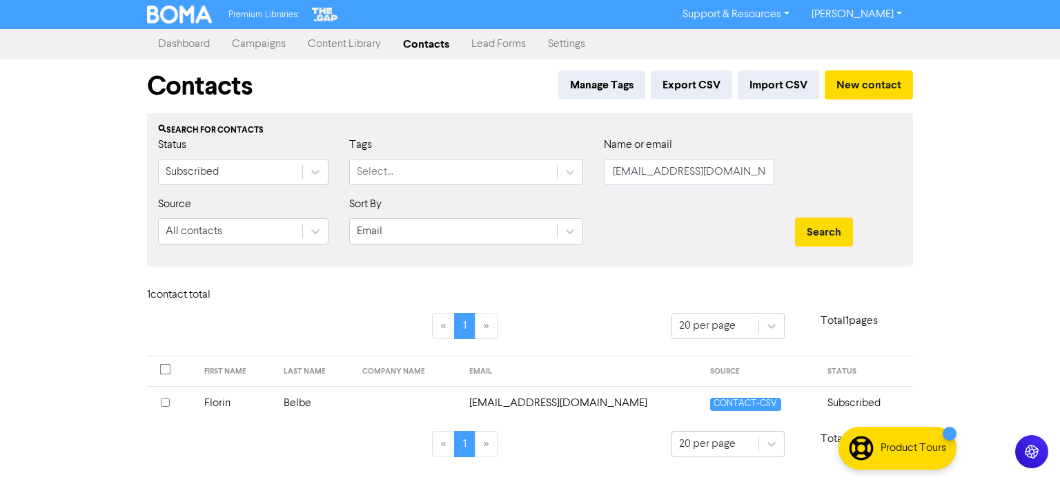
click at [218, 402] on td "Florin" at bounding box center [235, 403] width 79 height 34
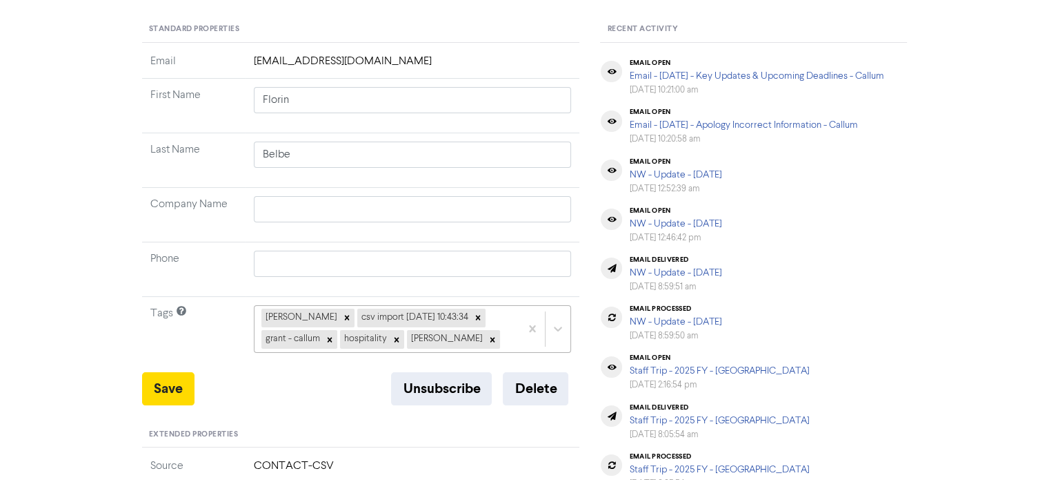
scroll to position [138, 0]
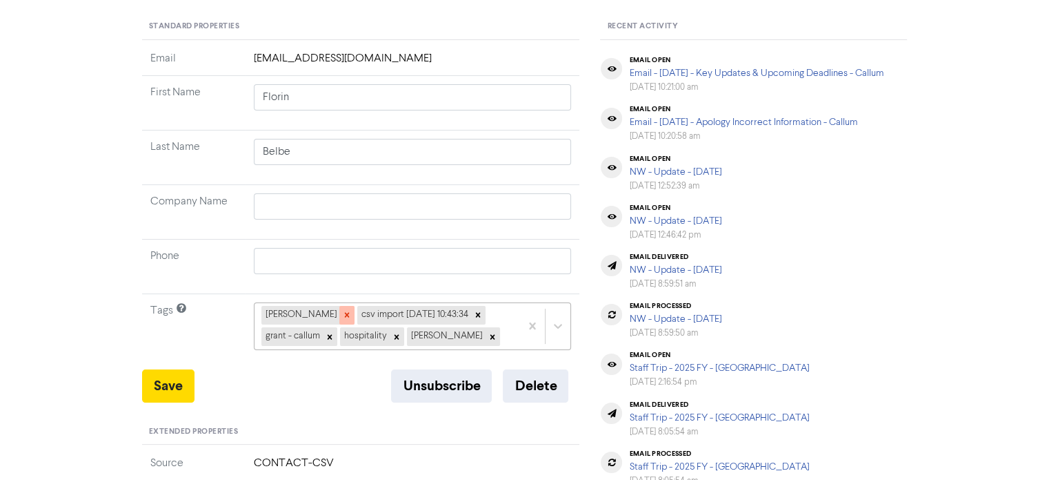
click at [344, 313] on icon at bounding box center [346, 315] width 5 height 5
click at [435, 337] on div "csv import [DATE] 10:43:34 grant - callum hospitality [PERSON_NAME]" at bounding box center [413, 325] width 318 height 47
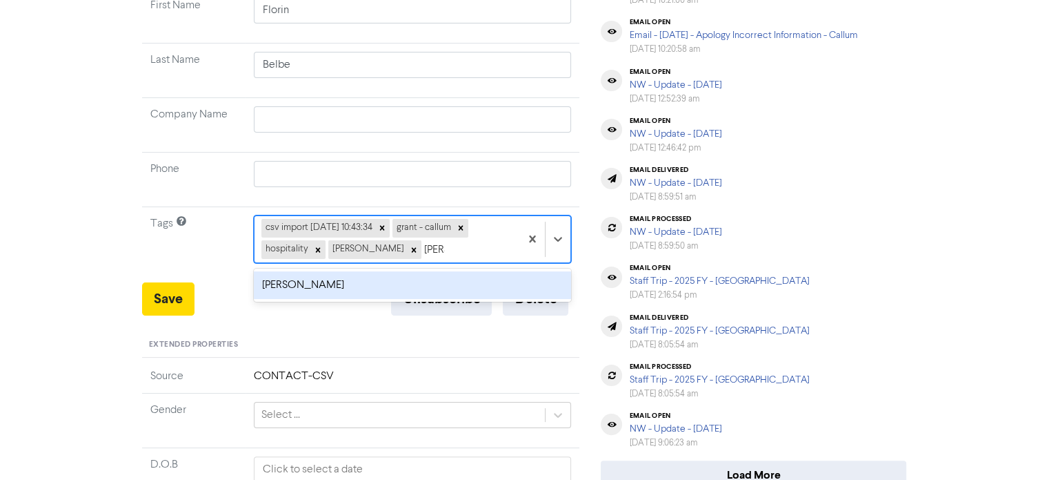
click at [348, 274] on div "[PERSON_NAME]" at bounding box center [413, 285] width 318 height 28
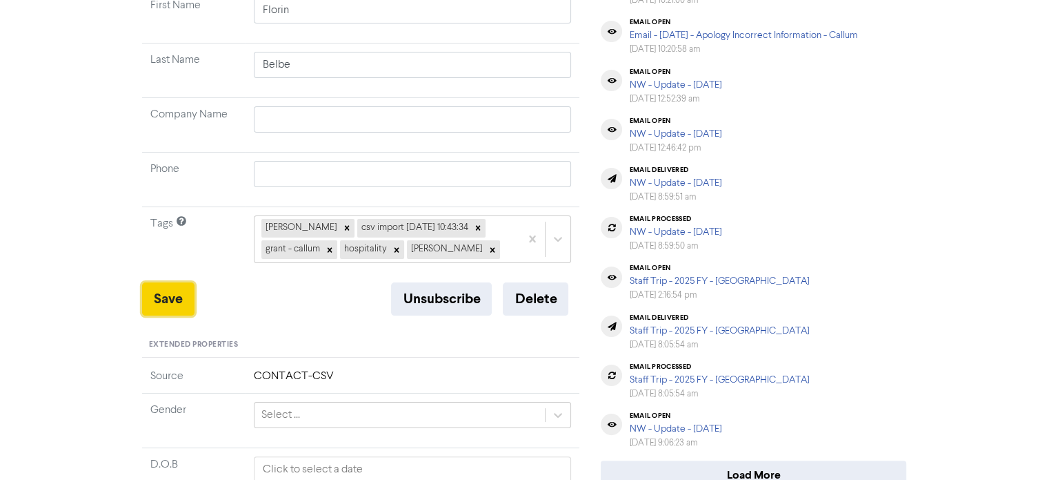
click at [156, 290] on button "Save" at bounding box center [168, 298] width 52 height 33
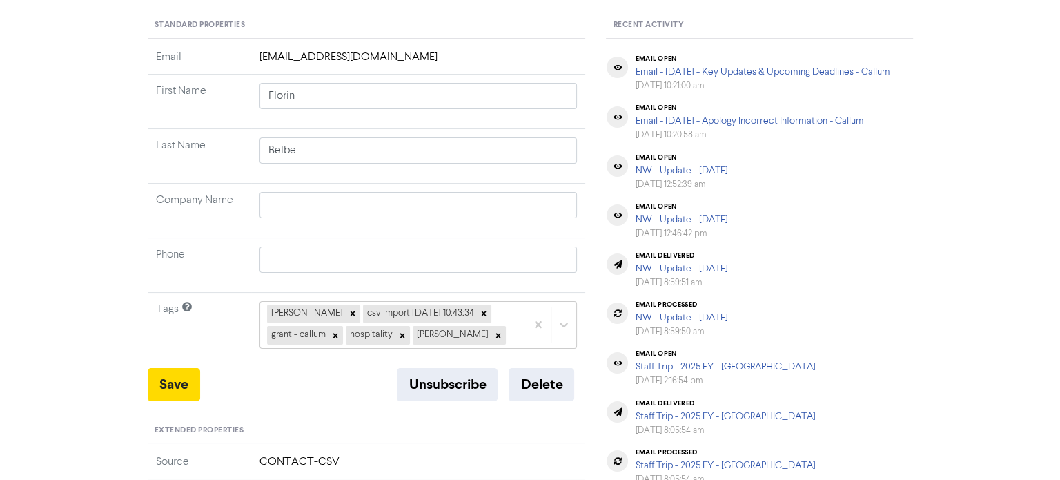
scroll to position [0, 0]
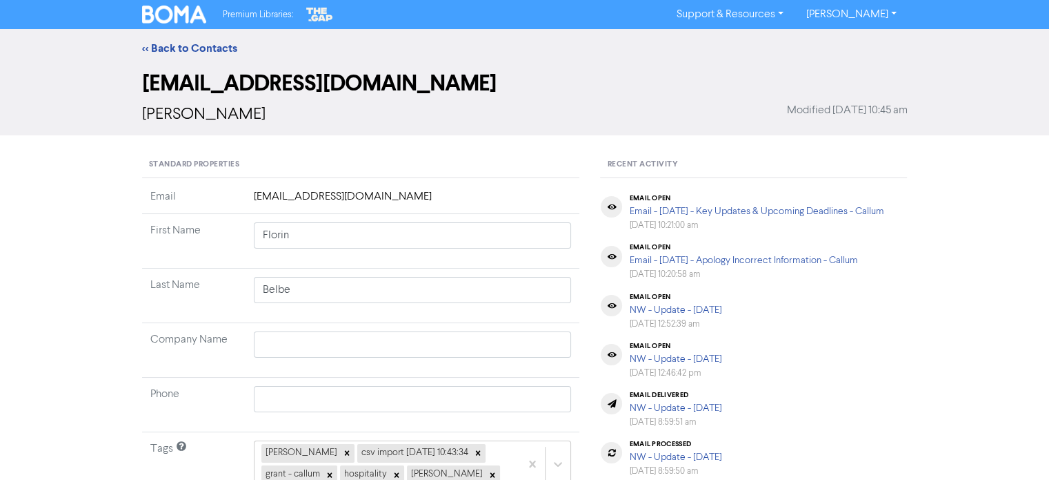
click at [202, 39] on div "<< Back to Contacts" at bounding box center [524, 48] width 1049 height 39
click at [221, 46] on link "<< Back to Contacts" at bounding box center [189, 48] width 95 height 14
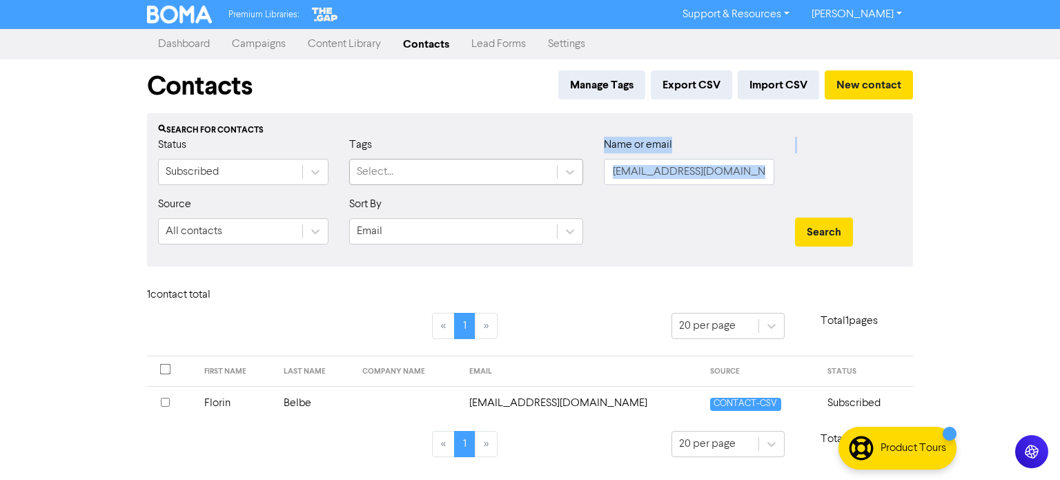
drag, startPoint x: 711, startPoint y: 172, endPoint x: 528, endPoint y: 170, distance: 182.8
click at [377, 176] on div "Status Subscribed Tags Select... Name or email [EMAIL_ADDRESS][DOMAIN_NAME]" at bounding box center [530, 166] width 764 height 59
click at [717, 176] on input "[EMAIL_ADDRESS][DOMAIN_NAME]" at bounding box center [689, 172] width 170 height 26
drag, startPoint x: 720, startPoint y: 172, endPoint x: 571, endPoint y: 176, distance: 149.1
click at [564, 176] on div "Status Subscribed Tags Select... Name or email [EMAIL_ADDRESS][DOMAIN_NAME]" at bounding box center [530, 166] width 764 height 59
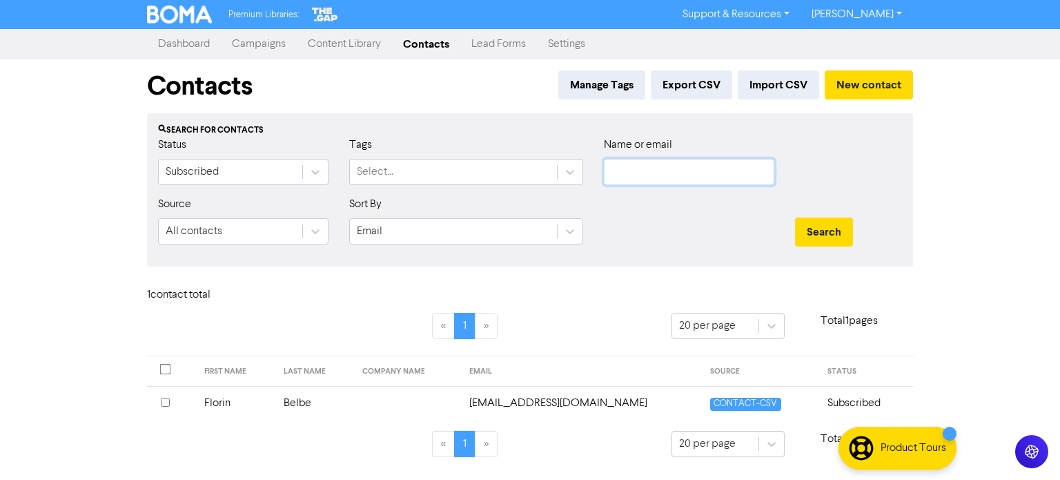
paste input "[EMAIL_ADDRESS][DOMAIN_NAME]"
click at [802, 230] on button "Search" at bounding box center [824, 231] width 58 height 29
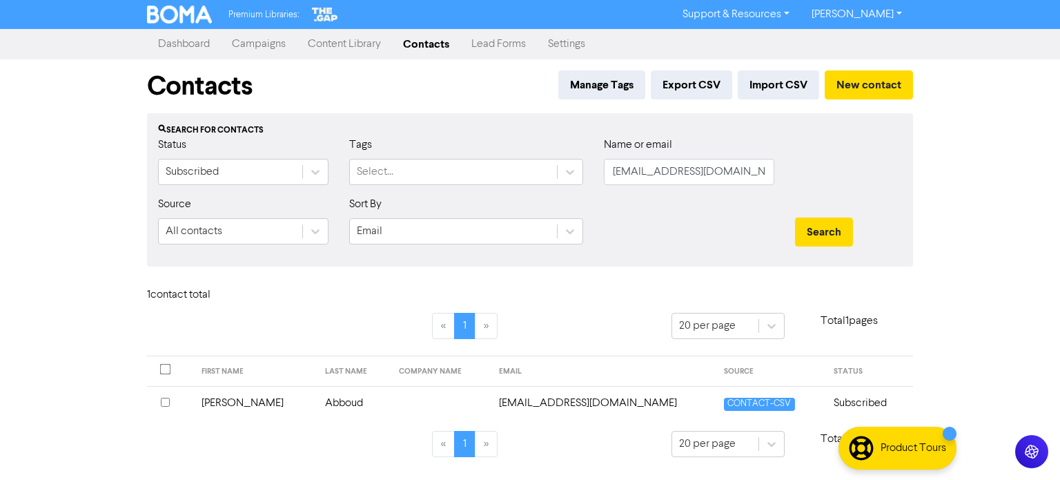
click at [317, 399] on td "Abboud" at bounding box center [354, 403] width 74 height 34
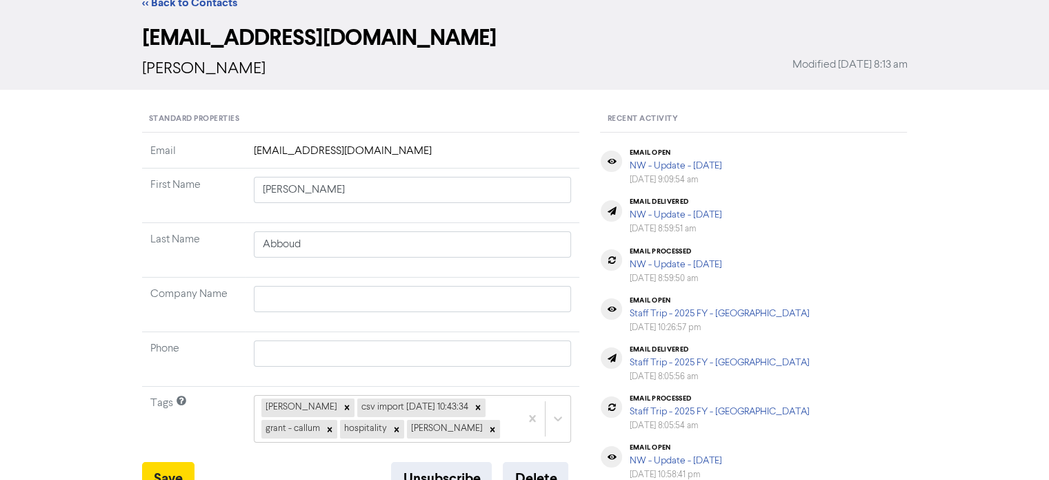
scroll to position [138, 0]
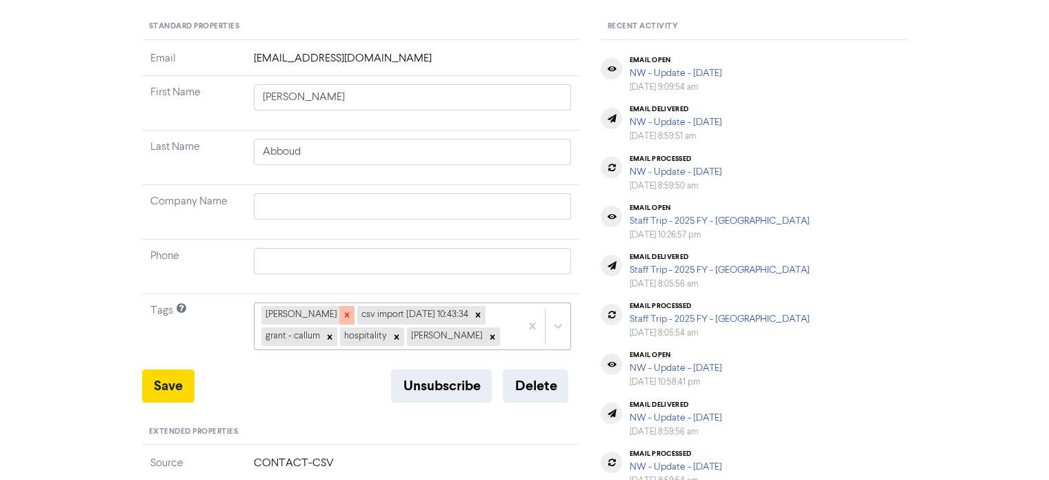
click at [342, 313] on icon at bounding box center [347, 315] width 10 height 10
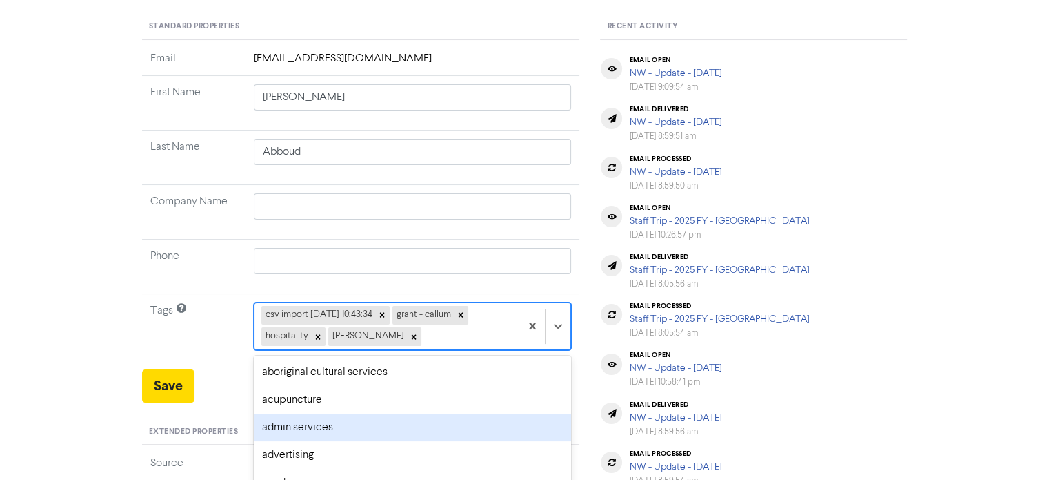
scroll to position [225, 0]
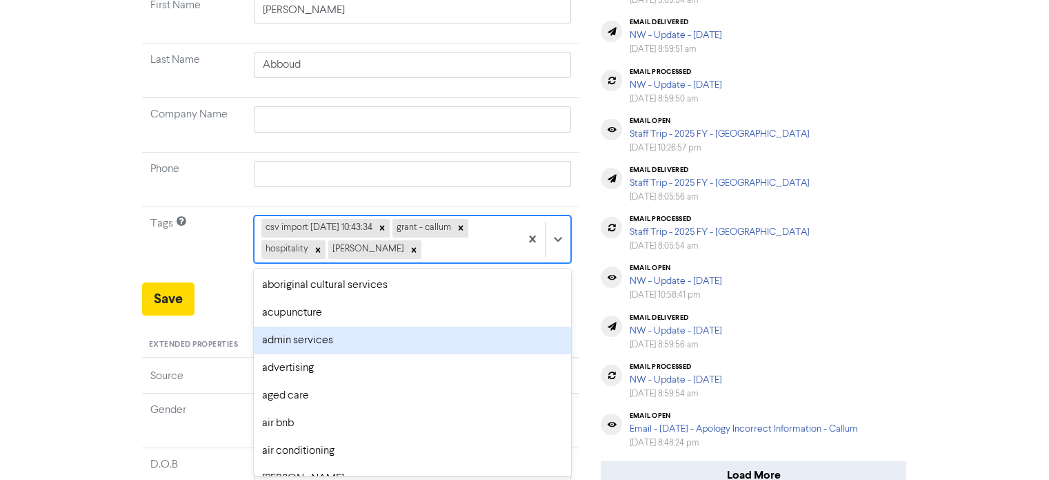
click at [435, 262] on div "option admin services focused, 3 of 287. 283 results available. Use Up and Down…" at bounding box center [413, 238] width 318 height 47
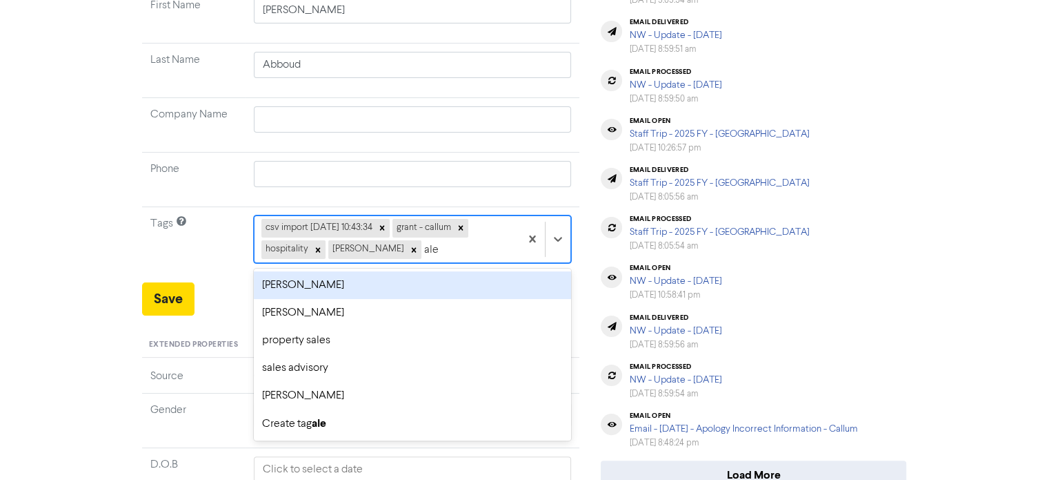
click at [342, 281] on div "[PERSON_NAME]" at bounding box center [413, 285] width 318 height 28
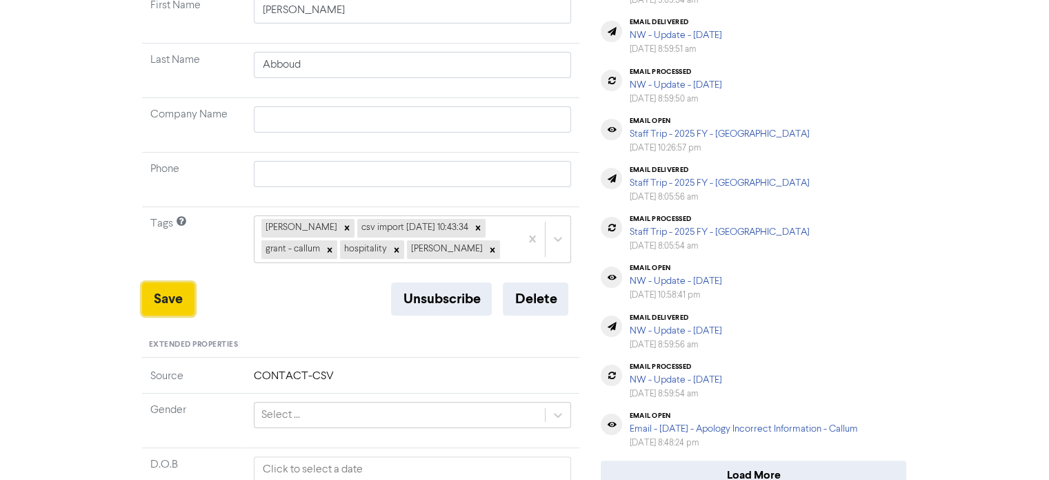
click at [177, 297] on button "Save" at bounding box center [168, 298] width 52 height 33
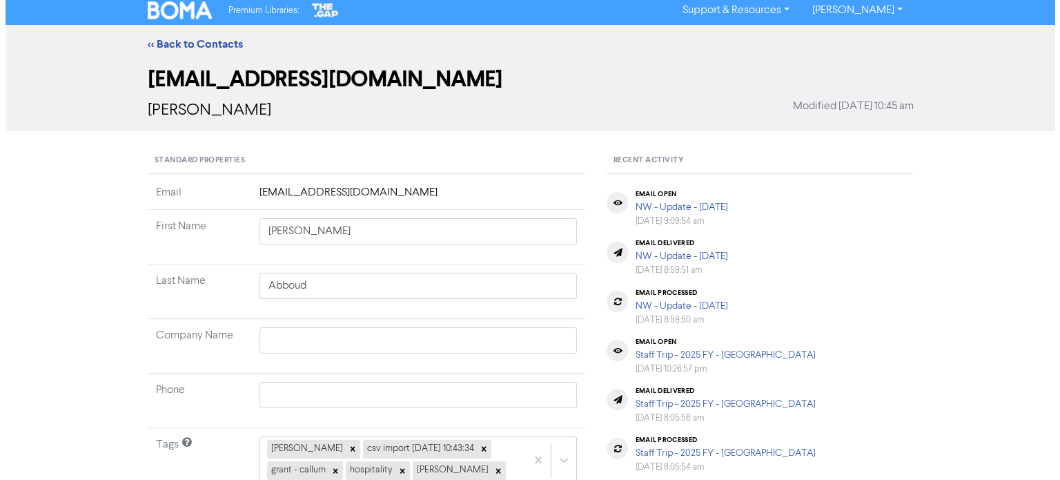
scroll to position [0, 0]
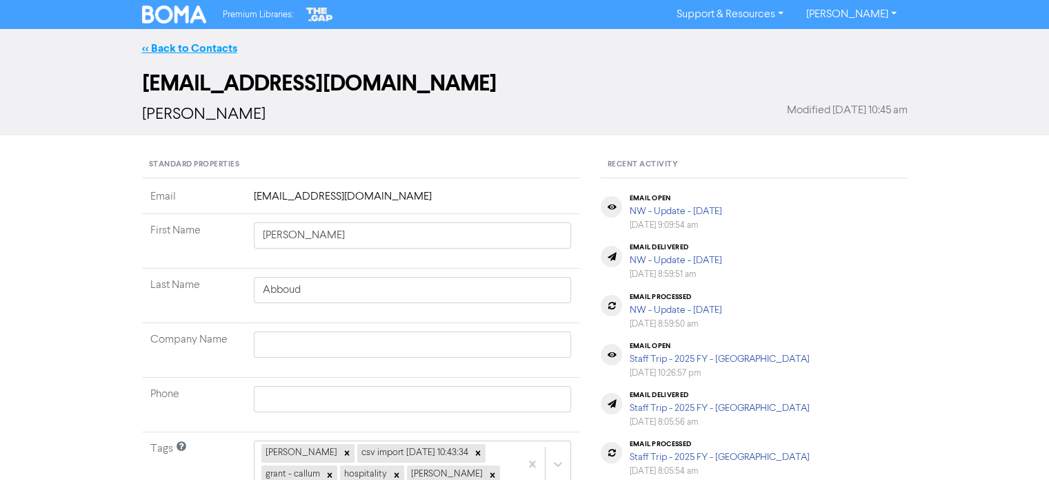
click at [202, 49] on link "<< Back to Contacts" at bounding box center [189, 48] width 95 height 14
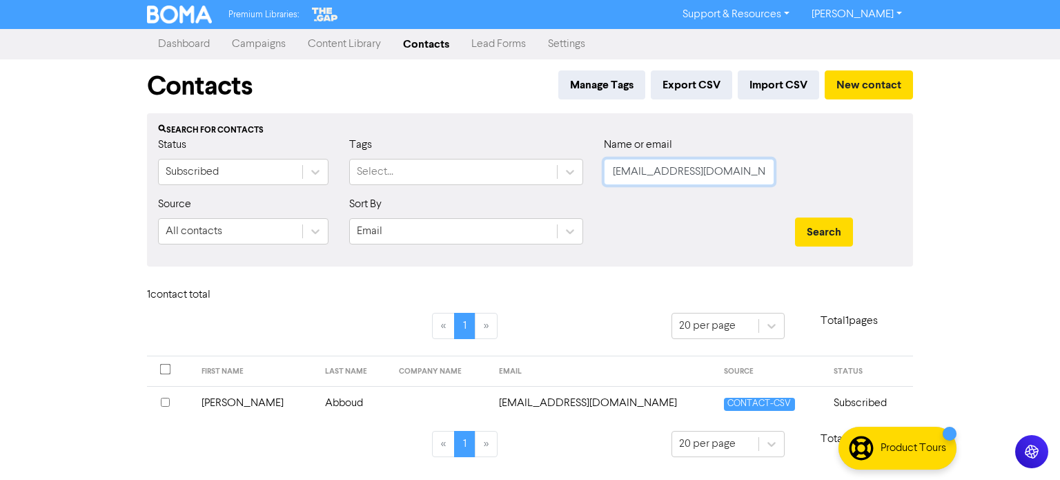
scroll to position [0, 8]
drag, startPoint x: 613, startPoint y: 173, endPoint x: 961, endPoint y: 176, distance: 348.4
click at [962, 177] on div "Premium Libraries: Support & Resources Video Tutorials FAQ & Guides Marketing E…" at bounding box center [530, 240] width 1060 height 480
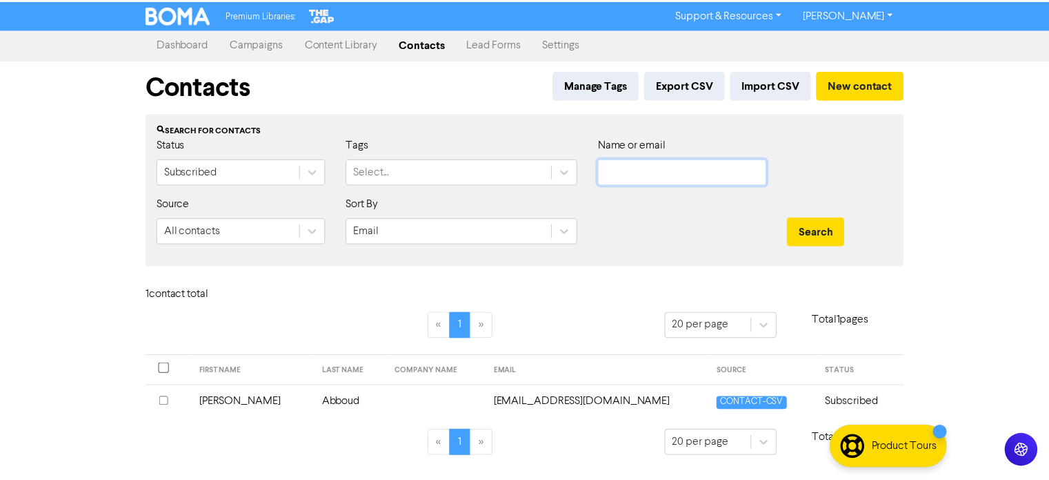
scroll to position [0, 0]
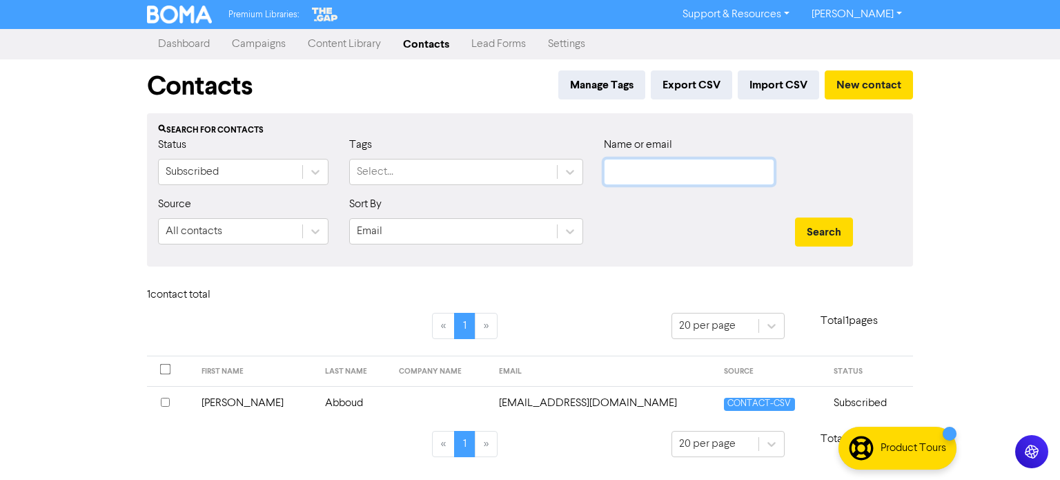
paste input "[EMAIL_ADDRESS][DOMAIN_NAME]"
click at [840, 241] on button "Search" at bounding box center [824, 231] width 58 height 29
click at [329, 404] on td "Oseman" at bounding box center [363, 403] width 77 height 34
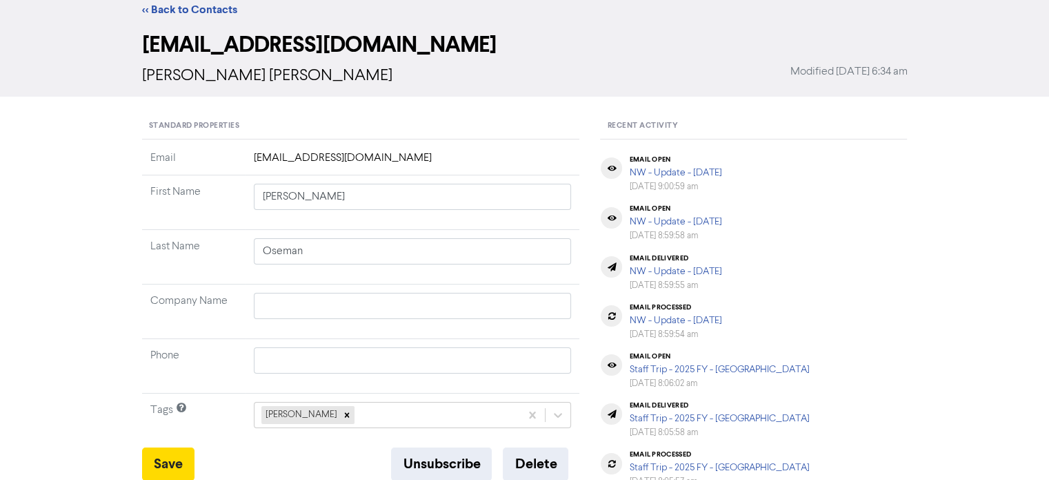
scroll to position [69, 0]
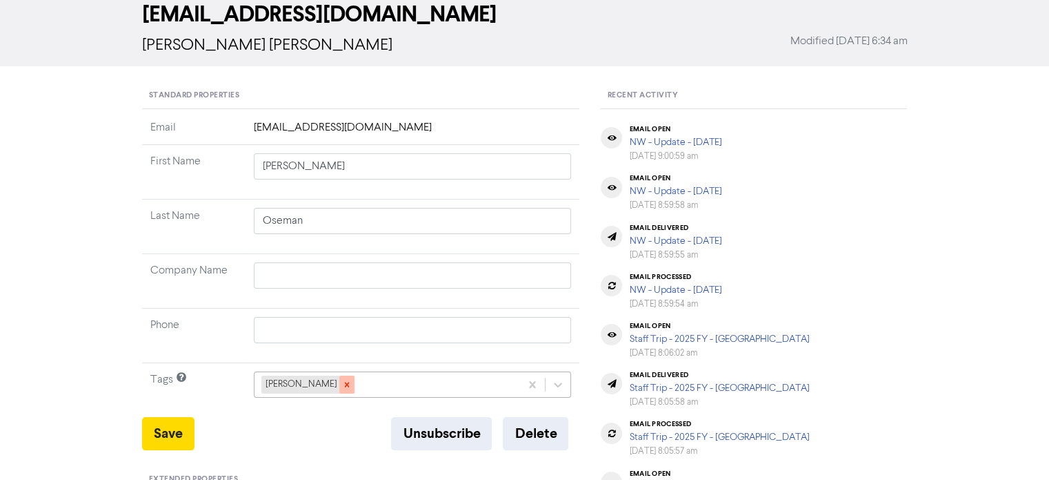
click at [342, 383] on icon at bounding box center [347, 384] width 10 height 10
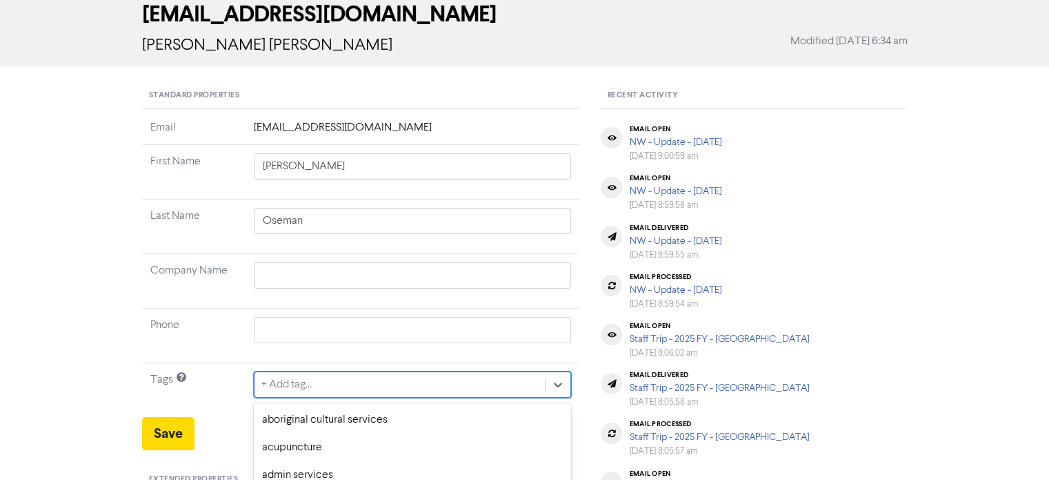
click at [321, 379] on div "option advertising focused, 4 of 287. 287 results available. Use Up and Down to…" at bounding box center [413, 384] width 318 height 26
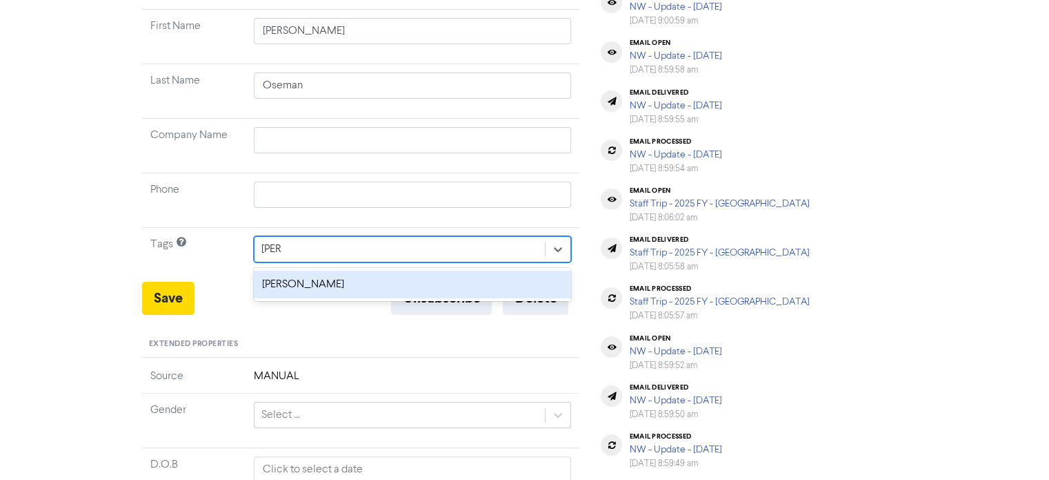
click at [310, 283] on div "[PERSON_NAME]" at bounding box center [413, 284] width 318 height 28
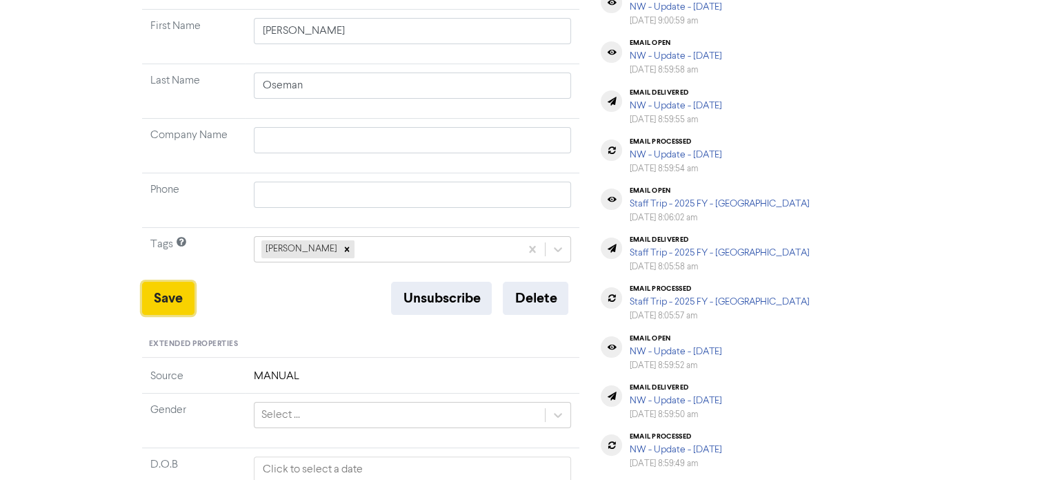
click at [162, 308] on button "Save" at bounding box center [168, 297] width 52 height 33
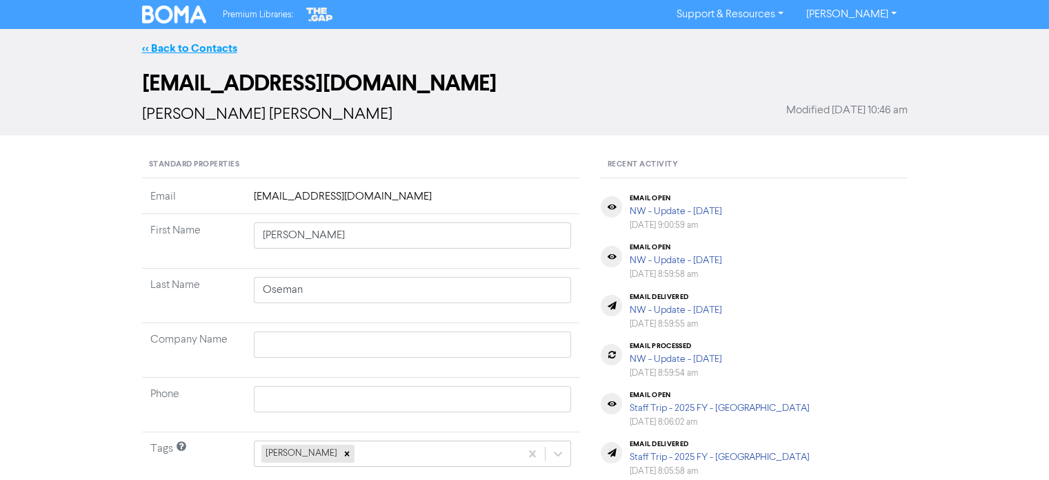
click at [234, 46] on link "<< Back to Contacts" at bounding box center [189, 48] width 95 height 14
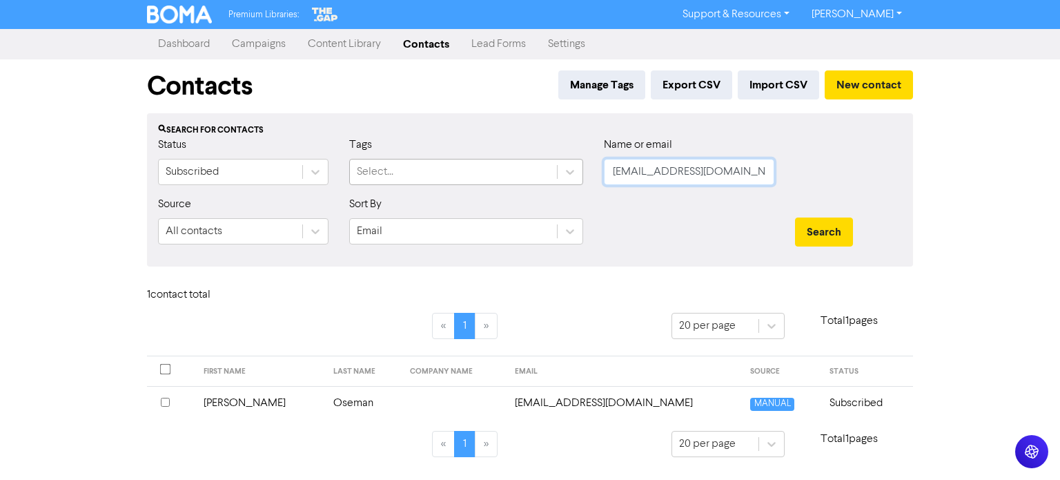
drag, startPoint x: 760, startPoint y: 173, endPoint x: 437, endPoint y: 172, distance: 323.6
click at [422, 172] on div "Status Subscribed Tags Select... Name or email [EMAIL_ADDRESS][DOMAIN_NAME]" at bounding box center [530, 166] width 764 height 59
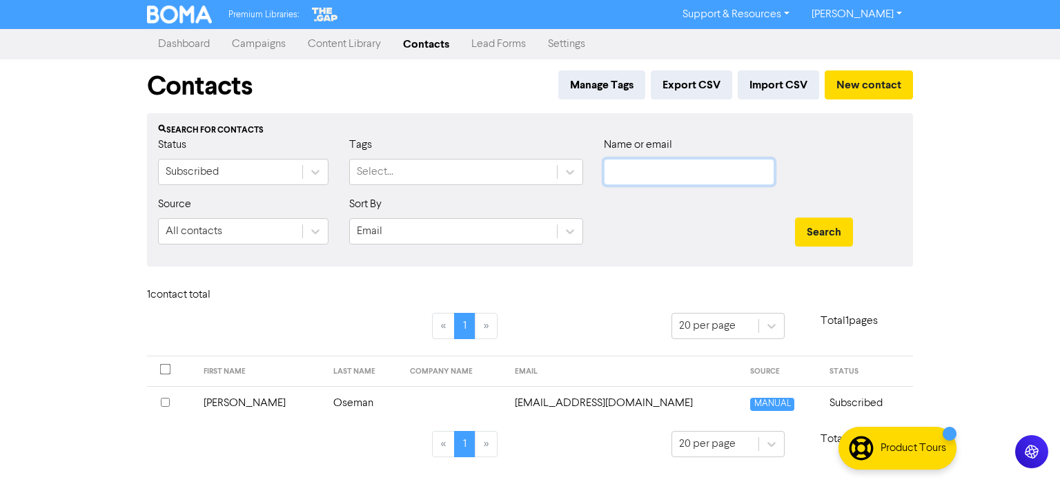
paste input "[PERSON_NAME][EMAIL_ADDRESS][DOMAIN_NAME]"
click at [827, 231] on button "Search" at bounding box center [824, 231] width 58 height 29
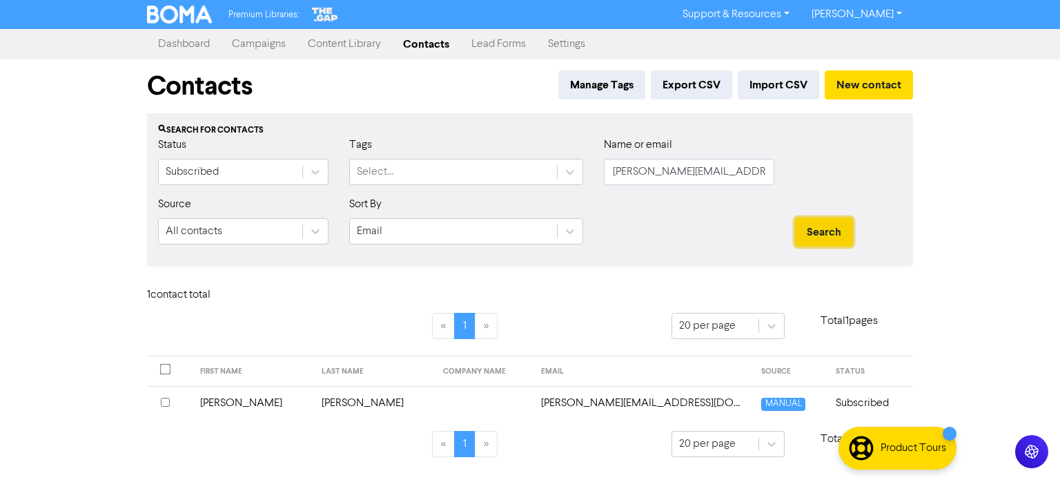
click at [798, 238] on button "Search" at bounding box center [824, 231] width 58 height 29
click at [325, 406] on td "[PERSON_NAME]" at bounding box center [373, 403] width 121 height 34
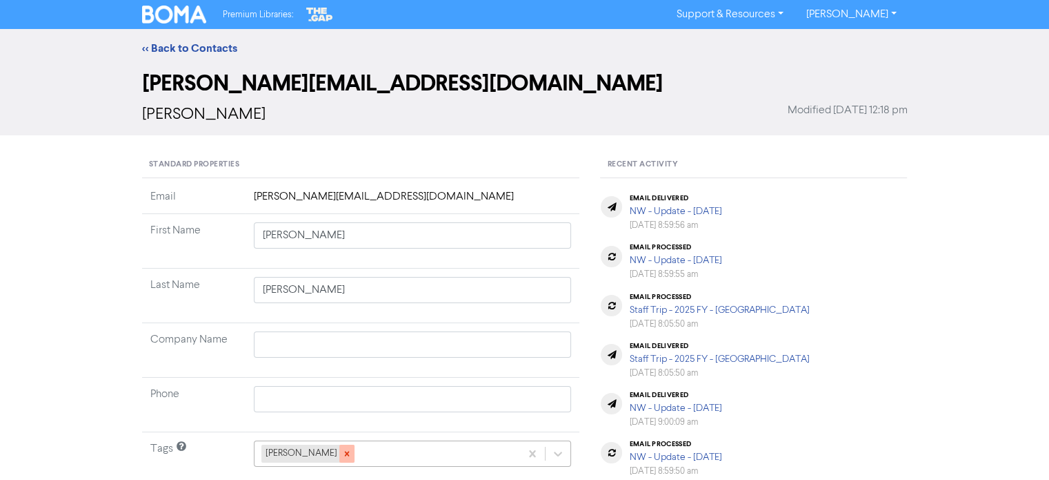
click at [342, 453] on icon at bounding box center [347, 453] width 10 height 10
click at [329, 448] on div "+ Add tag..." at bounding box center [413, 453] width 318 height 26
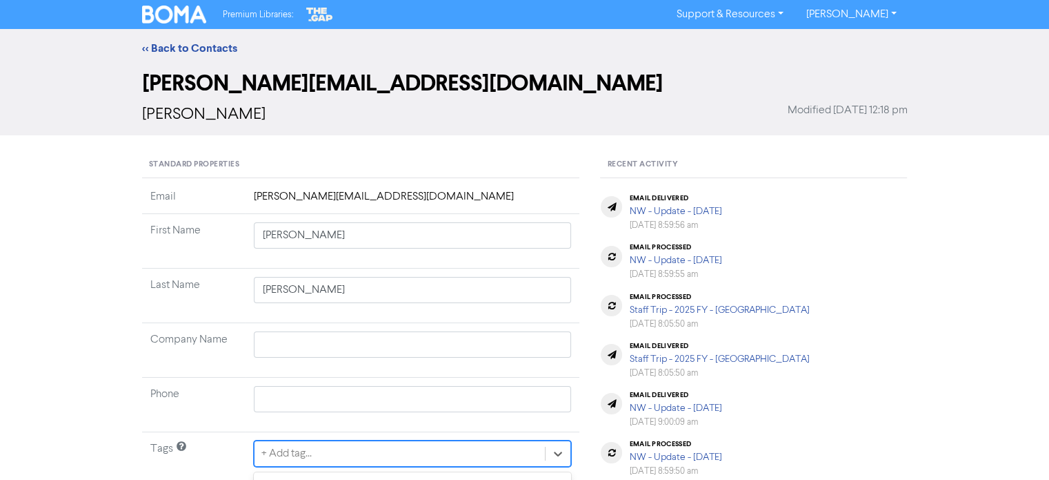
scroll to position [204, 0]
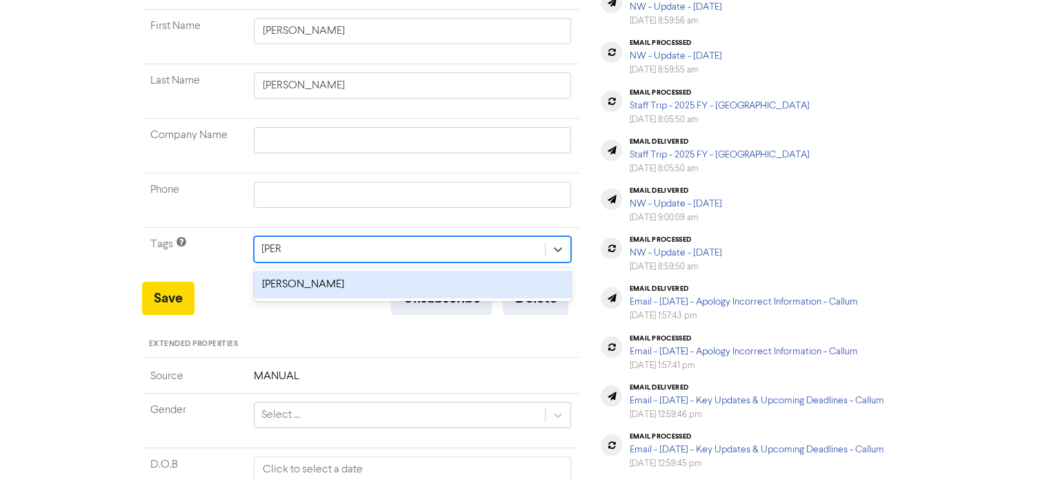
drag, startPoint x: 281, startPoint y: 287, endPoint x: 273, endPoint y: 282, distance: 9.6
click at [282, 286] on div "[PERSON_NAME]" at bounding box center [413, 284] width 318 height 28
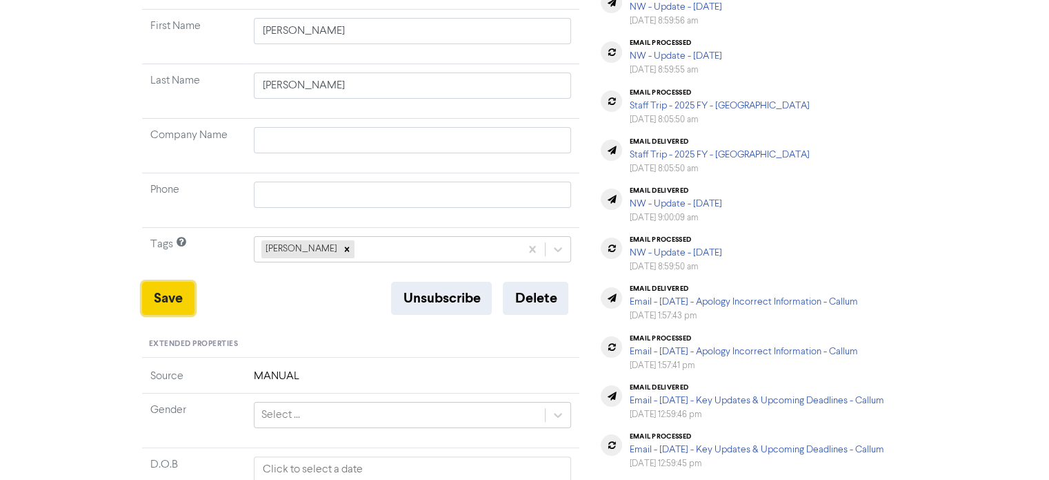
click at [160, 290] on button "Save" at bounding box center [168, 297] width 52 height 33
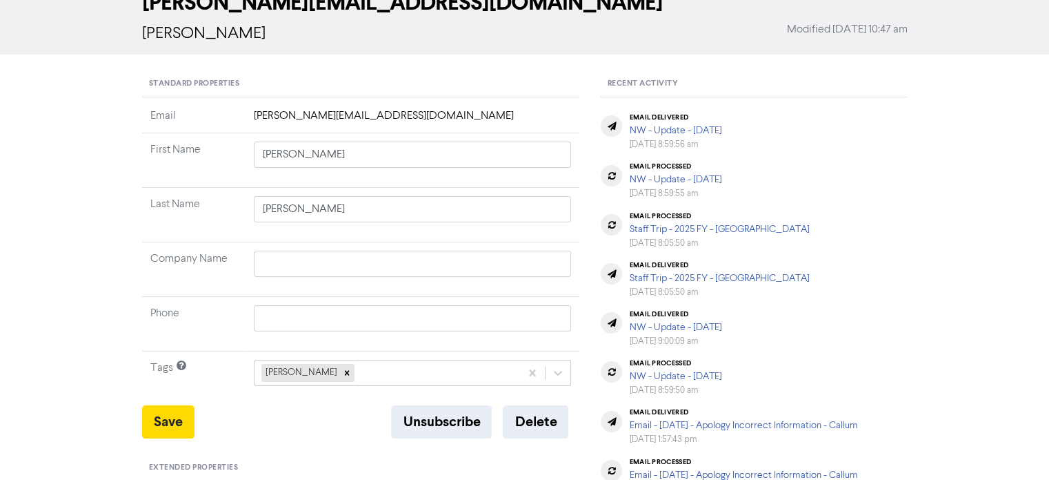
scroll to position [0, 0]
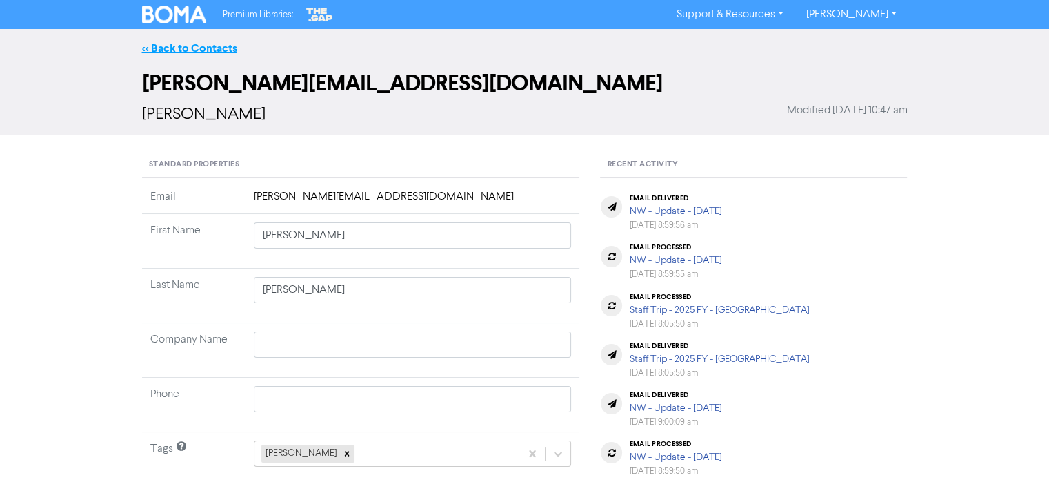
click at [198, 49] on link "<< Back to Contacts" at bounding box center [189, 48] width 95 height 14
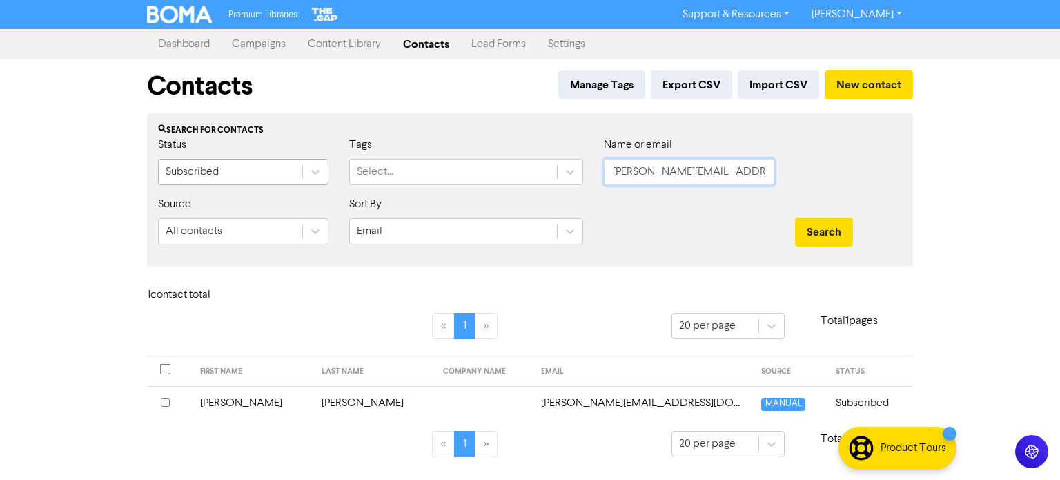
drag, startPoint x: 738, startPoint y: 170, endPoint x: 281, endPoint y: 166, distance: 457.4
click at [290, 170] on div "Status Subscribed Tags Select... Name or email [PERSON_NAME][EMAIL_ADDRESS][DOM…" at bounding box center [530, 166] width 764 height 59
paste input "[EMAIL_ADDRESS][DOMAIN_NAME]"
click at [825, 239] on button "Search" at bounding box center [824, 231] width 58 height 29
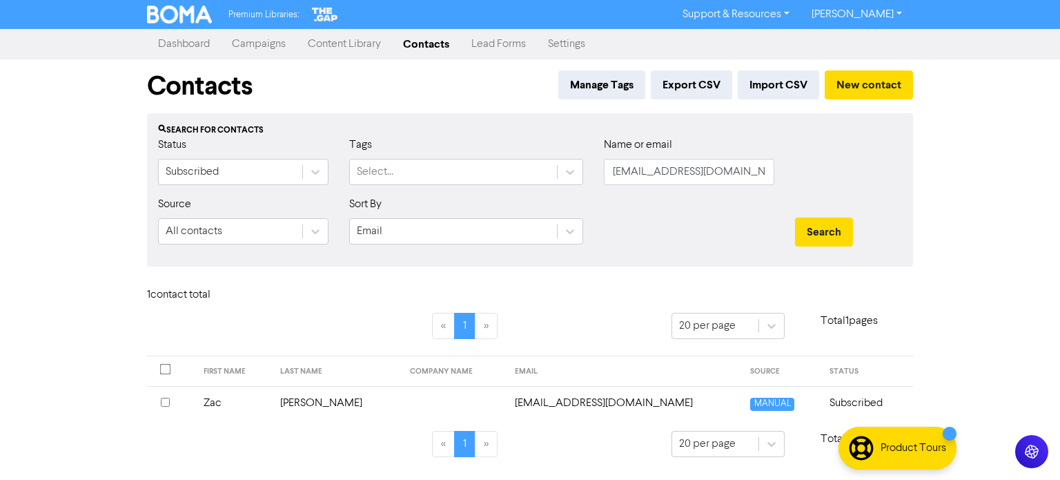
click at [313, 402] on td "[PERSON_NAME]" at bounding box center [337, 403] width 130 height 34
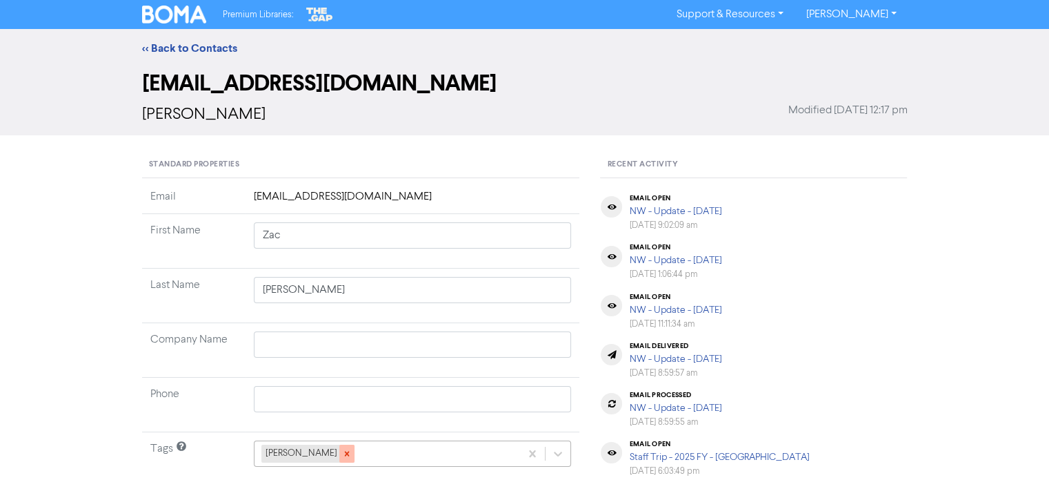
click at [344, 451] on icon at bounding box center [346, 453] width 5 height 5
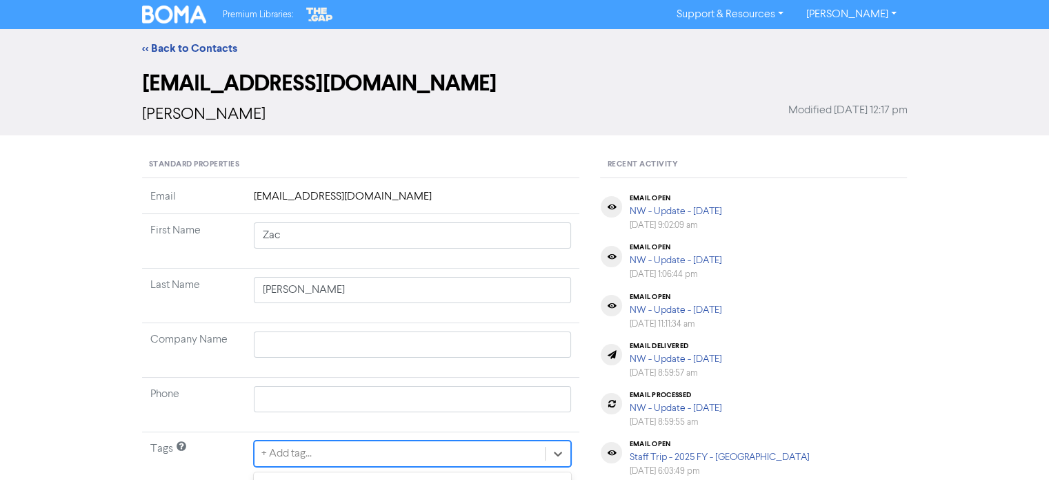
scroll to position [204, 0]
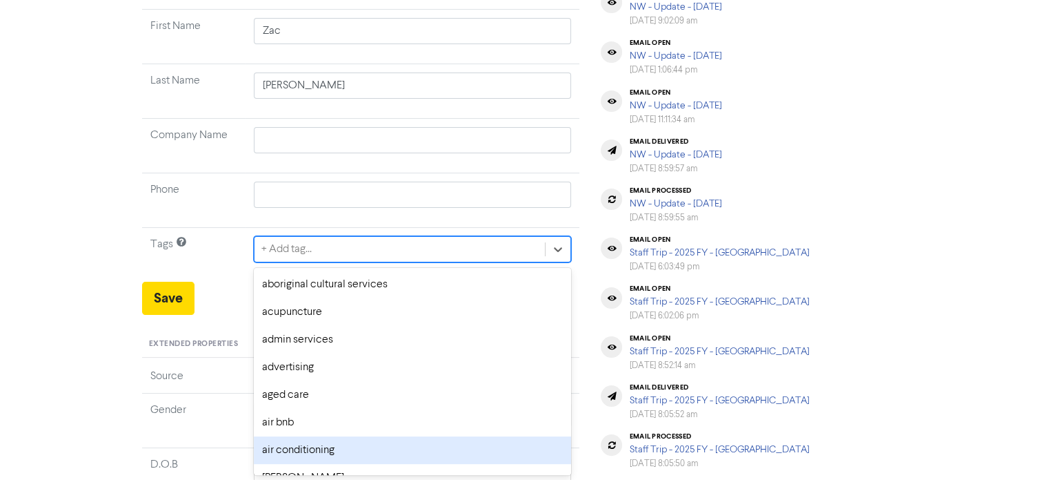
click at [329, 262] on div "option air conditioning focused, 7 of 287. 287 results available. Use Up and Do…" at bounding box center [413, 249] width 318 height 26
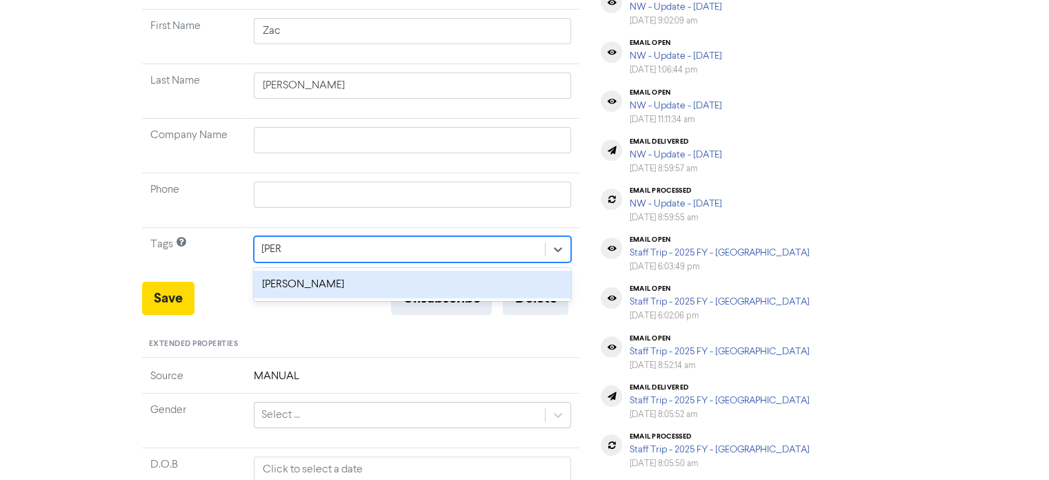
click at [361, 287] on div "[PERSON_NAME]" at bounding box center [413, 284] width 318 height 28
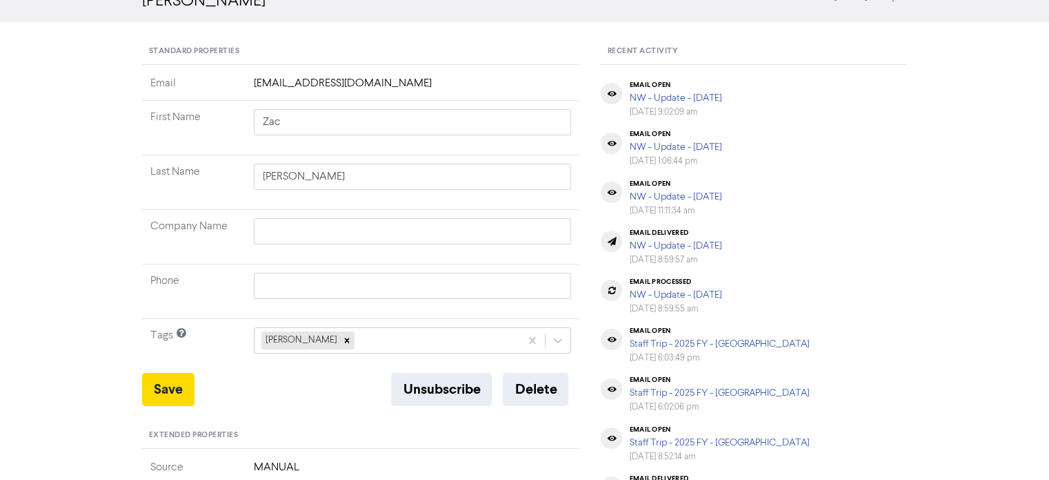
scroll to position [0, 0]
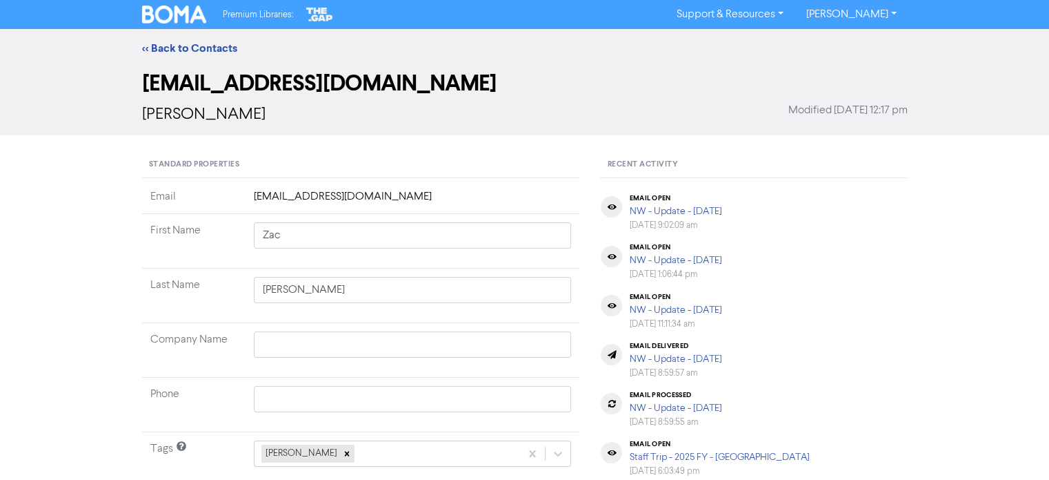
click at [222, 57] on div "<< Back to Contacts" at bounding box center [524, 48] width 1049 height 39
click at [227, 52] on link "<< Back to Contacts" at bounding box center [189, 48] width 95 height 14
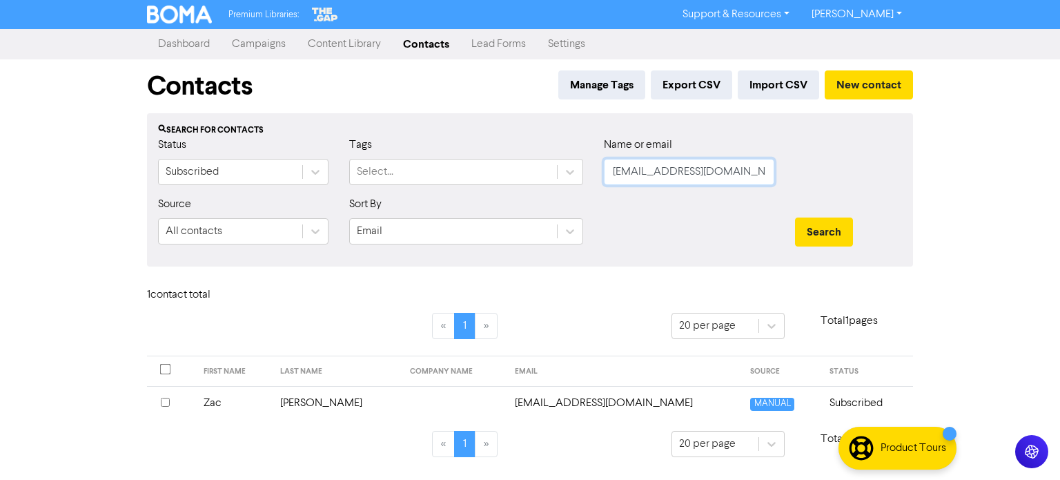
drag, startPoint x: 698, startPoint y: 171, endPoint x: 1031, endPoint y: 119, distance: 337.3
click at [434, 175] on div "Status Subscribed Tags Select... Name or email [EMAIL_ADDRESS][DOMAIN_NAME]" at bounding box center [530, 166] width 764 height 59
paste input "[EMAIL_ADDRESS][DOMAIN_NAME]"
click at [826, 223] on button "Search" at bounding box center [824, 231] width 58 height 29
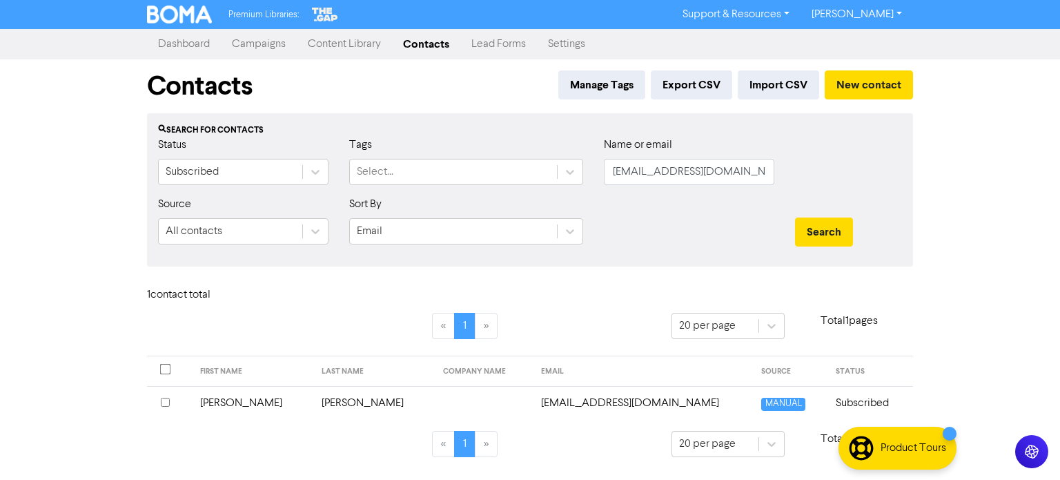
click at [237, 399] on td "[PERSON_NAME]" at bounding box center [252, 403] width 121 height 34
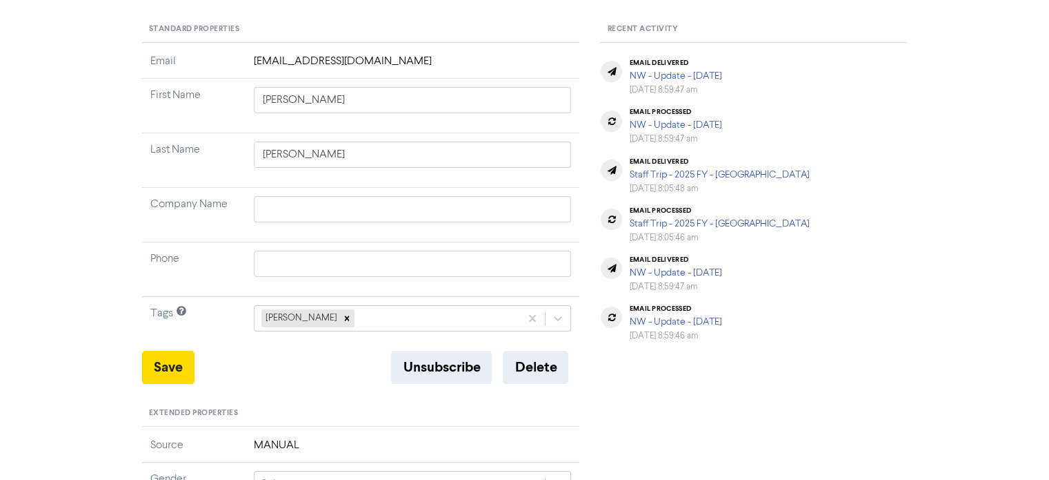
scroll to position [138, 0]
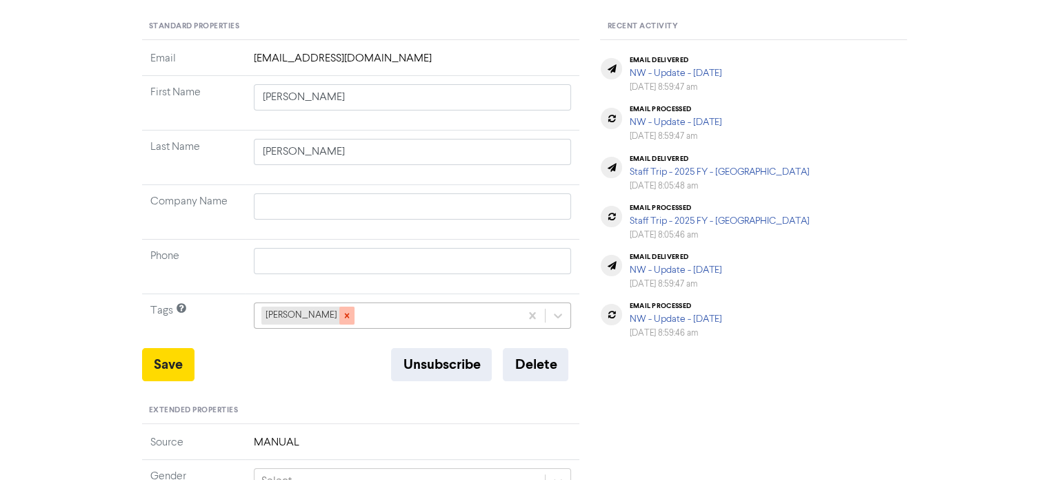
click at [342, 315] on icon at bounding box center [347, 315] width 10 height 10
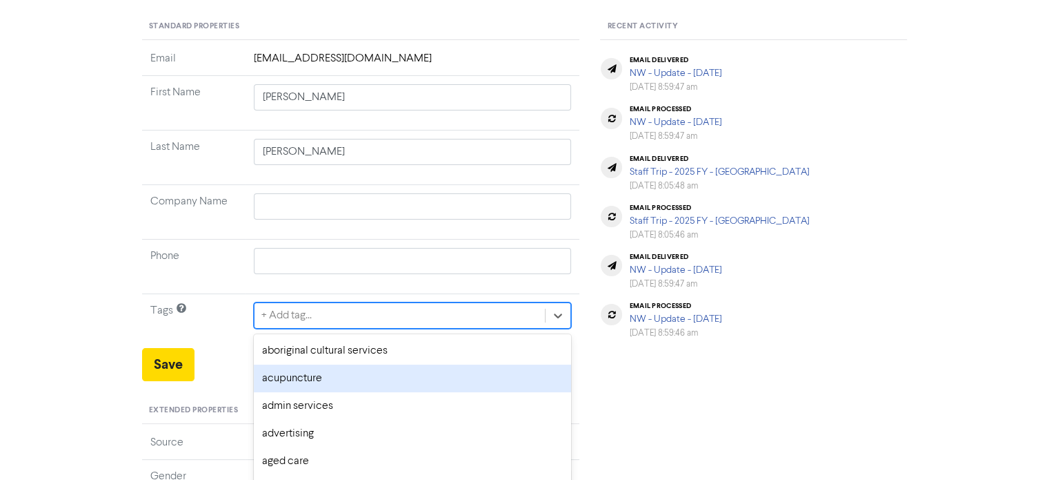
click at [334, 310] on div "option acupuncture focused, 2 of 287. 287 results available. Use Up and Down to…" at bounding box center [413, 315] width 318 height 26
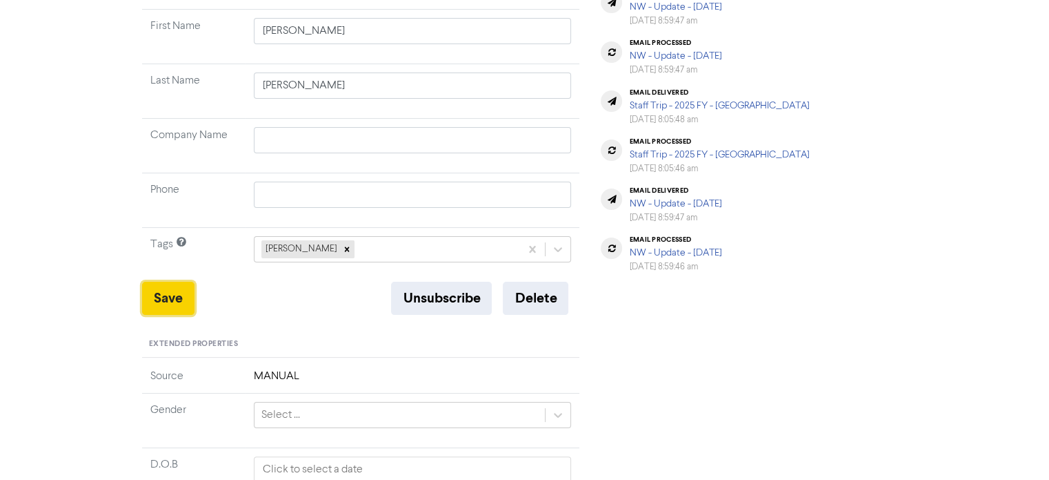
click at [177, 297] on button "Save" at bounding box center [168, 297] width 52 height 33
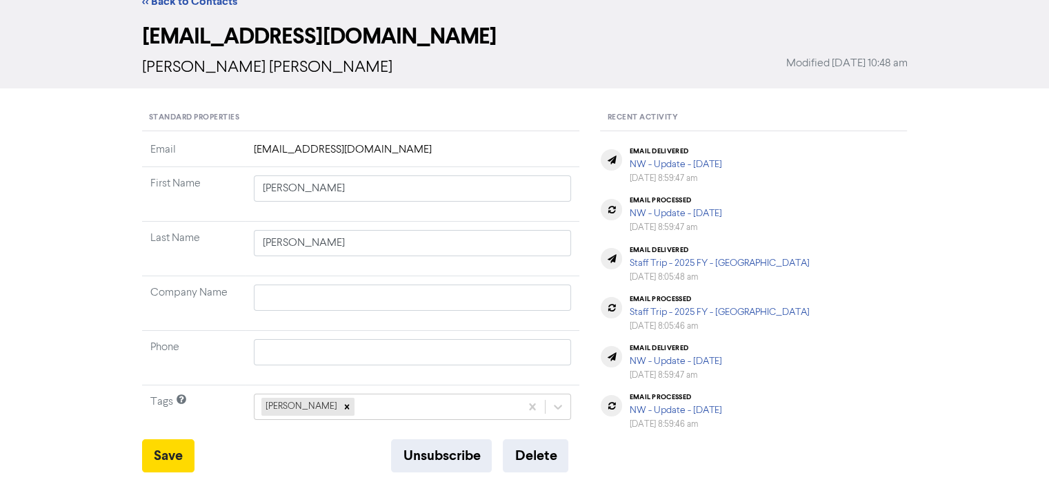
scroll to position [0, 0]
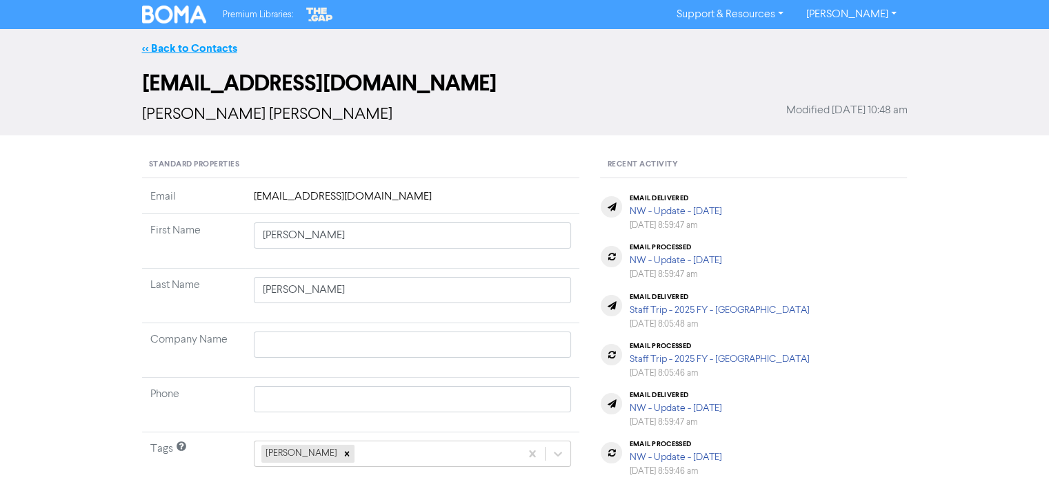
click at [226, 52] on link "<< Back to Contacts" at bounding box center [189, 48] width 95 height 14
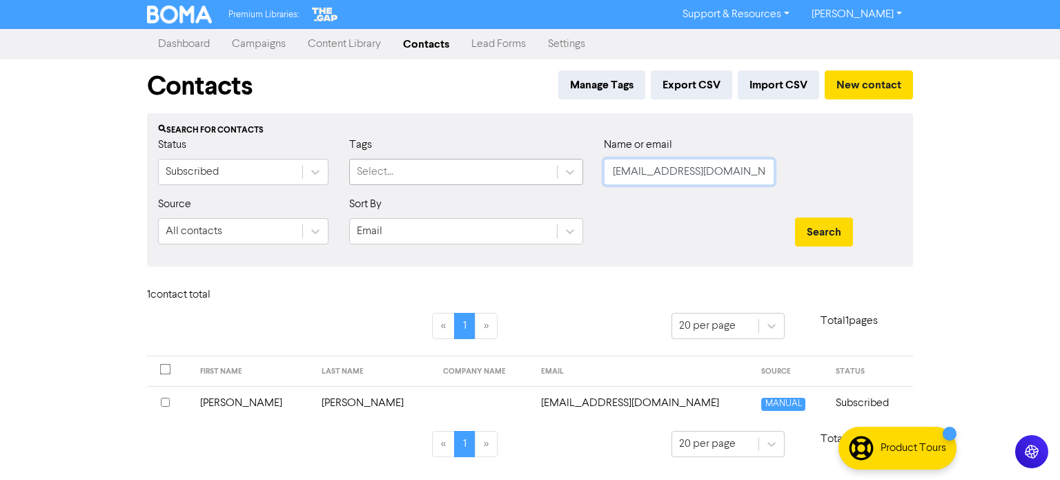
drag, startPoint x: 745, startPoint y: 168, endPoint x: 520, endPoint y: 164, distance: 225.0
click at [520, 164] on div "Status Subscribed Tags Select... Name or email [EMAIL_ADDRESS][DOMAIN_NAME]" at bounding box center [530, 166] width 764 height 59
paste input "[EMAIL_ADDRESS][DOMAIN_NAME]"
click at [795, 217] on button "Search" at bounding box center [824, 231] width 58 height 29
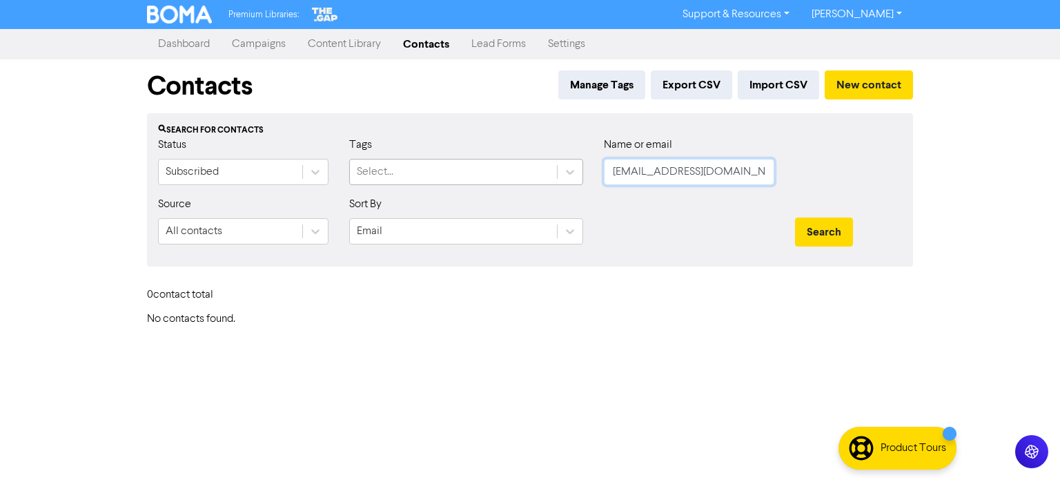
drag, startPoint x: 762, startPoint y: 179, endPoint x: 528, endPoint y: 184, distance: 233.9
click at [528, 184] on div "Status Subscribed Tags Select... Name or email [EMAIL_ADDRESS][DOMAIN_NAME]" at bounding box center [530, 166] width 764 height 59
paste input "[EMAIL_ADDRESS][DOMAIN_NAME]"
click at [822, 227] on button "Search" at bounding box center [824, 231] width 58 height 29
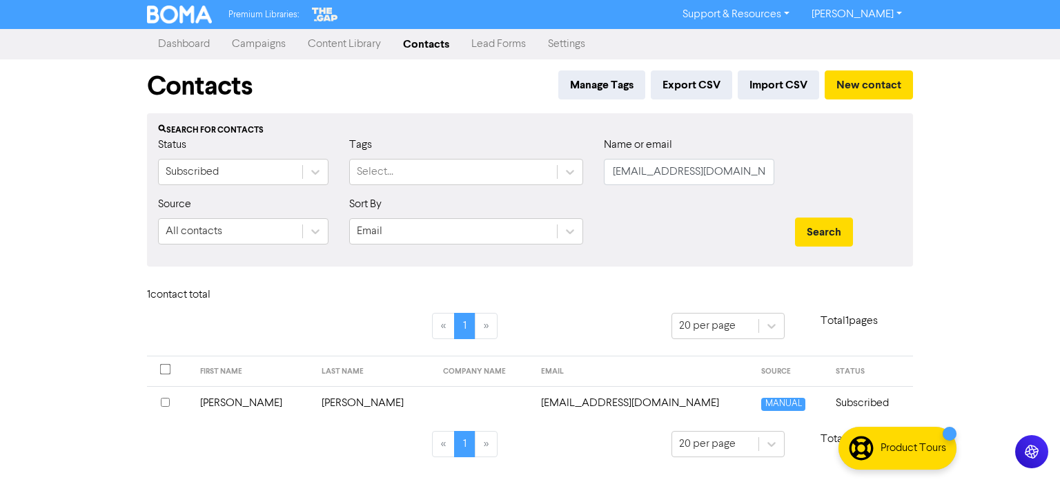
click at [539, 399] on td "[EMAIL_ADDRESS][DOMAIN_NAME]" at bounding box center [643, 403] width 221 height 34
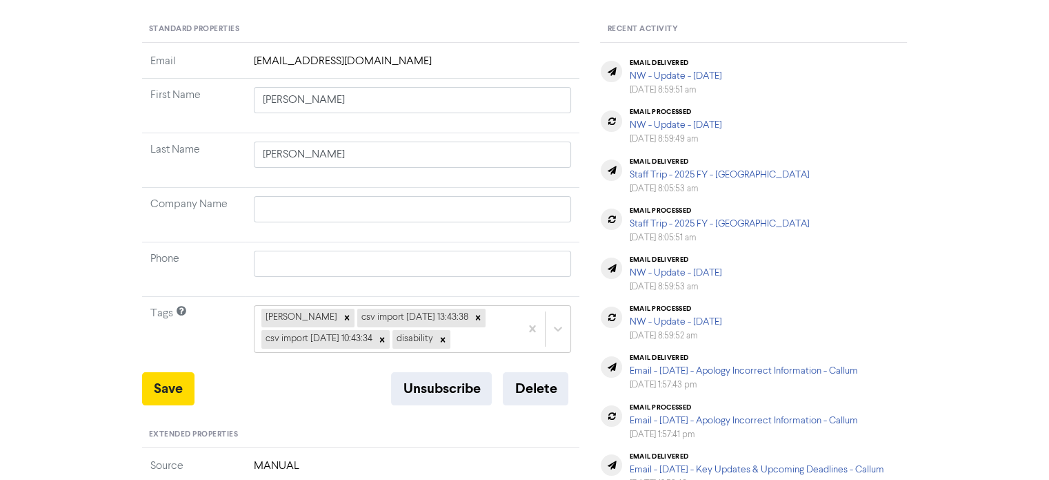
scroll to position [138, 0]
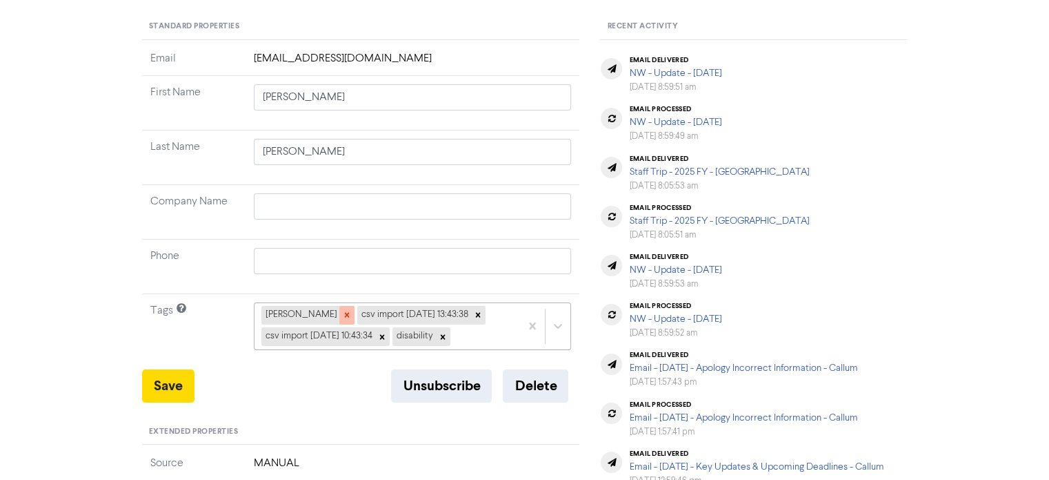
click at [342, 311] on icon at bounding box center [347, 315] width 10 height 10
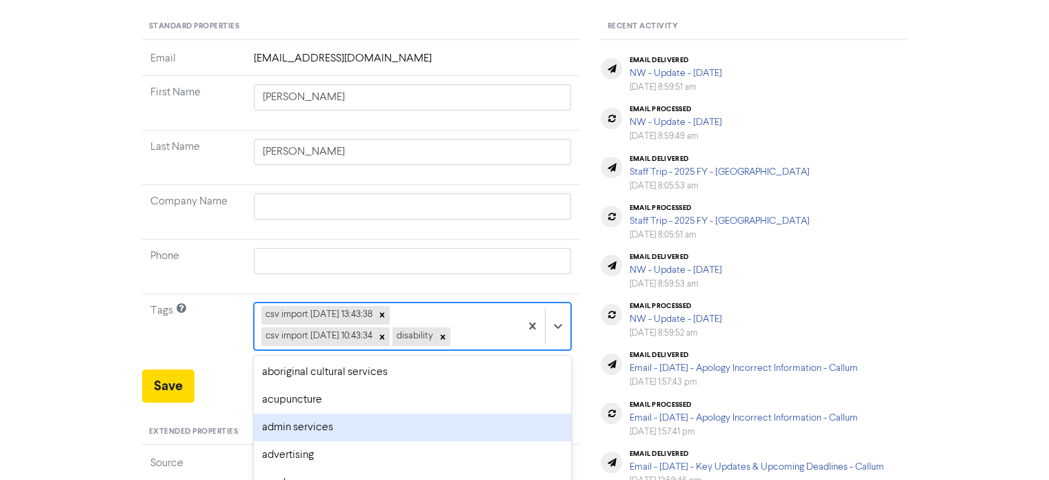
scroll to position [225, 0]
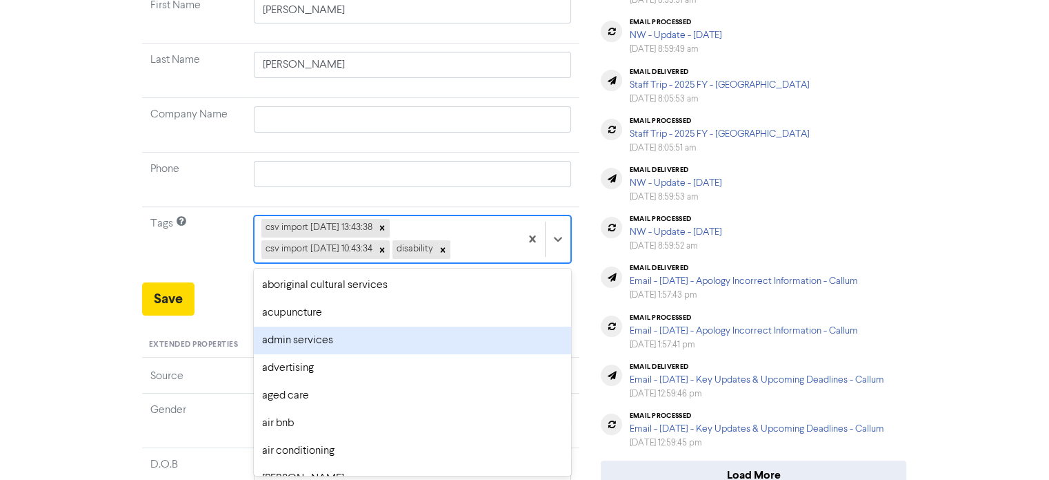
click at [497, 262] on div "option admin services focused, 3 of 287. 284 results available. Use Up and Down…" at bounding box center [413, 238] width 318 height 47
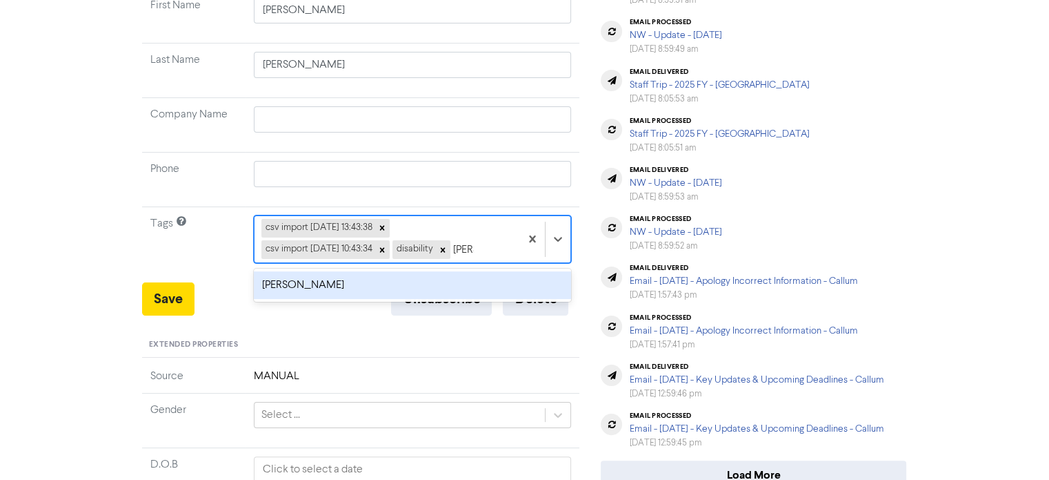
click at [391, 286] on div "[PERSON_NAME]" at bounding box center [413, 285] width 318 height 28
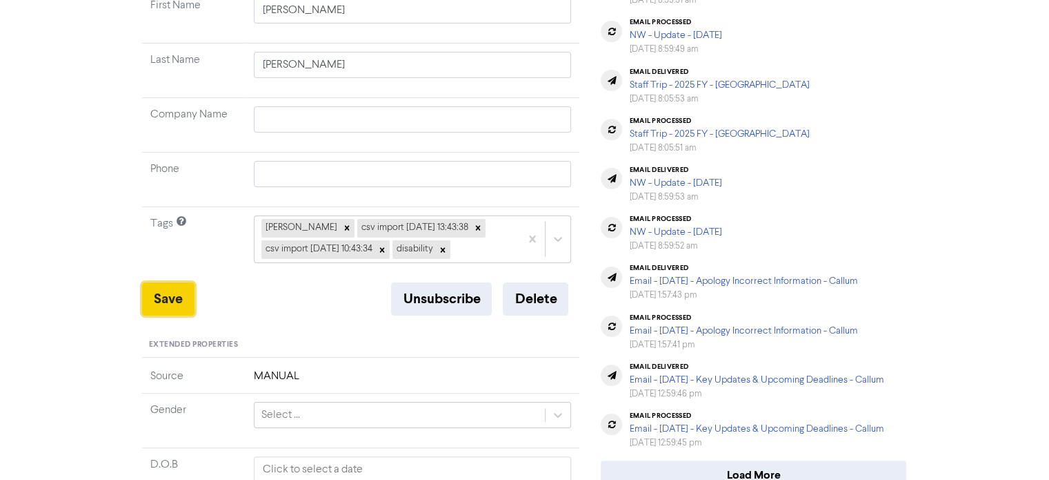
click at [169, 284] on button "Save" at bounding box center [168, 298] width 52 height 33
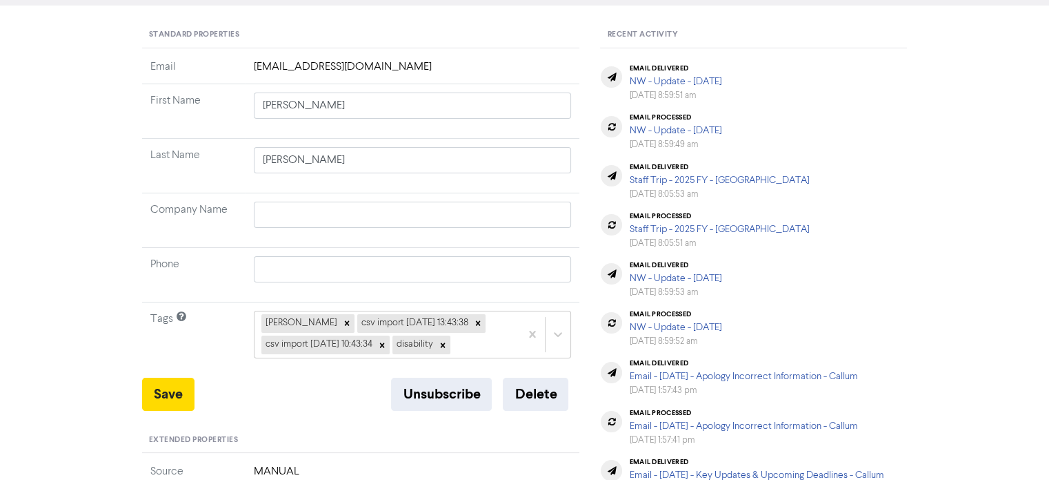
scroll to position [18, 0]
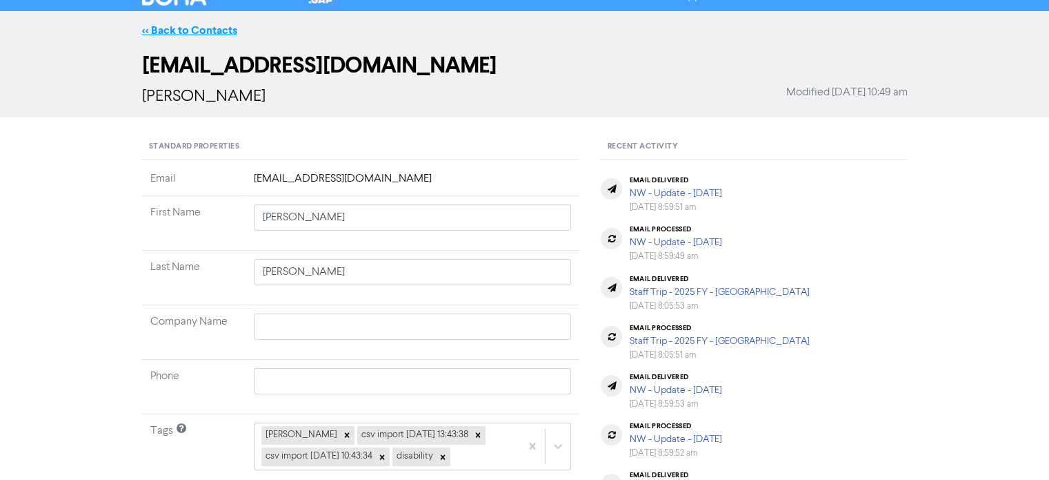
click at [201, 36] on link "<< Back to Contacts" at bounding box center [189, 30] width 95 height 14
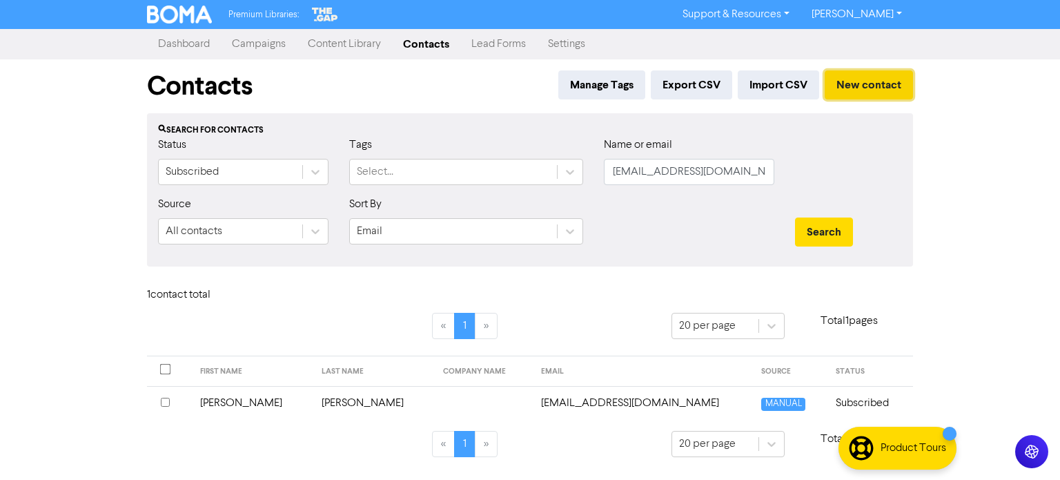
click at [873, 81] on button "New contact" at bounding box center [868, 84] width 88 height 29
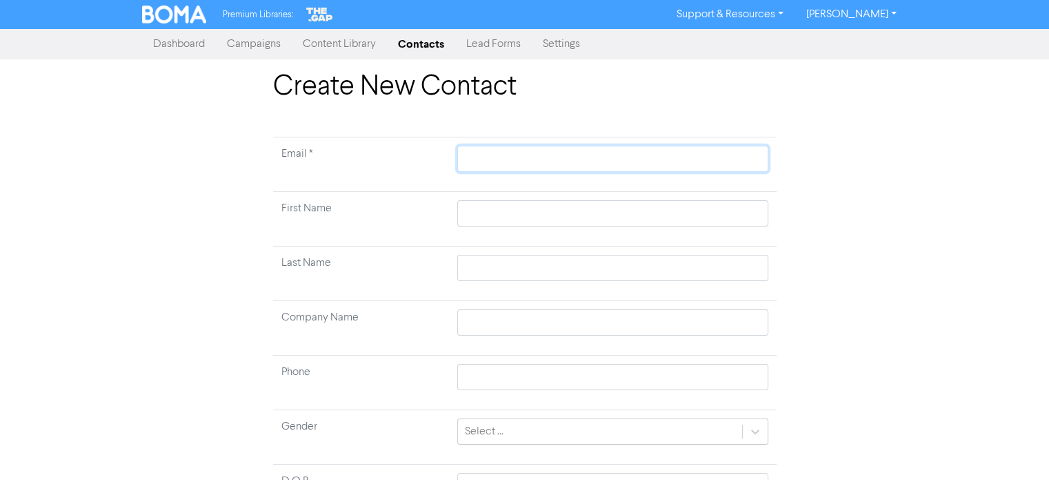
drag, startPoint x: 497, startPoint y: 150, endPoint x: 497, endPoint y: 157, distance: 7.6
click at [497, 151] on input "text" at bounding box center [612, 159] width 310 height 26
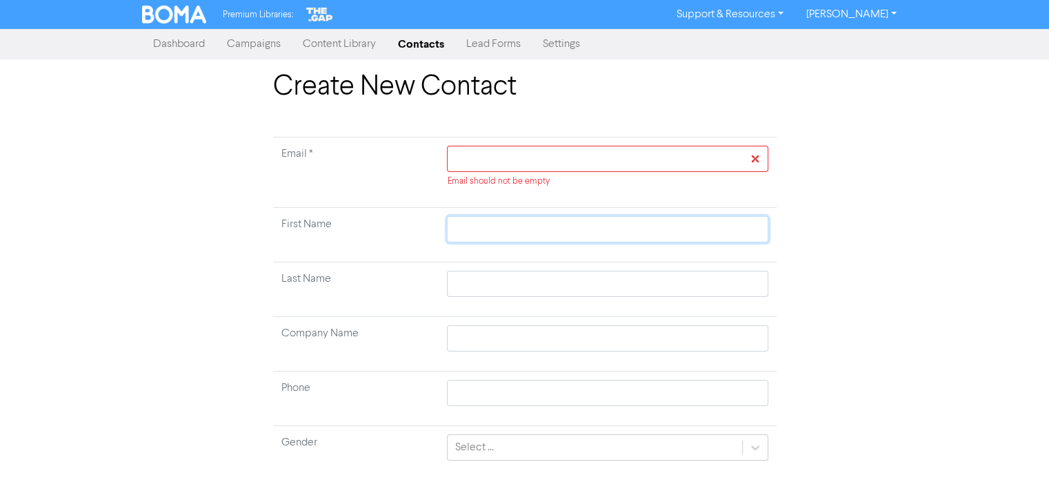
click at [492, 211] on td at bounding box center [607, 235] width 337 height 55
paste input "[PERSON_NAME]"
drag, startPoint x: 516, startPoint y: 233, endPoint x: 575, endPoint y: 235, distance: 58.7
click at [575, 235] on input "[PERSON_NAME]" at bounding box center [607, 229] width 321 height 26
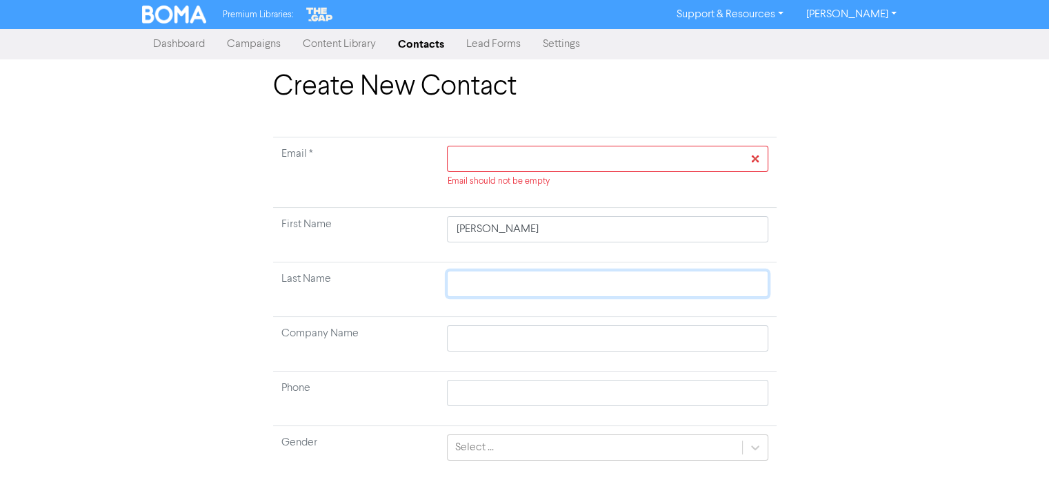
click at [476, 279] on input "text" at bounding box center [607, 283] width 321 height 26
paste input "[PERSON_NAME]"
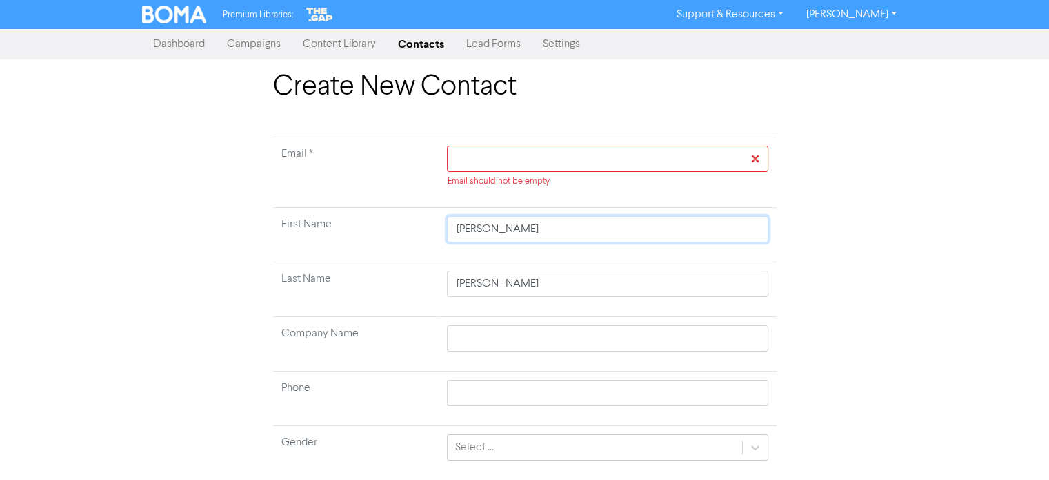
drag, startPoint x: 557, startPoint y: 235, endPoint x: 515, endPoint y: 233, distance: 42.1
click at [515, 233] on input "[PERSON_NAME]" at bounding box center [607, 229] width 321 height 26
click at [531, 164] on input "text" at bounding box center [607, 159] width 321 height 26
paste input "[EMAIL_ADDRESS][DOMAIN_NAME]"
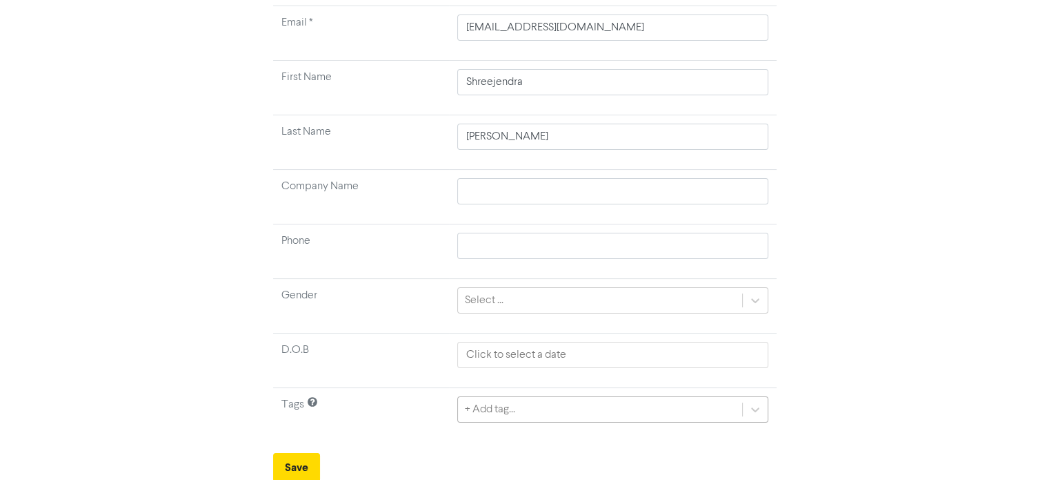
scroll to position [284, 0]
click at [496, 405] on div "+ Add tag..." at bounding box center [612, 407] width 310 height 26
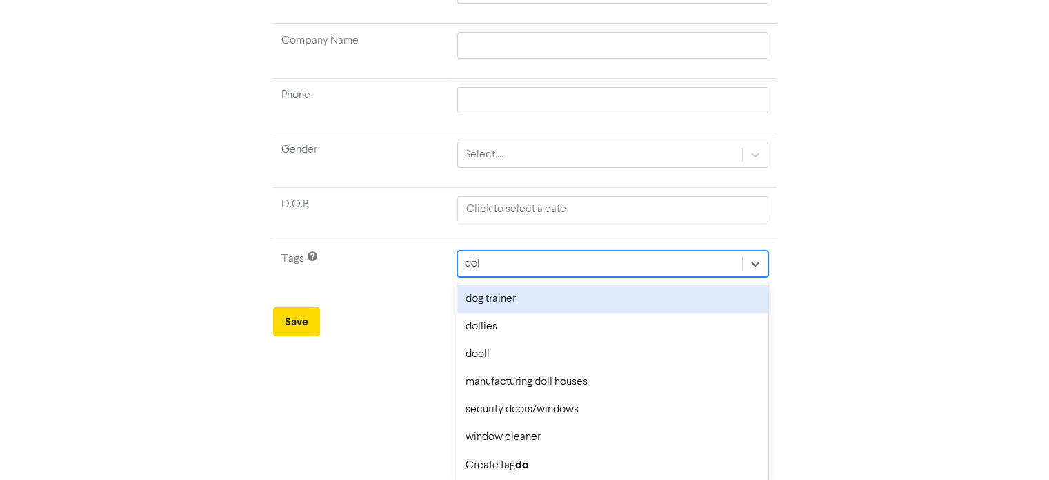
scroll to position [166, 0]
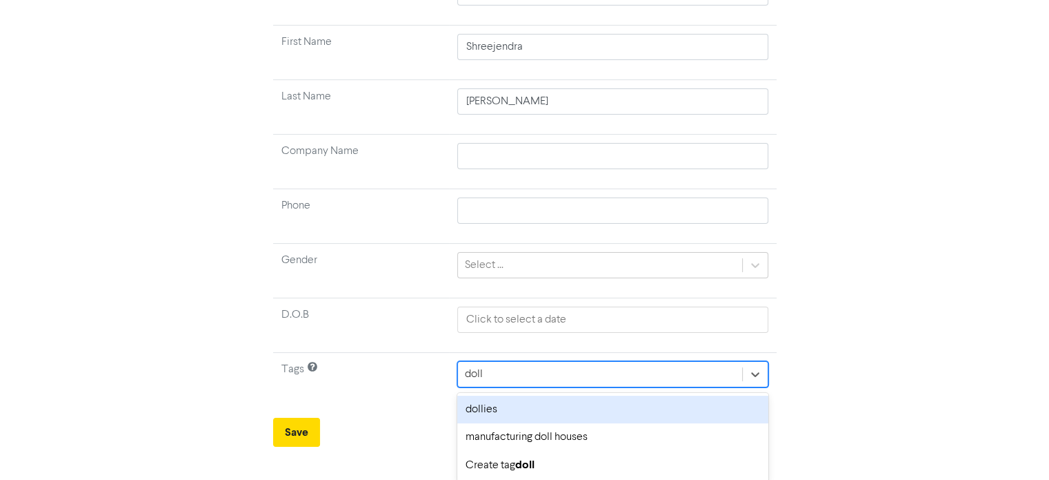
click at [509, 412] on div "dollies" at bounding box center [612, 409] width 310 height 28
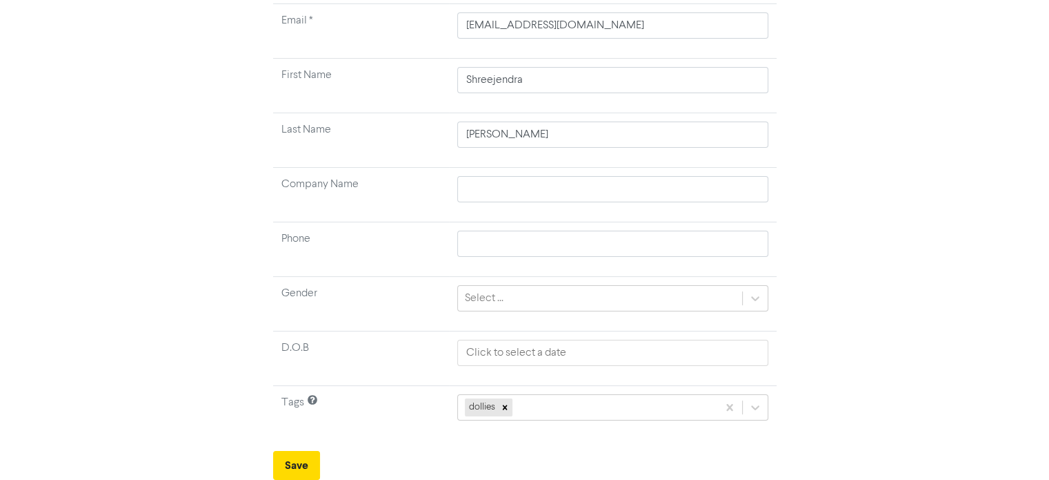
scroll to position [131, 0]
click at [300, 466] on button "Save" at bounding box center [296, 467] width 47 height 29
